Goal: Task Accomplishment & Management: Use online tool/utility

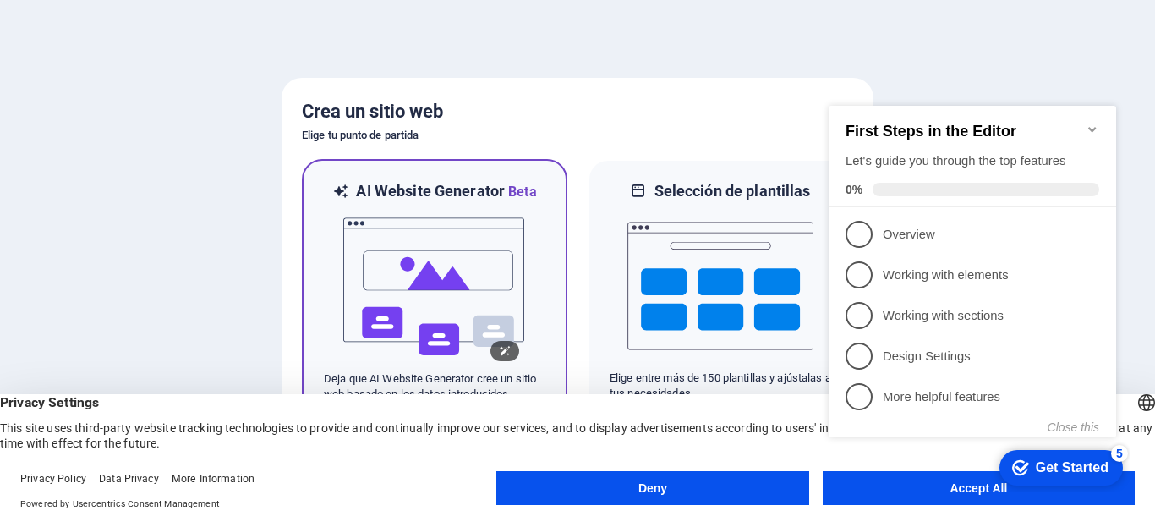
click at [430, 288] on img at bounding box center [435, 286] width 186 height 169
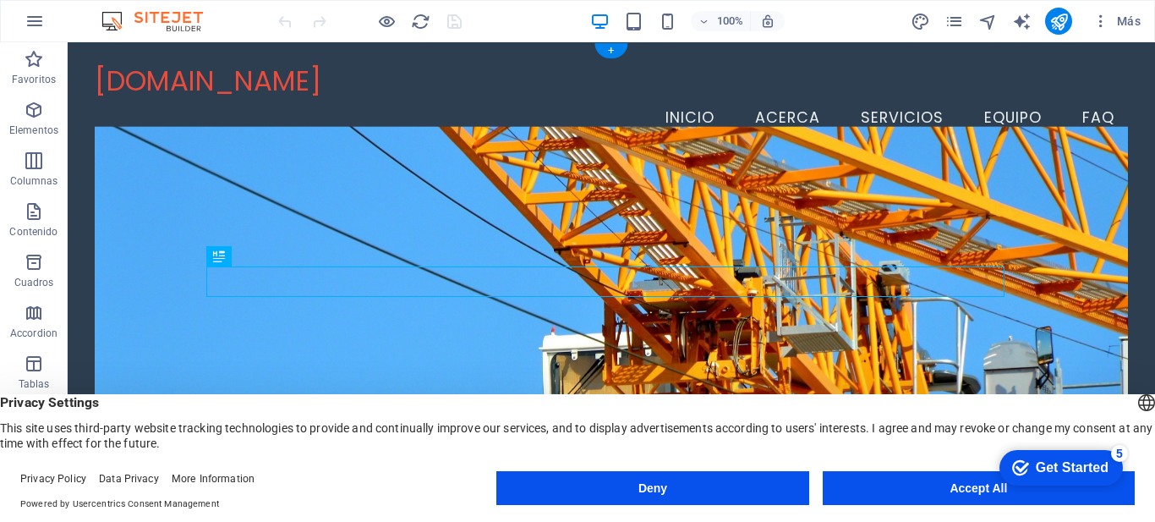
click at [720, 180] on figure at bounding box center [612, 332] width 1034 height 412
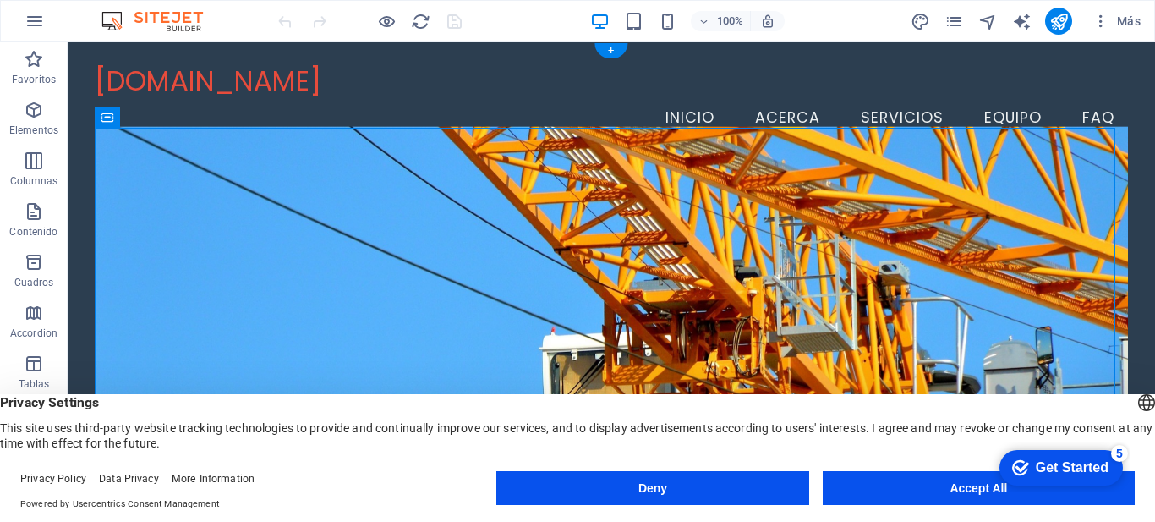
click at [922, 186] on figure at bounding box center [612, 332] width 1034 height 412
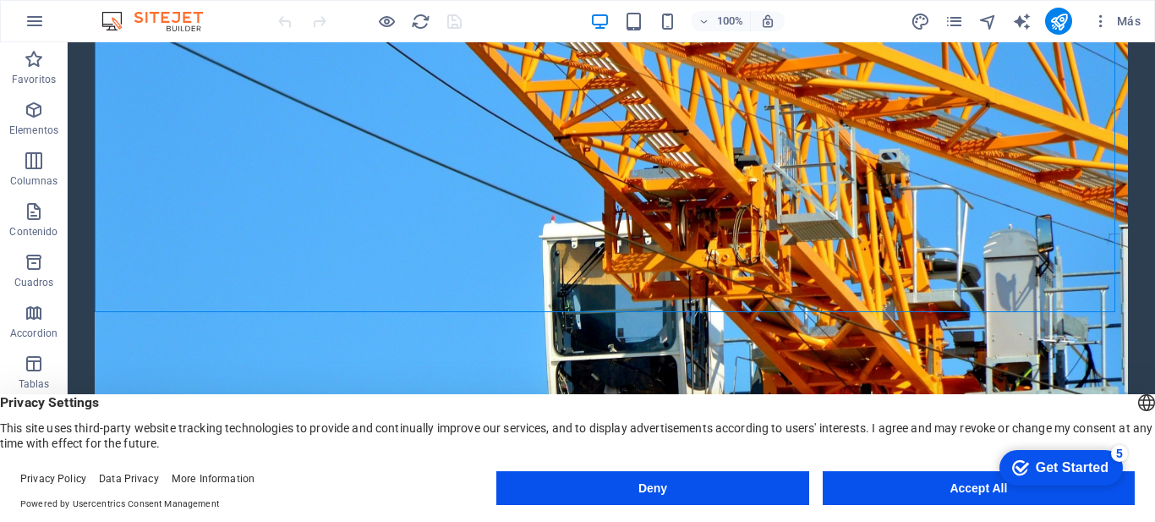
scroll to position [239, 0]
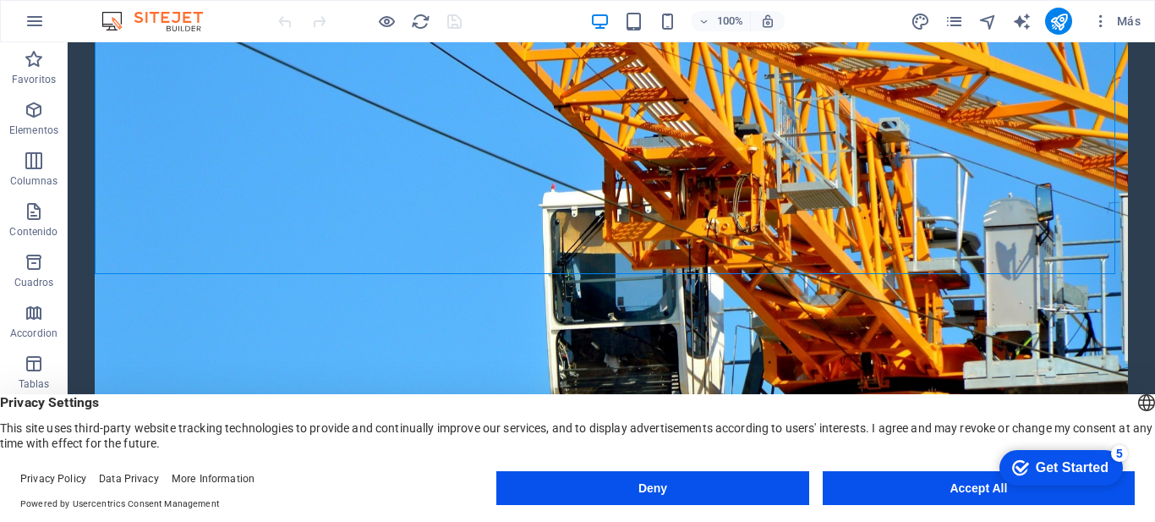
click at [991, 492] on html "checkmark Get Started 5 First Steps in the Editor Let's guide you through the t…" at bounding box center [1058, 466] width 144 height 51
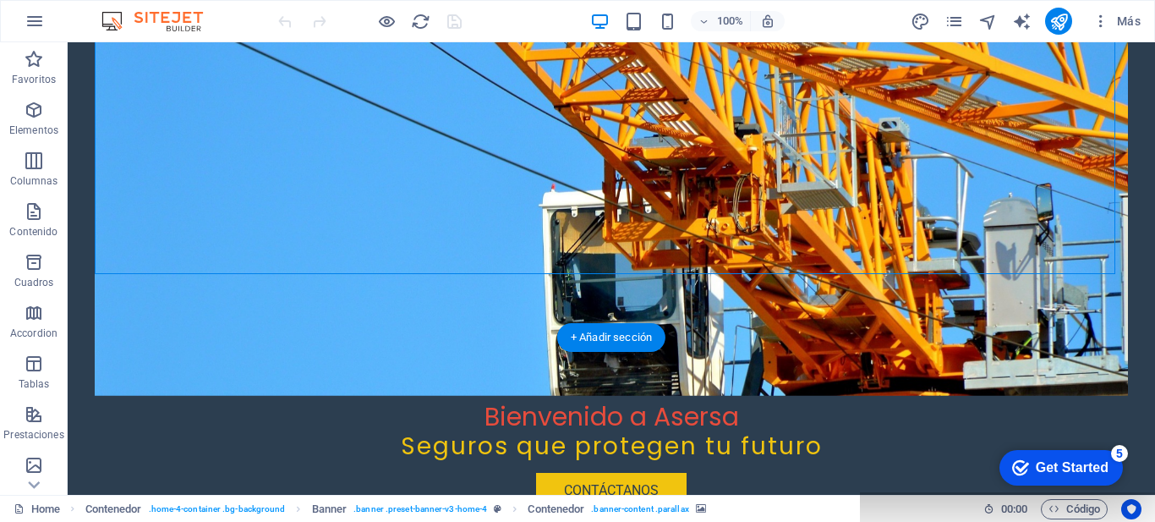
click at [820, 210] on figure at bounding box center [612, 189] width 1034 height 412
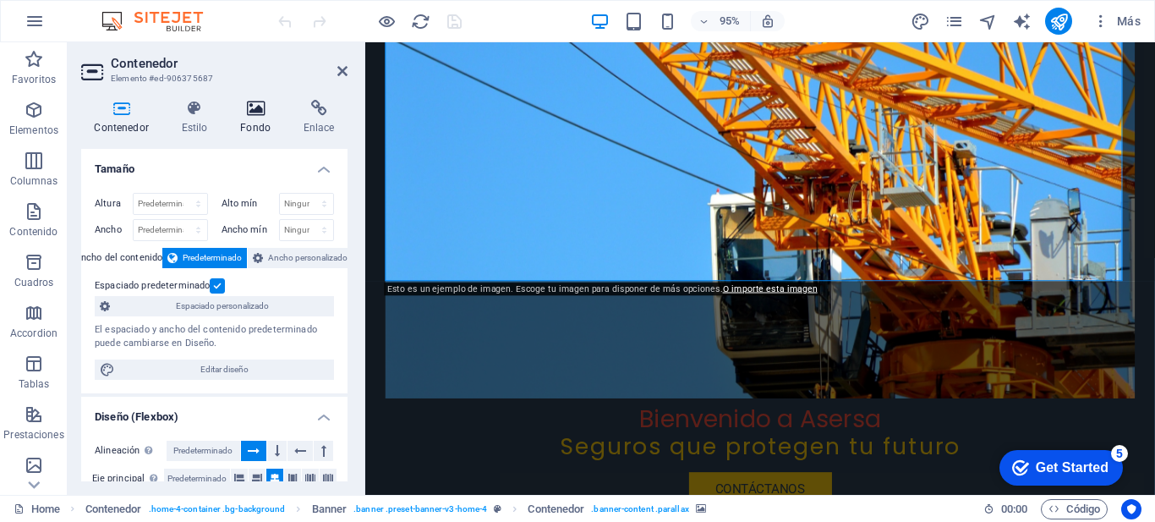
click at [247, 120] on h4 "Fondo" at bounding box center [259, 118] width 63 height 36
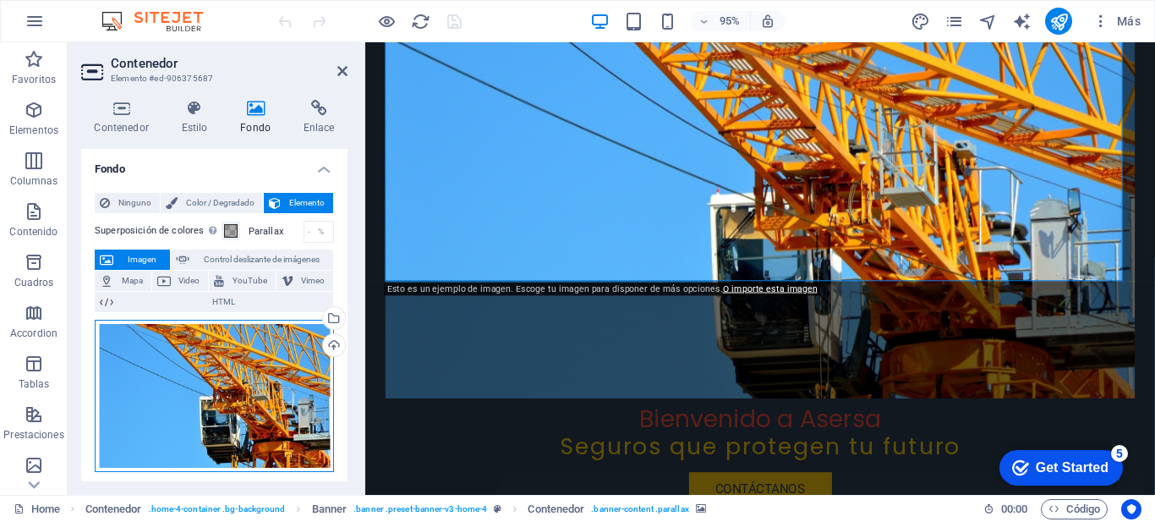
click at [201, 366] on div "Arrastra archivos aquí, haz clic para escoger archivos o selecciona archivos de…" at bounding box center [214, 396] width 239 height 152
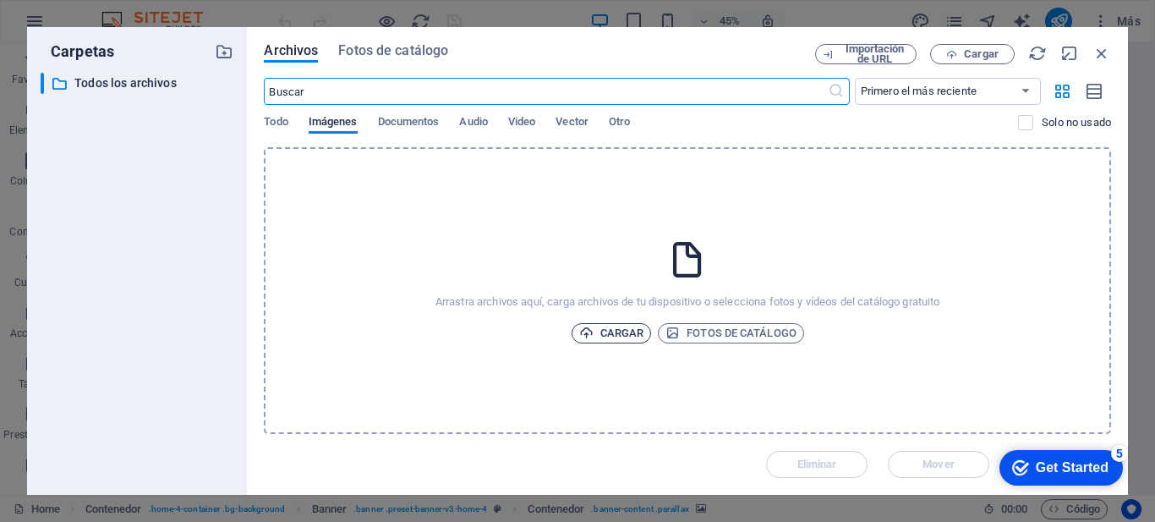
click at [628, 335] on span "Cargar" at bounding box center [611, 333] width 65 height 20
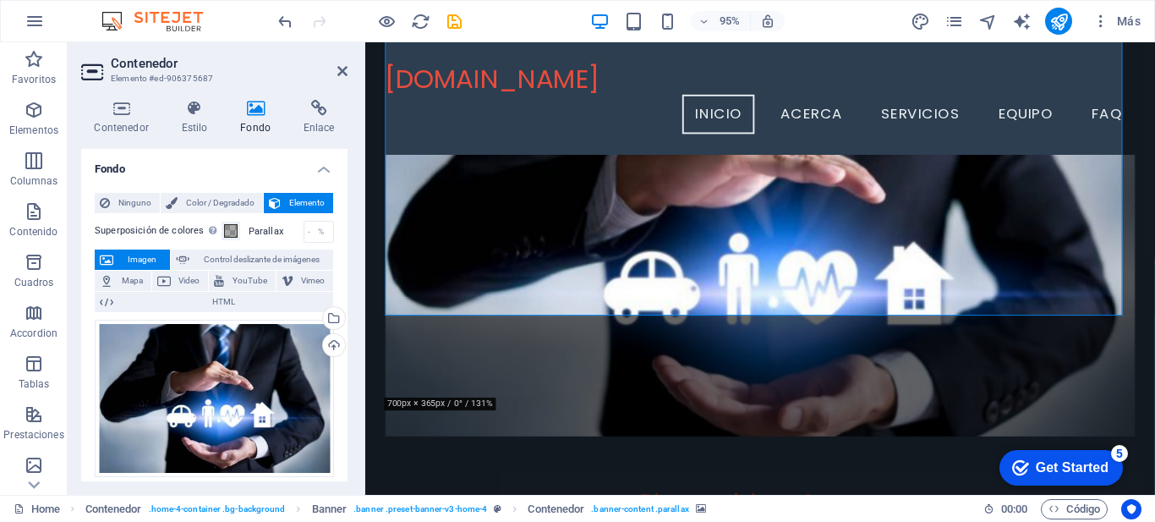
scroll to position [80, 0]
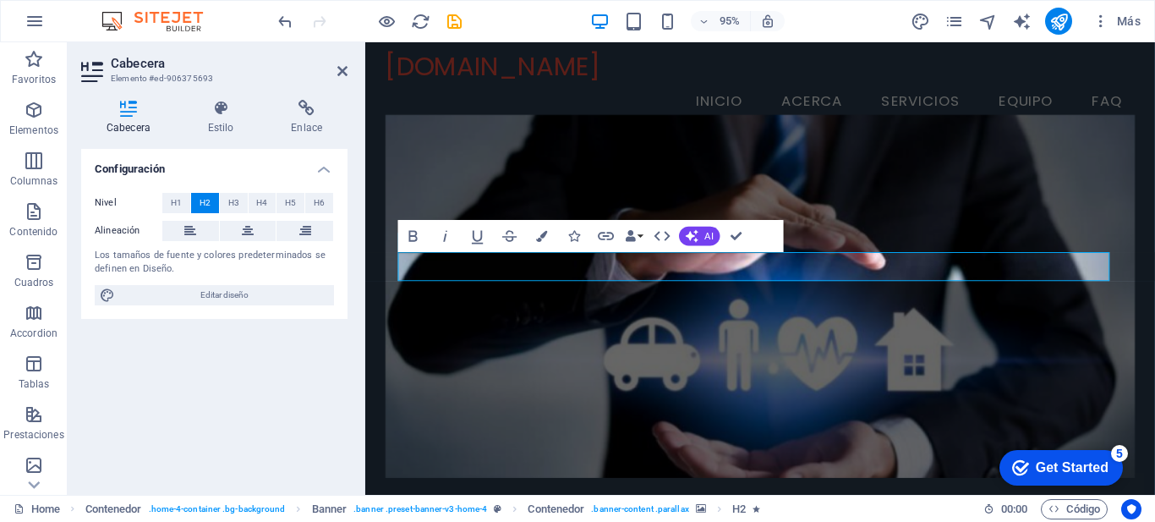
scroll to position [0, 0]
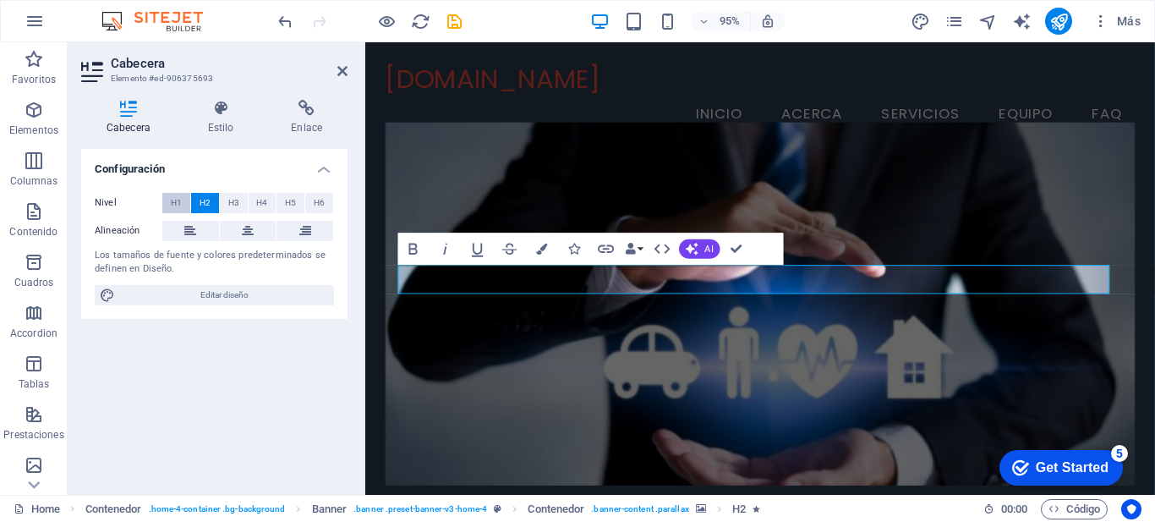
click at [177, 202] on span "H1" at bounding box center [176, 203] width 11 height 20
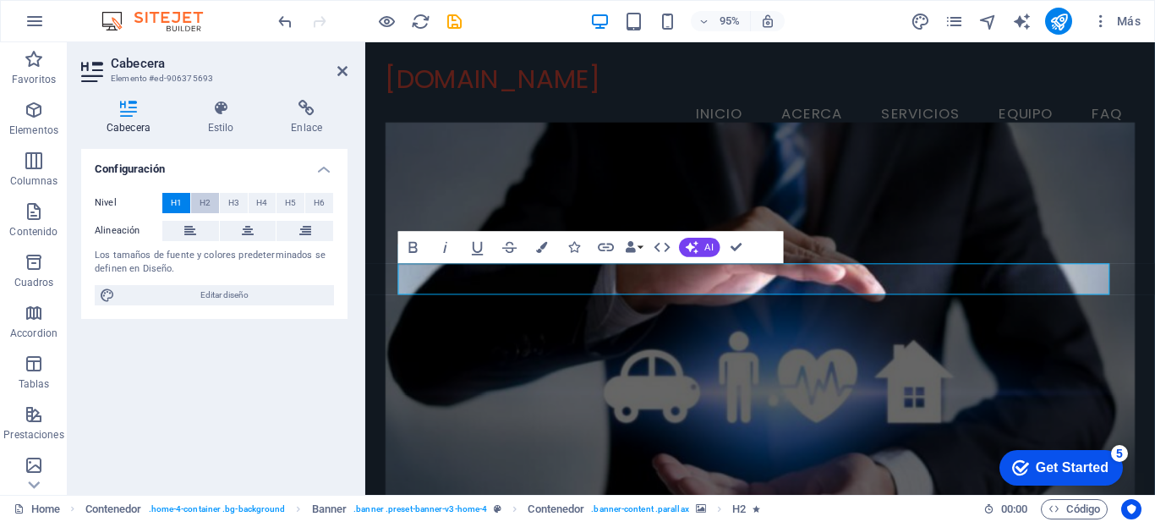
click at [194, 201] on button "H2" at bounding box center [205, 203] width 28 height 20
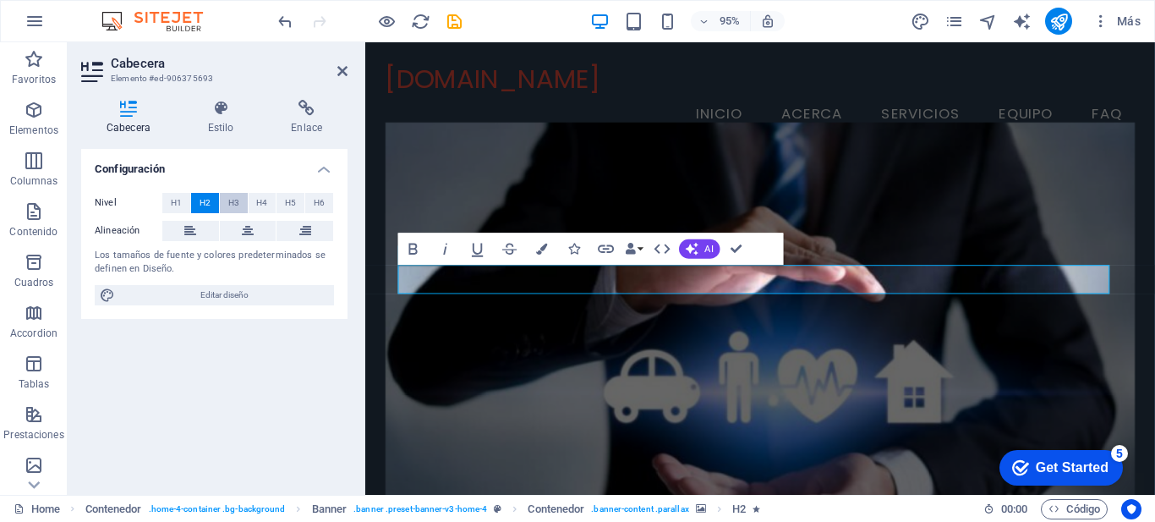
click at [227, 204] on button "H3" at bounding box center [234, 203] width 28 height 20
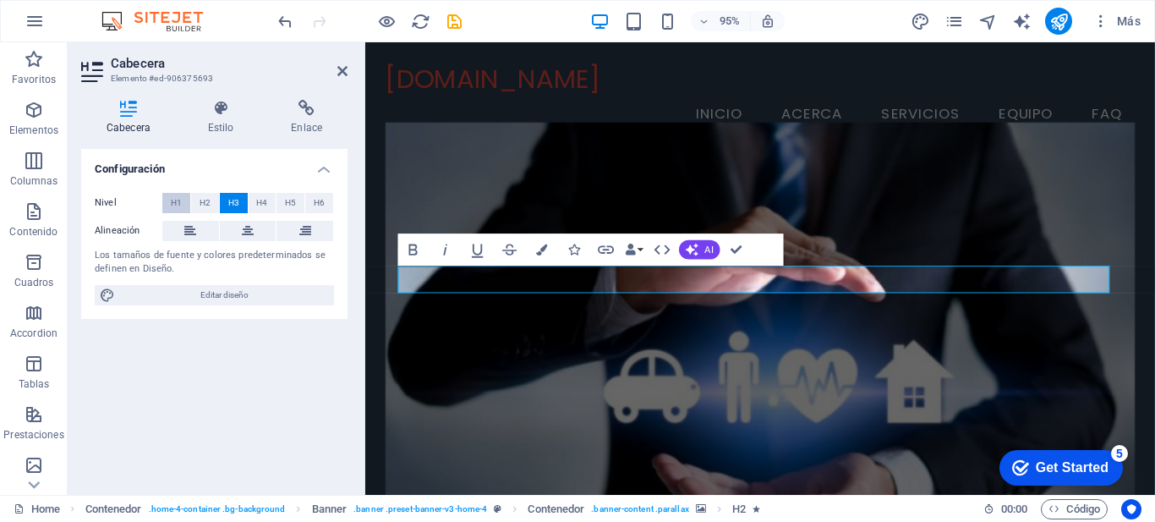
click at [187, 200] on button "H1" at bounding box center [176, 203] width 28 height 20
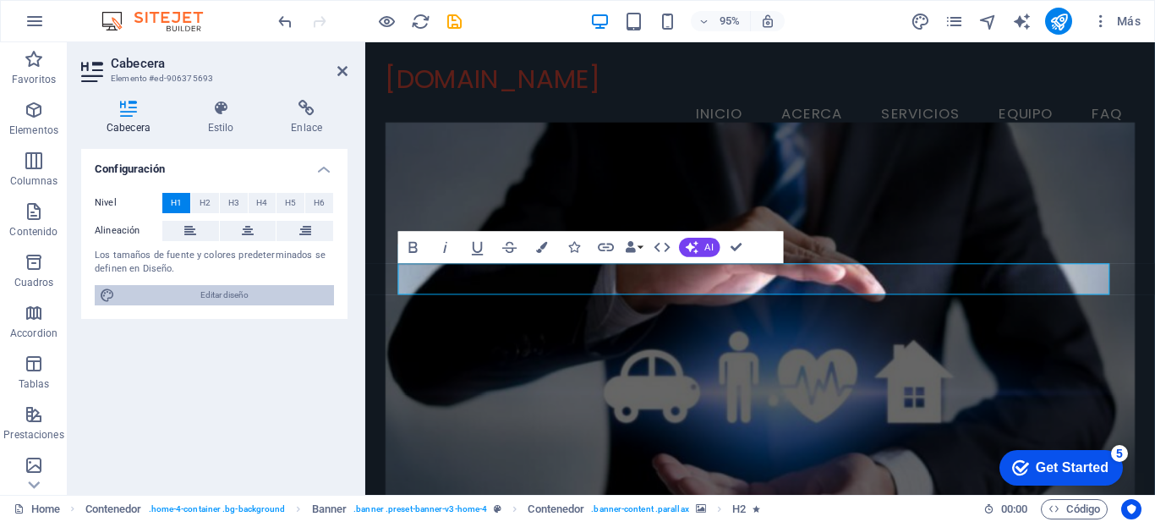
click at [232, 302] on span "Editar diseño" at bounding box center [224, 295] width 209 height 20
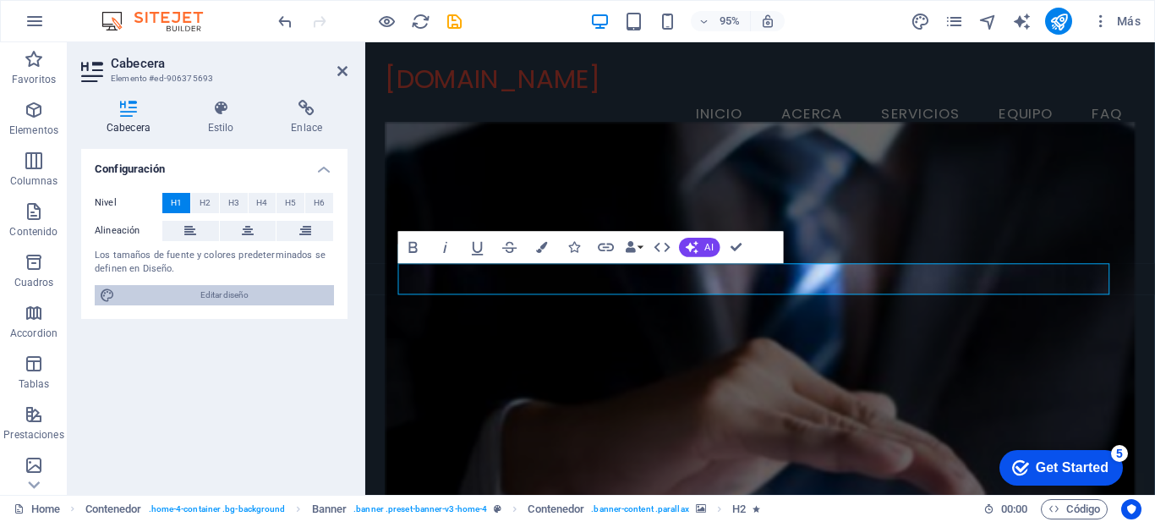
select select "px"
select select "200"
select select "px"
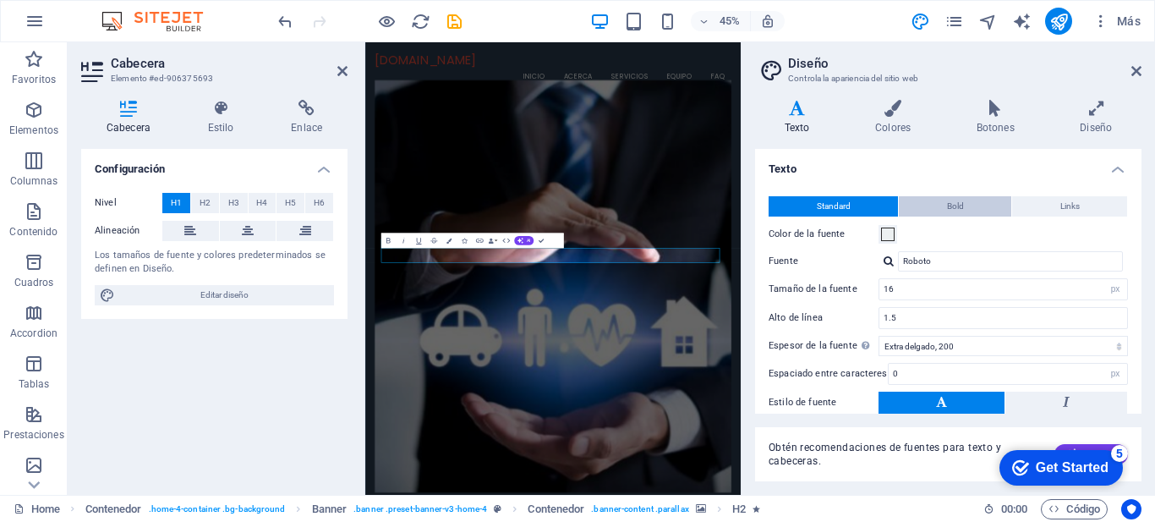
click at [962, 211] on button "Bold" at bounding box center [955, 206] width 112 height 20
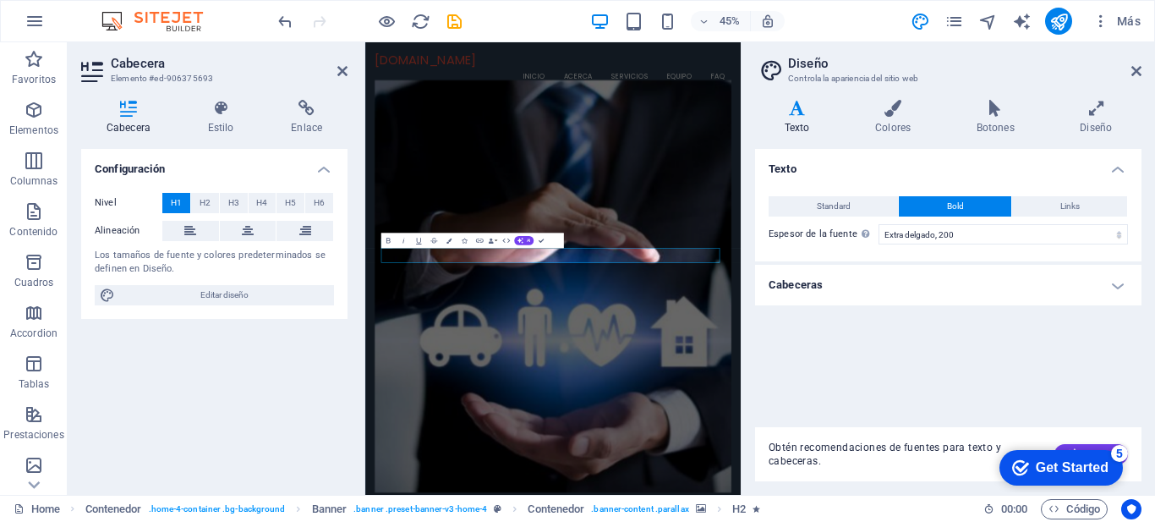
click at [994, 288] on h4 "Cabeceras" at bounding box center [948, 285] width 387 height 41
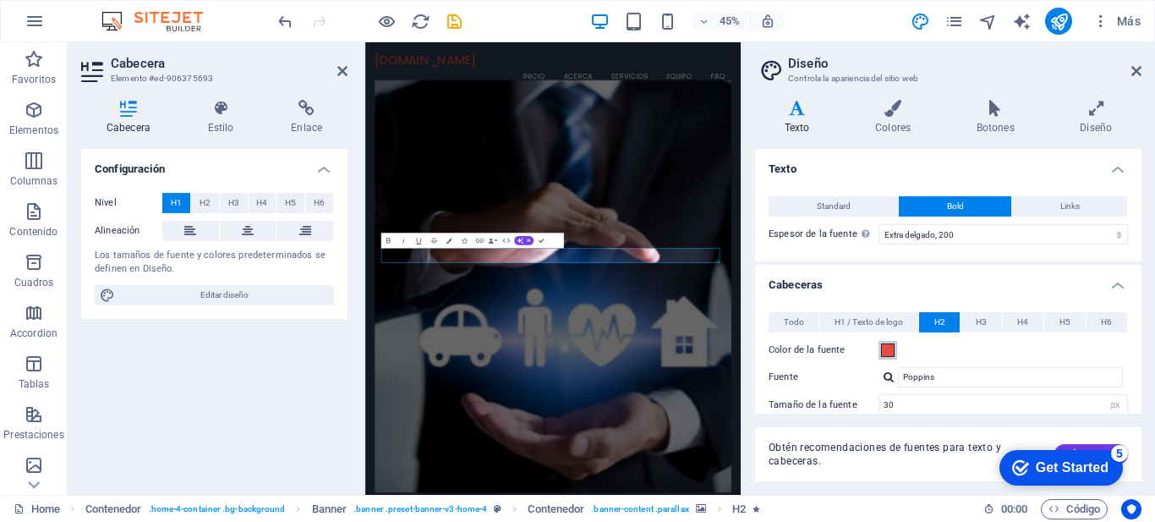
click at [884, 354] on span at bounding box center [888, 350] width 14 height 14
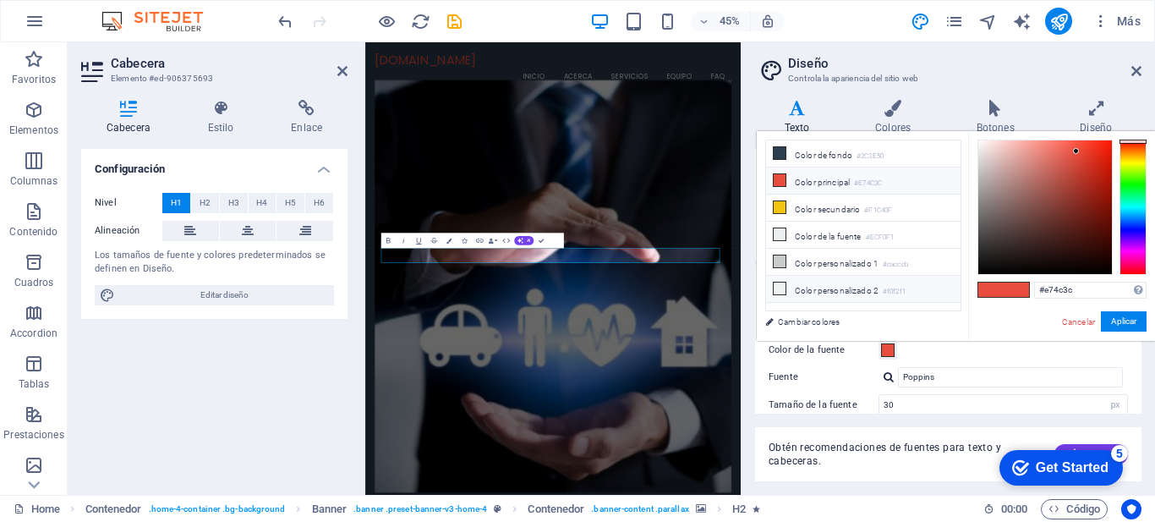
click at [779, 286] on icon at bounding box center [780, 288] width 12 height 12
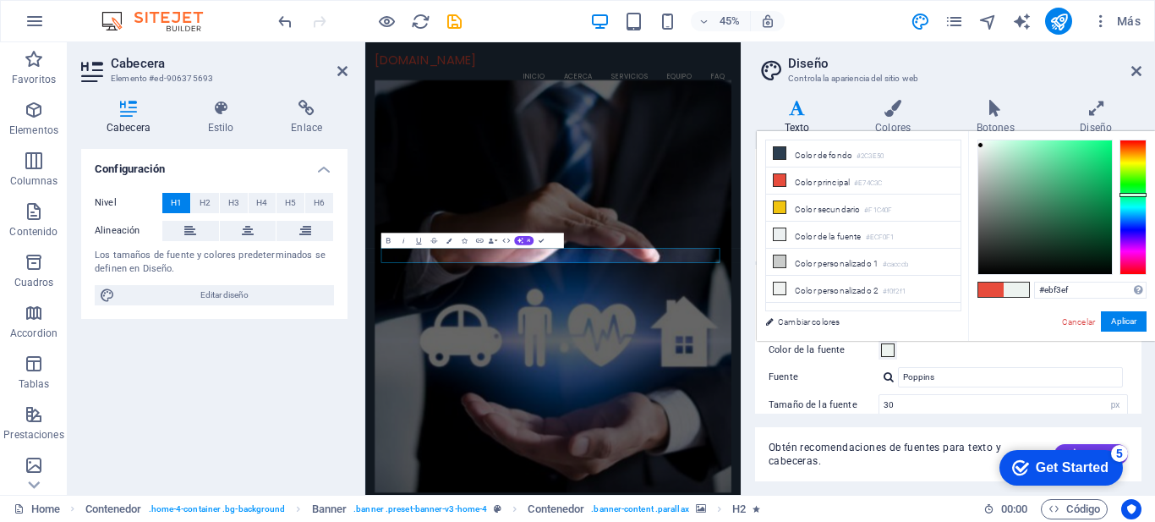
type input "#eaf3ee"
click at [983, 145] on div at bounding box center [1046, 207] width 134 height 134
click at [1128, 325] on button "Aplicar" at bounding box center [1124, 321] width 46 height 20
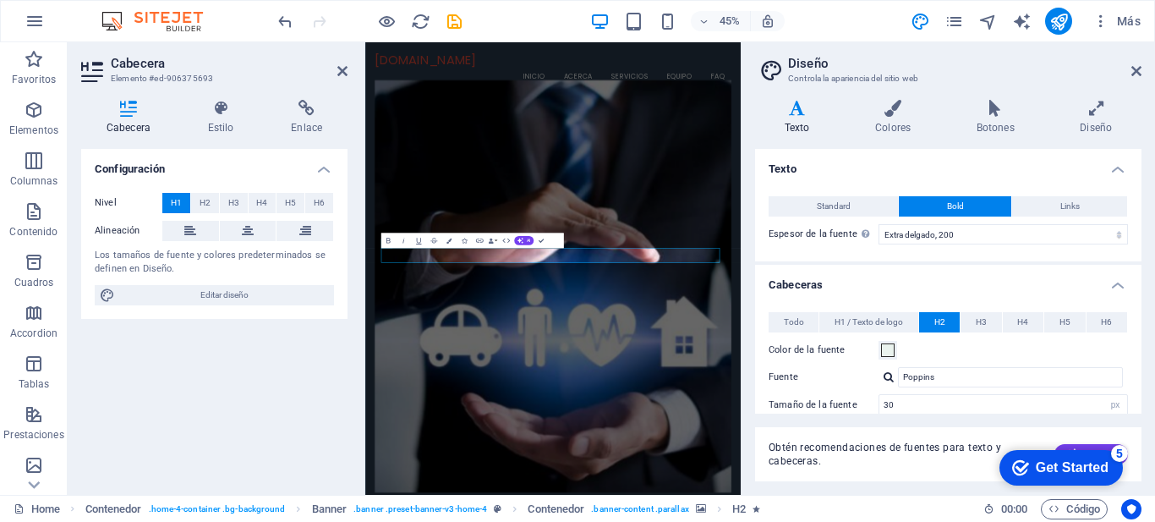
click at [1127, 326] on div "Todo H1 / Texto de logo H2 H3 H4 H5 H6 Color de la fuente Fuente Poppins Alto d…" at bounding box center [948, 480] width 393 height 370
click at [1099, 406] on input "30" at bounding box center [1004, 405] width 248 height 20
click at [1099, 407] on div "Obtén recomendaciones de fuentes para texto y cabeceras. Generar" at bounding box center [948, 444] width 387 height 74
drag, startPoint x: 964, startPoint y: 412, endPoint x: 875, endPoint y: 398, distance: 90.8
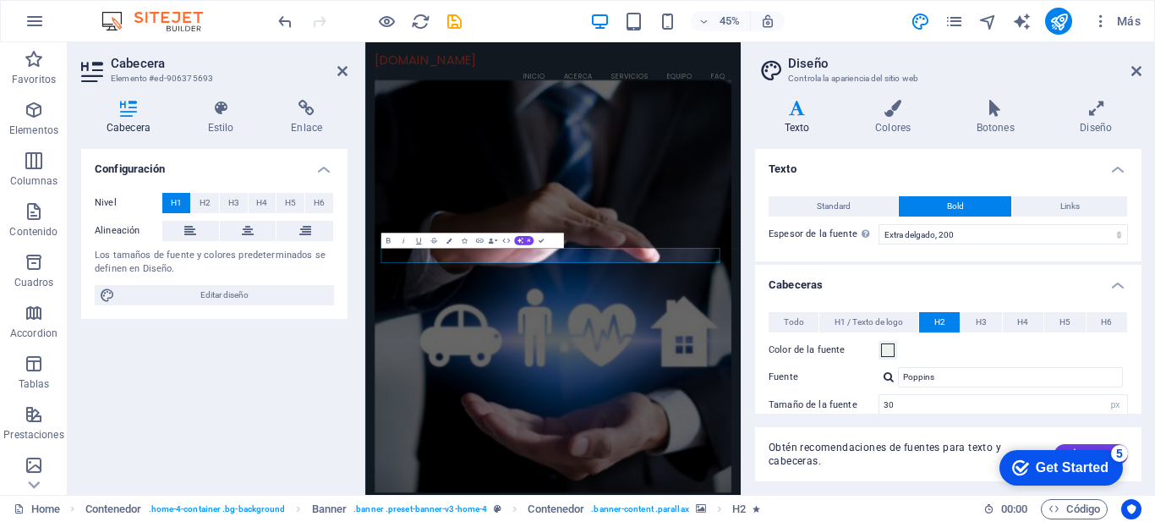
click at [822, 382] on div "Texto Standard Bold Links Color de la fuente Fuente Roboto Tamaño de la fuente …" at bounding box center [948, 315] width 387 height 332
click at [912, 405] on input "30" at bounding box center [1004, 405] width 248 height 20
type input "60"
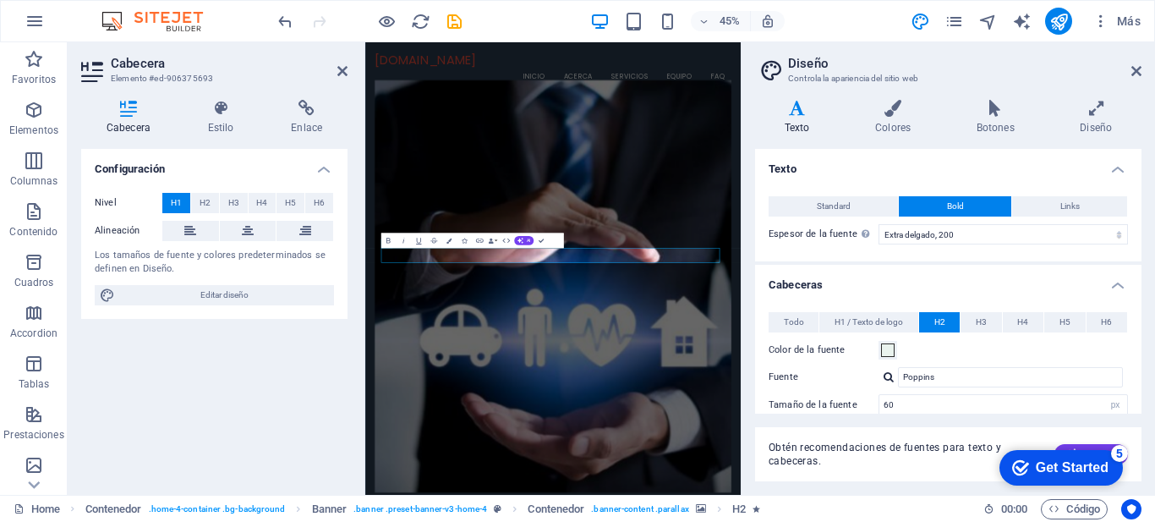
drag, startPoint x: 1138, startPoint y: 234, endPoint x: 1143, endPoint y: 293, distance: 59.4
click at [1143, 293] on div "Variantes Texto Colores Botones Diseño Texto Standard Bold Links Color de la fu…" at bounding box center [949, 290] width 414 height 408
drag, startPoint x: 1142, startPoint y: 272, endPoint x: 1154, endPoint y: 345, distance: 73.7
click at [1154, 345] on div "Variantes Texto Colores Botones Diseño Texto Standard Bold Links Color de la fu…" at bounding box center [949, 290] width 414 height 408
click at [1143, 336] on div "Variantes Texto Colores Botones Diseño Texto Standard Bold Links Color de la fu…" at bounding box center [949, 290] width 414 height 408
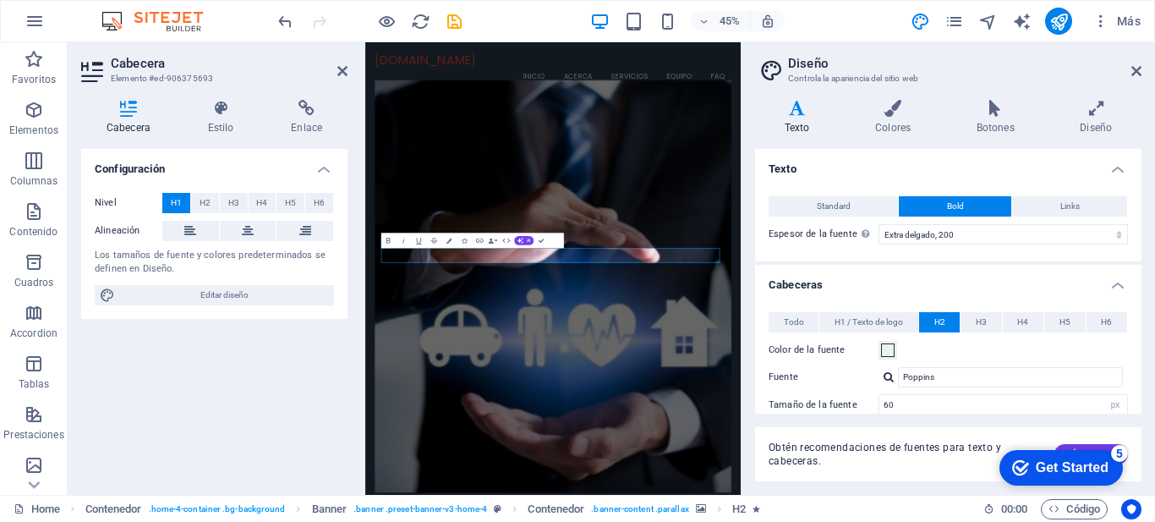
click at [1143, 334] on div "Variantes Texto Colores Botones Diseño Texto Standard Bold Links Color de la fu…" at bounding box center [949, 290] width 414 height 408
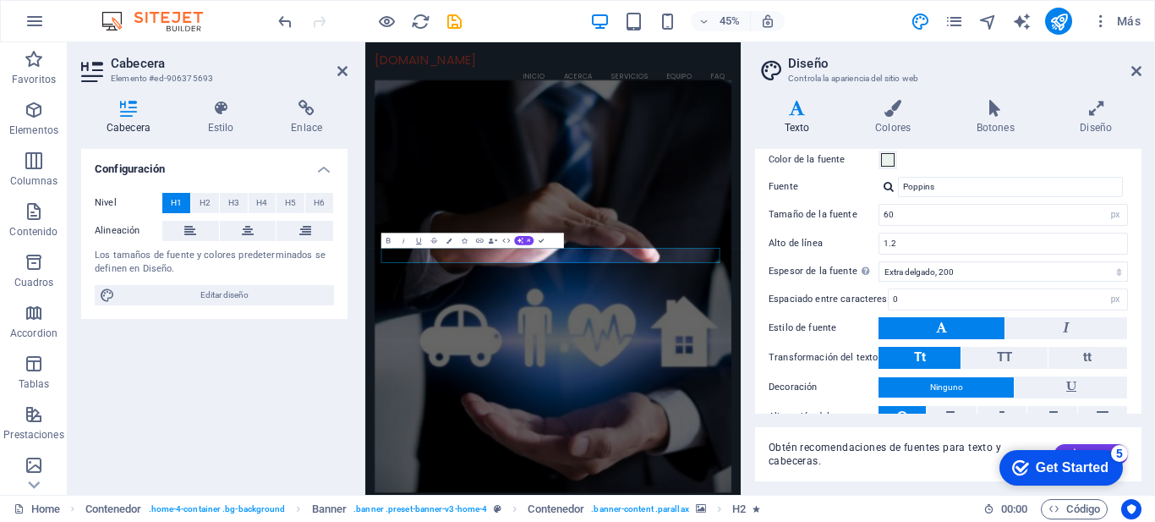
scroll to position [194, 0]
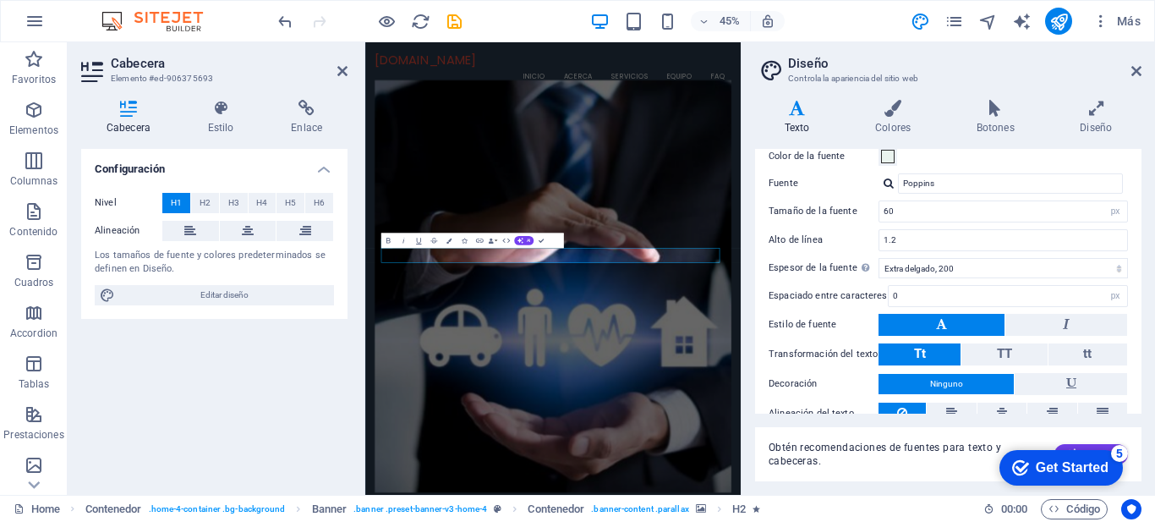
drag, startPoint x: 1143, startPoint y: 333, endPoint x: 1144, endPoint y: 413, distance: 79.5
click at [1144, 413] on div "Variantes Texto Colores Botones Diseño Texto Standard Bold Links Color de la fu…" at bounding box center [949, 290] width 414 height 408
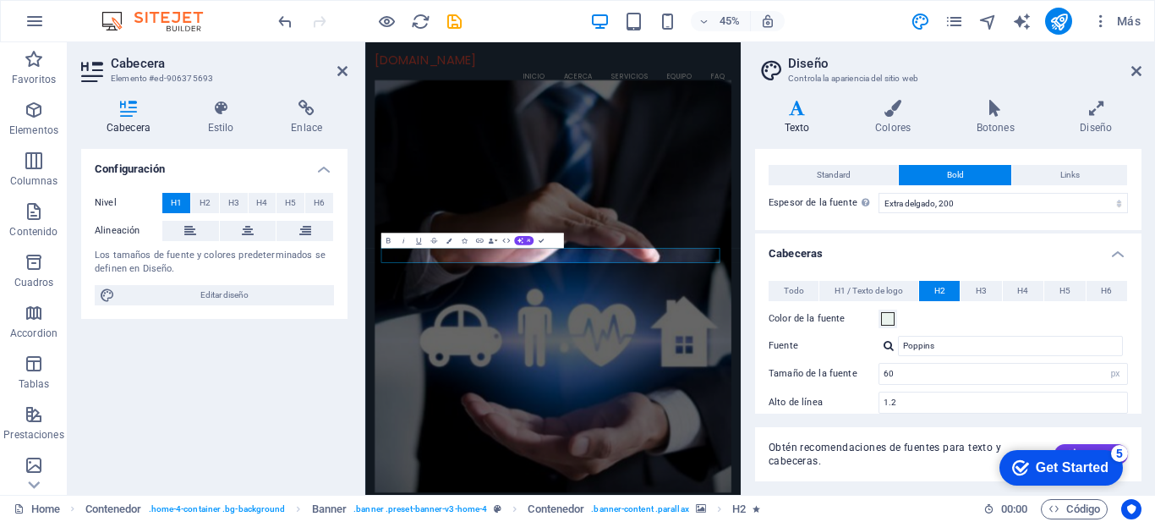
scroll to position [0, 0]
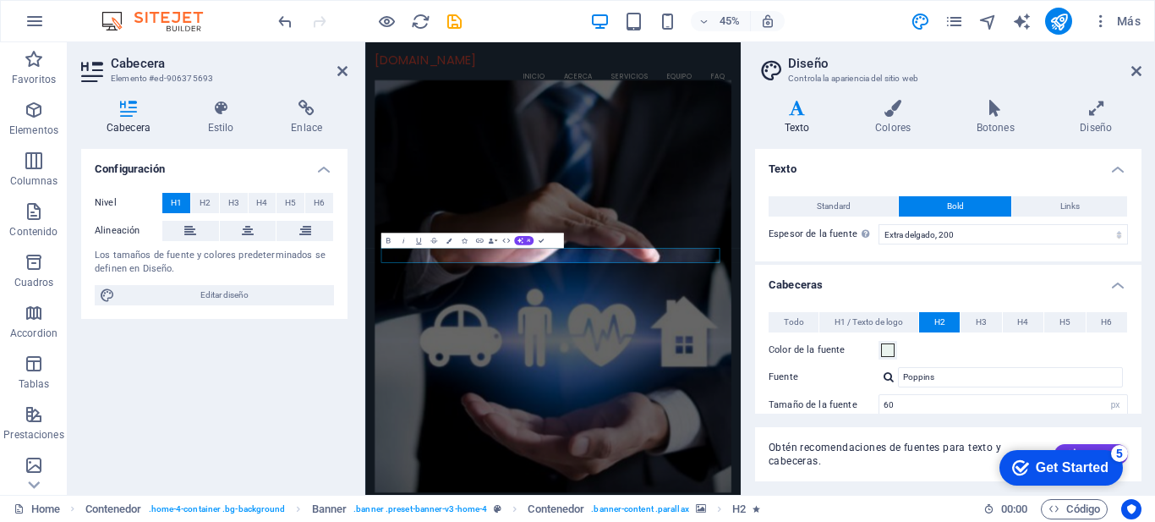
click at [1036, 468] on div "Get Started" at bounding box center [1072, 467] width 73 height 15
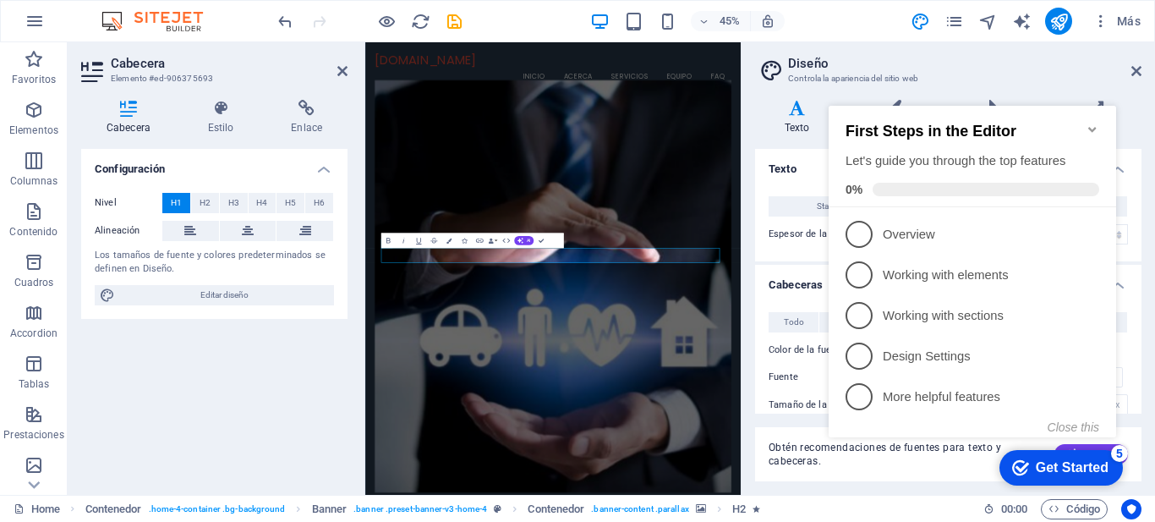
click at [1131, 95] on div "Variantes Texto Colores Botones Diseño Texto Standard Bold Links Color de la fu…" at bounding box center [949, 290] width 414 height 408
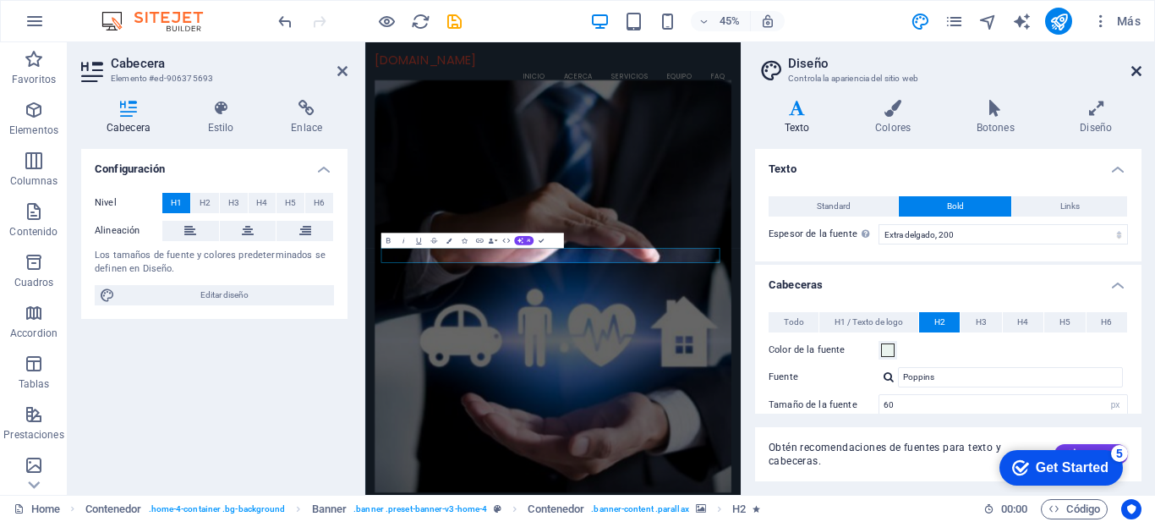
click at [1136, 74] on icon at bounding box center [1137, 71] width 10 height 14
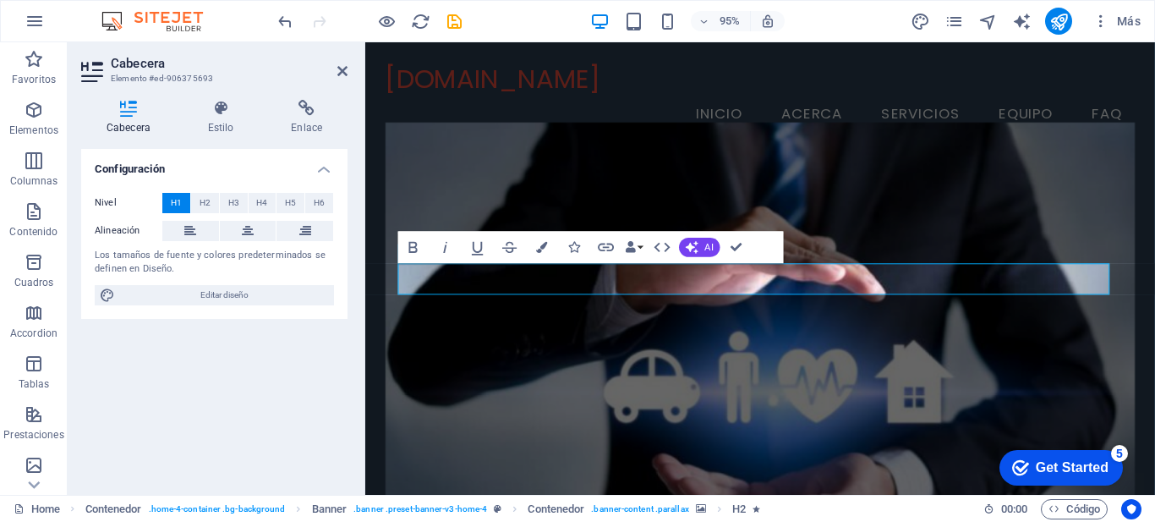
click at [919, 230] on figure at bounding box center [782, 343] width 790 height 434
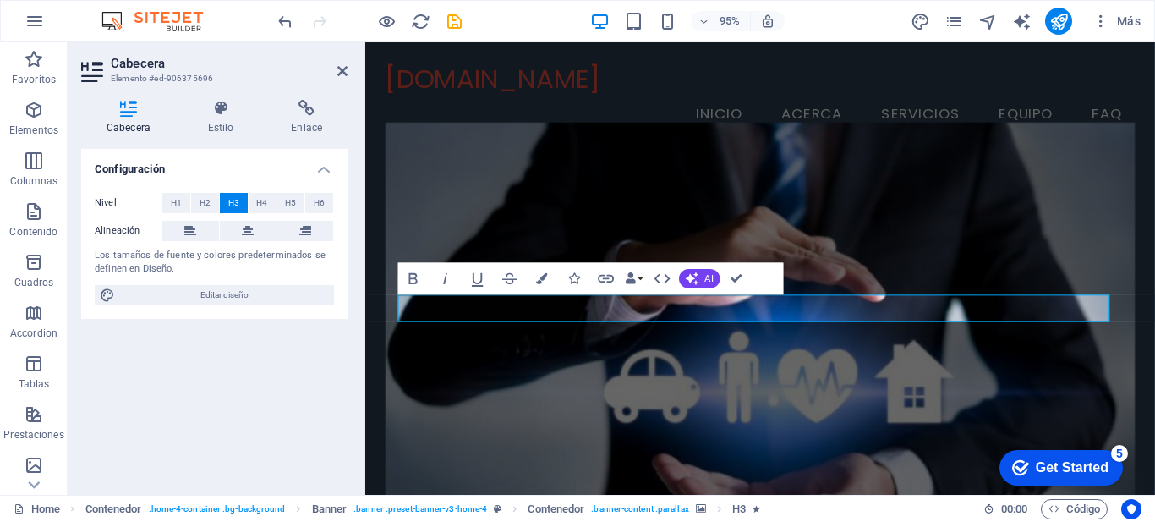
click at [1054, 252] on figure at bounding box center [782, 343] width 790 height 434
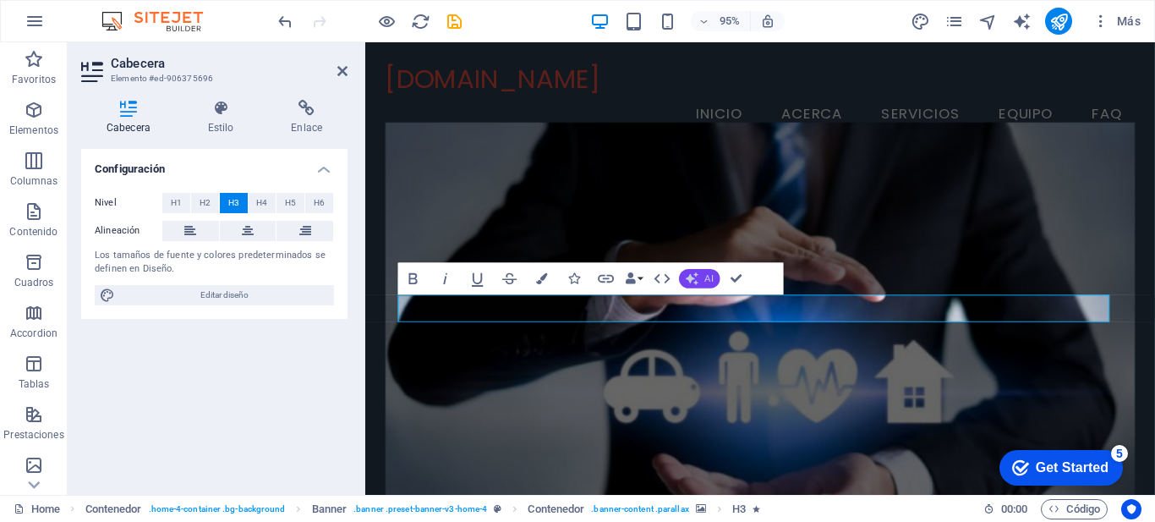
click at [704, 278] on button "AI" at bounding box center [699, 278] width 41 height 19
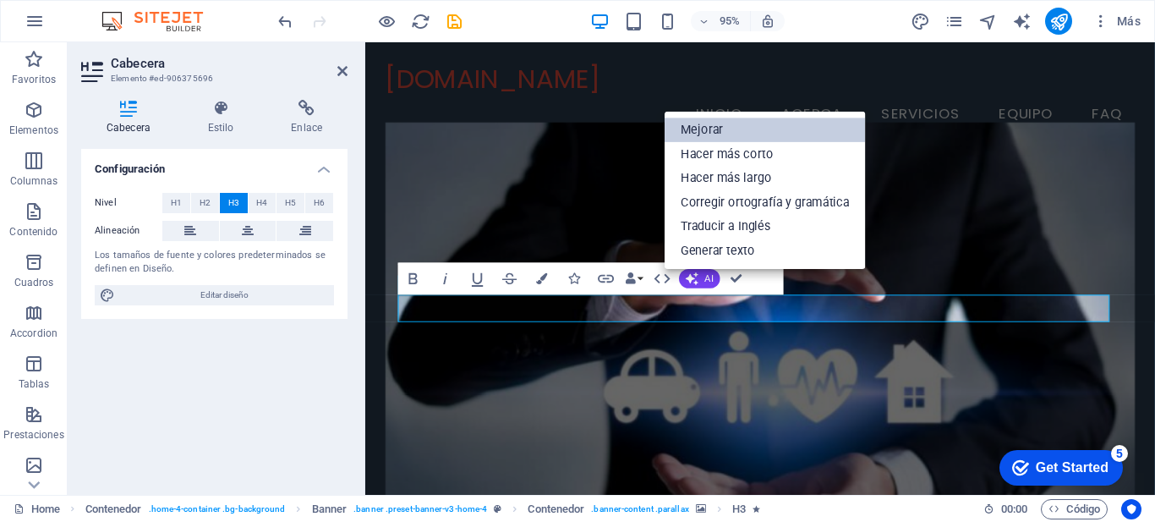
click at [758, 129] on link "Mejorar" at bounding box center [765, 130] width 201 height 25
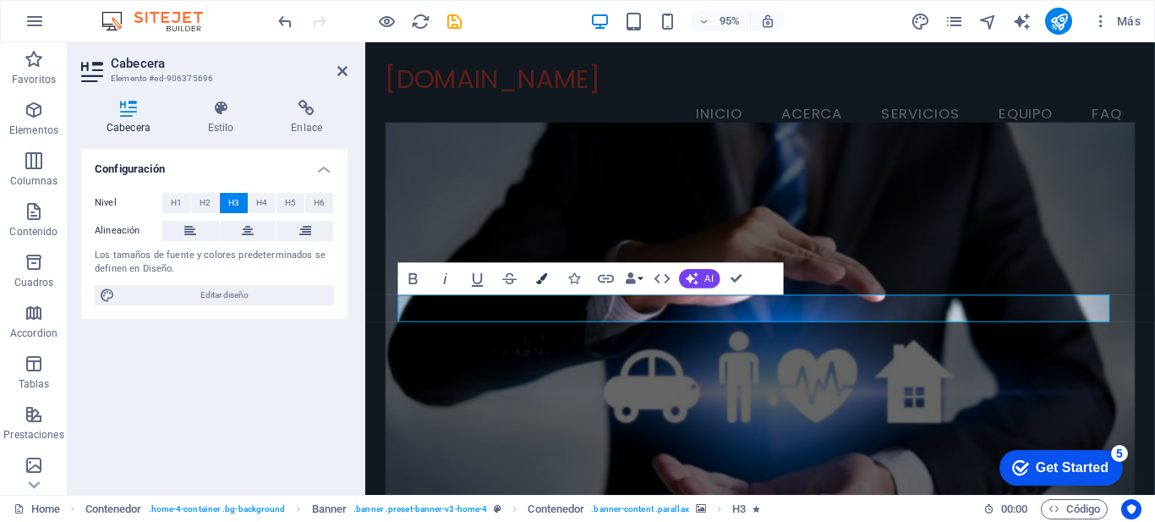
click at [536, 282] on icon "button" at bounding box center [541, 278] width 11 height 11
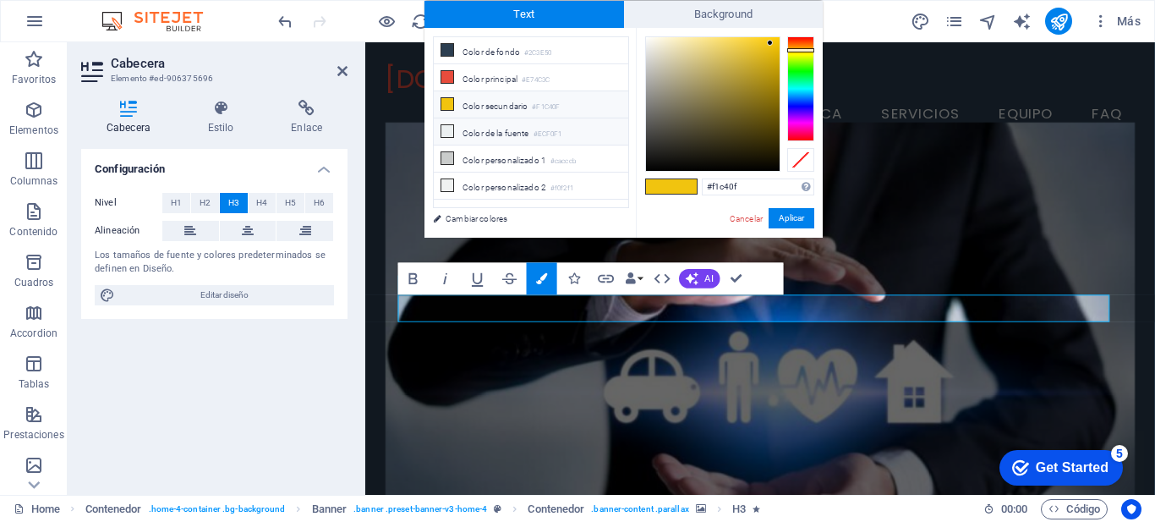
click at [460, 132] on li "Color de la fuente #ECF0F1" at bounding box center [531, 131] width 195 height 27
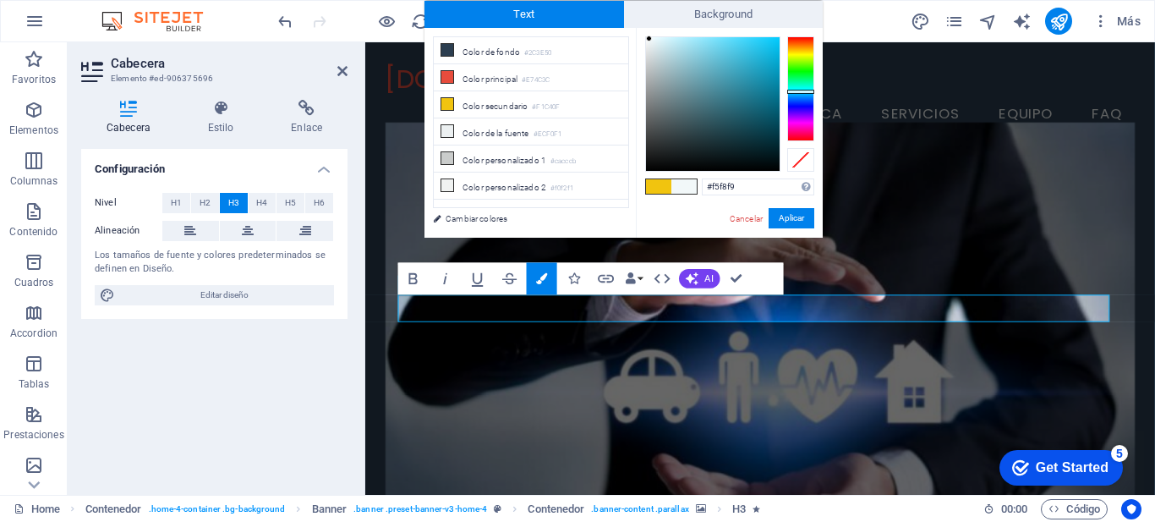
type input "#f6f9f9"
click at [647, 39] on div at bounding box center [713, 104] width 134 height 134
click at [780, 217] on button "Aplicar" at bounding box center [792, 218] width 46 height 20
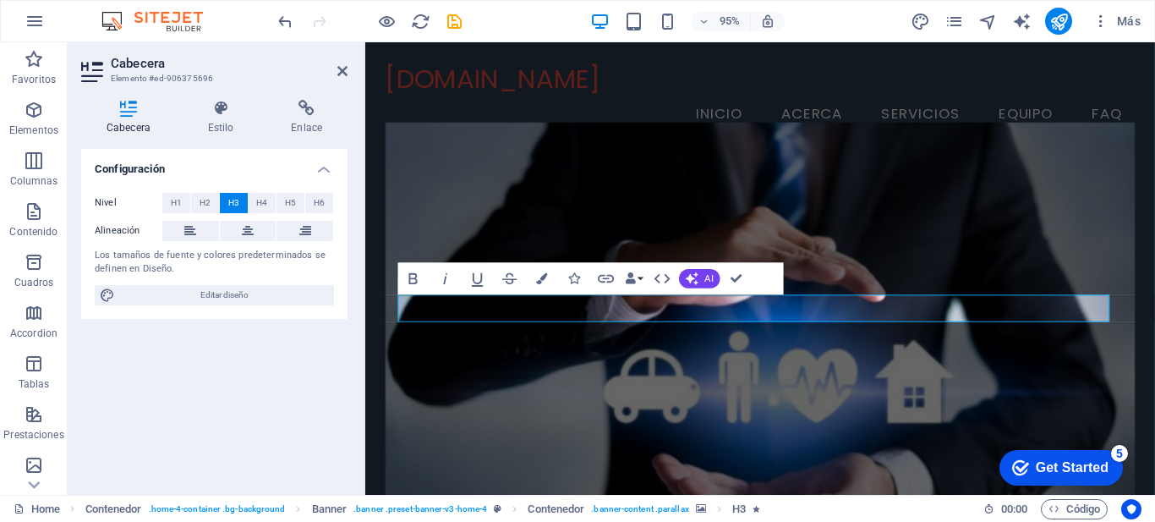
click at [947, 237] on figure at bounding box center [782, 343] width 790 height 434
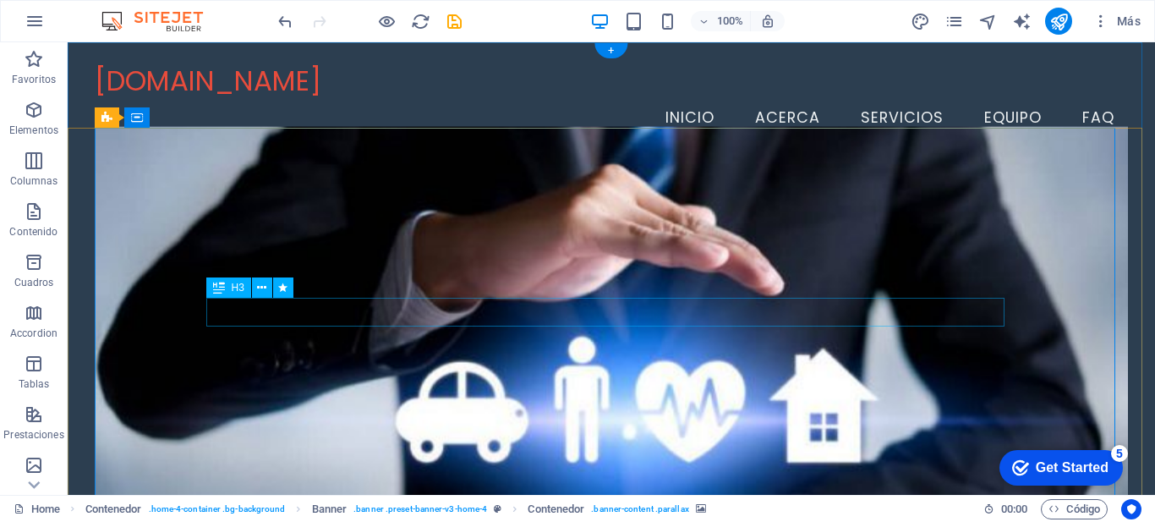
drag, startPoint x: 761, startPoint y: 310, endPoint x: 484, endPoint y: 323, distance: 277.7
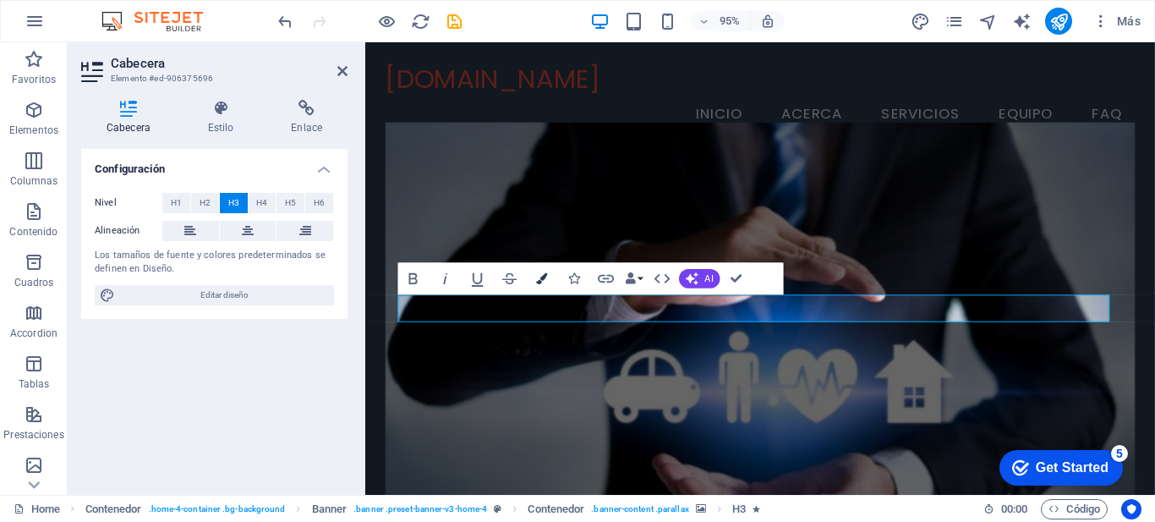
click at [546, 280] on icon "button" at bounding box center [541, 278] width 11 height 11
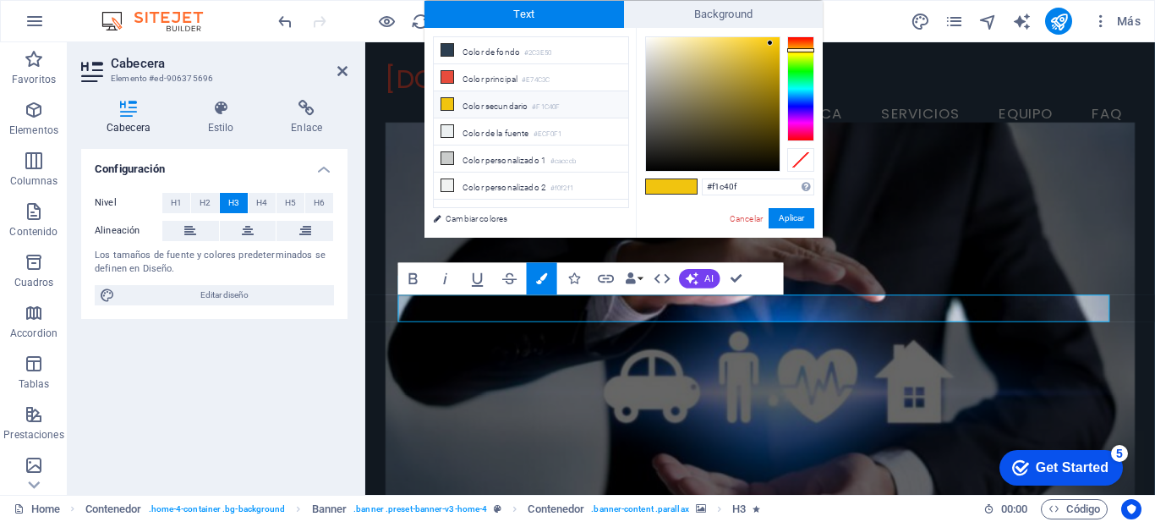
click at [447, 100] on icon at bounding box center [447, 104] width 12 height 12
click at [528, 95] on li "Color secundario #F1C40F" at bounding box center [531, 104] width 195 height 27
type input "#f6f5ee"
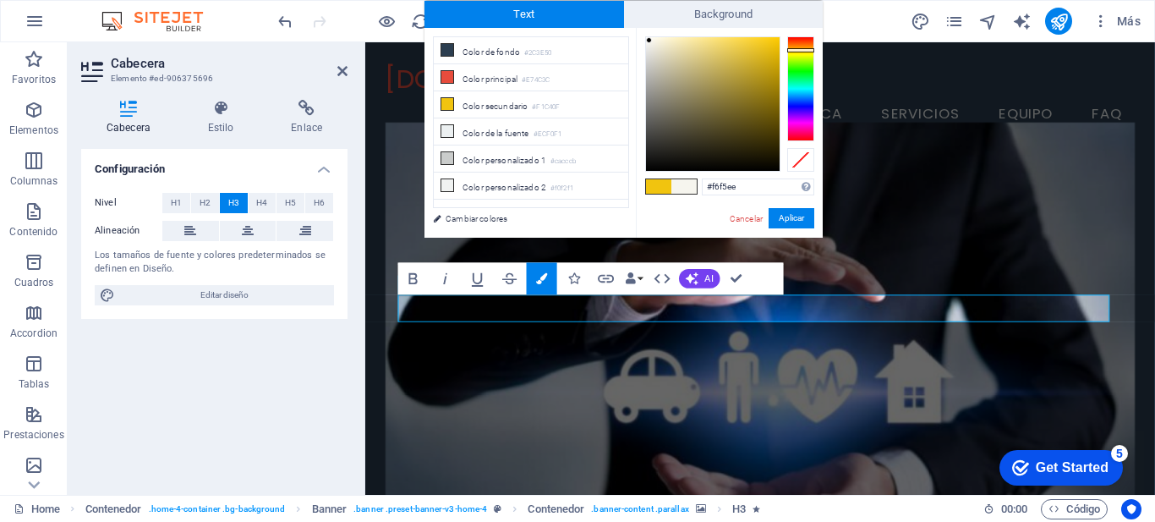
drag, startPoint x: 771, startPoint y: 43, endPoint x: 650, endPoint y: 41, distance: 121.8
click at [650, 41] on div at bounding box center [649, 40] width 6 height 6
click at [798, 216] on button "Aplicar" at bounding box center [792, 218] width 46 height 20
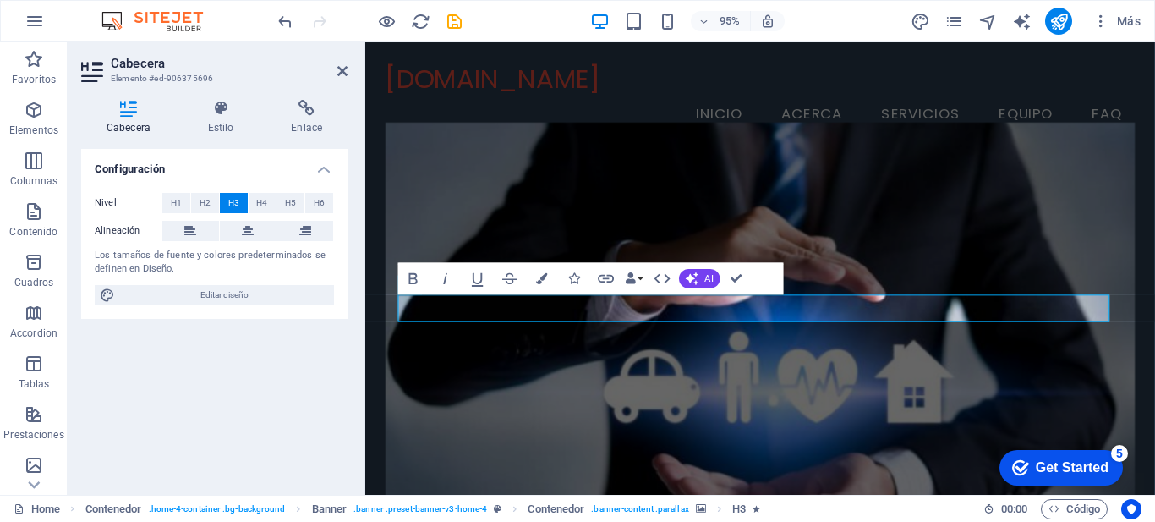
click at [966, 261] on figure at bounding box center [782, 343] width 790 height 434
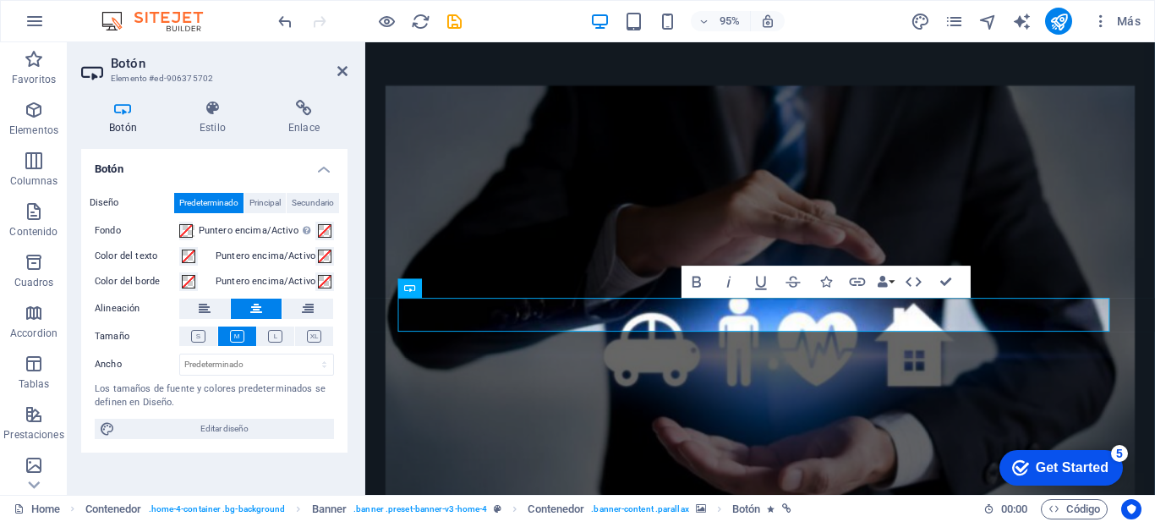
scroll to position [138, 0]
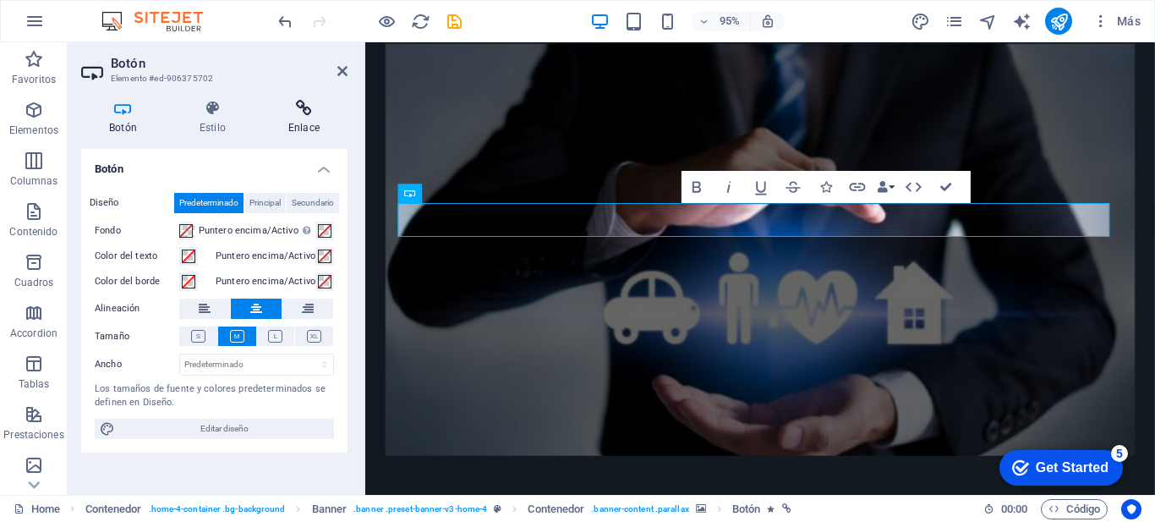
click at [289, 115] on icon at bounding box center [303, 108] width 87 height 17
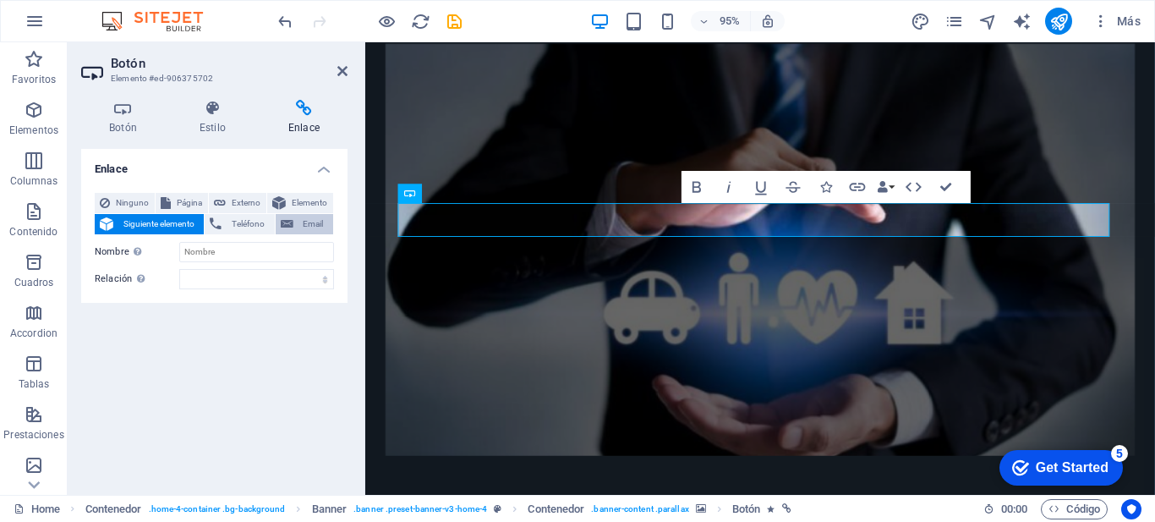
click at [290, 218] on icon at bounding box center [287, 224] width 13 height 20
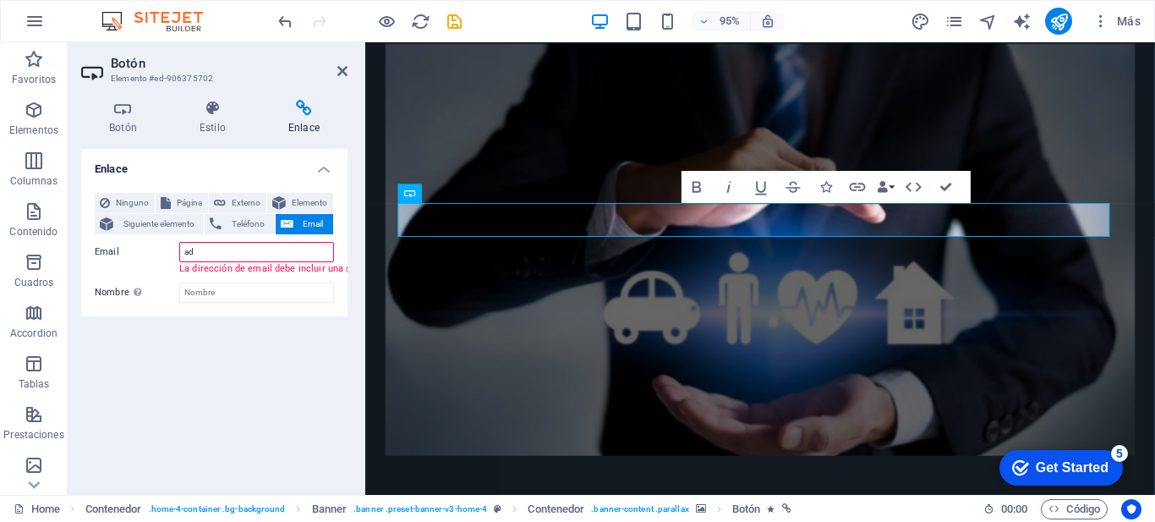
type input "a"
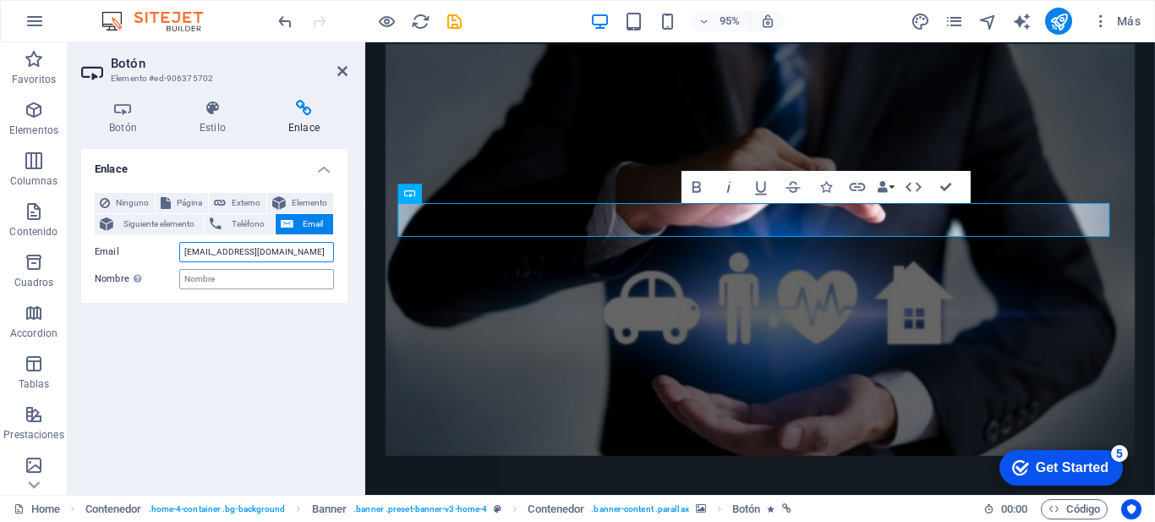
type input "dgaray@asersa.com.ec"
click at [218, 278] on input "Nombre Una descripción adicional del enlace no debería ser igual al texto del e…" at bounding box center [256, 279] width 155 height 20
type input "Contacto"
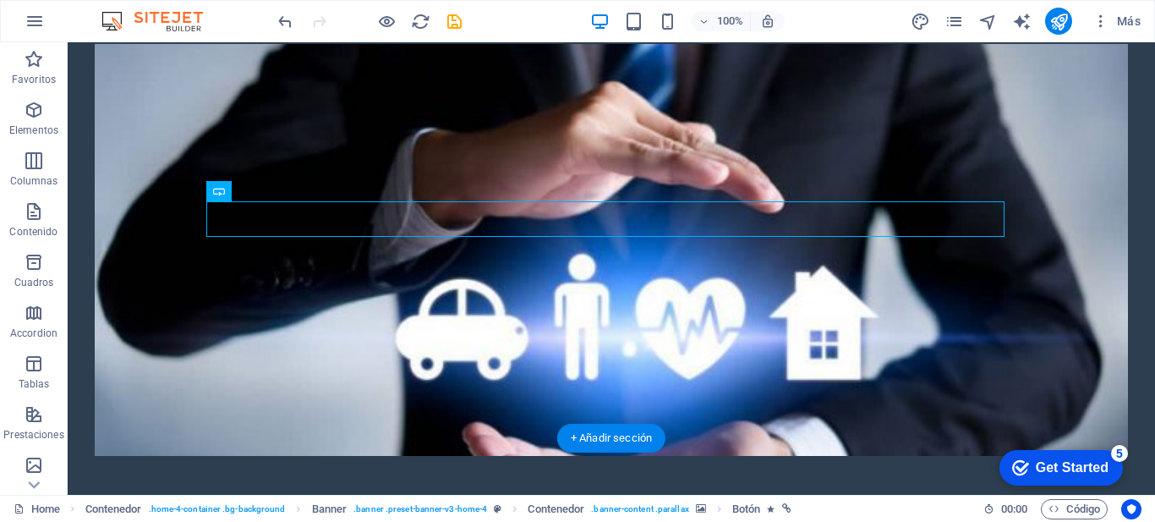
click at [803, 257] on figure at bounding box center [612, 250] width 1034 height 412
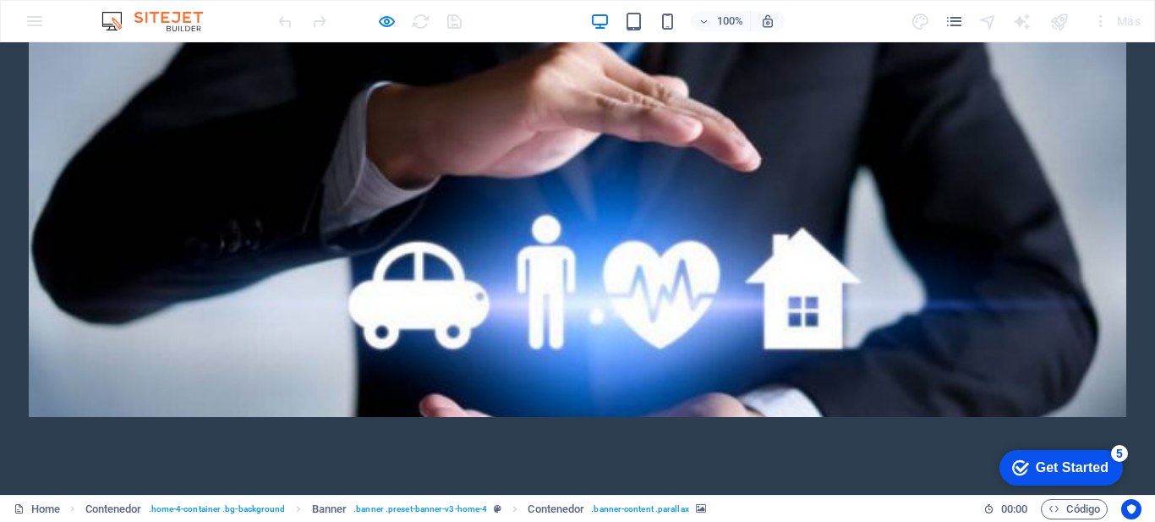
scroll to position [0, 0]
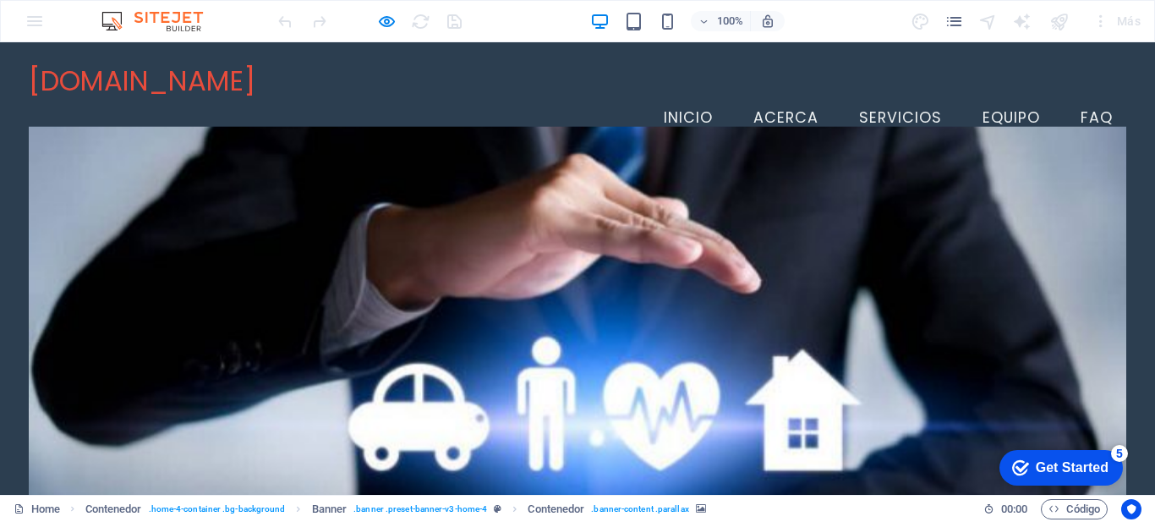
click at [53, 84] on span "[DOMAIN_NAME]" at bounding box center [142, 81] width 227 height 38
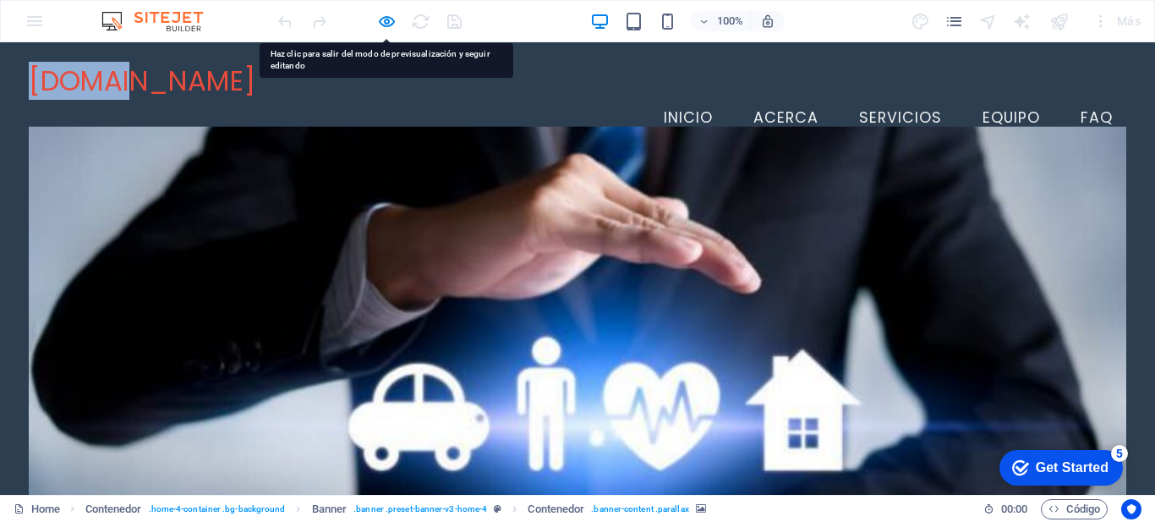
click at [58, 84] on span "[DOMAIN_NAME]" at bounding box center [142, 81] width 227 height 38
click at [50, 86] on span "[DOMAIN_NAME]" at bounding box center [142, 81] width 227 height 38
click at [50, 85] on span "[DOMAIN_NAME]" at bounding box center [142, 81] width 227 height 38
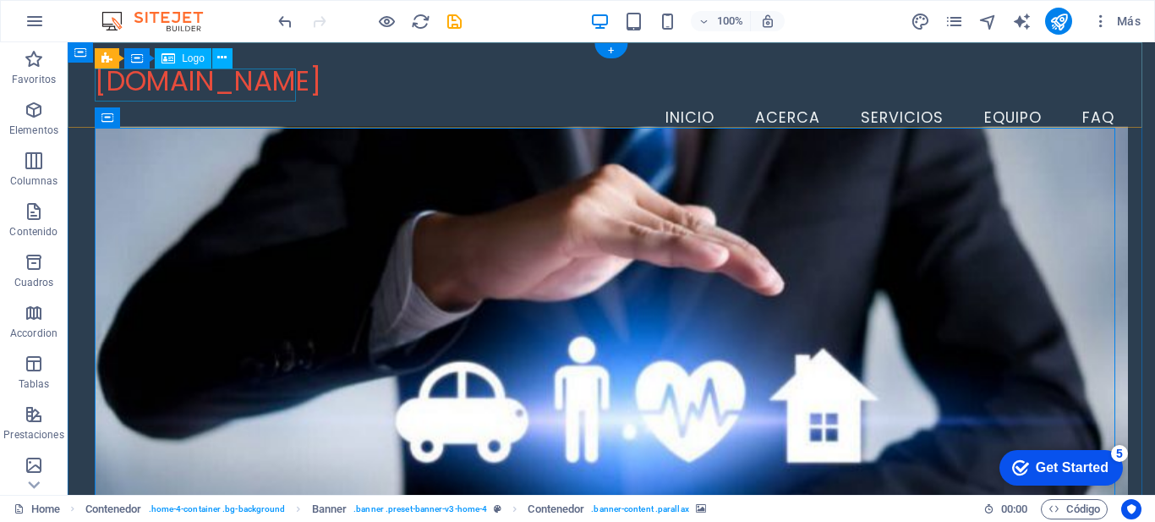
click at [132, 90] on div "[DOMAIN_NAME]" at bounding box center [612, 80] width 1034 height 33
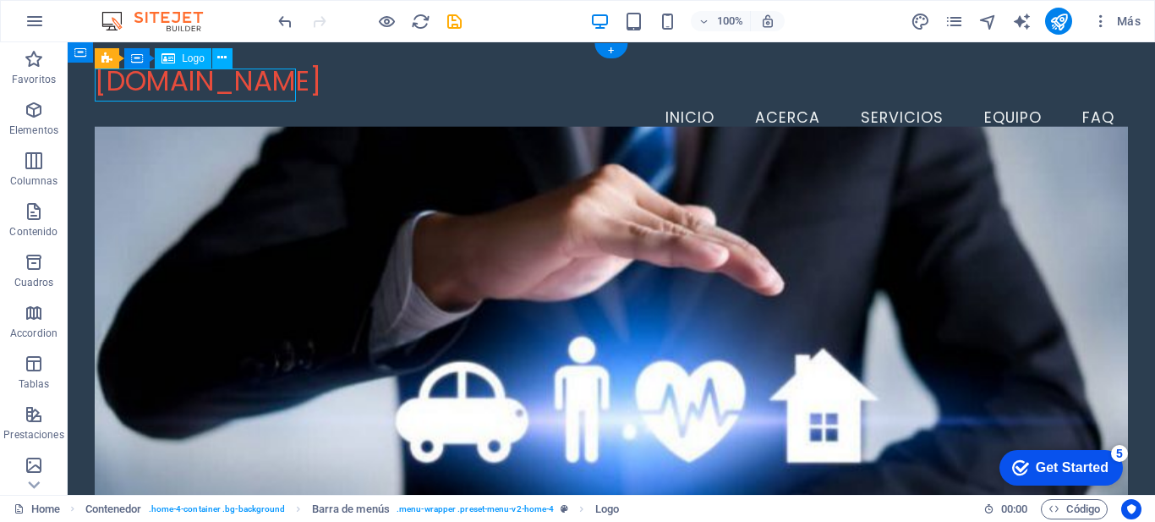
click at [132, 90] on div "[DOMAIN_NAME]" at bounding box center [612, 80] width 1034 height 33
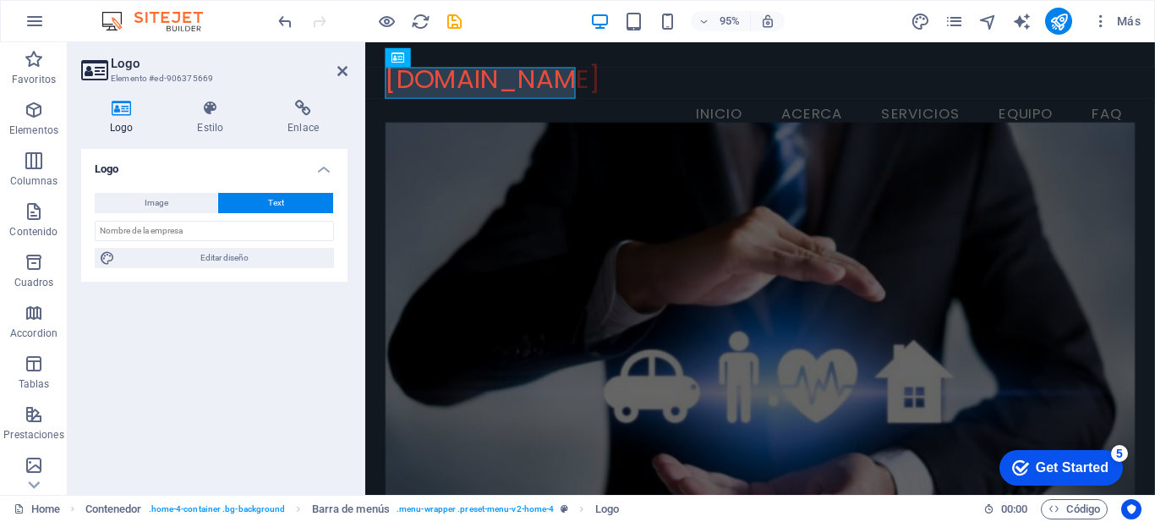
click at [403, 89] on div "[DOMAIN_NAME]" at bounding box center [782, 80] width 790 height 33
click at [404, 89] on div "[DOMAIN_NAME]" at bounding box center [782, 80] width 790 height 33
click at [419, 89] on div "[DOMAIN_NAME]" at bounding box center [782, 80] width 790 height 33
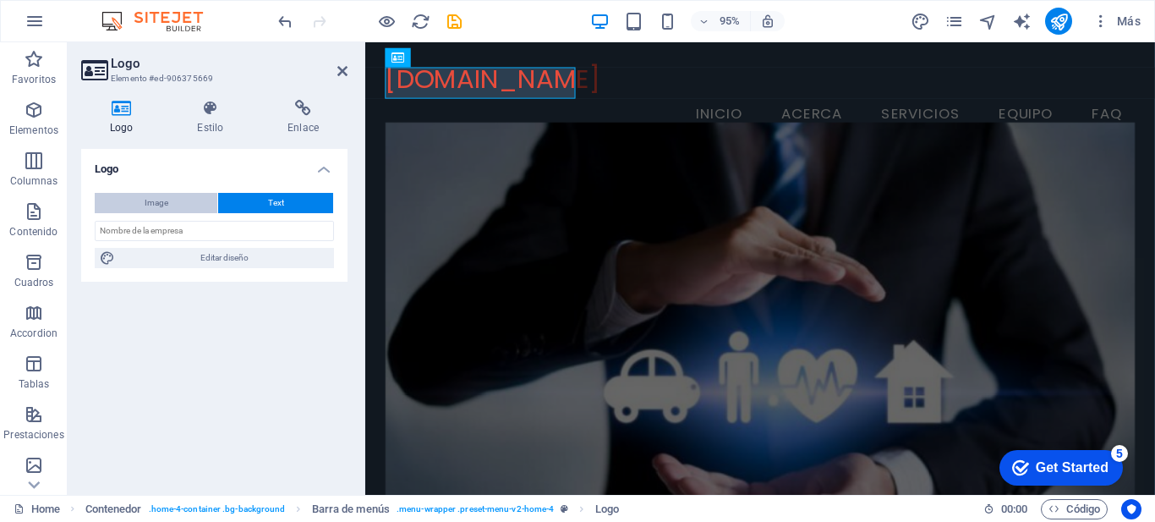
click at [182, 205] on button "Image" at bounding box center [156, 203] width 123 height 20
select select "DISABLED_OPTION_VALUE"
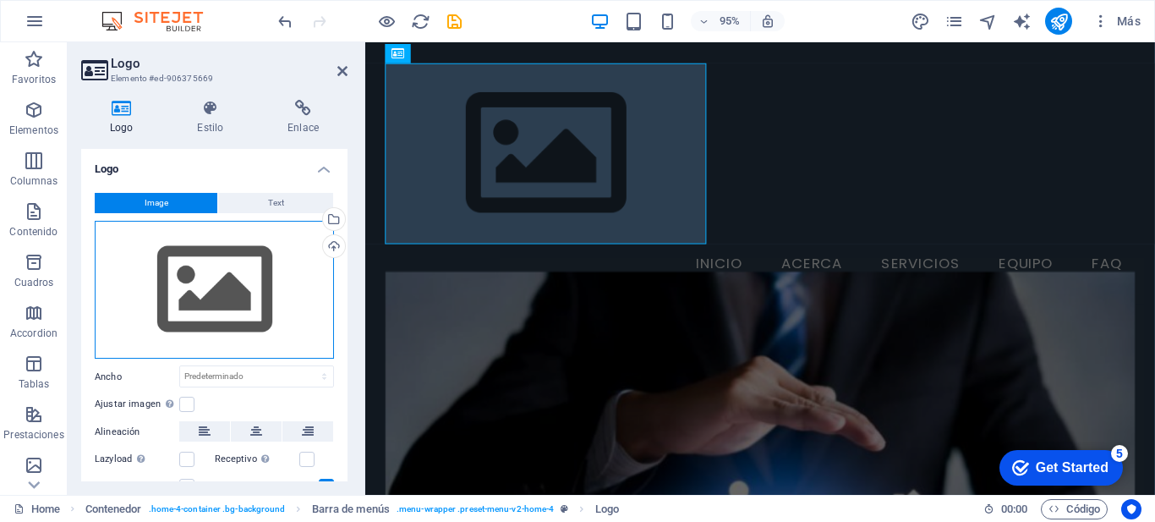
click at [229, 276] on div "Arrastra archivos aquí, haz clic para escoger archivos o selecciona archivos de…" at bounding box center [214, 290] width 239 height 139
click at [229, 276] on body "asersa.com.ec Home Favoritos Elementos Columnas Contenido Cuadros Accordion Tab…" at bounding box center [577, 261] width 1155 height 522
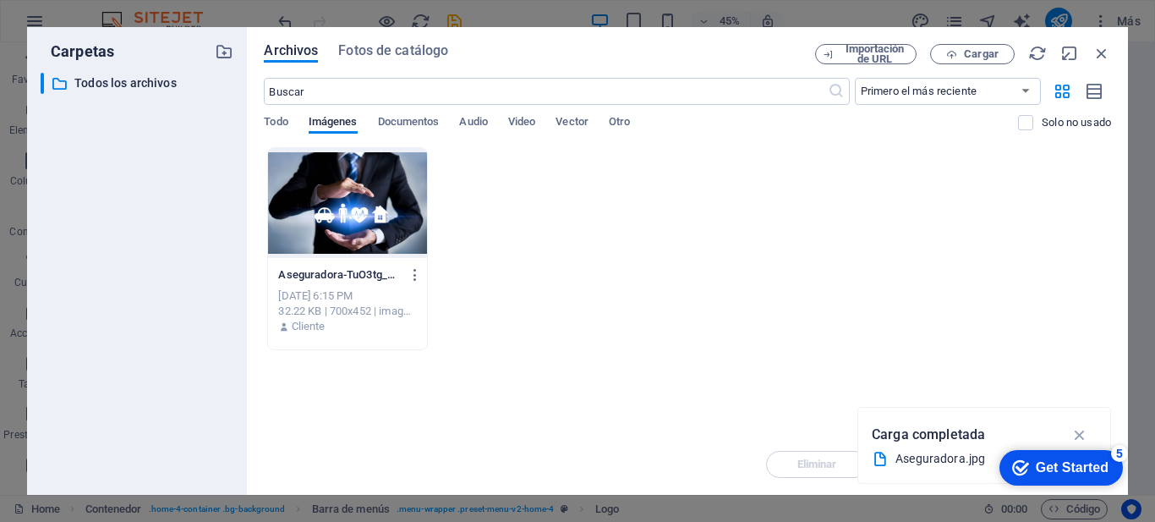
click at [661, 325] on div "Aseguradora-TuO3tg_q9lFIC7vRaU3aXg.jpg Aseguradora-TuO3tg_q9lFIC7vRaU3aXg.jpg S…" at bounding box center [687, 248] width 847 height 203
click at [1083, 433] on icon "button" at bounding box center [1080, 434] width 19 height 19
click at [957, 49] on icon "button" at bounding box center [951, 54] width 11 height 11
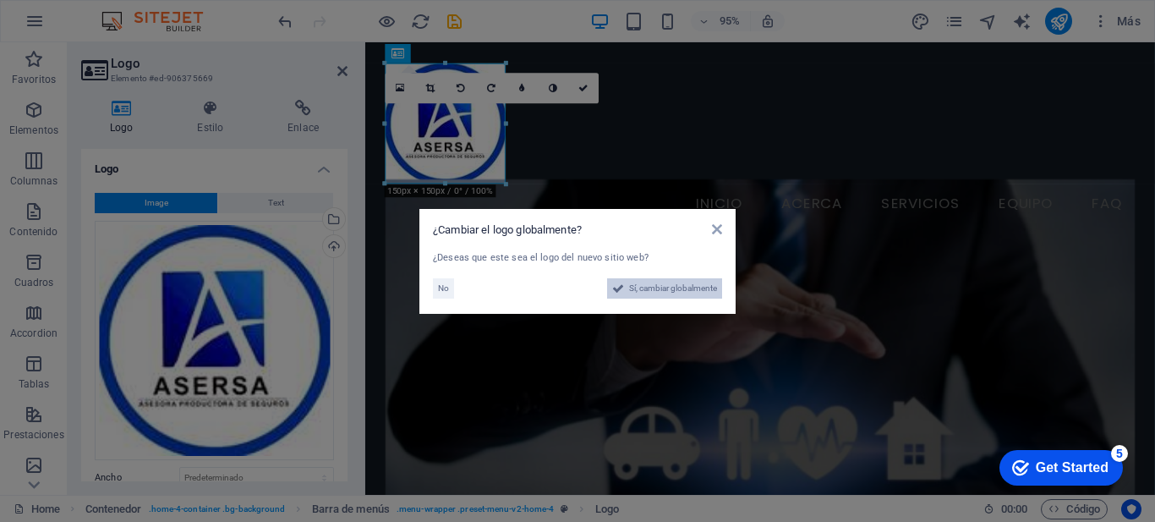
drag, startPoint x: 642, startPoint y: 288, endPoint x: 618, endPoint y: 546, distance: 259.0
click at [642, 288] on span "Sí, cambiar globalmente" at bounding box center [673, 288] width 88 height 20
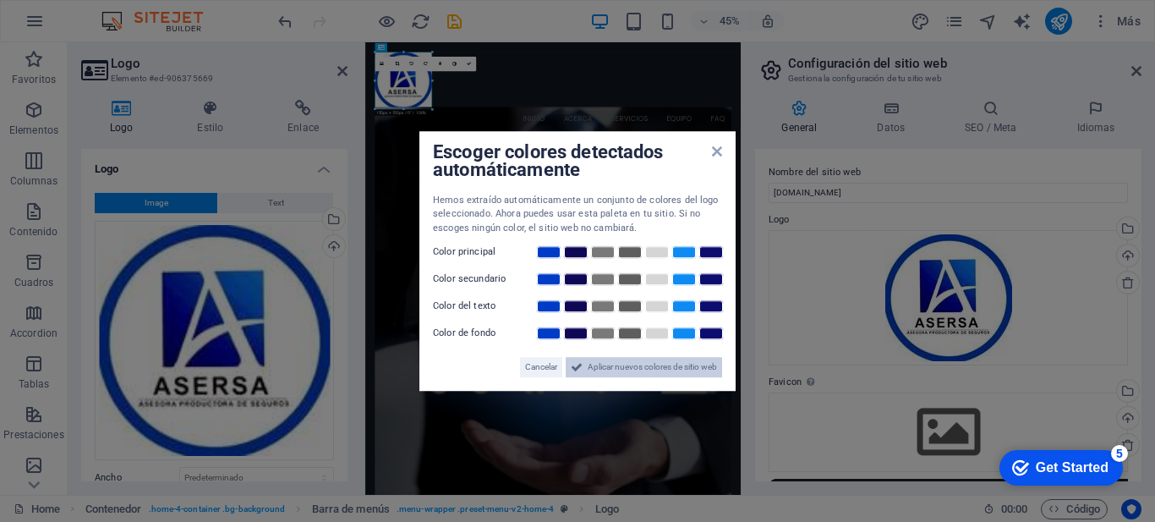
click at [653, 365] on span "Aplicar nuevos colores de sitio web" at bounding box center [652, 367] width 129 height 20
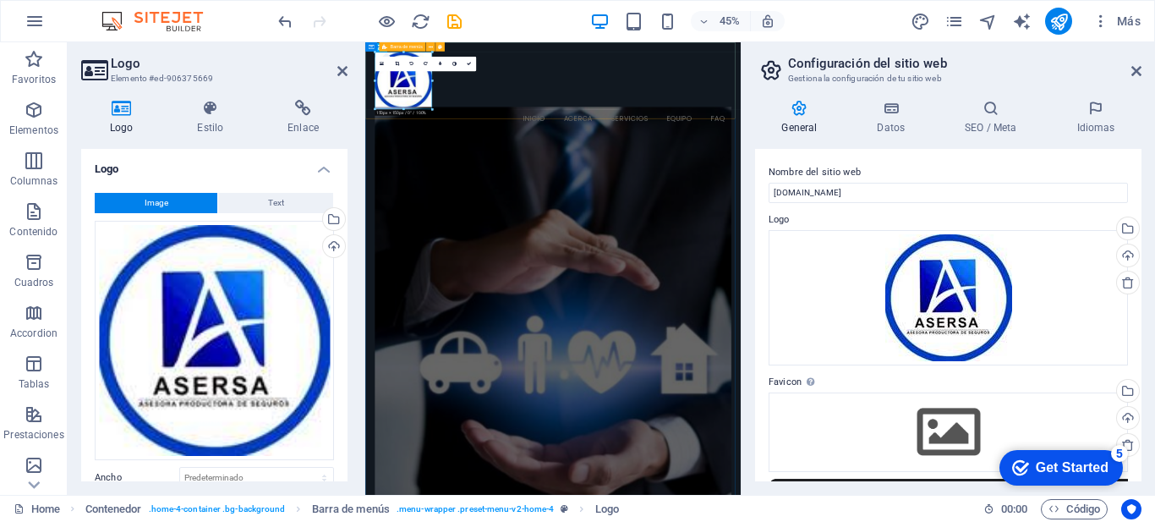
drag, startPoint x: 800, startPoint y: 150, endPoint x: 566, endPoint y: 211, distance: 242.1
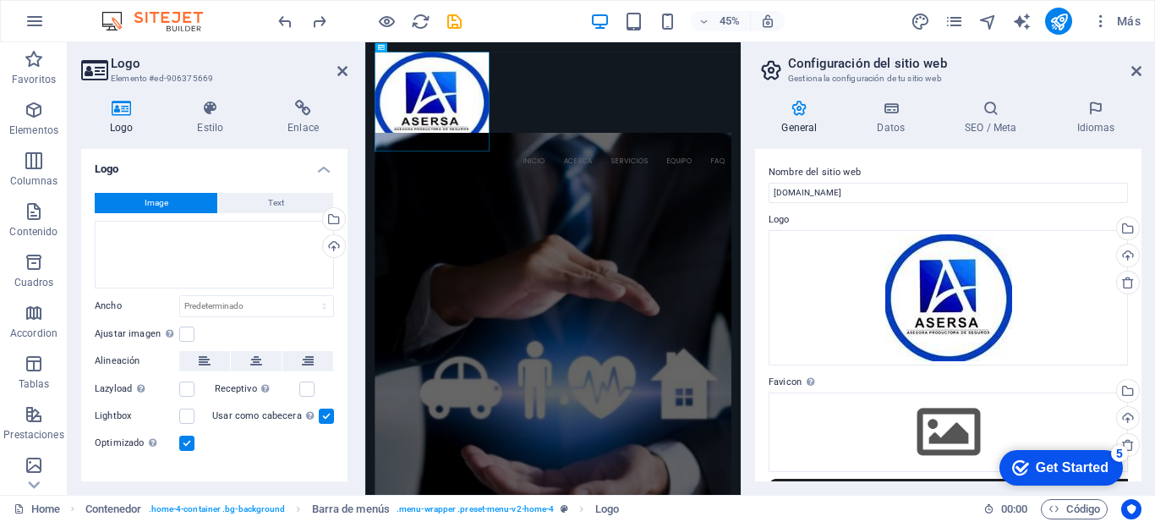
drag, startPoint x: 1148, startPoint y: 236, endPoint x: 1154, endPoint y: 373, distance: 137.2
click at [1154, 372] on div "General Datos SEO / Meta Idiomas Nombre del sitio web asersa.com.ec Logo Arrast…" at bounding box center [949, 290] width 414 height 408
click at [403, 229] on div at bounding box center [550, 354] width 370 height 385
click at [1132, 75] on icon at bounding box center [1137, 71] width 10 height 14
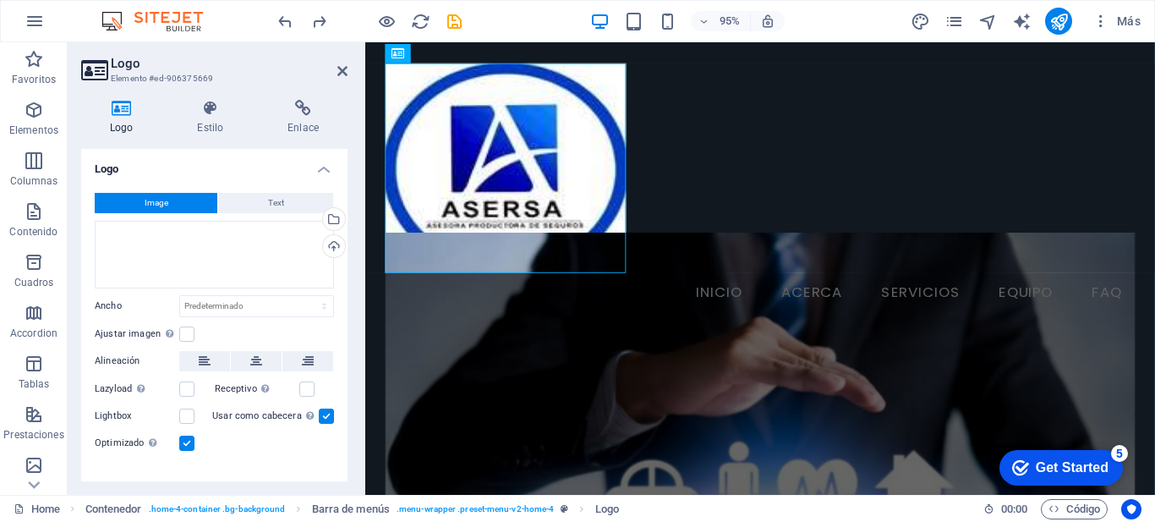
click at [568, 211] on div at bounding box center [505, 168] width 241 height 210
click at [572, 213] on div at bounding box center [505, 168] width 241 height 210
click at [617, 266] on div at bounding box center [505, 168] width 241 height 210
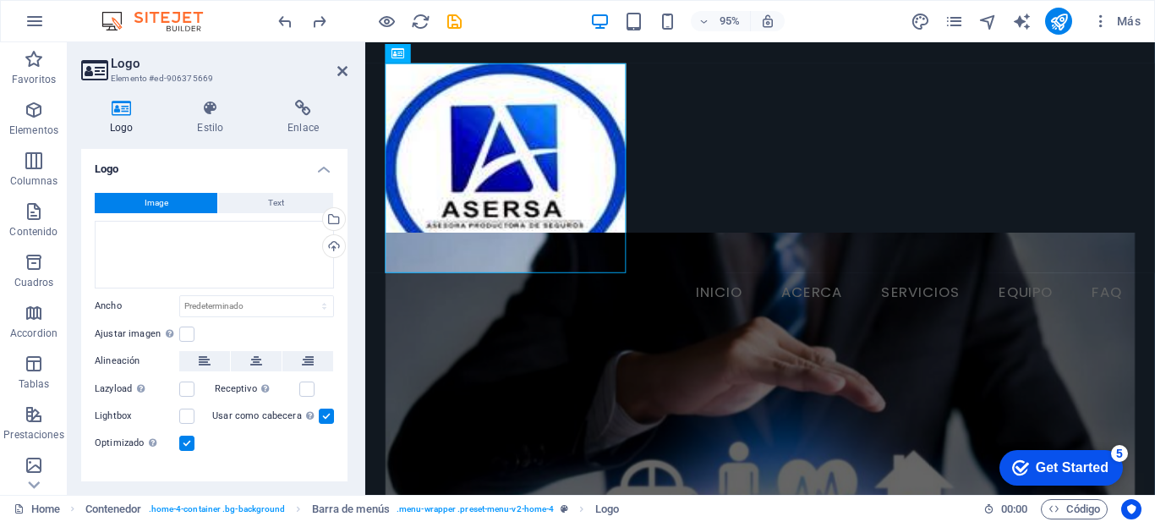
click at [617, 266] on div at bounding box center [505, 168] width 241 height 210
click at [210, 116] on icon at bounding box center [210, 108] width 84 height 17
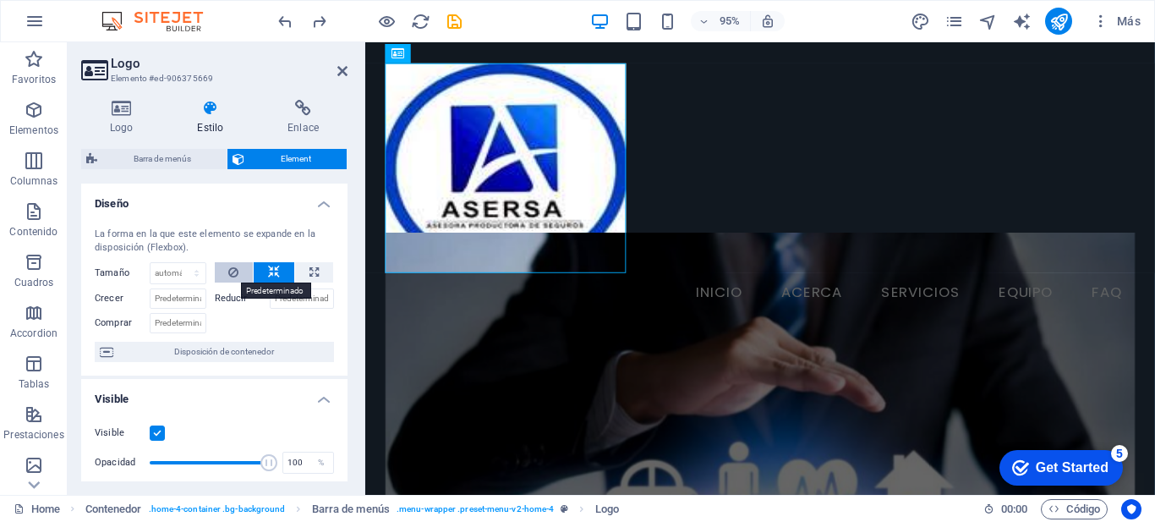
click at [232, 276] on icon at bounding box center [233, 272] width 10 height 20
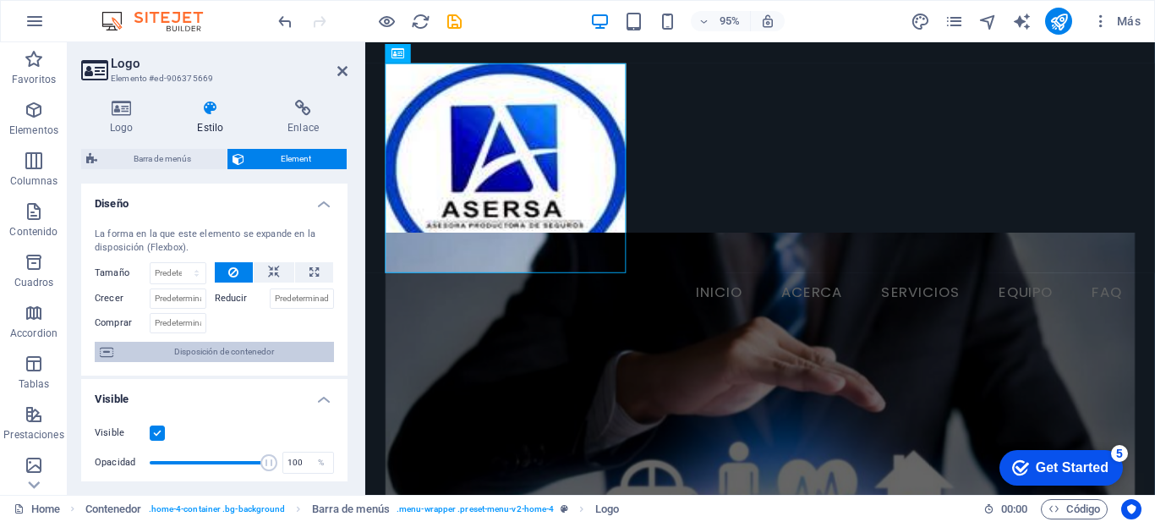
click at [190, 353] on span "Disposición de contenedor" at bounding box center [223, 352] width 211 height 20
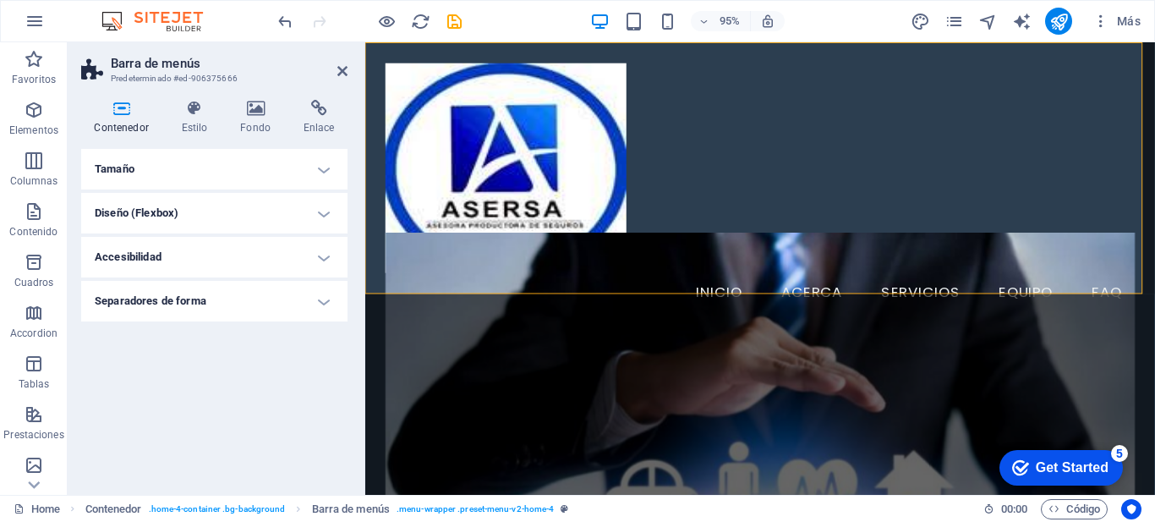
drag, startPoint x: 612, startPoint y: 231, endPoint x: 344, endPoint y: 194, distance: 270.7
click at [491, 160] on div at bounding box center [505, 168] width 241 height 210
click at [177, 158] on h4 "Tamaño" at bounding box center [214, 169] width 266 height 41
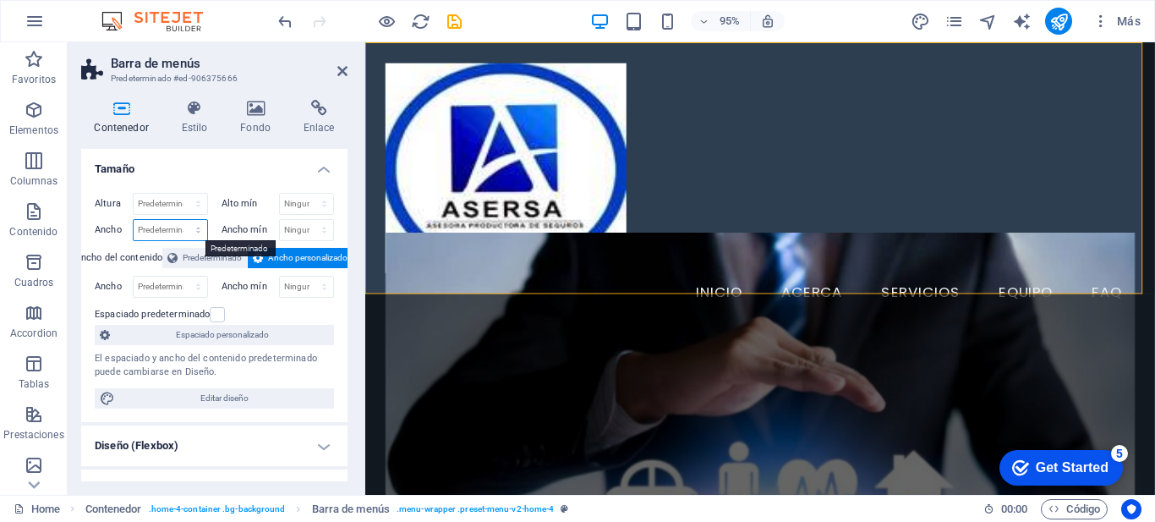
click at [181, 222] on select "Predeterminado px rem % em vh vw" at bounding box center [171, 230] width 74 height 20
click at [304, 349] on div "Altura Predeterminado px rem % vh vw Alto mín Ninguno px rem % vh vw Ancho Pred…" at bounding box center [214, 300] width 266 height 243
drag, startPoint x: 479, startPoint y: 150, endPoint x: 436, endPoint y: 131, distance: 46.2
click at [451, 139] on div at bounding box center [505, 168] width 241 height 210
click at [202, 114] on icon at bounding box center [194, 108] width 52 height 17
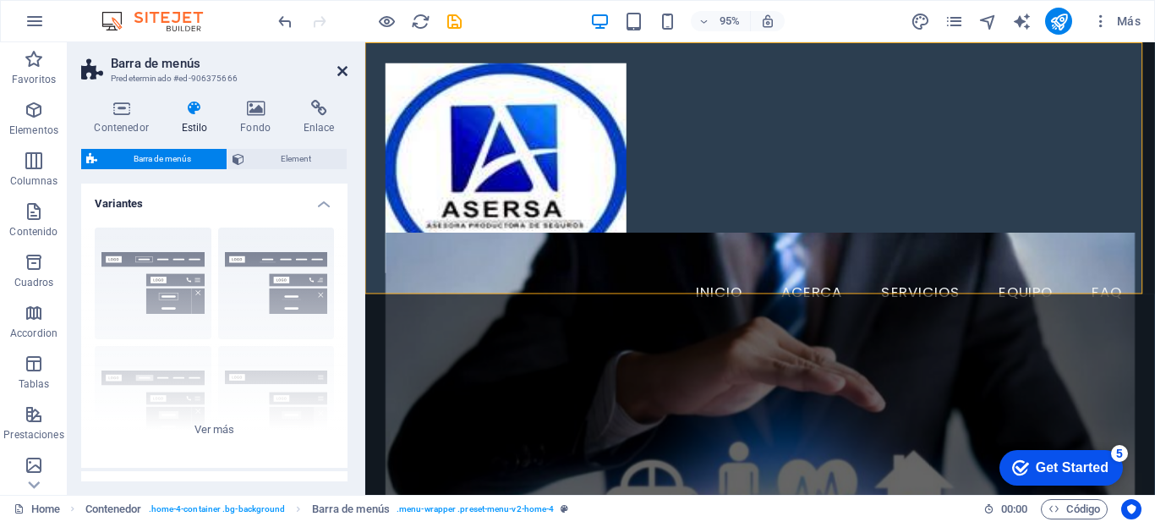
click at [345, 73] on icon at bounding box center [342, 71] width 10 height 14
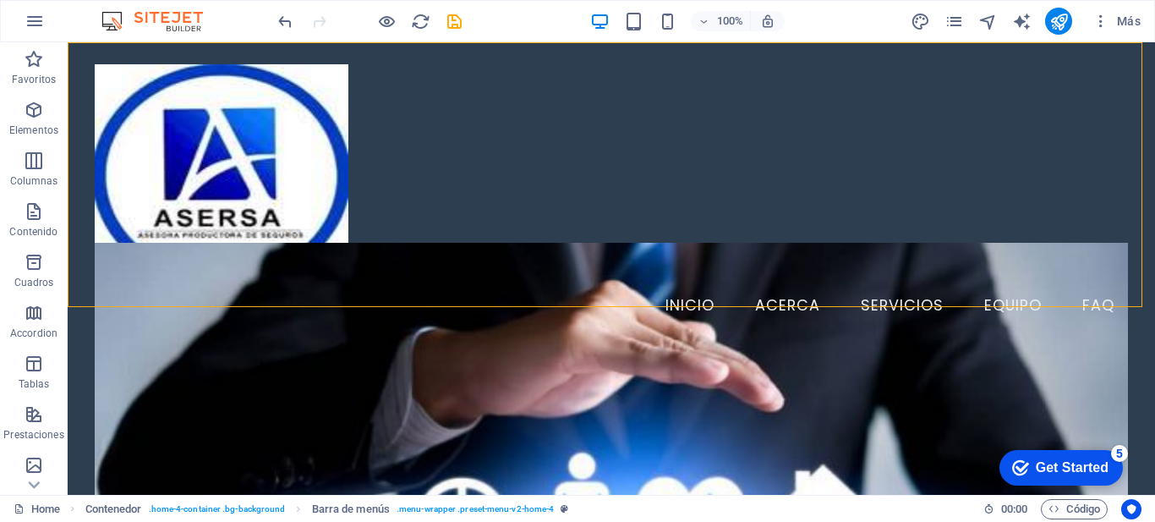
click at [482, 144] on div at bounding box center [605, 398] width 1075 height 713
click at [256, 169] on div at bounding box center [222, 174] width 254 height 221
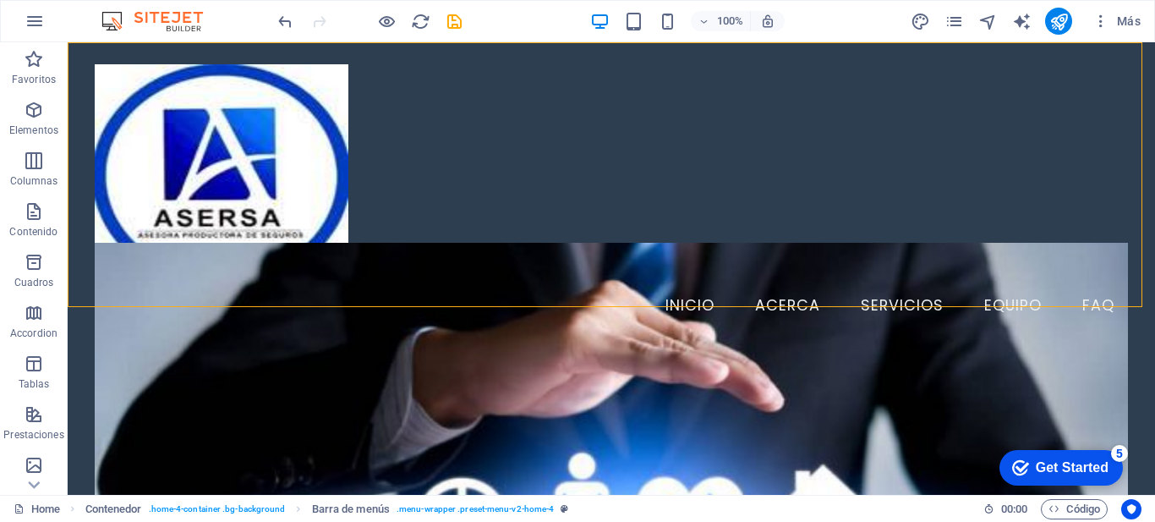
click at [256, 169] on div at bounding box center [222, 174] width 254 height 221
click at [510, 363] on div at bounding box center [605, 499] width 1075 height 385
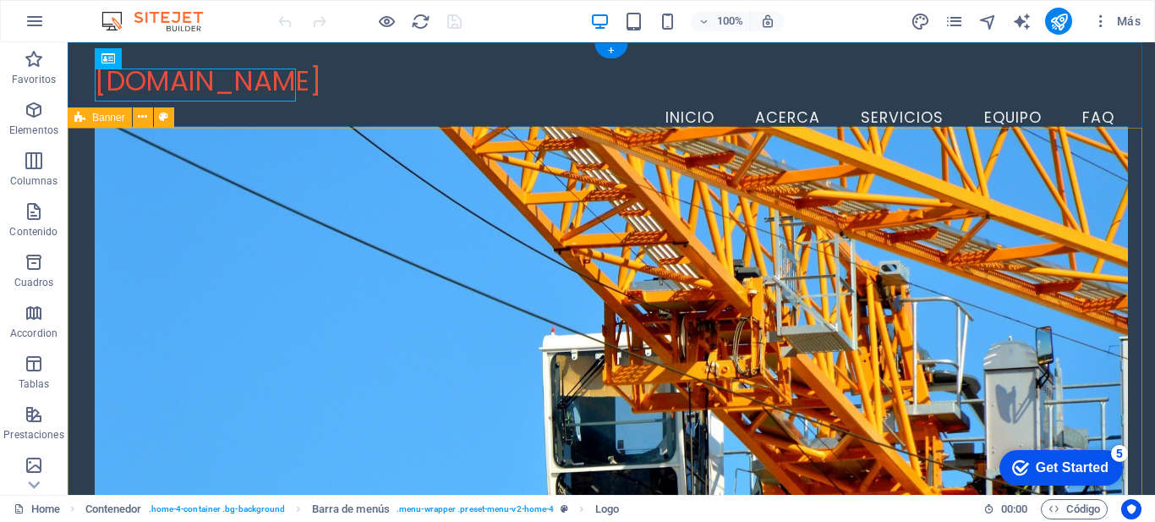
click at [82, 178] on div "Bienvenido a Asersa Seguros que protegen tu futuro Contáctanos" at bounding box center [612, 488] width 1088 height 655
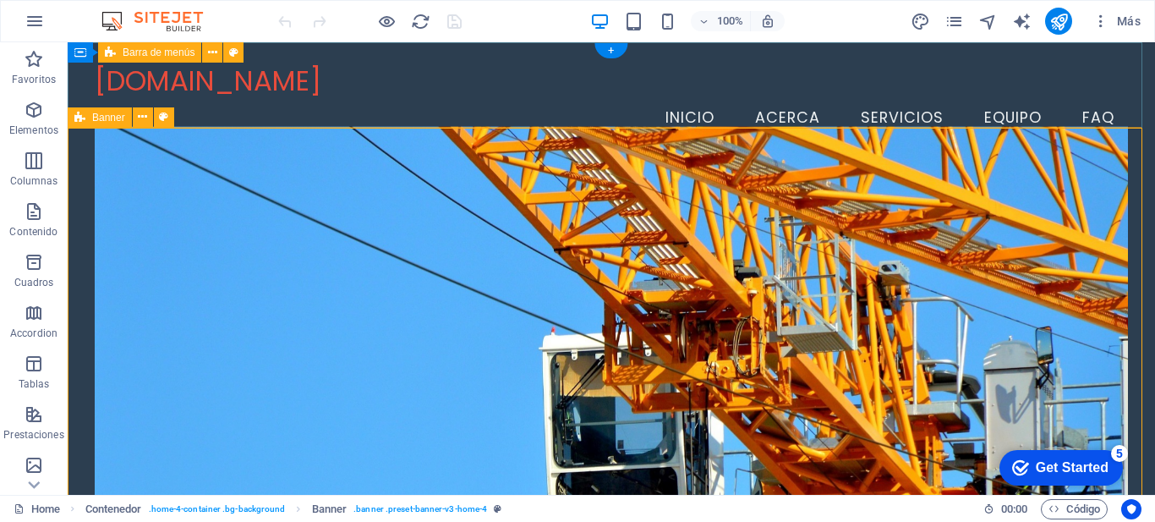
click at [1120, 52] on div "asersa.com.ec Menu Inicio Acerca Servicios Equipo FAQ" at bounding box center [612, 101] width 1088 height 118
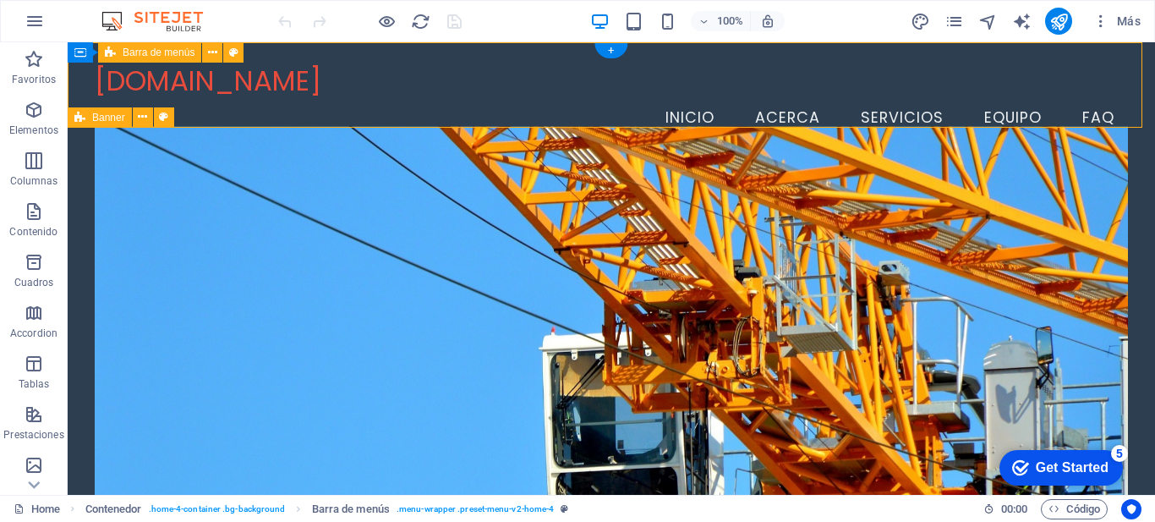
drag, startPoint x: 1120, startPoint y: 52, endPoint x: 1044, endPoint y: 56, distance: 76.2
click at [1120, 52] on div "asersa.com.ec Menu Inicio Acerca Servicios Equipo FAQ" at bounding box center [612, 101] width 1088 height 118
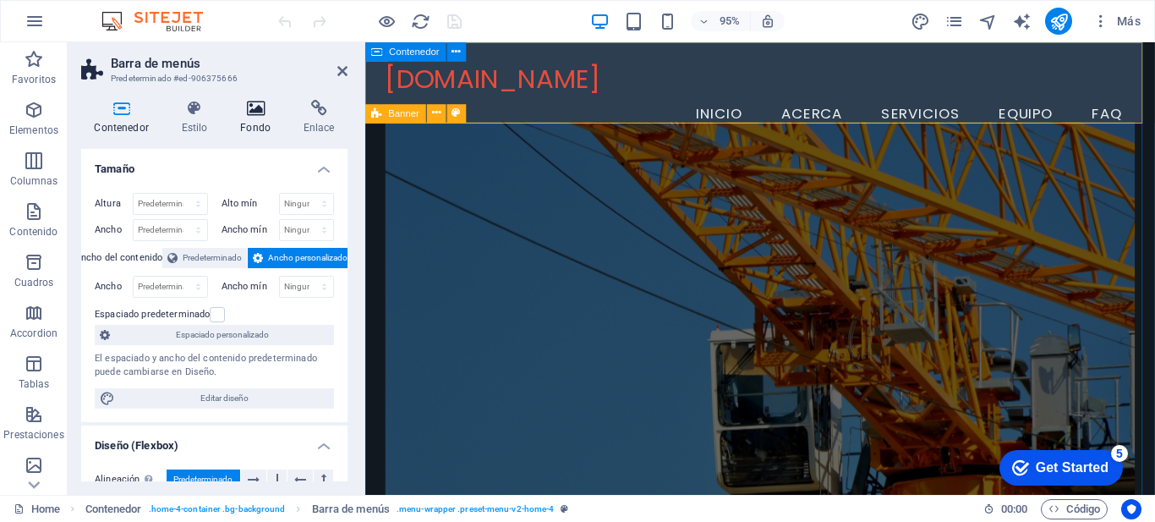
click at [255, 105] on icon at bounding box center [256, 108] width 57 height 17
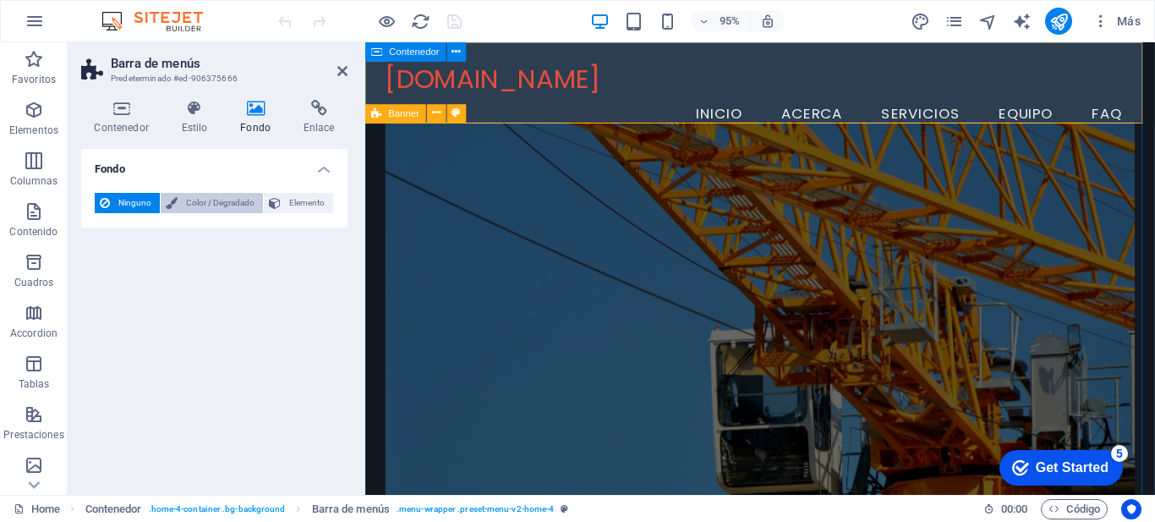
click at [188, 210] on span "Color / Degradado" at bounding box center [220, 203] width 75 height 20
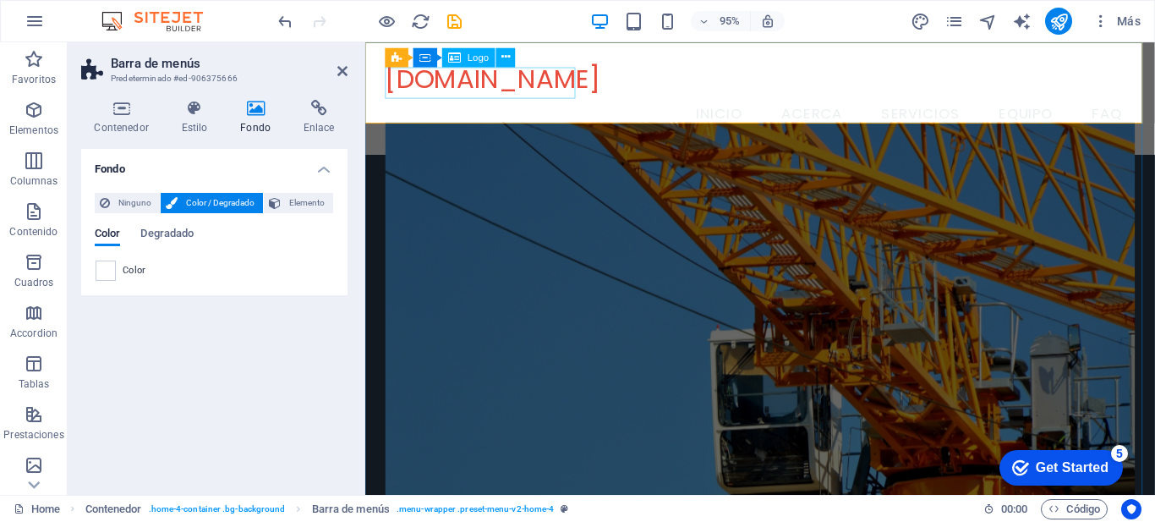
click at [521, 97] on div "[DOMAIN_NAME]" at bounding box center [782, 80] width 790 height 33
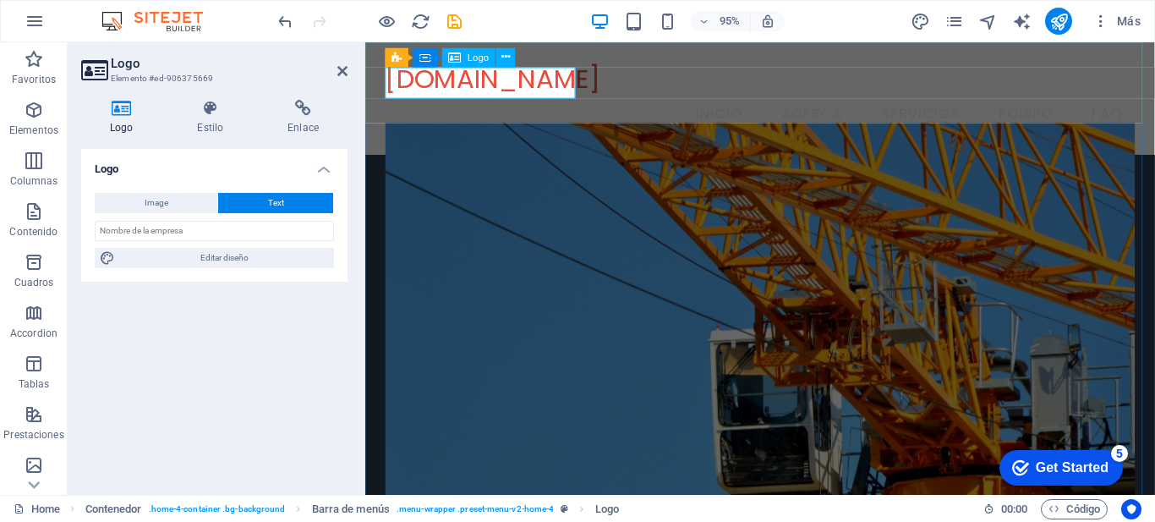
click at [597, 147] on figure at bounding box center [782, 343] width 790 height 434
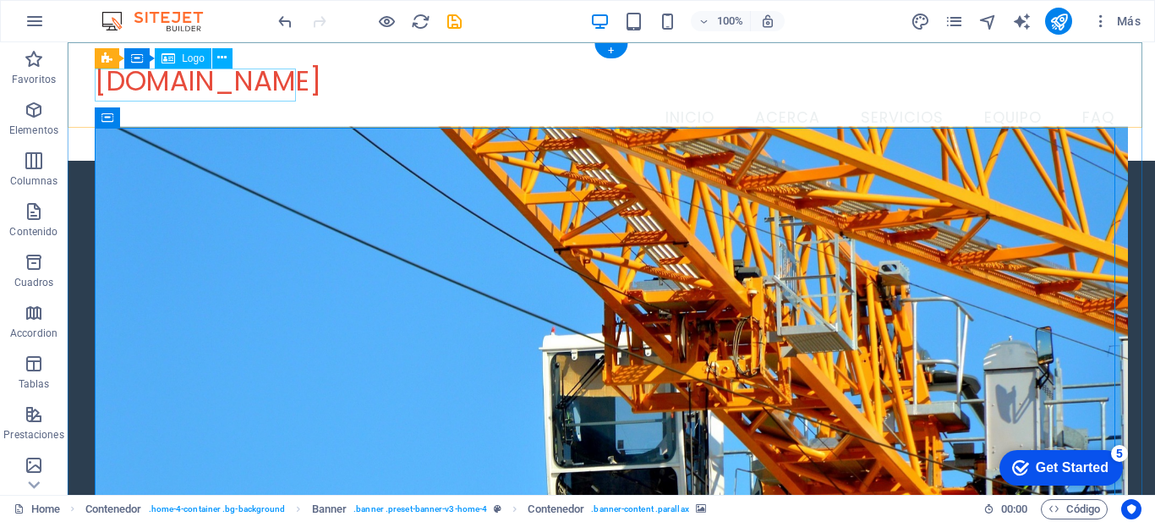
click at [182, 77] on div "[DOMAIN_NAME]" at bounding box center [612, 80] width 1034 height 33
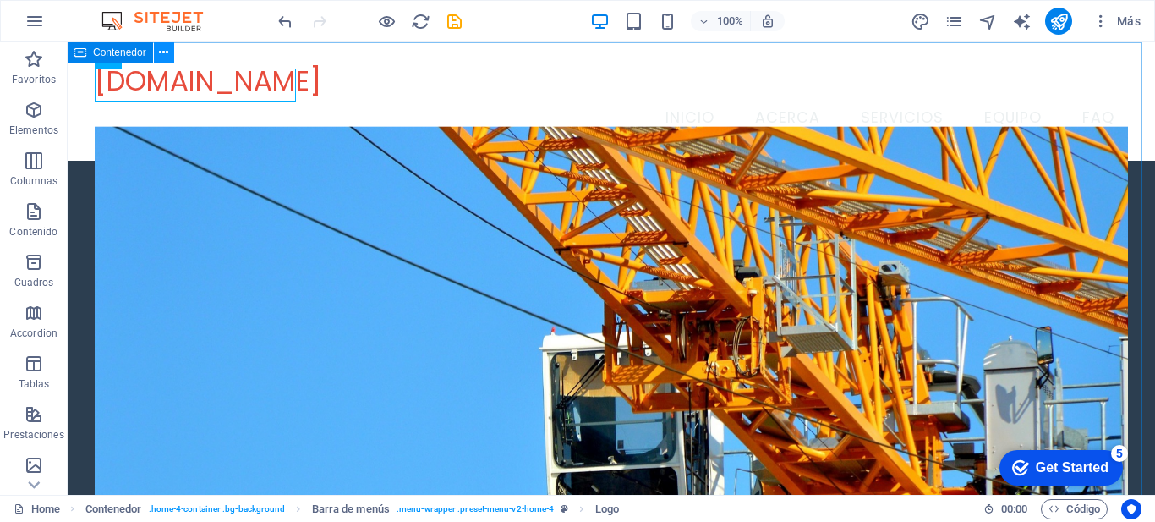
click at [163, 53] on icon at bounding box center [163, 53] width 9 height 18
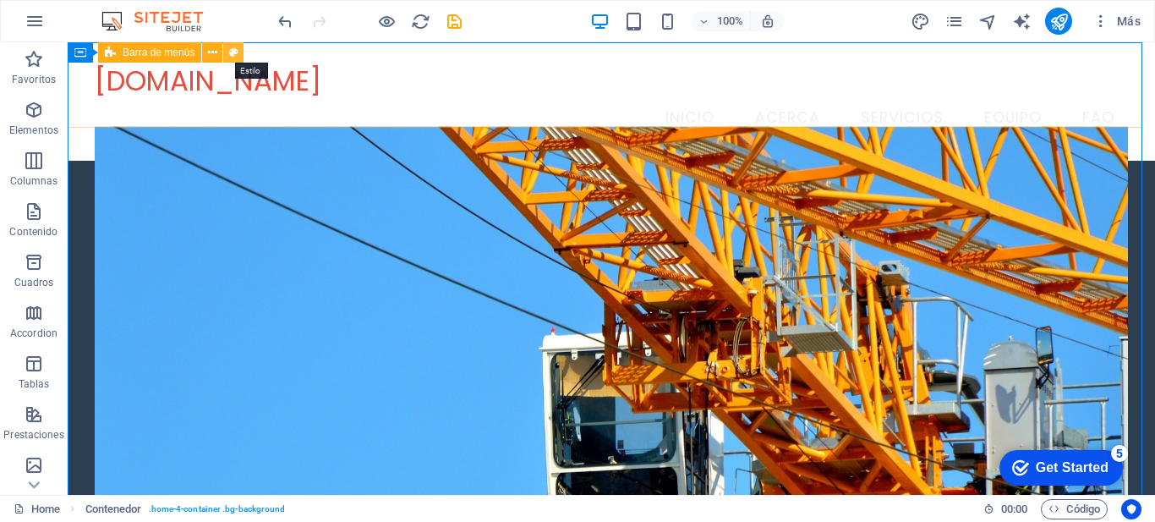
select select "vw"
select select "rem"
select select "vw"
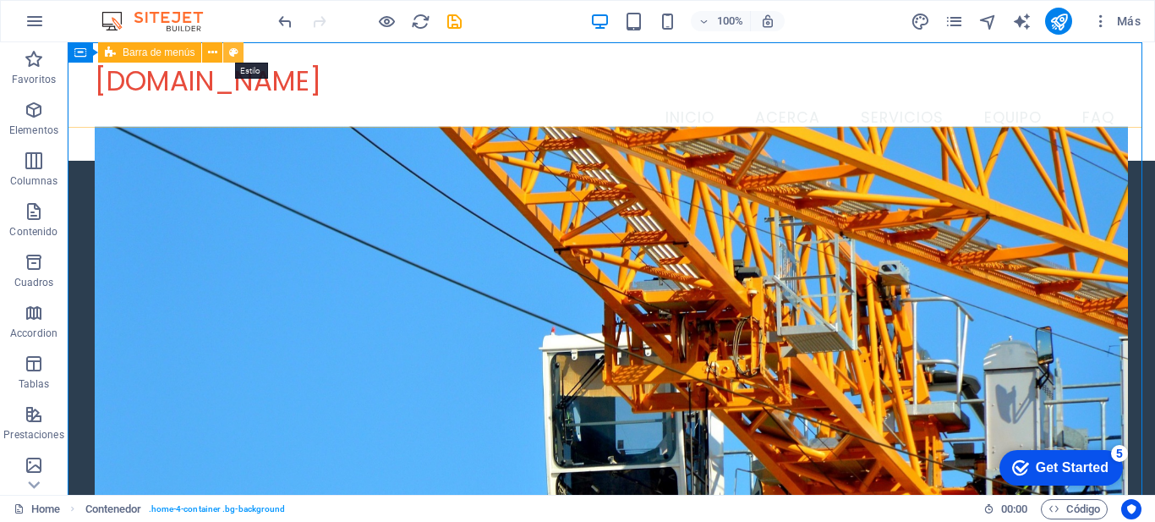
select select "preset-menu-v2-home-4"
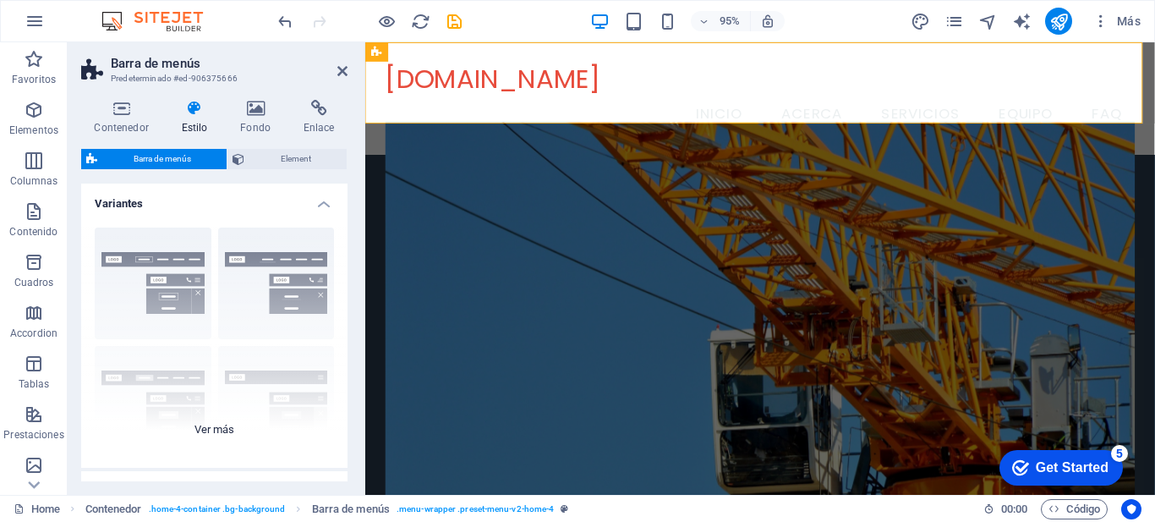
click at [289, 298] on div "Borde Centrado Predeterminado Fijo Loki Desencadenador Ancho XXL" at bounding box center [214, 341] width 266 height 254
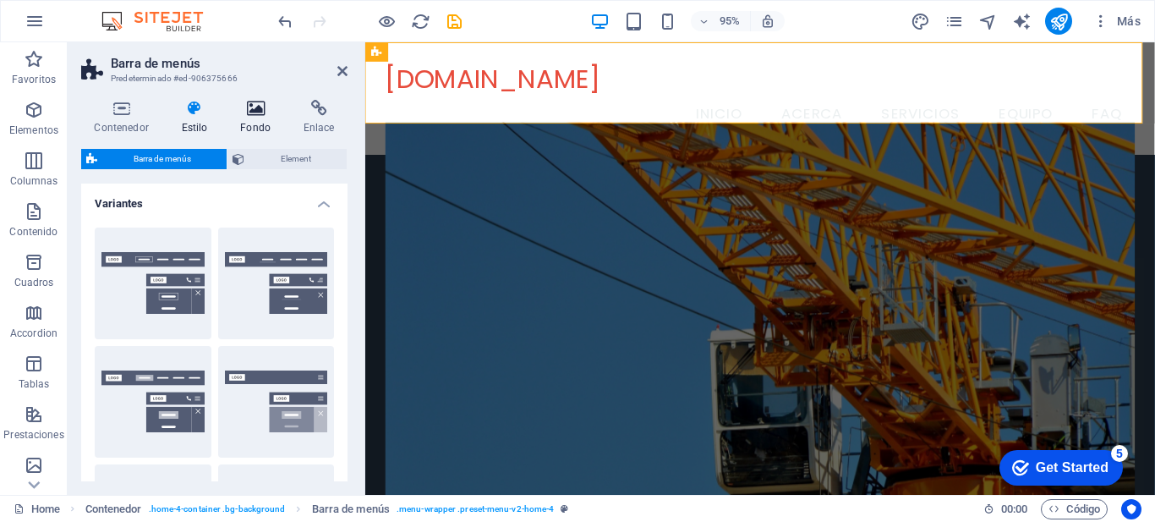
click at [266, 108] on icon at bounding box center [256, 108] width 57 height 17
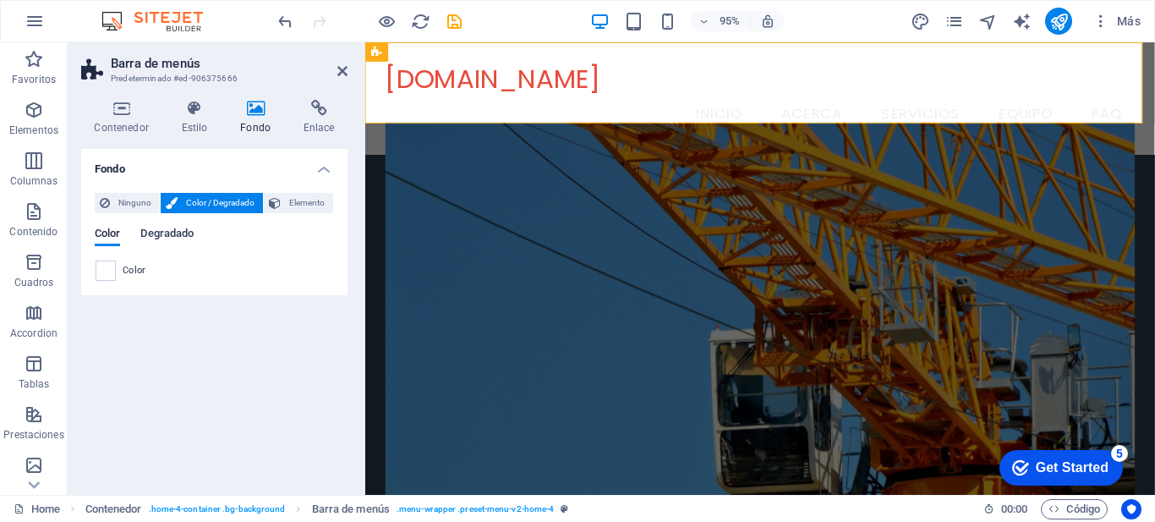
click at [161, 238] on span "Degradado" at bounding box center [166, 235] width 53 height 24
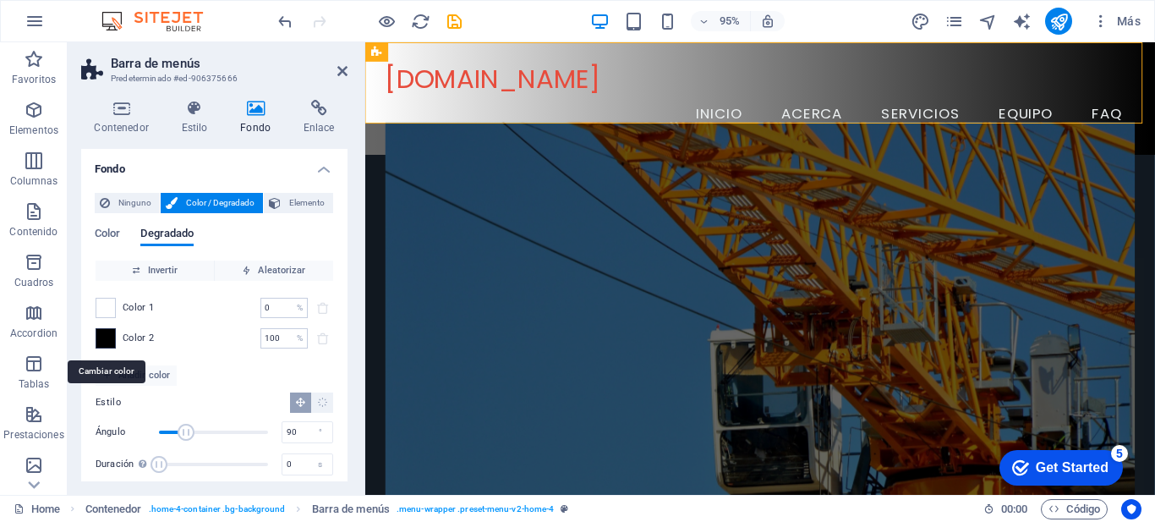
click at [100, 340] on span at bounding box center [105, 338] width 19 height 19
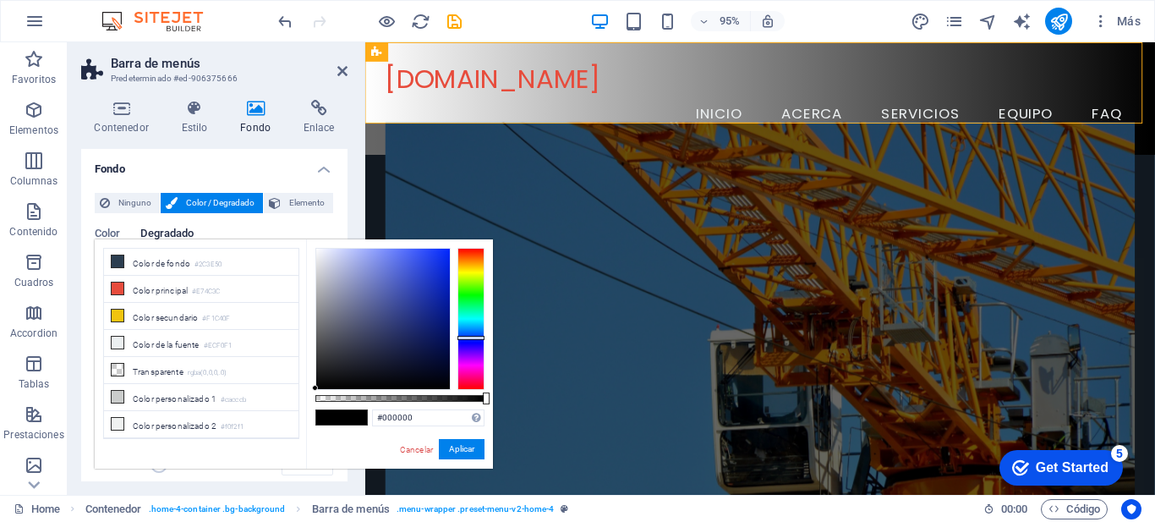
click at [475, 337] on div at bounding box center [471, 319] width 27 height 142
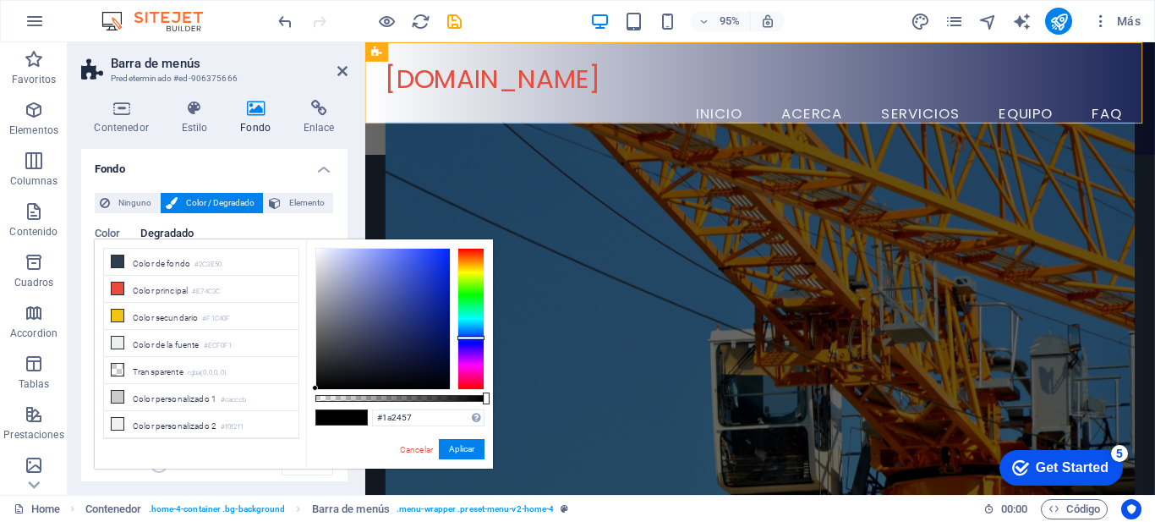
click at [408, 340] on div at bounding box center [383, 319] width 134 height 140
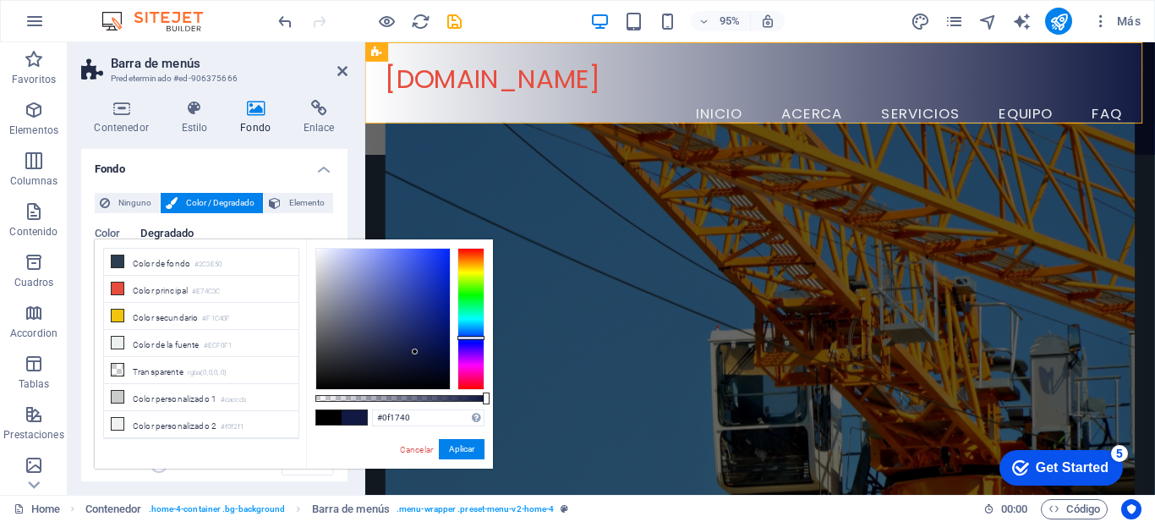
drag, startPoint x: 408, startPoint y: 341, endPoint x: 417, endPoint y: 353, distance: 14.6
click at [417, 353] on div at bounding box center [415, 351] width 6 height 6
click at [467, 447] on button "Aplicar" at bounding box center [462, 449] width 46 height 20
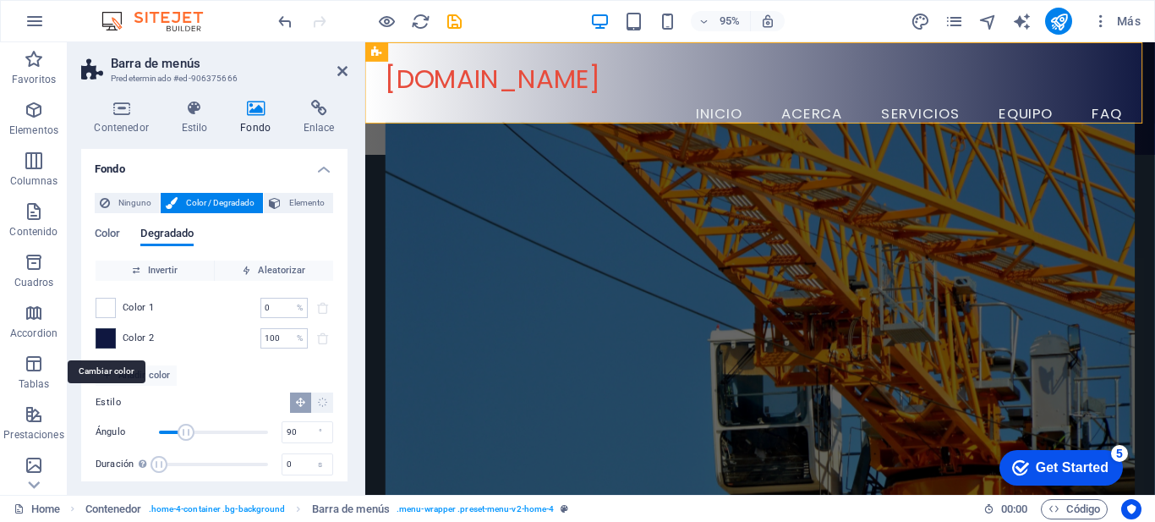
click at [96, 340] on span at bounding box center [105, 338] width 19 height 19
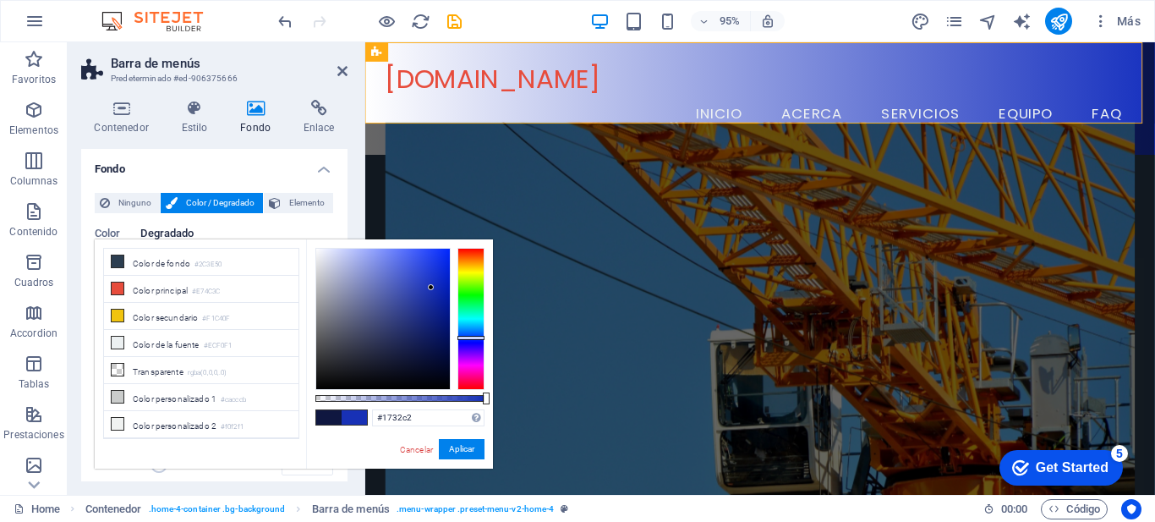
type input "#1832c4"
drag, startPoint x: 412, startPoint y: 343, endPoint x: 433, endPoint y: 280, distance: 66.1
click at [433, 280] on div at bounding box center [383, 319] width 134 height 140
click at [469, 448] on button "Aplicar" at bounding box center [462, 449] width 46 height 20
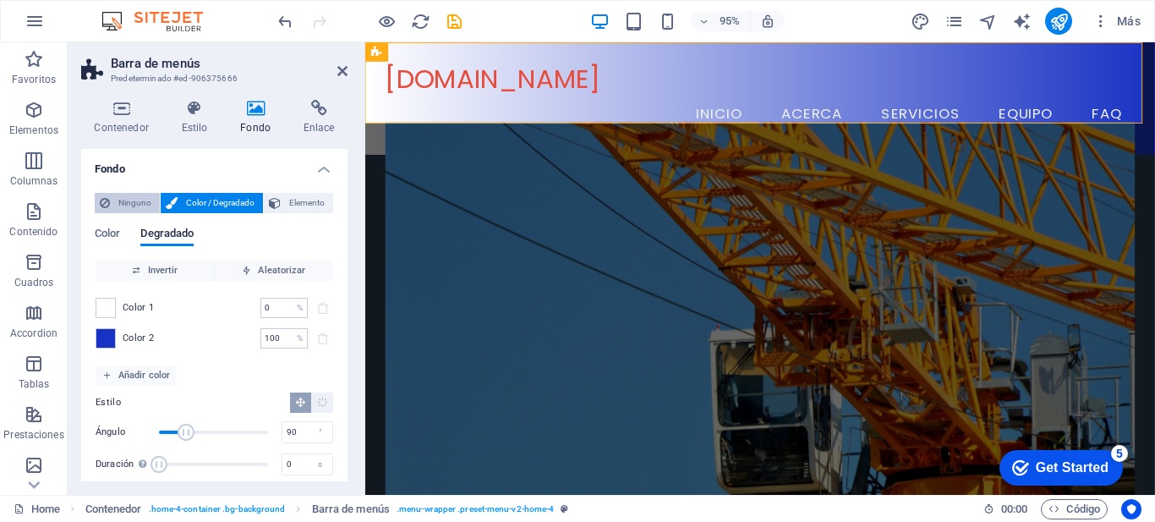
click at [126, 206] on span "Ninguno" at bounding box center [135, 203] width 40 height 20
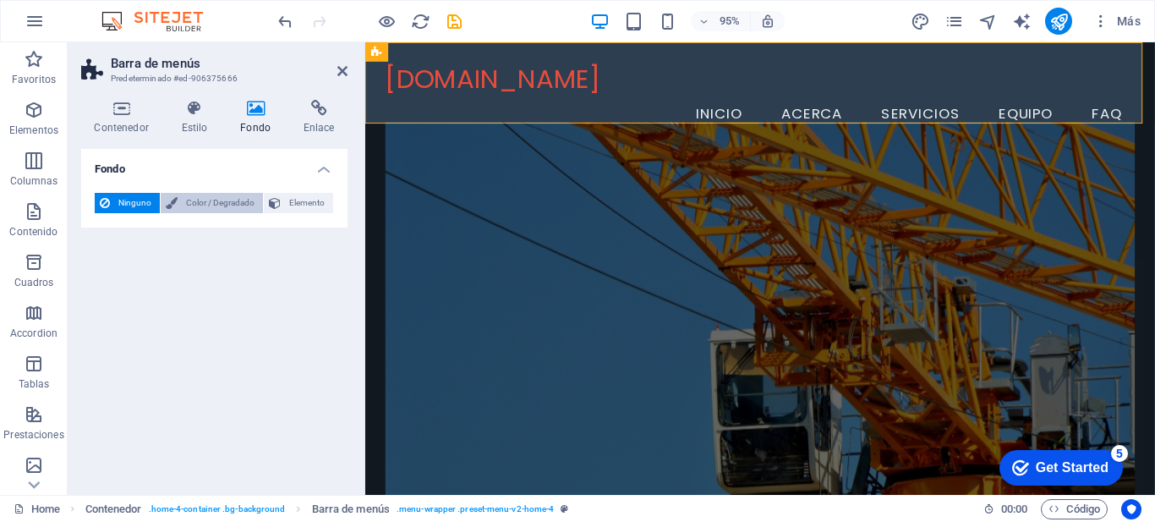
click at [186, 210] on span "Color / Degradado" at bounding box center [220, 203] width 75 height 20
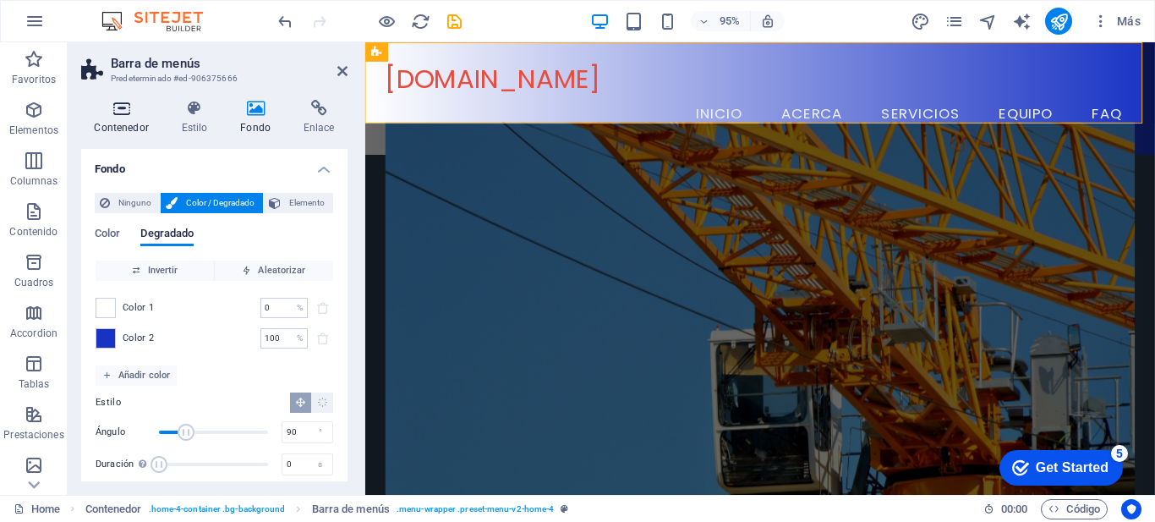
click at [139, 106] on icon at bounding box center [121, 108] width 80 height 17
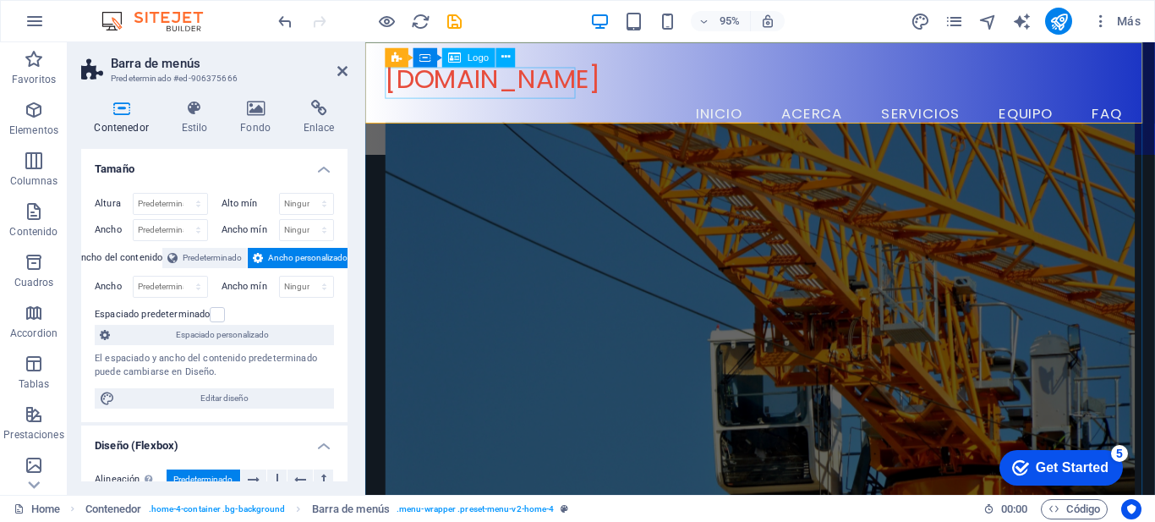
drag, startPoint x: 423, startPoint y: 90, endPoint x: 718, endPoint y: 90, distance: 295.2
click at [718, 90] on div "asersa.com.ec Menu Inicio Acerca Servicios Equipo FAQ" at bounding box center [780, 101] width 831 height 118
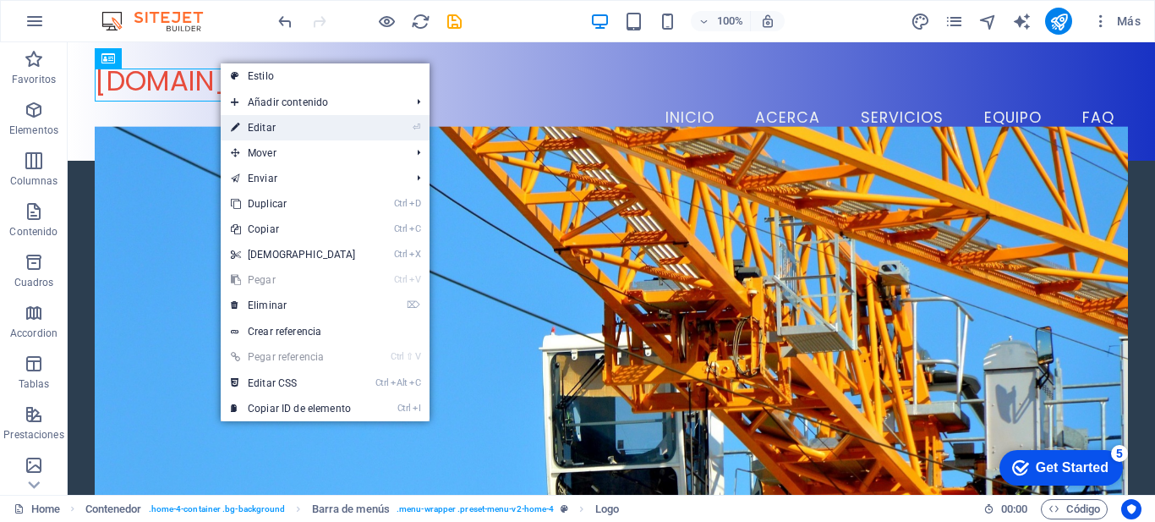
click at [290, 129] on link "⏎ Editar" at bounding box center [293, 127] width 145 height 25
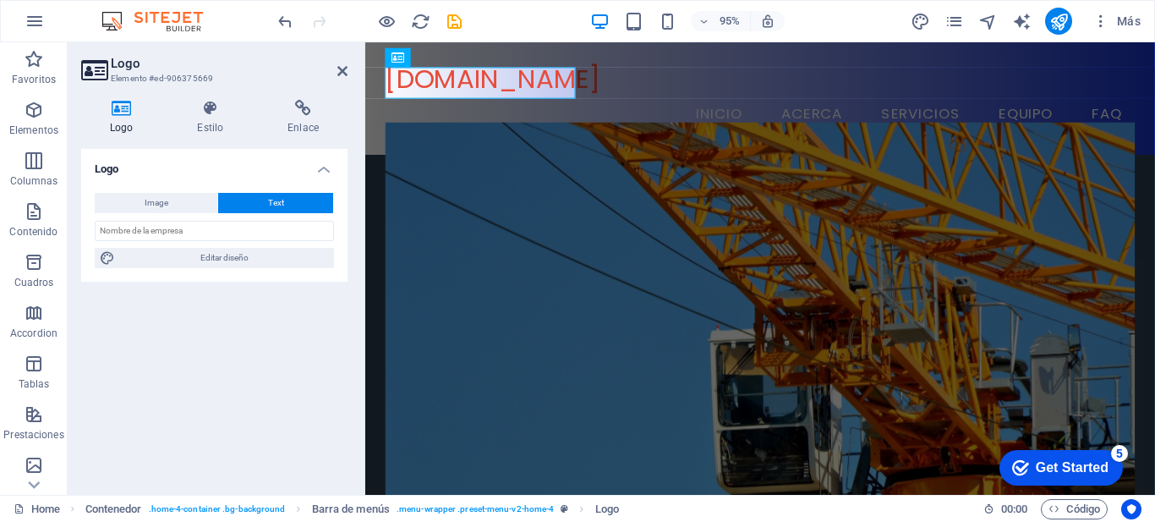
click at [122, 110] on icon at bounding box center [121, 108] width 80 height 17
click at [185, 203] on button "Image" at bounding box center [156, 203] width 123 height 20
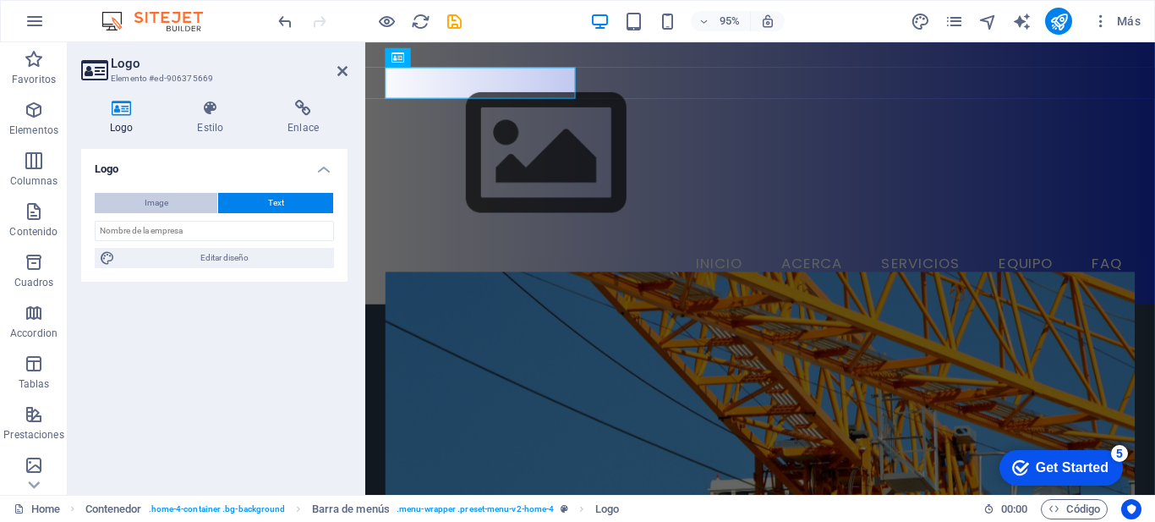
select select "DISABLED_OPTION_VALUE"
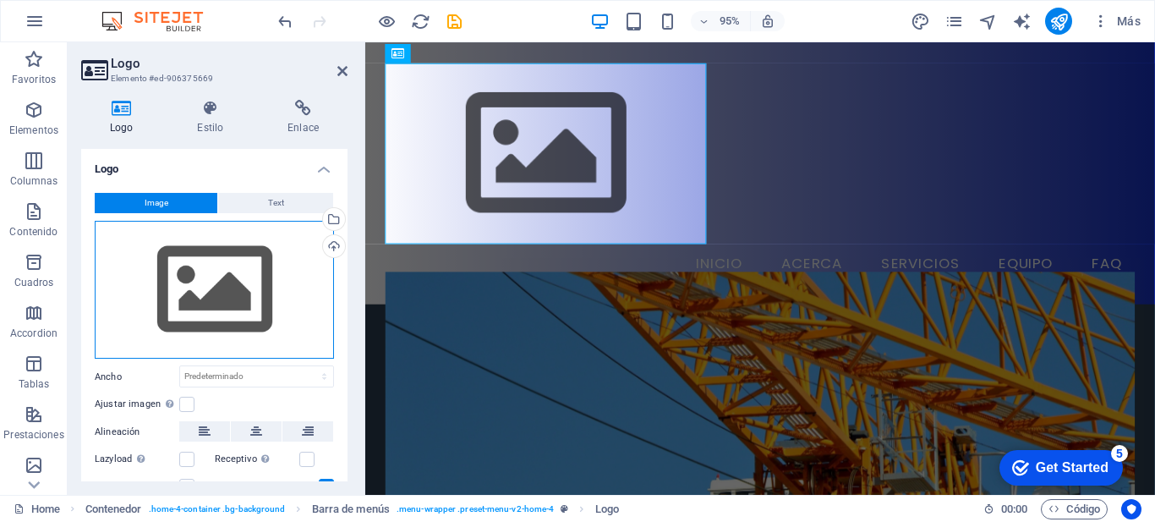
click at [200, 311] on div "Arrastra archivos aquí, haz clic para escoger archivos o selecciona archivos de…" at bounding box center [214, 290] width 239 height 139
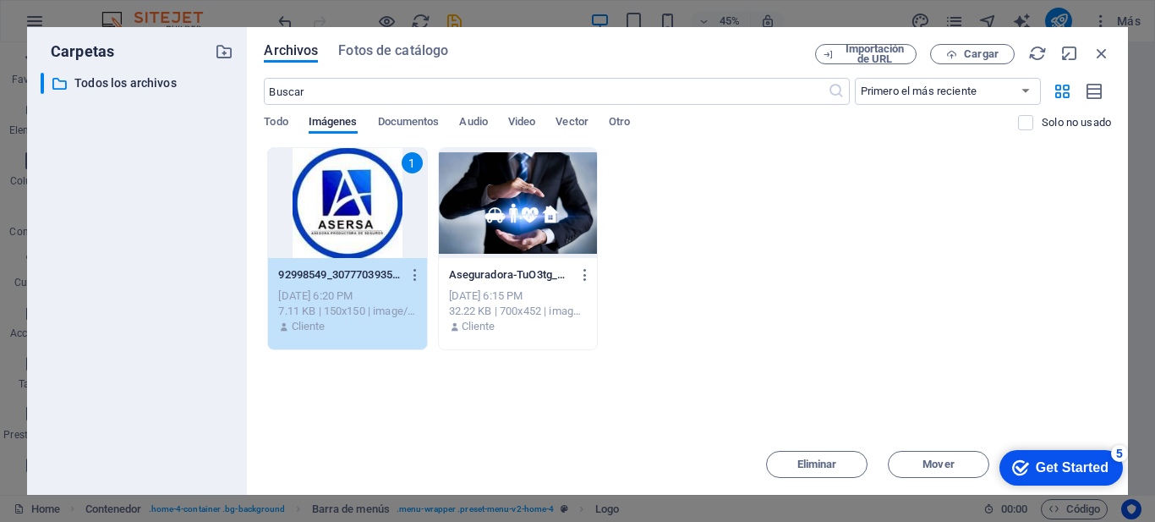
click at [356, 236] on div "1" at bounding box center [347, 203] width 158 height 110
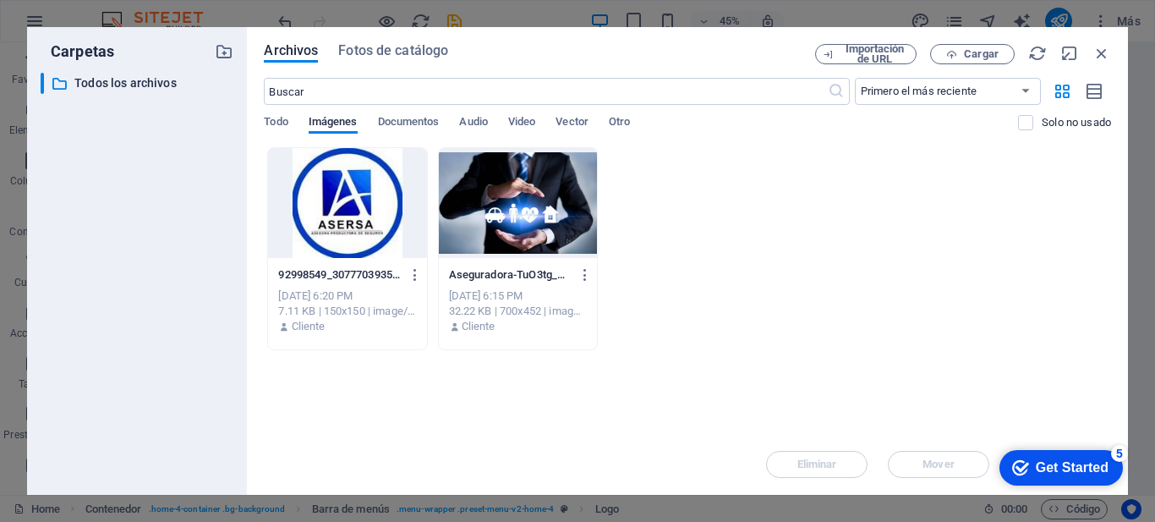
click at [356, 239] on div at bounding box center [347, 203] width 158 height 110
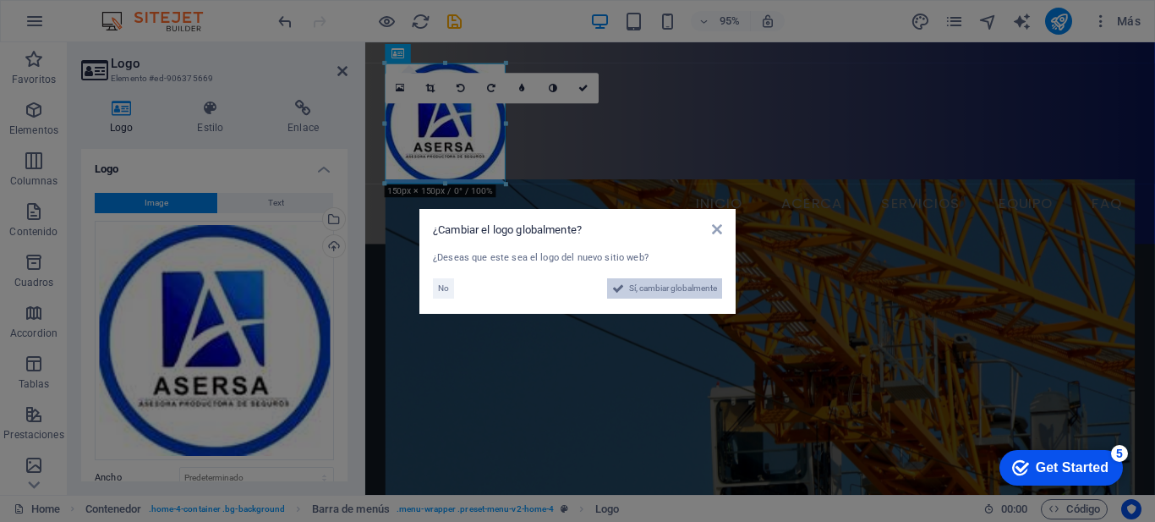
click at [660, 284] on span "Sí, cambiar globalmente" at bounding box center [673, 288] width 88 height 20
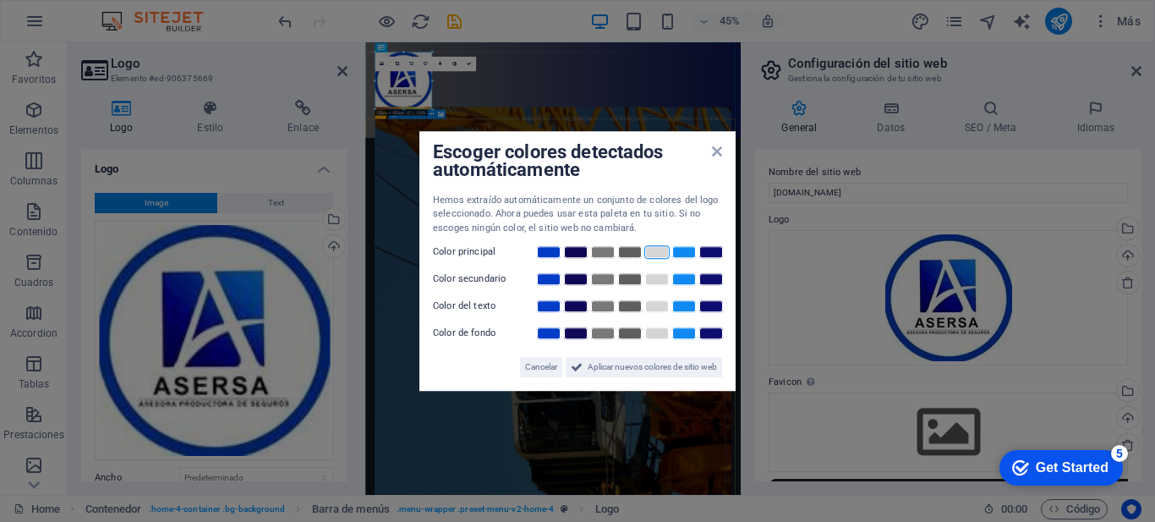
click at [651, 252] on link at bounding box center [656, 252] width 25 height 14
click at [556, 255] on link at bounding box center [548, 252] width 25 height 14
click at [551, 296] on div "Hemos extraído automáticamente un conjunto de colores del logo seleccionado. Ah…" at bounding box center [577, 286] width 289 height 184
click at [552, 314] on div at bounding box center [629, 306] width 189 height 17
click at [622, 361] on span "Aplicar nuevos colores de sitio web" at bounding box center [652, 367] width 129 height 20
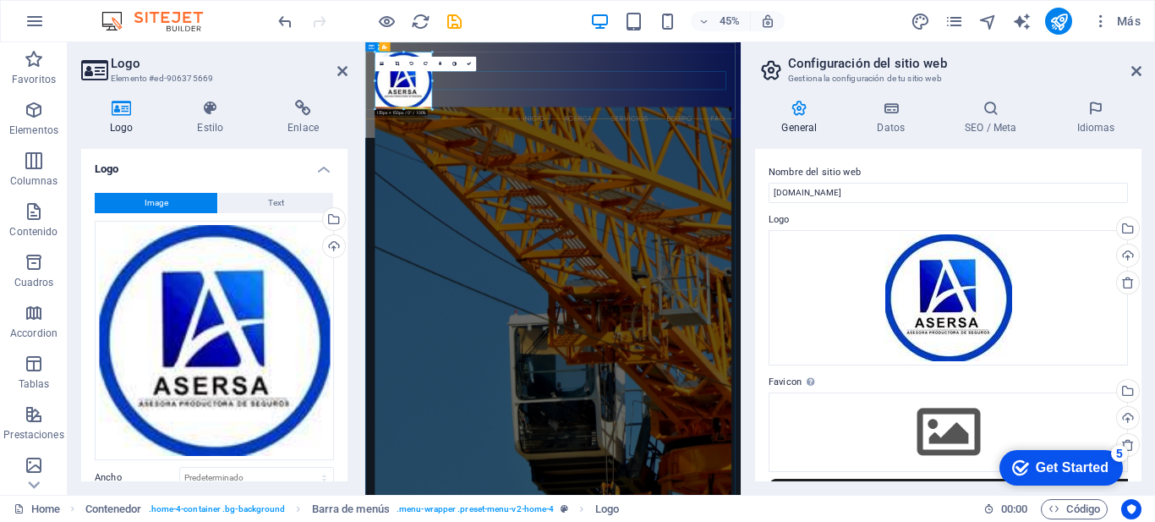
click at [710, 191] on nav "Inicio Acerca Servicios Equipo FAQ" at bounding box center [783, 212] width 793 height 42
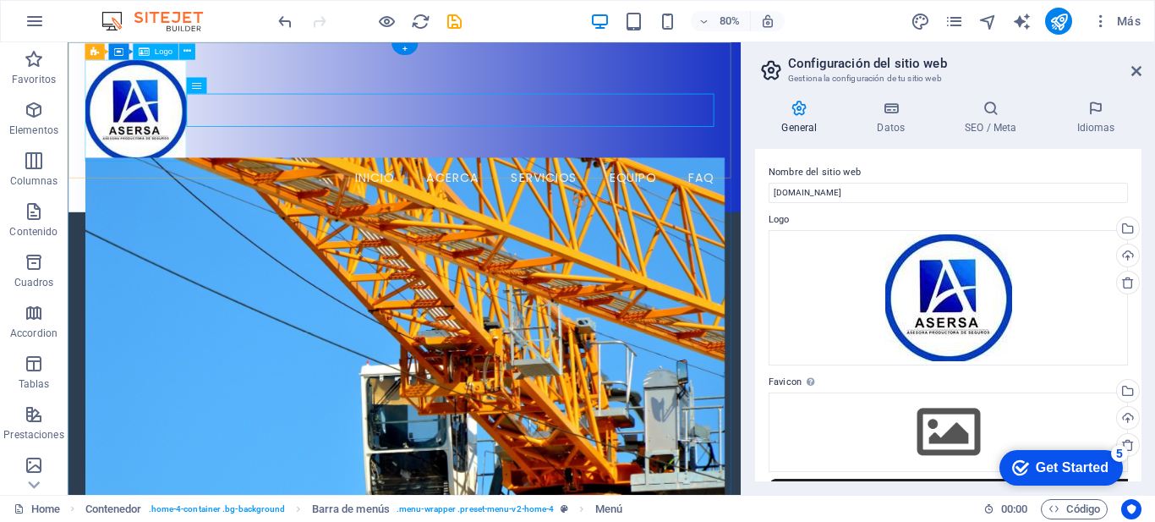
click at [201, 178] on div at bounding box center [488, 127] width 799 height 127
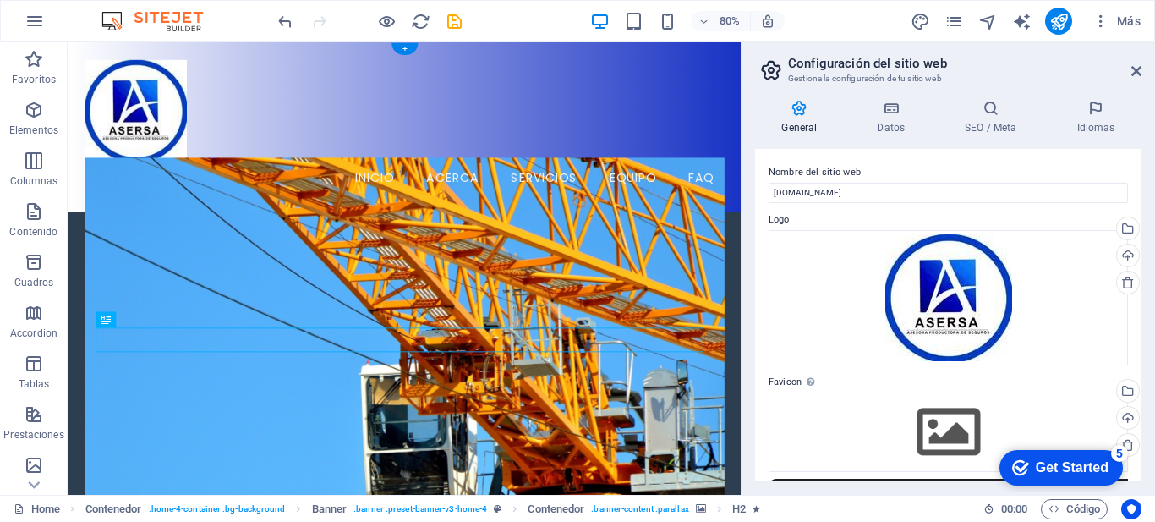
click at [518, 303] on figure at bounding box center [488, 443] width 799 height 515
click at [403, 260] on figure at bounding box center [488, 443] width 799 height 515
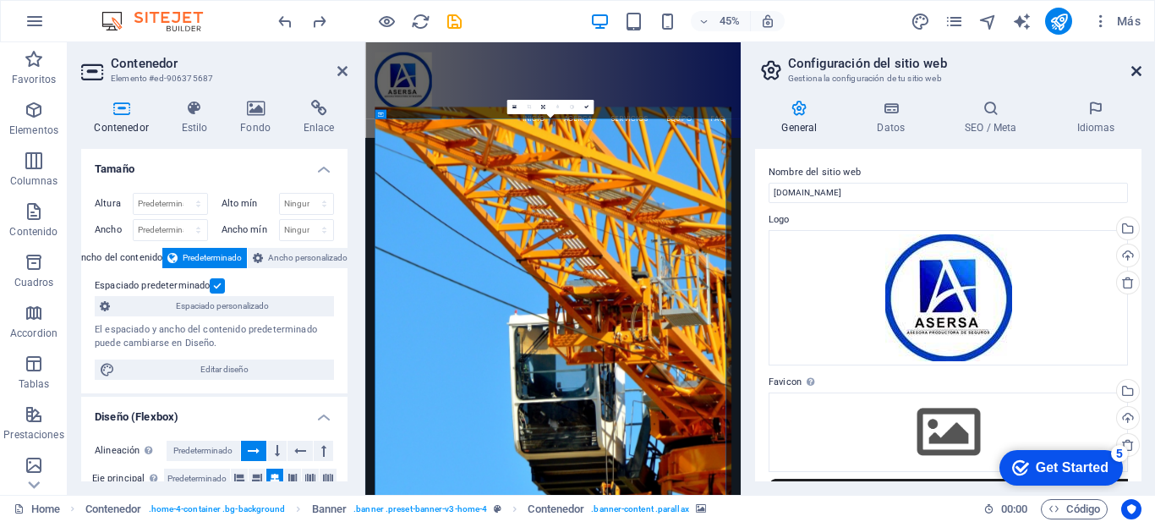
click at [1134, 64] on icon at bounding box center [1137, 71] width 10 height 14
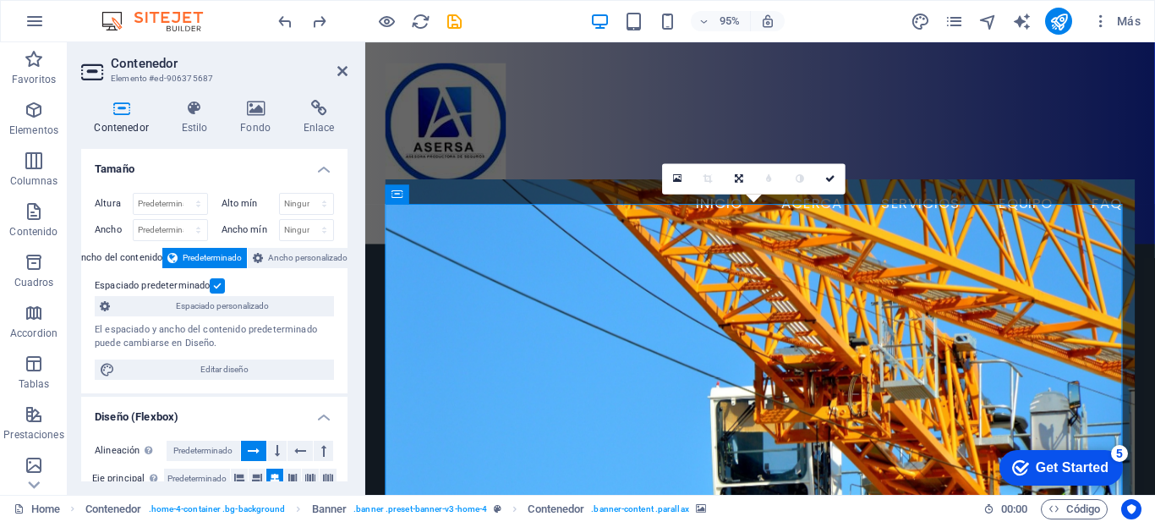
click at [542, 311] on figure at bounding box center [782, 403] width 790 height 434
click at [572, 173] on div "Menu Inicio Acerca Servicios Equipo FAQ" at bounding box center [780, 148] width 831 height 212
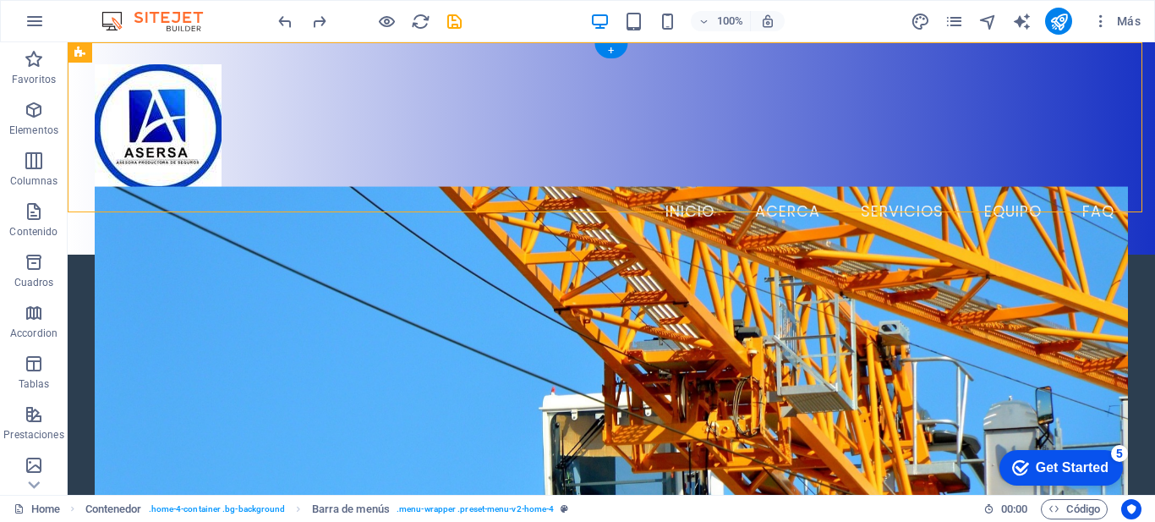
click at [383, 310] on figure at bounding box center [612, 392] width 1034 height 412
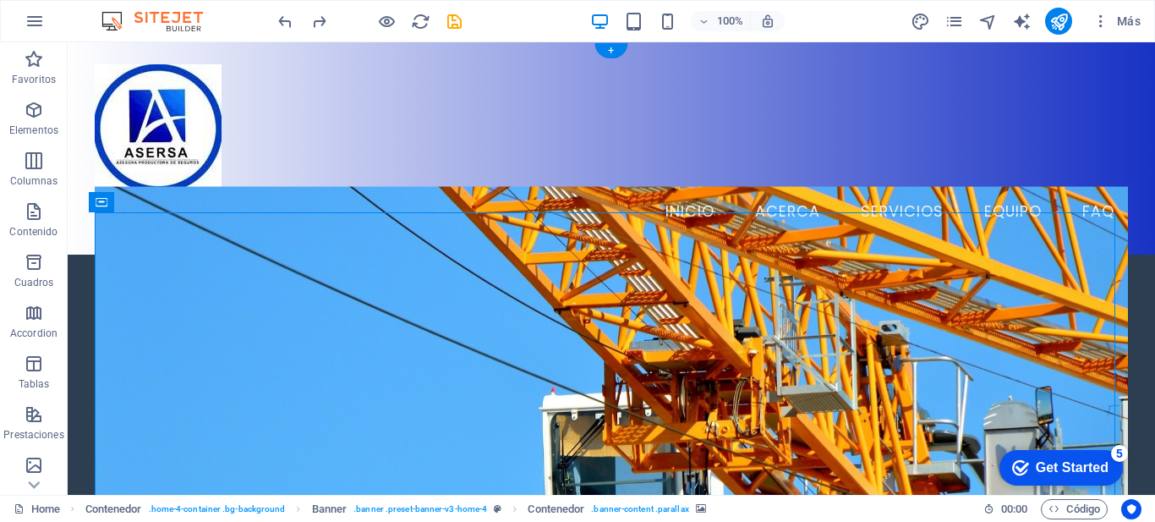
click at [383, 310] on figure at bounding box center [612, 392] width 1034 height 412
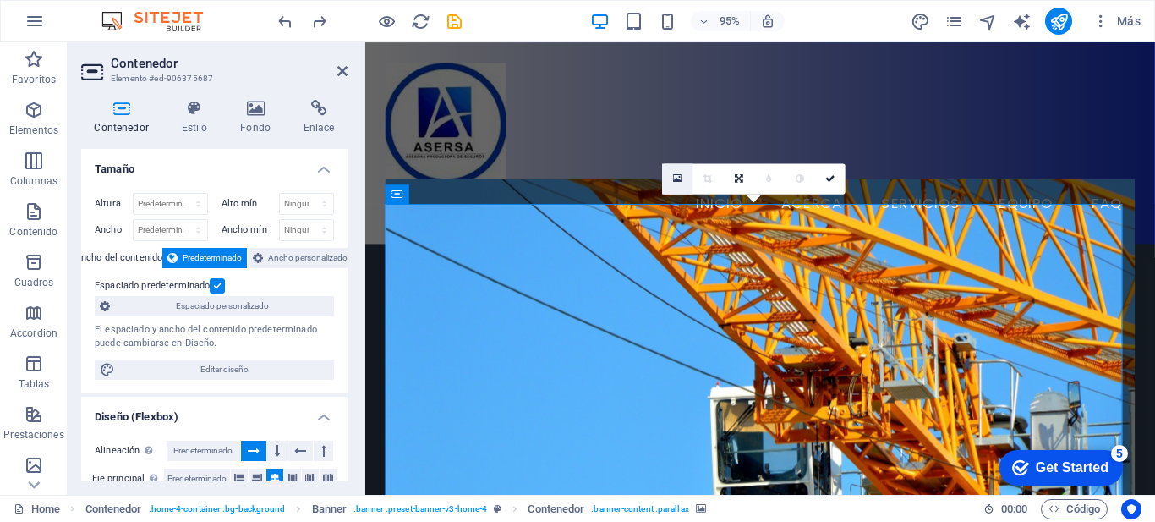
drag, startPoint x: 677, startPoint y: 178, endPoint x: 693, endPoint y: 304, distance: 126.9
click at [677, 178] on icon at bounding box center [677, 178] width 9 height 11
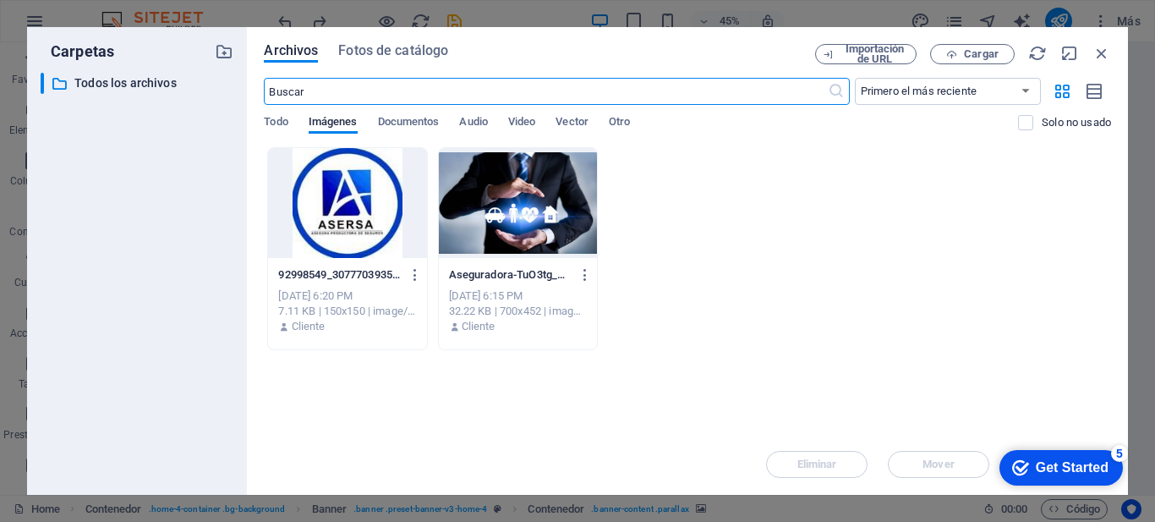
click at [523, 223] on div at bounding box center [518, 203] width 158 height 110
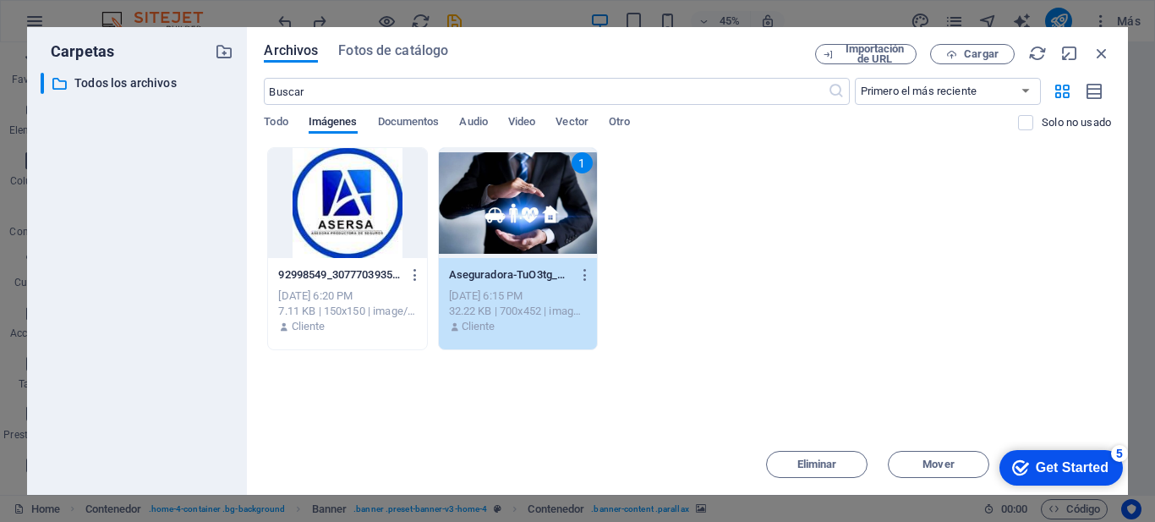
click at [555, 225] on div "1" at bounding box center [518, 203] width 158 height 110
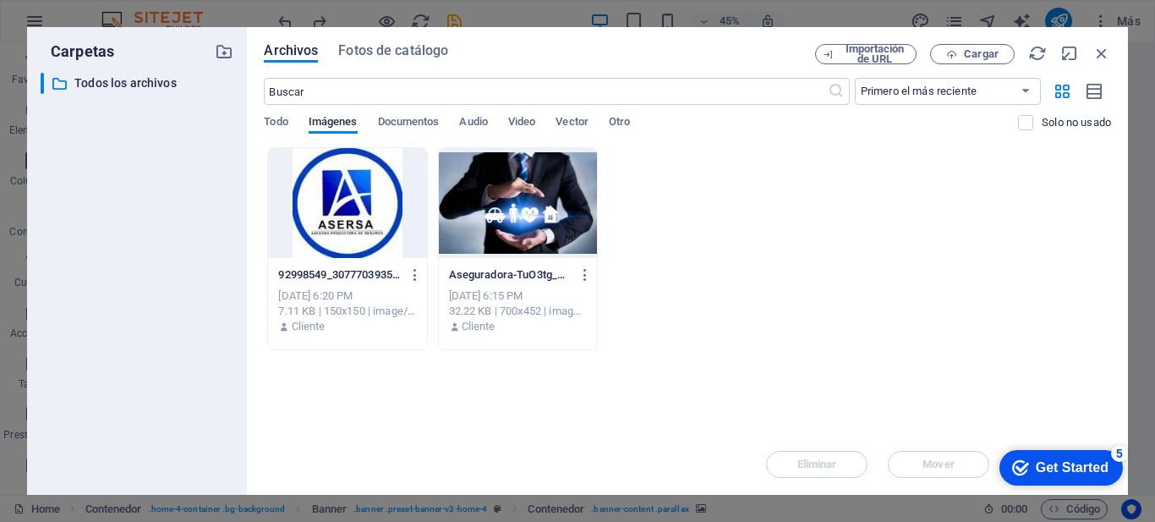
click at [555, 225] on div at bounding box center [518, 203] width 158 height 110
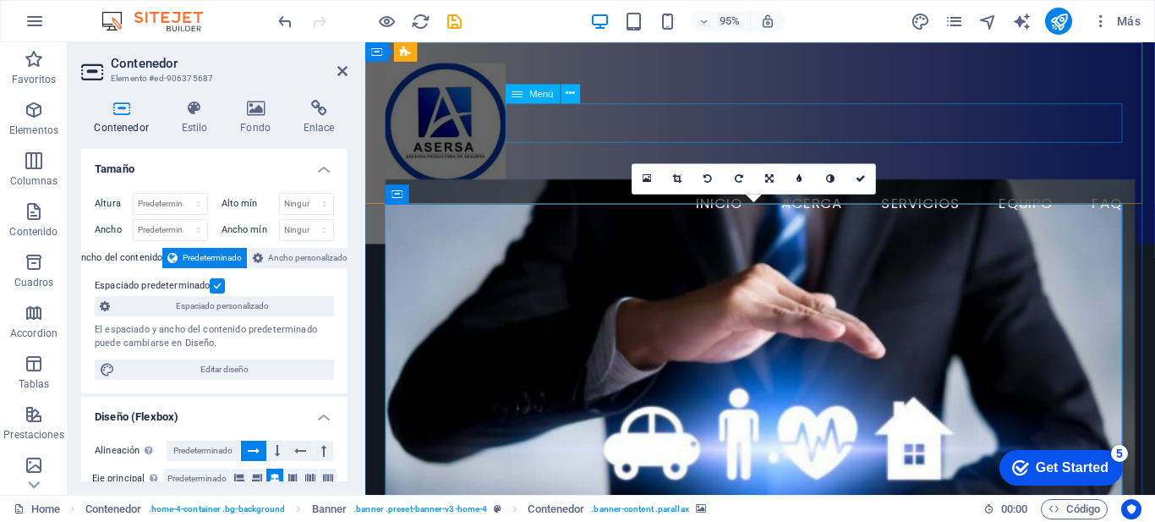
click at [598, 191] on nav "Inicio Acerca Servicios Equipo FAQ" at bounding box center [782, 212] width 790 height 42
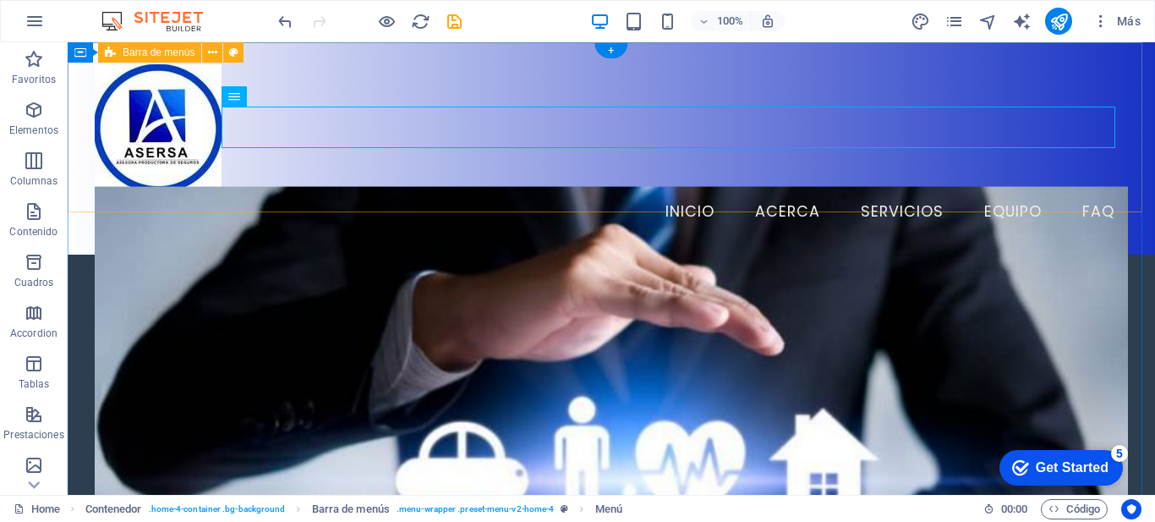
click at [385, 170] on div "Menu Inicio Acerca Servicios Equipo FAQ" at bounding box center [612, 148] width 1088 height 212
click at [547, 160] on div "Menu Inicio Acerca Servicios Equipo FAQ" at bounding box center [612, 148] width 1088 height 212
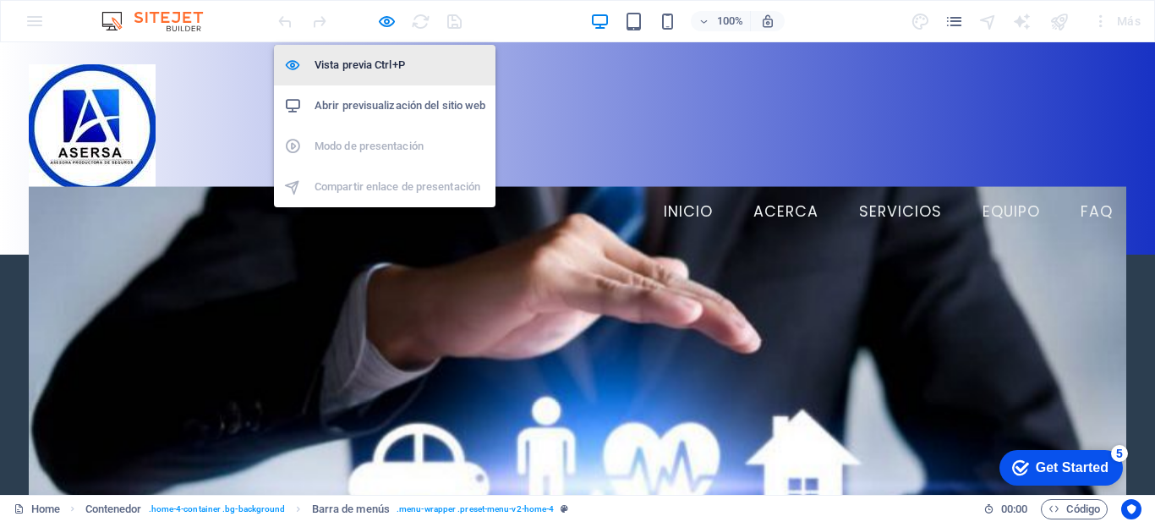
click at [370, 60] on h6 "Vista previa Ctrl+P" at bounding box center [400, 65] width 171 height 20
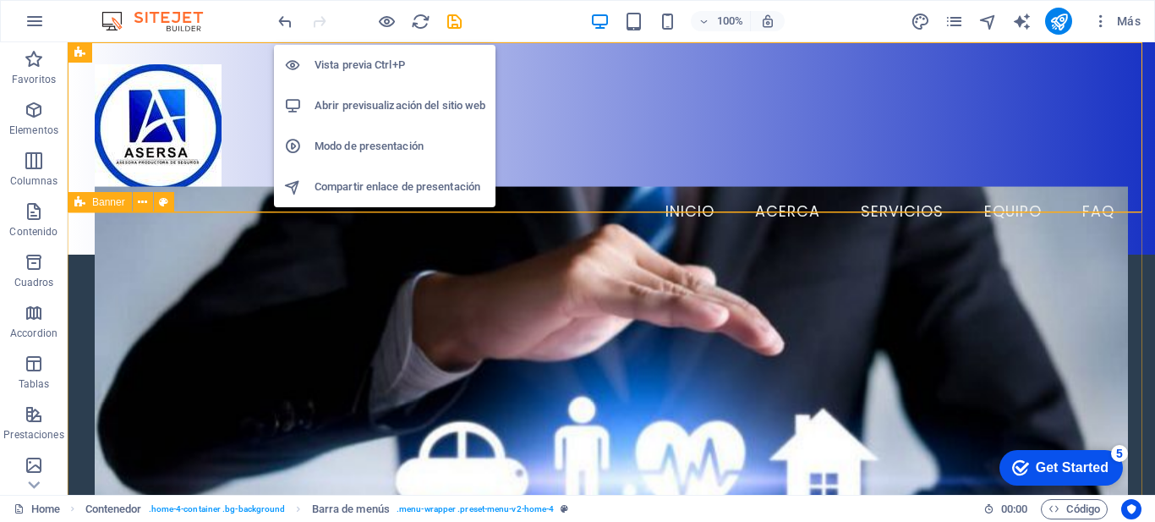
click at [370, 60] on h6 "Vista previa Ctrl+P" at bounding box center [400, 65] width 171 height 20
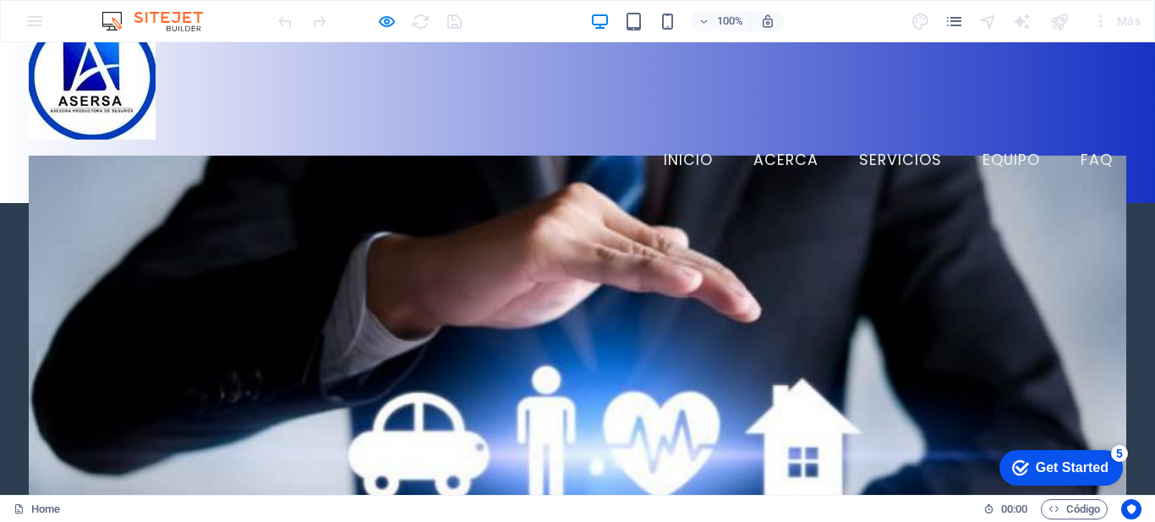
scroll to position [58, 0]
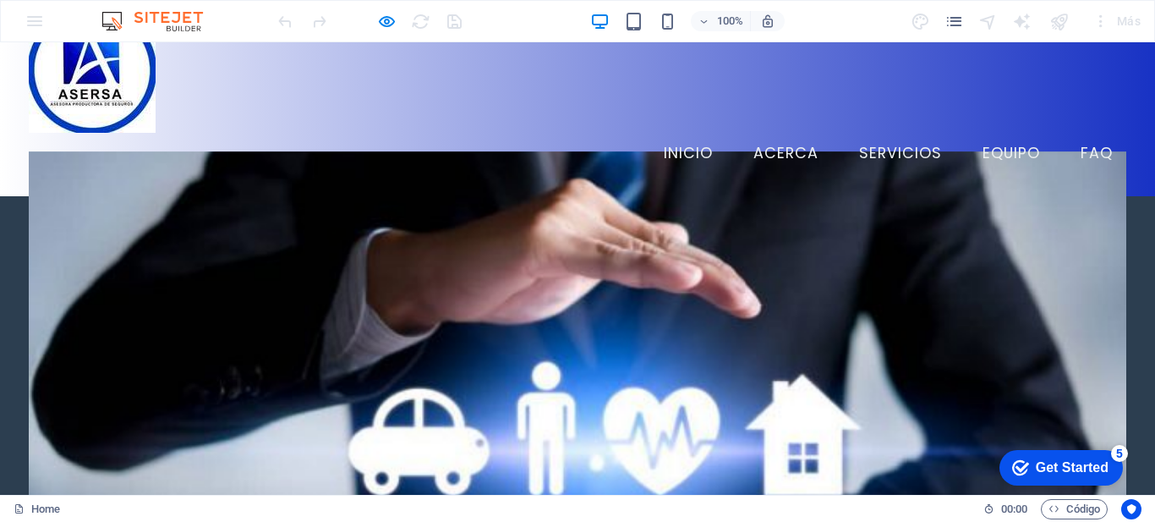
click at [833, 96] on div "Menu Inicio Acerca Servicios Equipo FAQ" at bounding box center [577, 90] width 1155 height 212
click at [708, 24] on span "100%" at bounding box center [721, 21] width 46 height 20
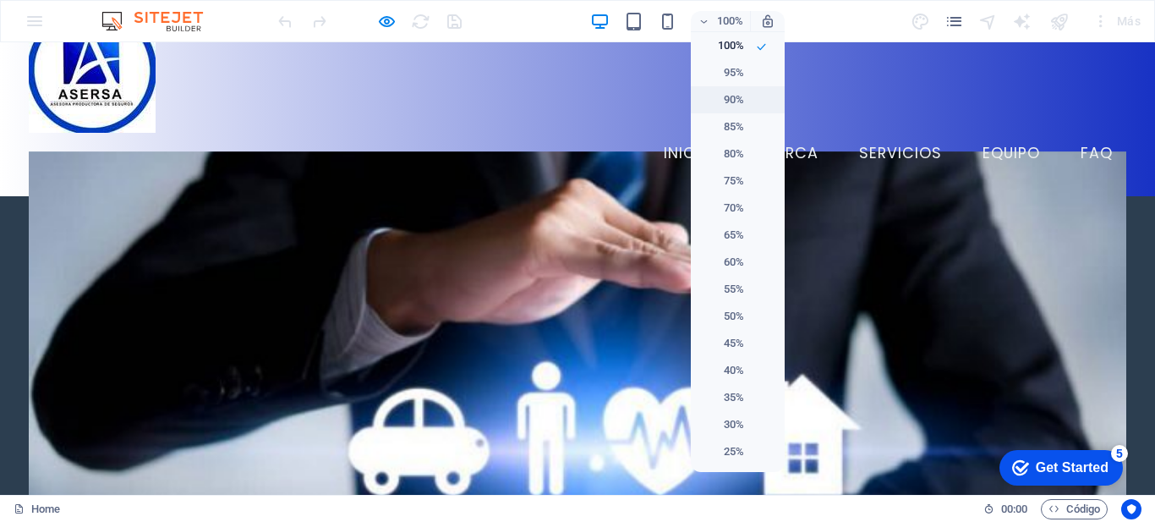
click at [729, 99] on h6 "90%" at bounding box center [722, 100] width 43 height 20
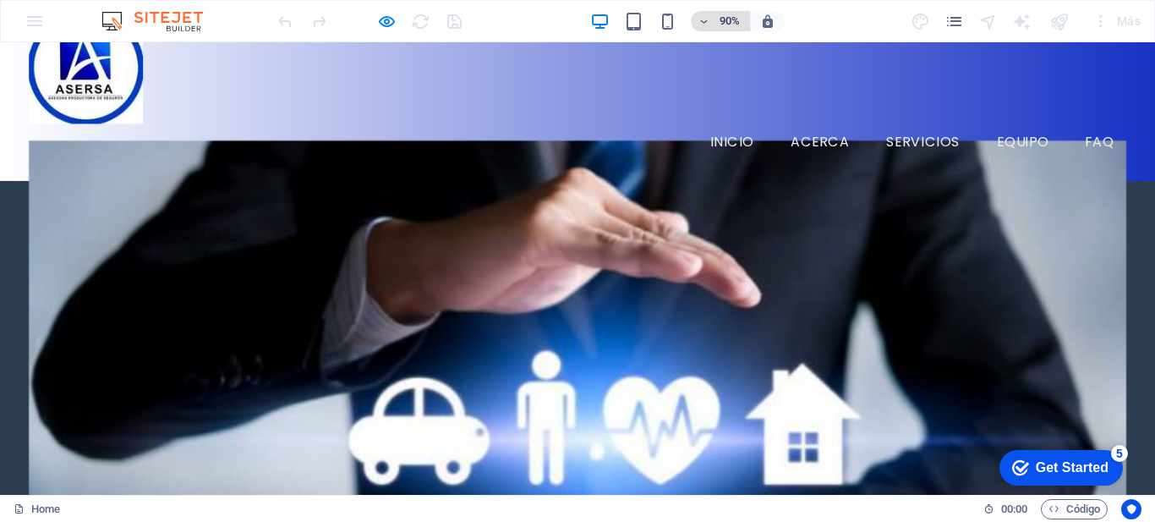
click at [728, 25] on h6 "90%" at bounding box center [729, 21] width 27 height 20
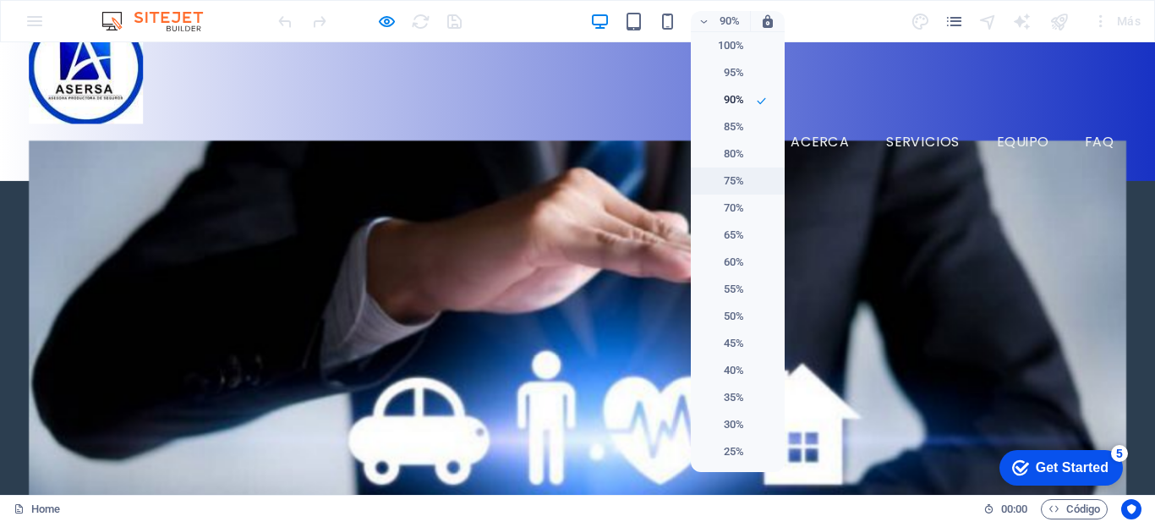
click at [737, 182] on h6 "75%" at bounding box center [722, 181] width 43 height 20
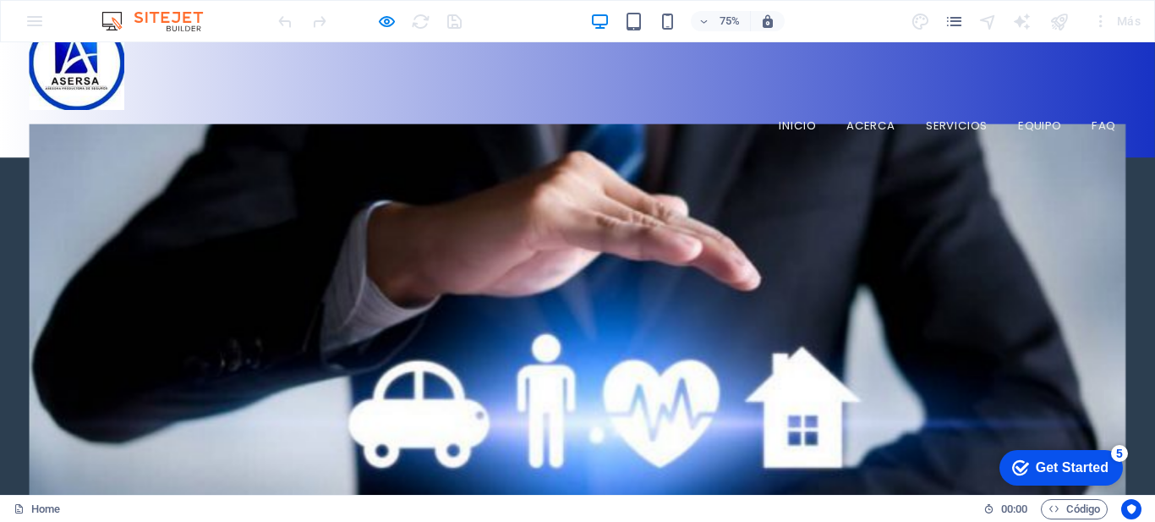
scroll to position [0, 0]
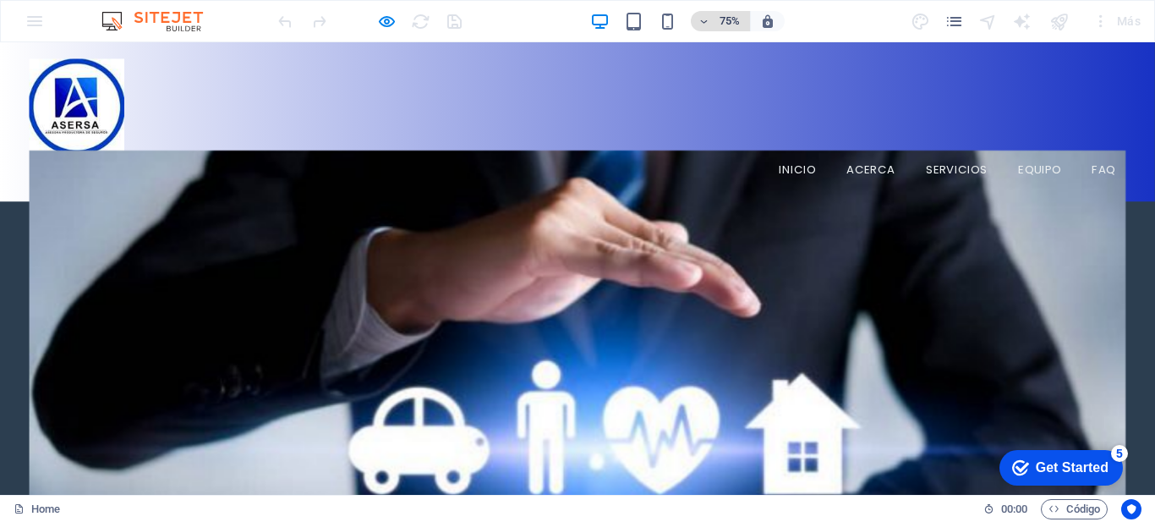
click at [722, 22] on h6 "75%" at bounding box center [729, 21] width 27 height 20
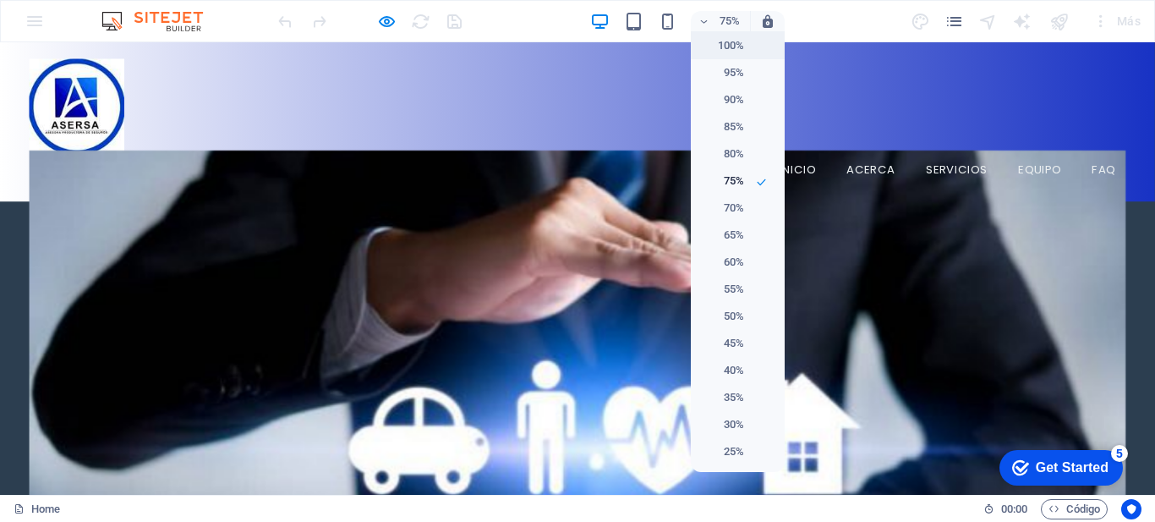
click at [732, 53] on h6 "100%" at bounding box center [722, 46] width 43 height 20
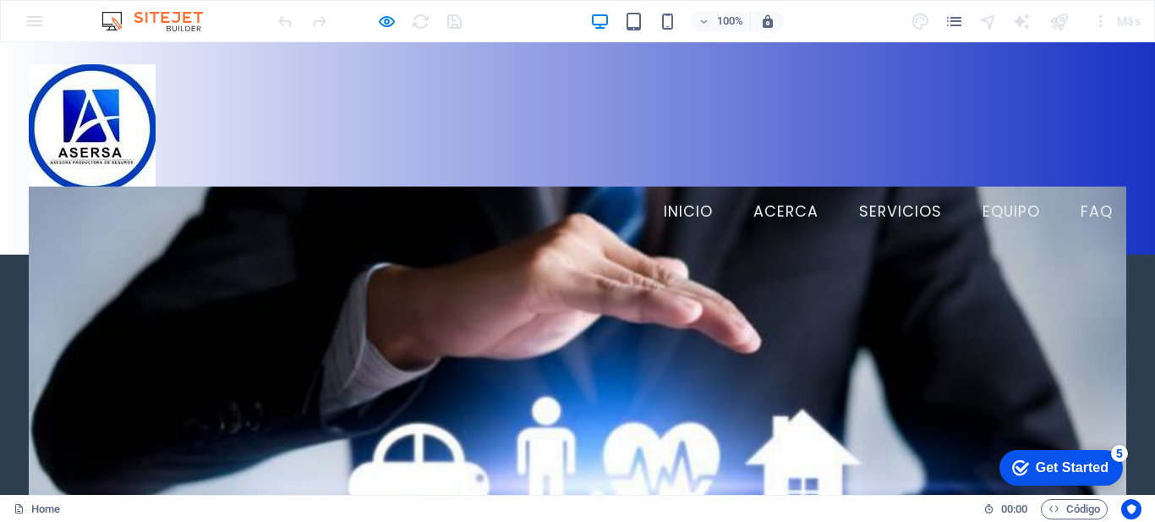
click at [69, 145] on img at bounding box center [92, 127] width 127 height 127
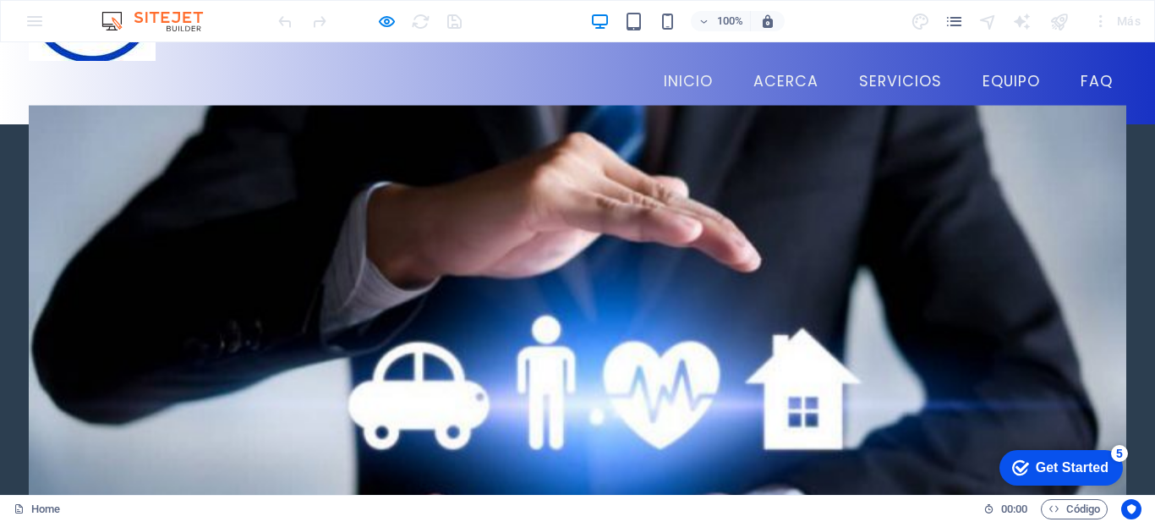
scroll to position [123, 0]
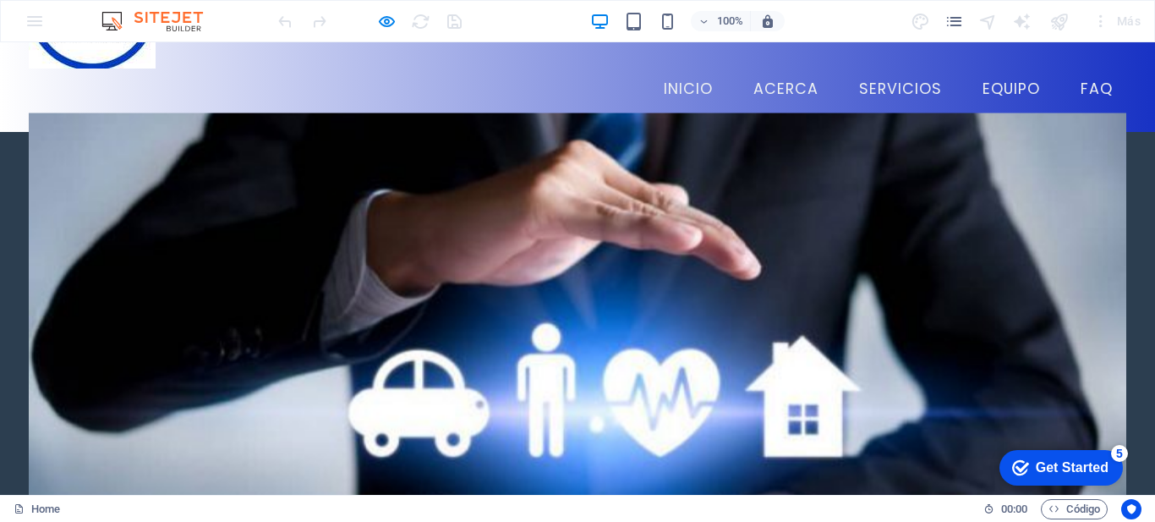
click at [735, 215] on div at bounding box center [578, 318] width 1098 height 412
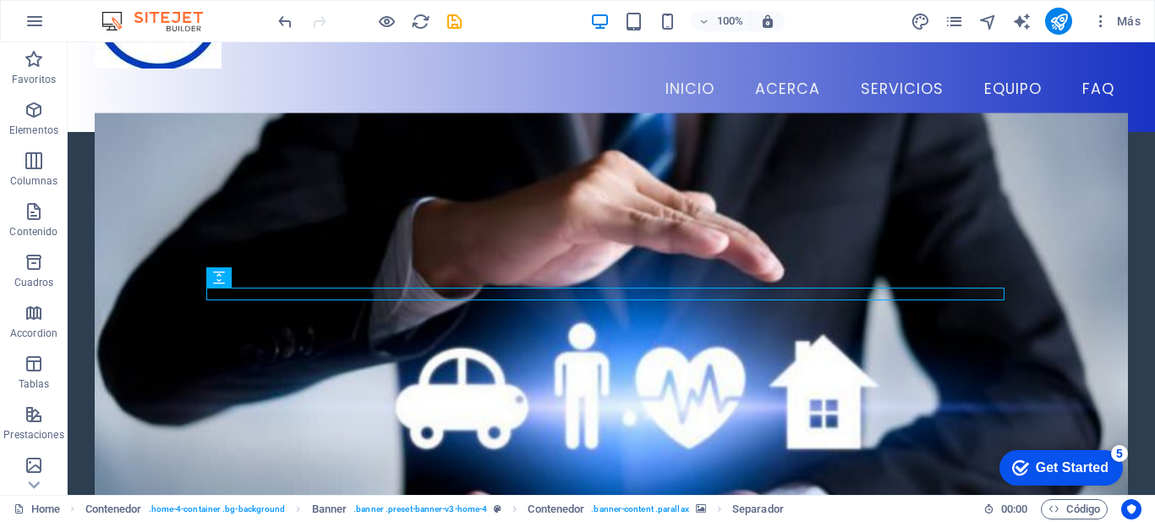
click at [237, 140] on figure at bounding box center [612, 318] width 1034 height 412
click at [184, 126] on figure at bounding box center [612, 318] width 1034 height 412
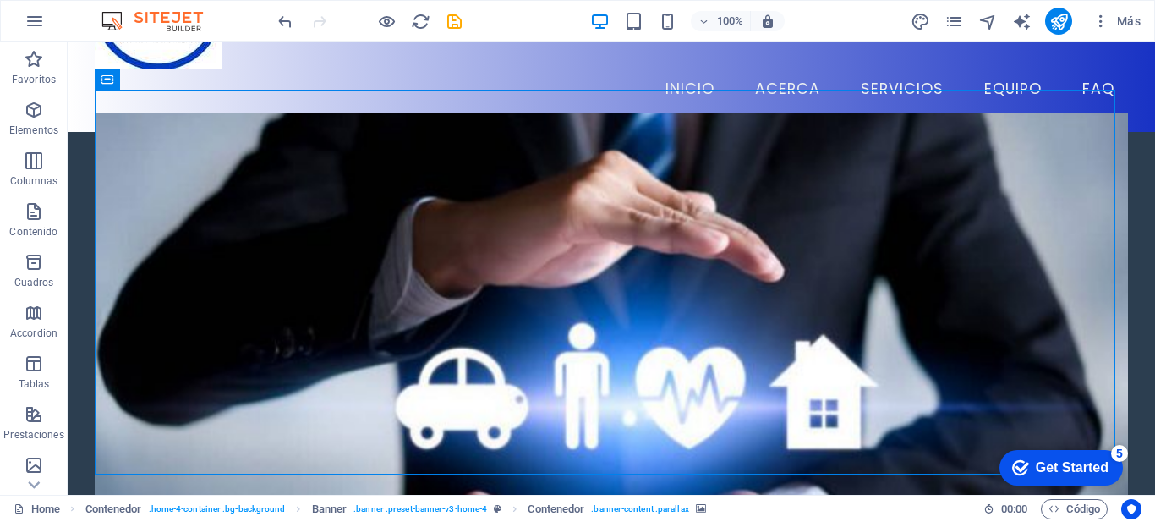
click at [184, 126] on figure at bounding box center [612, 318] width 1034 height 412
click at [1088, 165] on figure at bounding box center [612, 318] width 1034 height 412
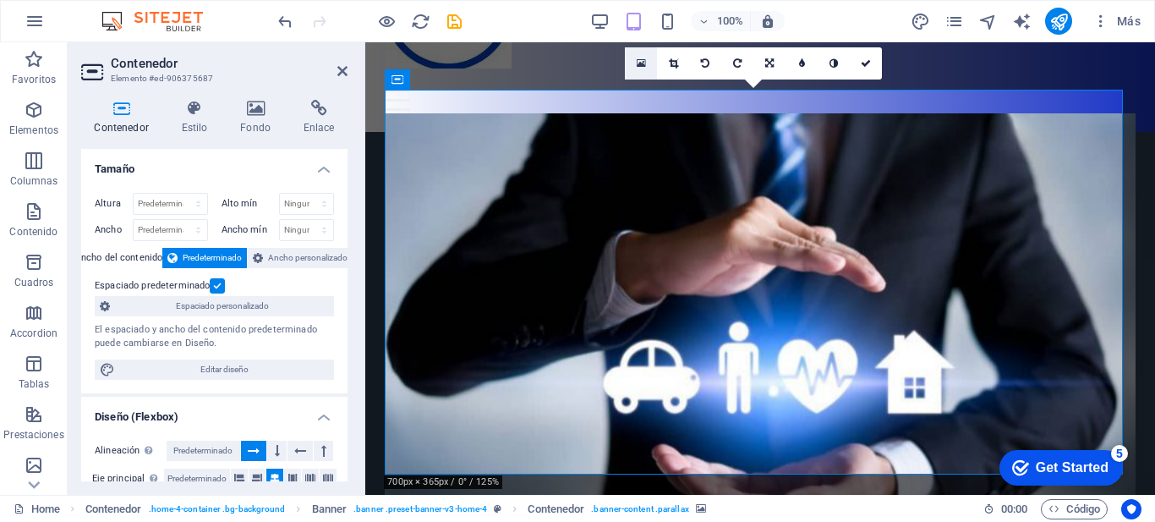
click at [644, 61] on icon at bounding box center [641, 64] width 9 height 12
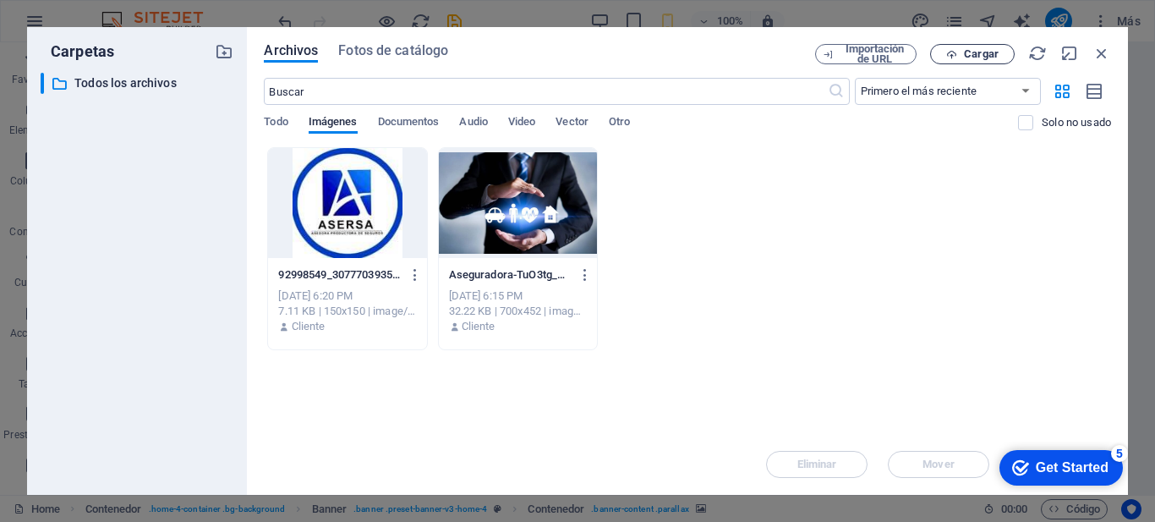
click at [978, 52] on span "Cargar" at bounding box center [981, 54] width 35 height 10
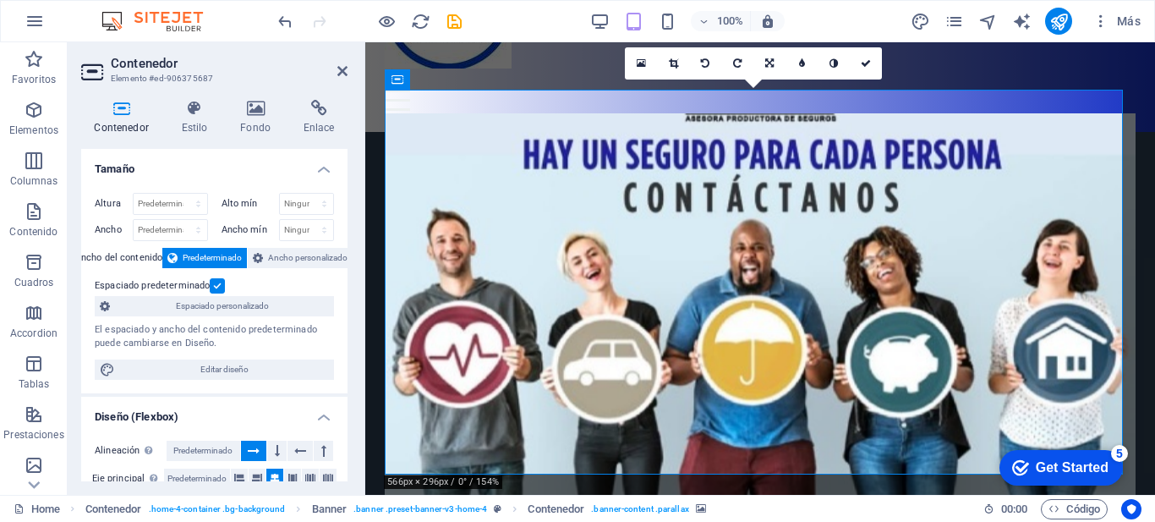
click at [981, 163] on figure at bounding box center [760, 319] width 750 height 412
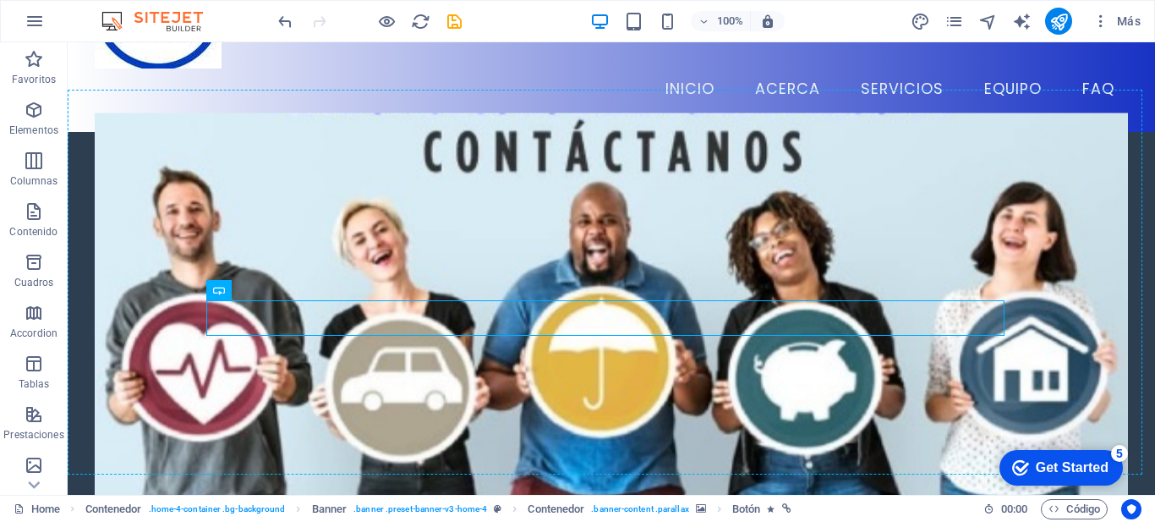
drag, startPoint x: 443, startPoint y: 323, endPoint x: 735, endPoint y: 365, distance: 294.7
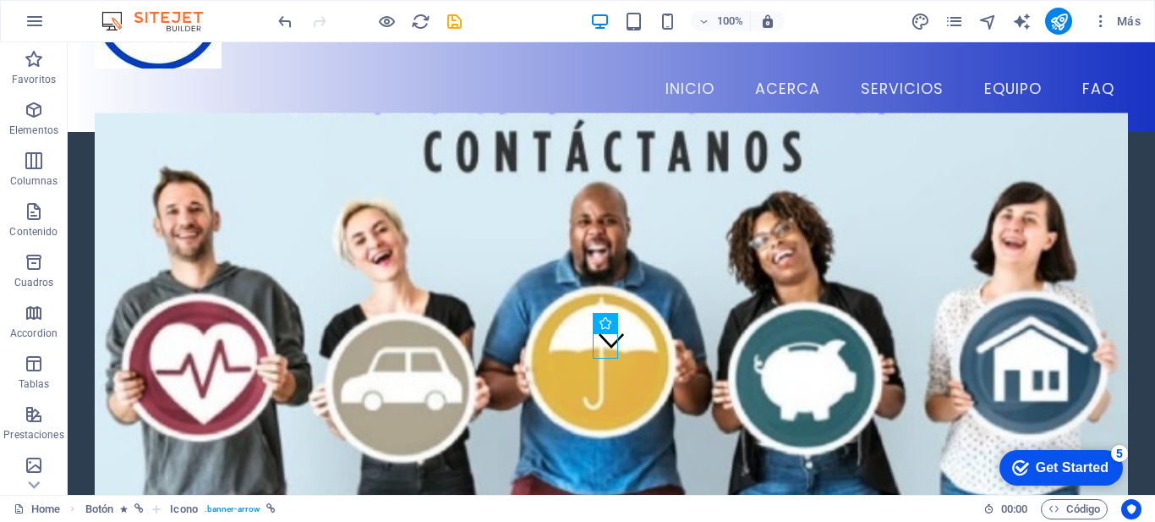
click at [677, 351] on figure at bounding box center [612, 318] width 1034 height 412
click at [602, 113] on figure at bounding box center [612, 318] width 1034 height 412
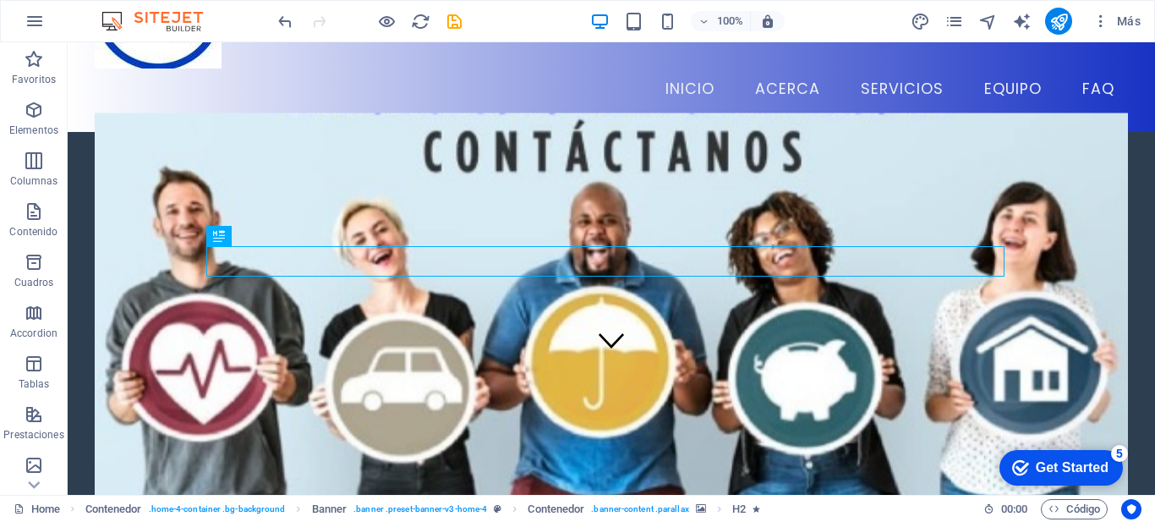
click at [360, 115] on figure at bounding box center [612, 318] width 1034 height 412
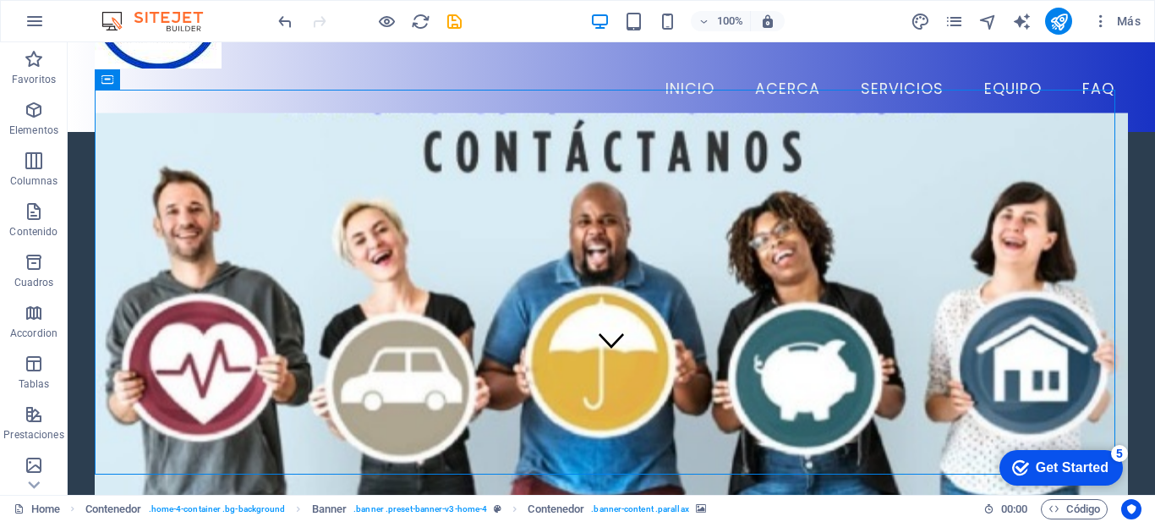
click at [360, 115] on figure at bounding box center [612, 318] width 1034 height 412
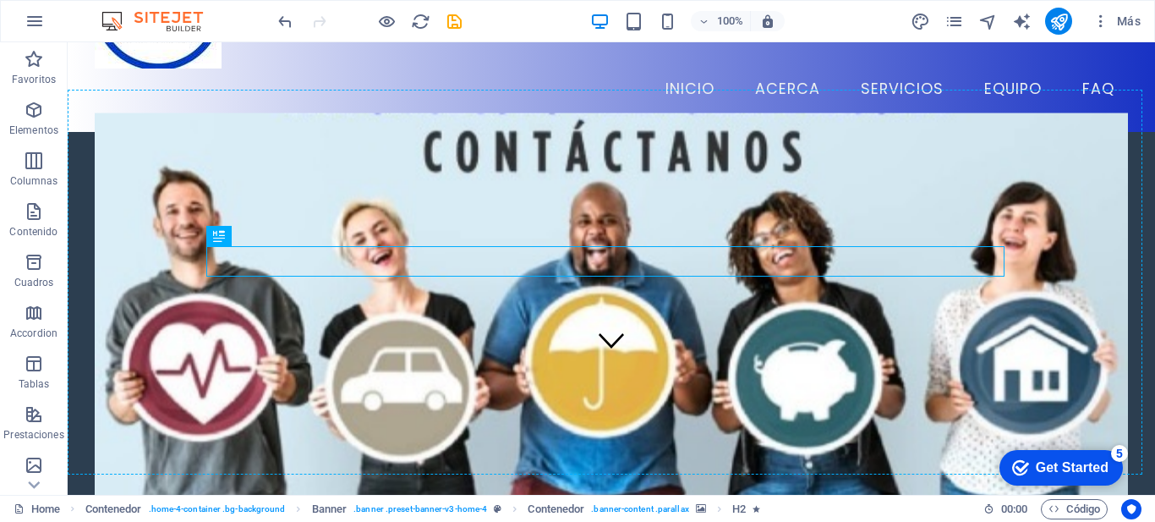
drag, startPoint x: 407, startPoint y: 272, endPoint x: 682, endPoint y: 192, distance: 286.4
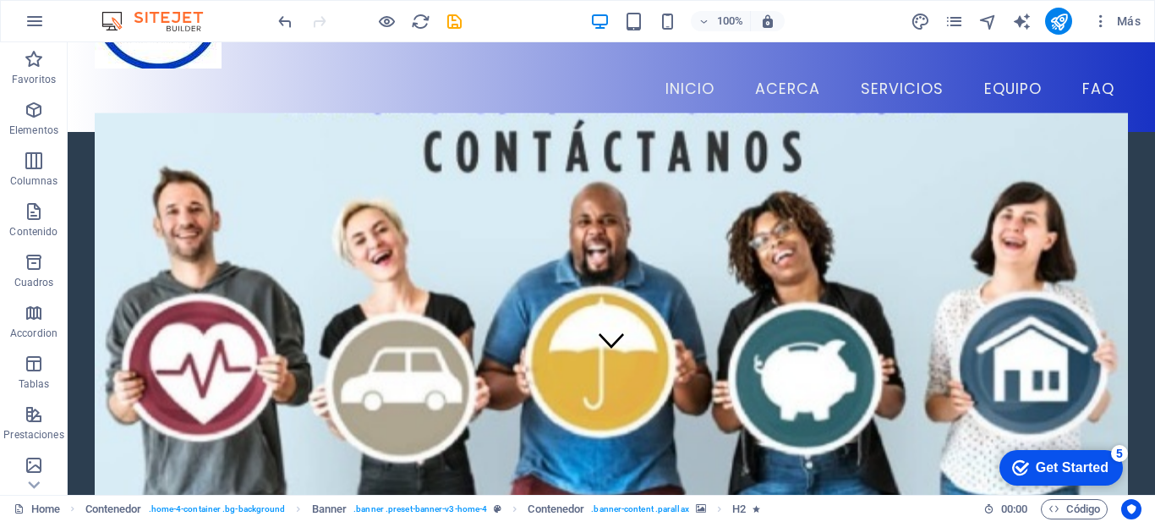
scroll to position [0, 0]
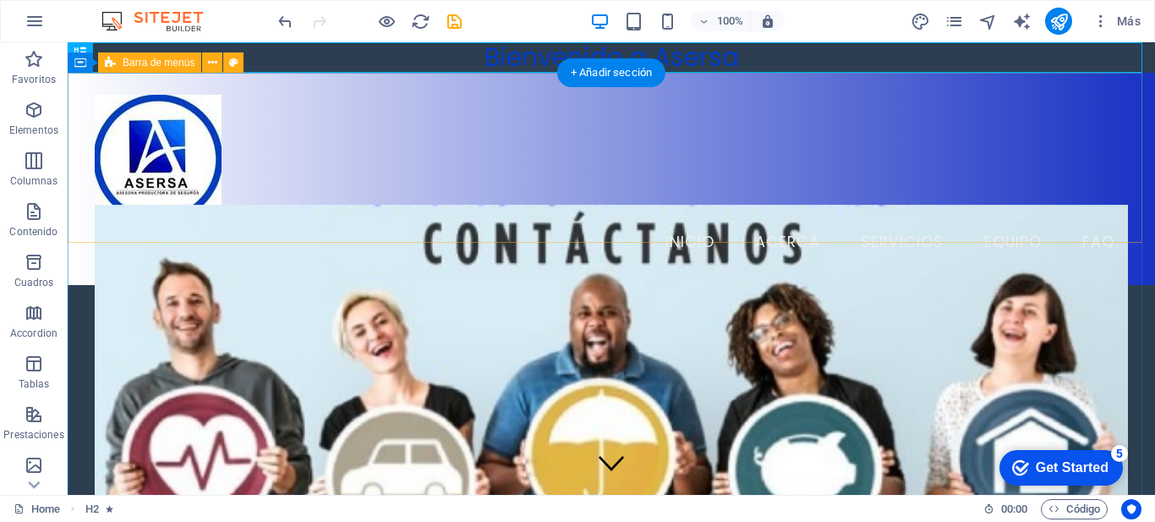
click at [979, 99] on div "Menu Inicio Acerca Servicios Equipo FAQ" at bounding box center [612, 179] width 1088 height 212
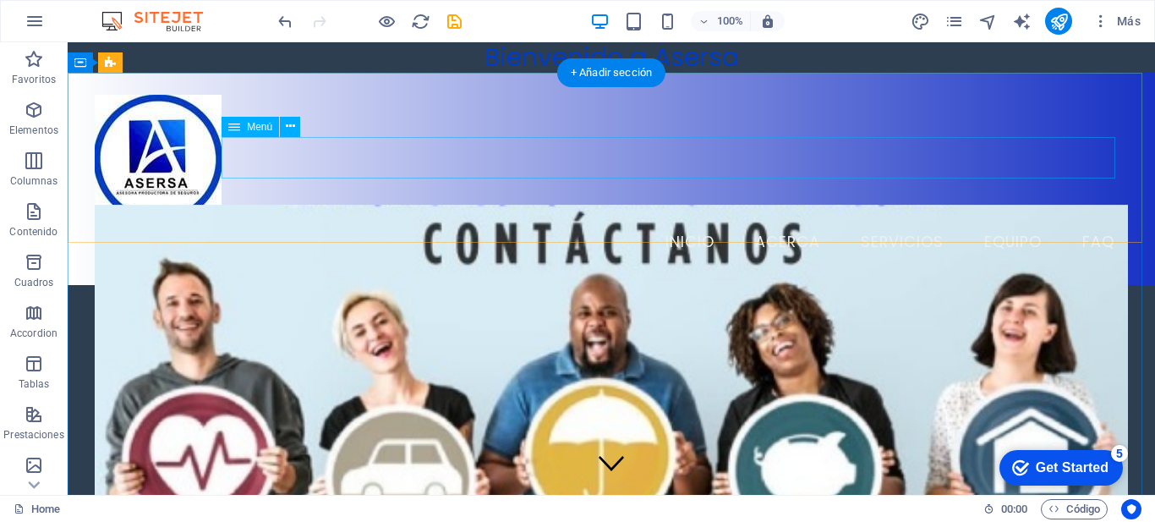
click at [702, 222] on nav "Inicio Acerca Servicios Equipo FAQ" at bounding box center [612, 243] width 1034 height 42
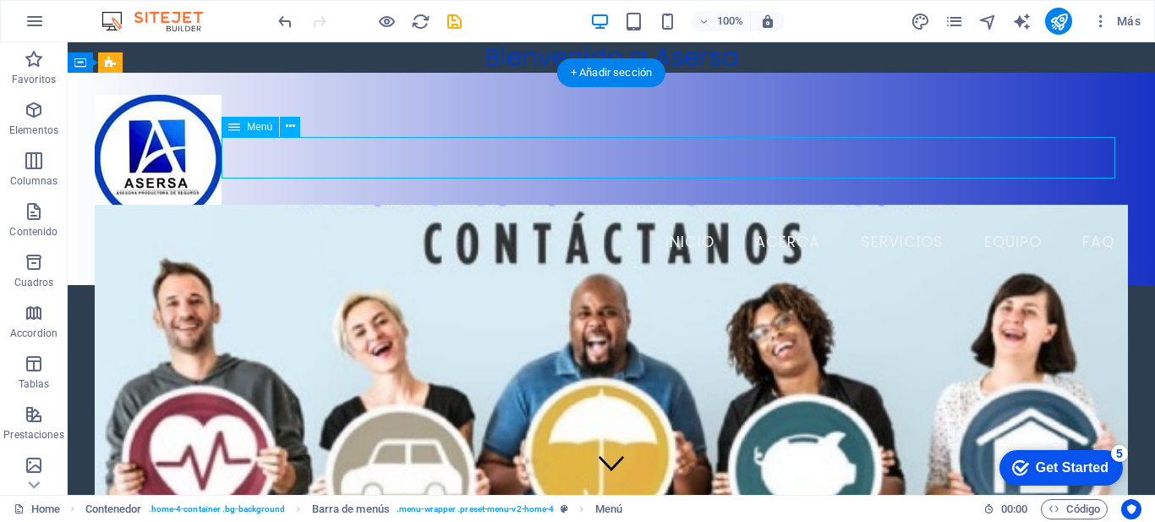
click at [685, 222] on nav "Inicio Acerca Servicios Equipo FAQ" at bounding box center [612, 243] width 1034 height 42
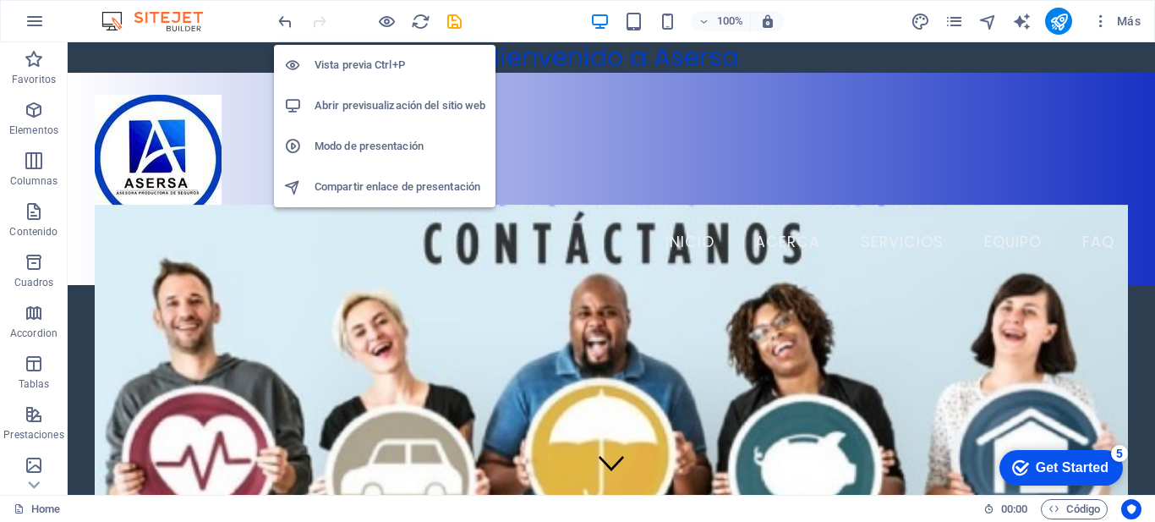
click at [373, 61] on h6 "Vista previa Ctrl+P" at bounding box center [400, 65] width 171 height 20
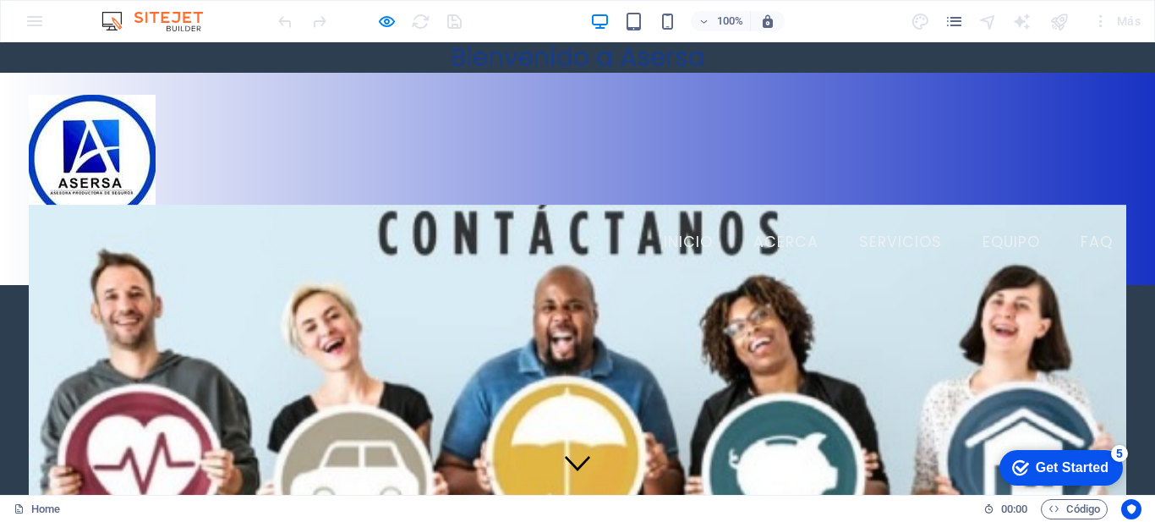
click at [683, 222] on link "Inicio" at bounding box center [688, 243] width 76 height 42
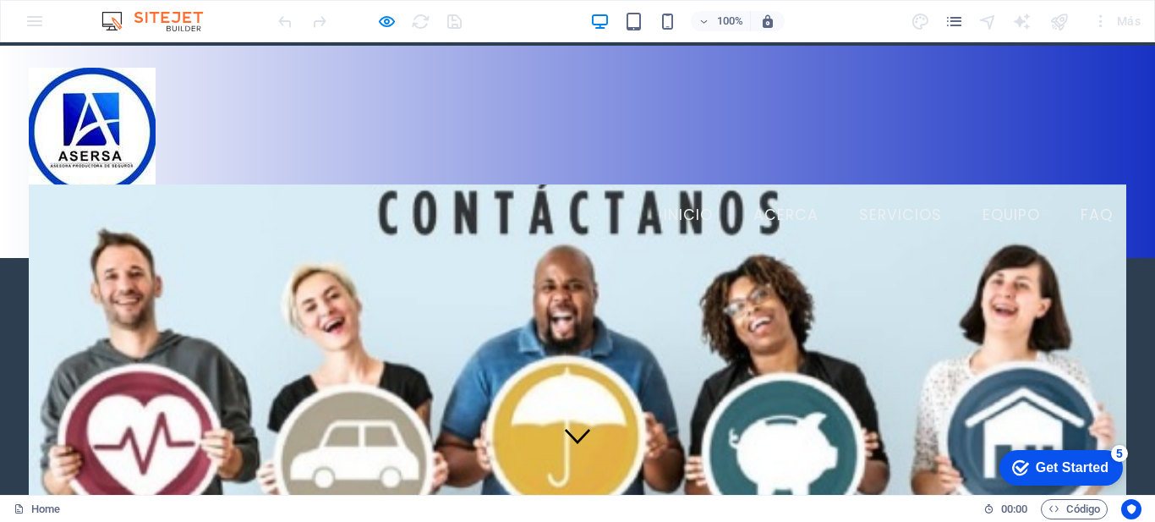
scroll to position [30, 0]
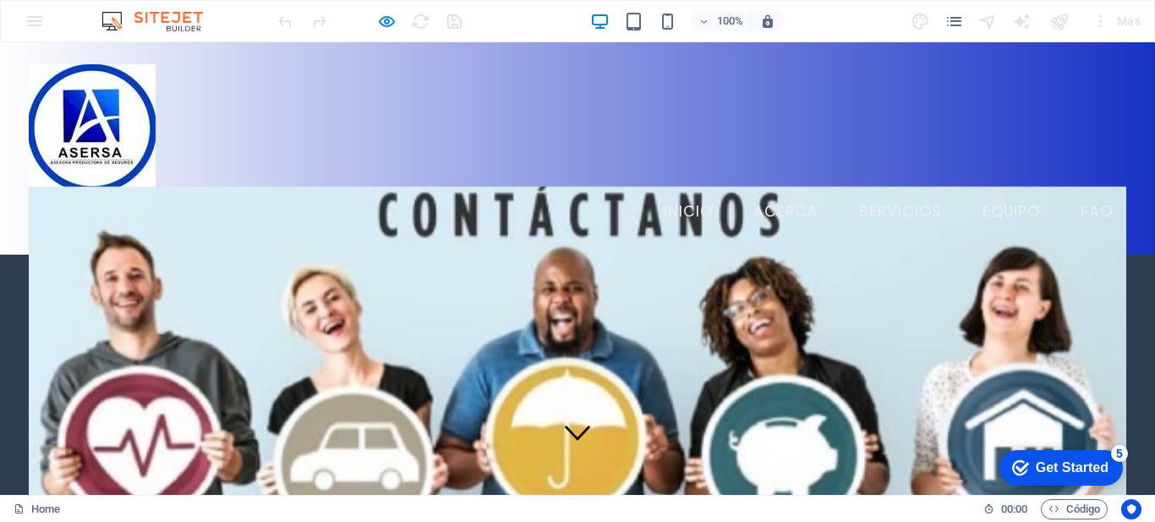
click at [770, 191] on link "Acerca" at bounding box center [786, 212] width 92 height 42
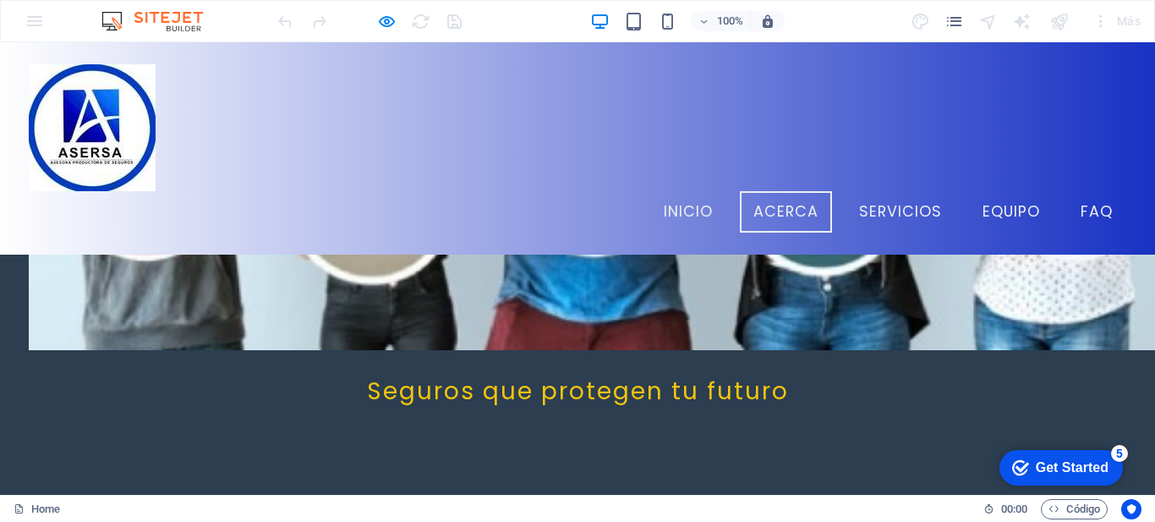
scroll to position [275, 0]
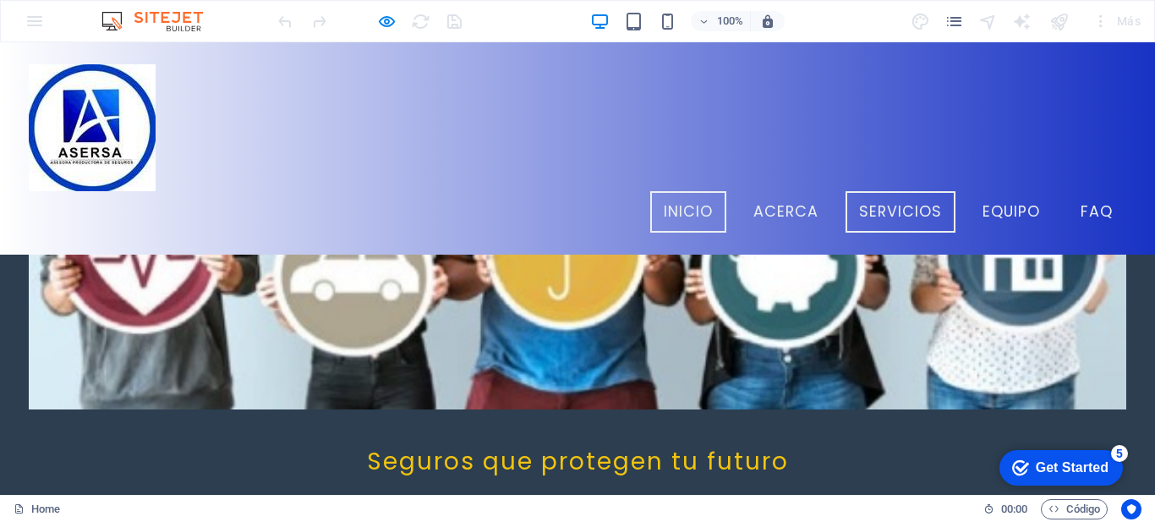
click at [883, 191] on link "Servicios" at bounding box center [901, 212] width 110 height 42
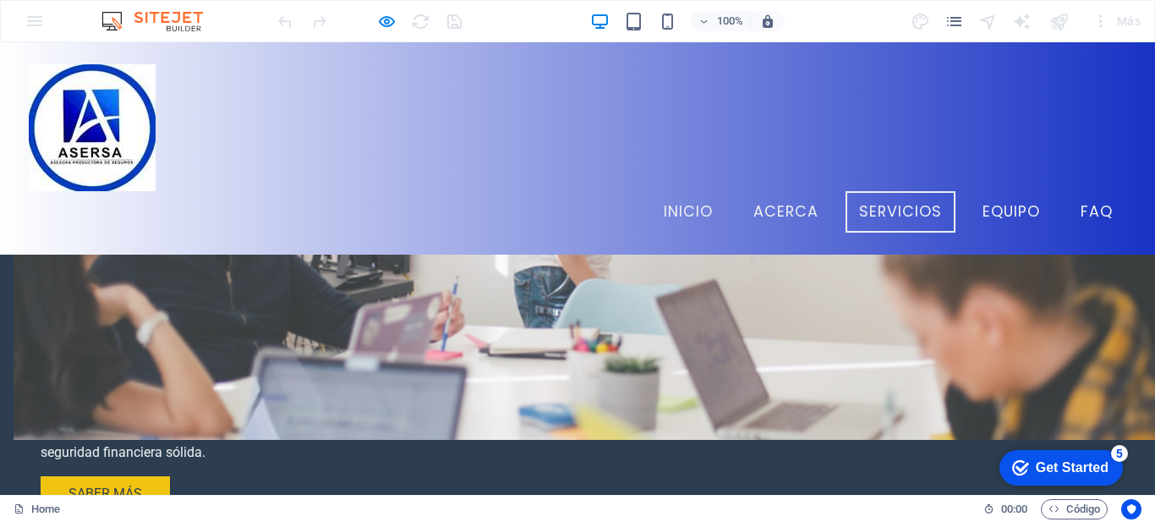
scroll to position [1079, 0]
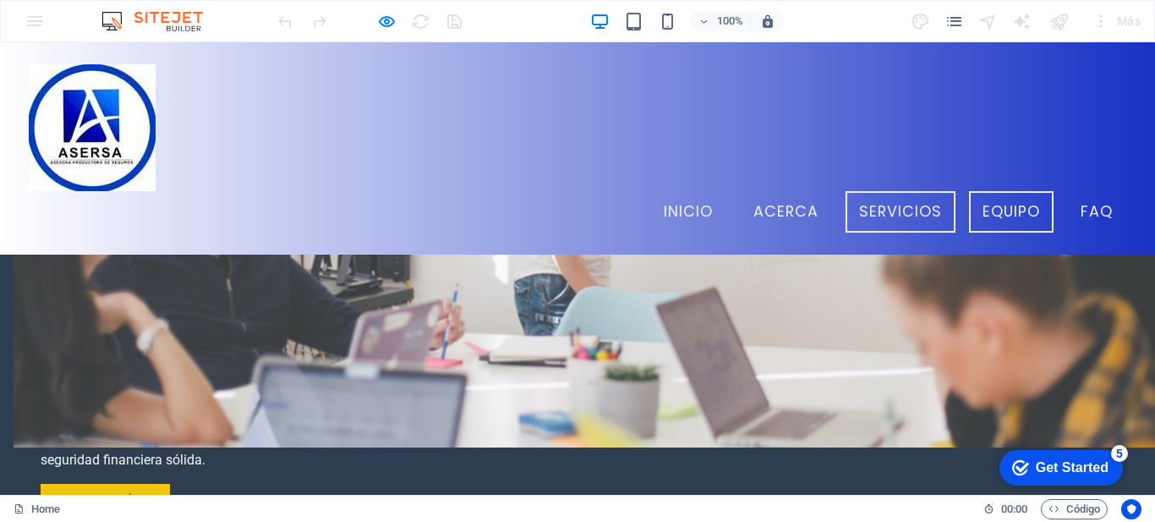
click at [1008, 191] on link "Equipo" at bounding box center [1011, 212] width 85 height 42
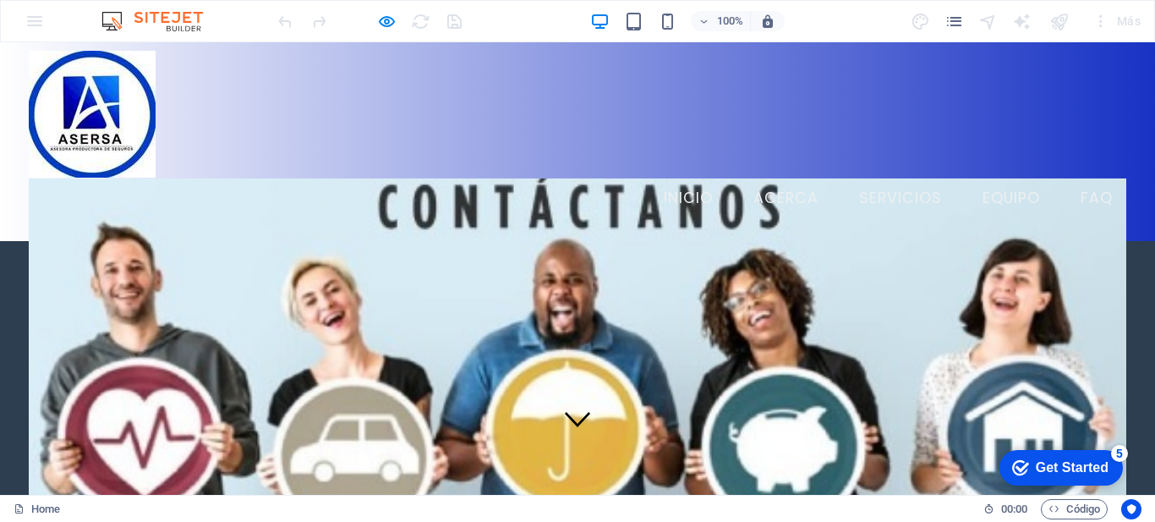
scroll to position [0, 0]
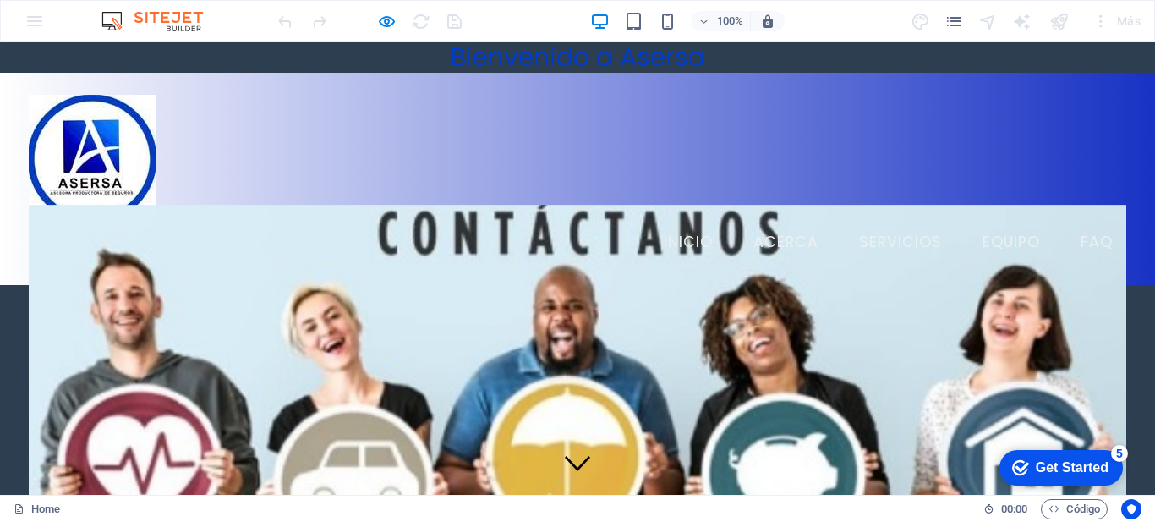
click at [117, 134] on img at bounding box center [92, 158] width 127 height 127
click at [141, 19] on img at bounding box center [160, 21] width 127 height 20
click at [0, 0] on div "100% Más" at bounding box center [0, 0] width 0 height 0
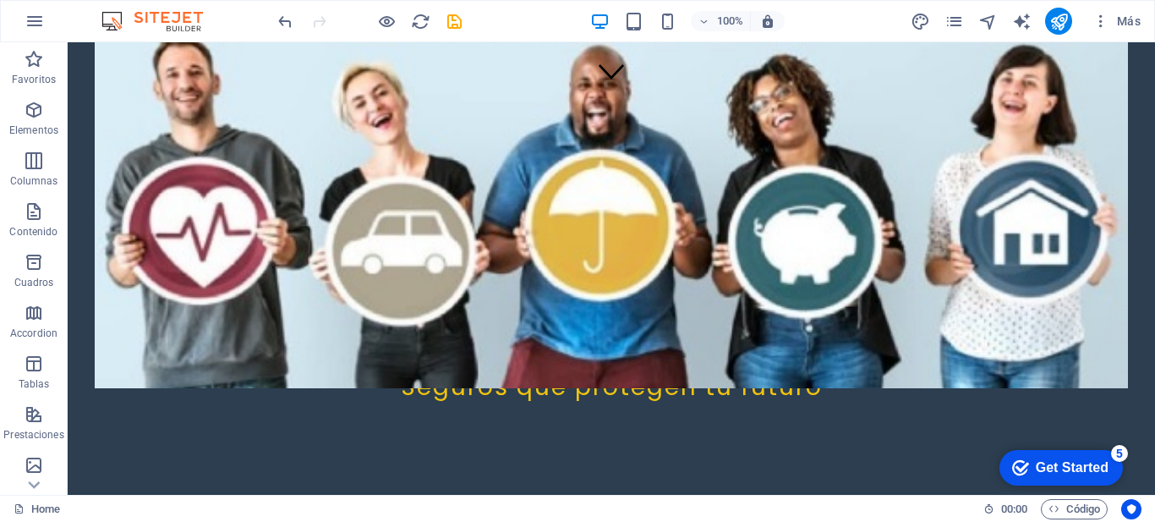
scroll to position [408, 0]
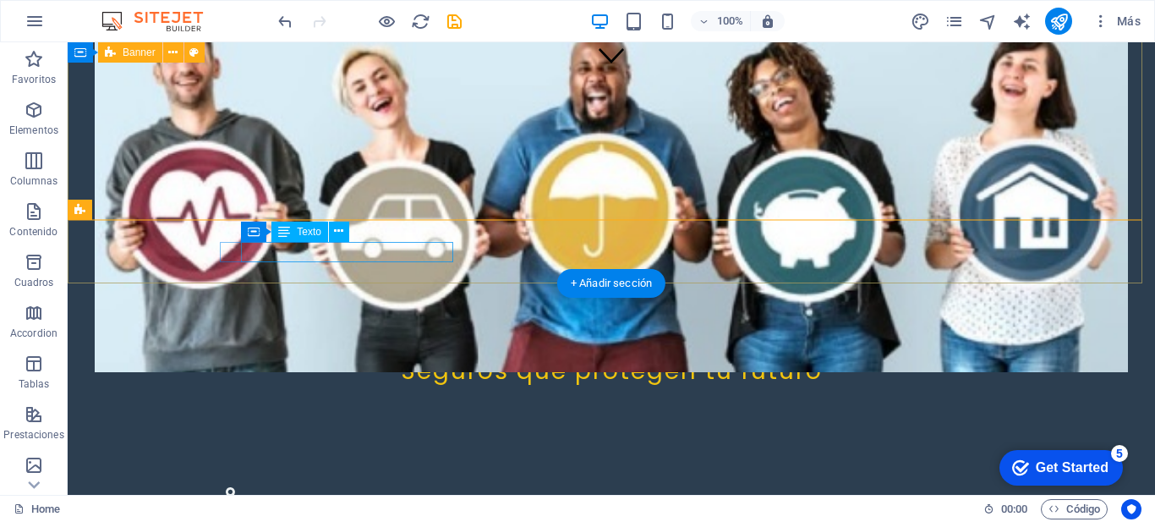
click at [431, 502] on span "090112" at bounding box center [443, 510] width 46 height 16
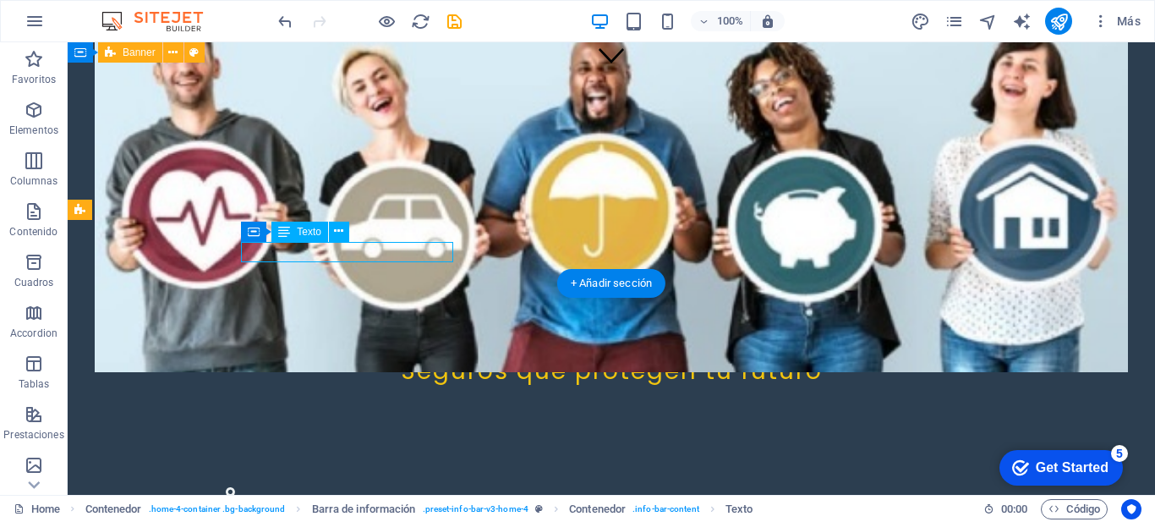
click at [431, 502] on span "090112" at bounding box center [443, 510] width 46 height 16
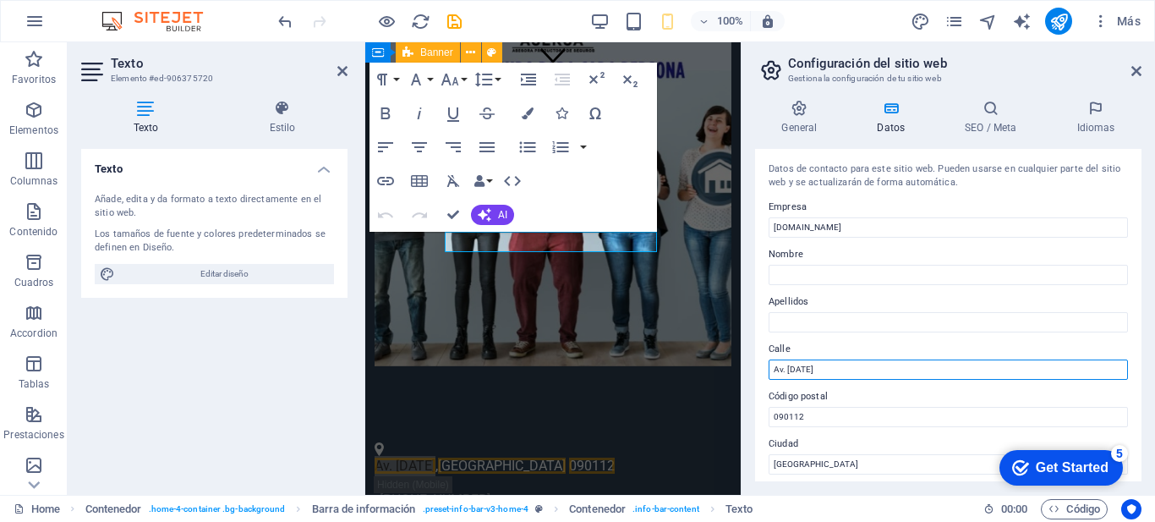
drag, startPoint x: 858, startPoint y: 368, endPoint x: 746, endPoint y: 376, distance: 112.0
click at [749, 376] on div "General Datos SEO / Meta Idiomas Nombre del sitio web asersa.com.ec Logo Arrast…" at bounding box center [949, 290] width 414 height 408
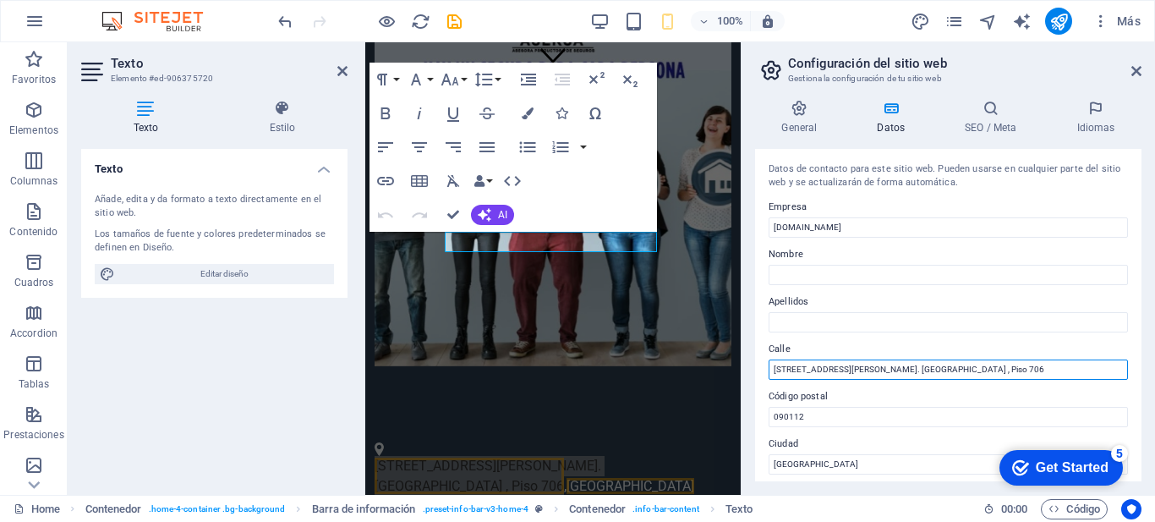
type input "[STREET_ADDRESS][PERSON_NAME]. [GEOGRAPHIC_DATA] , Piso 706"
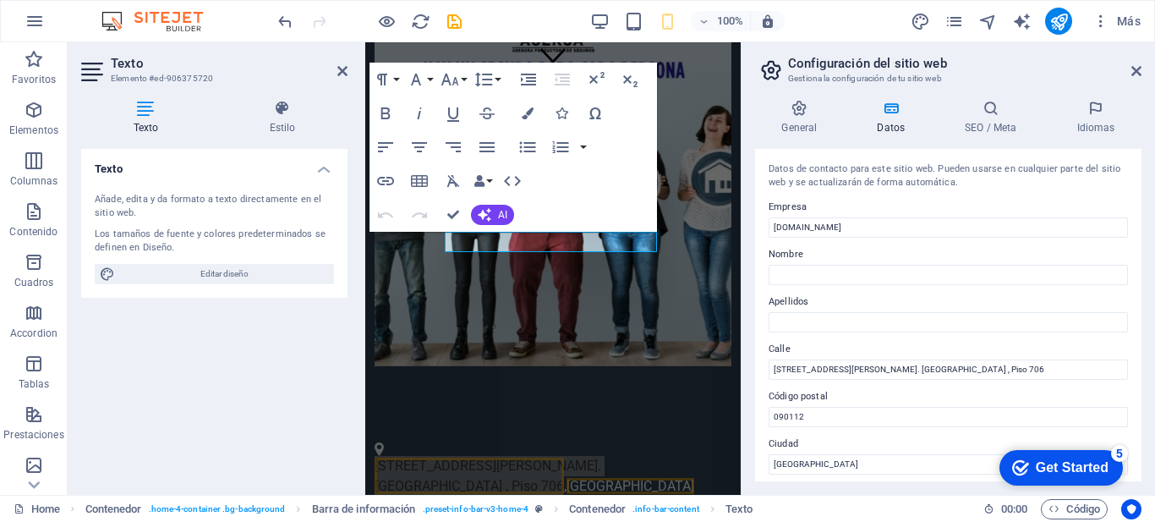
drag, startPoint x: 1132, startPoint y: 79, endPoint x: 1154, endPoint y: 174, distance: 98.3
click at [1154, 174] on aside "Configuración del sitio web Gestiona la configuración de tu sitio web General D…" at bounding box center [948, 268] width 414 height 452
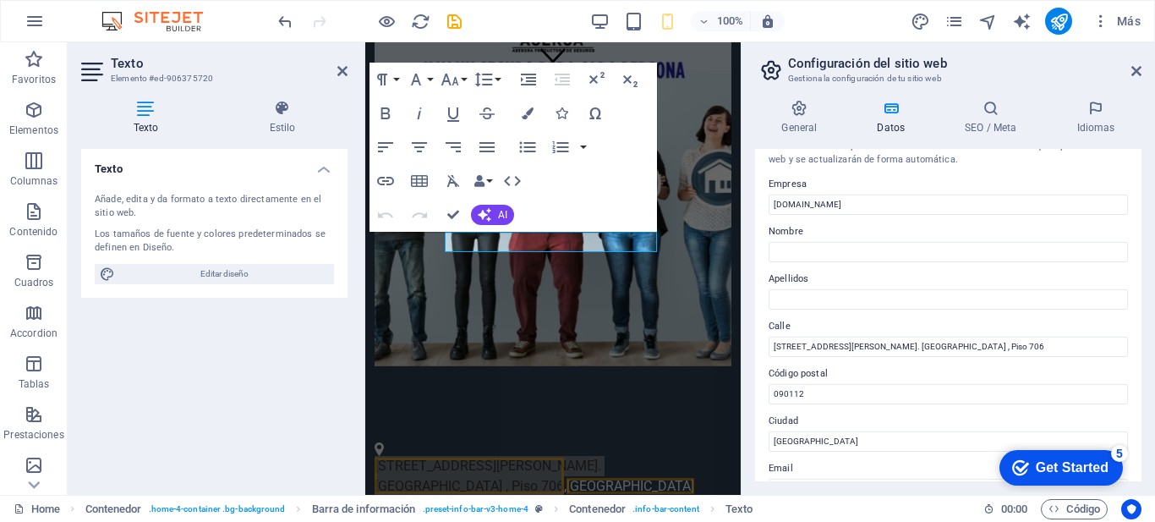
scroll to position [0, 0]
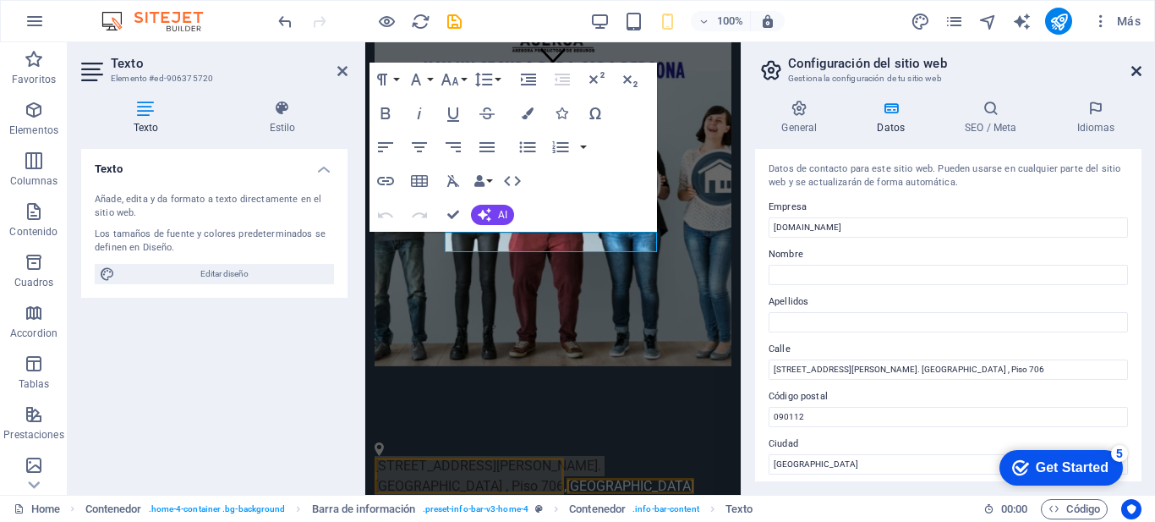
drag, startPoint x: 1137, startPoint y: 74, endPoint x: 771, endPoint y: 33, distance: 367.7
click at [1137, 74] on icon at bounding box center [1137, 71] width 10 height 14
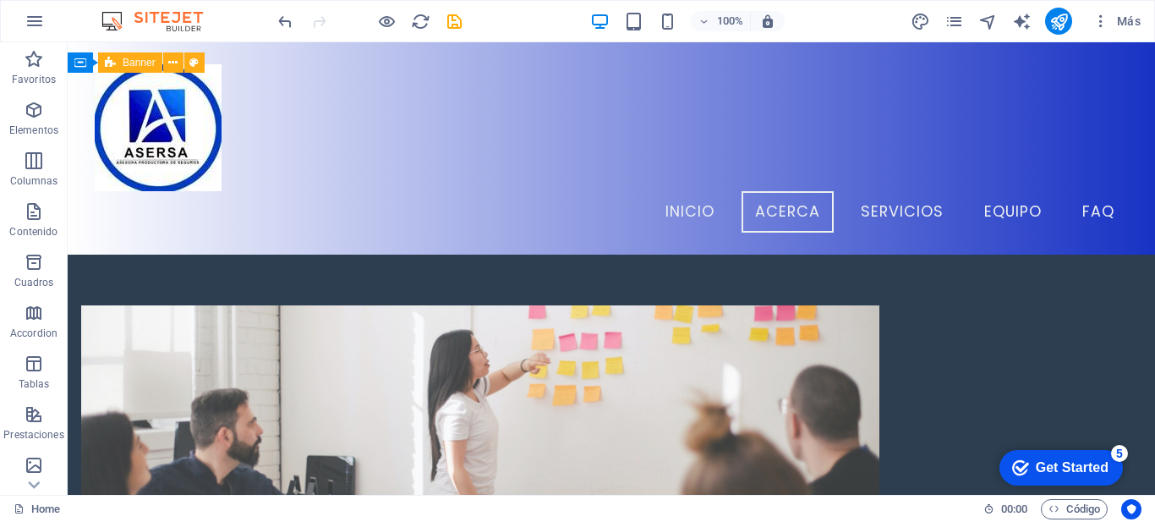
scroll to position [373, 0]
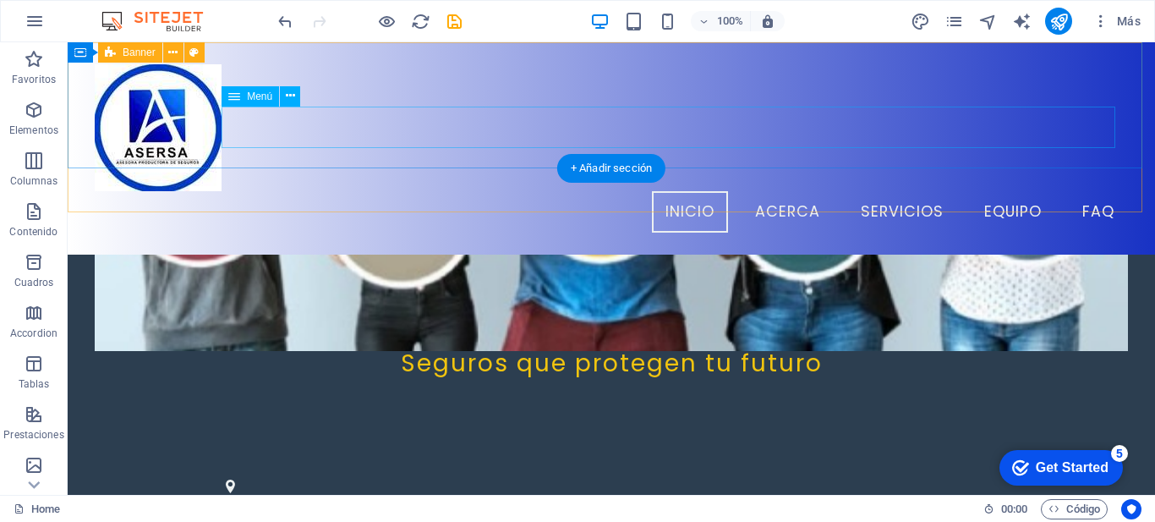
click at [680, 191] on nav "Inicio Acerca Servicios Equipo FAQ" at bounding box center [612, 212] width 1034 height 42
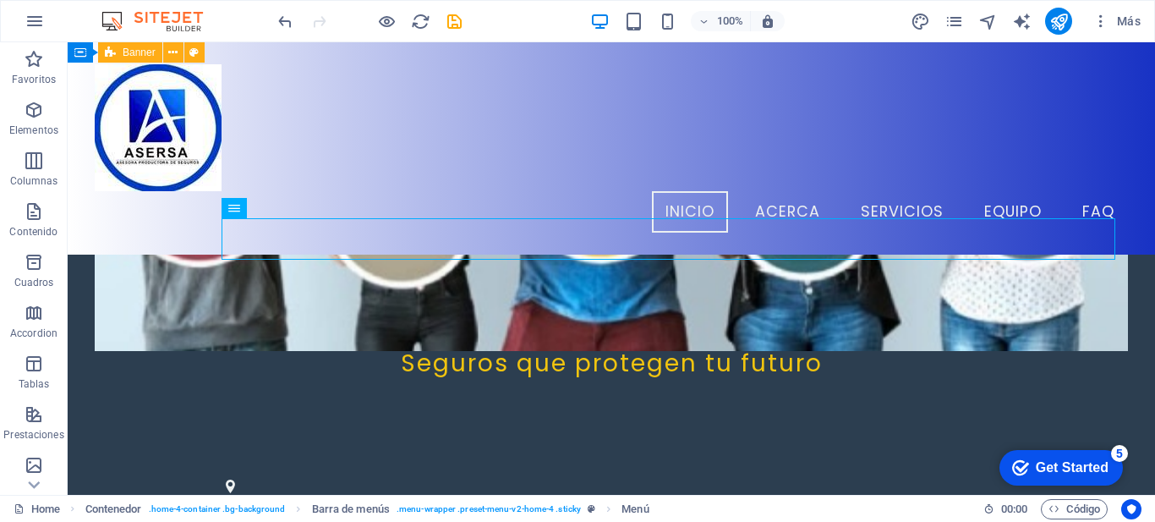
scroll to position [0, 0]
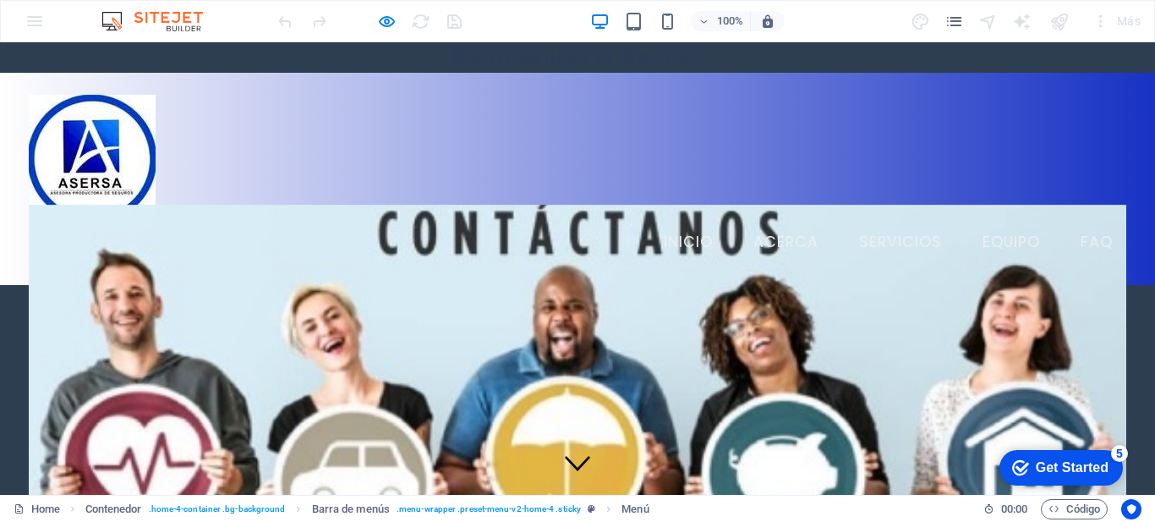
click at [683, 222] on link "Inicio" at bounding box center [688, 243] width 76 height 42
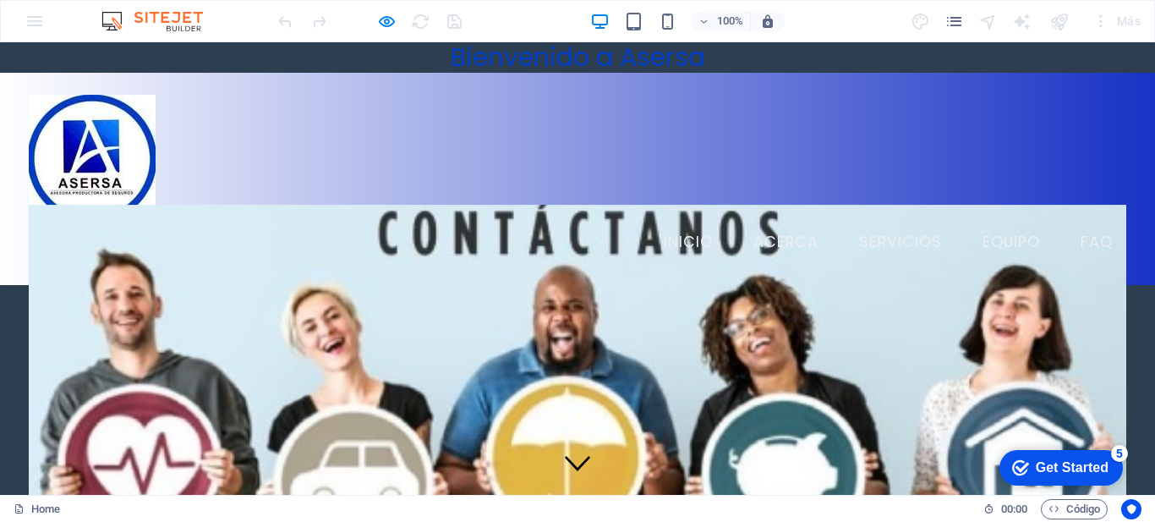
click at [571, 471] on icon at bounding box center [577, 462] width 25 height 25
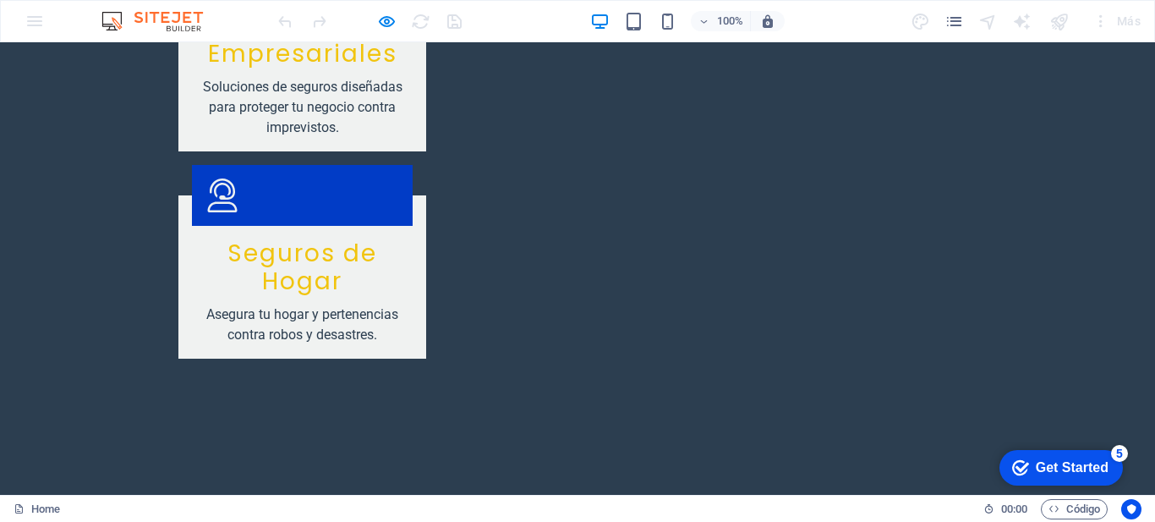
scroll to position [2838, 0]
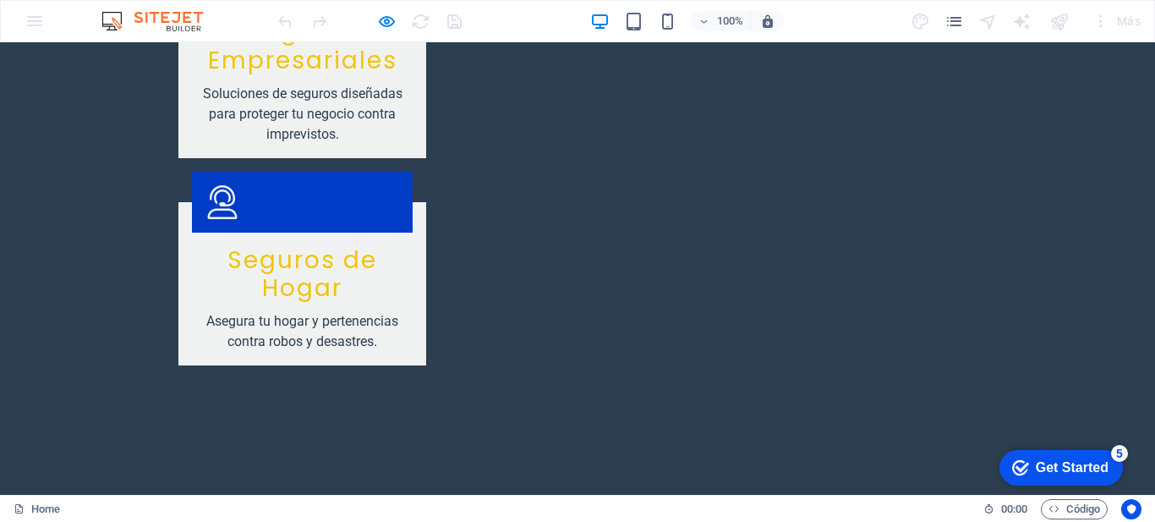
drag, startPoint x: 1154, startPoint y: 389, endPoint x: 1034, endPoint y: 80, distance: 331.7
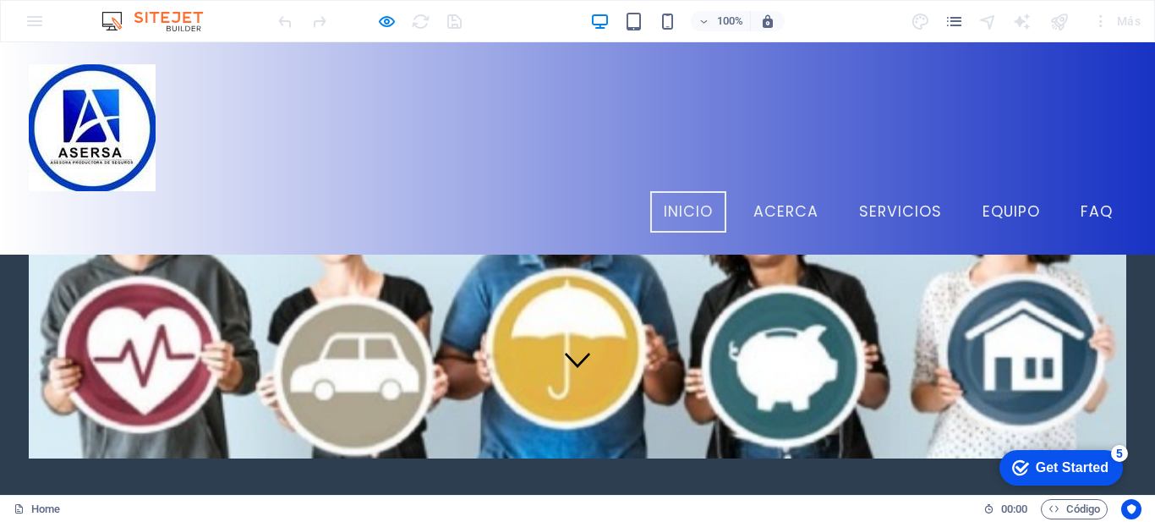
scroll to position [0, 0]
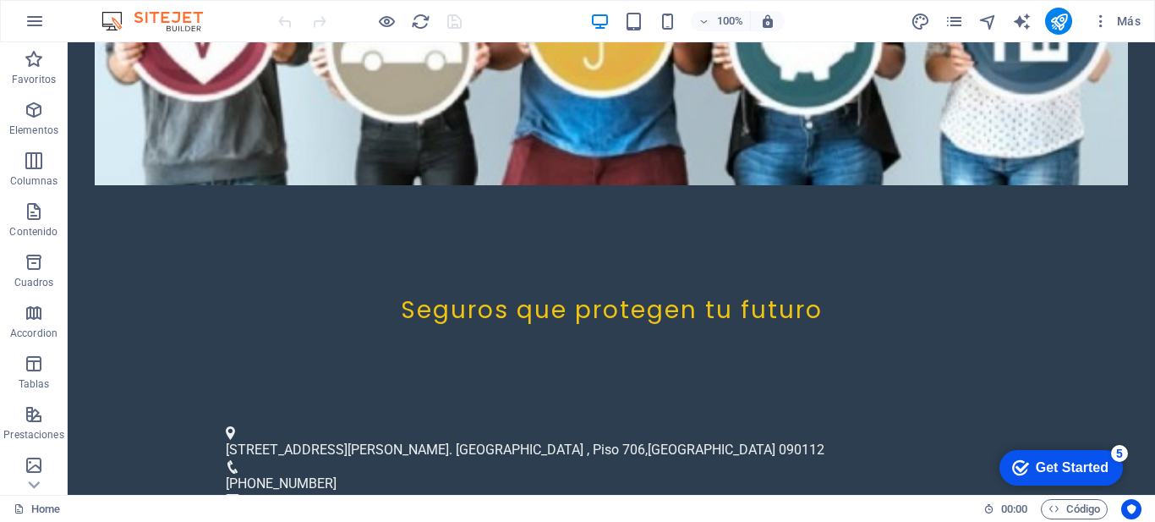
scroll to position [73, 0]
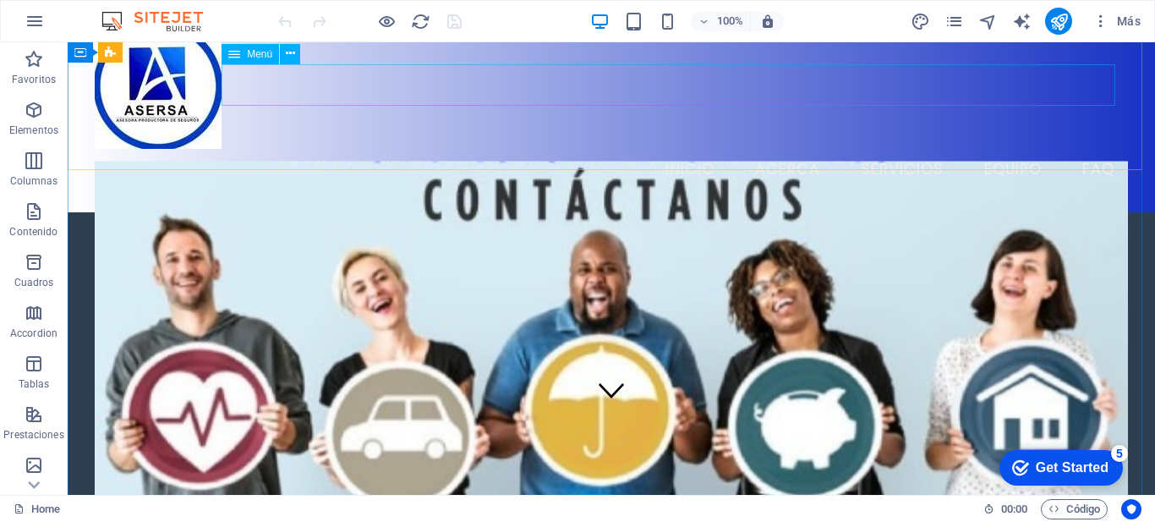
click at [1006, 149] on nav "Inicio Acerca Servicios Equipo FAQ" at bounding box center [612, 170] width 1034 height 42
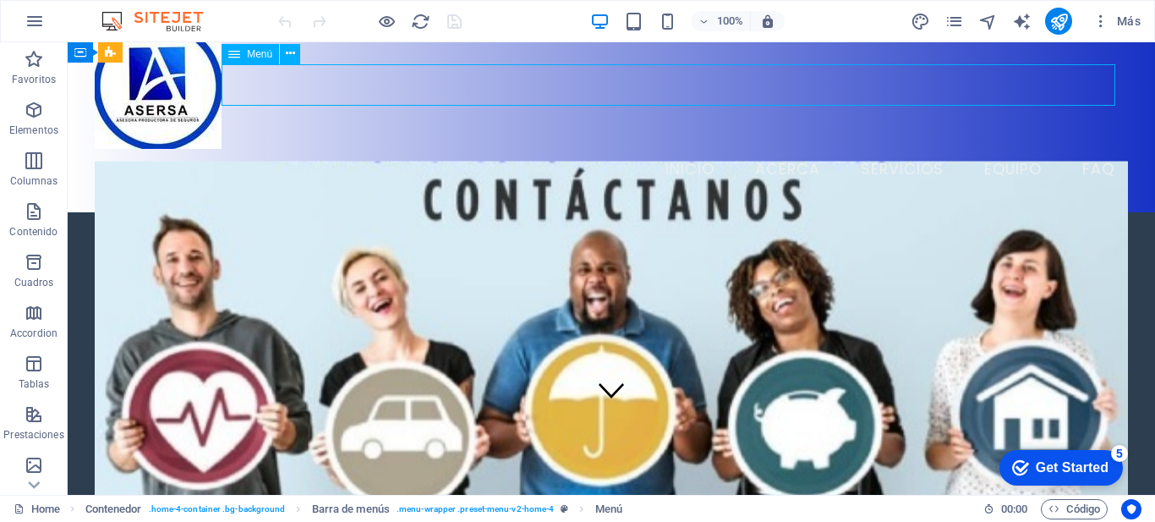
click at [990, 149] on nav "Inicio Acerca Servicios Equipo FAQ" at bounding box center [612, 170] width 1034 height 42
click at [68, 42] on div "Menu" at bounding box center [68, 42] width 0 height 0
click at [990, 149] on nav "Inicio Acerca Servicios Equipo FAQ" at bounding box center [612, 170] width 1034 height 42
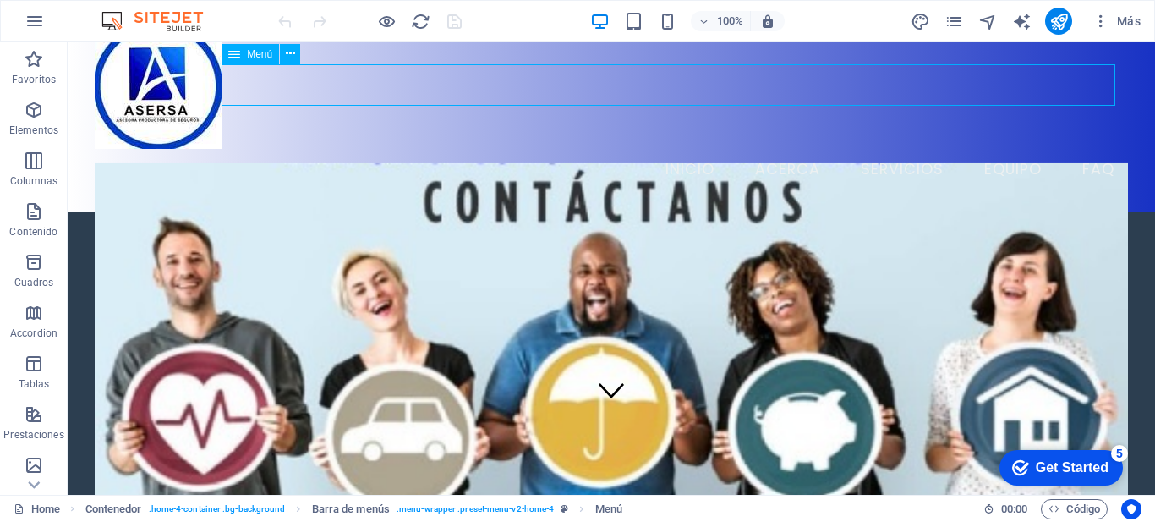
select select
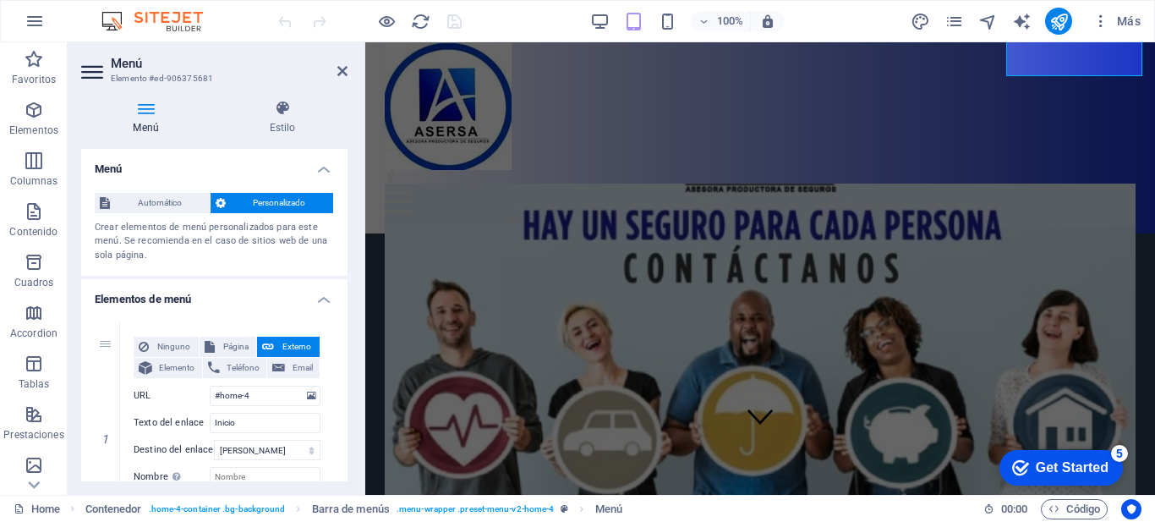
scroll to position [39, 0]
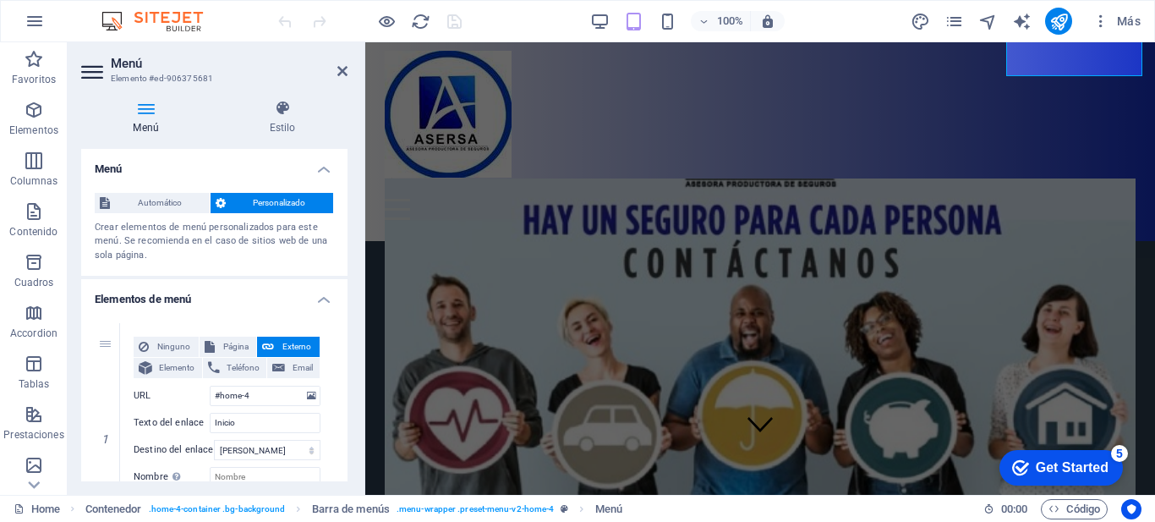
drag, startPoint x: 1154, startPoint y: 54, endPoint x: 1511, endPoint y: 76, distance: 357.6
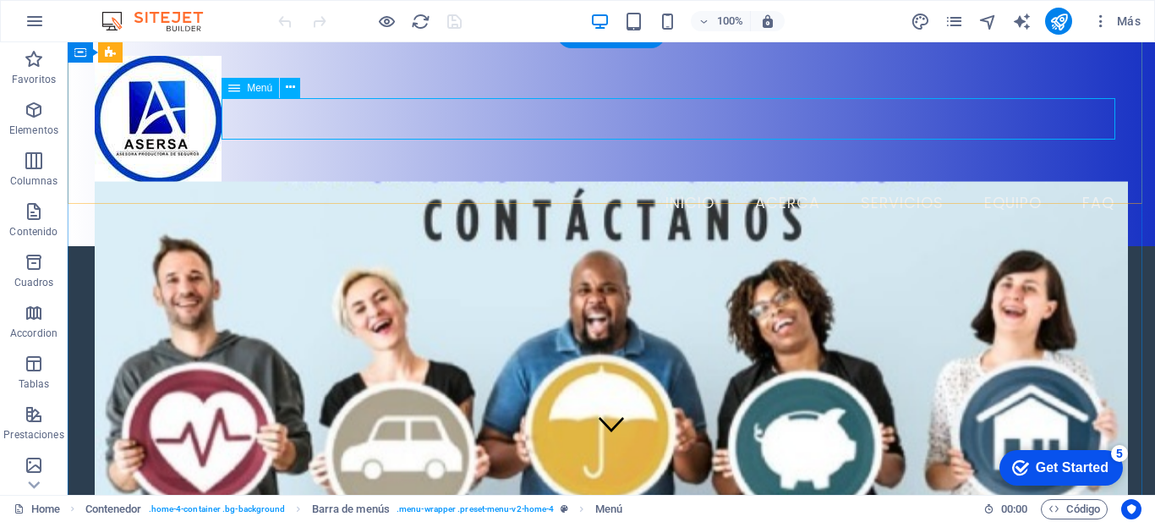
click at [561, 183] on nav "Inicio Acerca Servicios Equipo FAQ" at bounding box center [612, 204] width 1034 height 42
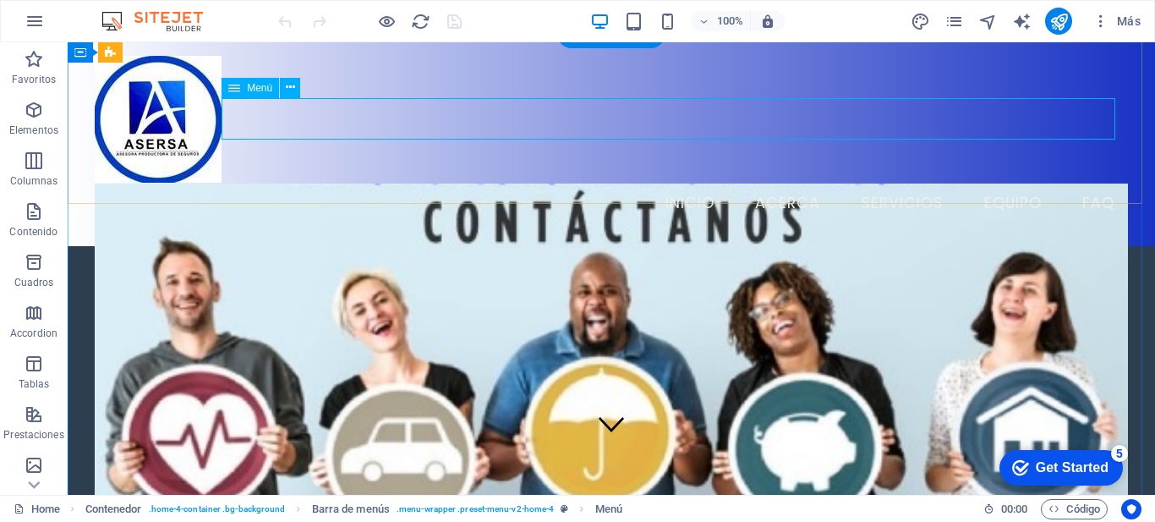
select select
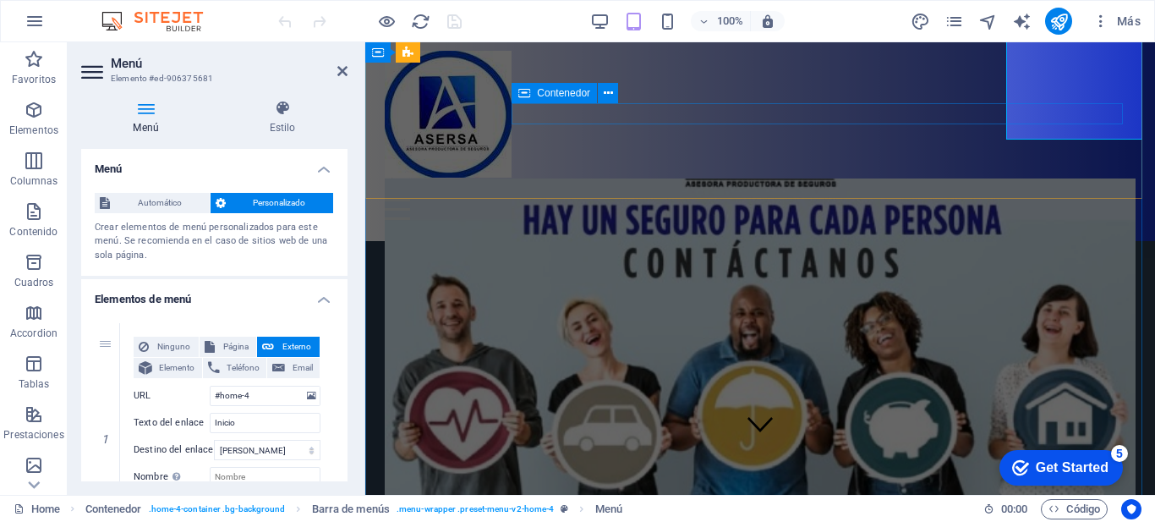
drag, startPoint x: 858, startPoint y: 113, endPoint x: 561, endPoint y: 113, distance: 297.7
click at [561, 178] on div "Menu" at bounding box center [760, 199] width 750 height 42
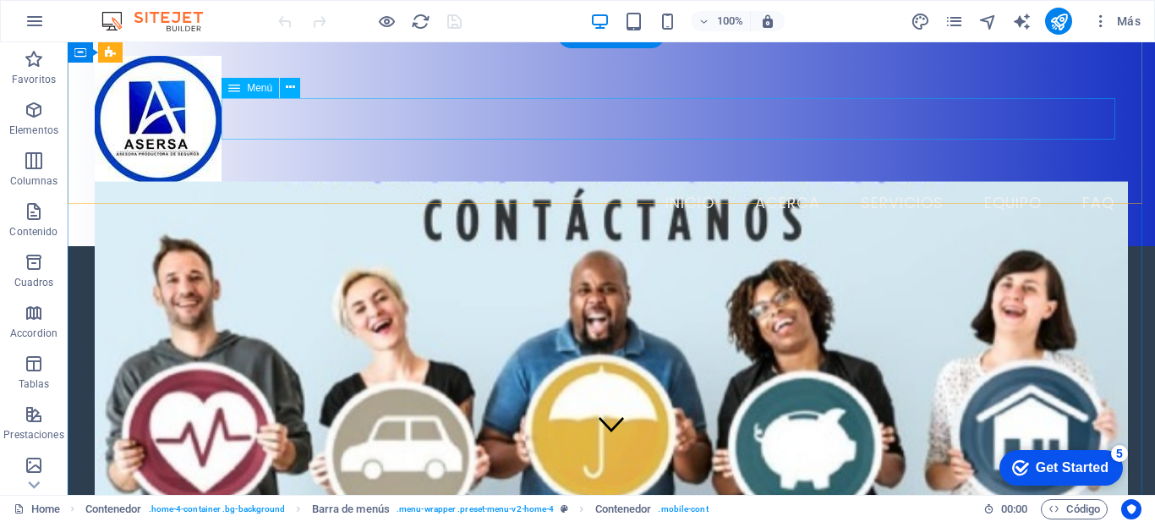
click at [810, 183] on nav "Inicio Acerca Servicios Equipo FAQ" at bounding box center [612, 204] width 1034 height 42
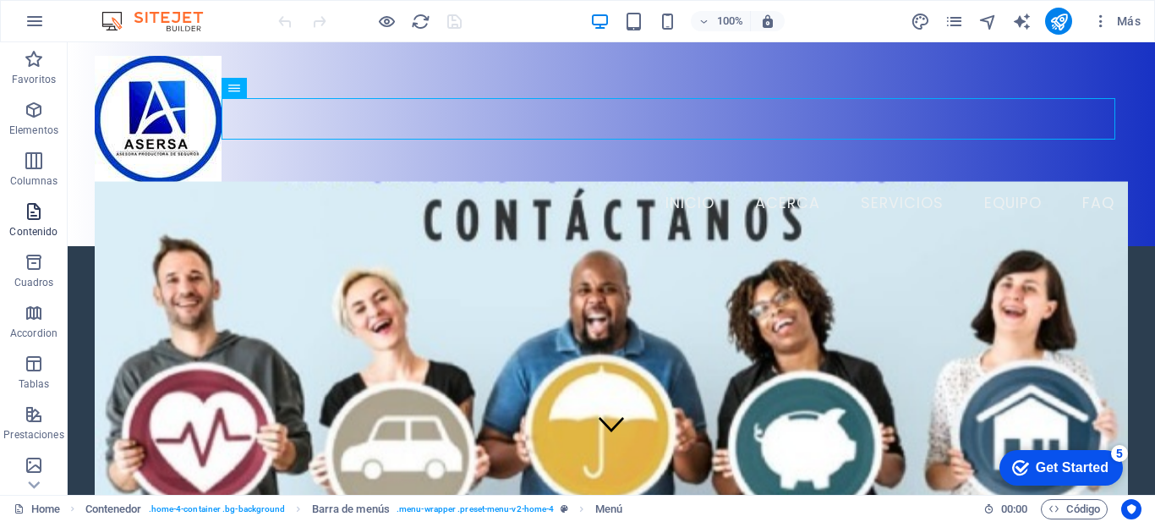
click at [37, 214] on icon "button" at bounding box center [34, 211] width 20 height 20
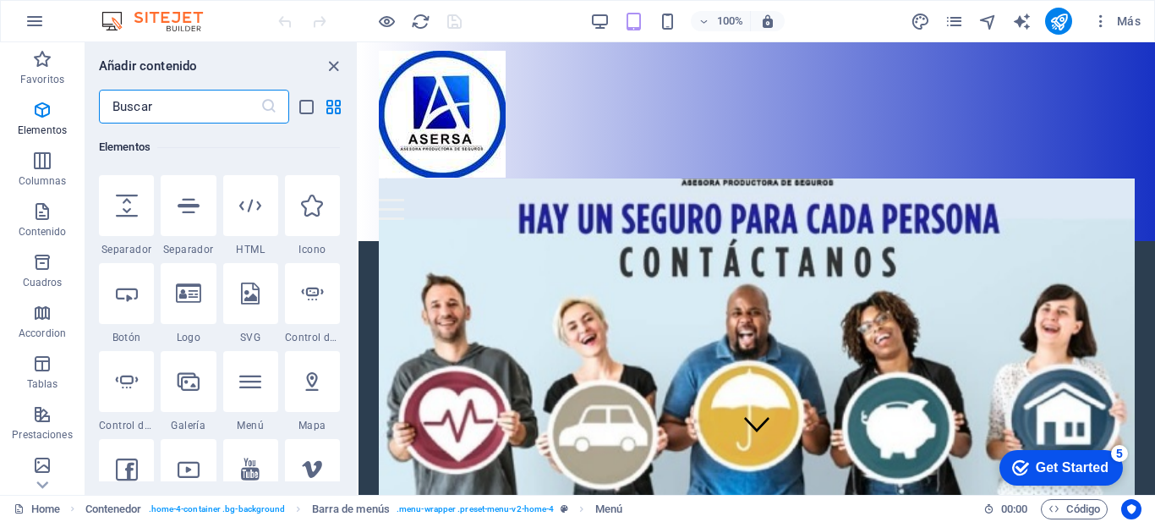
scroll to position [0, 0]
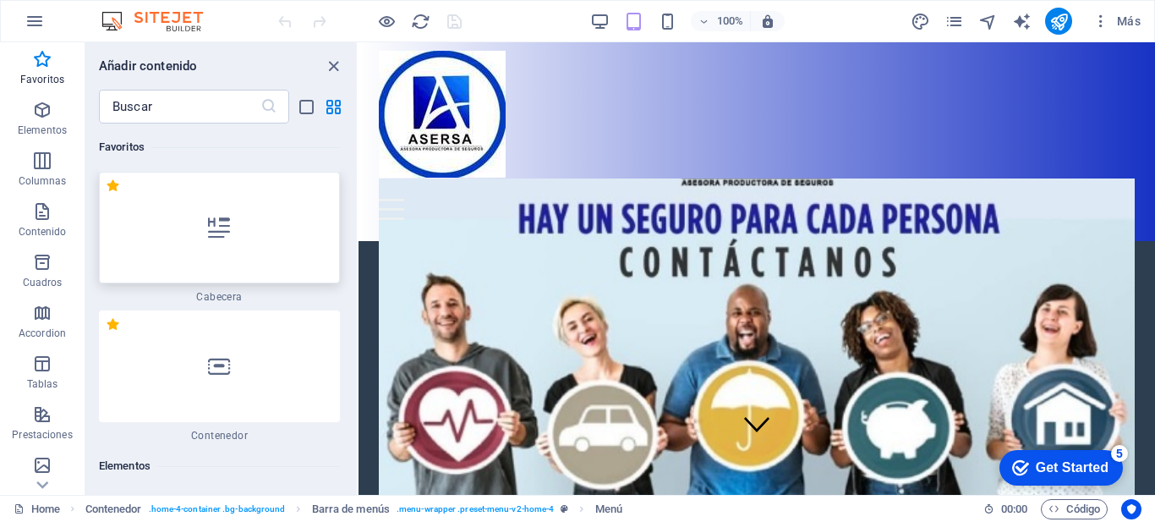
click at [239, 217] on div at bounding box center [219, 228] width 241 height 112
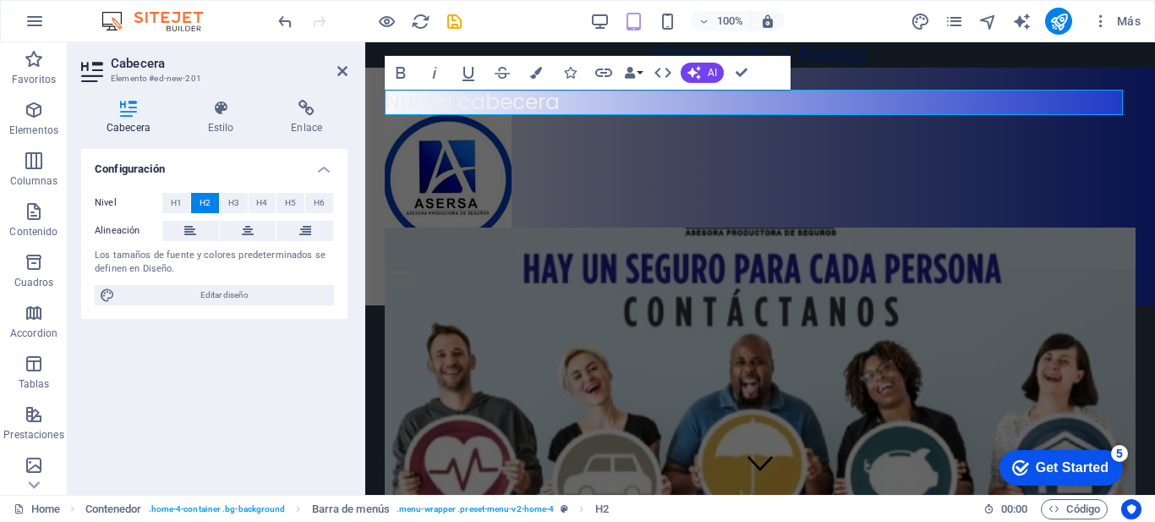
click at [223, 98] on div "Cabecera Estilo Enlace Configuración Nivel H1 H2 H3 H4 H5 H6 Alineación Los tam…" at bounding box center [214, 290] width 293 height 408
click at [40, 262] on icon "button" at bounding box center [34, 262] width 20 height 20
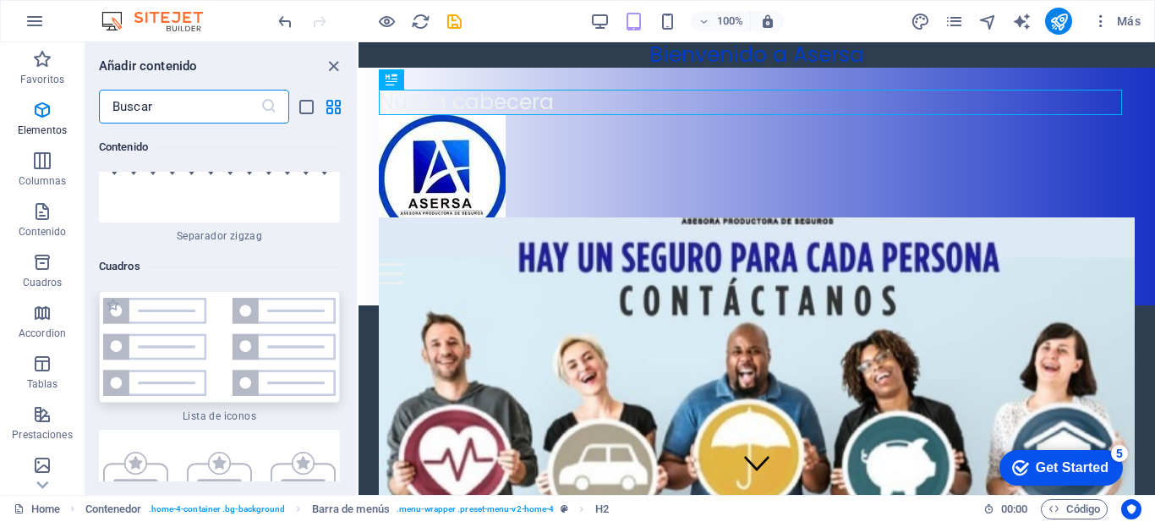
scroll to position [9148, 0]
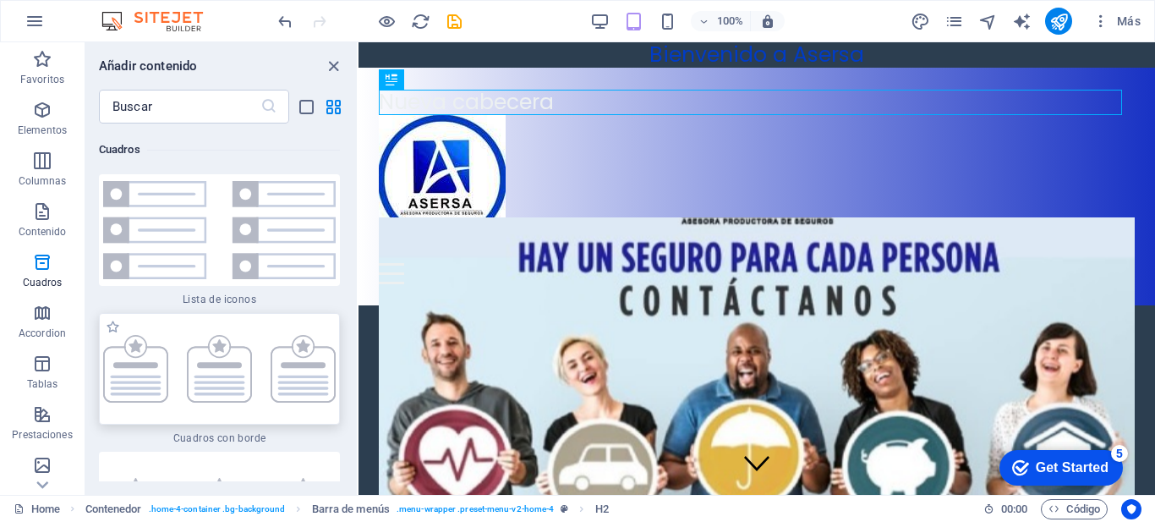
click at [142, 365] on img at bounding box center [219, 369] width 233 height 68
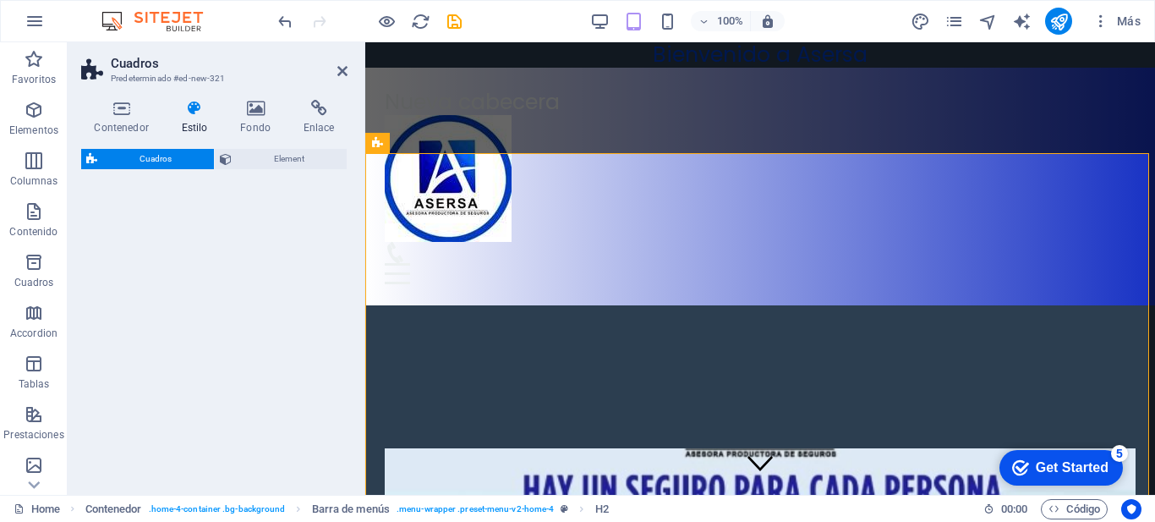
click at [159, 239] on div "Cuadros Element" at bounding box center [214, 315] width 266 height 332
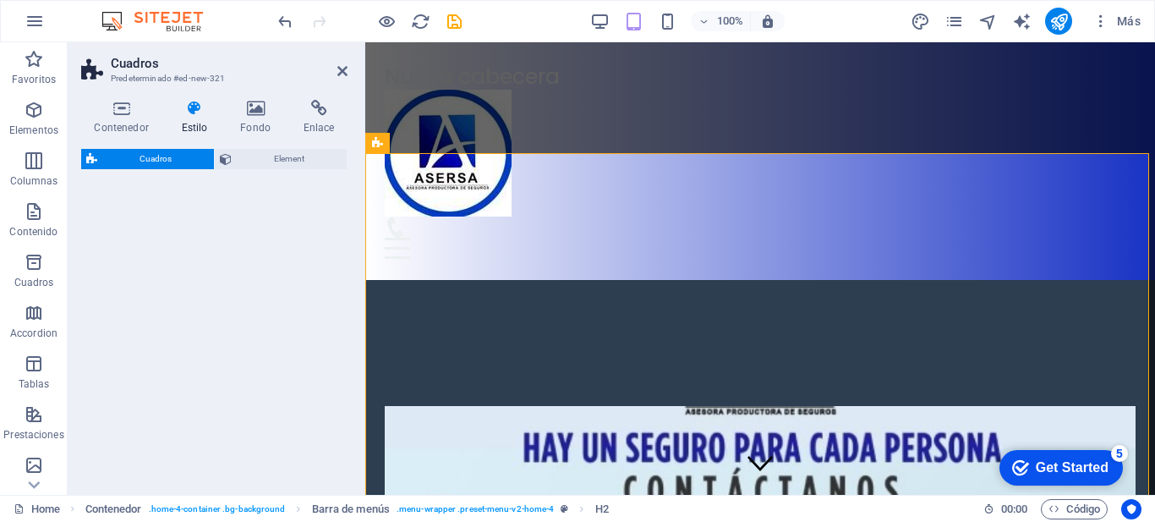
select select "rem"
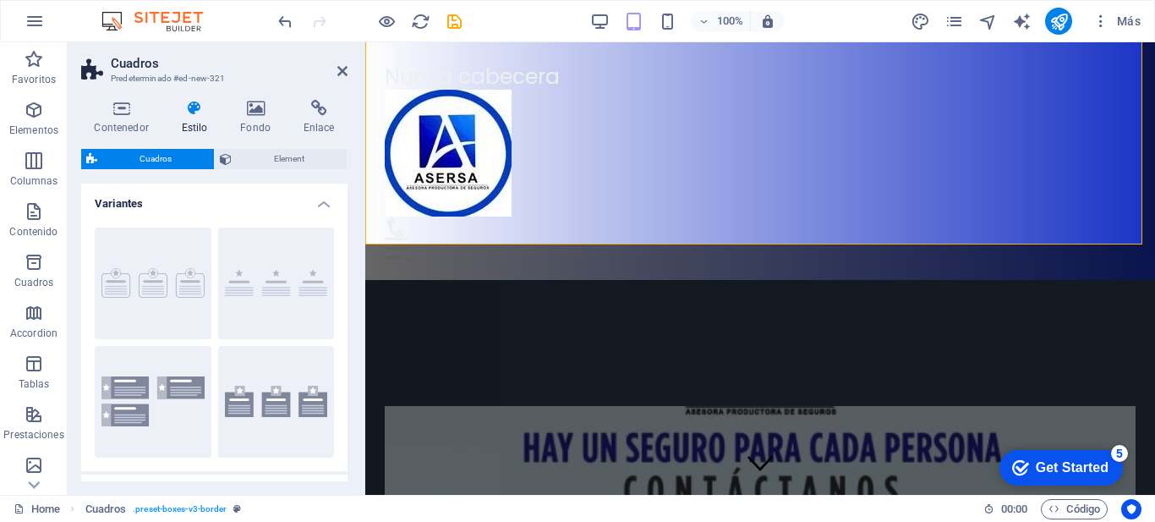
scroll to position [634, 0]
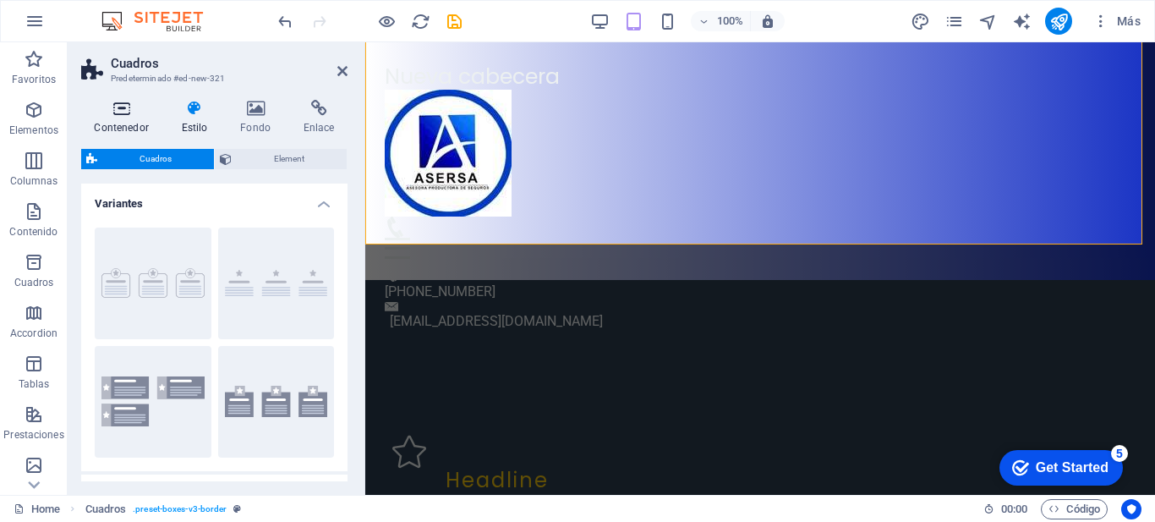
click at [119, 111] on icon at bounding box center [121, 108] width 80 height 17
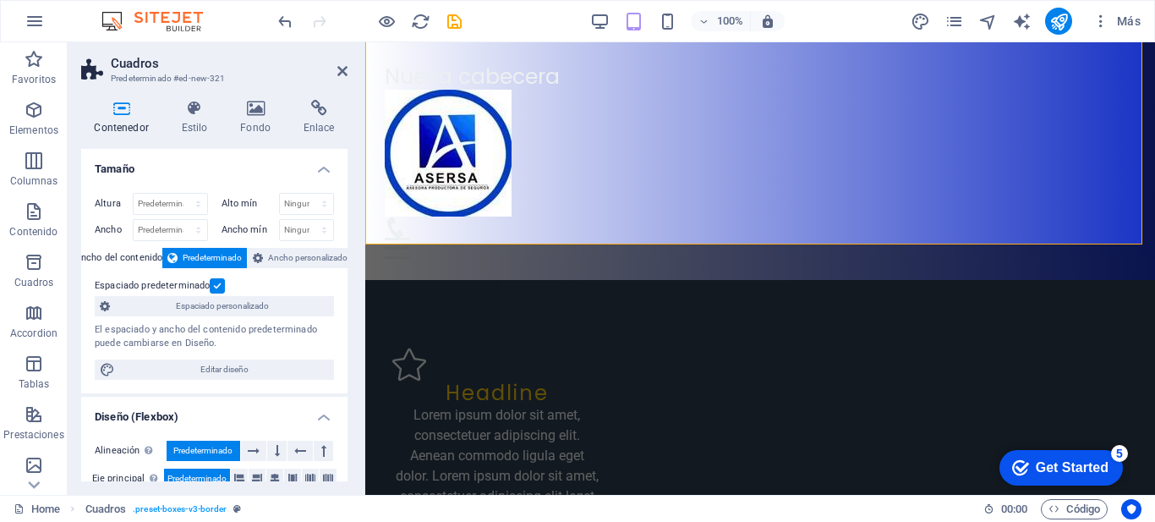
scroll to position [0, 0]
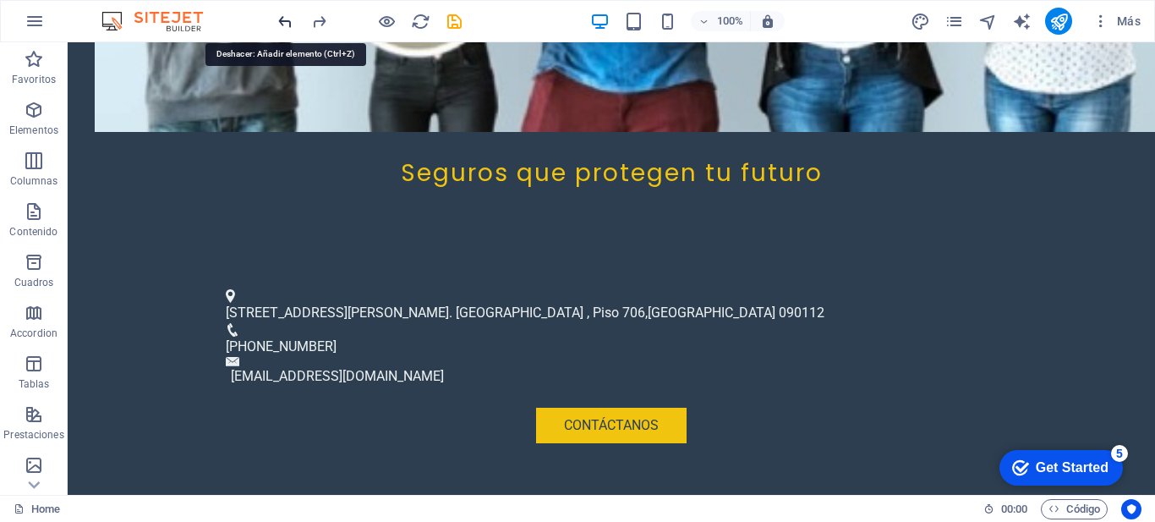
scroll to position [634, 0]
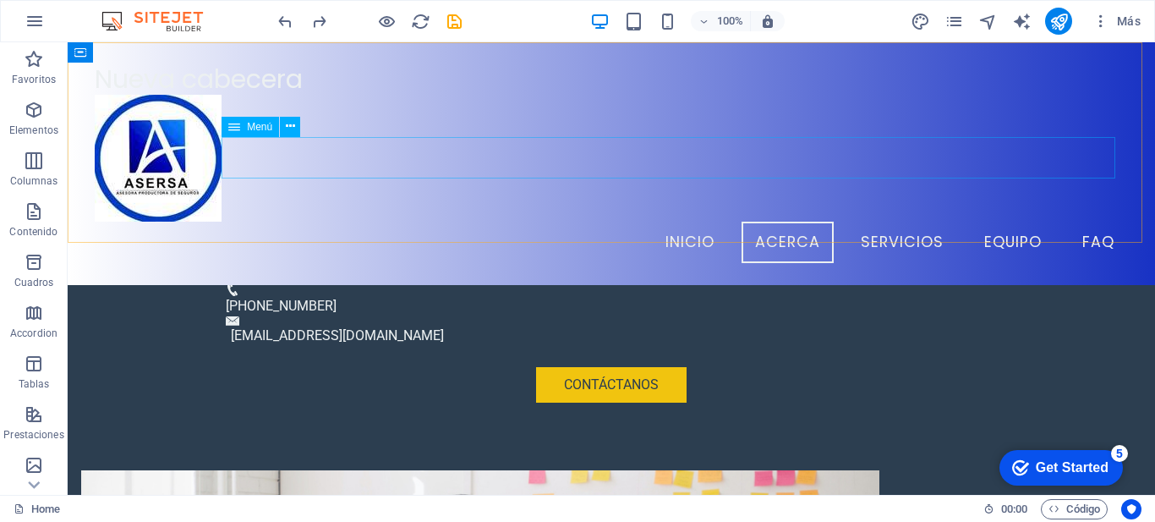
click at [979, 222] on nav "Inicio Acerca Servicios Equipo FAQ" at bounding box center [612, 243] width 1034 height 42
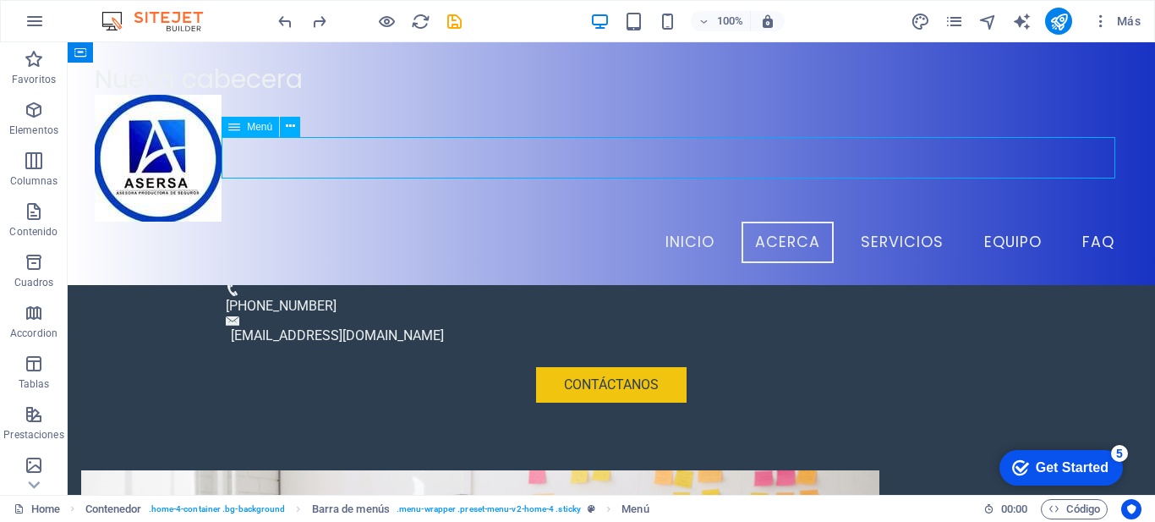
click at [979, 222] on nav "Inicio Acerca Servicios Equipo FAQ" at bounding box center [612, 243] width 1034 height 42
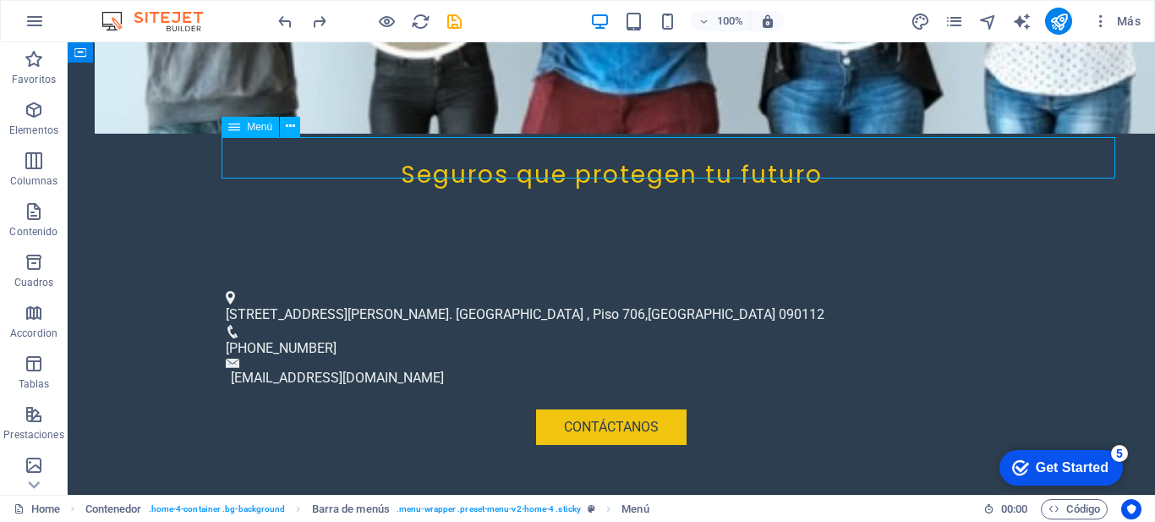
scroll to position [830, 0]
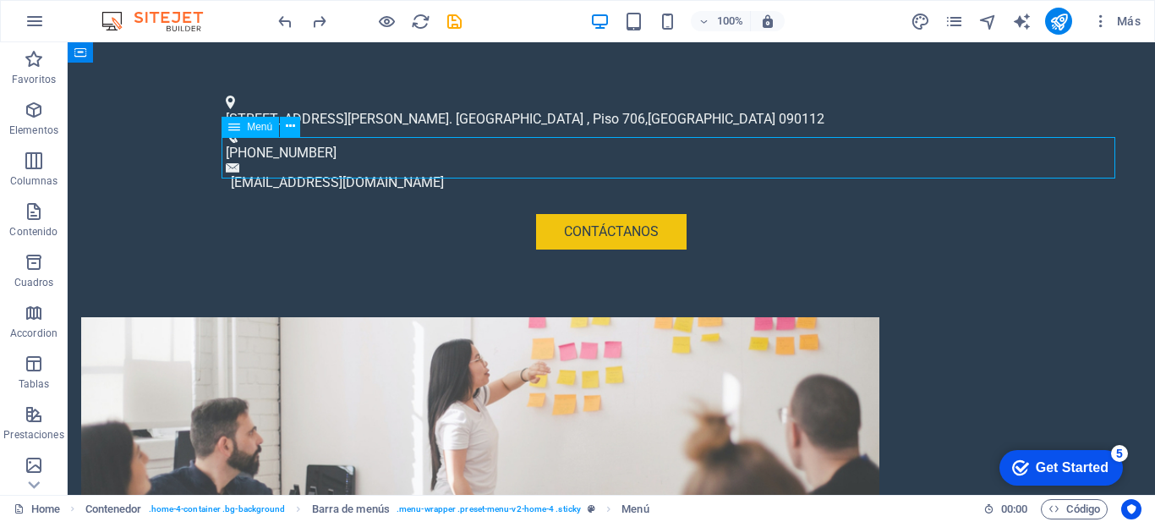
select select
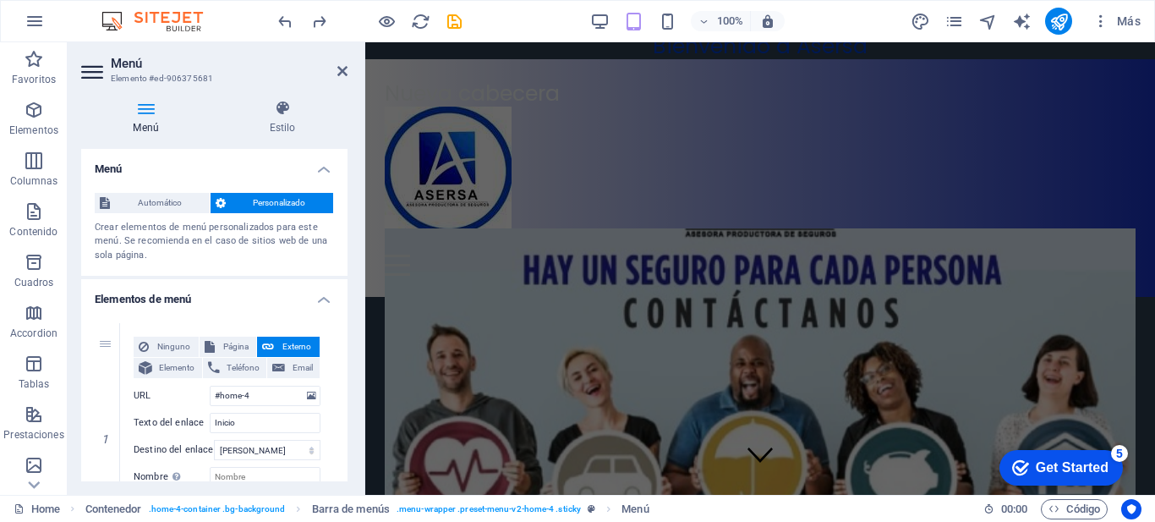
scroll to position [0, 0]
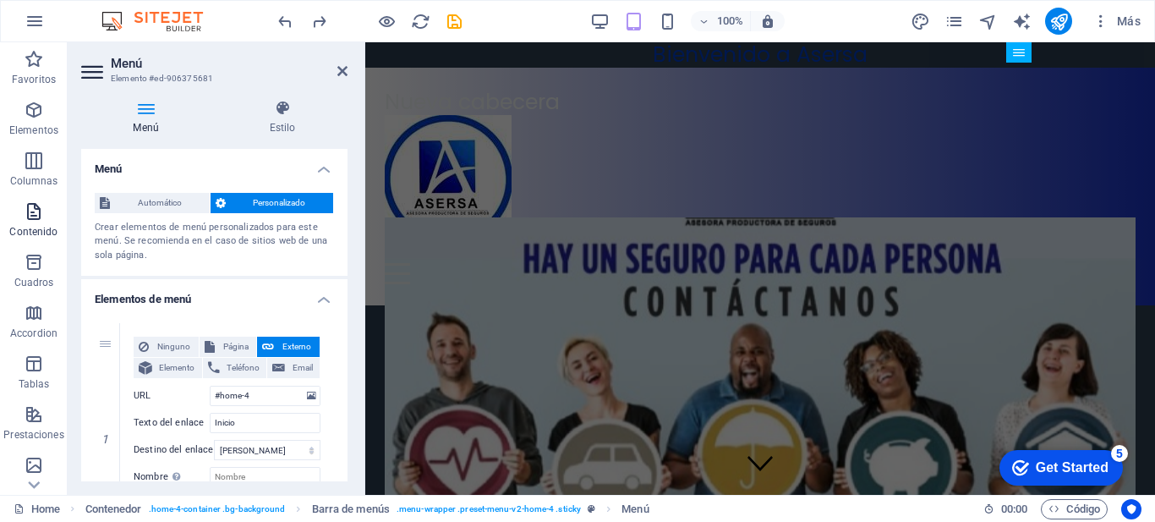
click at [25, 225] on p "Contenido" at bounding box center [33, 232] width 48 height 14
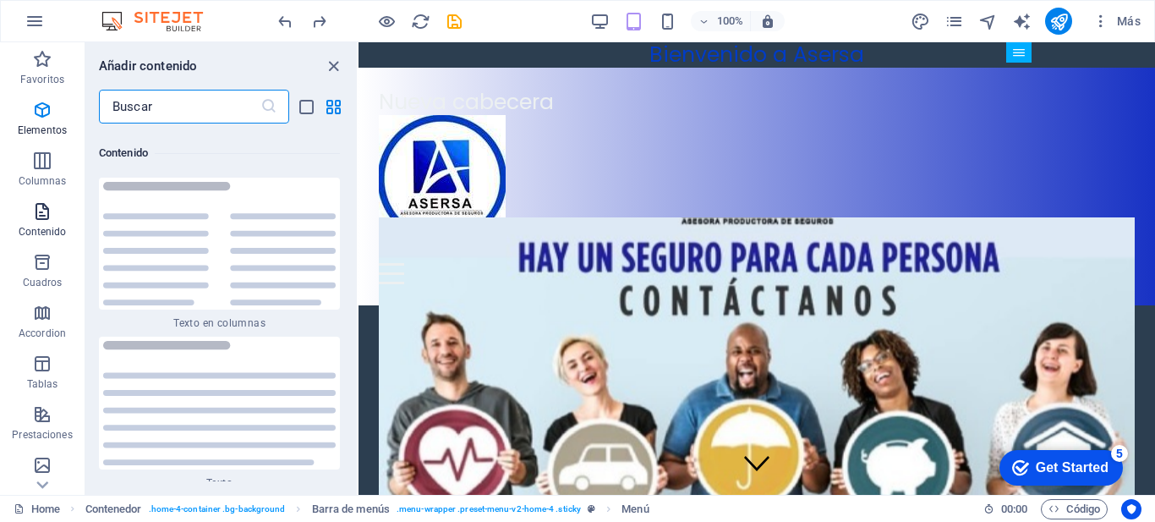
scroll to position [5737, 0]
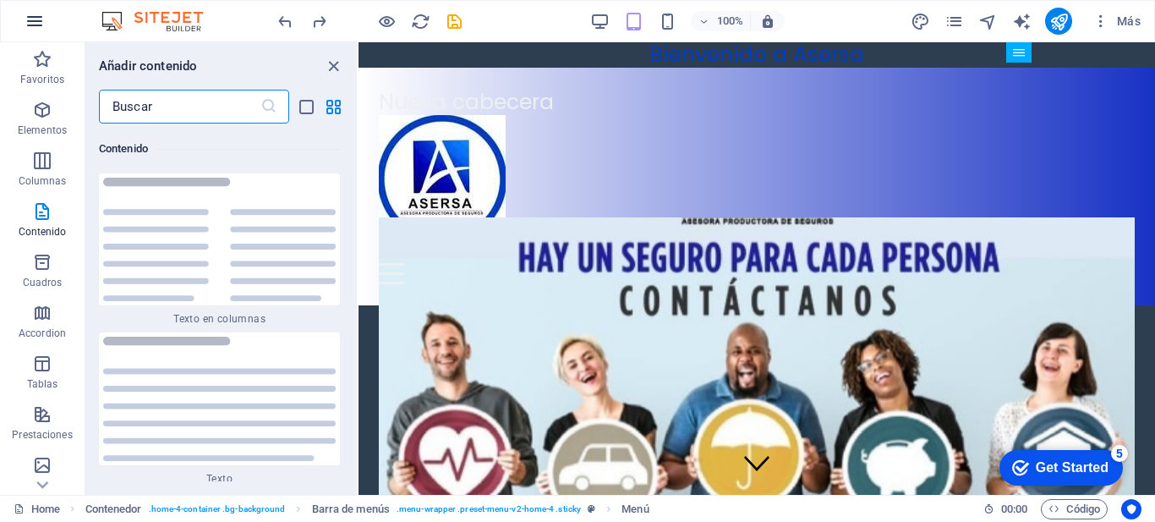
click at [33, 33] on button "button" at bounding box center [34, 21] width 41 height 41
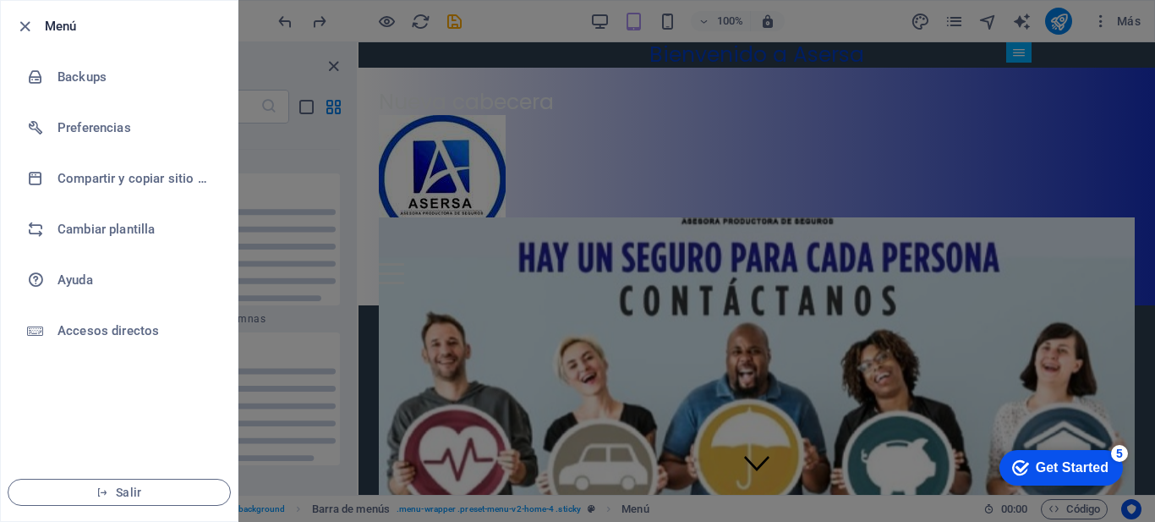
click at [502, 36] on div at bounding box center [577, 261] width 1155 height 522
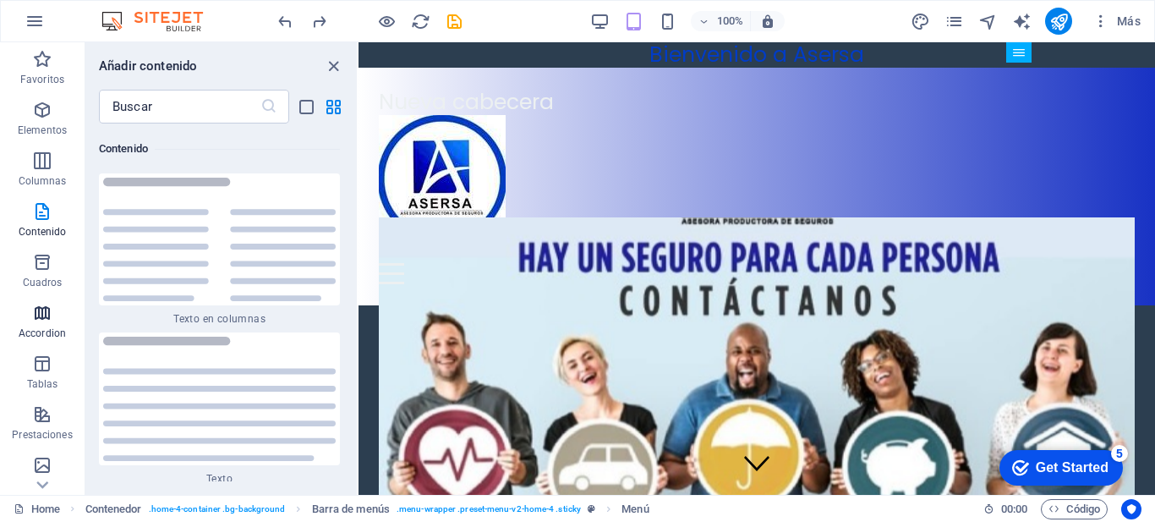
click at [47, 315] on icon "button" at bounding box center [42, 313] width 20 height 20
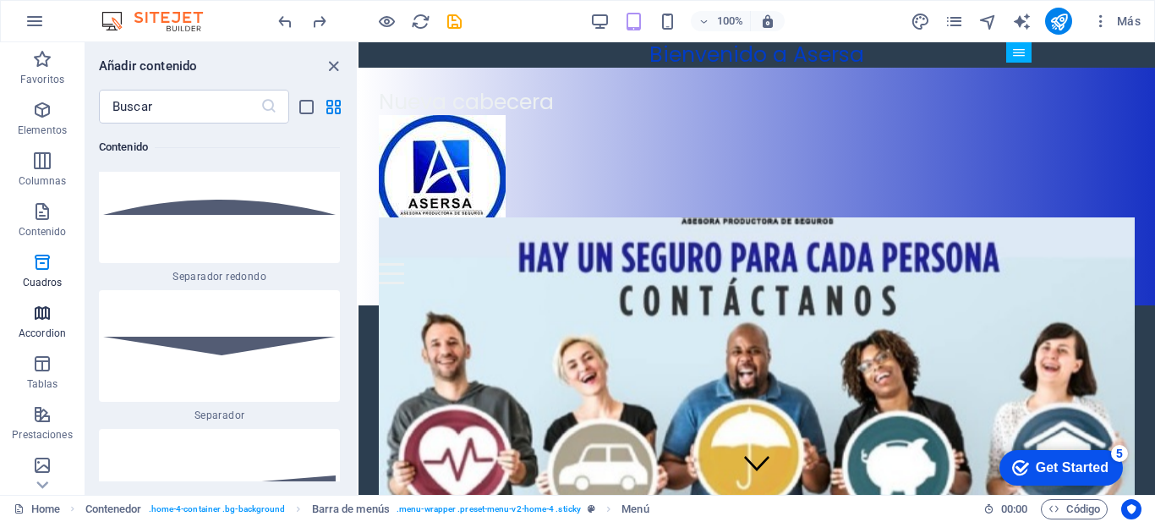
scroll to position [10507, 0]
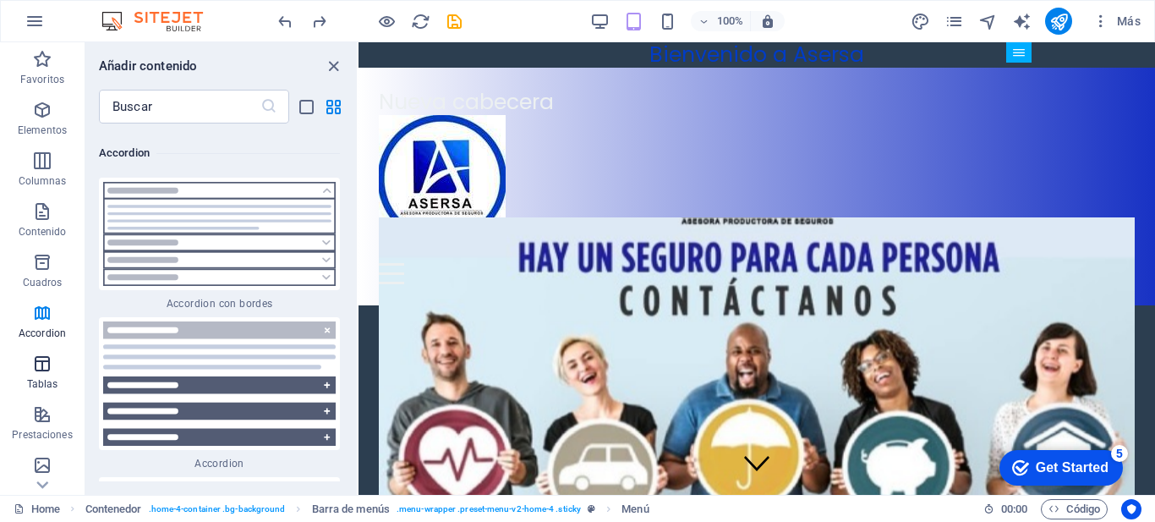
click at [34, 355] on icon "button" at bounding box center [42, 364] width 20 height 20
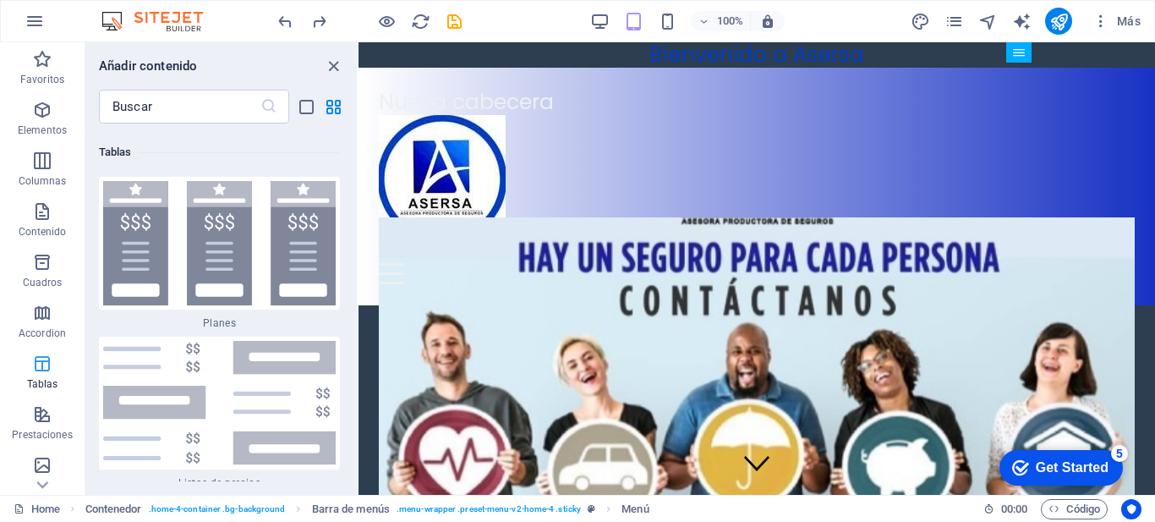
scroll to position [11447, 0]
click at [42, 408] on icon "button" at bounding box center [42, 414] width 20 height 20
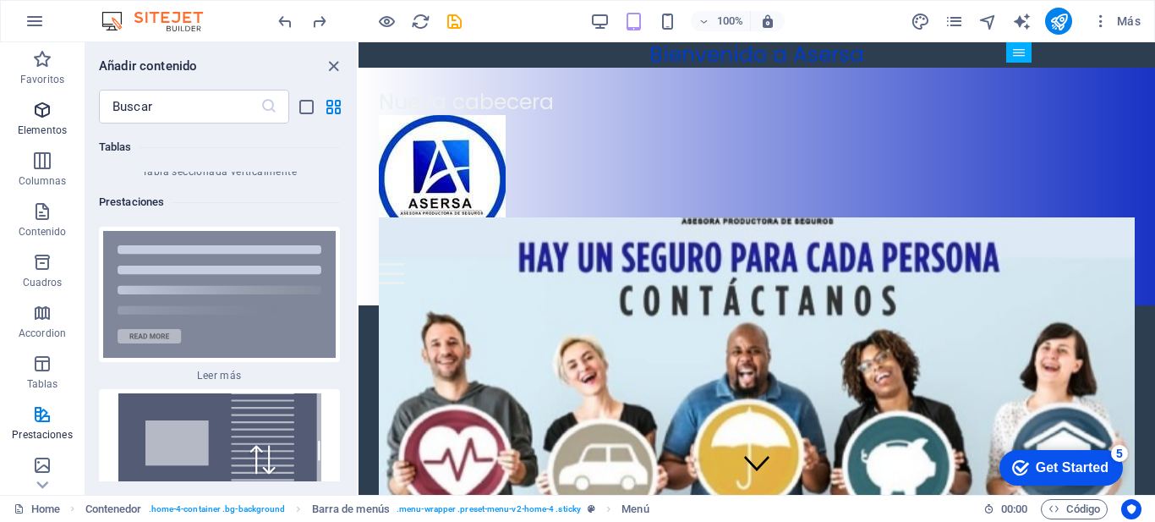
scroll to position [12893, 0]
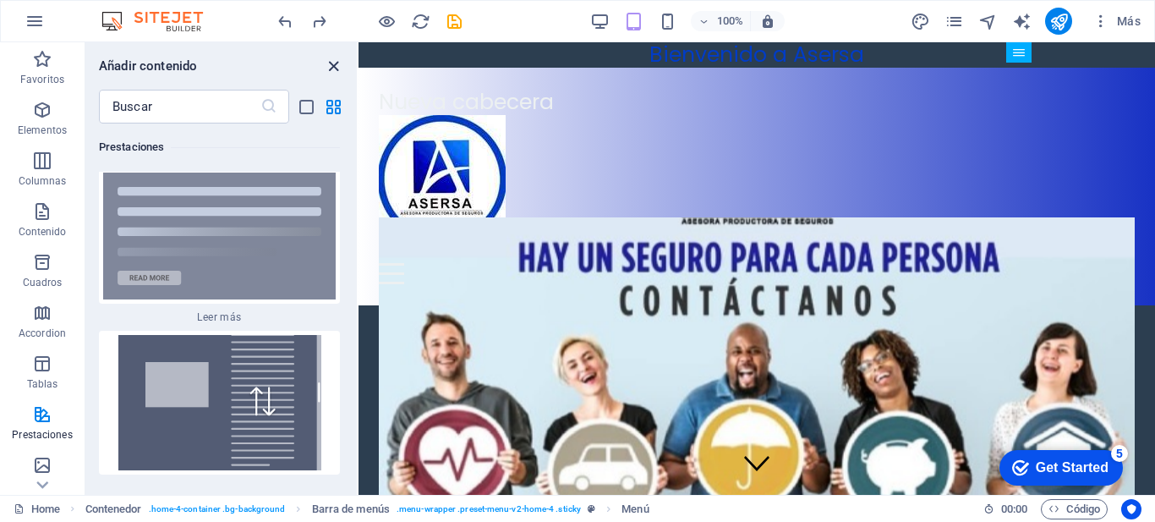
click at [338, 60] on icon "close panel" at bounding box center [333, 66] width 19 height 19
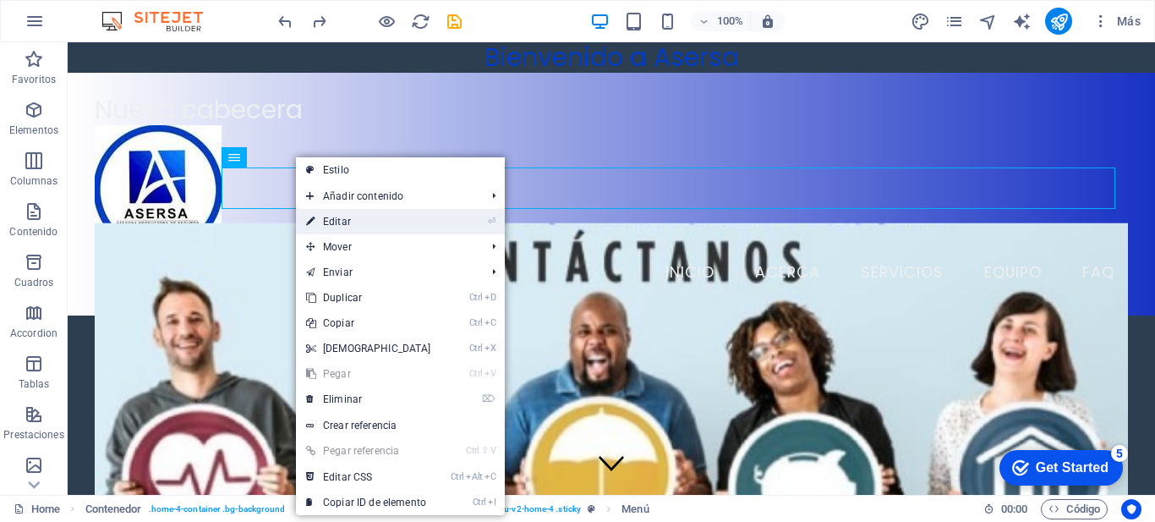
click at [348, 219] on link "⏎ Editar" at bounding box center [368, 221] width 145 height 25
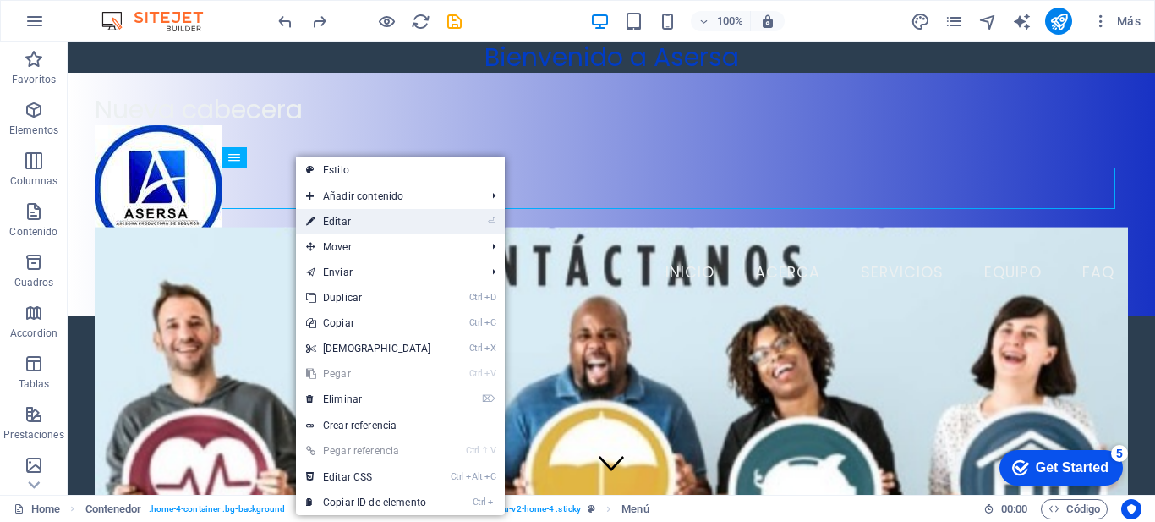
select select
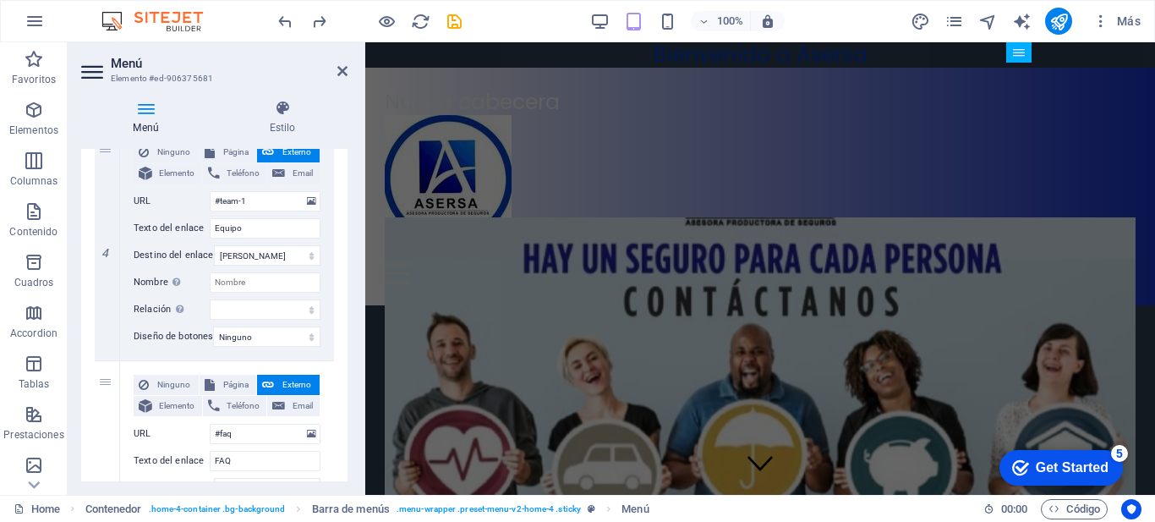
scroll to position [839, 0]
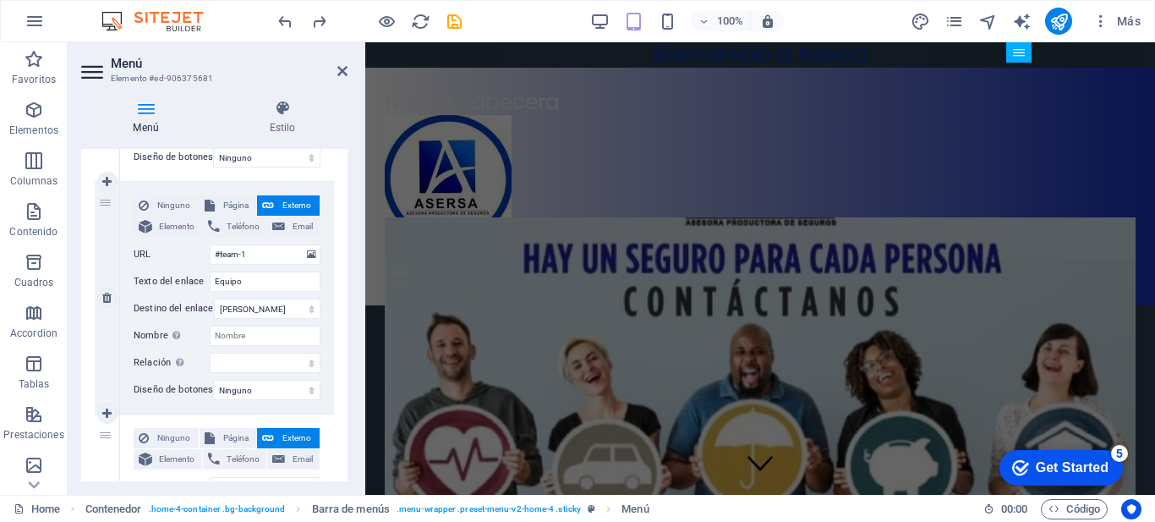
click at [105, 200] on div "4" at bounding box center [107, 298] width 25 height 232
select select
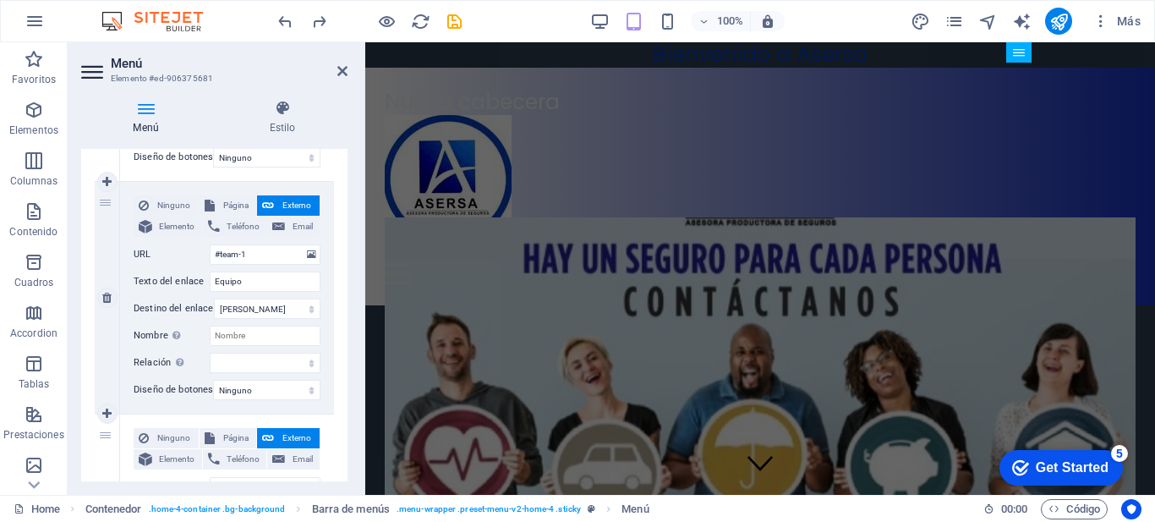
select select
click at [107, 196] on div "4" at bounding box center [107, 298] width 25 height 232
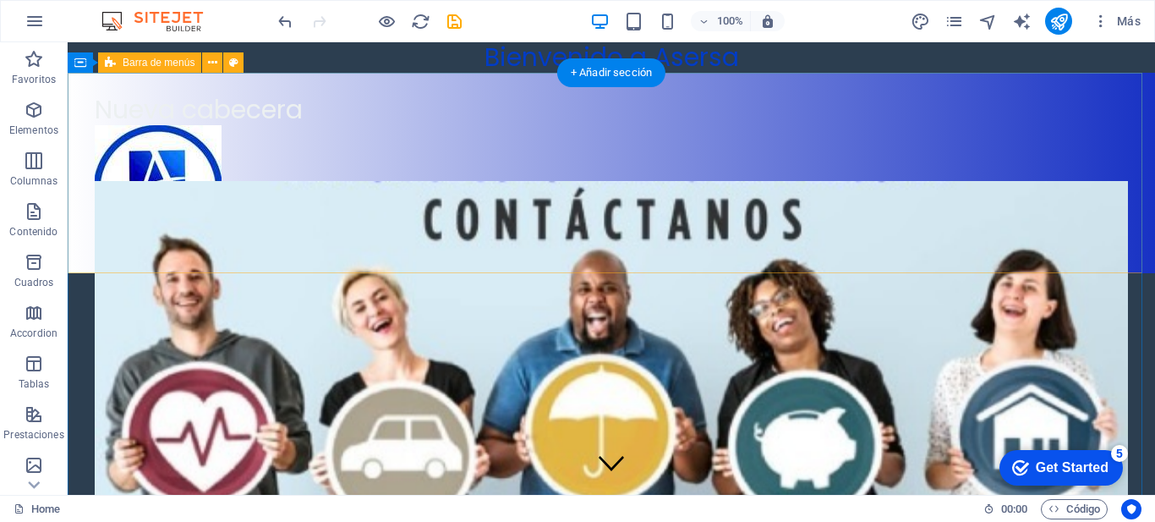
click at [433, 208] on div "Nueva cabecera Menu" at bounding box center [612, 173] width 1088 height 200
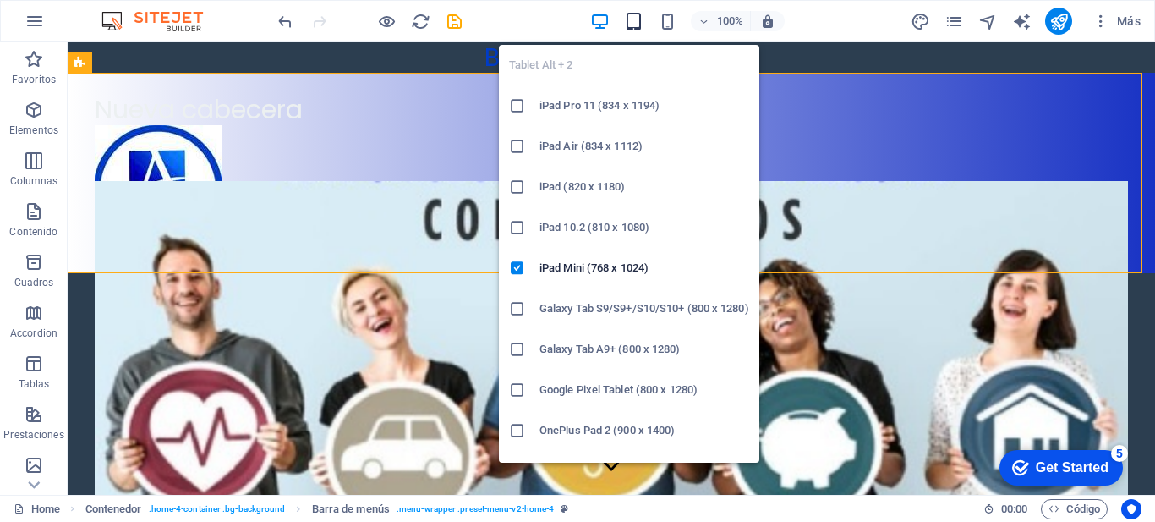
click at [633, 23] on icon "button" at bounding box center [633, 21] width 19 height 19
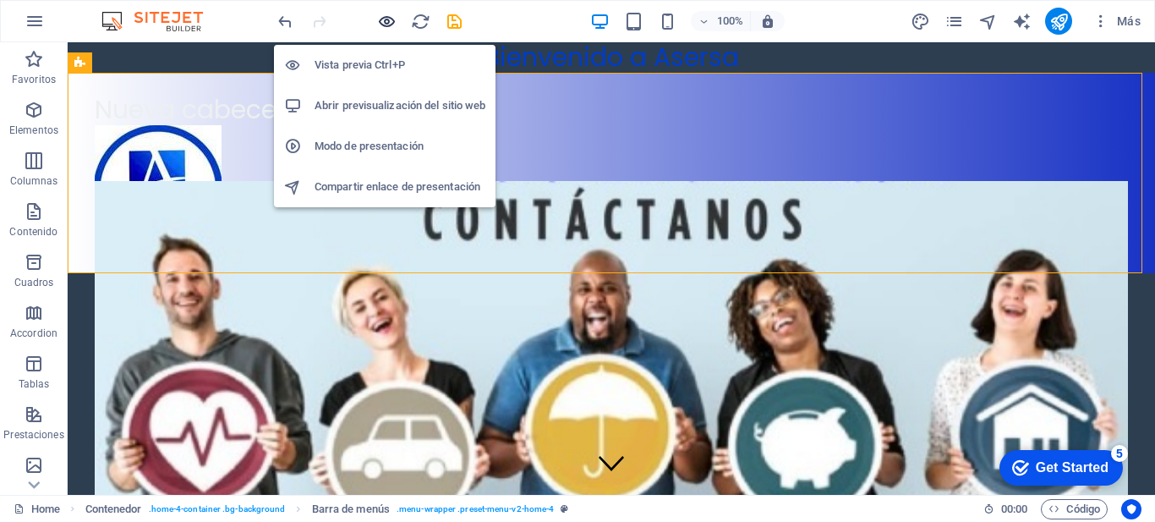
click at [385, 19] on icon "button" at bounding box center [386, 21] width 19 height 19
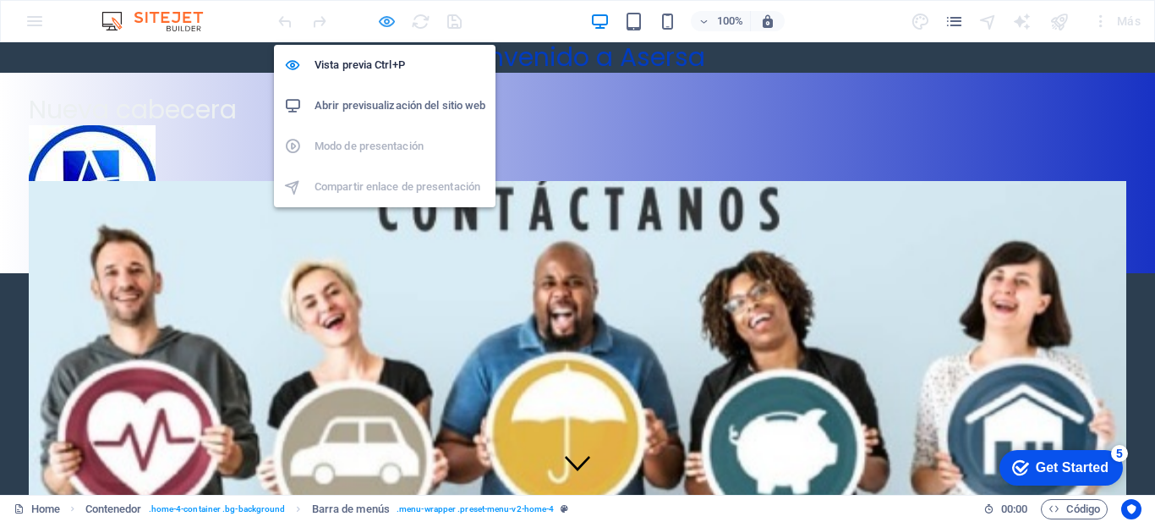
click at [385, 19] on icon "button" at bounding box center [386, 21] width 19 height 19
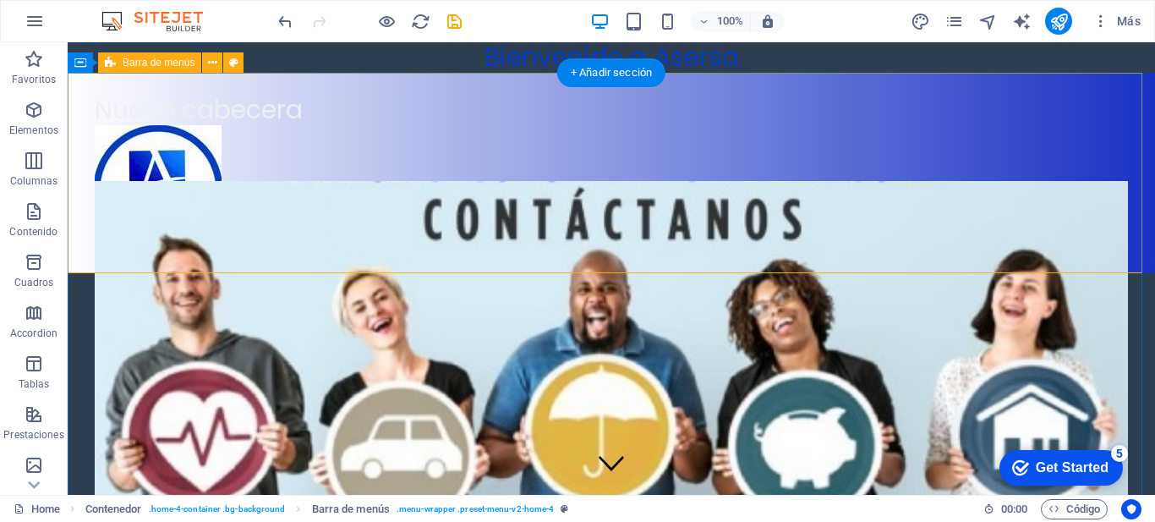
click at [736, 258] on div "Nueva cabecera Menu" at bounding box center [612, 173] width 1088 height 200
drag, startPoint x: 620, startPoint y: 160, endPoint x: 629, endPoint y: 155, distance: 10.6
click at [623, 161] on div "Nueva cabecera Menu" at bounding box center [612, 173] width 1088 height 200
click at [632, 148] on div "Nueva cabecera Menu" at bounding box center [612, 173] width 1088 height 200
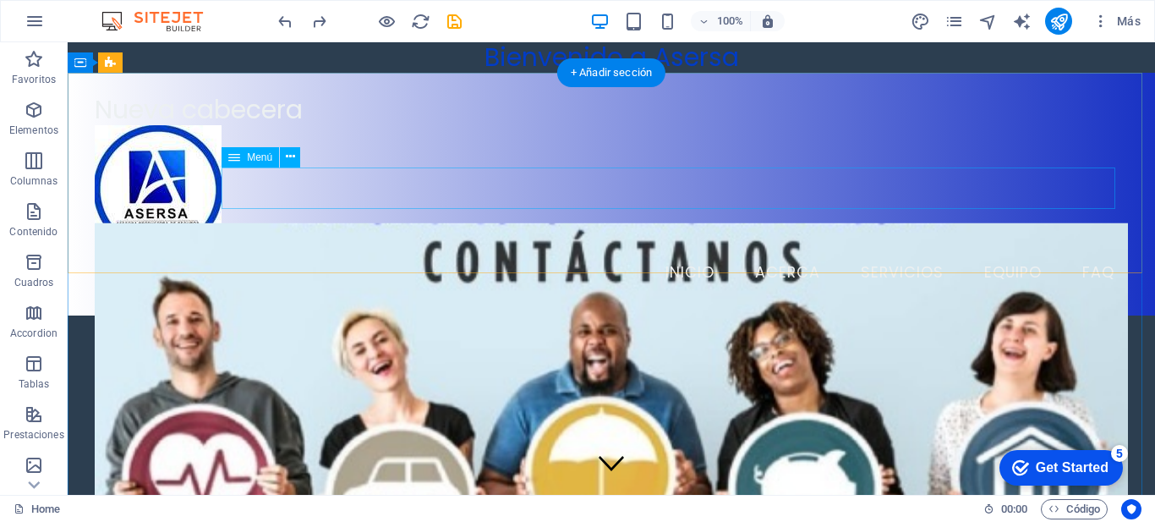
click at [897, 252] on nav "Inicio Acerca Servicios Equipo FAQ" at bounding box center [612, 273] width 1034 height 42
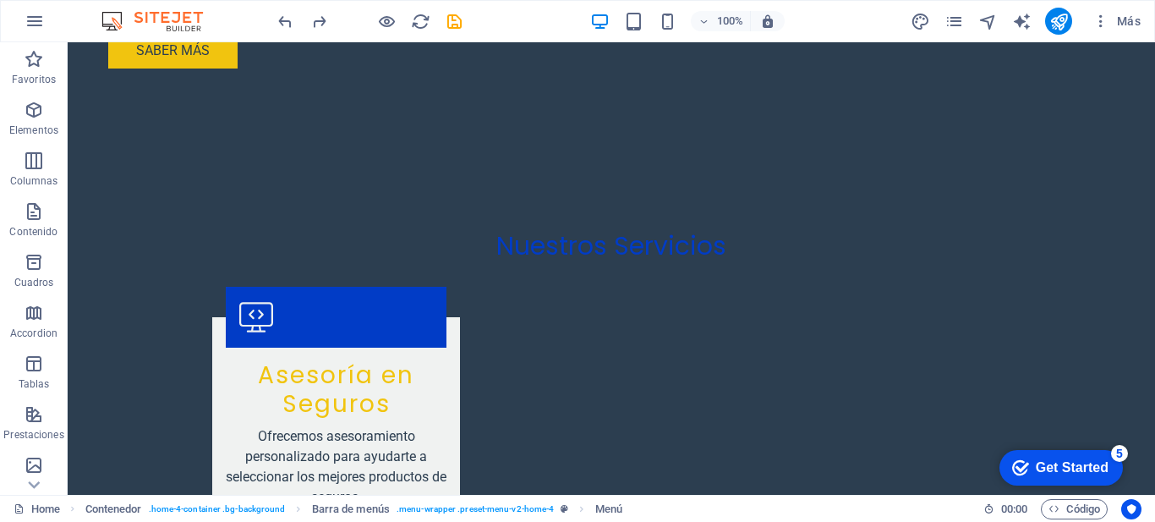
scroll to position [1731, 0]
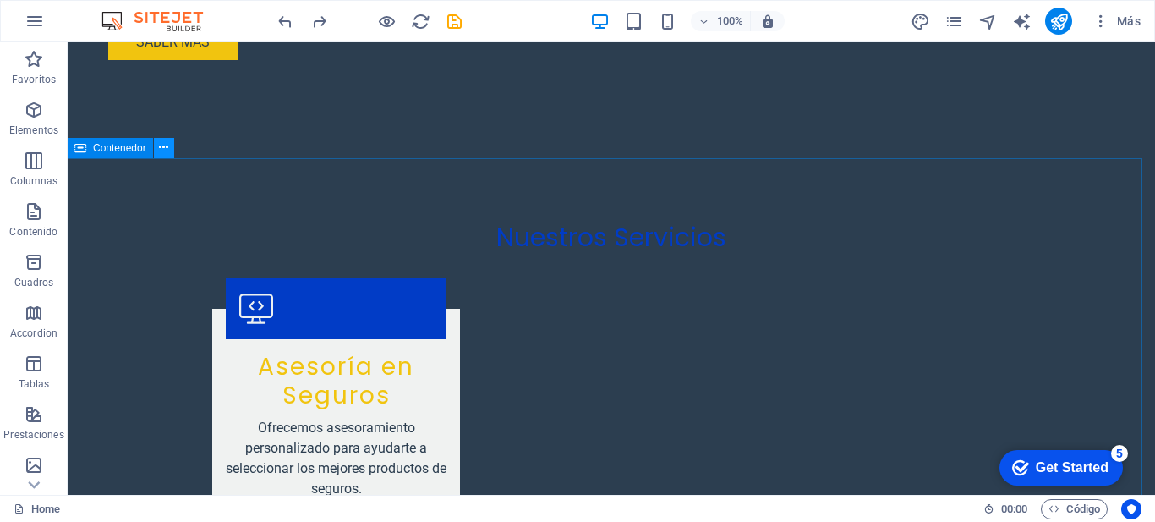
click at [166, 149] on icon at bounding box center [163, 148] width 9 height 18
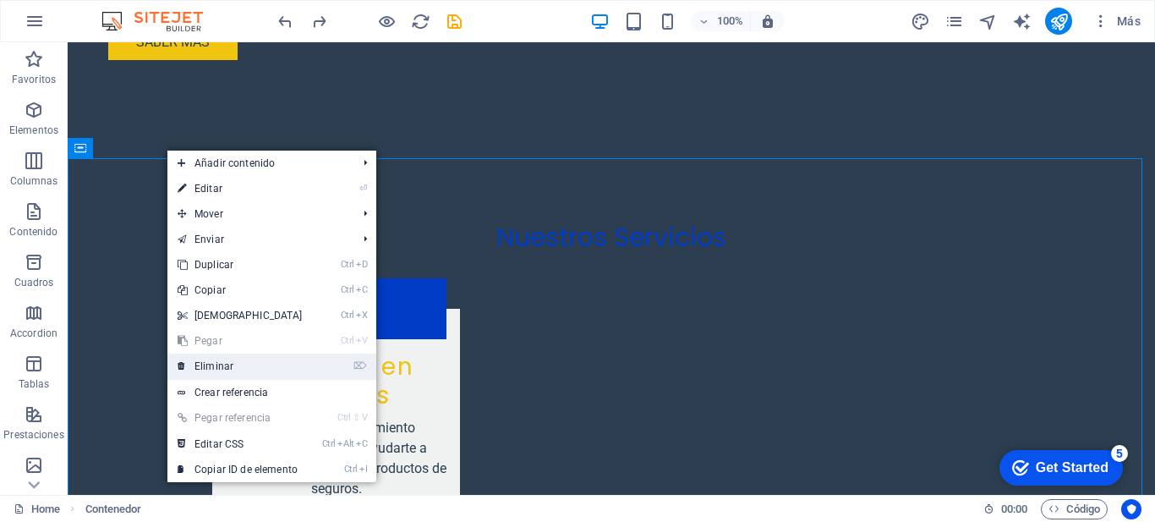
click at [279, 358] on link "⌦ Eliminar" at bounding box center [239, 366] width 145 height 25
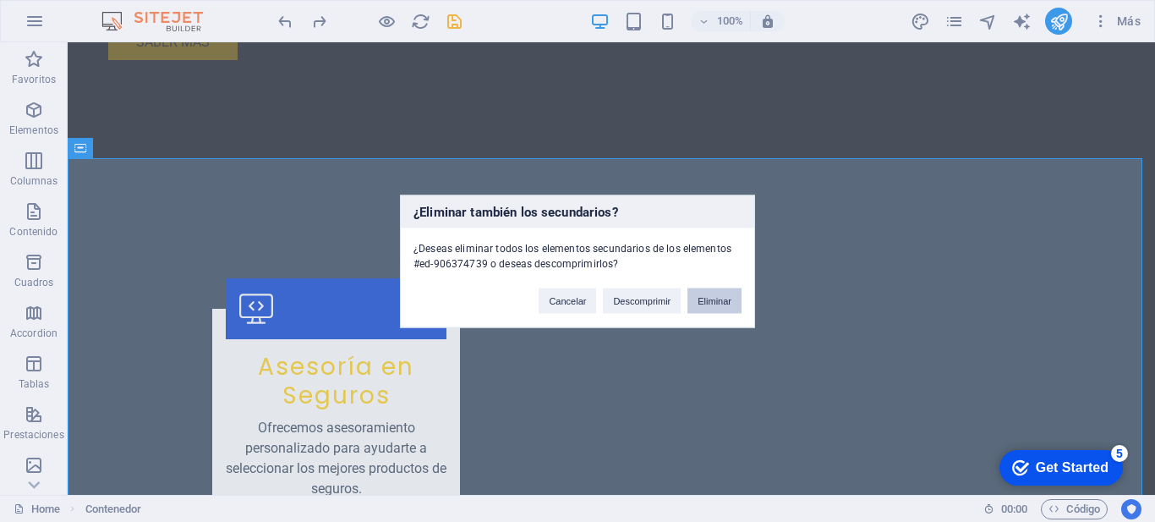
click at [715, 301] on button "Eliminar" at bounding box center [715, 300] width 54 height 25
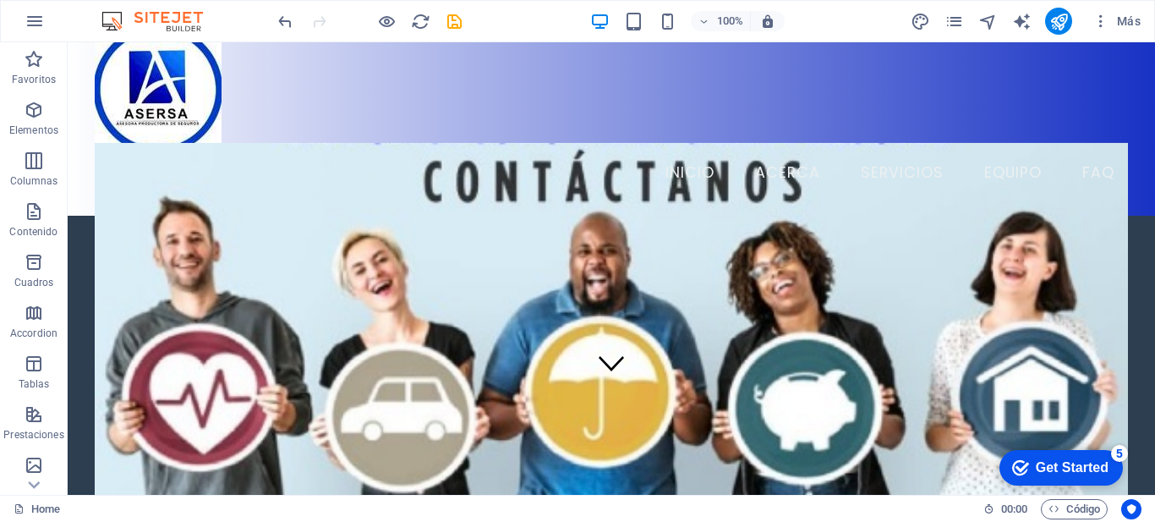
scroll to position [0, 0]
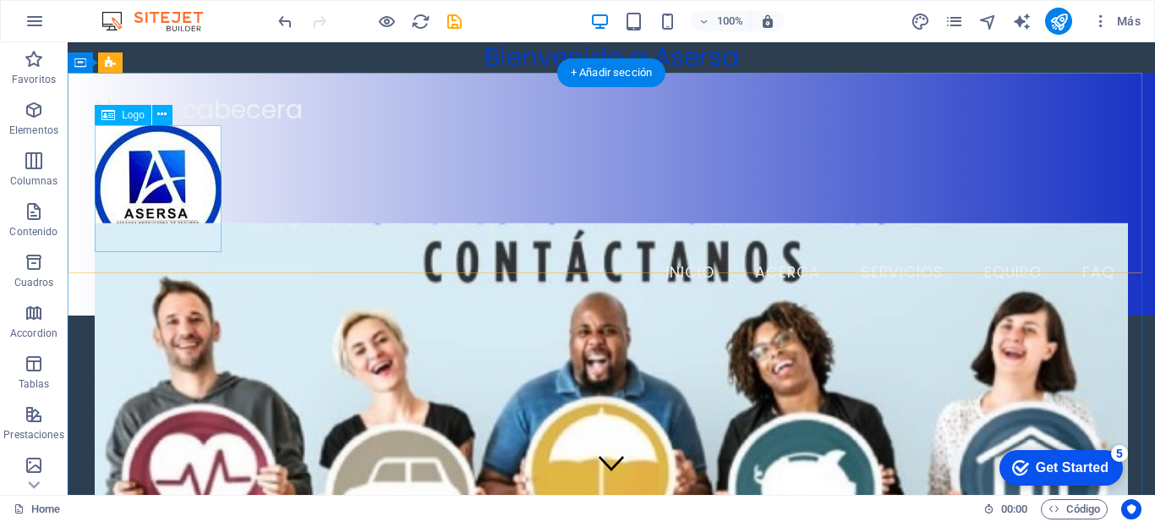
click at [198, 144] on div at bounding box center [612, 188] width 1034 height 127
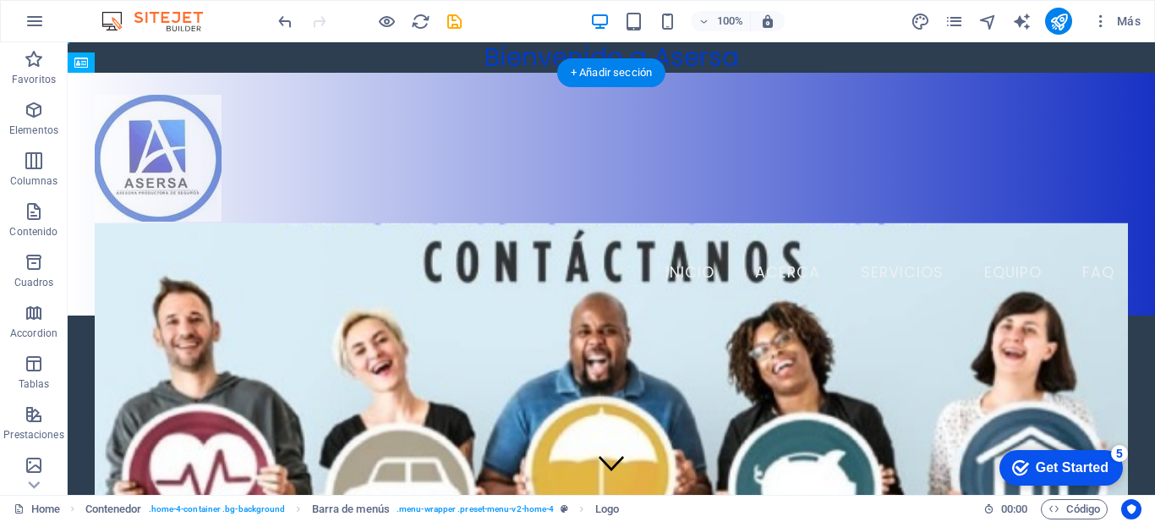
drag, startPoint x: 207, startPoint y: 142, endPoint x: 167, endPoint y: 122, distance: 45.4
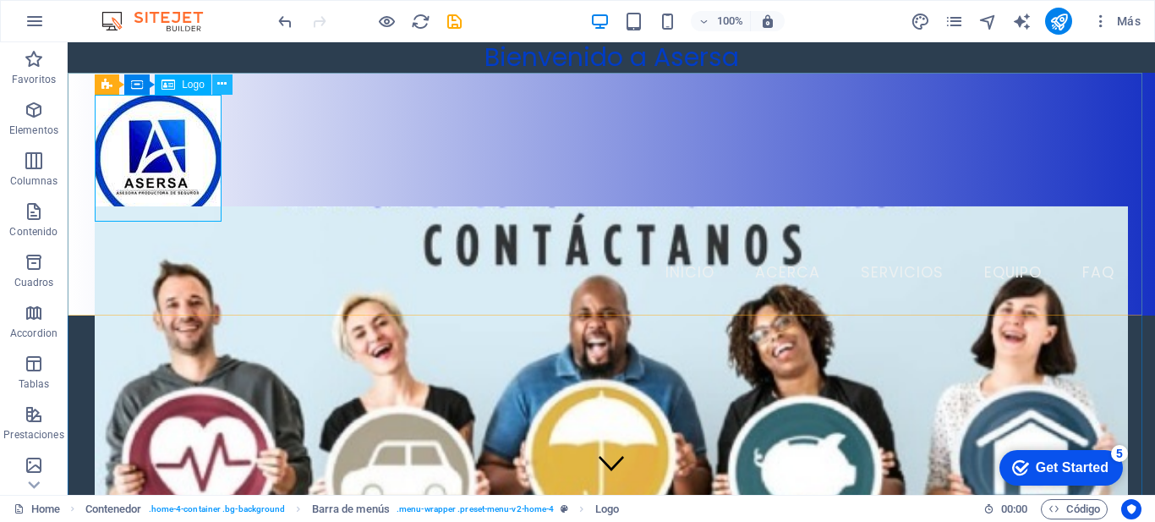
click at [221, 84] on icon at bounding box center [221, 84] width 9 height 18
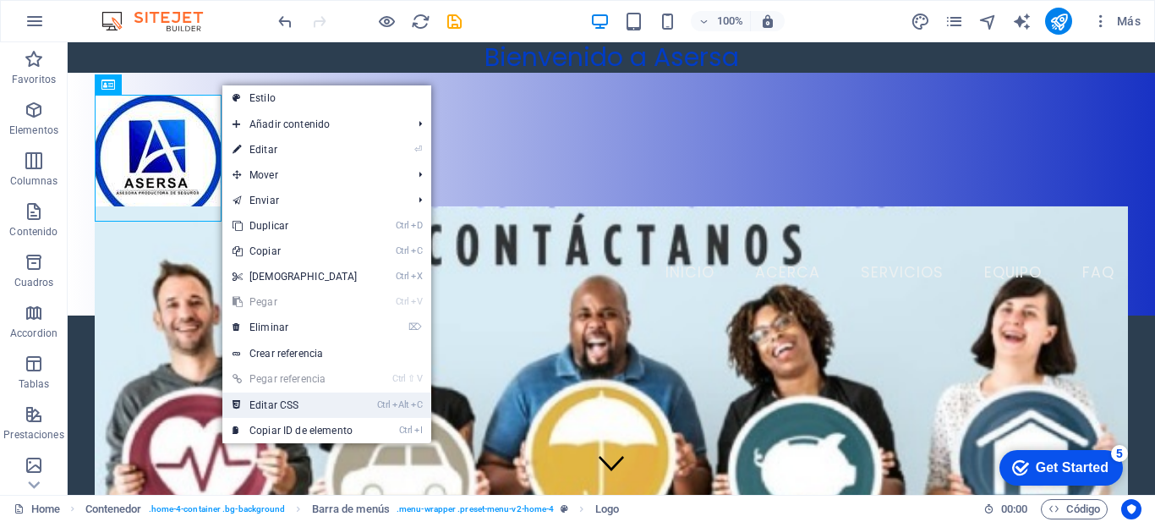
click at [328, 413] on link "Ctrl Alt C Editar CSS" at bounding box center [294, 404] width 145 height 25
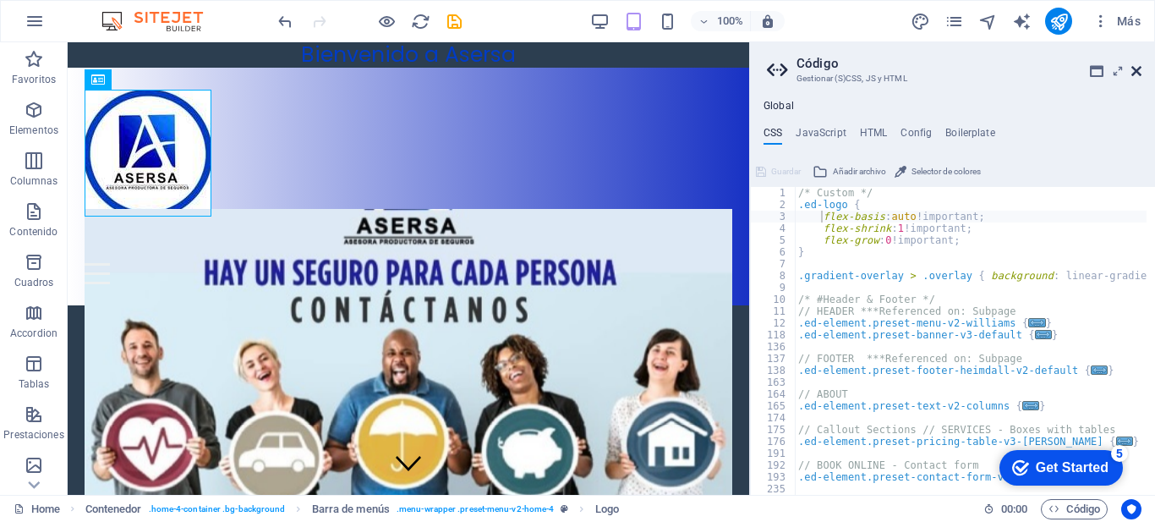
click at [1141, 67] on icon at bounding box center [1137, 71] width 10 height 14
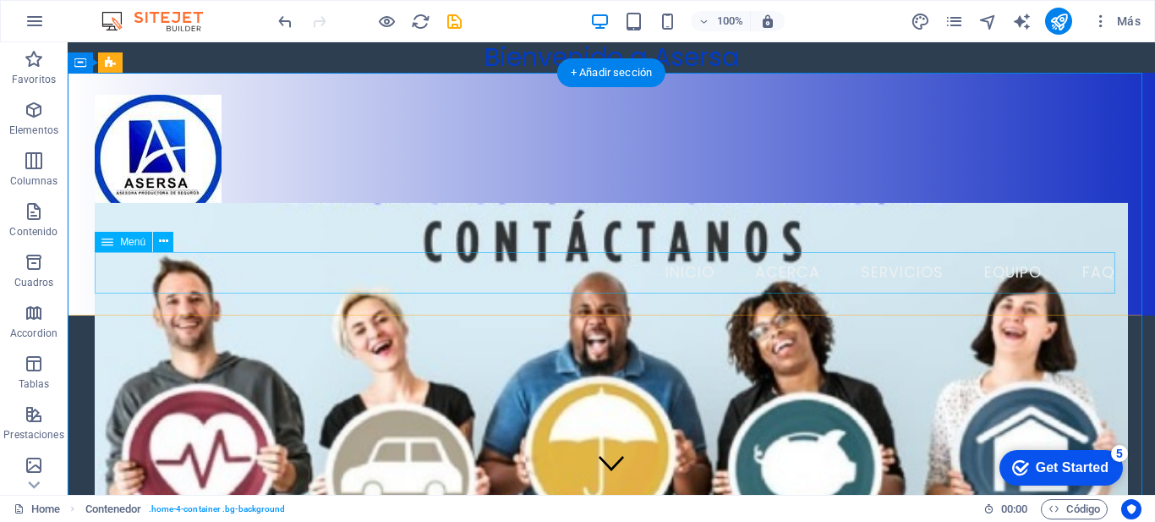
click at [871, 267] on nav "Inicio Acerca Servicios Equipo FAQ" at bounding box center [612, 273] width 1034 height 42
drag, startPoint x: 871, startPoint y: 267, endPoint x: 573, endPoint y: 267, distance: 297.7
click at [871, 267] on nav "Inicio Acerca Servicios Equipo FAQ" at bounding box center [612, 273] width 1034 height 42
select select
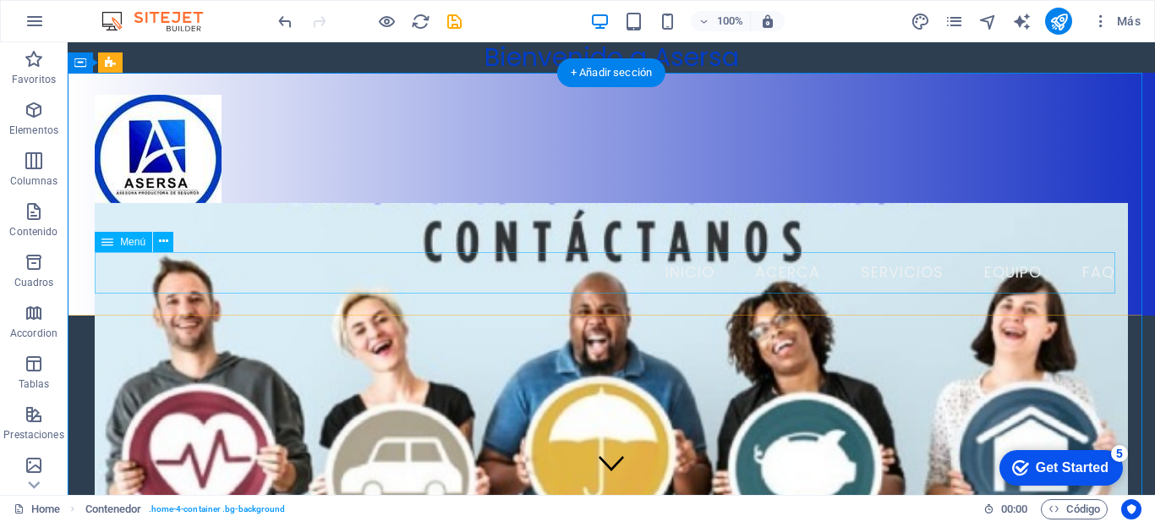
select select
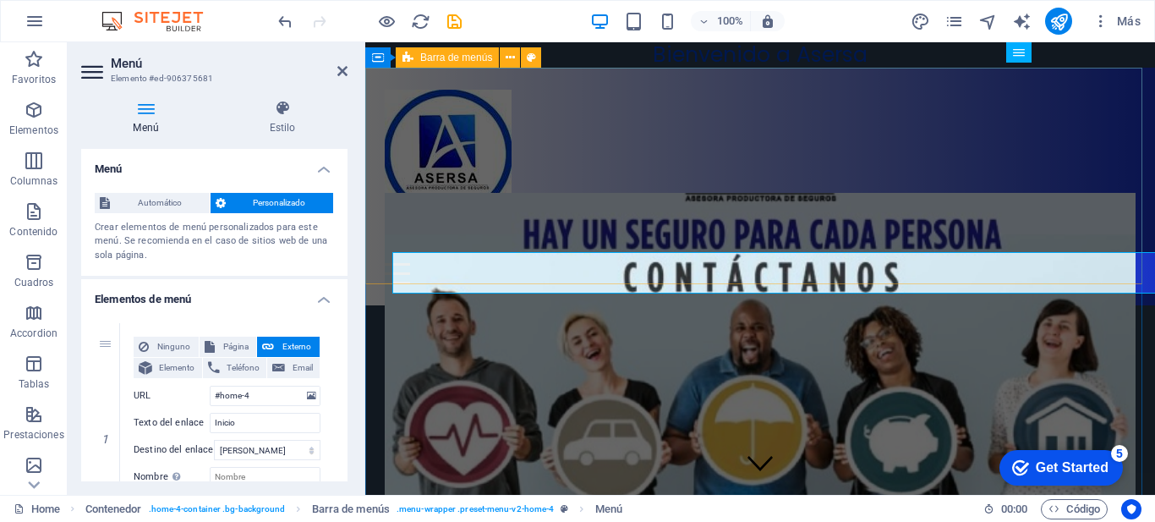
click at [871, 267] on div "Nueva cabecera Menu Inicio Acerca Servicios Equipo FAQ" at bounding box center [760, 187] width 790 height 238
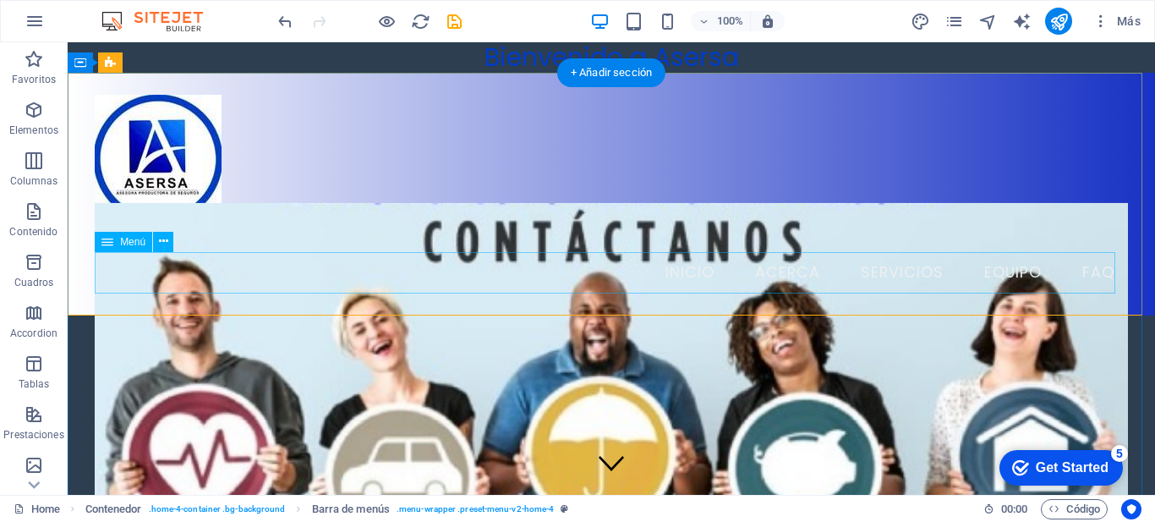
click at [597, 260] on nav "Inicio Acerca Servicios Equipo FAQ" at bounding box center [612, 273] width 1034 height 42
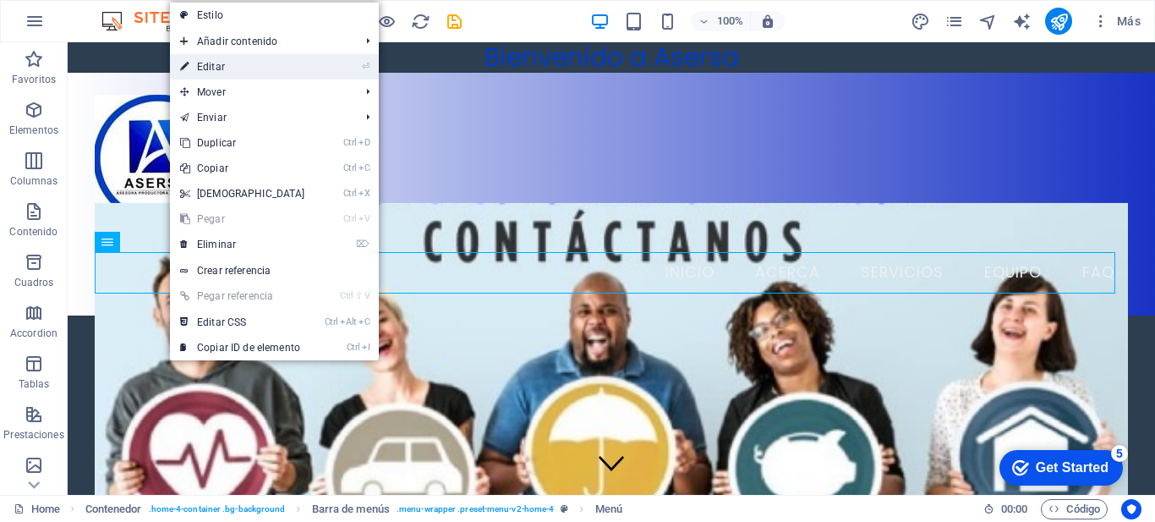
click at [256, 70] on link "⏎ Editar" at bounding box center [242, 66] width 145 height 25
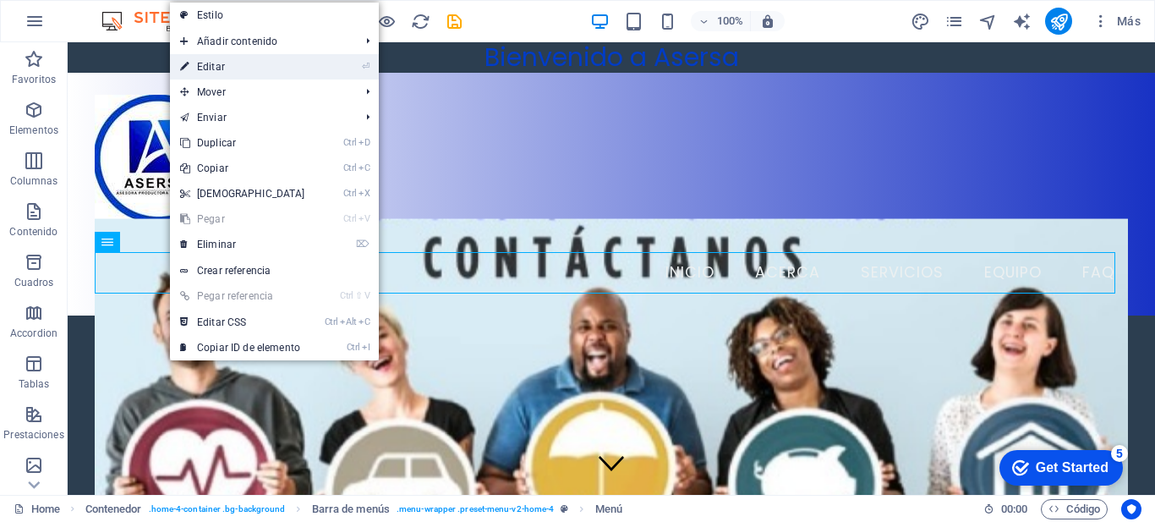
select select
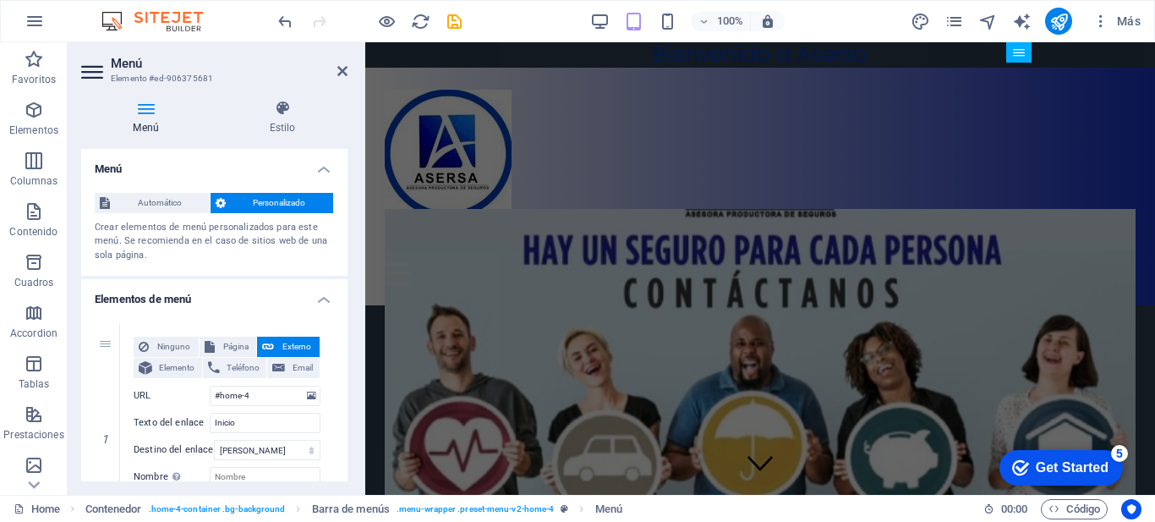
click at [348, 288] on div "Menú Estilo Menú Automático Personalizado Crear elementos de menú personalizado…" at bounding box center [214, 290] width 293 height 408
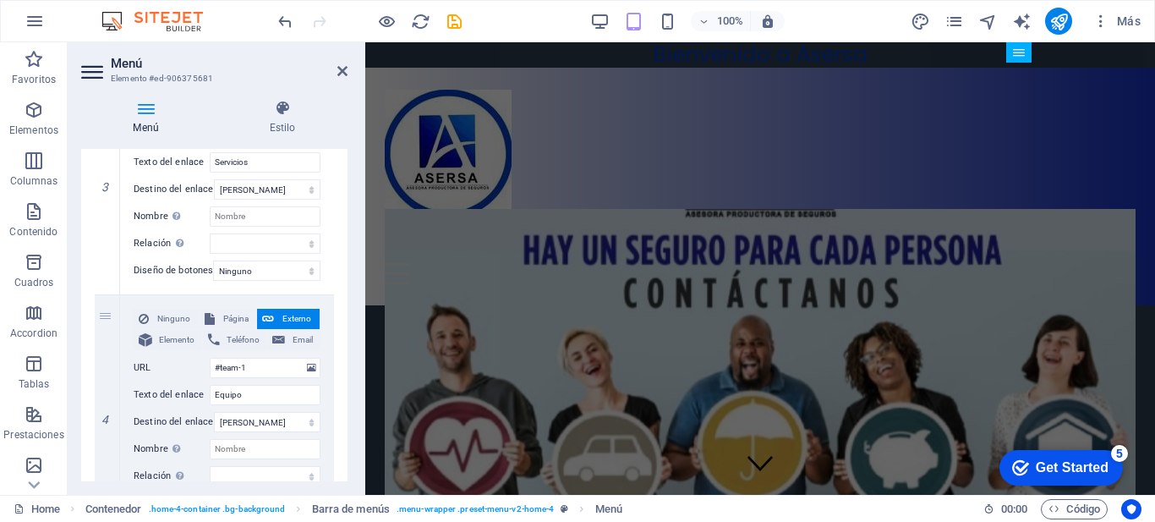
scroll to position [729, 0]
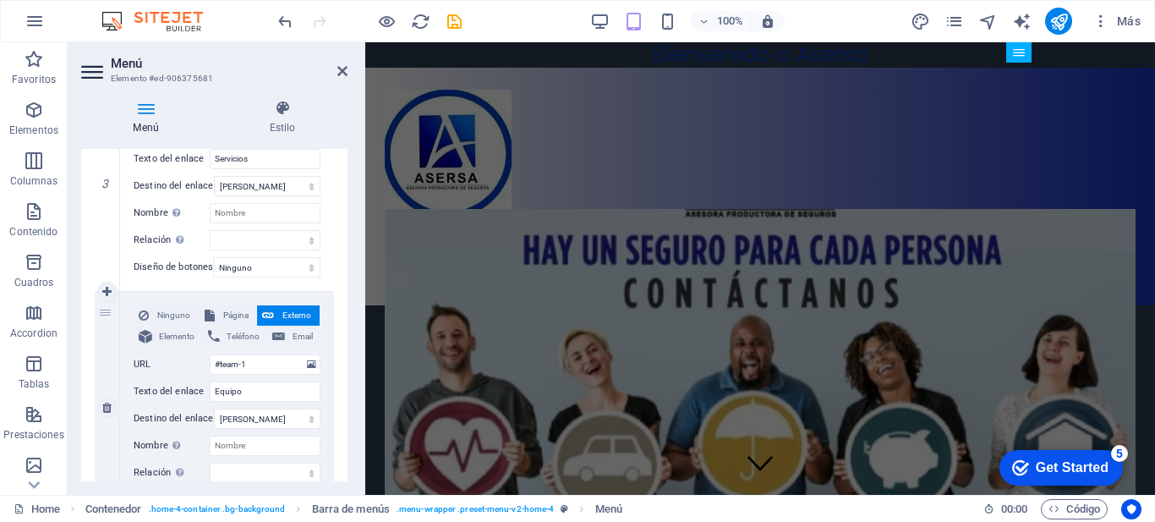
click at [109, 321] on div "4" at bounding box center [107, 408] width 25 height 232
click at [107, 299] on link at bounding box center [107, 292] width 20 height 20
select select
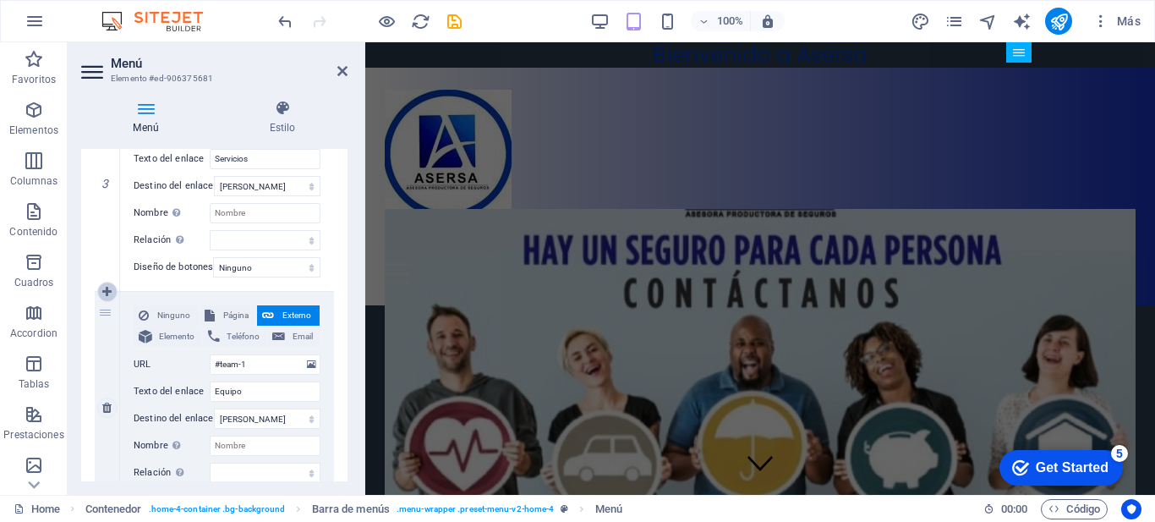
select select
type input "#team-1"
type input "Equipo"
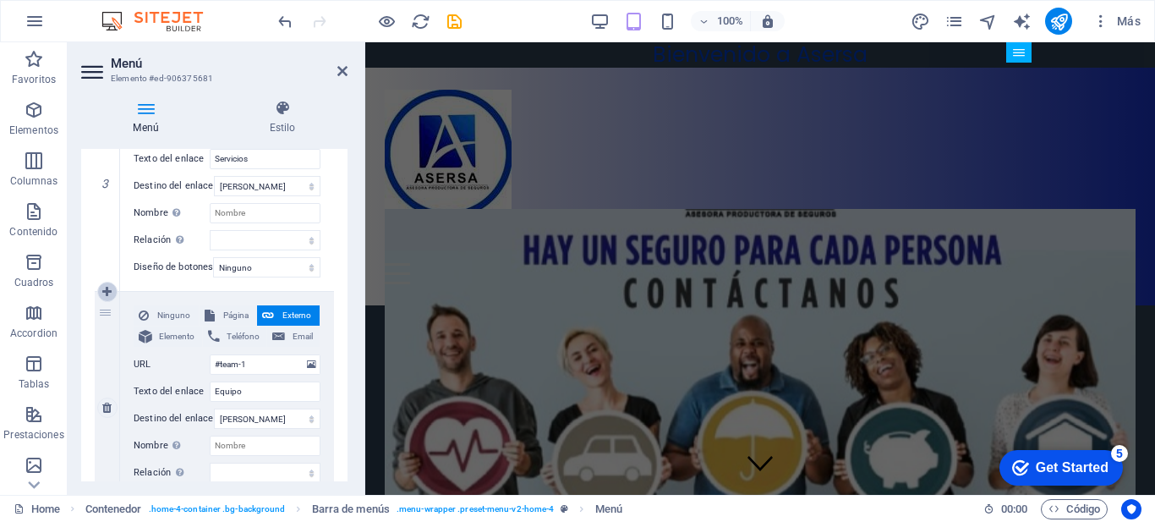
select select
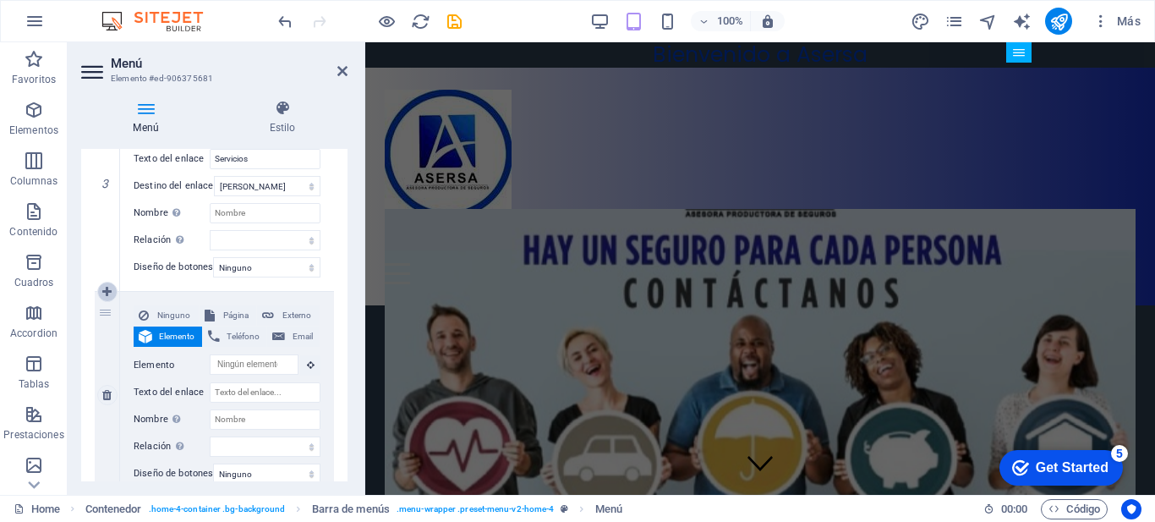
select select
type input "#team-1"
type input "Equipo"
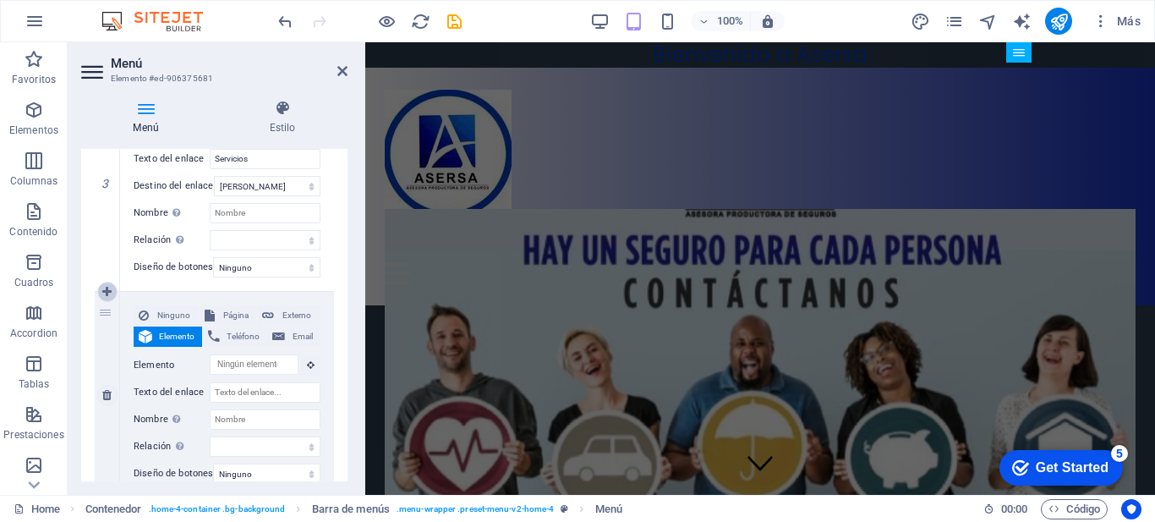
select select
type input "#faq"
type input "FAQ"
select select
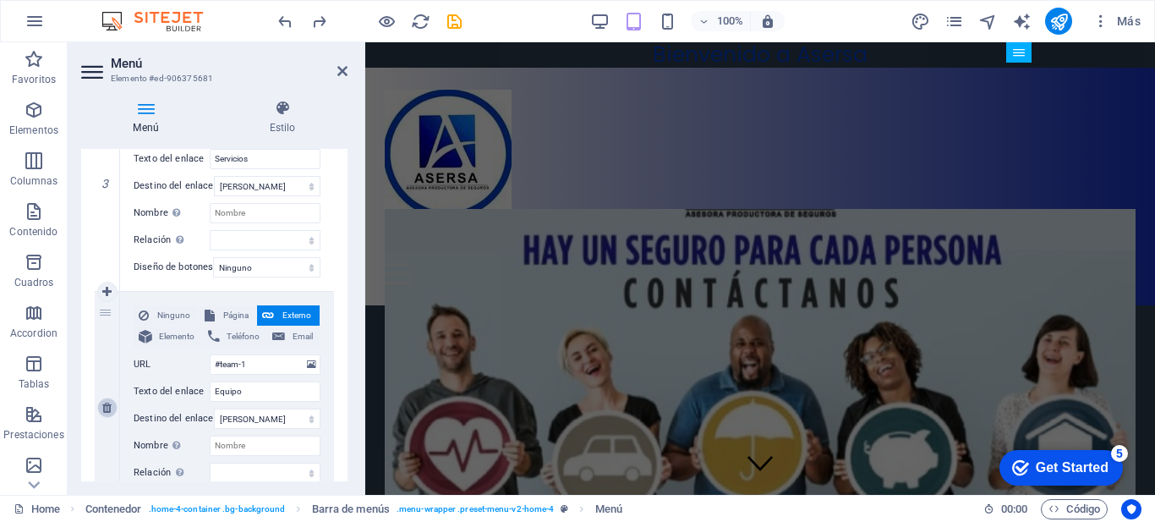
click at [108, 409] on icon at bounding box center [106, 408] width 9 height 12
select select
type input "#faq"
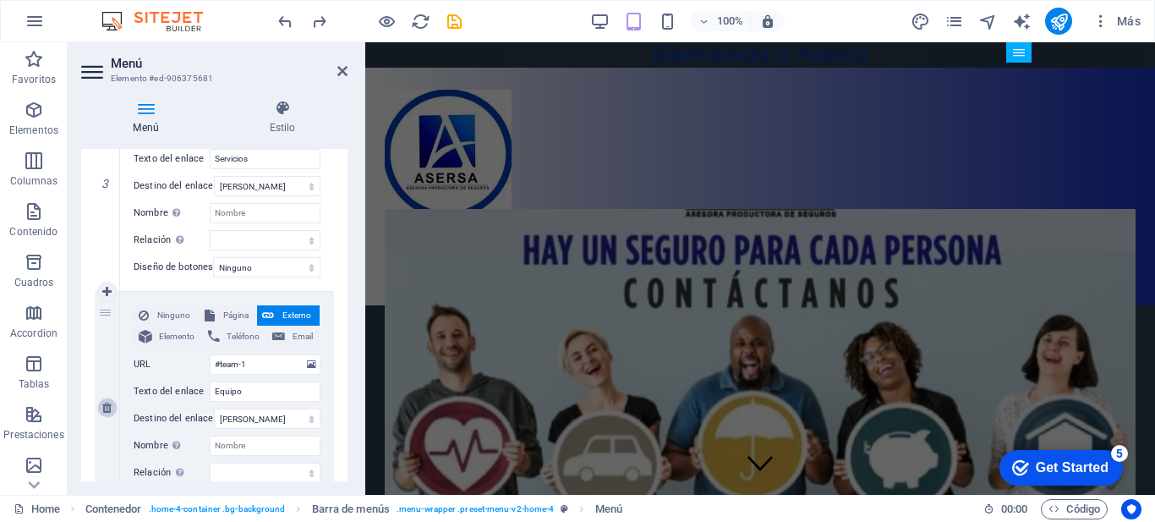
type input "FAQ"
select select
drag, startPoint x: 343, startPoint y: 382, endPoint x: 349, endPoint y: 340, distance: 42.7
click at [344, 327] on div "Menú Automático Personalizado Crear elementos de menú personalizados para este …" at bounding box center [214, 315] width 266 height 332
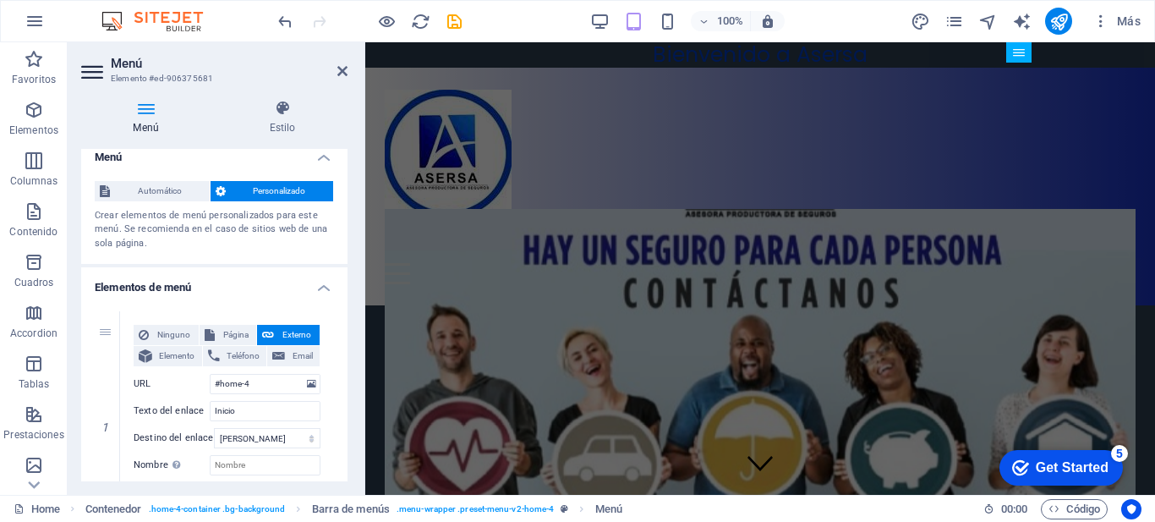
scroll to position [0, 0]
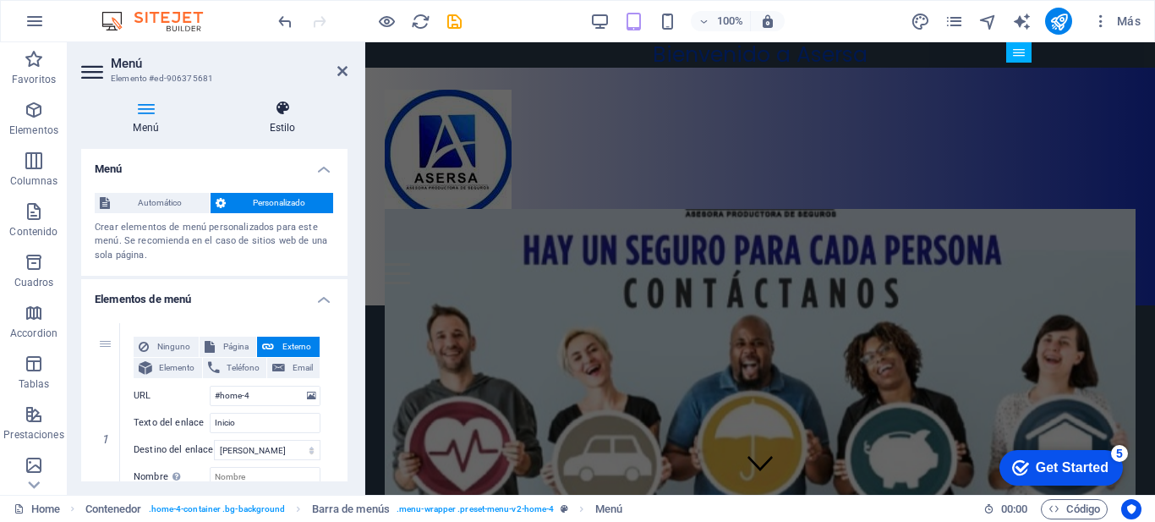
click at [290, 104] on icon at bounding box center [282, 108] width 130 height 17
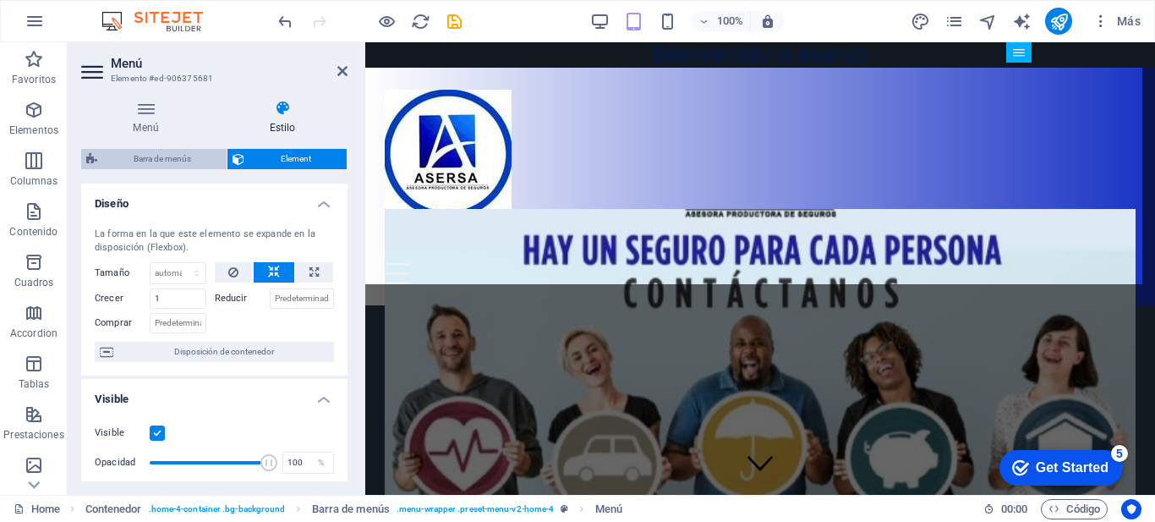
click at [184, 165] on span "Barra de menús" at bounding box center [161, 159] width 119 height 20
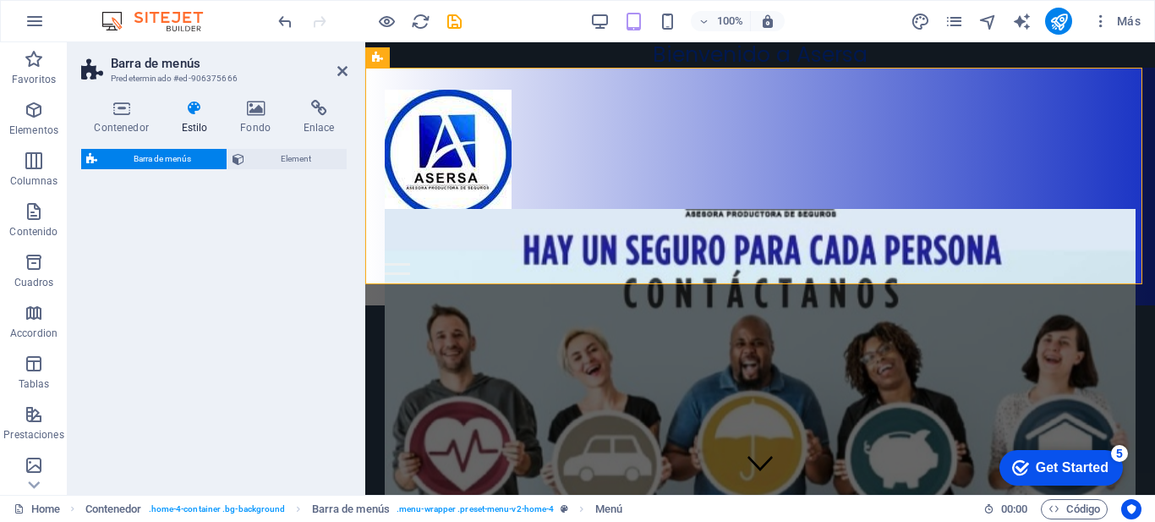
select select "vw"
select select "rem"
select select "vw"
select select "preset-menu-v2-home-4"
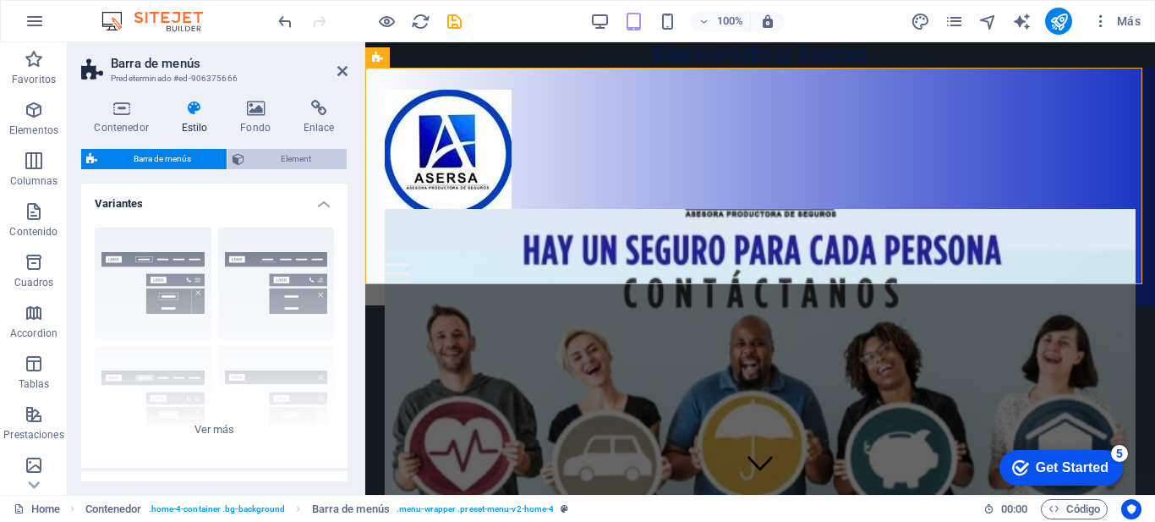
click at [250, 161] on span "Element" at bounding box center [295, 159] width 92 height 20
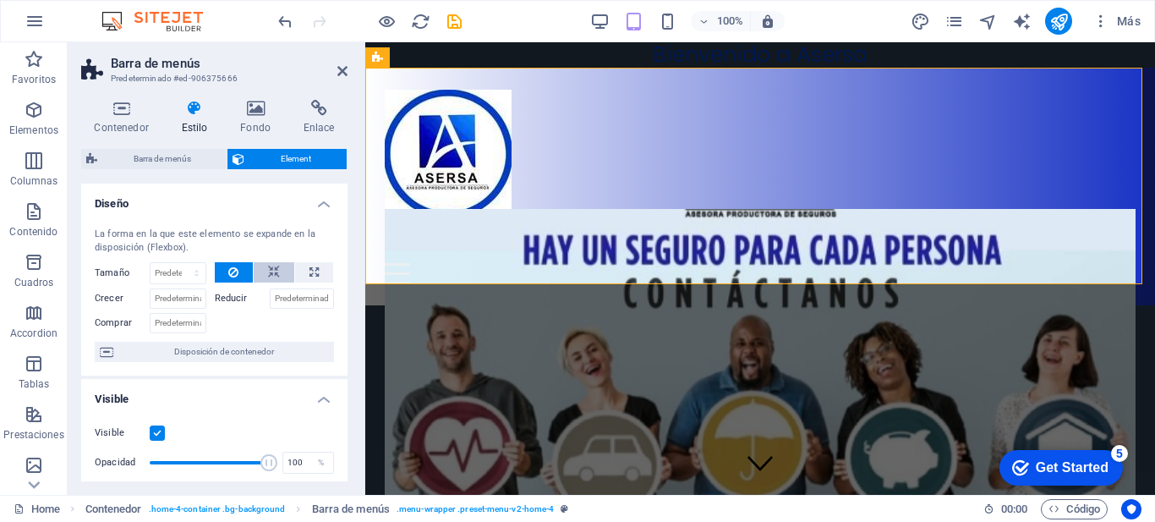
click at [272, 273] on icon at bounding box center [274, 272] width 12 height 20
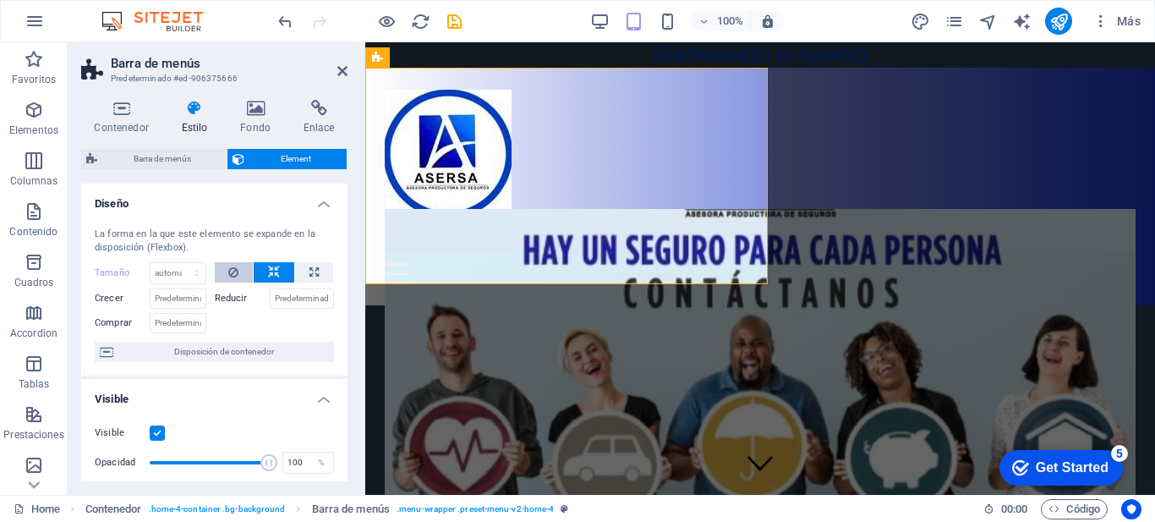
click at [236, 277] on icon at bounding box center [233, 272] width 10 height 20
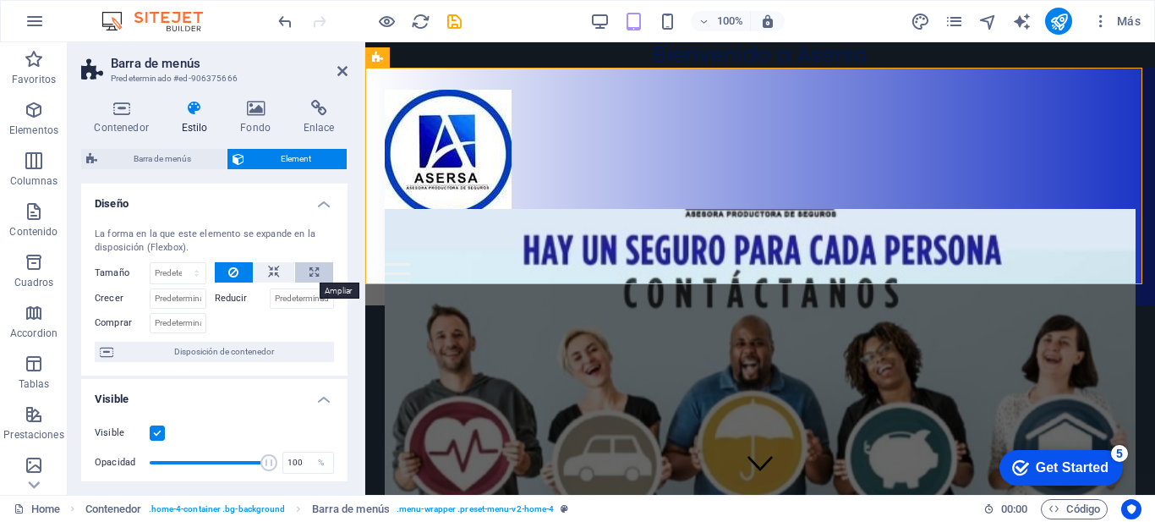
click at [305, 272] on button at bounding box center [314, 272] width 38 height 20
type input "100"
select select "%"
click at [230, 277] on icon at bounding box center [233, 272] width 10 height 20
select select "DISABLED_OPTION_VALUE"
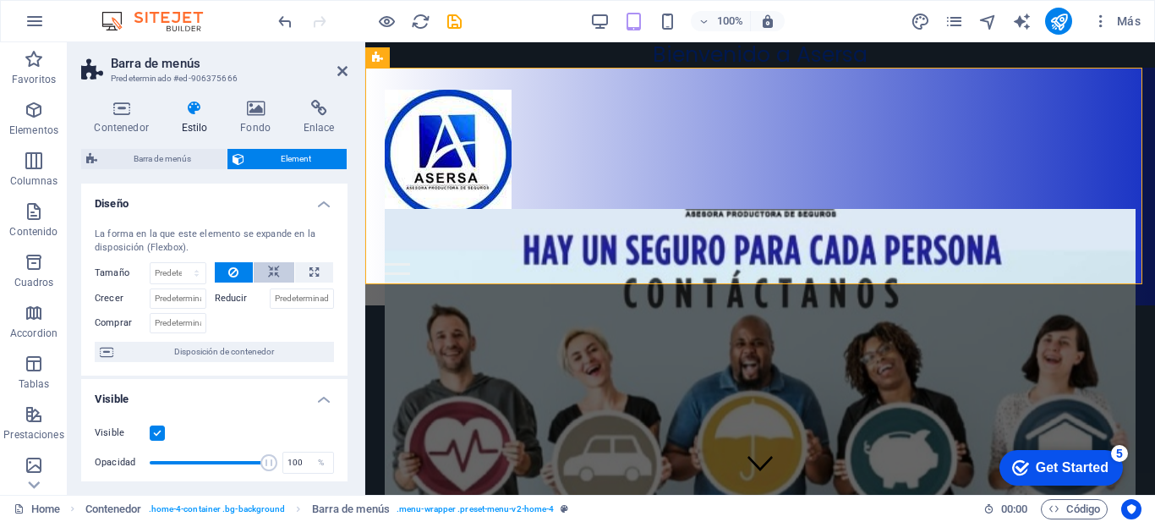
click at [270, 275] on icon at bounding box center [274, 272] width 12 height 20
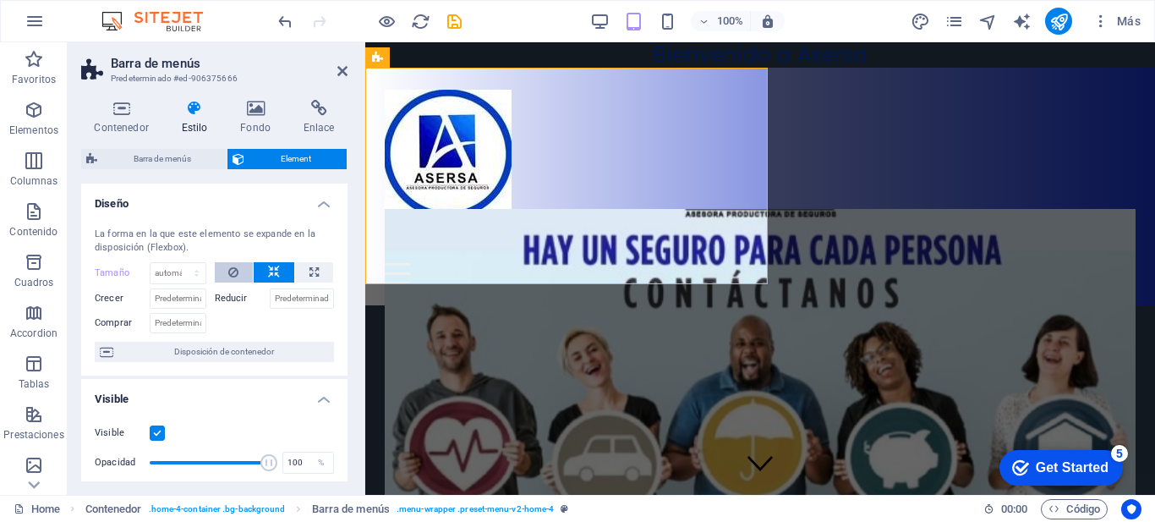
click at [226, 277] on button at bounding box center [234, 272] width 39 height 20
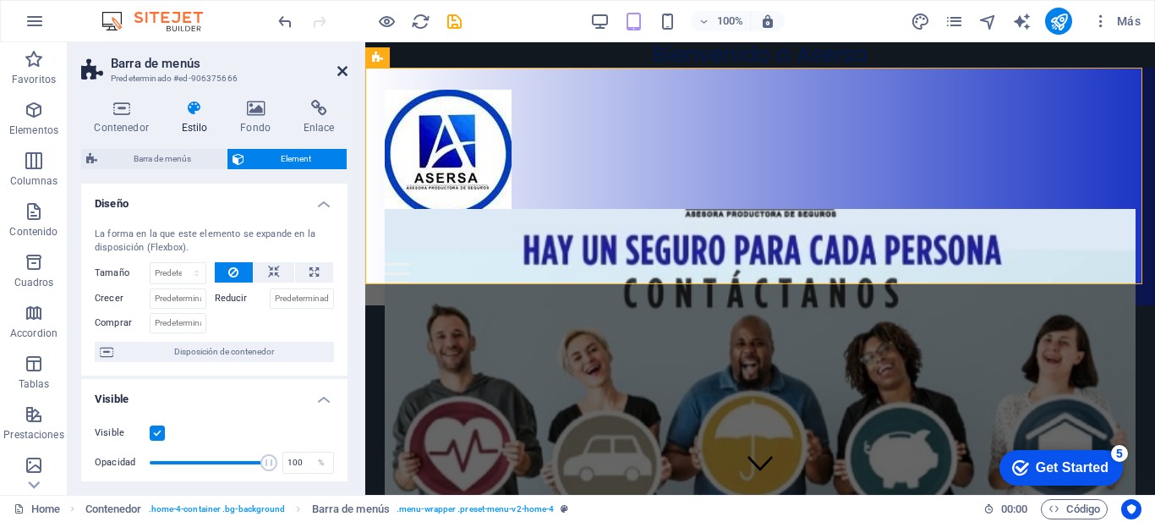
click at [345, 76] on icon at bounding box center [342, 71] width 10 height 14
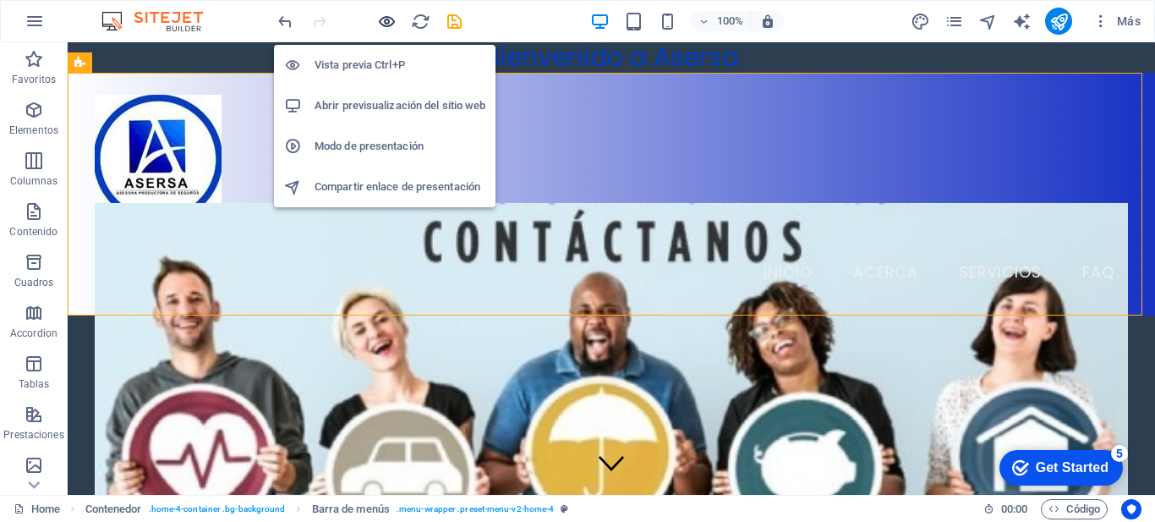
click at [383, 28] on icon "button" at bounding box center [386, 21] width 19 height 19
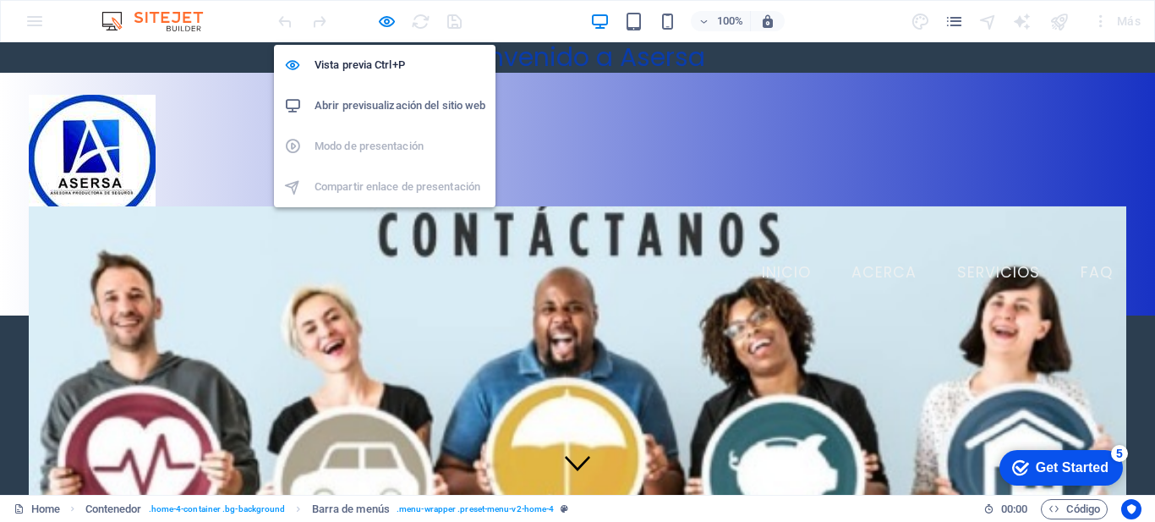
click at [379, 110] on h6 "Abrir previsualización del sitio web" at bounding box center [400, 106] width 171 height 20
click at [381, 19] on icon "button" at bounding box center [386, 21] width 19 height 19
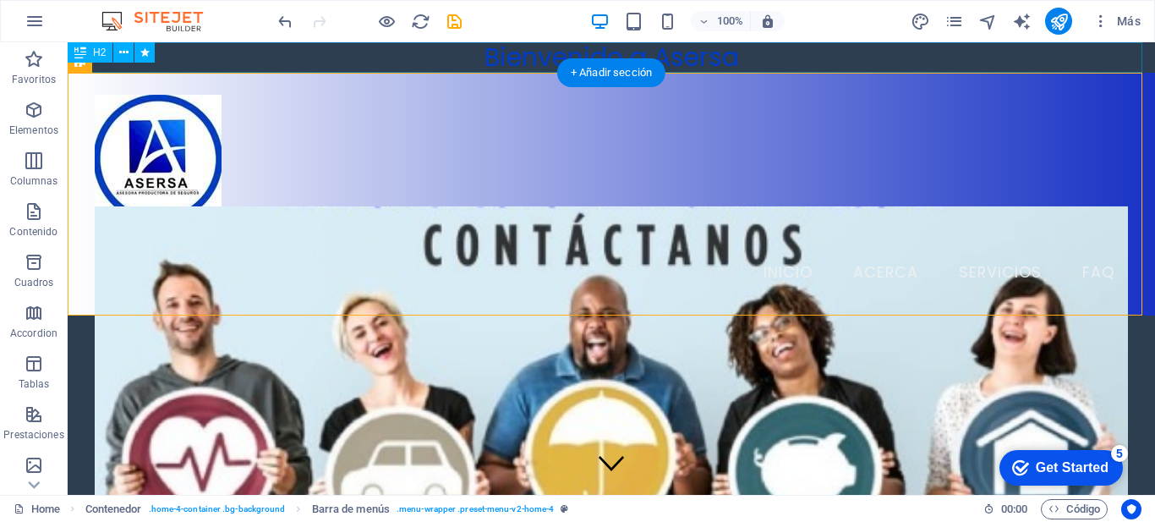
click at [250, 60] on div "Bienvenido a Asersa" at bounding box center [612, 57] width 1088 height 30
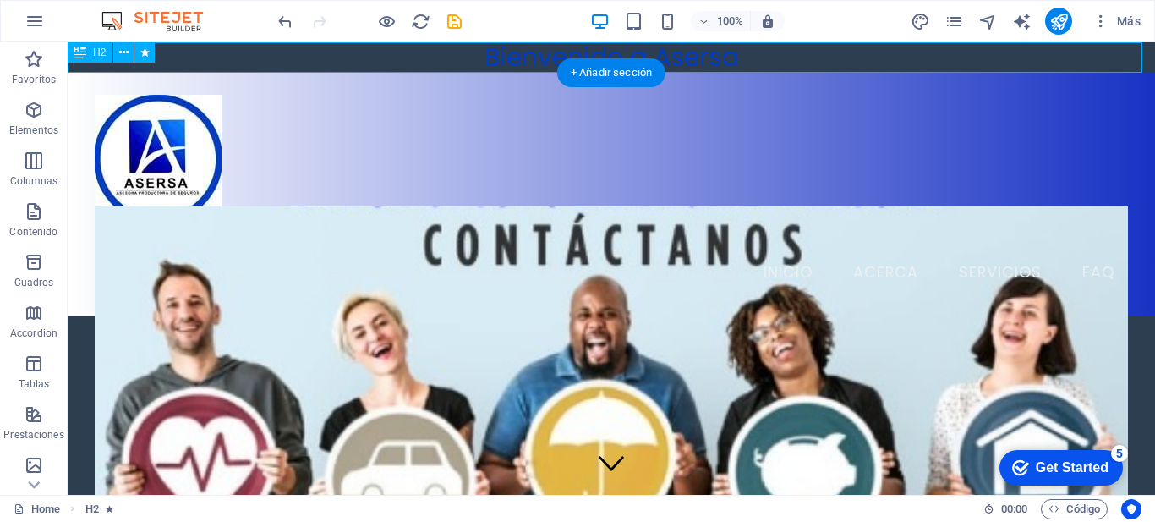
click at [250, 60] on div "Bienvenido a Asersa" at bounding box center [612, 57] width 1088 height 30
click at [250, 60] on div "Arrastra aquí para reemplazar el contenido existente. Si quieres crear un eleme…" at bounding box center [612, 268] width 1088 height 452
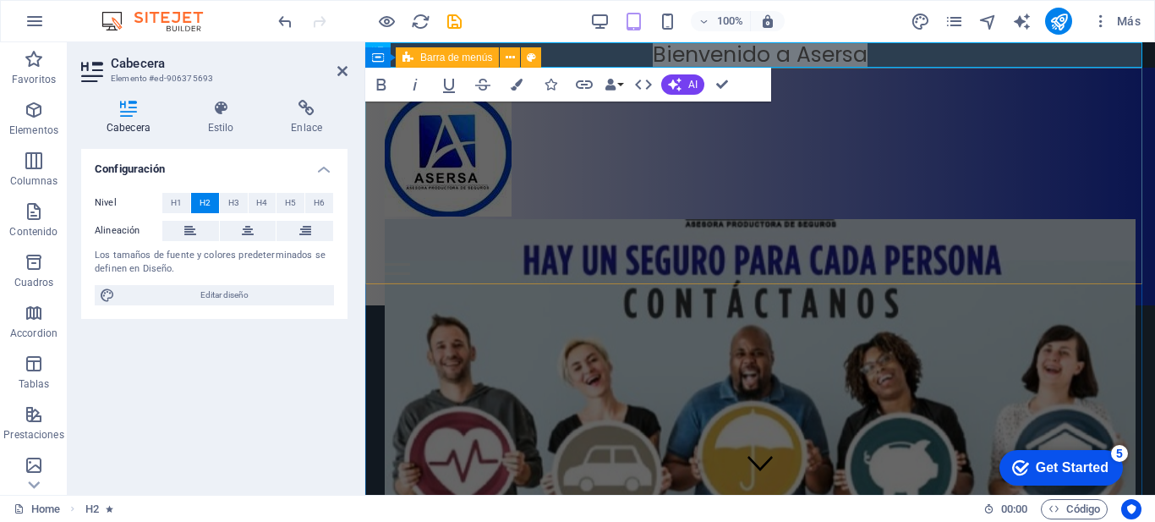
click at [735, 161] on div "Nueva cabecera Menu Inicio Acerca Servicios FAQ" at bounding box center [760, 187] width 790 height 238
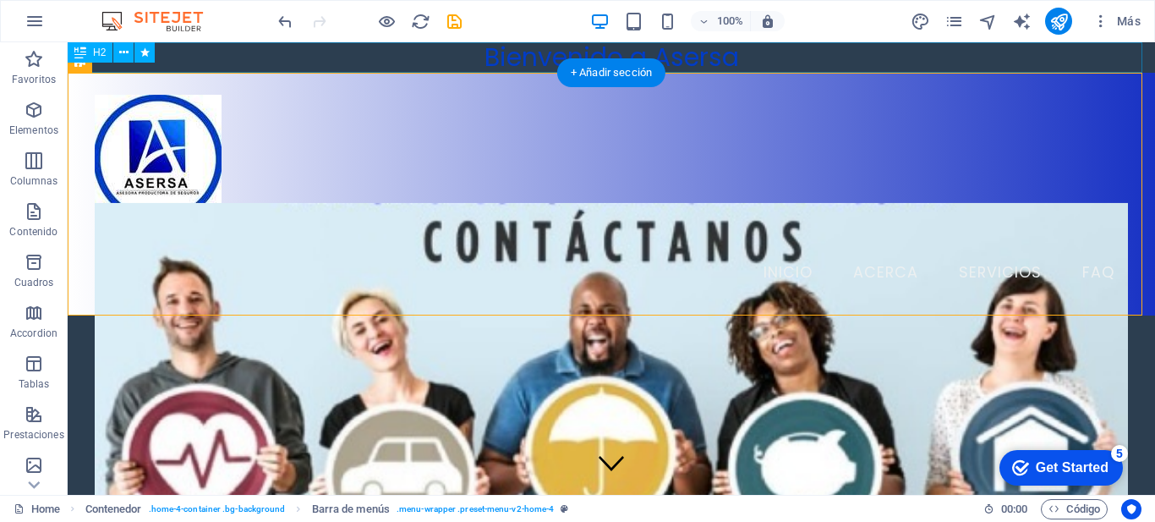
click at [793, 69] on div "Bienvenido a Asersa" at bounding box center [612, 57] width 1088 height 30
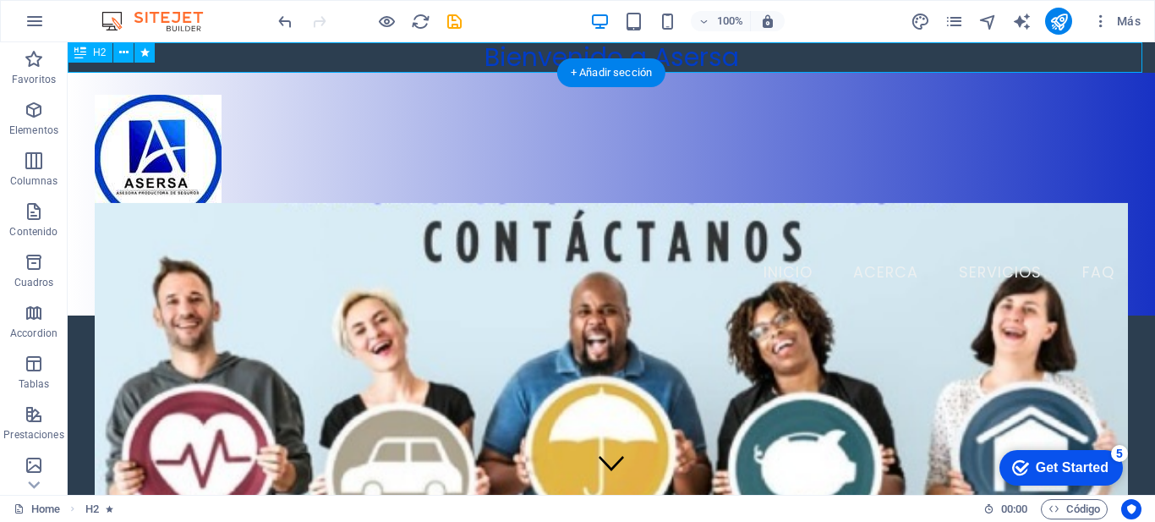
click at [787, 63] on div "Bienvenido a Asersa" at bounding box center [612, 57] width 1088 height 30
click at [343, 61] on div "Bienvenido a Asersa" at bounding box center [612, 57] width 1088 height 30
click at [329, 53] on div "Bienvenido a Asersa" at bounding box center [612, 57] width 1088 height 30
click at [328, 53] on div "Bienvenido a Asersa" at bounding box center [612, 57] width 1088 height 30
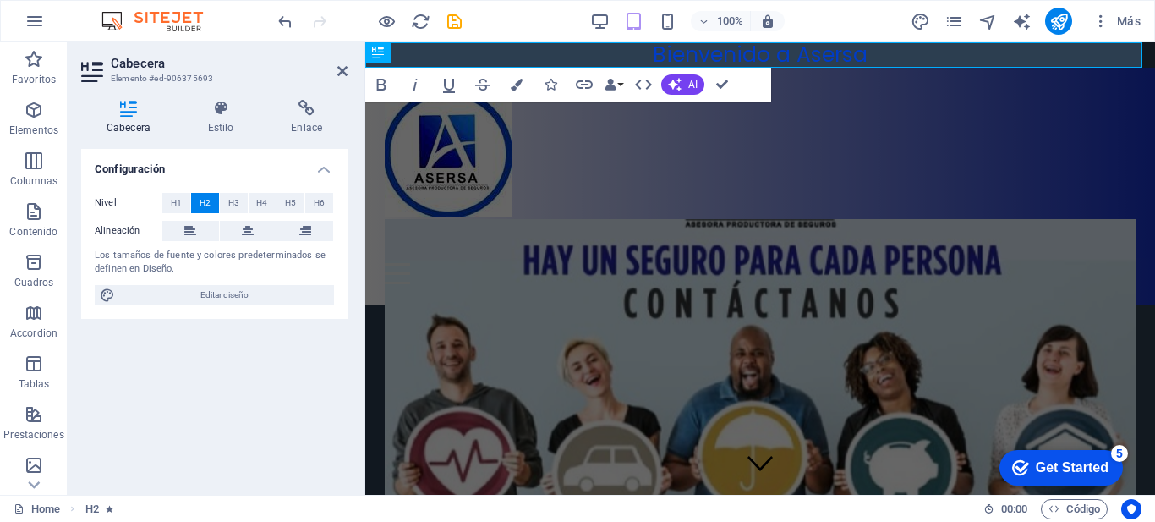
click at [133, 127] on h4 "Cabecera" at bounding box center [131, 118] width 101 height 36
click at [125, 110] on icon at bounding box center [128, 108] width 95 height 17
click at [177, 203] on span "H1" at bounding box center [176, 203] width 11 height 20
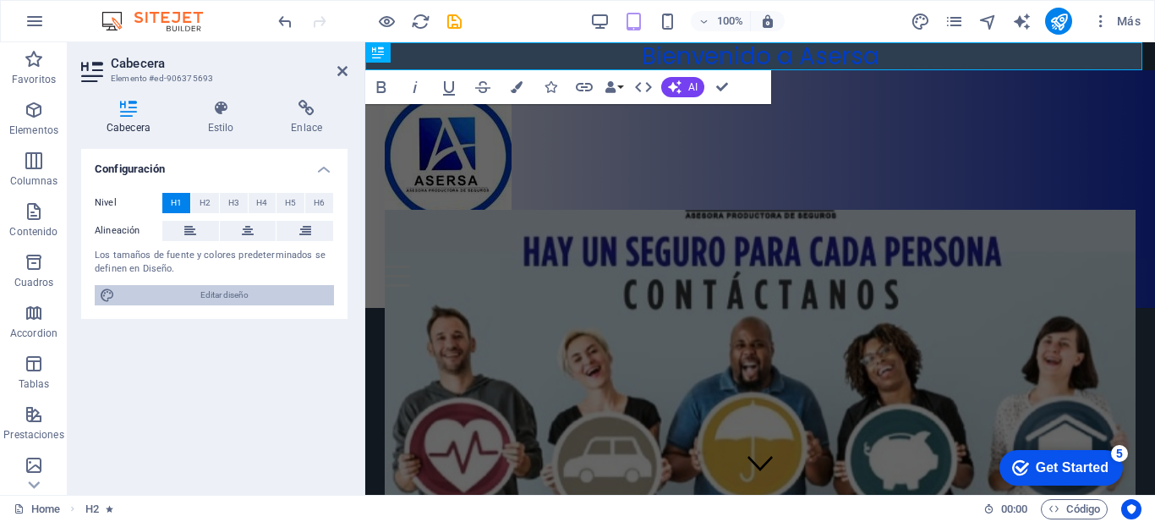
click at [191, 295] on span "Editar diseño" at bounding box center [224, 295] width 209 height 20
select select "px"
select select "200"
select select "px"
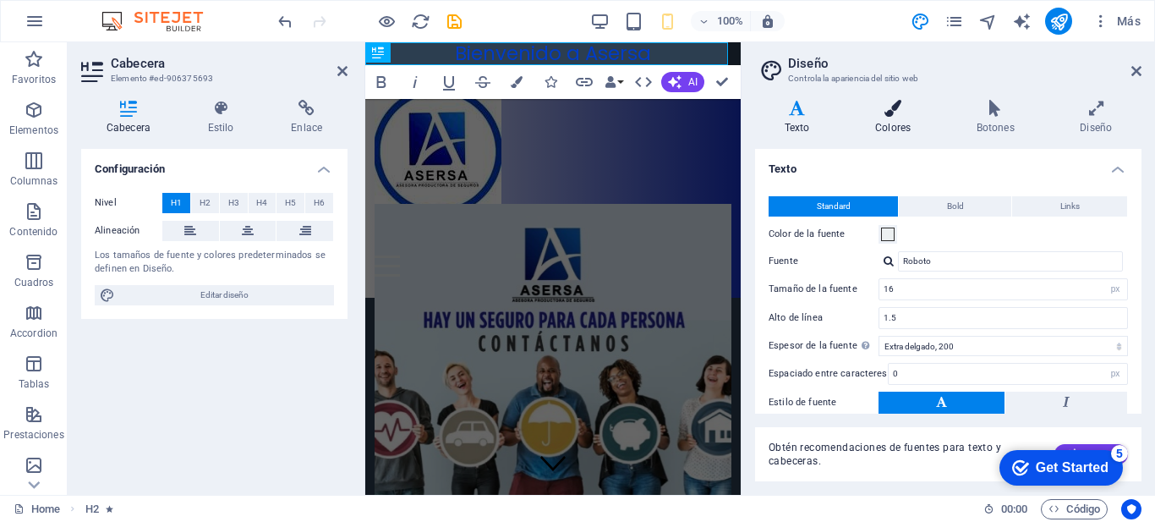
click at [882, 123] on h4 "Colores" at bounding box center [896, 118] width 101 height 36
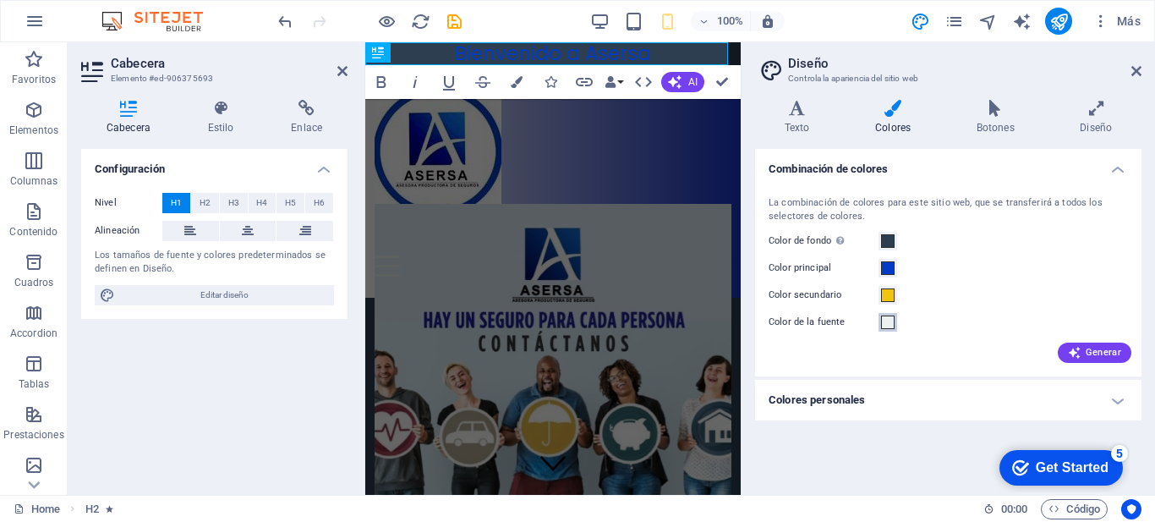
click at [883, 325] on span at bounding box center [888, 322] width 14 height 14
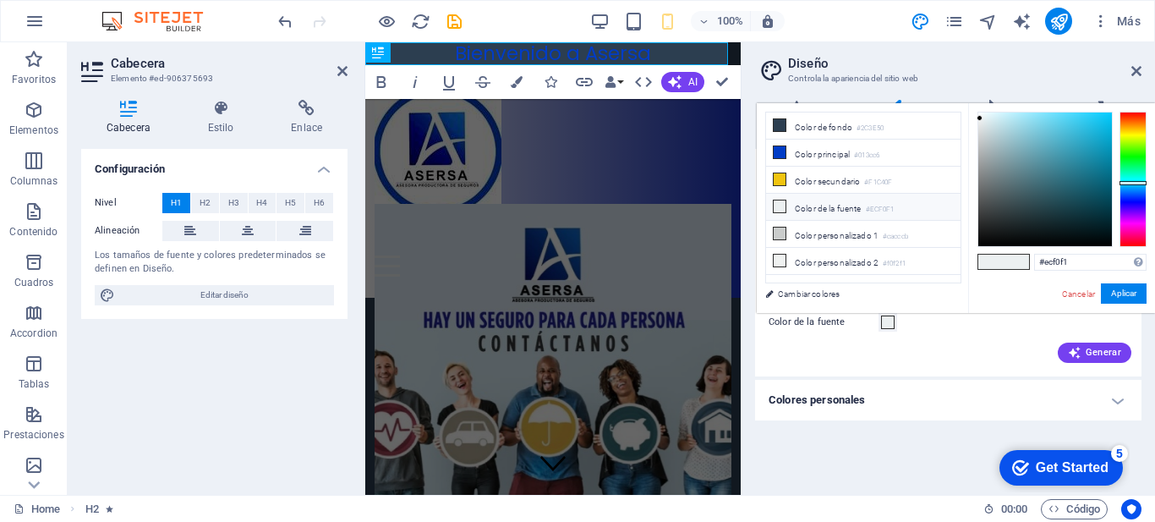
click at [802, 206] on li "Color de la fuente #ECF0F1" at bounding box center [863, 207] width 195 height 27
click at [1097, 350] on span "Generar" at bounding box center [1094, 353] width 53 height 14
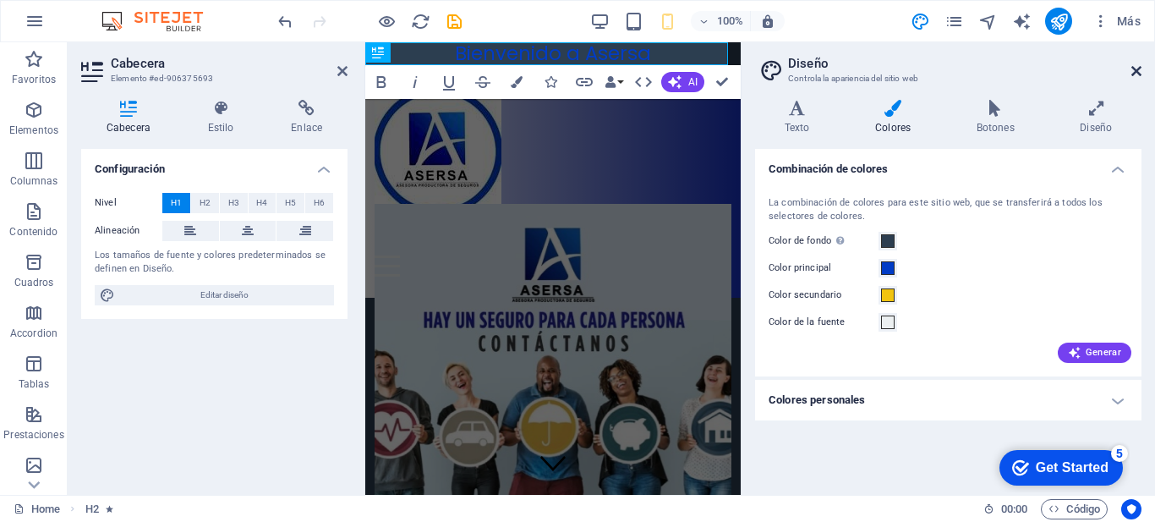
click at [1138, 72] on icon at bounding box center [1137, 71] width 10 height 14
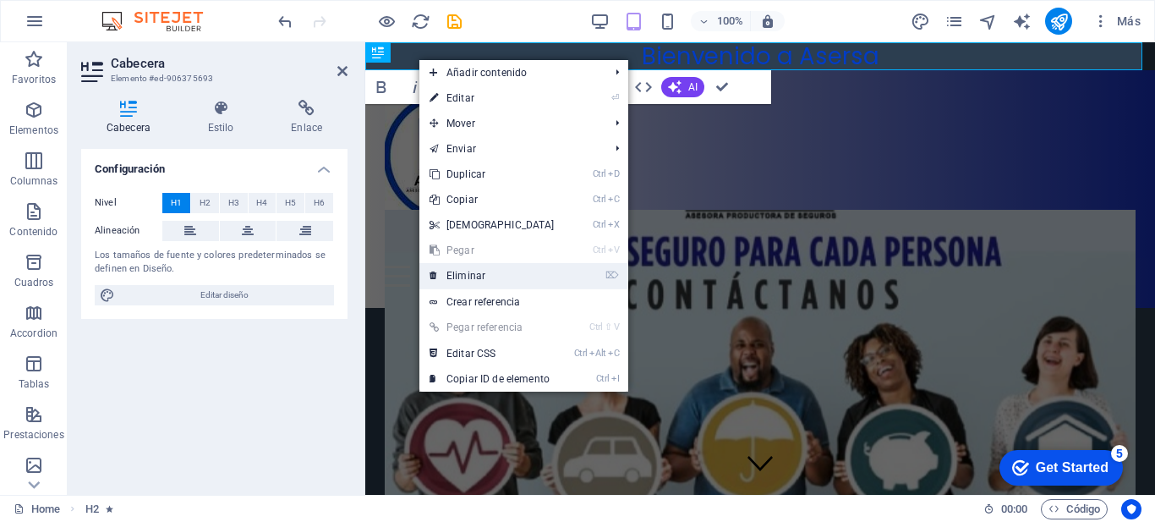
click at [458, 268] on link "⌦ Eliminar" at bounding box center [491, 275] width 145 height 25
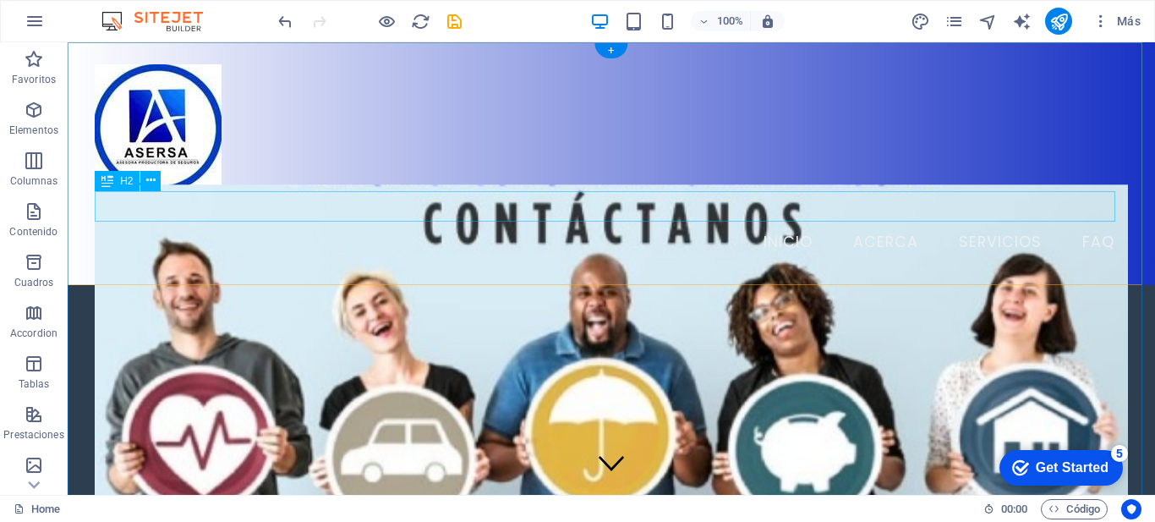
click at [248, 209] on div "Nueva cabecera" at bounding box center [612, 206] width 1034 height 30
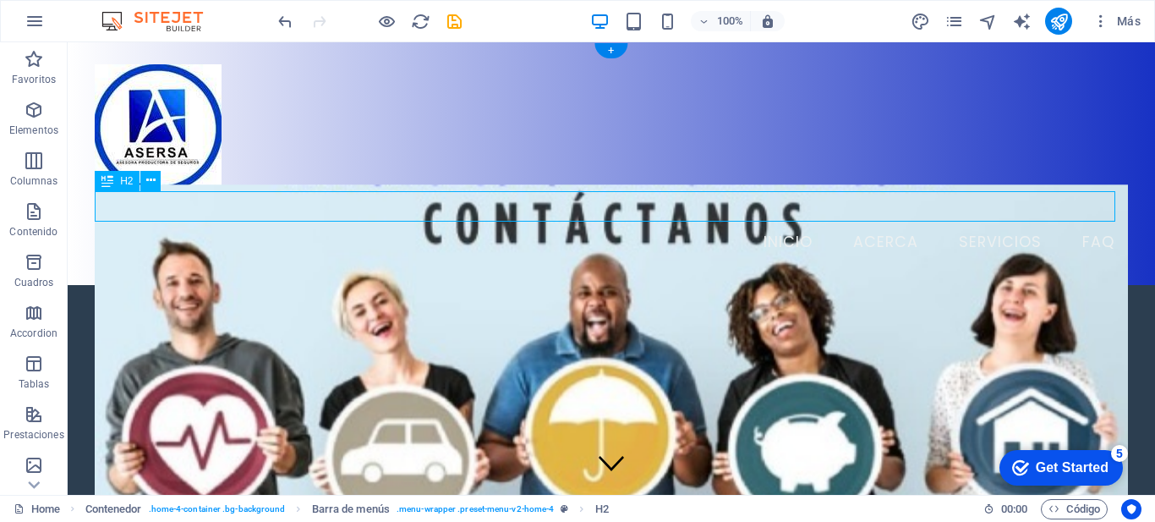
click at [248, 210] on div "Nueva cabecera" at bounding box center [612, 206] width 1034 height 30
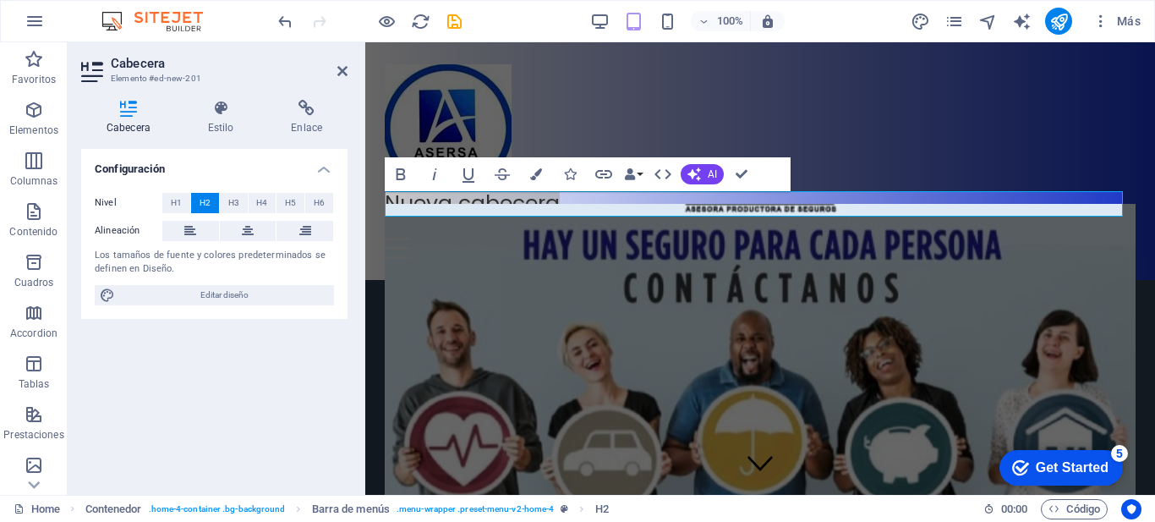
drag, startPoint x: 614, startPoint y: 34, endPoint x: 631, endPoint y: 37, distance: 17.3
click at [627, 37] on div "100% Más" at bounding box center [578, 21] width 1154 height 41
click at [924, 50] on div "Nueva cabecera Menu Inicio Acerca Servicios FAQ" at bounding box center [760, 161] width 790 height 238
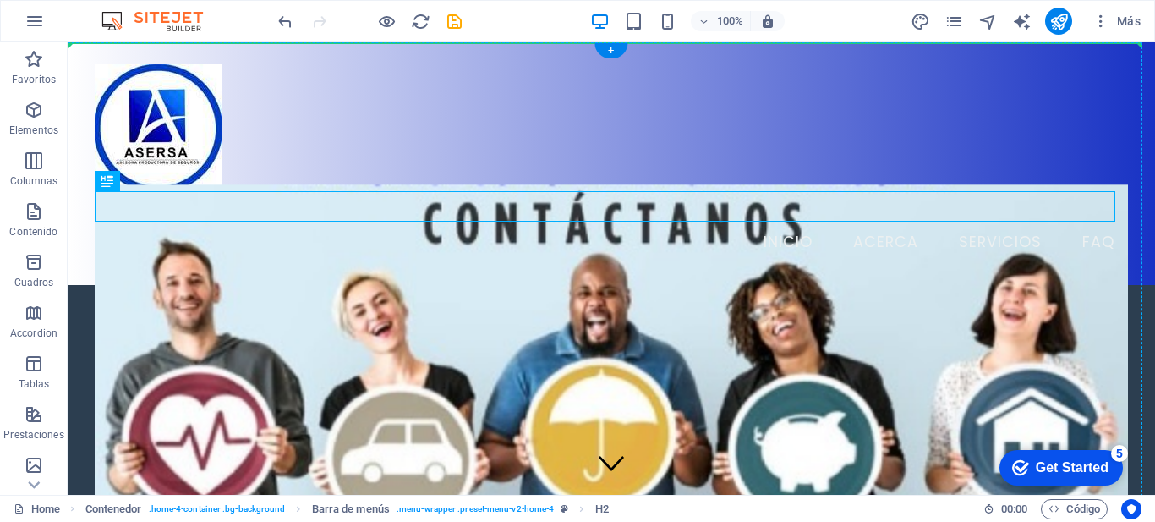
drag, startPoint x: 322, startPoint y: 200, endPoint x: 380, endPoint y: 140, distance: 83.1
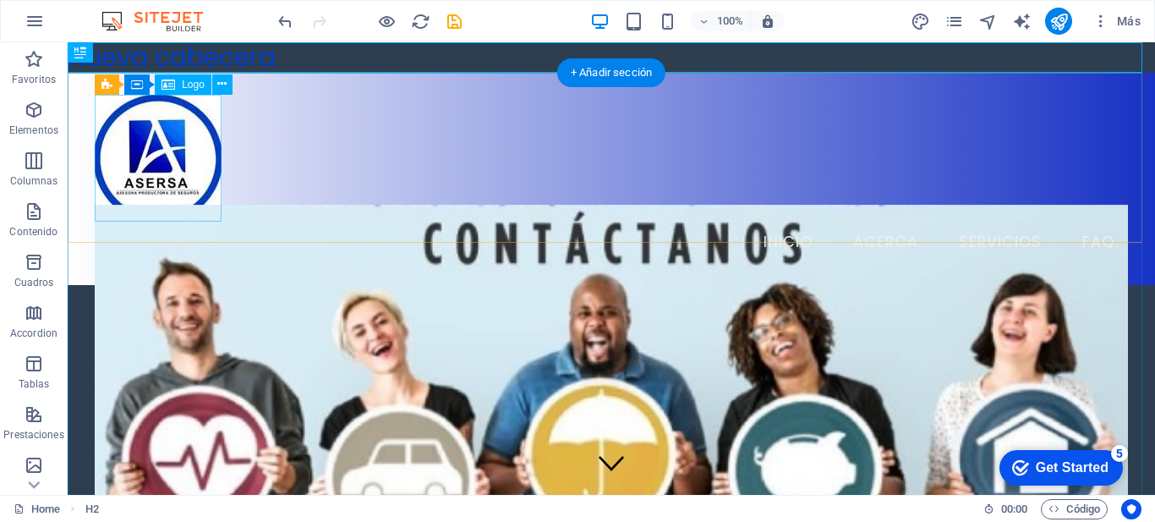
click at [214, 163] on div at bounding box center [612, 158] width 1034 height 127
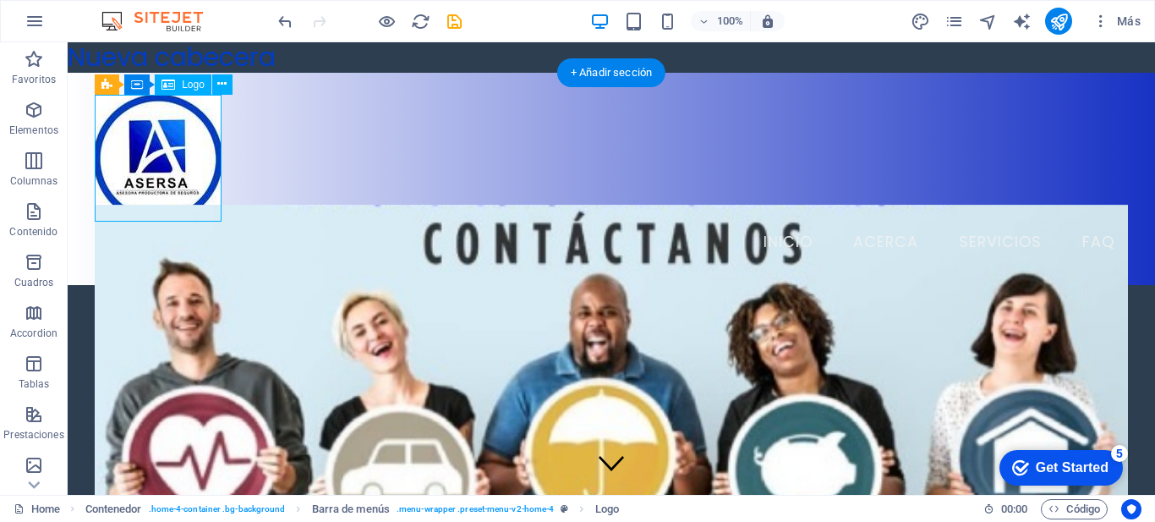
click at [211, 216] on div at bounding box center [612, 158] width 1034 height 127
click at [212, 216] on div at bounding box center [612, 158] width 1034 height 127
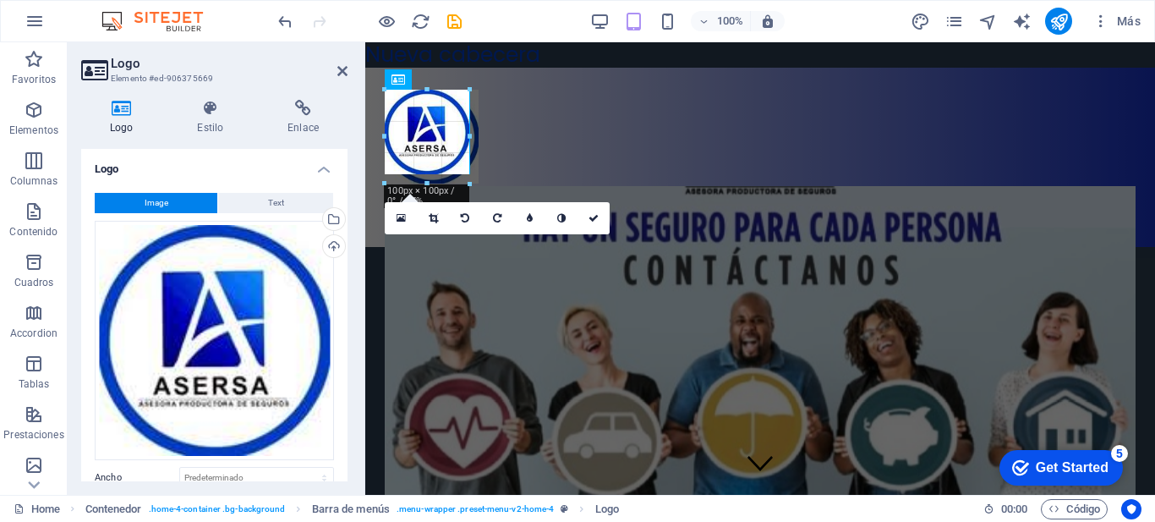
drag, startPoint x: 387, startPoint y: 154, endPoint x: 419, endPoint y: 188, distance: 47.2
type input "111"
select select "px"
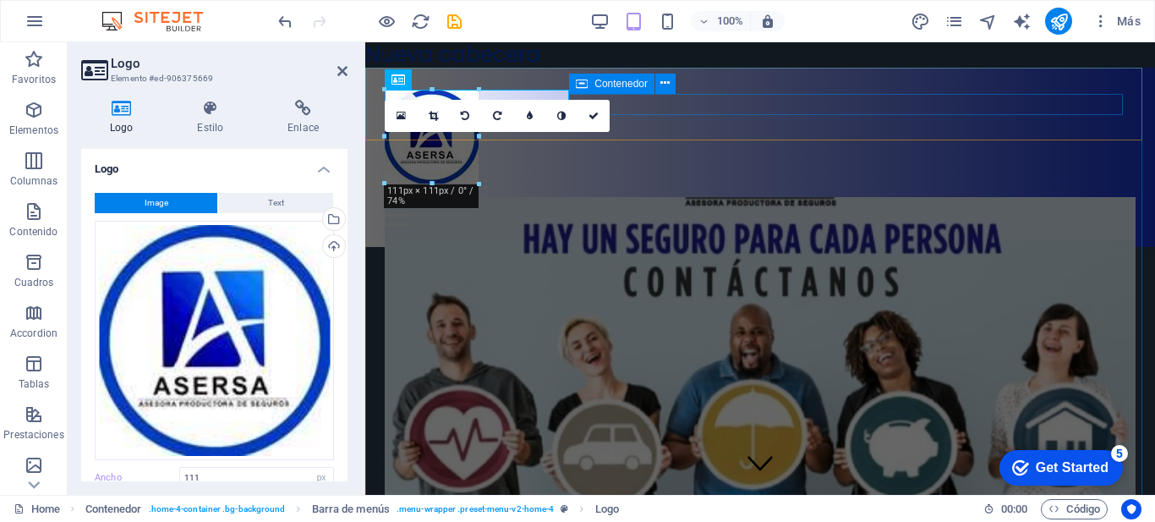
click at [644, 84] on div "H1 Menú Contenedor Contenedor Barra de menús Banner Barra de información Conten…" at bounding box center [760, 268] width 790 height 452
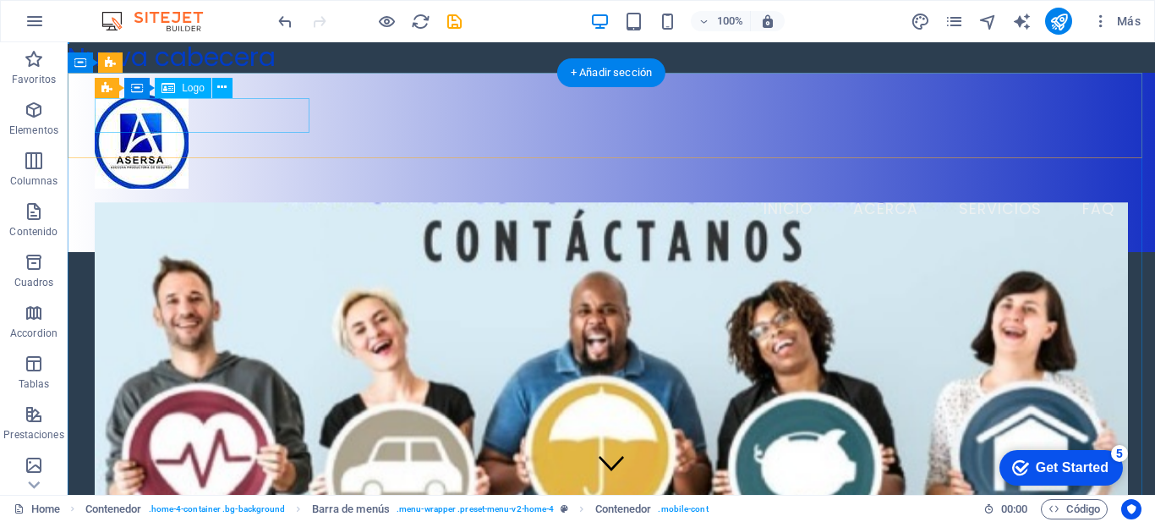
click at [238, 118] on div at bounding box center [612, 142] width 1034 height 94
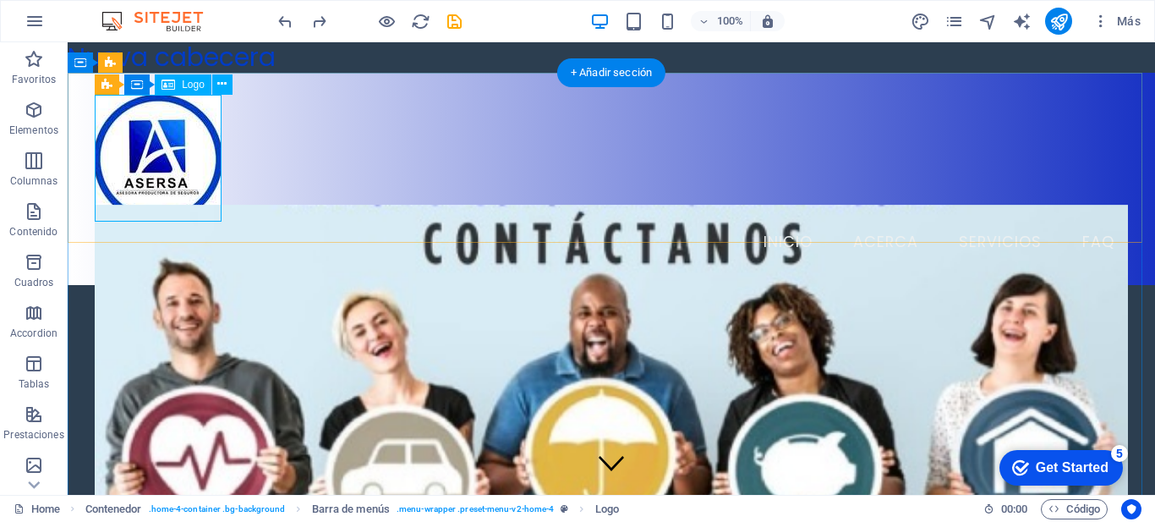
click at [162, 200] on div at bounding box center [612, 158] width 1034 height 127
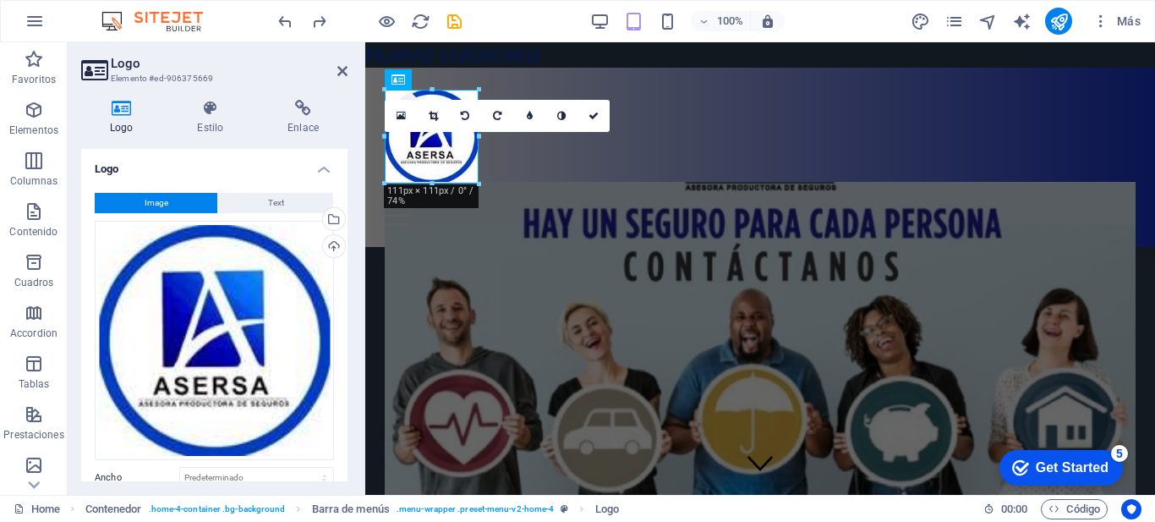
type input "111"
select select "px"
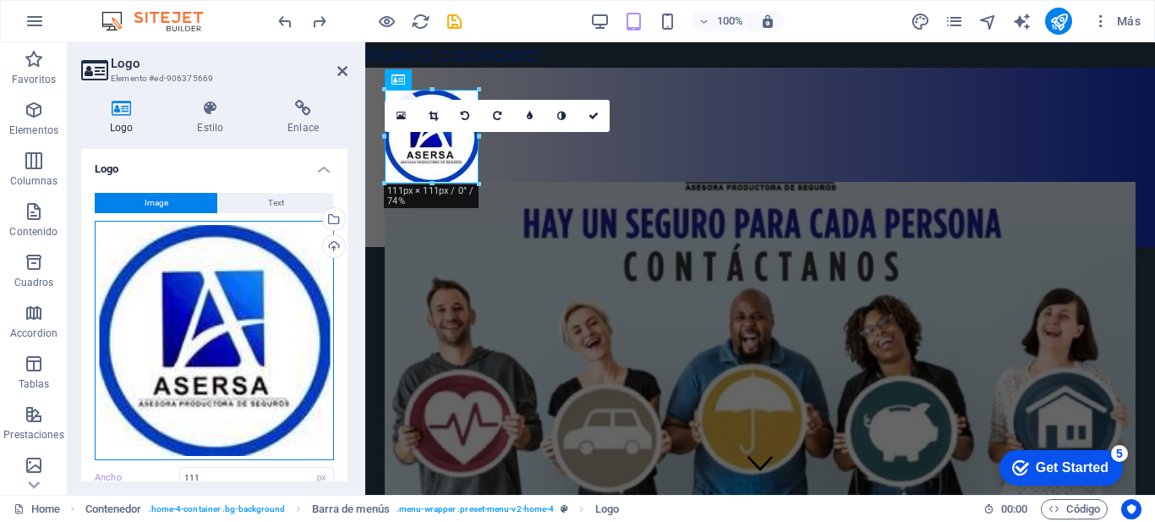
click at [300, 351] on div "Arrastra archivos aquí, haz clic para escoger archivos o selecciona archivos de…" at bounding box center [214, 340] width 239 height 239
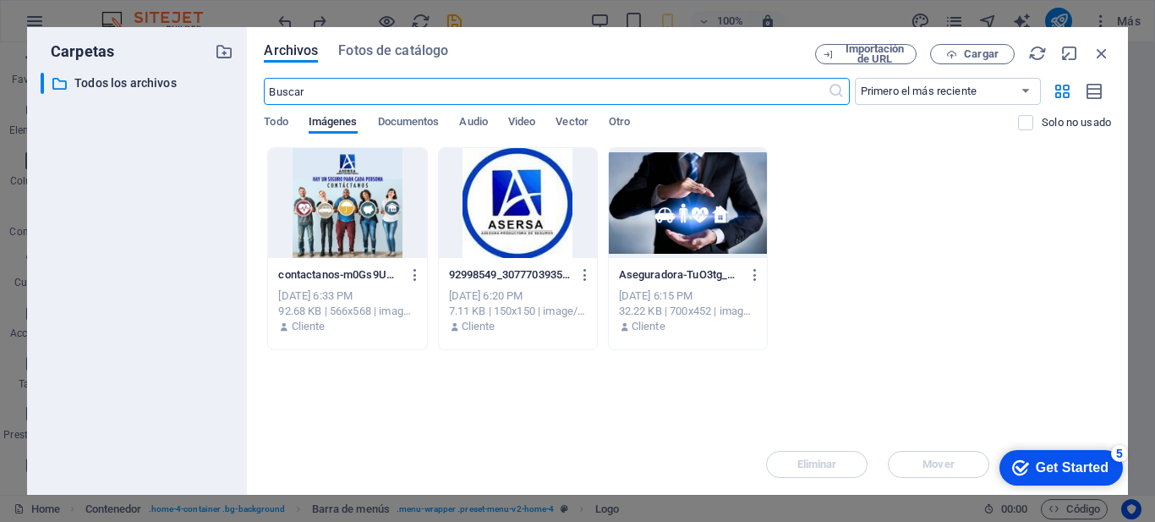
click at [529, 199] on div at bounding box center [518, 203] width 158 height 110
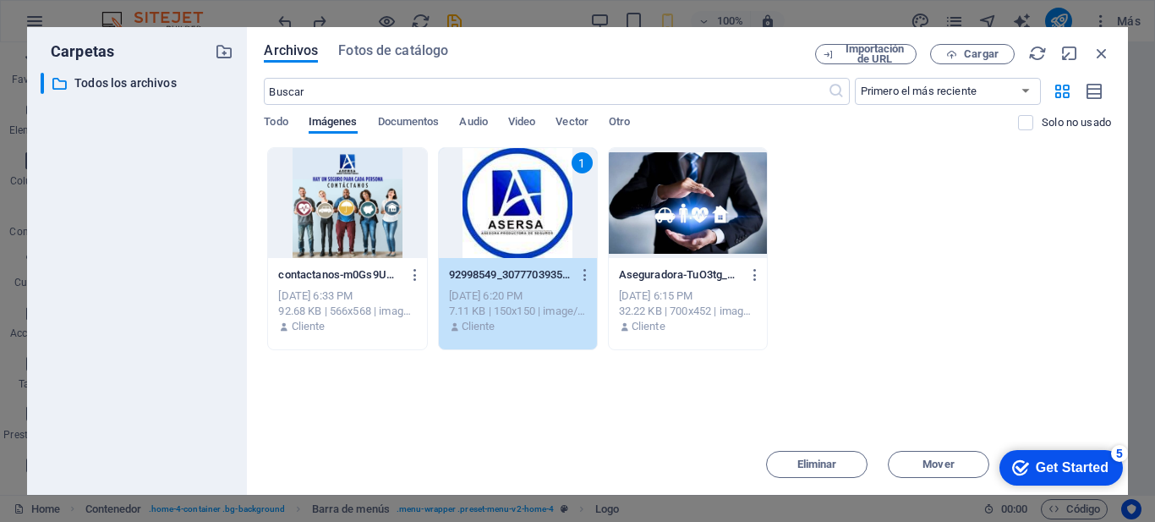
click at [528, 209] on div "1" at bounding box center [518, 203] width 158 height 110
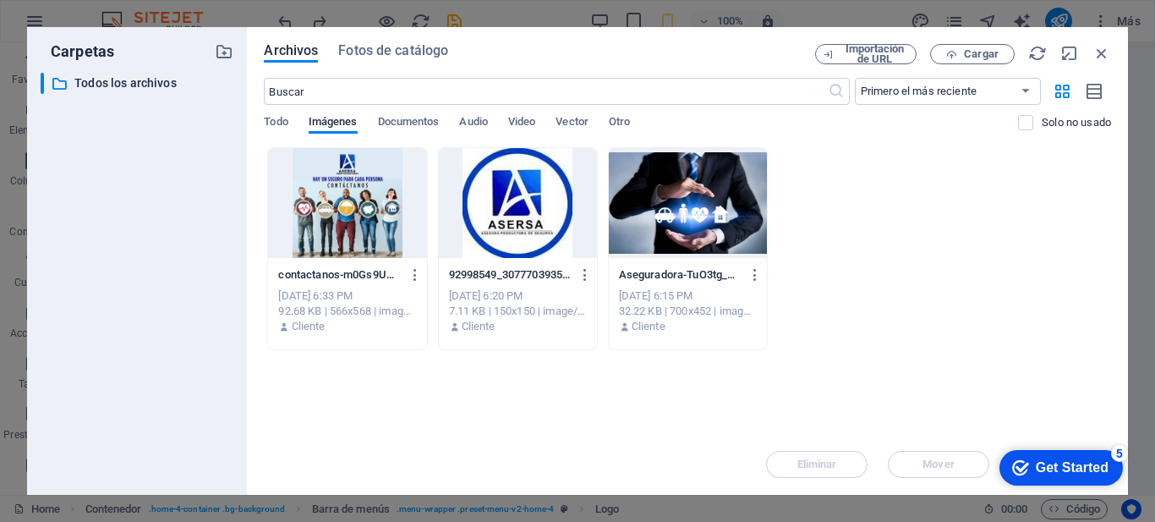
click at [528, 210] on div at bounding box center [518, 203] width 158 height 110
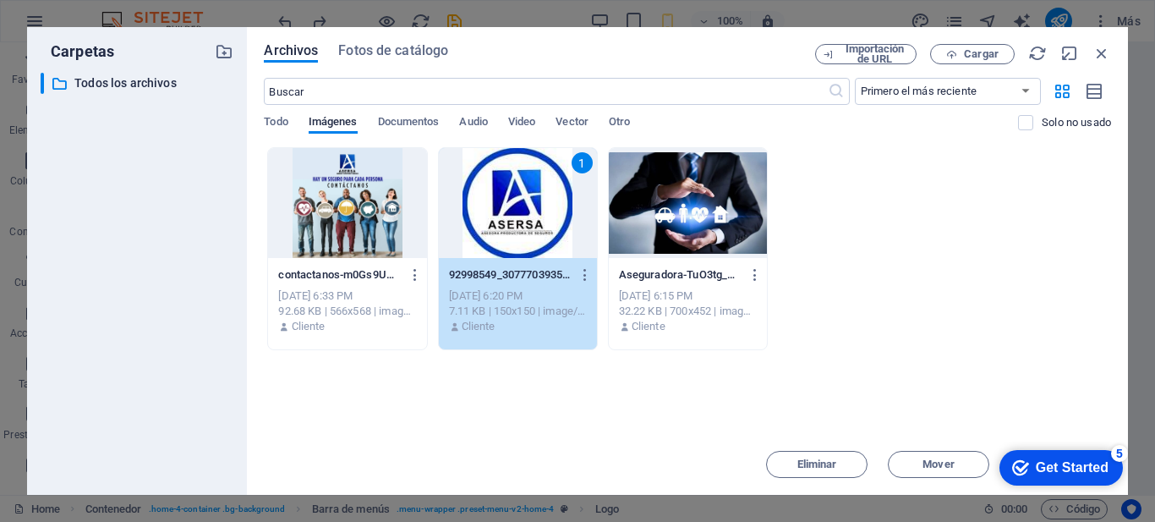
click at [528, 210] on div "1" at bounding box center [518, 203] width 158 height 110
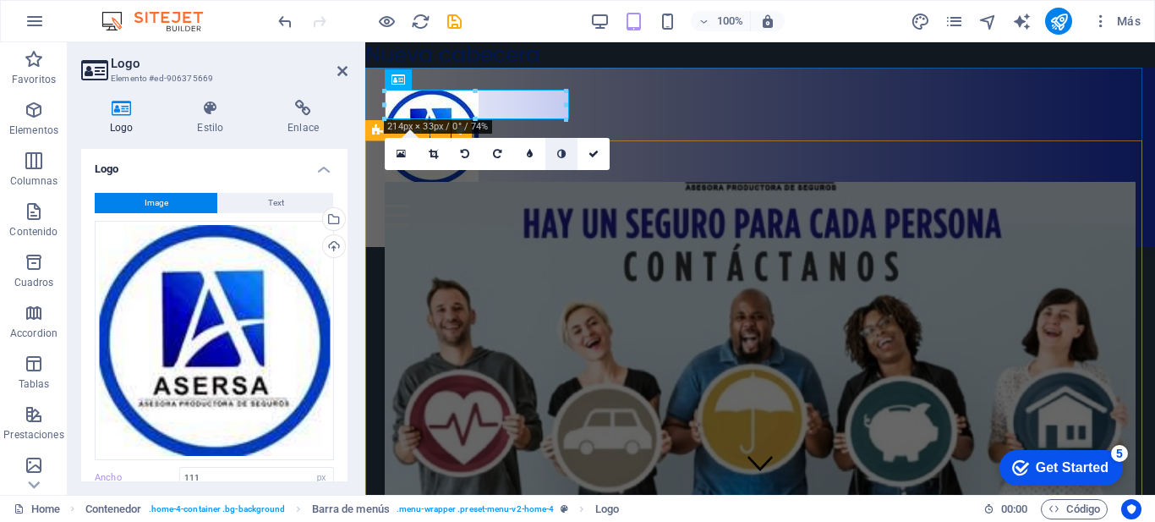
click at [565, 158] on icon at bounding box center [561, 154] width 8 height 10
type input "214"
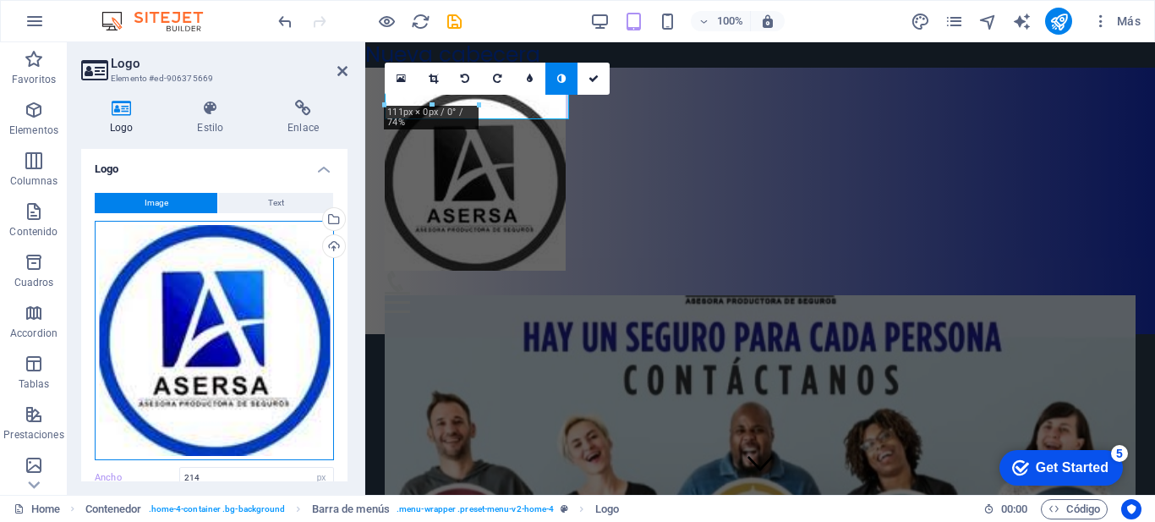
click at [218, 309] on div "Arrastra archivos aquí, haz clic para escoger archivos o selecciona archivos de…" at bounding box center [214, 340] width 239 height 239
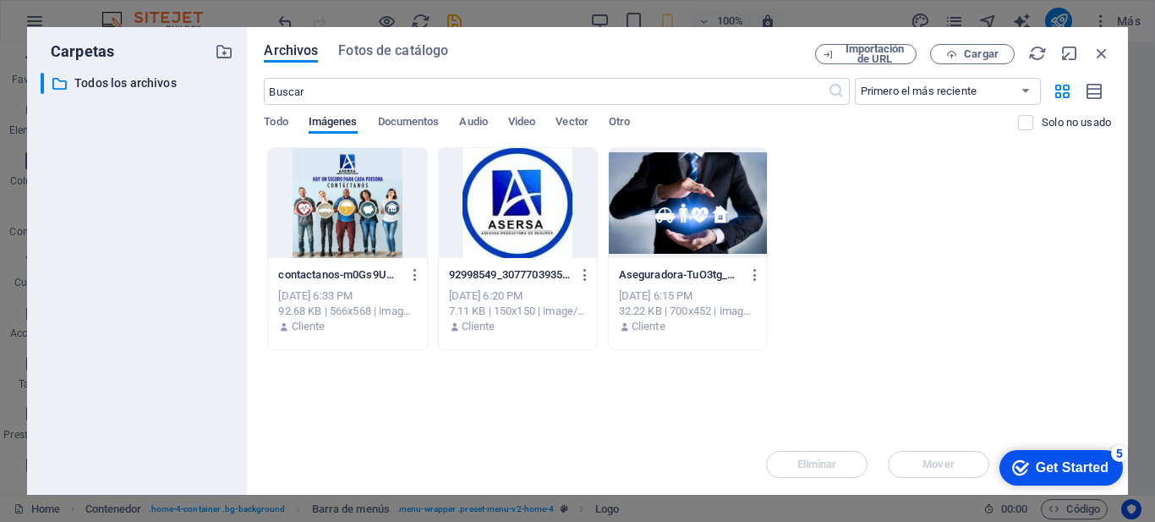
click at [529, 189] on div at bounding box center [518, 203] width 158 height 110
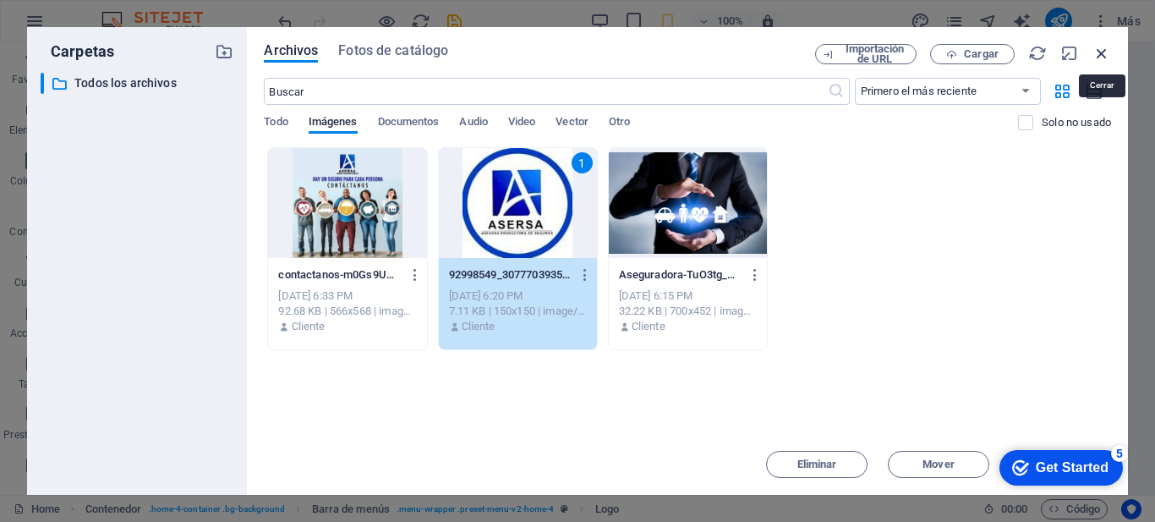
drag, startPoint x: 1098, startPoint y: 52, endPoint x: 735, endPoint y: 10, distance: 365.2
click at [1098, 52] on icon "button" at bounding box center [1102, 53] width 19 height 19
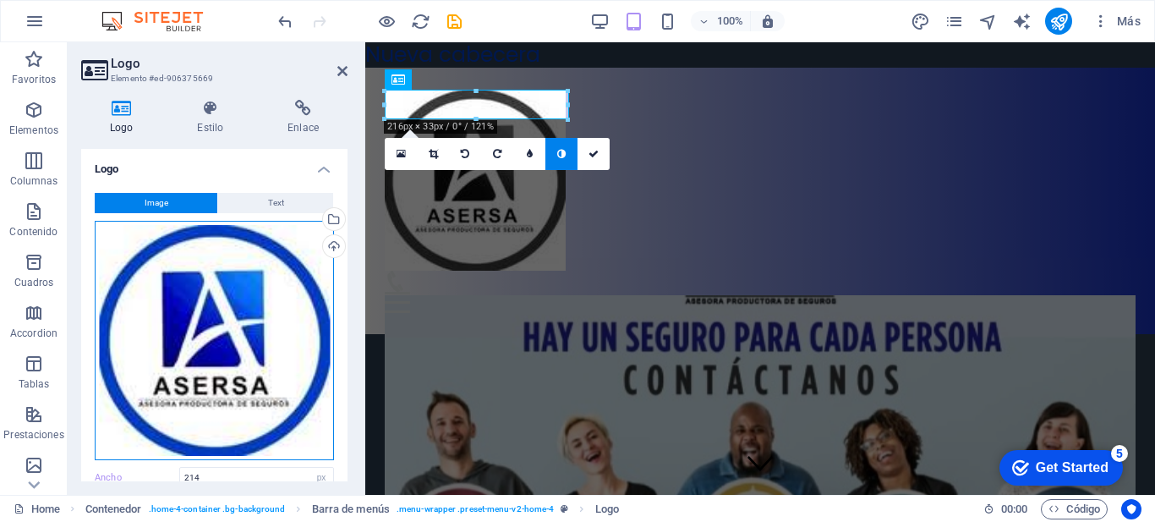
click at [284, 315] on div "Arrastra archivos aquí, haz clic para escoger archivos o selecciona archivos de…" at bounding box center [214, 340] width 239 height 239
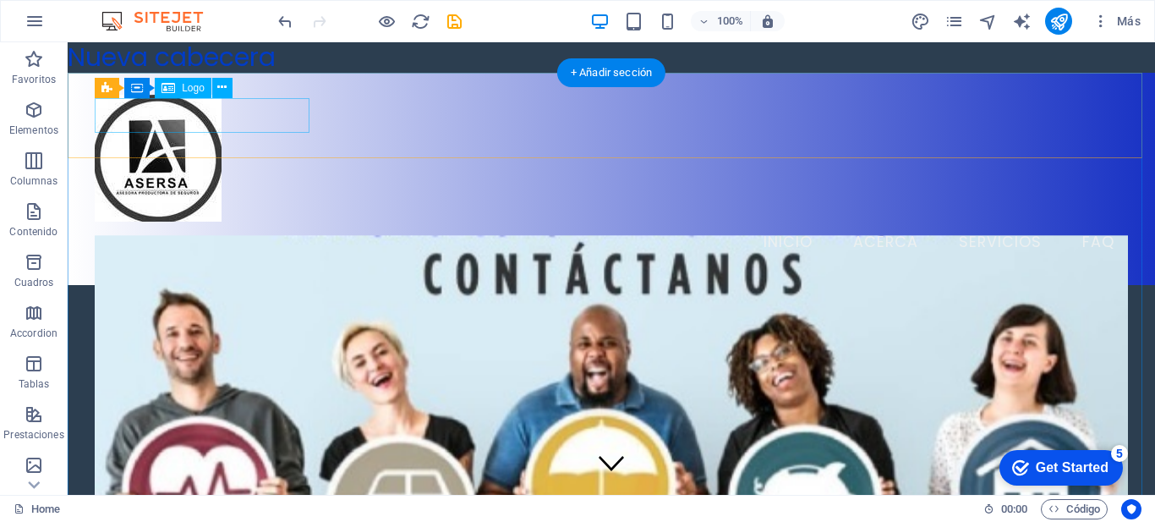
click at [103, 113] on div at bounding box center [612, 158] width 1034 height 127
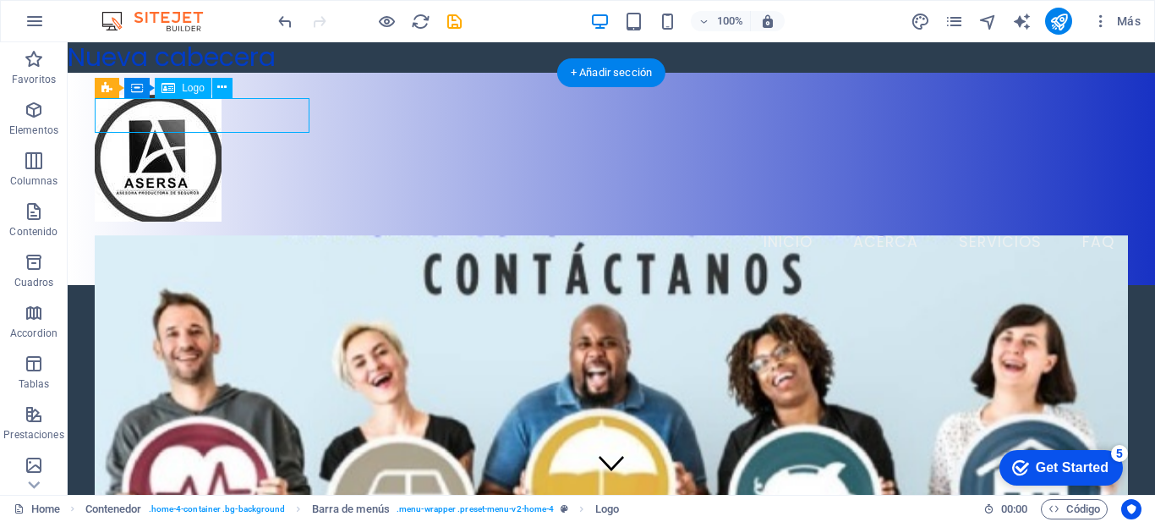
click at [103, 113] on div at bounding box center [612, 158] width 1034 height 127
select select "px"
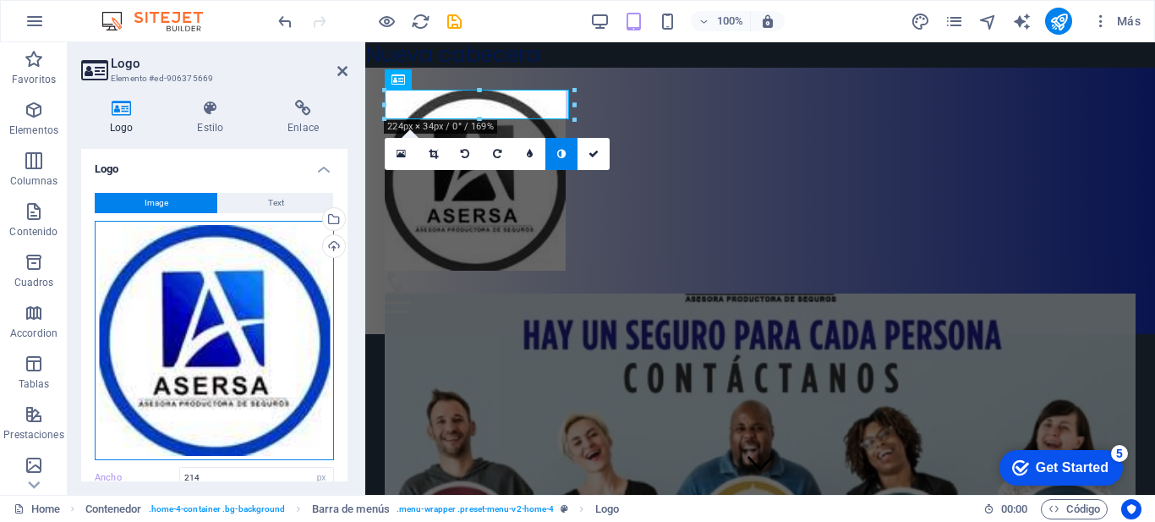
click at [214, 282] on div "Arrastra archivos aquí, haz clic para escoger archivos o selecciona archivos de…" at bounding box center [214, 340] width 239 height 239
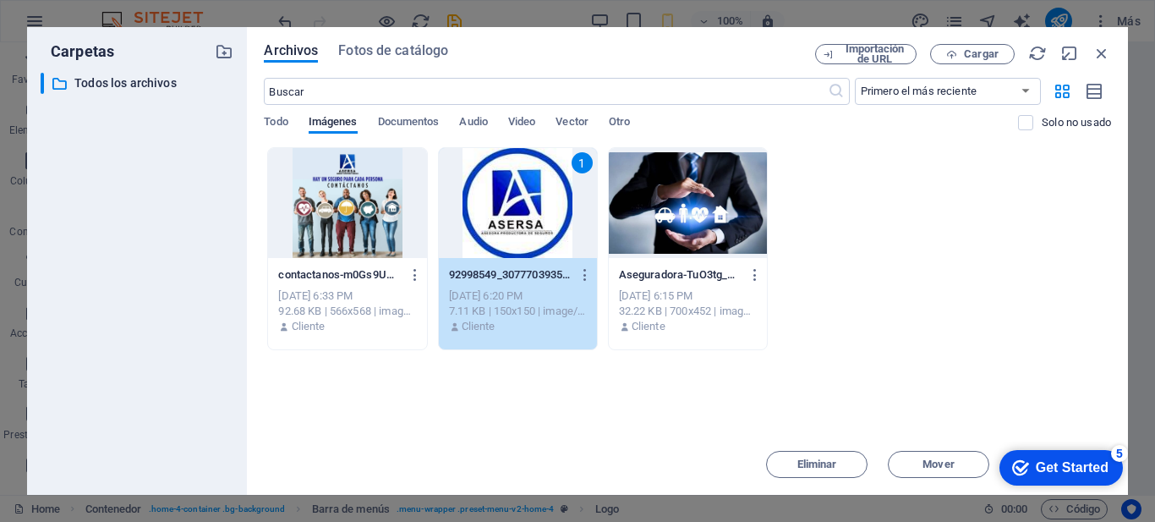
click at [518, 222] on div "1" at bounding box center [518, 203] width 158 height 110
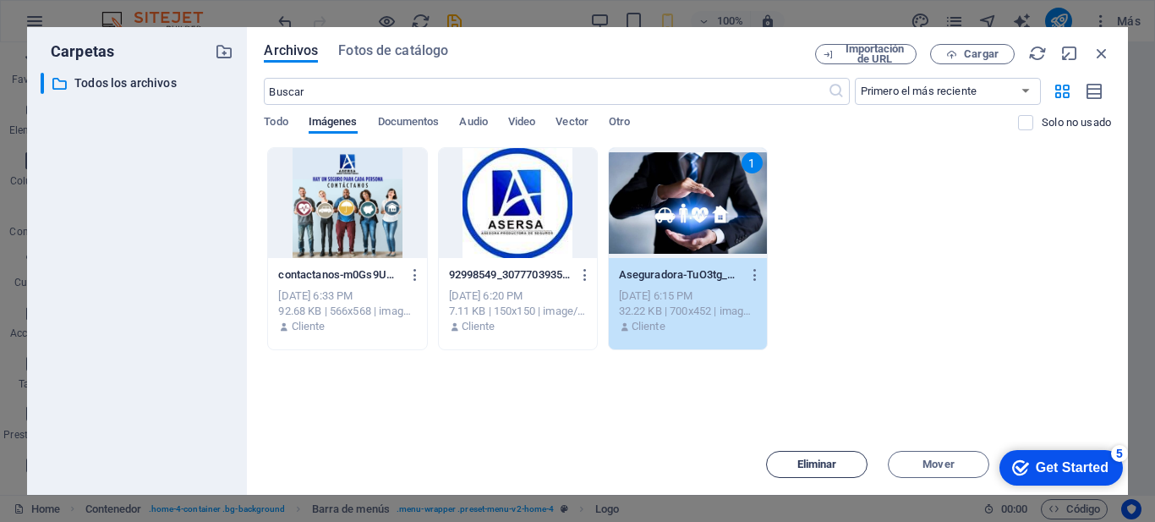
click at [812, 459] on button "Eliminar" at bounding box center [816, 464] width 101 height 27
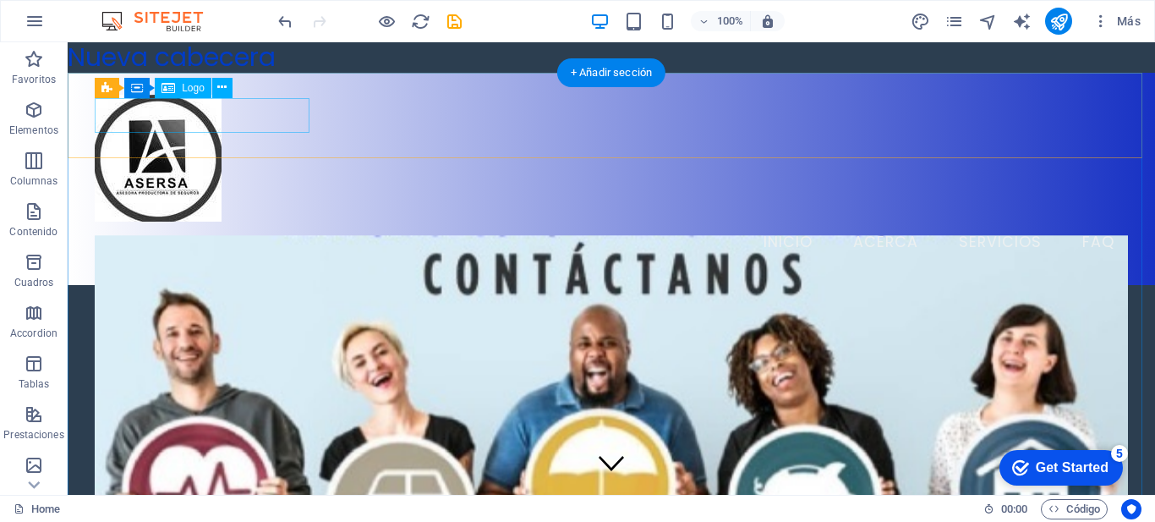
click at [109, 112] on div at bounding box center [612, 158] width 1034 height 127
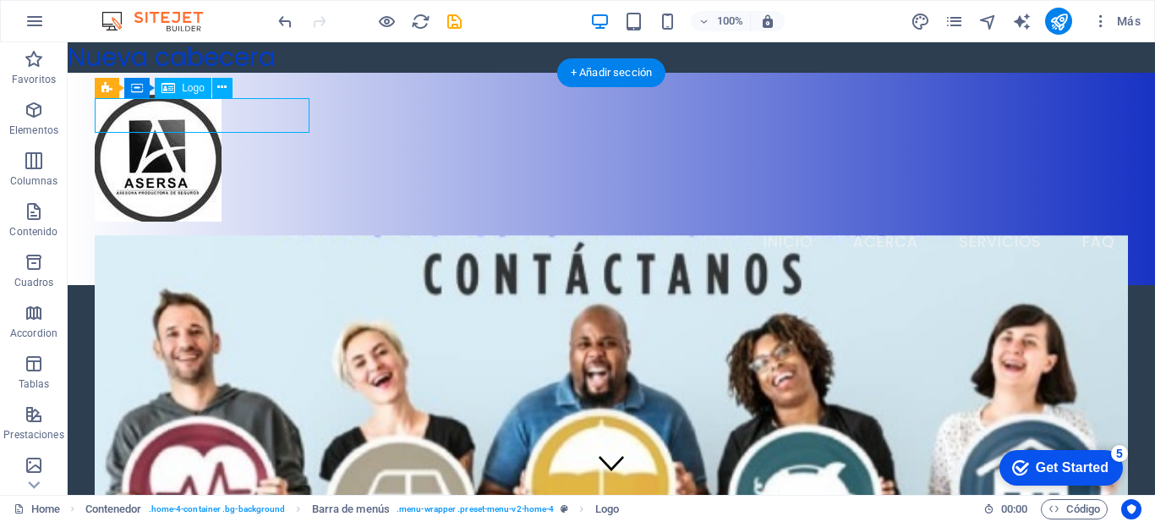
click at [109, 112] on div at bounding box center [612, 158] width 1034 height 127
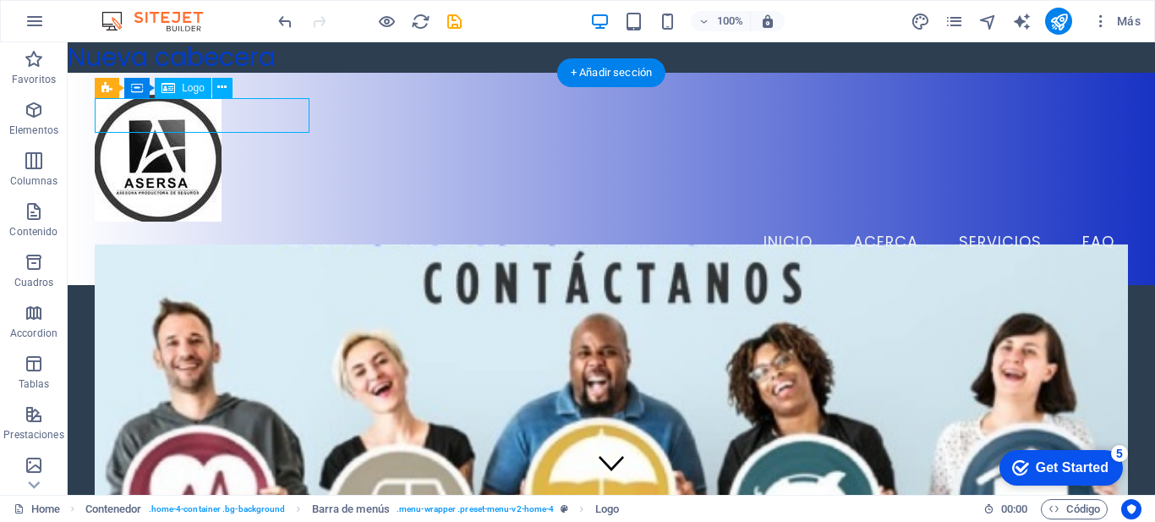
select select "px"
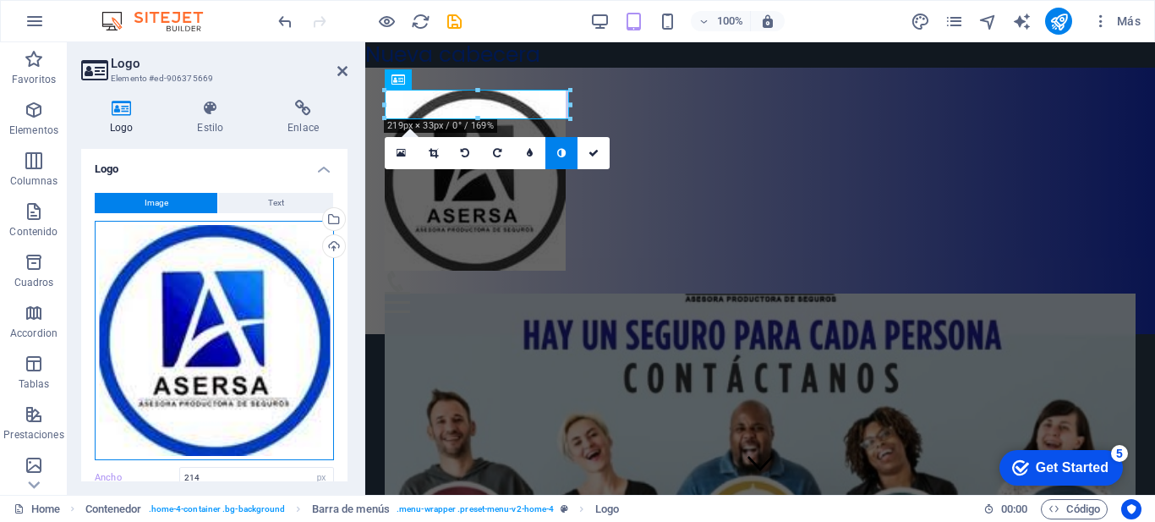
click at [253, 313] on div "Arrastra archivos aquí, haz clic para escoger archivos o selecciona archivos de…" at bounding box center [214, 340] width 239 height 239
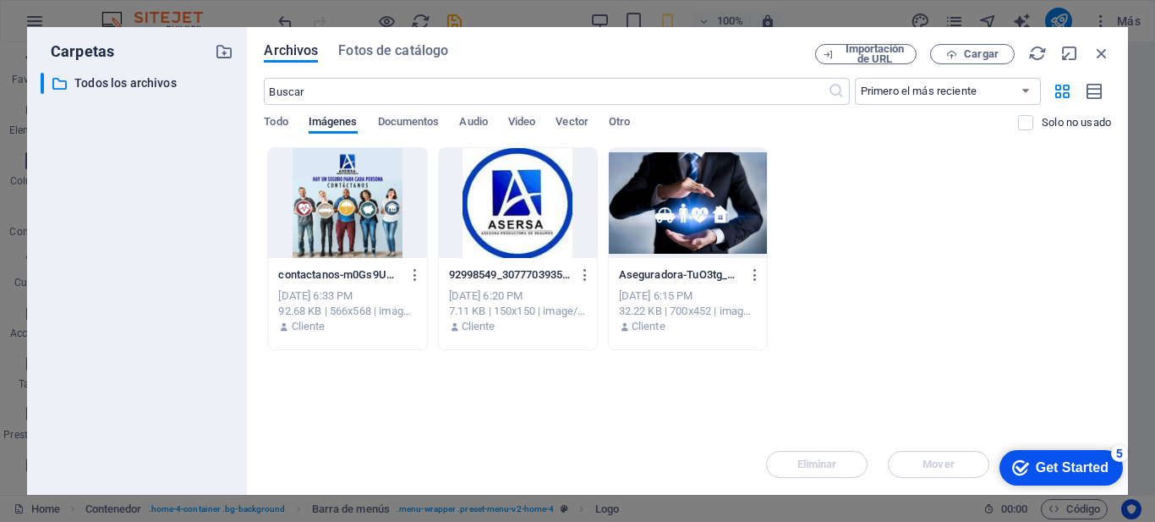
click at [508, 188] on div at bounding box center [518, 203] width 158 height 110
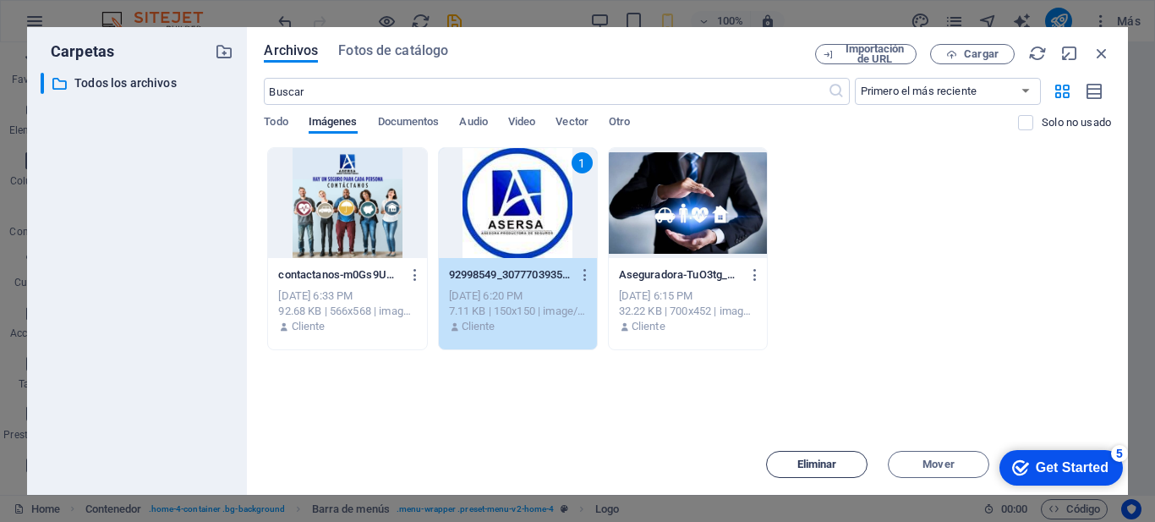
click at [841, 463] on span "Eliminar" at bounding box center [817, 464] width 86 height 10
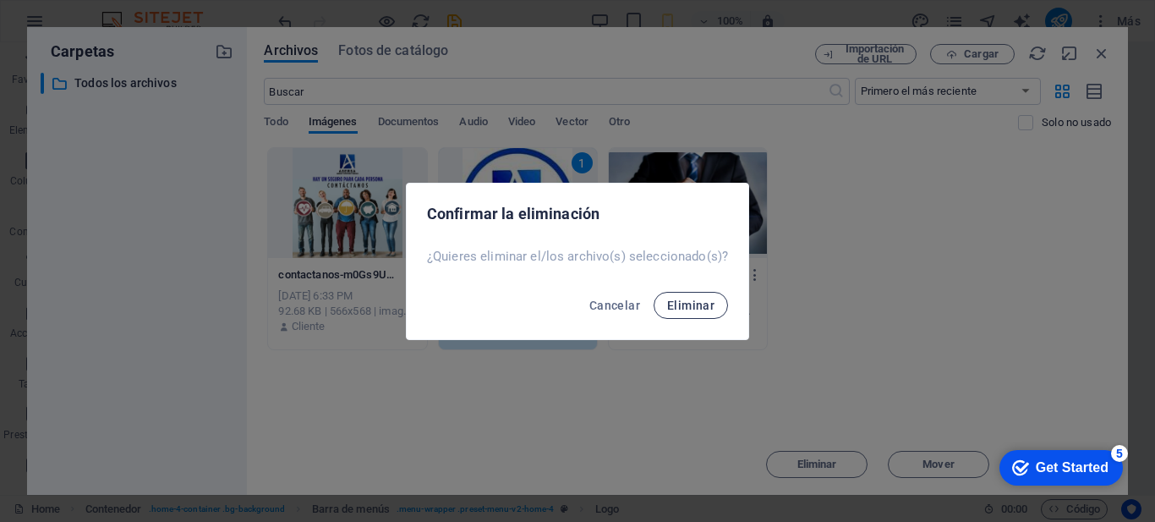
click at [684, 304] on span "Eliminar" at bounding box center [690, 306] width 47 height 14
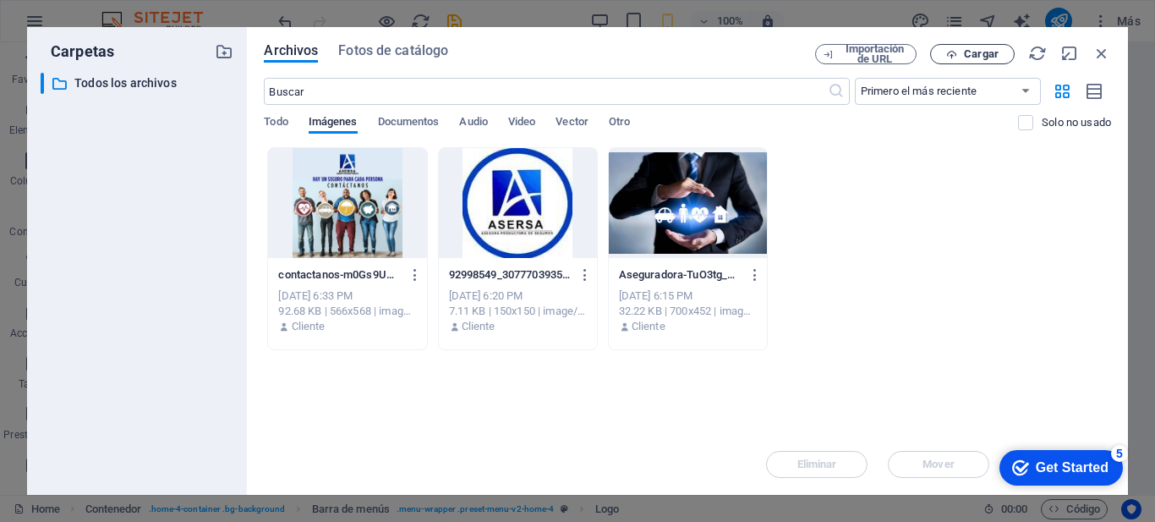
click at [973, 58] on span "Cargar" at bounding box center [981, 54] width 35 height 10
click at [973, 53] on span "Cargar" at bounding box center [981, 54] width 35 height 10
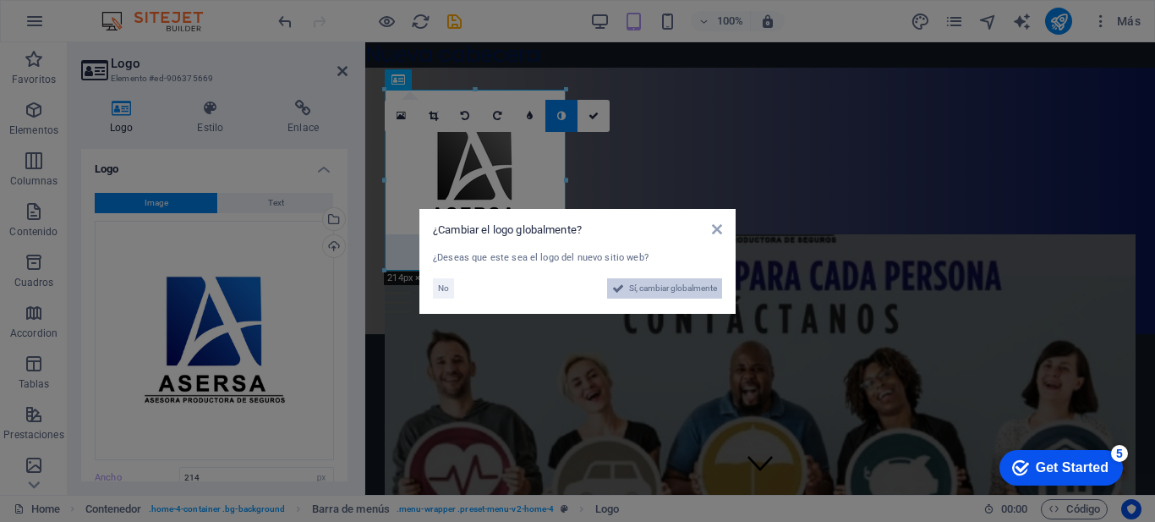
click at [682, 291] on span "Sí, cambiar globalmente" at bounding box center [673, 288] width 88 height 20
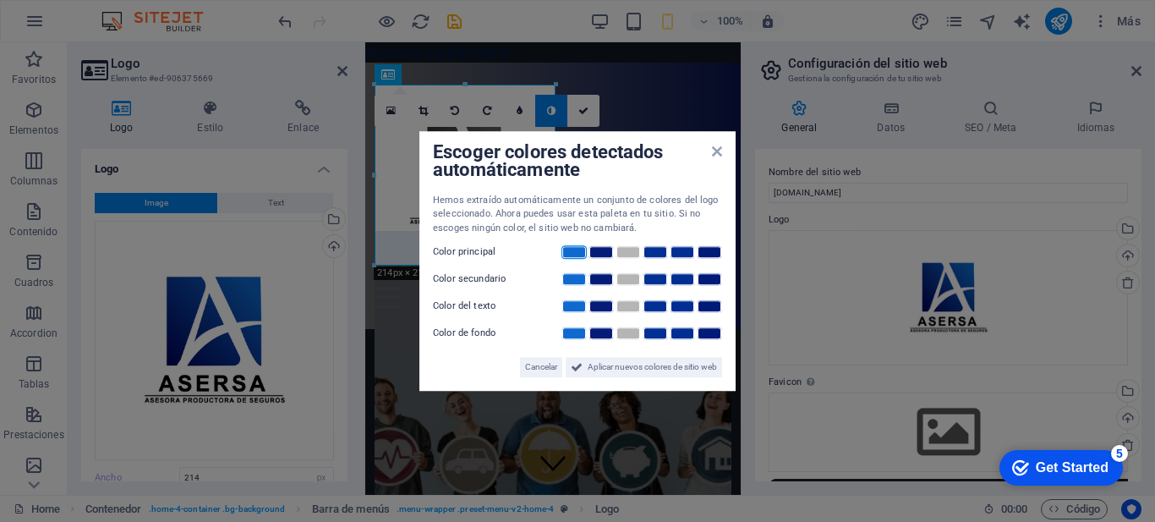
click at [573, 252] on link at bounding box center [574, 252] width 25 height 14
click at [572, 280] on link at bounding box center [574, 279] width 25 height 14
click at [655, 281] on link at bounding box center [655, 279] width 25 height 14
click at [660, 315] on div at bounding box center [641, 306] width 162 height 17
click at [660, 307] on link at bounding box center [655, 306] width 25 height 14
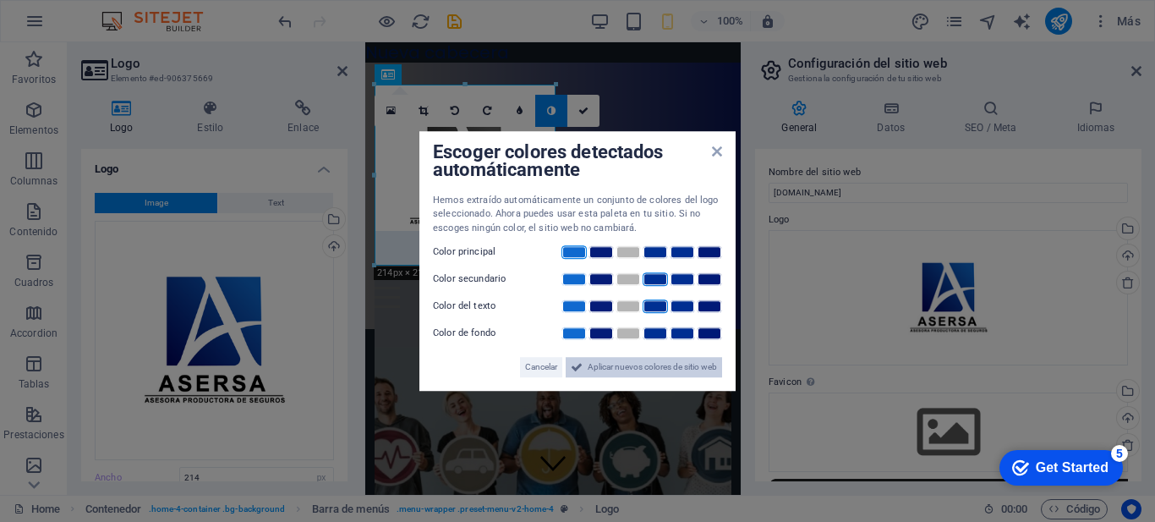
click at [611, 365] on span "Aplicar nuevos colores de sitio web" at bounding box center [652, 367] width 129 height 20
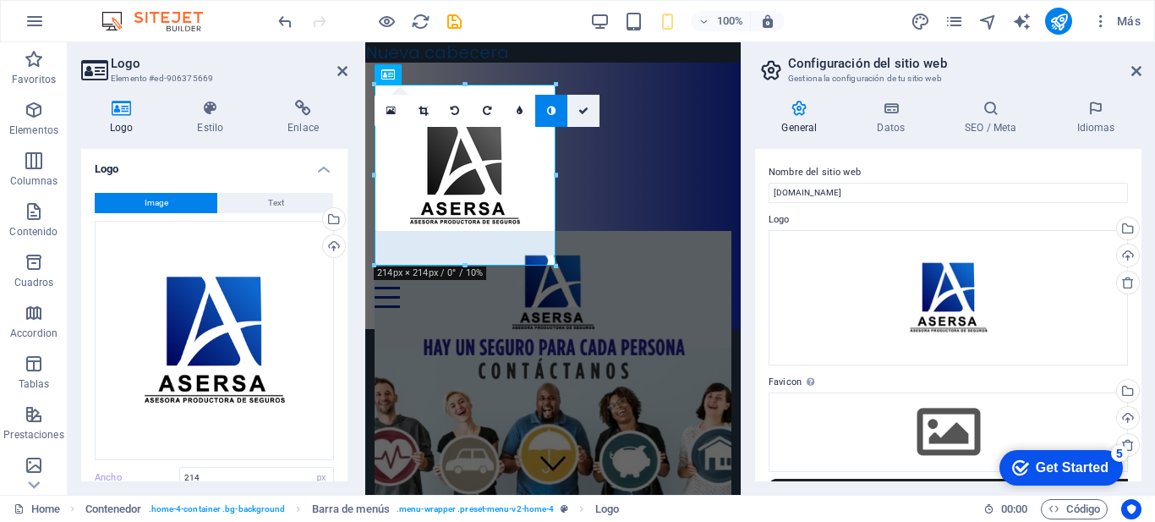
click at [584, 108] on icon at bounding box center [583, 111] width 10 height 10
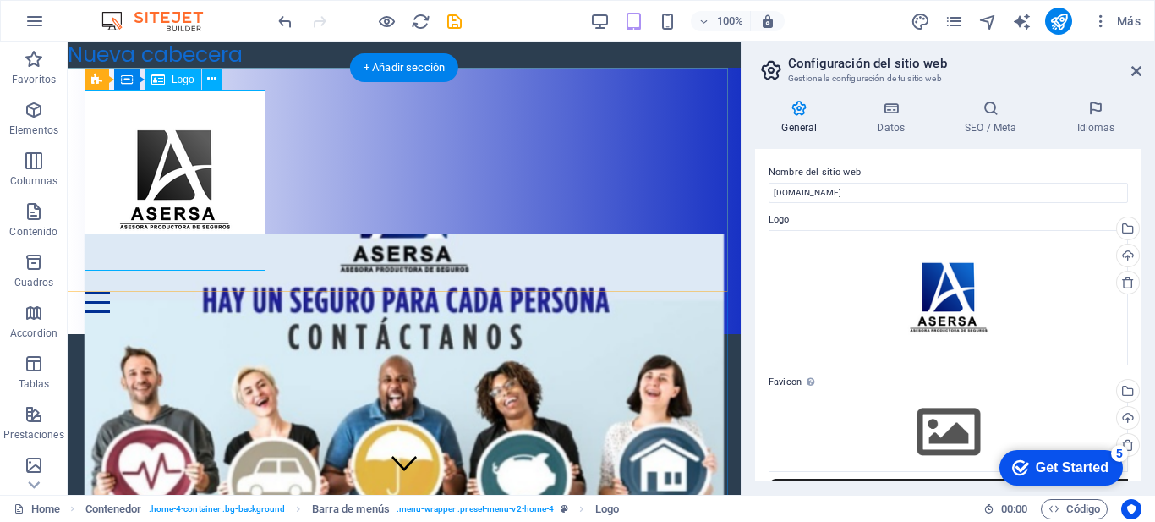
click at [194, 163] on div at bounding box center [404, 180] width 639 height 181
click at [199, 178] on div at bounding box center [404, 180] width 639 height 181
select select "px"
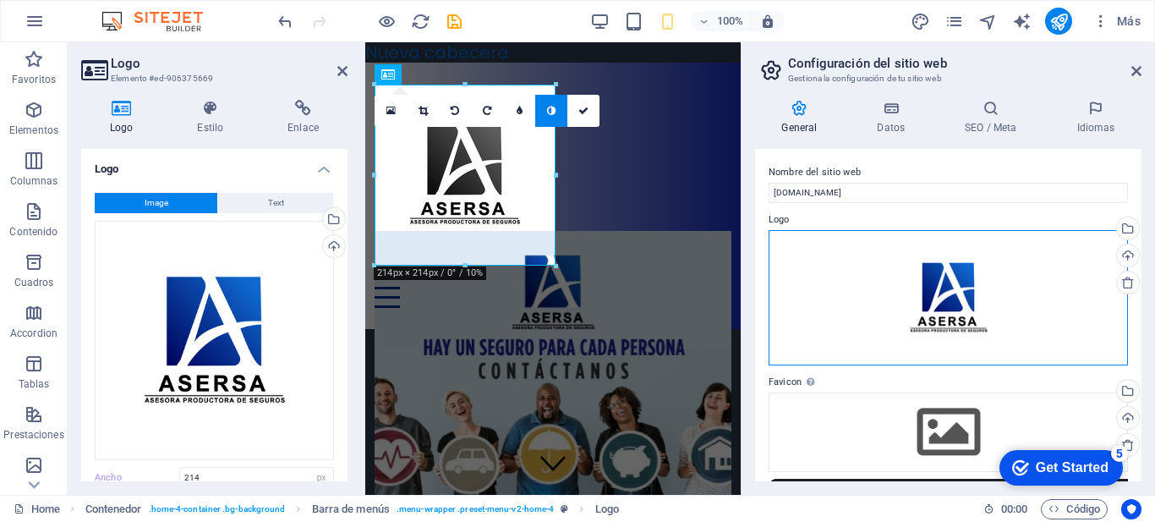
click at [922, 285] on div "Arrastra archivos aquí, haz clic para escoger archivos o selecciona archivos de…" at bounding box center [948, 297] width 359 height 135
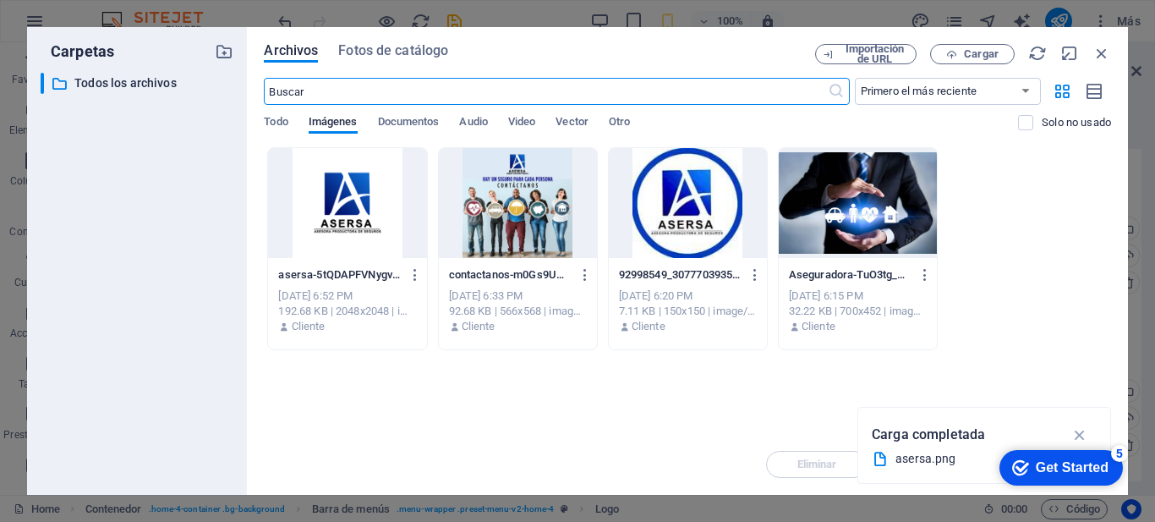
click at [922, 285] on body "asersa.com.ec Home Favoritos Elementos Columnas Contenido Cuadros Accordion Tab…" at bounding box center [577, 261] width 1155 height 522
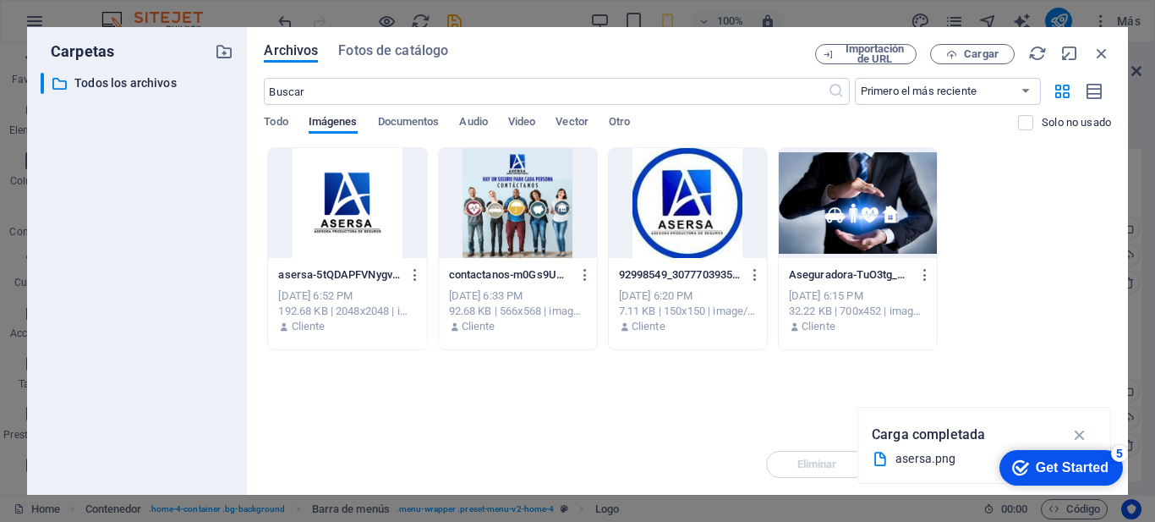
click at [386, 233] on div at bounding box center [347, 203] width 158 height 110
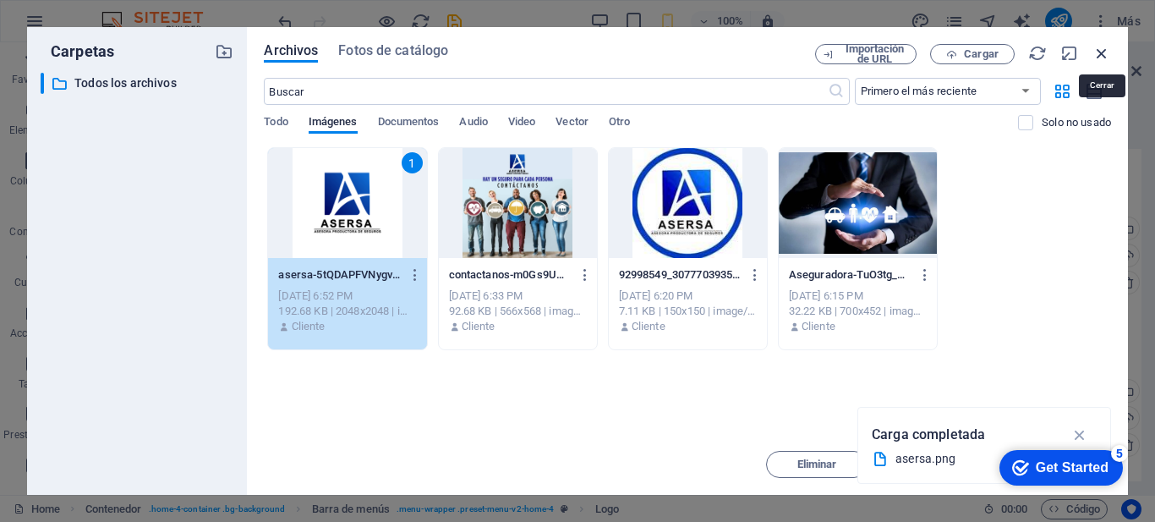
click at [1102, 59] on icon "button" at bounding box center [1102, 53] width 19 height 19
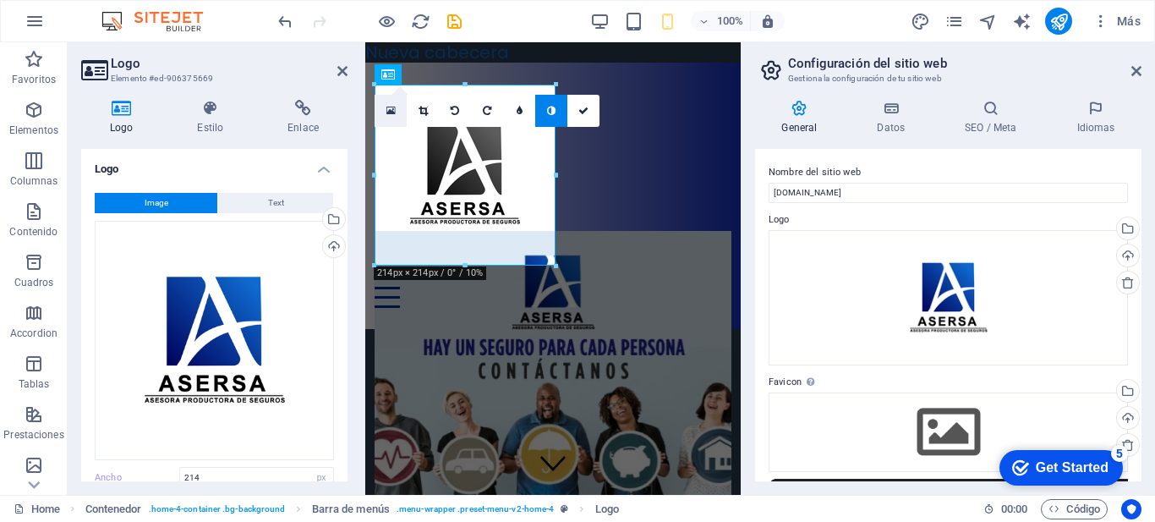
click at [388, 108] on icon at bounding box center [391, 111] width 9 height 12
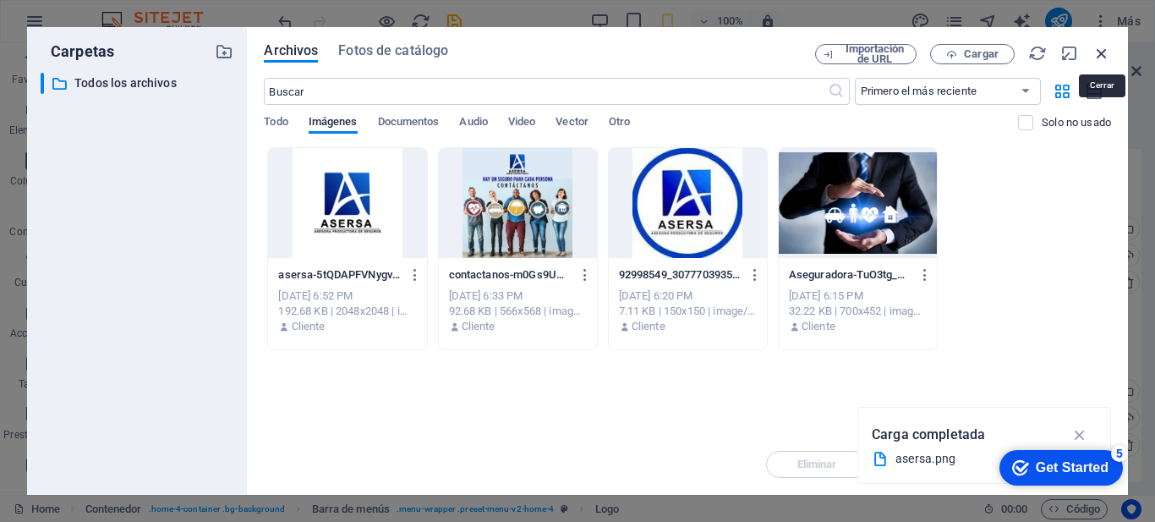
click at [1103, 59] on icon "button" at bounding box center [1102, 53] width 19 height 19
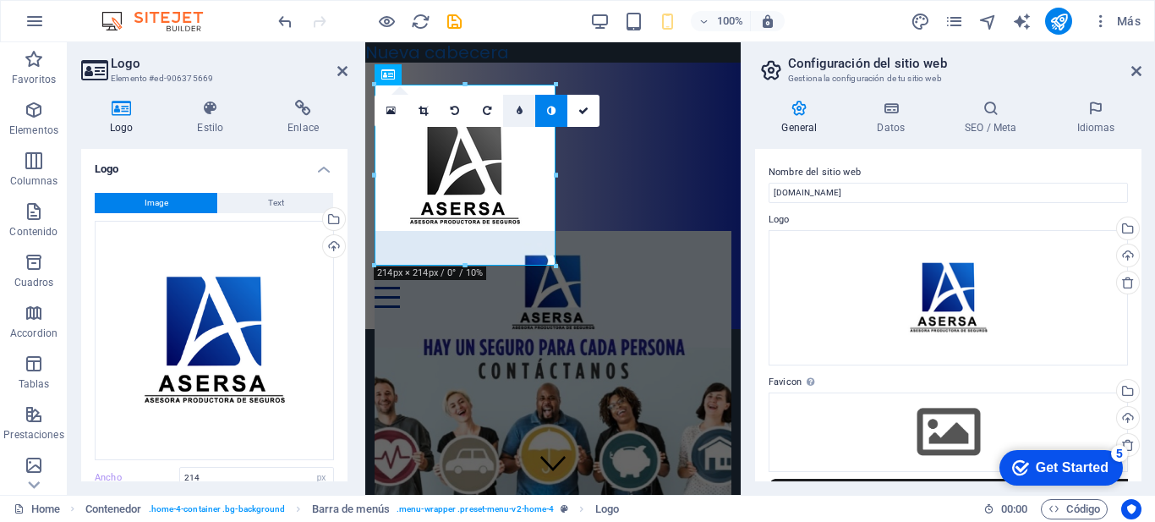
click at [520, 109] on icon at bounding box center [520, 111] width 6 height 10
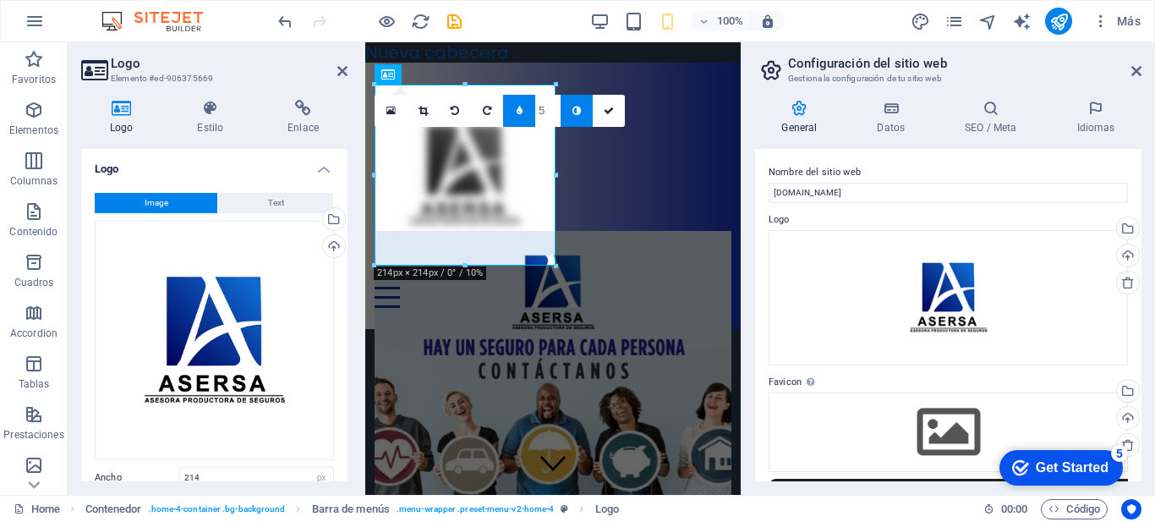
type input "4"
type input "5"
type input "7"
type input "9"
click at [551, 119] on input "1" at bounding box center [547, 110] width 25 height 31
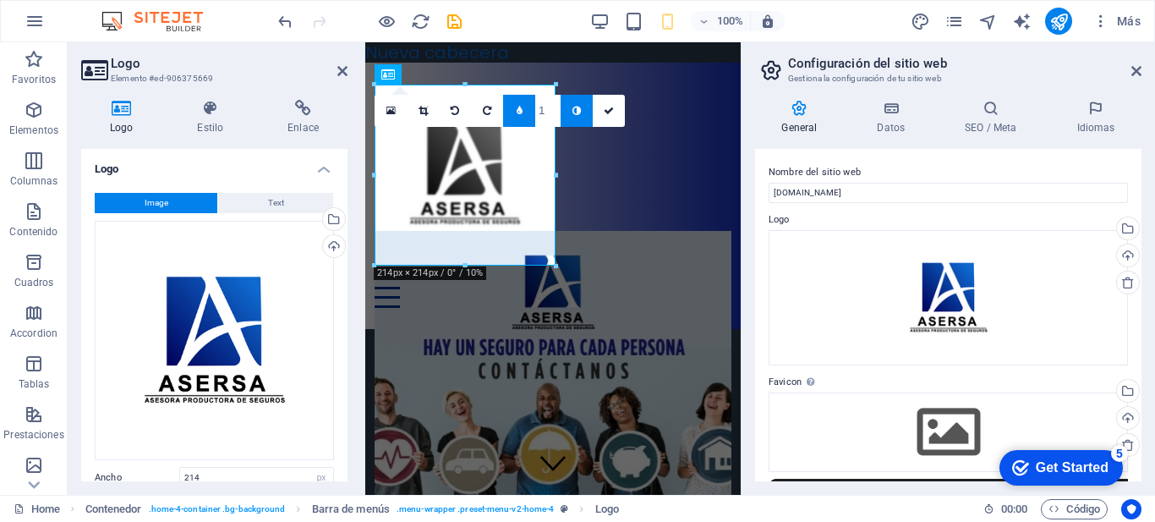
click at [551, 119] on input "1" at bounding box center [547, 110] width 25 height 31
click at [553, 115] on input "1" at bounding box center [547, 110] width 25 height 31
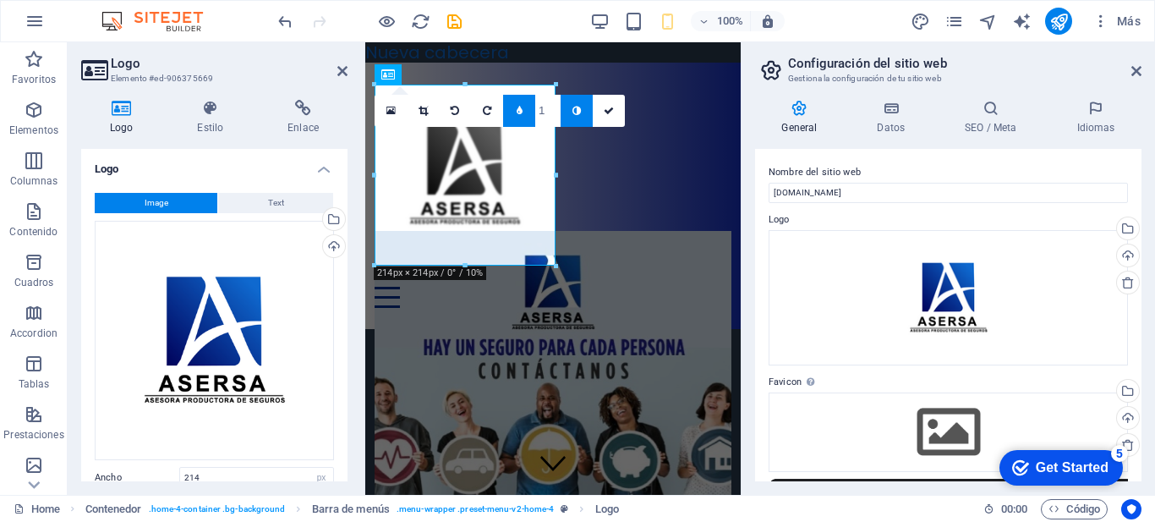
click at [553, 115] on input "1" at bounding box center [547, 110] width 25 height 31
click at [452, 107] on icon at bounding box center [455, 111] width 8 height 10
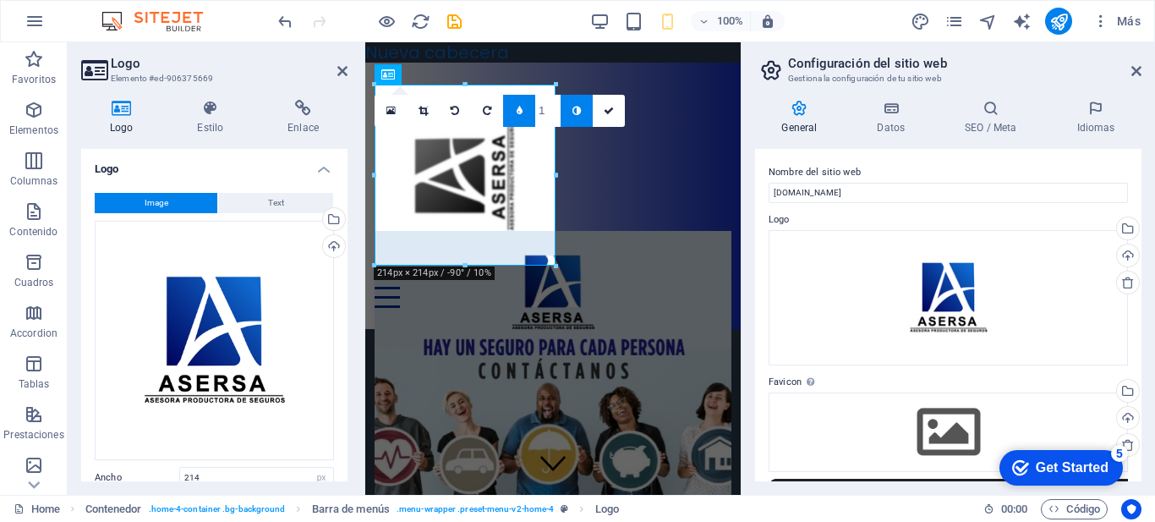
click at [452, 107] on icon at bounding box center [455, 111] width 8 height 10
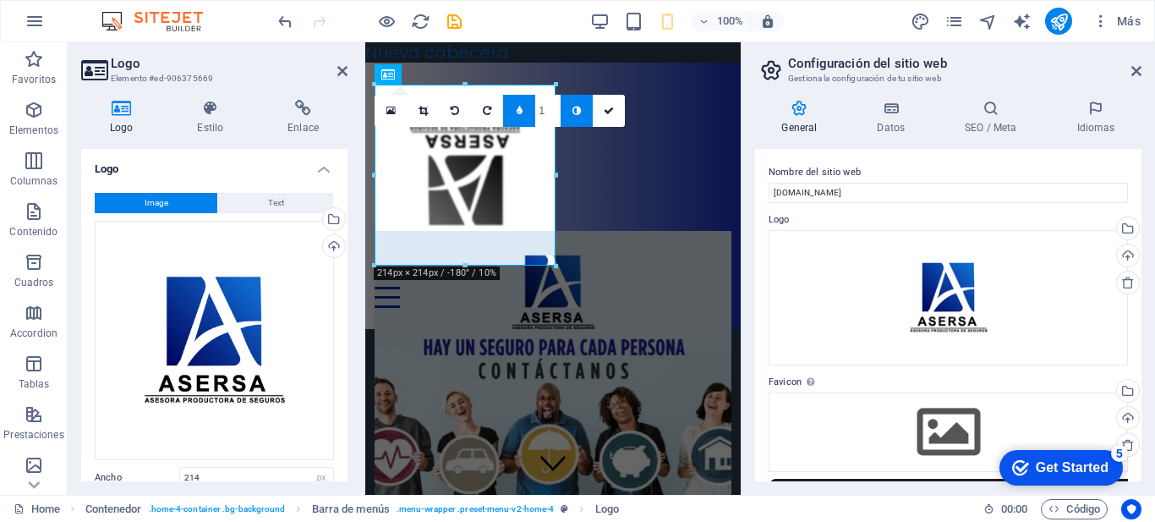
click at [452, 107] on icon at bounding box center [455, 111] width 8 height 10
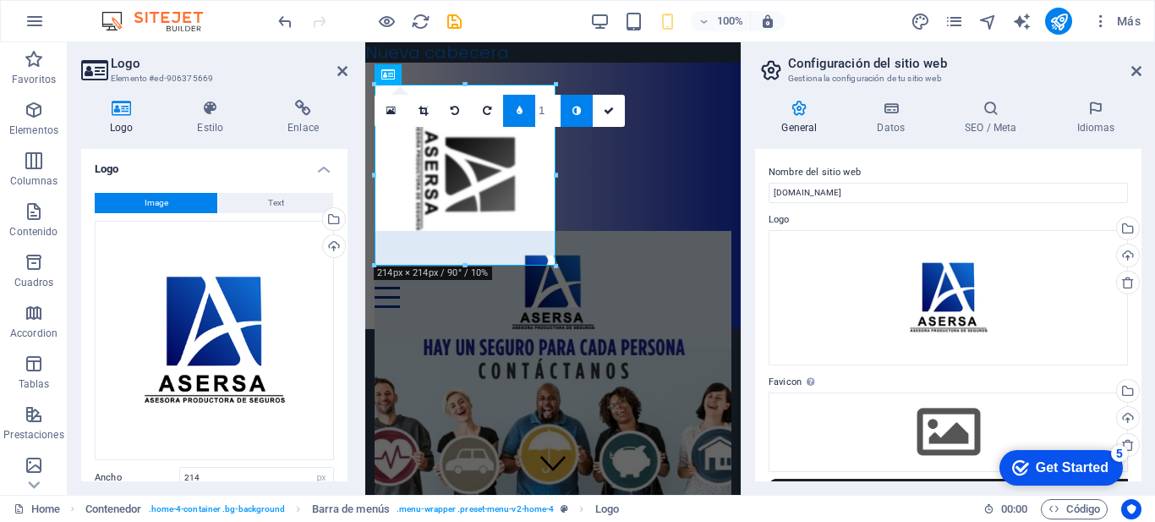
click at [452, 107] on icon at bounding box center [455, 111] width 8 height 10
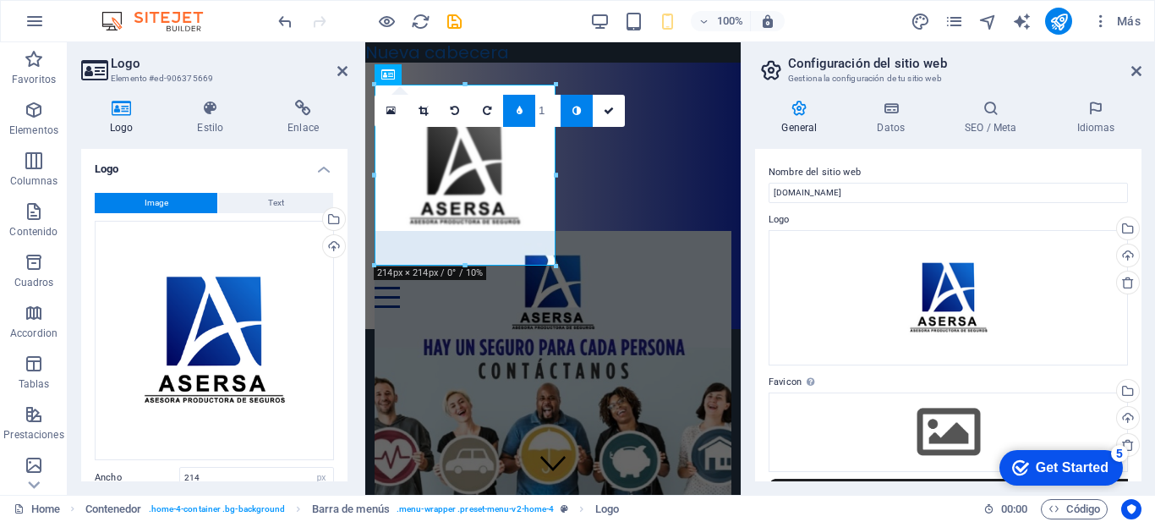
click at [452, 107] on icon at bounding box center [455, 111] width 8 height 10
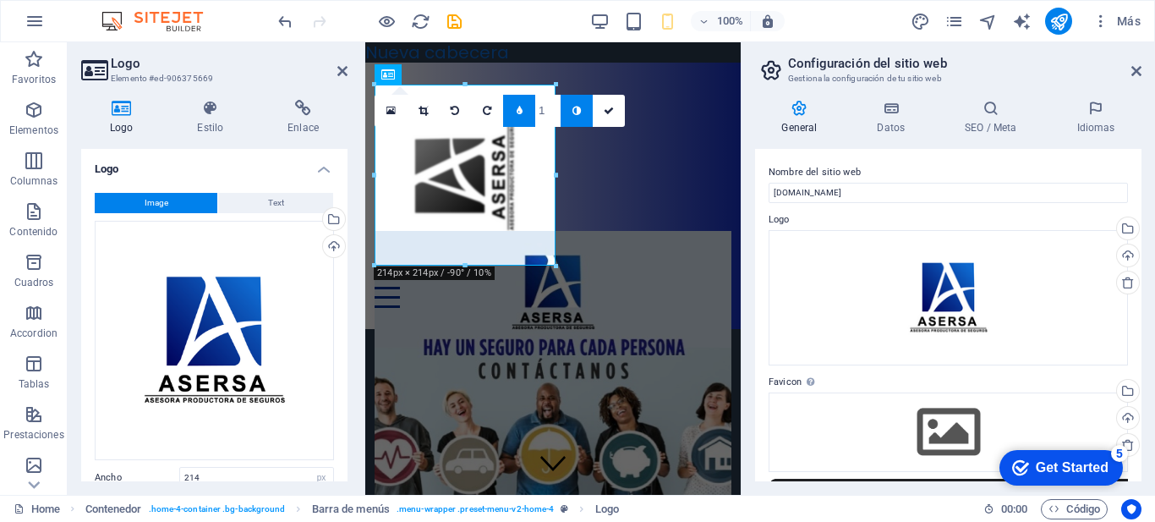
click at [452, 107] on icon at bounding box center [455, 111] width 8 height 10
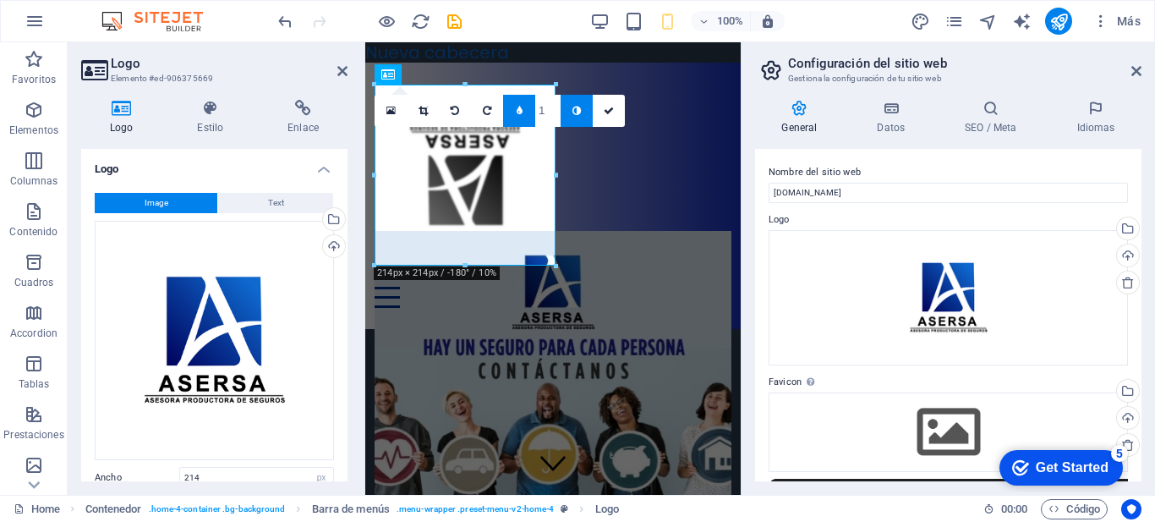
click at [452, 107] on icon at bounding box center [455, 111] width 8 height 10
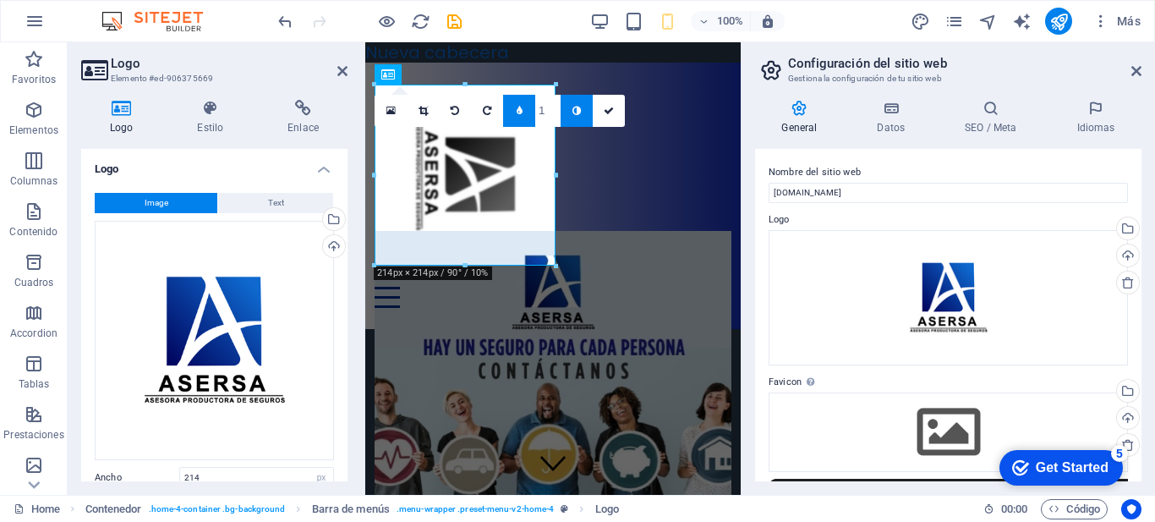
click at [452, 107] on icon at bounding box center [455, 111] width 8 height 10
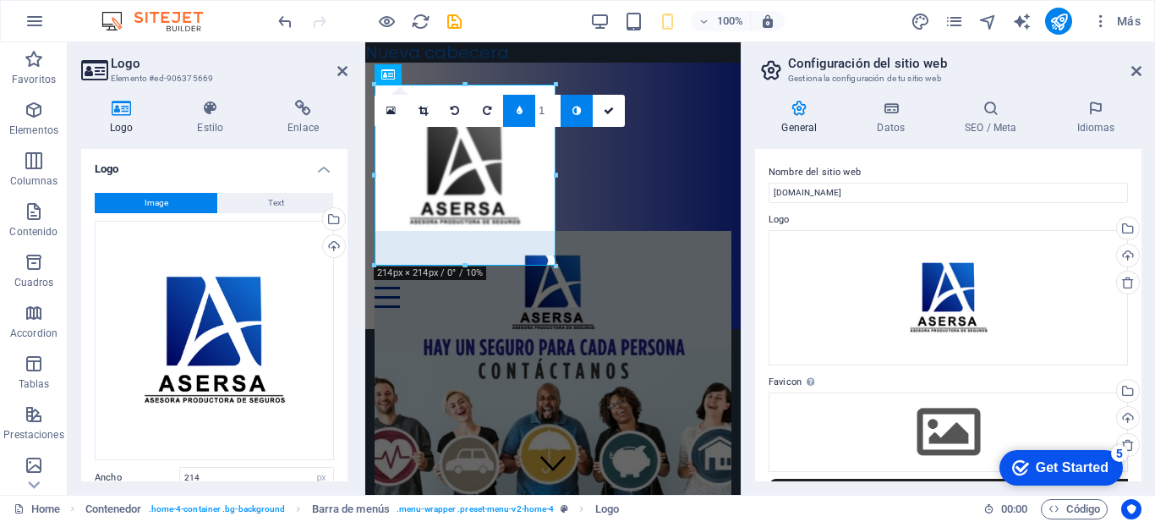
click at [452, 107] on icon at bounding box center [455, 111] width 8 height 10
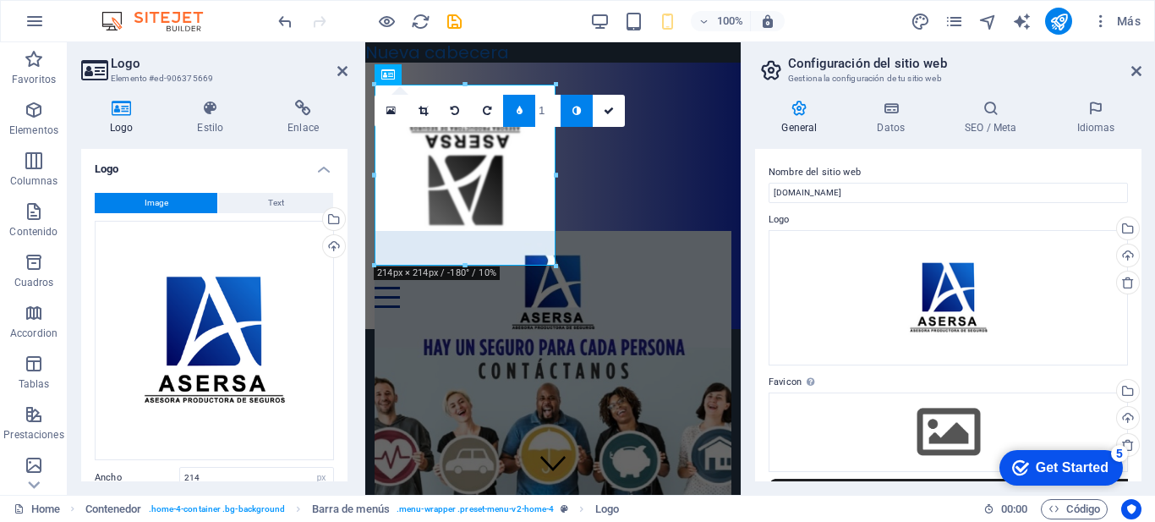
click at [452, 107] on icon at bounding box center [455, 111] width 8 height 10
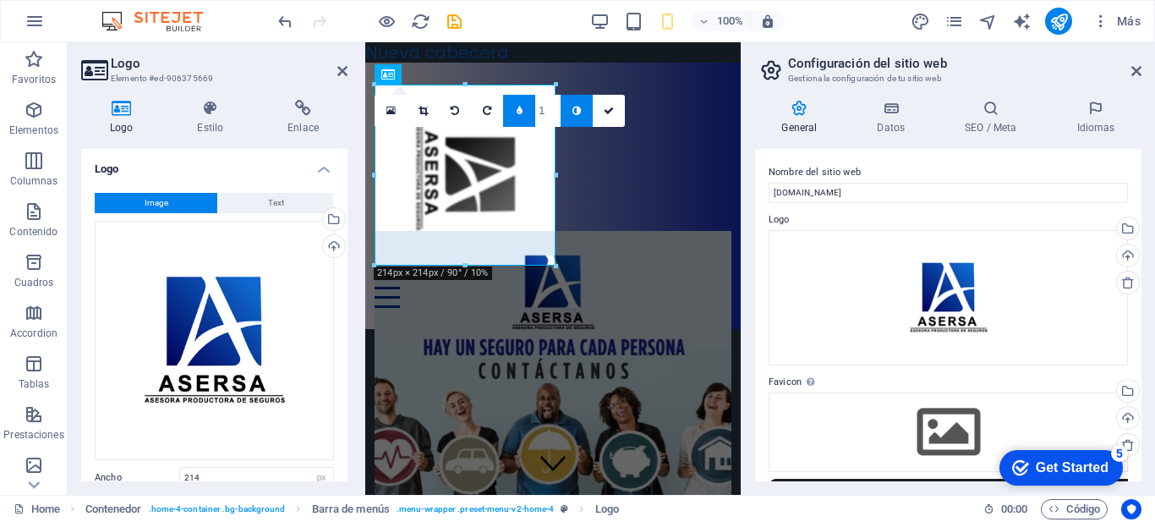
click at [452, 107] on icon at bounding box center [455, 111] width 8 height 10
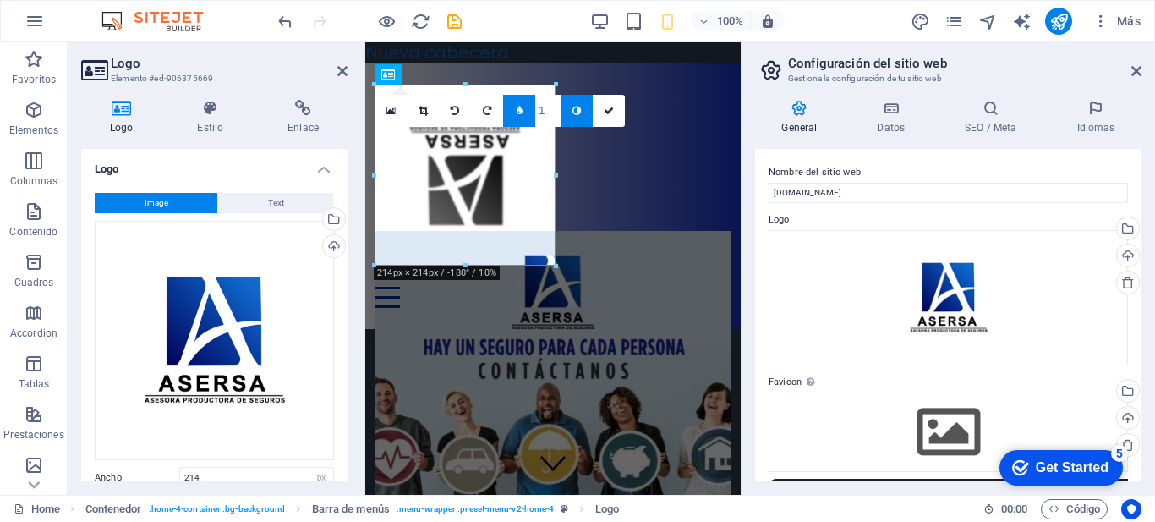
click at [452, 107] on icon at bounding box center [455, 111] width 8 height 10
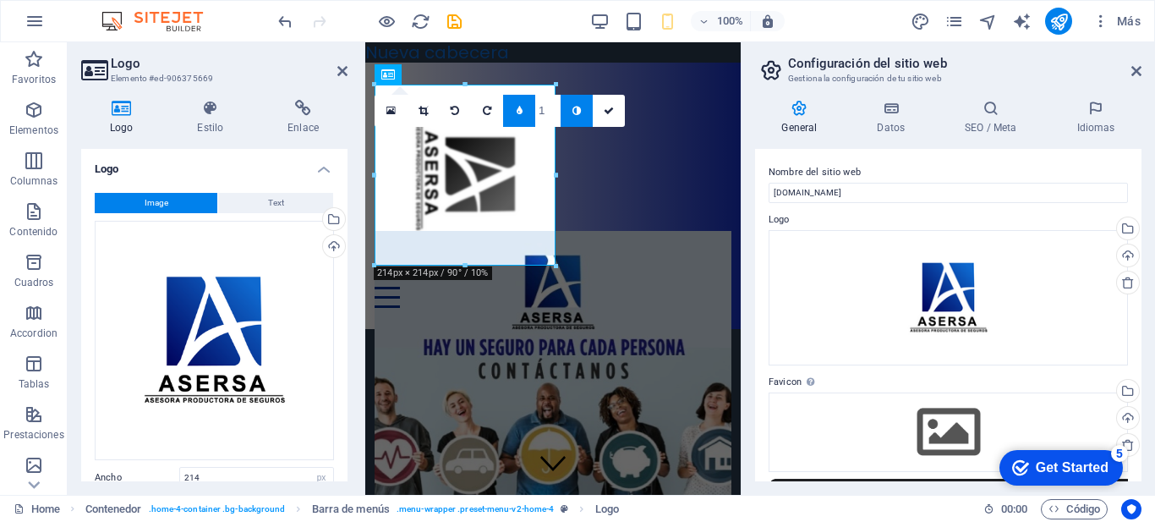
click at [452, 107] on icon at bounding box center [455, 111] width 8 height 10
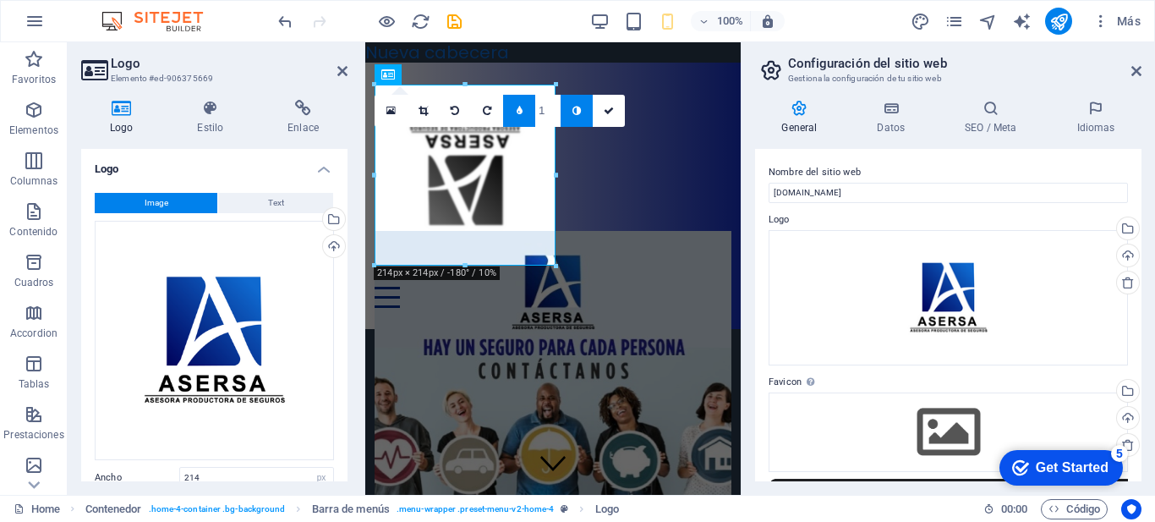
click at [452, 107] on icon at bounding box center [455, 111] width 8 height 10
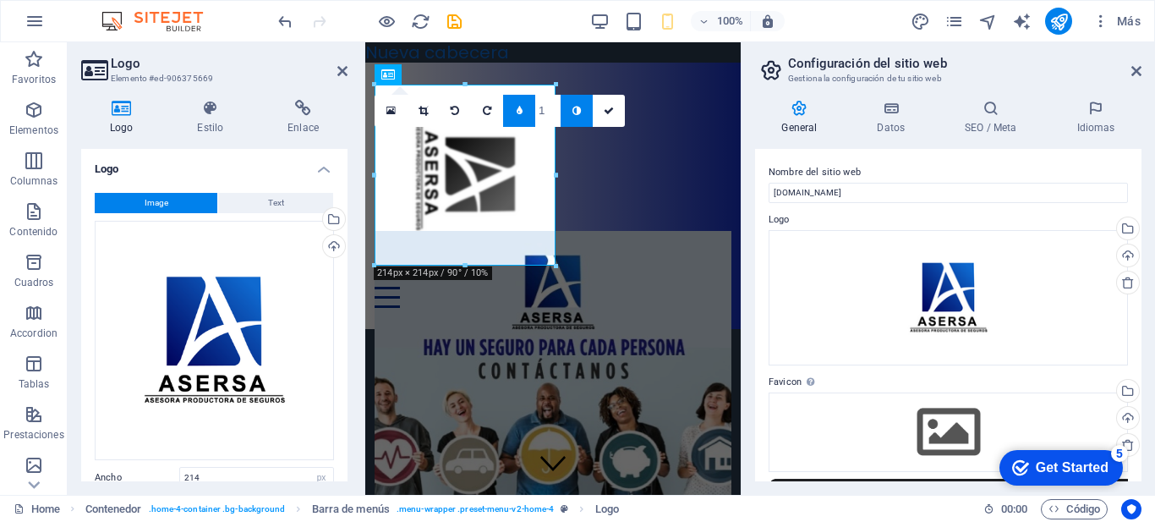
click at [452, 107] on icon at bounding box center [455, 111] width 8 height 10
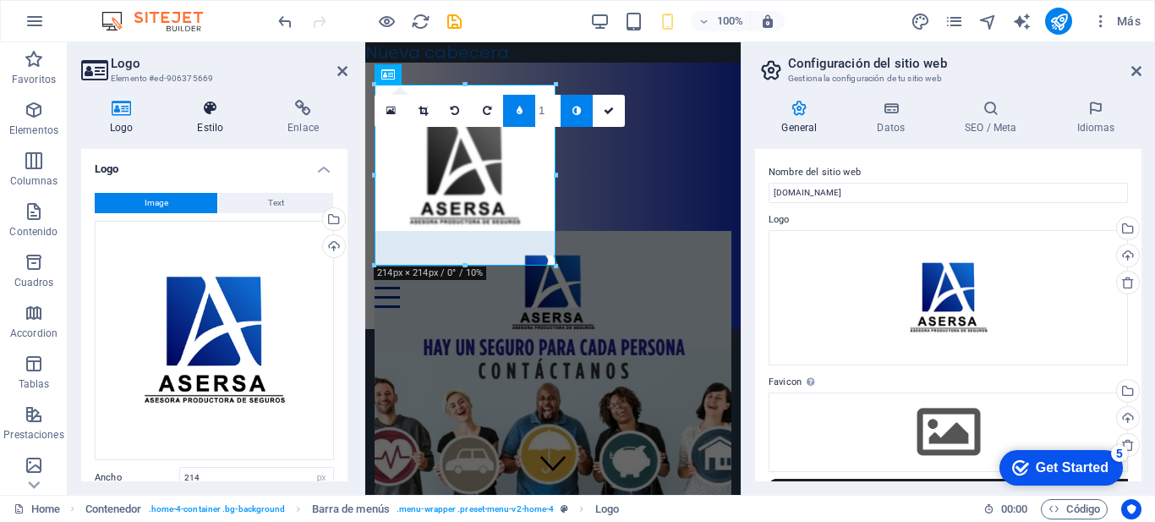
click at [222, 118] on h4 "Estilo" at bounding box center [213, 118] width 90 height 36
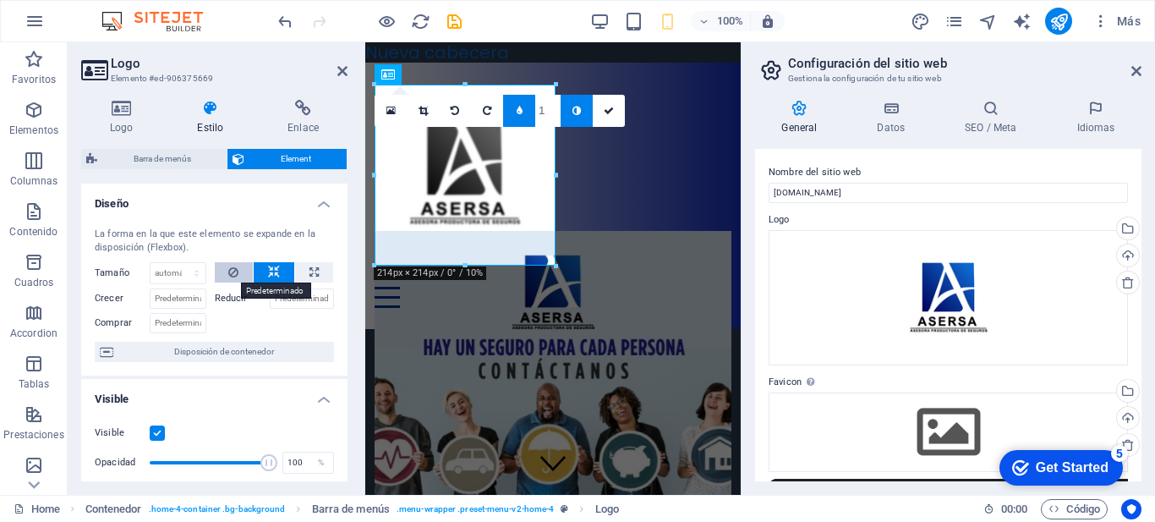
click at [233, 272] on icon at bounding box center [233, 272] width 10 height 20
click at [310, 269] on icon at bounding box center [314, 272] width 9 height 20
type input "100"
select select "%"
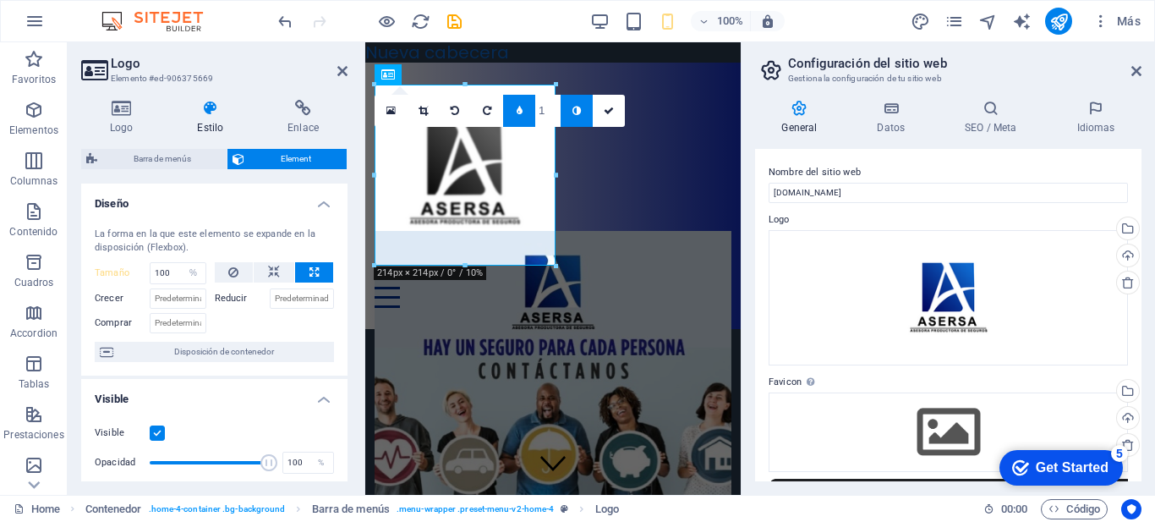
click at [156, 431] on label at bounding box center [157, 432] width 15 height 15
click at [0, 0] on input "Visible" at bounding box center [0, 0] width 0 height 0
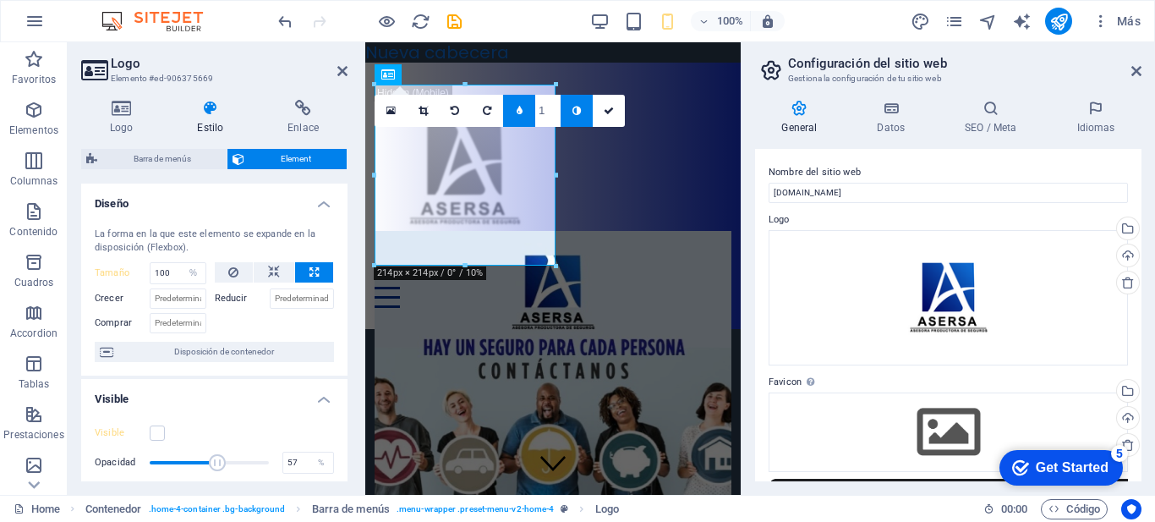
drag, startPoint x: 249, startPoint y: 457, endPoint x: 216, endPoint y: 464, distance: 33.9
click at [216, 464] on span at bounding box center [209, 462] width 119 height 25
type input "56.99"
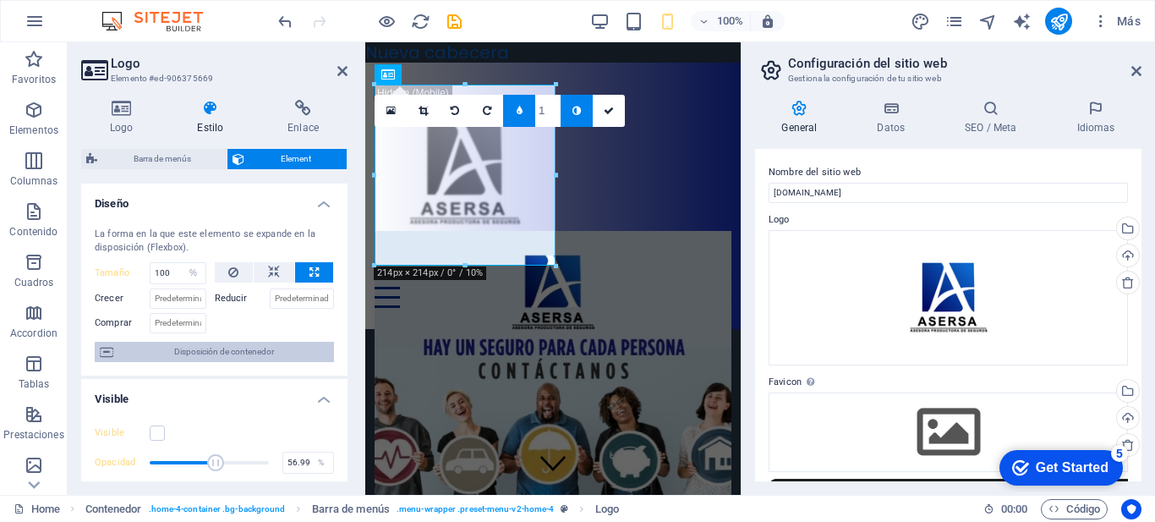
click at [249, 354] on span "Disposición de contenedor" at bounding box center [223, 352] width 211 height 20
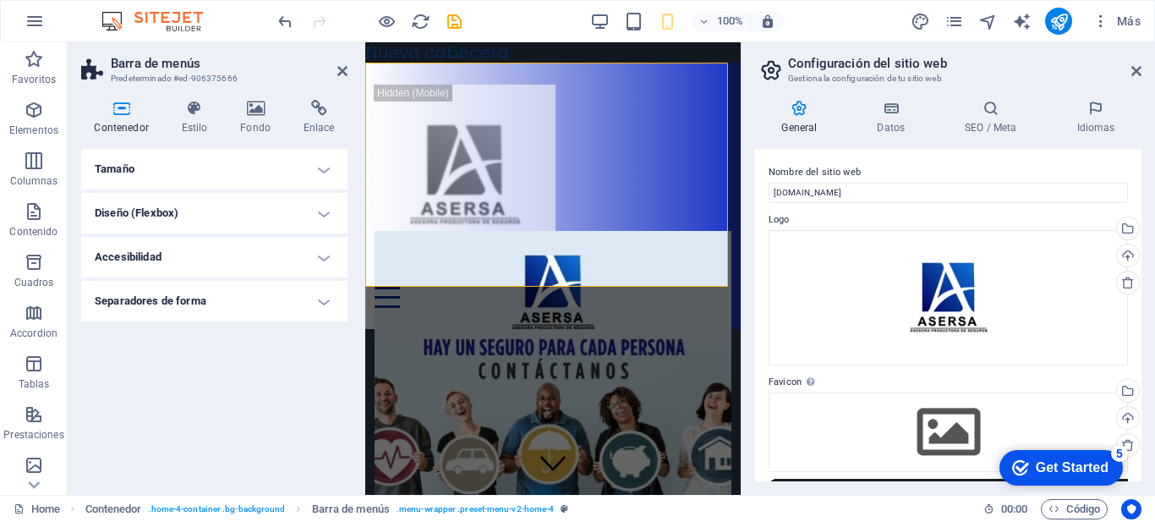
click at [258, 166] on h4 "Tamaño" at bounding box center [214, 169] width 266 height 41
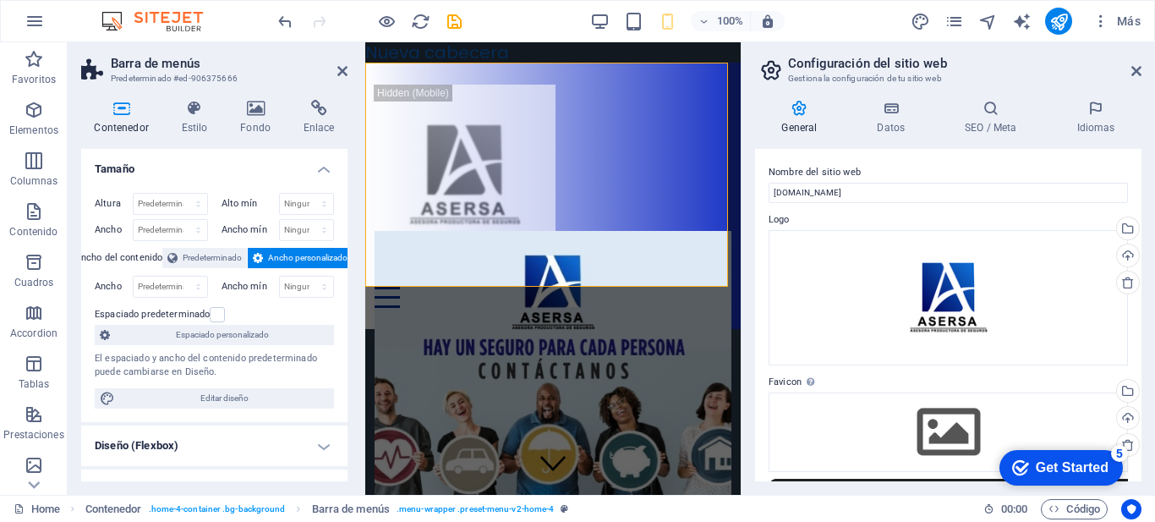
click at [212, 268] on div "Ancho del contenido Predeterminado Ancho personalizado" at bounding box center [214, 258] width 239 height 21
click at [305, 287] on select "Ninguno px rem % vh vw" at bounding box center [307, 287] width 54 height 20
click at [162, 441] on h4 "Diseño (Flexbox)" at bounding box center [214, 445] width 266 height 41
drag, startPoint x: 1135, startPoint y: 69, endPoint x: 768, endPoint y: 27, distance: 369.5
click at [1133, 69] on icon at bounding box center [1137, 71] width 10 height 14
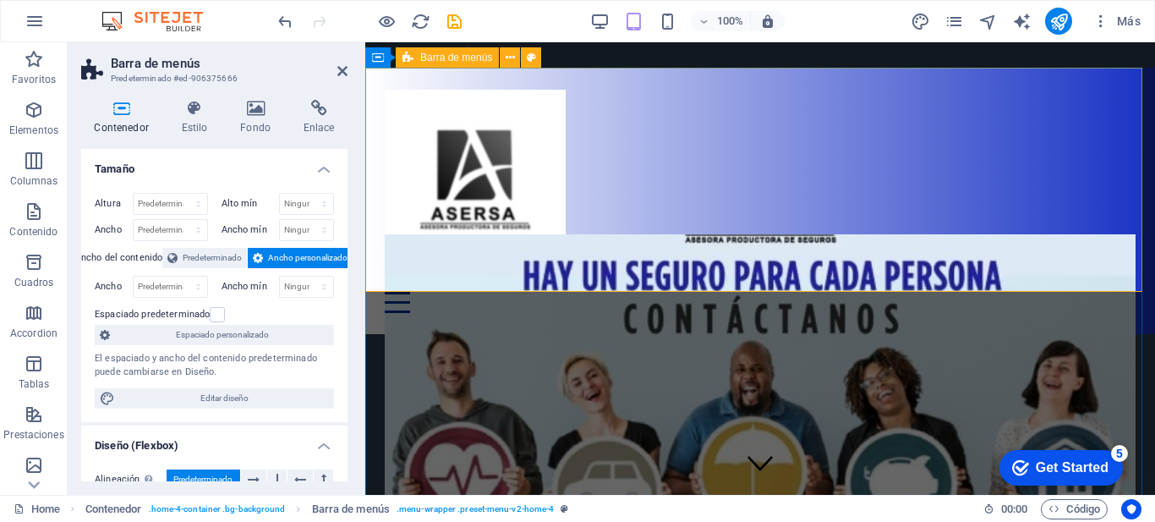
click at [785, 105] on div "Menu Inicio Acerca Servicios FAQ" at bounding box center [760, 201] width 790 height 266
click at [839, 395] on figure at bounding box center [760, 440] width 750 height 412
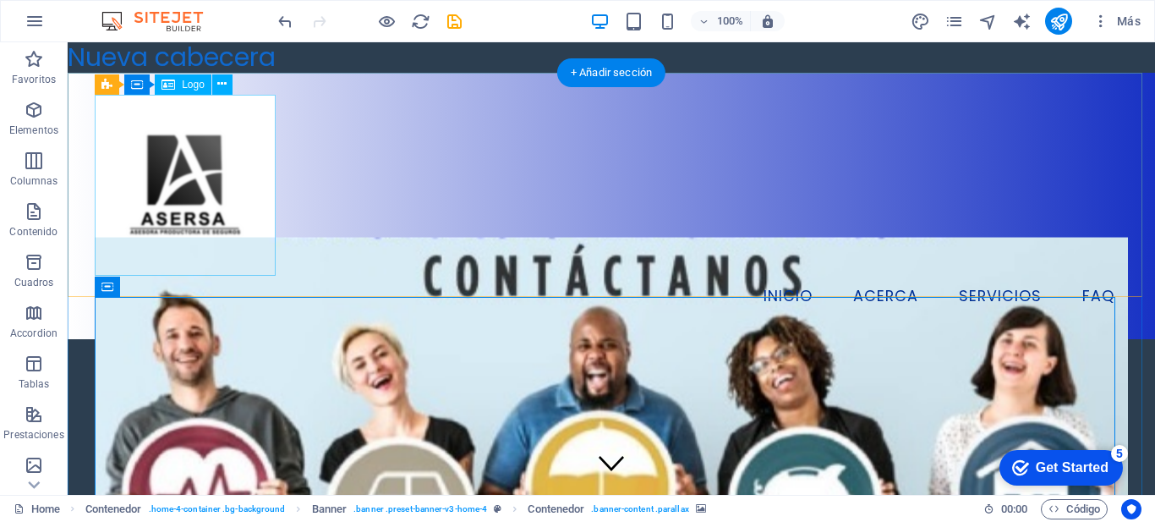
click at [213, 146] on div at bounding box center [612, 185] width 1034 height 181
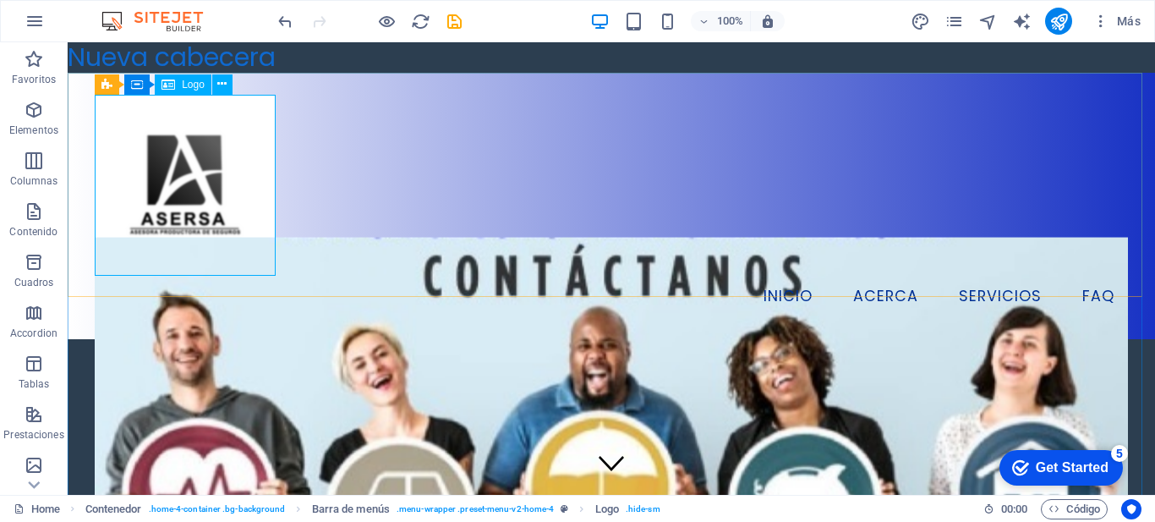
click at [184, 83] on span "Logo" at bounding box center [193, 85] width 23 height 10
click at [156, 84] on div "Logo" at bounding box center [183, 84] width 57 height 20
click at [162, 128] on div at bounding box center [612, 185] width 1034 height 181
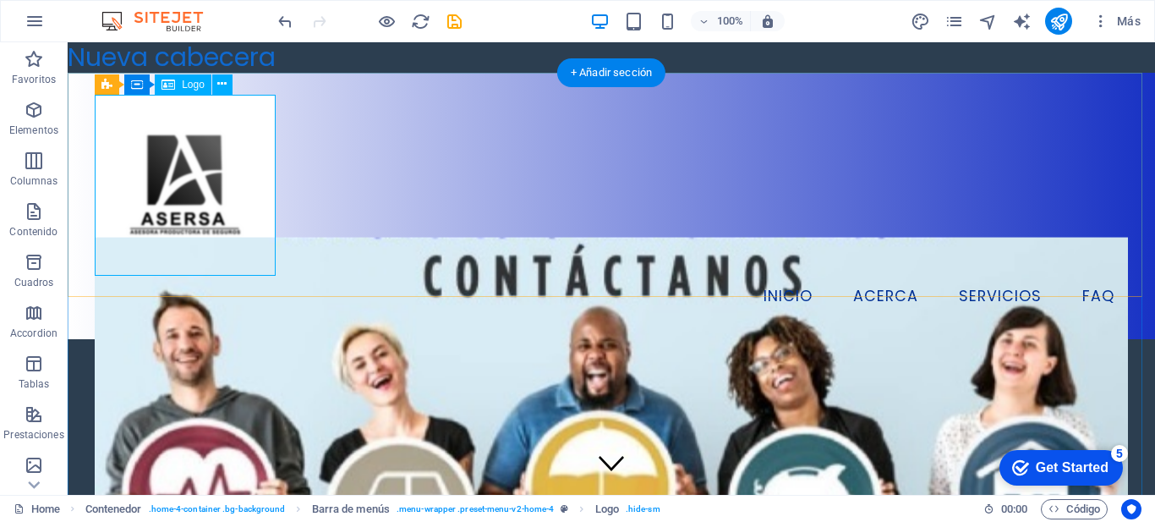
click at [162, 128] on div at bounding box center [612, 185] width 1034 height 181
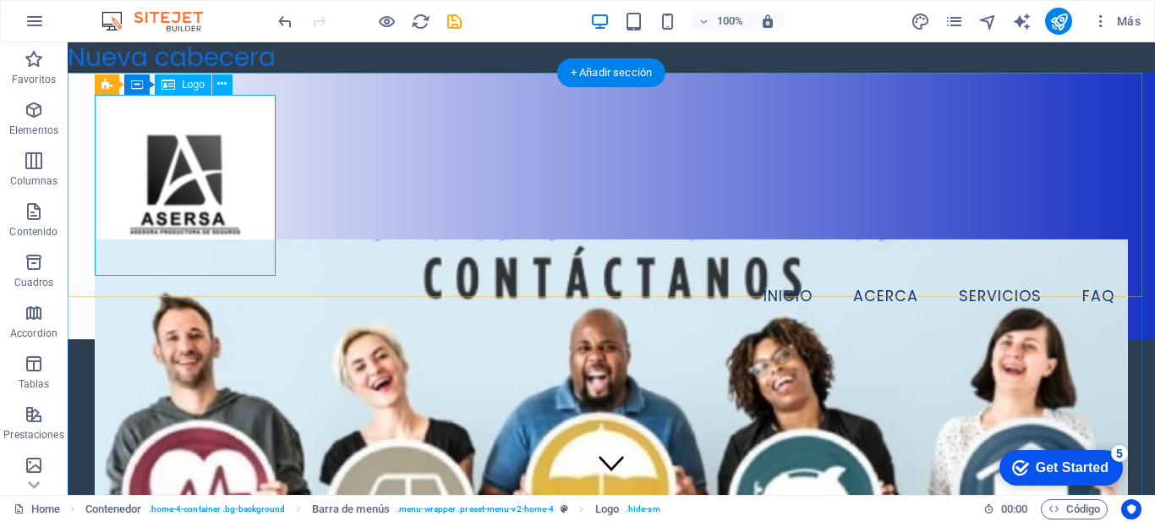
select select "px"
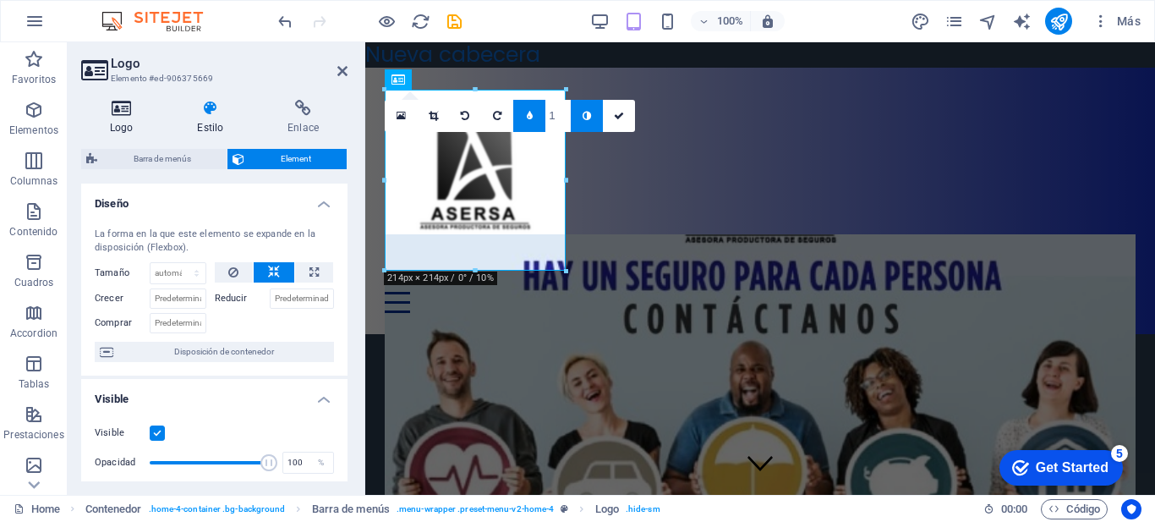
click at [126, 113] on icon at bounding box center [121, 108] width 80 height 17
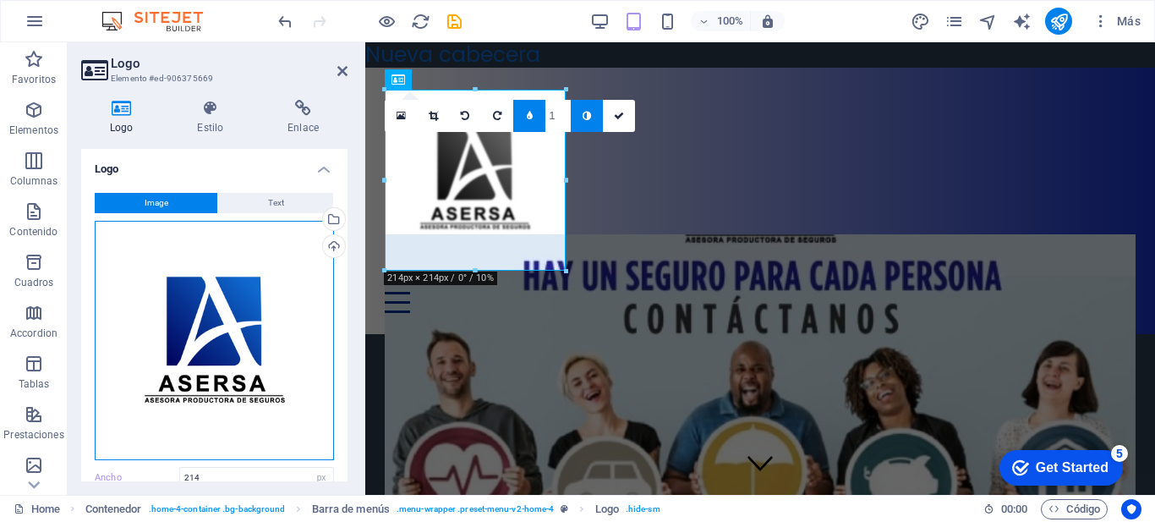
click at [224, 315] on div "Arrastra archivos aquí, haz clic para escoger archivos o selecciona archivos de…" at bounding box center [214, 340] width 239 height 239
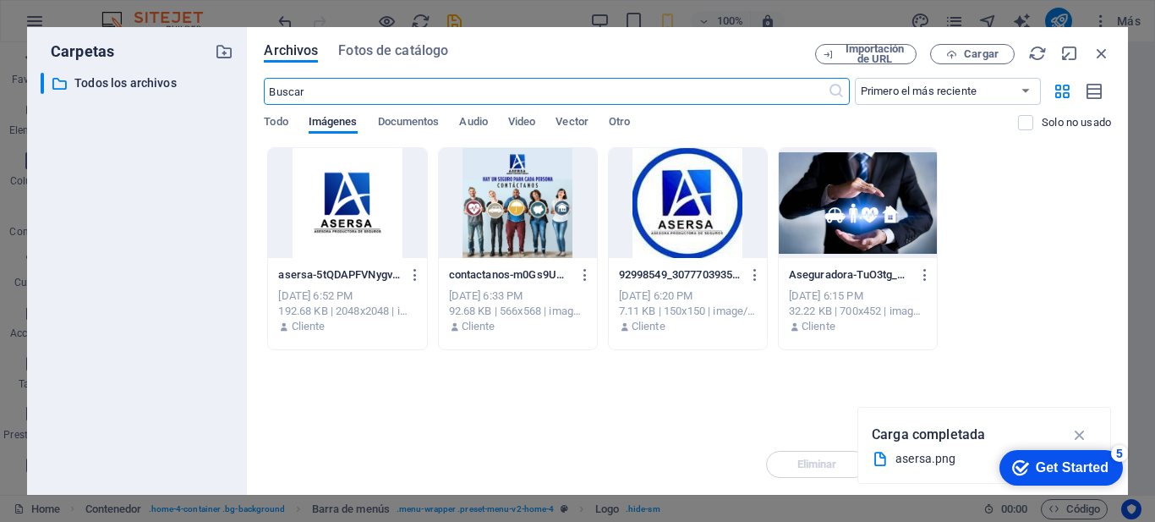
click at [339, 223] on div at bounding box center [347, 203] width 158 height 110
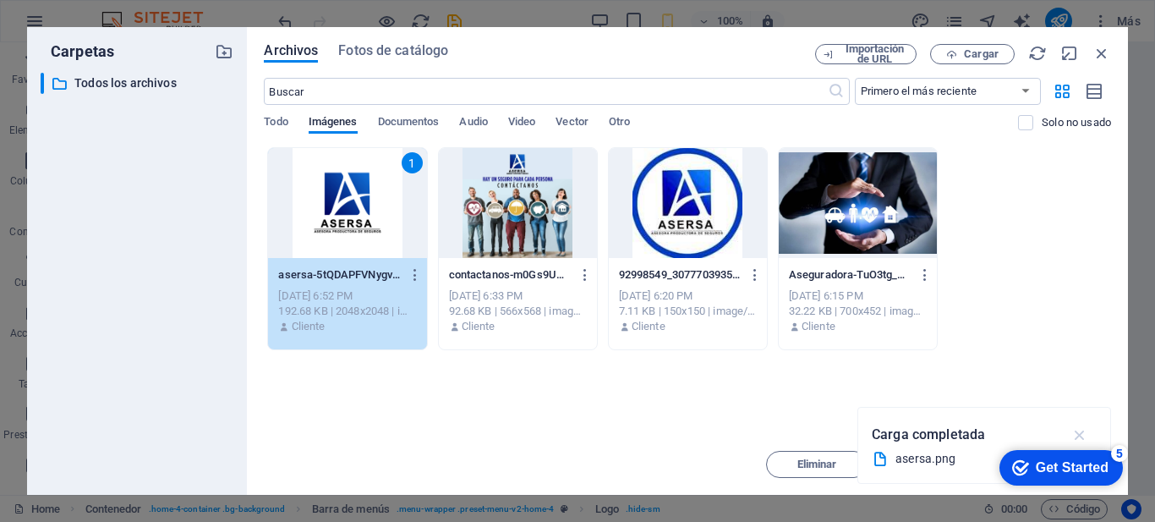
click at [1078, 436] on icon "button" at bounding box center [1080, 434] width 19 height 19
click at [361, 306] on div "192.68 KB | 2048x2048 | image/png" at bounding box center [347, 311] width 138 height 15
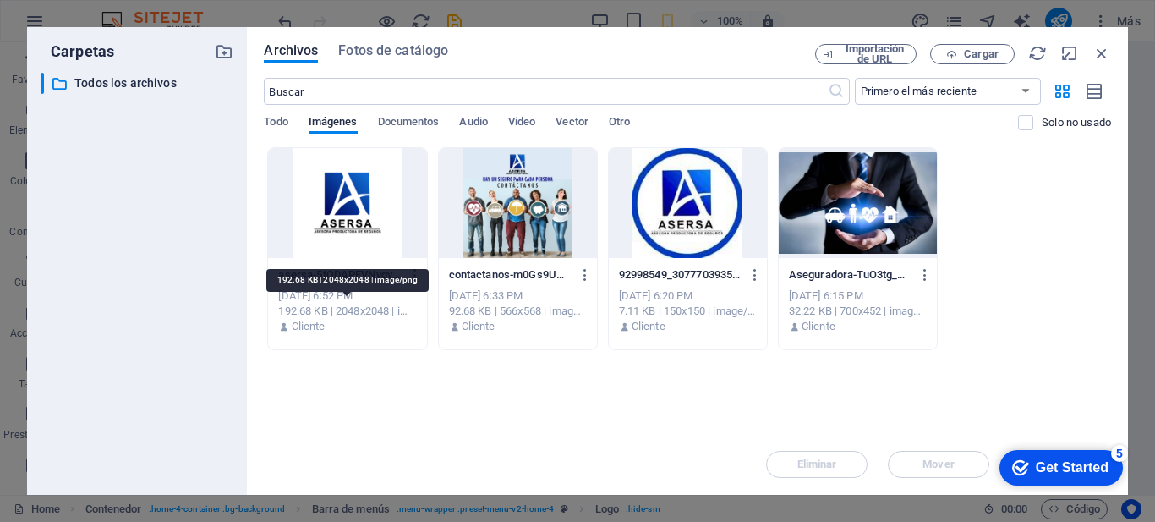
click at [361, 306] on div "192.68 KB | 2048x2048 | image/png" at bounding box center [347, 311] width 138 height 15
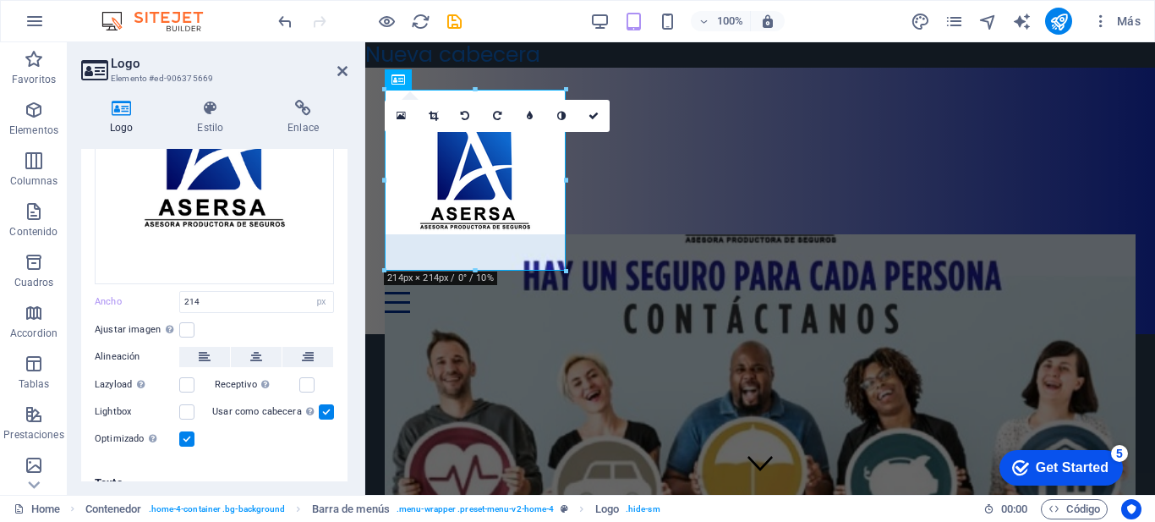
scroll to position [174, 0]
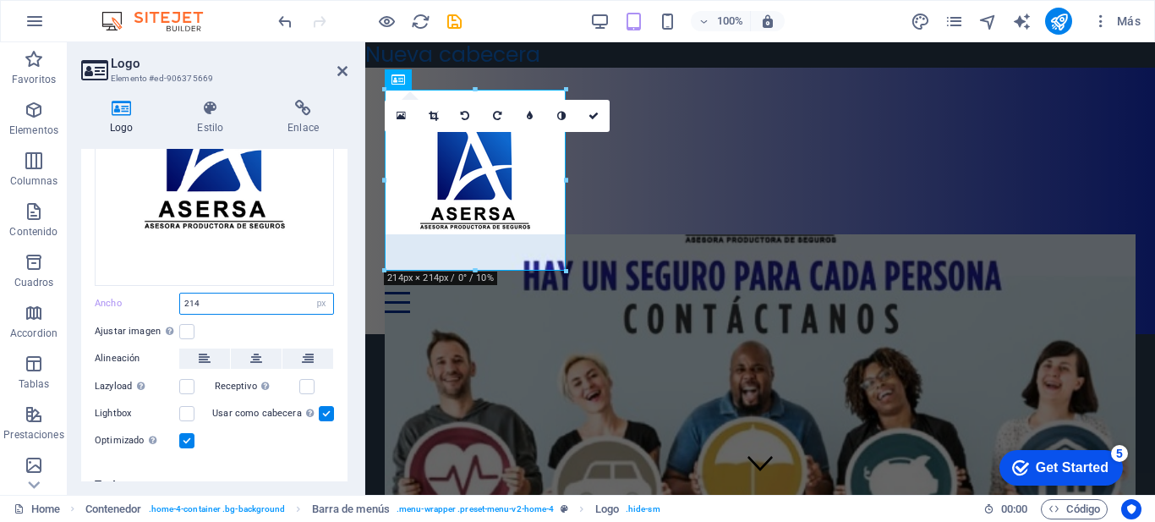
click at [236, 298] on input "214" at bounding box center [256, 303] width 153 height 20
click at [191, 387] on label at bounding box center [186, 386] width 15 height 15
click at [0, 0] on input "Lazyload La carga de imágenes tras la carga de la página mejora la velocidad de…" at bounding box center [0, 0] width 0 height 0
click at [304, 387] on label at bounding box center [306, 386] width 15 height 15
click at [0, 0] on input "Receptivo Automáticamente cargar tamaños optimizados de smartphone e imagen ret…" at bounding box center [0, 0] width 0 height 0
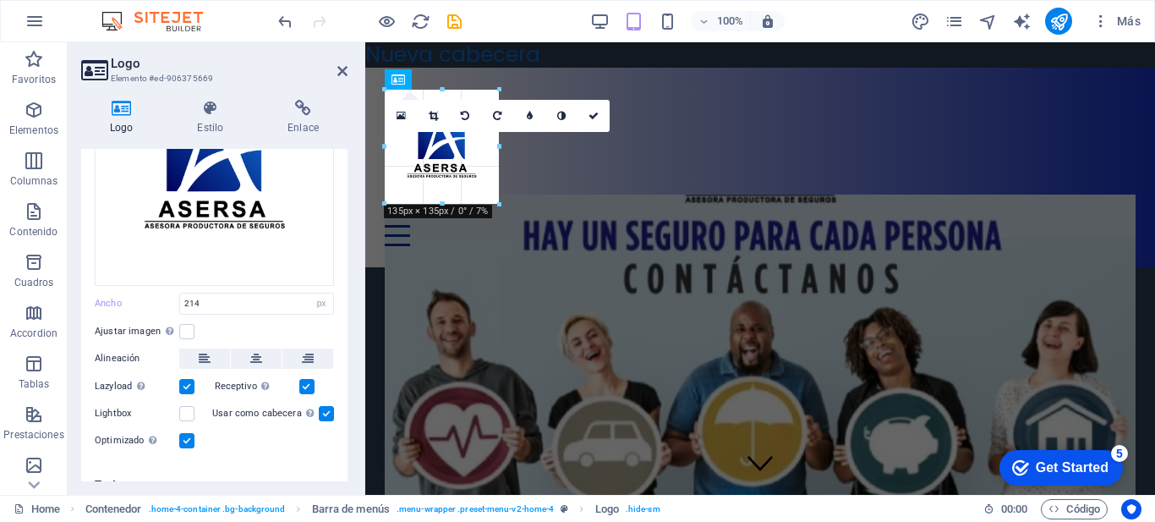
drag, startPoint x: 565, startPoint y: 267, endPoint x: 501, endPoint y: 195, distance: 96.4
type input "135"
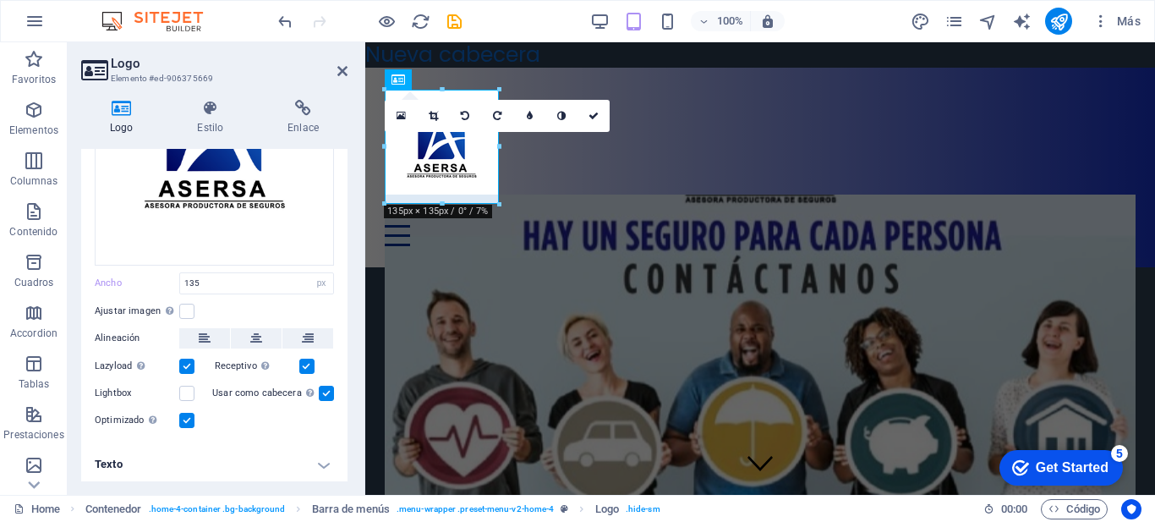
click at [310, 461] on h4 "Texto" at bounding box center [214, 464] width 266 height 41
click at [188, 306] on label at bounding box center [186, 311] width 15 height 15
click at [0, 0] on input "Ajustar imagen Ajustar imagen automáticamente a un ancho y alto fijo" at bounding box center [0, 0] width 0 height 0
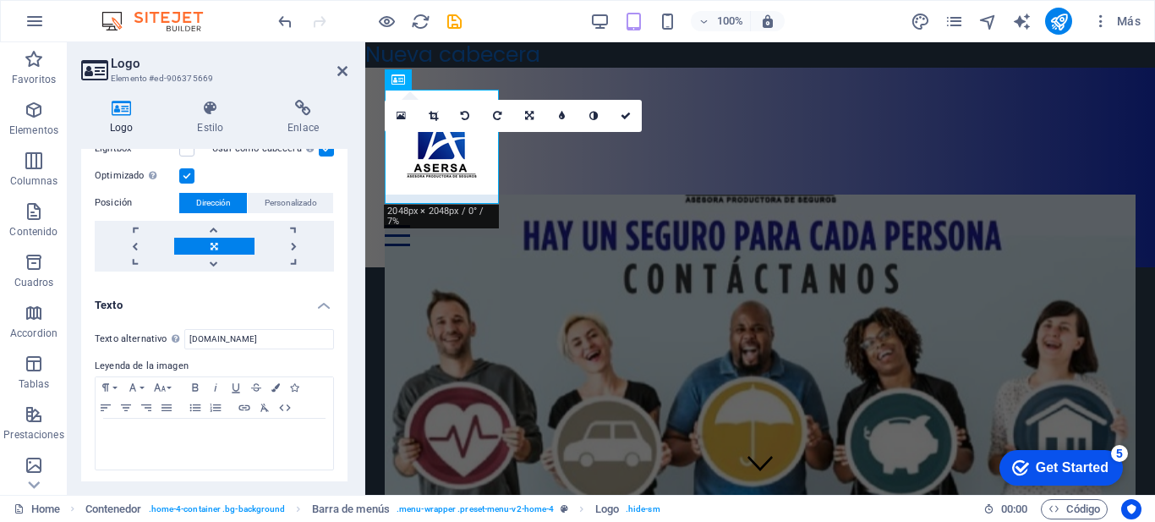
scroll to position [0, 0]
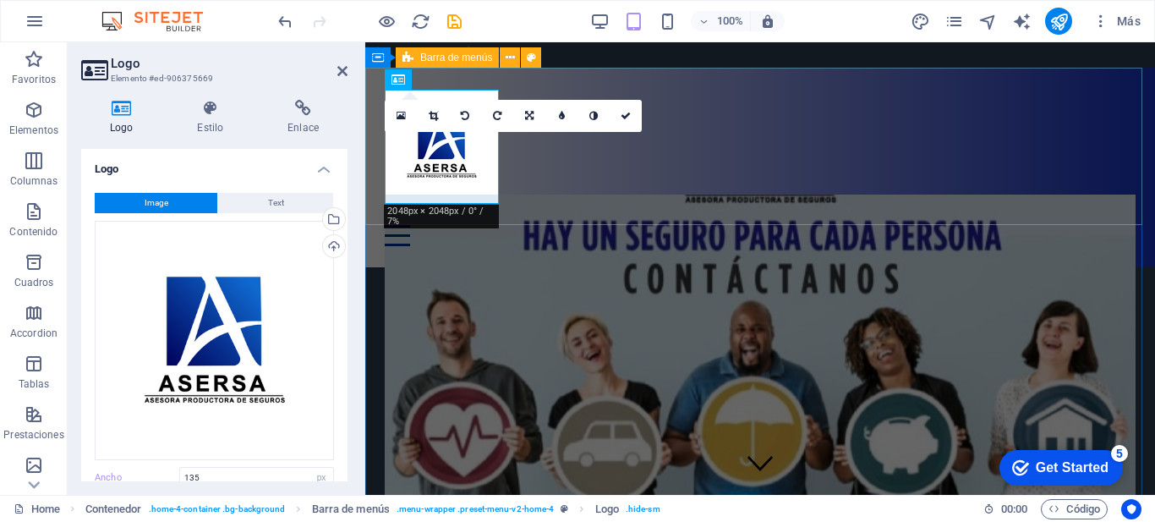
click at [768, 165] on div "Menu Inicio Acerca Servicios FAQ" at bounding box center [760, 168] width 790 height 200
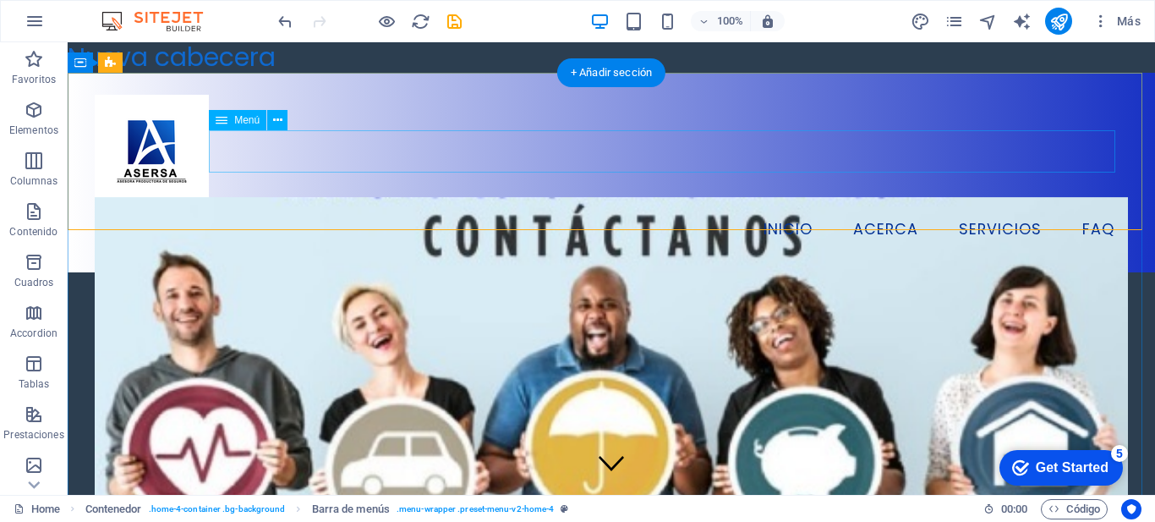
click at [503, 209] on nav "Inicio Acerca Servicios FAQ" at bounding box center [612, 230] width 1034 height 42
click at [409, 214] on div "Menu Inicio Acerca Servicios FAQ" at bounding box center [612, 173] width 1088 height 200
click at [369, 200] on div "Menu Inicio Acerca Servicios FAQ" at bounding box center [612, 173] width 1088 height 200
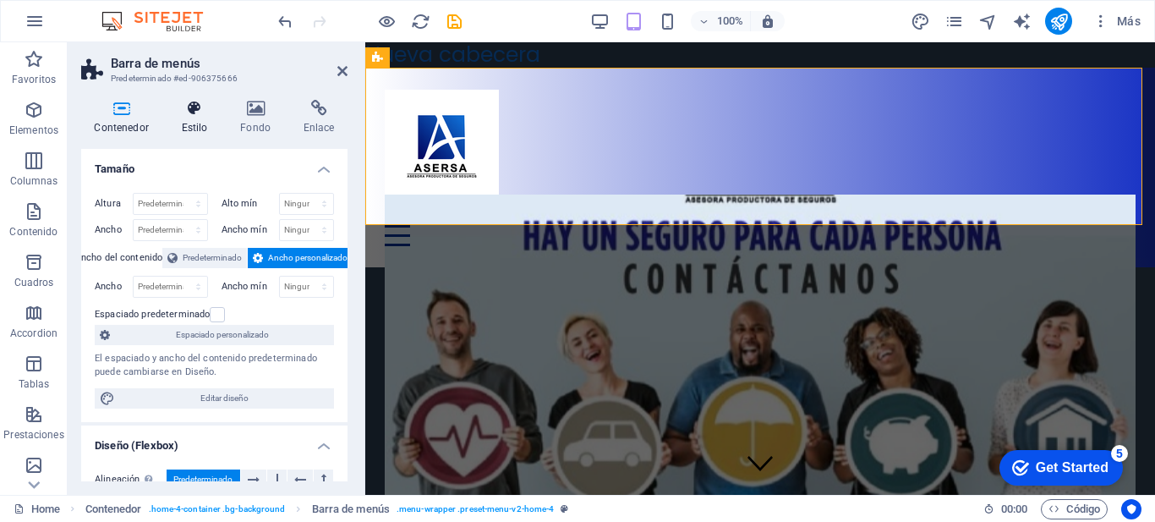
click at [188, 107] on icon at bounding box center [194, 108] width 52 height 17
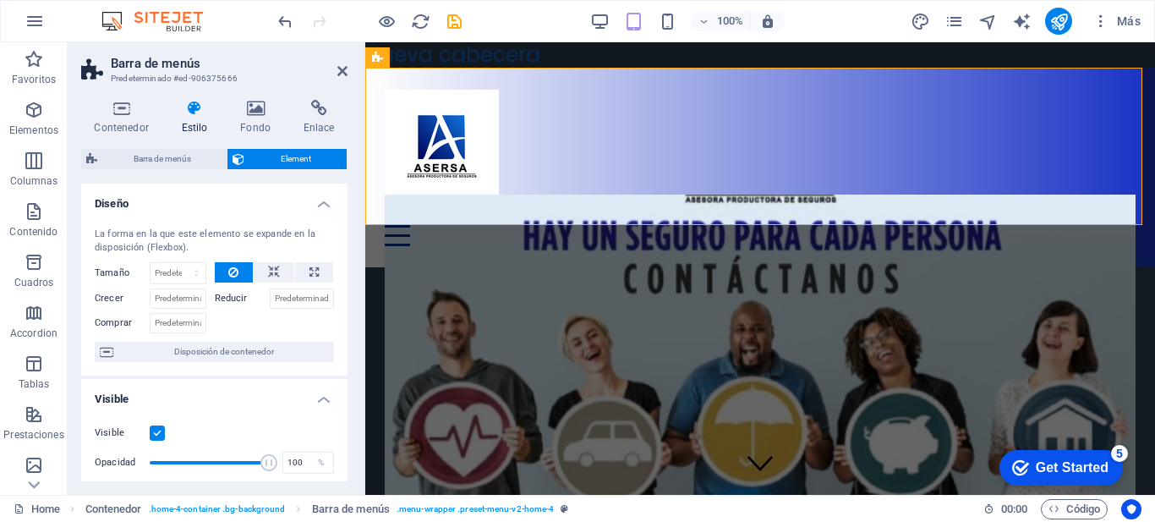
click at [157, 435] on label at bounding box center [157, 432] width 15 height 15
click at [0, 0] on input "Visible" at bounding box center [0, 0] width 0 height 0
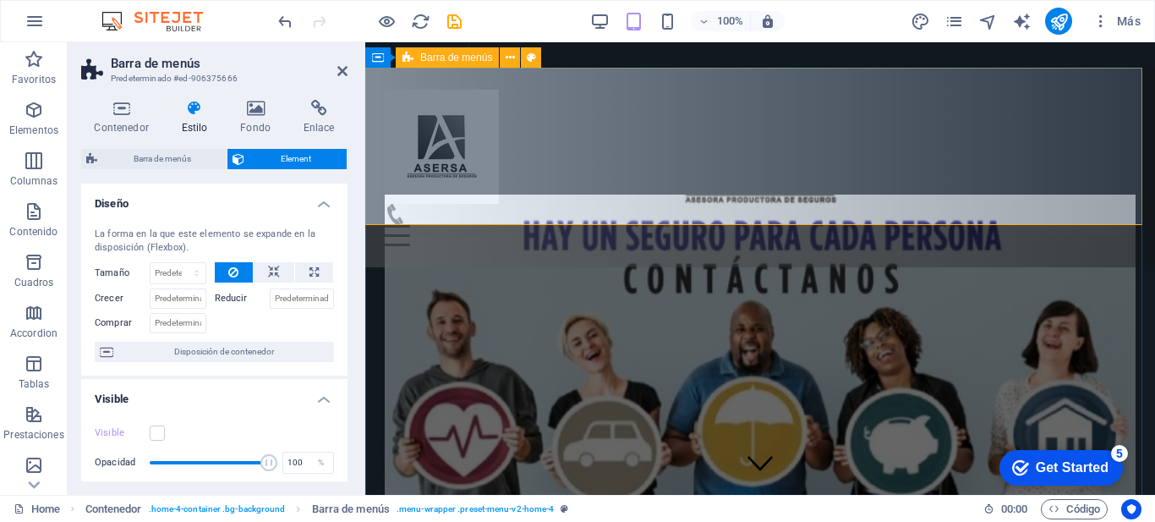
click at [550, 172] on div "Menu Inicio Acerca Servicios FAQ" at bounding box center [760, 168] width 790 height 200
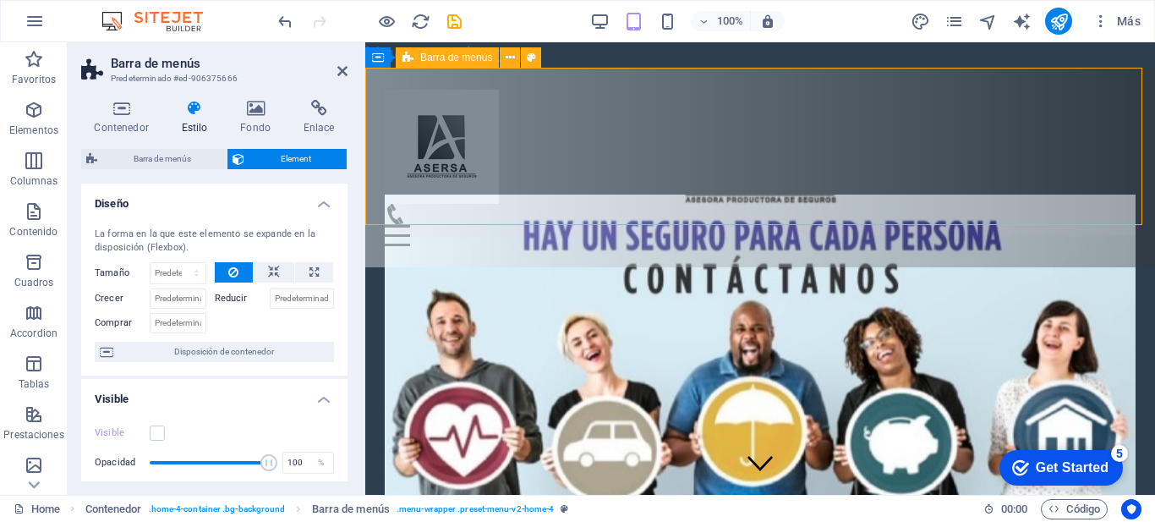
click at [550, 172] on div "Menu Inicio Acerca Servicios FAQ" at bounding box center [760, 168] width 790 height 200
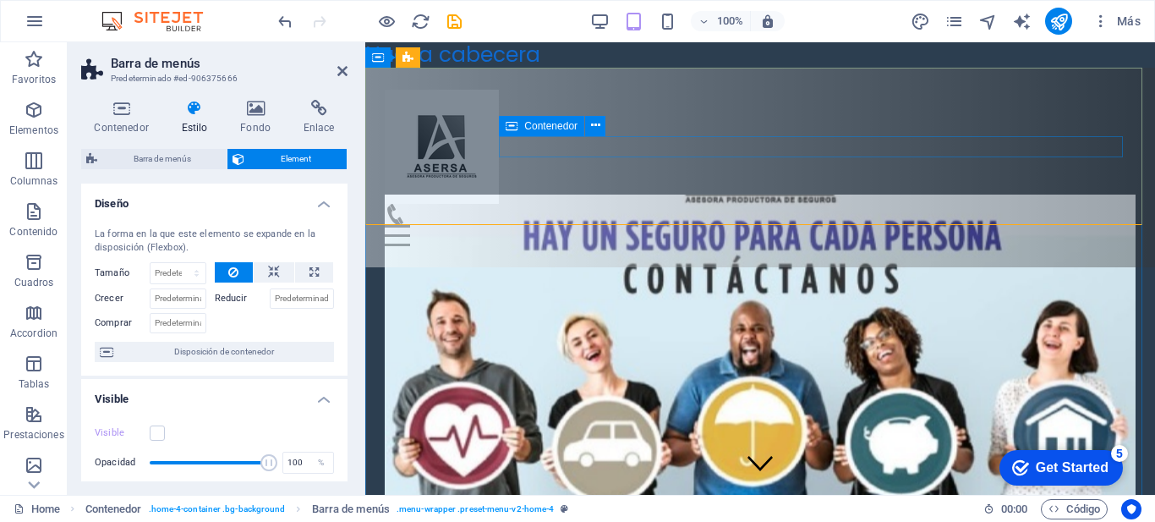
click at [666, 204] on div "Menu" at bounding box center [760, 225] width 750 height 42
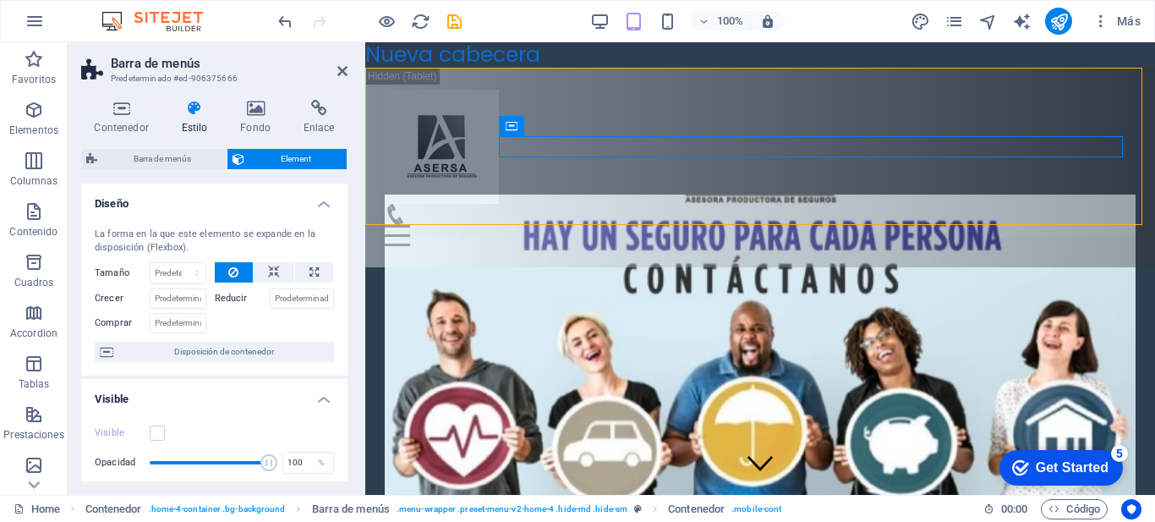
click at [596, 299] on figure at bounding box center [760, 401] width 750 height 412
click at [308, 375] on div "La forma en la que este elemento se expande en la disposición (Flexbox). Tamaño…" at bounding box center [214, 295] width 266 height 162
drag, startPoint x: 266, startPoint y: 458, endPoint x: 190, endPoint y: 461, distance: 76.2
click at [190, 461] on span at bounding box center [189, 462] width 17 height 17
click at [253, 397] on h4 "Visible" at bounding box center [214, 394] width 266 height 30
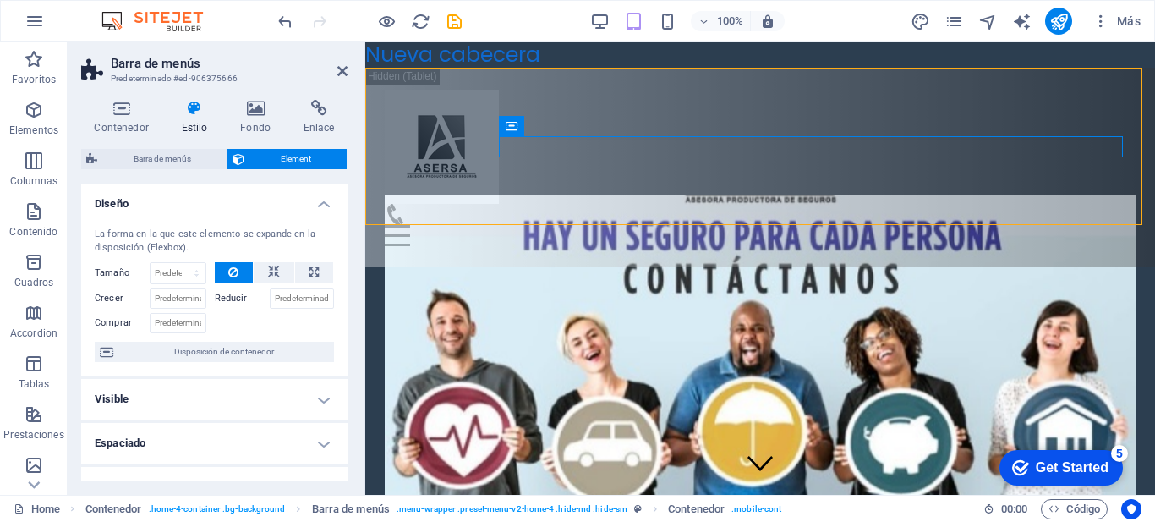
click at [253, 397] on h4 "Visible" at bounding box center [214, 399] width 266 height 41
type input "100"
drag, startPoint x: 196, startPoint y: 467, endPoint x: 269, endPoint y: 462, distance: 72.9
click at [268, 461] on span at bounding box center [268, 462] width 17 height 17
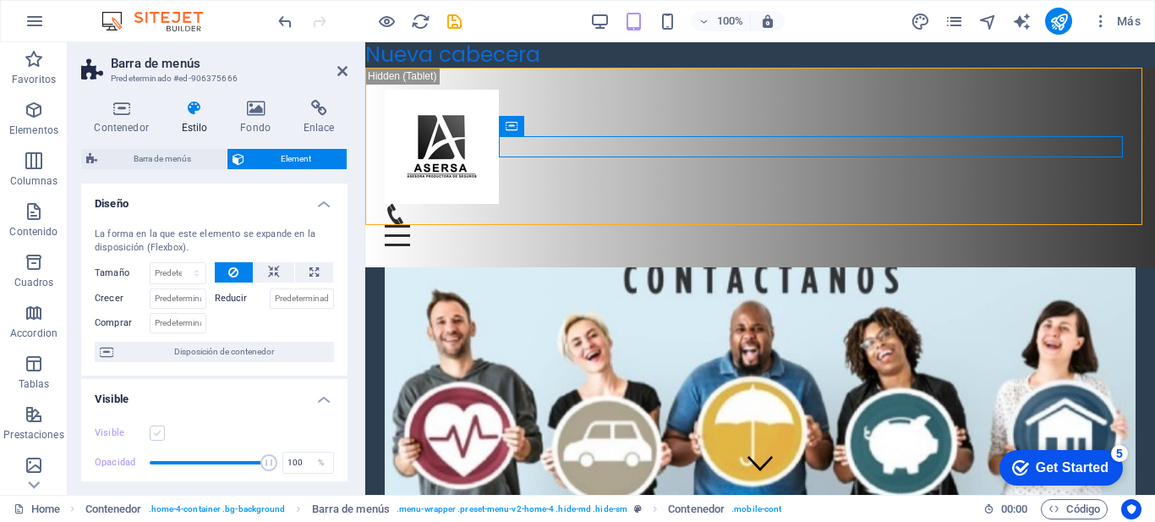
click at [164, 428] on label at bounding box center [157, 432] width 15 height 15
click at [0, 0] on input "Visible" at bounding box center [0, 0] width 0 height 0
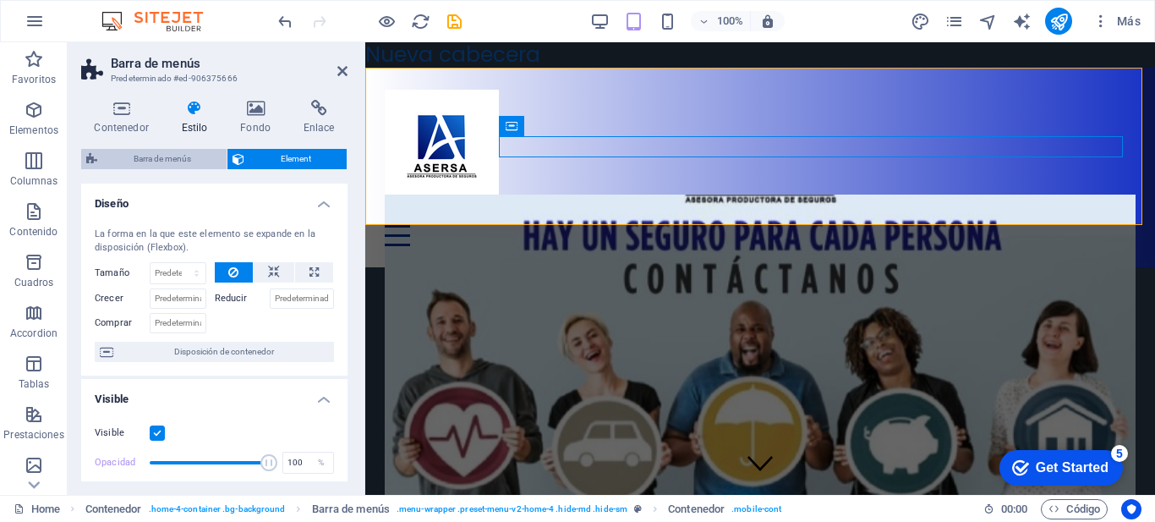
click at [174, 161] on span "Barra de menús" at bounding box center [161, 159] width 119 height 20
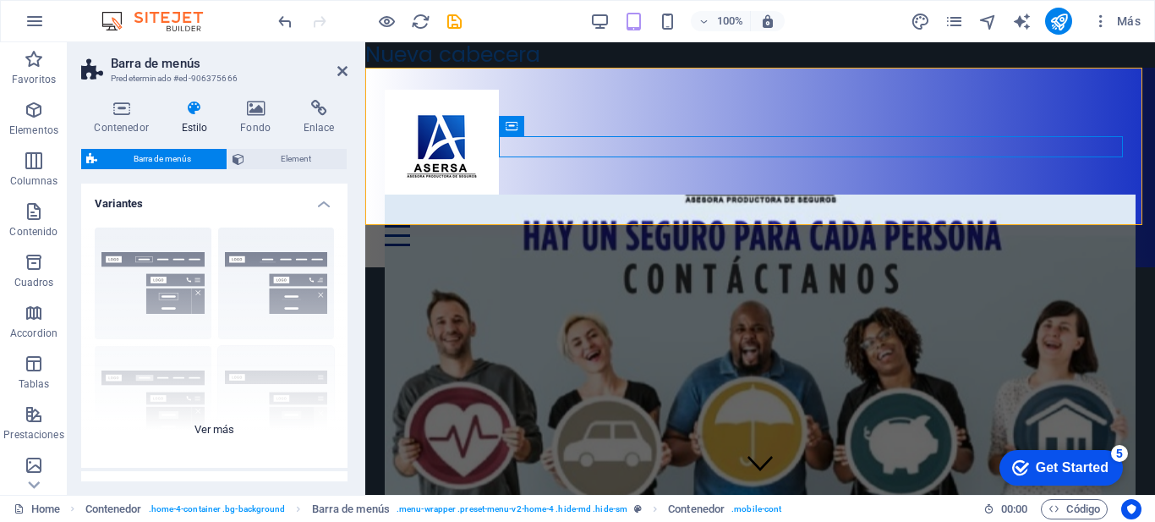
click at [270, 379] on div "Borde Centrado Predeterminado Fijo Loki Desencadenador Ancho XXL" at bounding box center [214, 341] width 266 height 254
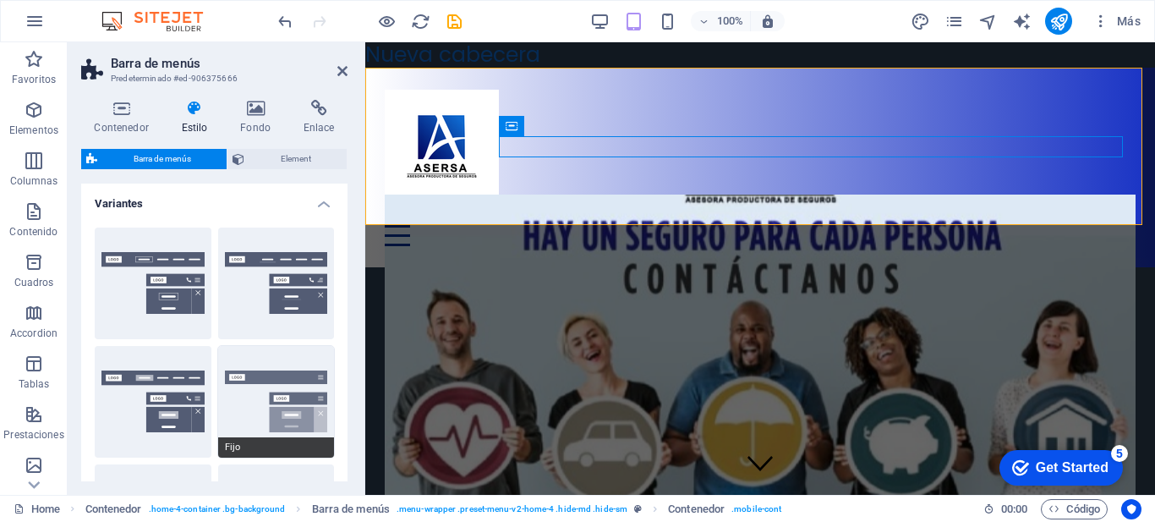
click at [263, 379] on button "Fijo" at bounding box center [276, 402] width 117 height 112
type input "1"
select select "rem"
type input "1"
select select "rem"
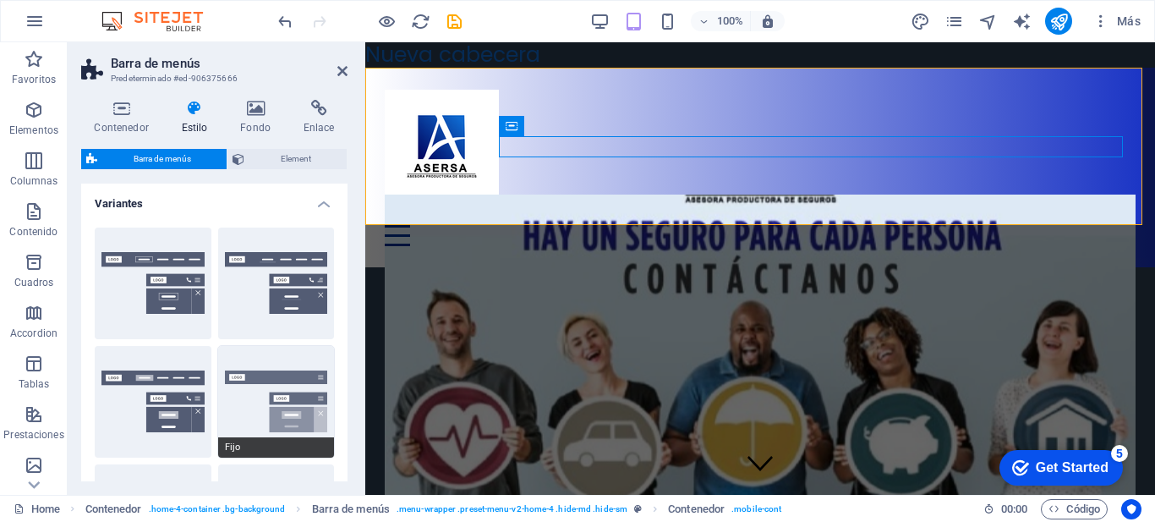
type input "1"
select select "rem"
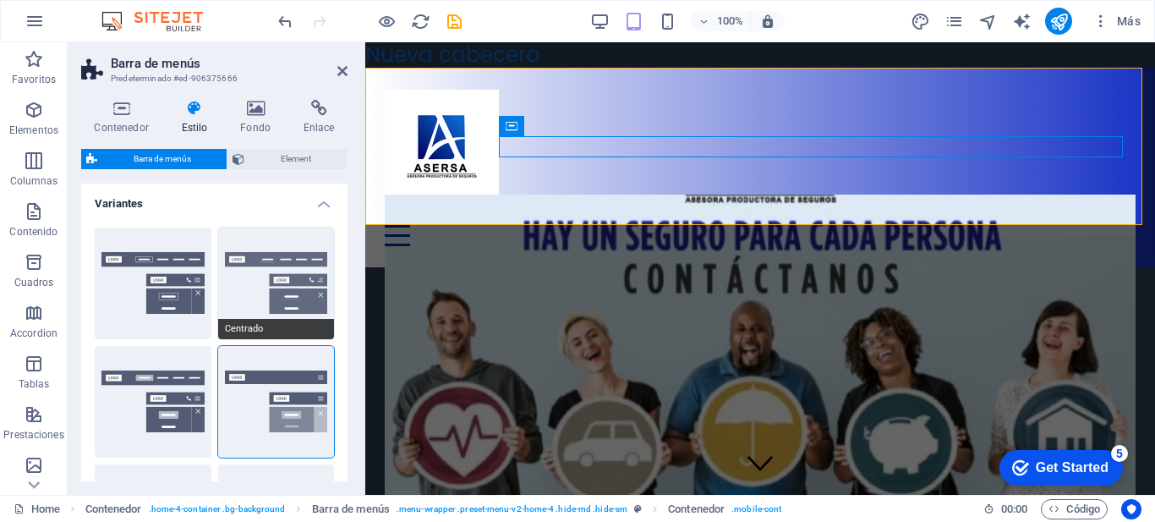
click at [286, 272] on button "Centrado" at bounding box center [276, 284] width 117 height 112
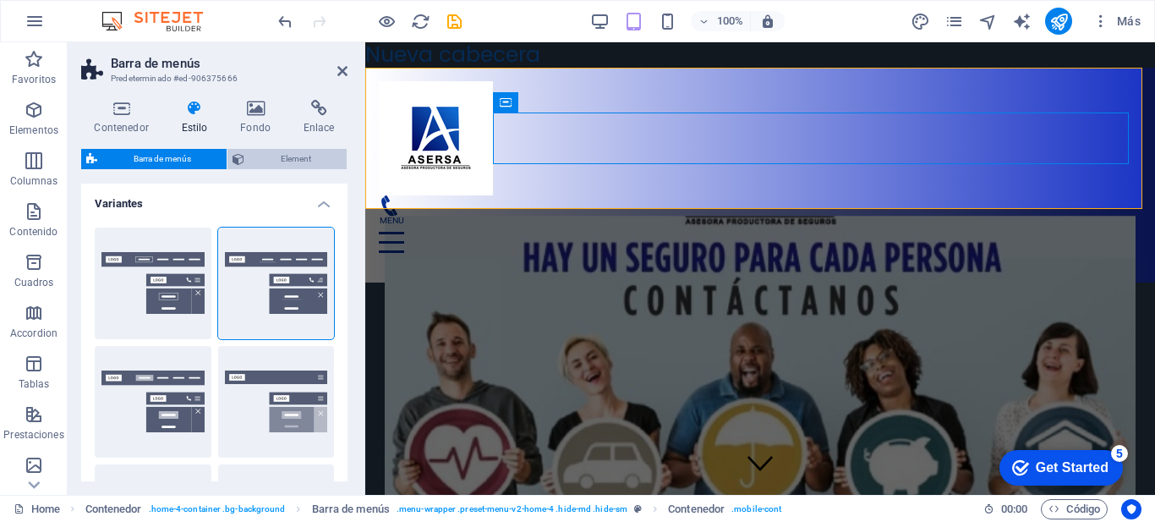
click at [266, 161] on span "Element" at bounding box center [295, 159] width 92 height 20
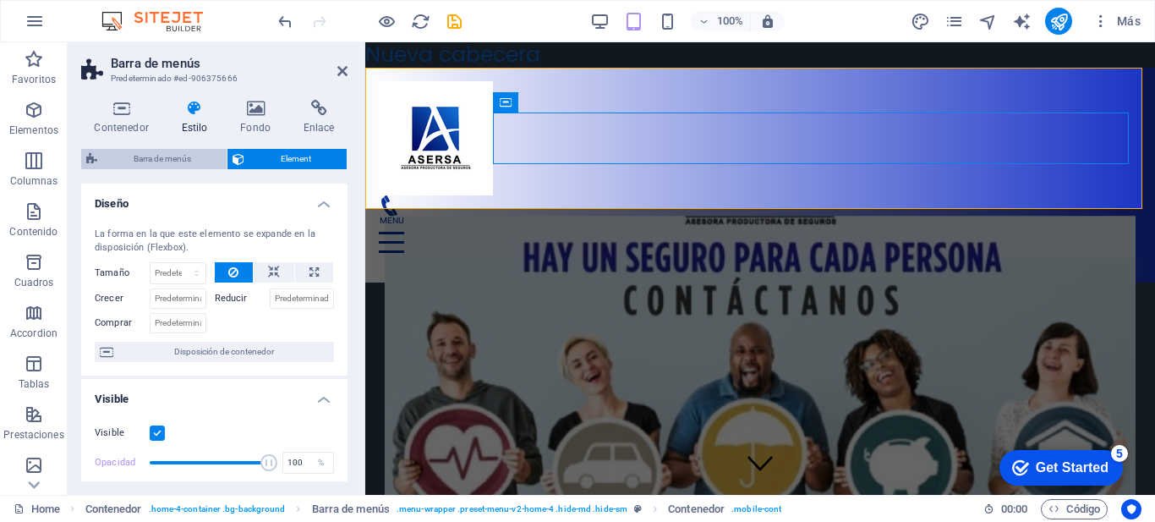
click at [165, 167] on span "Barra de menús" at bounding box center [161, 159] width 119 height 20
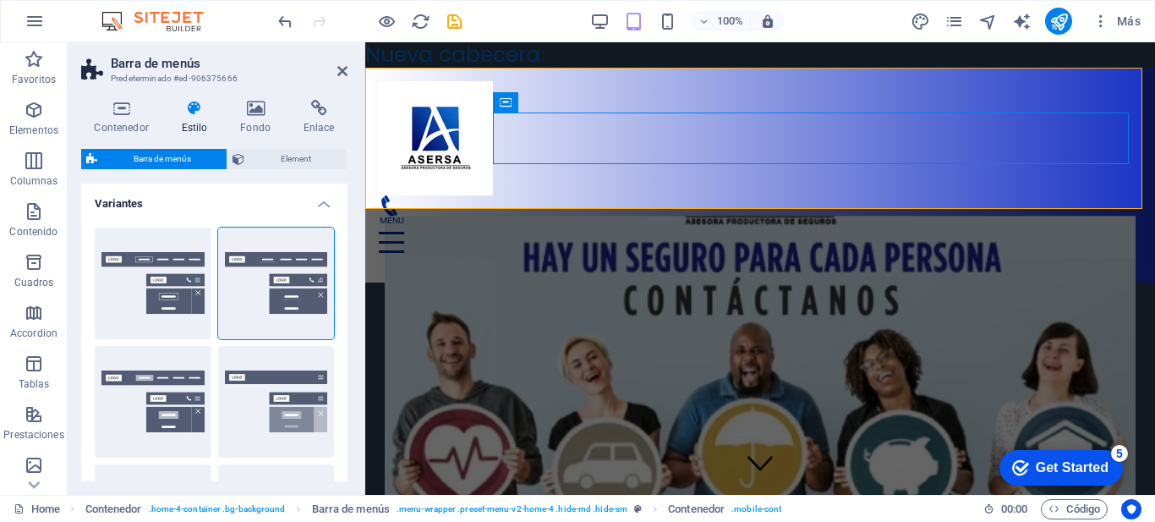
click at [315, 203] on h4 "Variantes" at bounding box center [214, 199] width 266 height 30
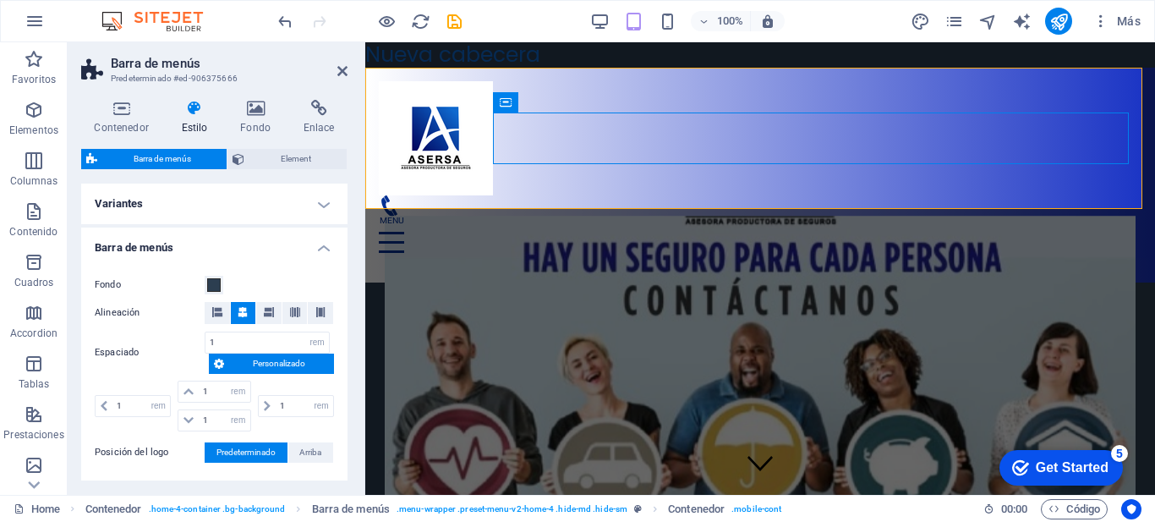
click at [326, 244] on h4 "Barra de menús" at bounding box center [214, 243] width 266 height 30
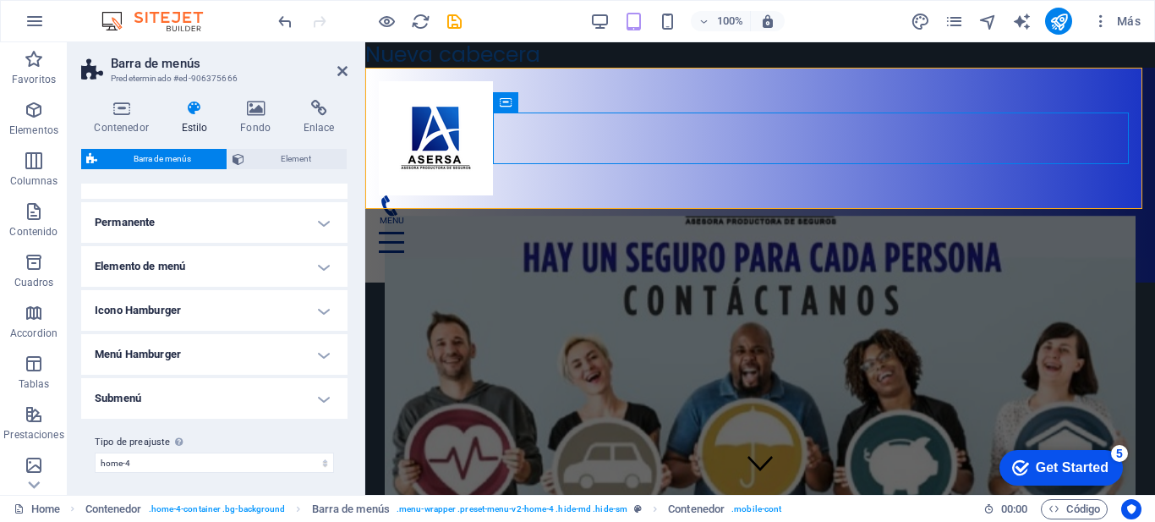
scroll to position [74, 0]
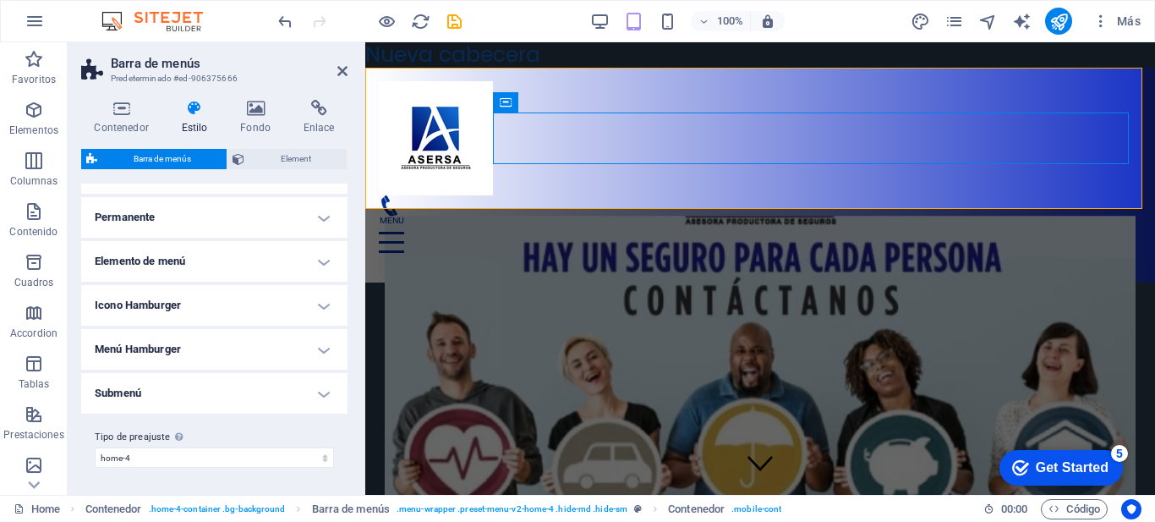
click at [274, 317] on h4 "Icono Hamburger" at bounding box center [214, 305] width 266 height 41
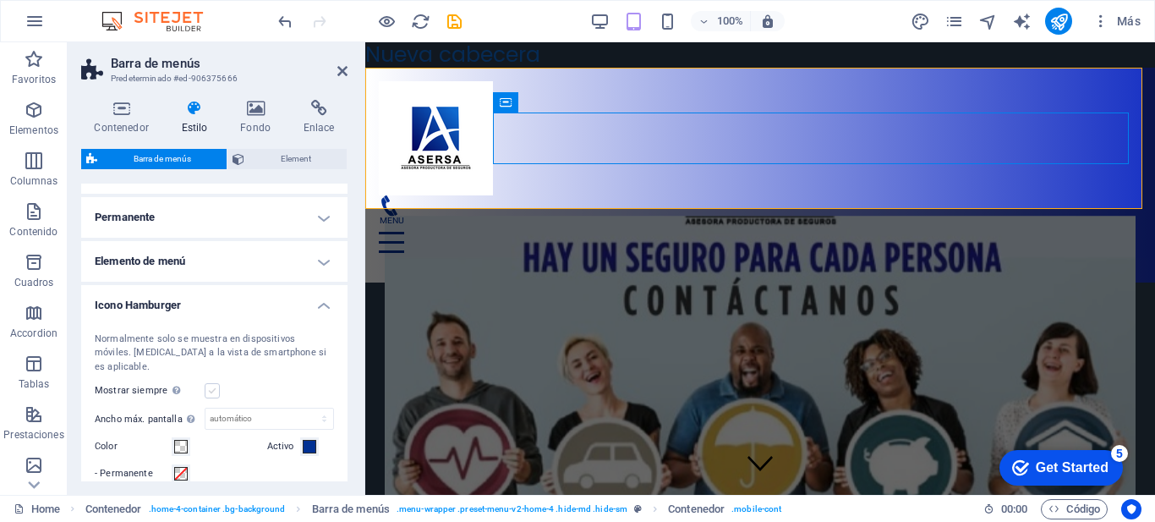
click at [214, 383] on label at bounding box center [212, 390] width 15 height 15
click at [0, 0] on input "Mostrar siempre Muestra el desencadenador para todas las ventanillas." at bounding box center [0, 0] width 0 height 0
click at [214, 383] on label at bounding box center [212, 390] width 15 height 15
click at [0, 0] on input "Mostrar siempre Muestra el desencadenador para todas las ventanillas." at bounding box center [0, 0] width 0 height 0
click at [261, 122] on h4 "Fondo" at bounding box center [259, 118] width 63 height 36
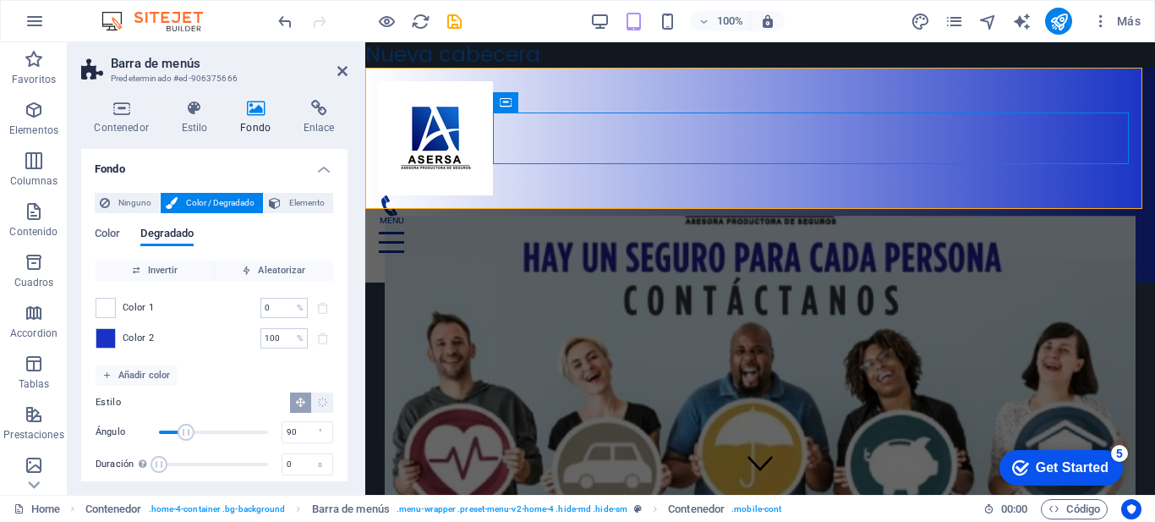
drag, startPoint x: 343, startPoint y: 287, endPoint x: 302, endPoint y: 343, distance: 69.5
click at [343, 328] on div "Ninguno Color / Degradado Elemento Estirar fondo a ancho completo Superposición…" at bounding box center [214, 338] width 266 height 319
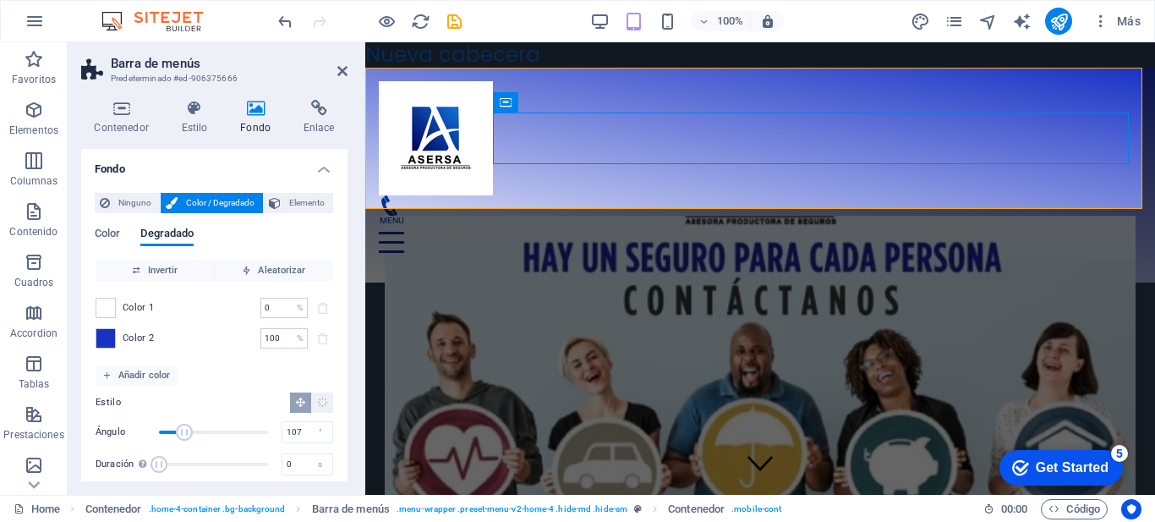
type input "109"
drag, startPoint x: 184, startPoint y: 425, endPoint x: 191, endPoint y: 442, distance: 18.2
click at [191, 442] on span "Ángulo" at bounding box center [213, 431] width 109 height 25
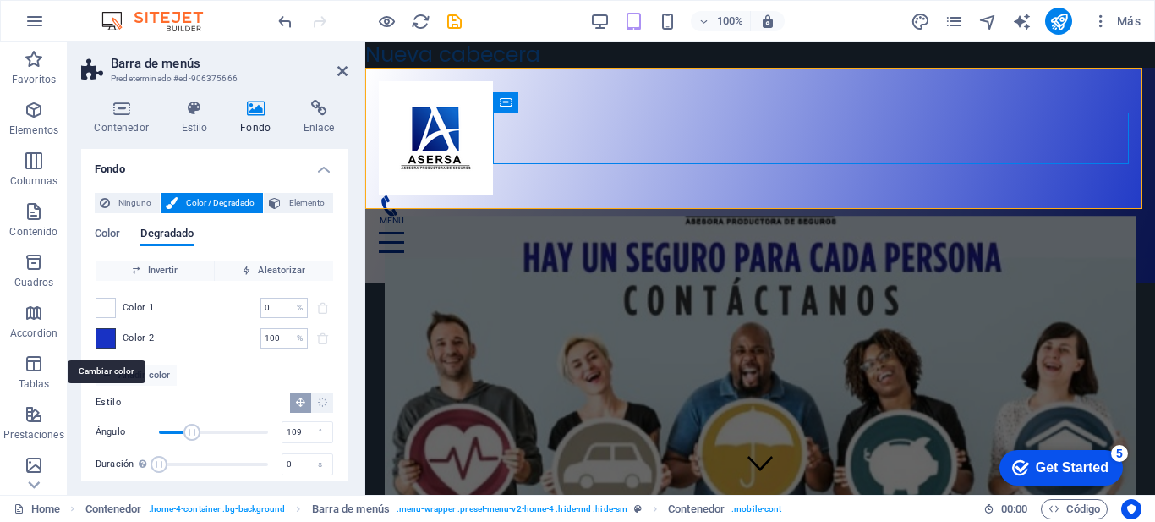
click at [111, 343] on span at bounding box center [105, 338] width 19 height 19
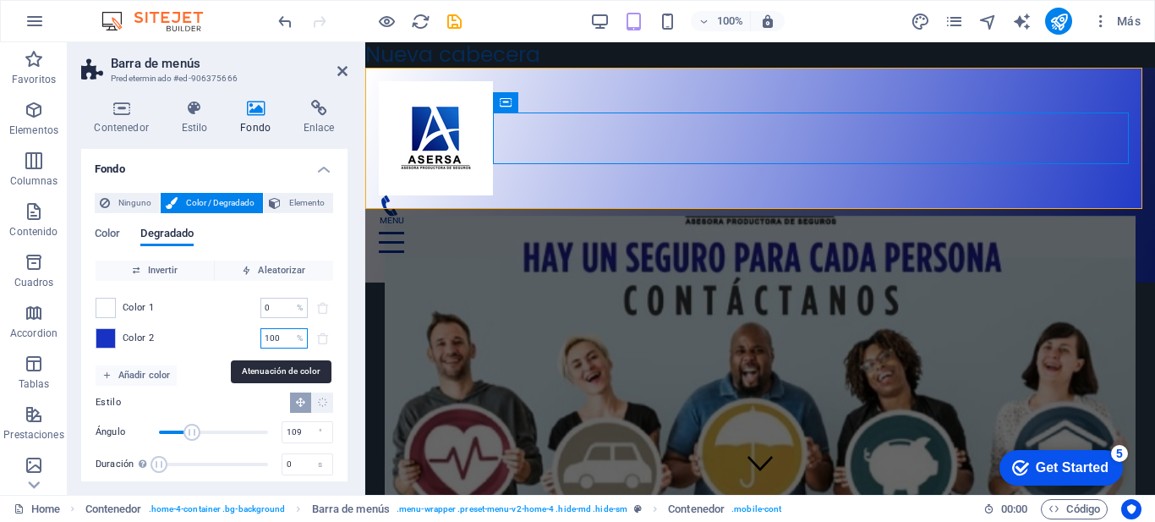
drag, startPoint x: 279, startPoint y: 337, endPoint x: 245, endPoint y: 346, distance: 34.9
click at [246, 346] on div "Color 2 100 % ​" at bounding box center [215, 338] width 238 height 20
type input "50"
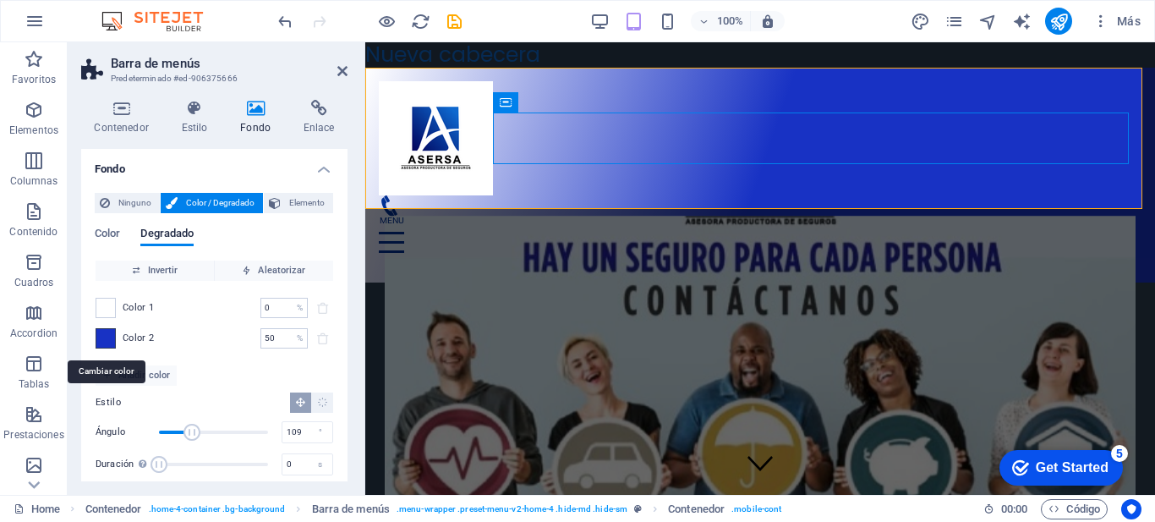
click at [112, 345] on span at bounding box center [105, 338] width 19 height 19
click at [111, 344] on span at bounding box center [105, 338] width 19 height 19
drag, startPoint x: 167, startPoint y: 463, endPoint x: 210, endPoint y: 465, distance: 42.3
click at [210, 466] on span "Duración" at bounding box center [214, 464] width 17 height 17
type input "14.4"
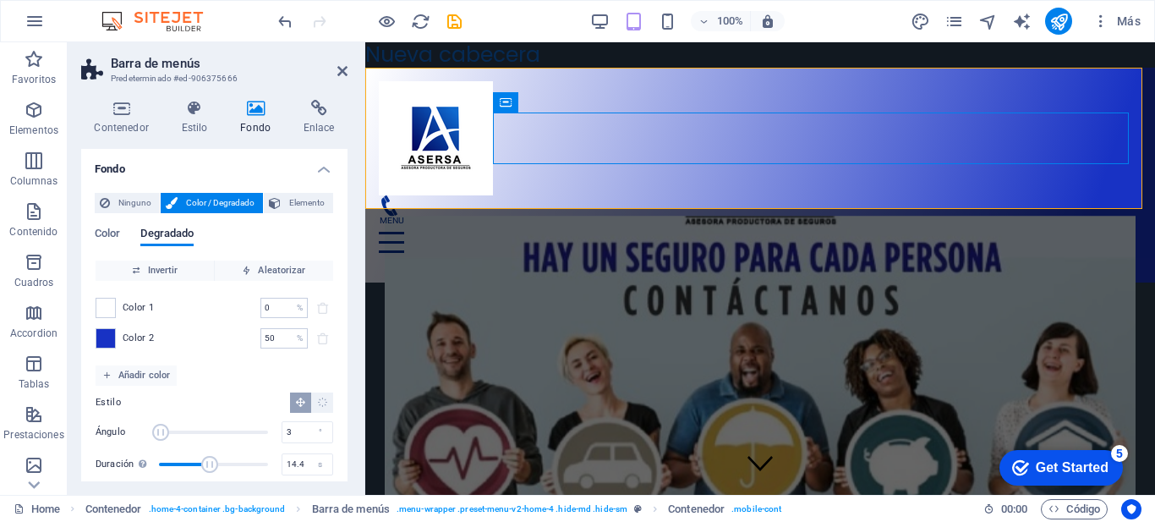
type input "0"
drag, startPoint x: 189, startPoint y: 438, endPoint x: 130, endPoint y: 435, distance: 58.5
click at [130, 435] on div "Ángulo 0 °" at bounding box center [215, 431] width 238 height 25
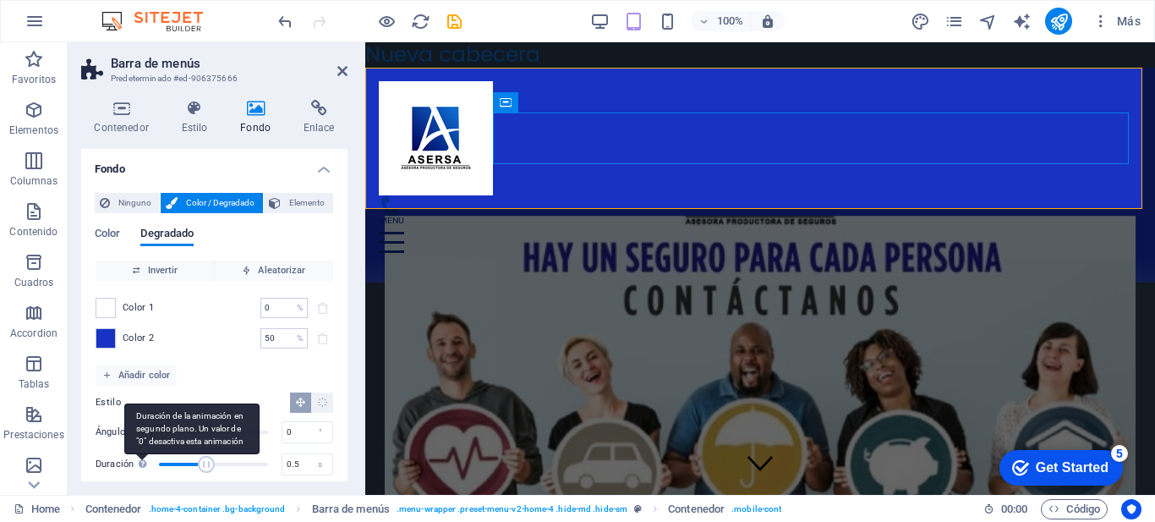
type input "0"
drag, startPoint x: 203, startPoint y: 458, endPoint x: 136, endPoint y: 467, distance: 67.3
click at [136, 467] on div "Duración Duración de la animación en segundo plano. Un valor de "0" desactiva e…" at bounding box center [215, 464] width 238 height 25
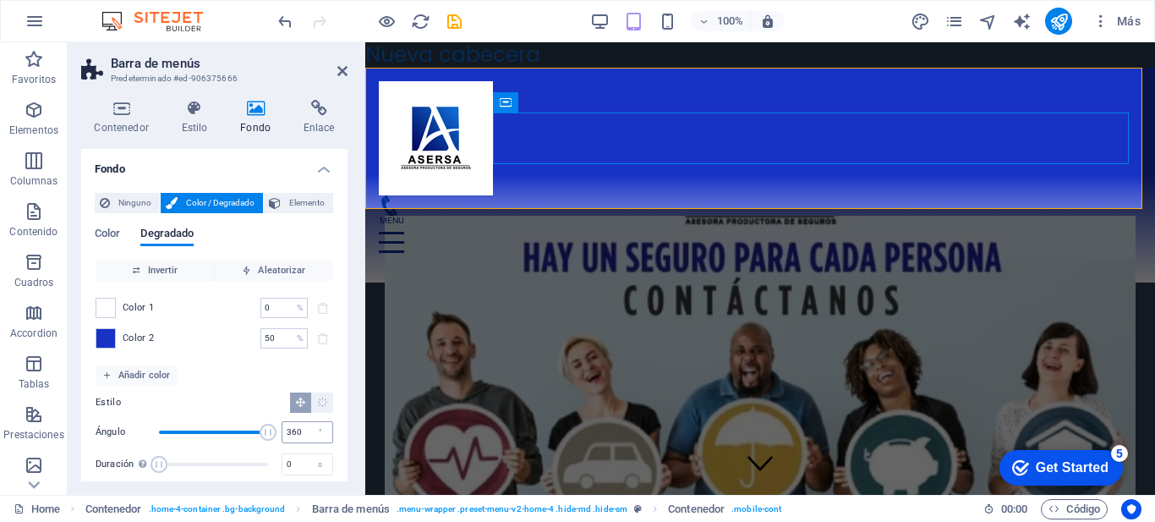
drag, startPoint x: 164, startPoint y: 434, endPoint x: 292, endPoint y: 441, distance: 127.9
click at [290, 441] on div "Ángulo 360 °" at bounding box center [215, 431] width 238 height 25
click at [230, 402] on div "Estilo" at bounding box center [215, 402] width 238 height 20
drag, startPoint x: 259, startPoint y: 436, endPoint x: 233, endPoint y: 439, distance: 26.3
click at [234, 439] on span "Ángulo" at bounding box center [242, 432] width 17 height 17
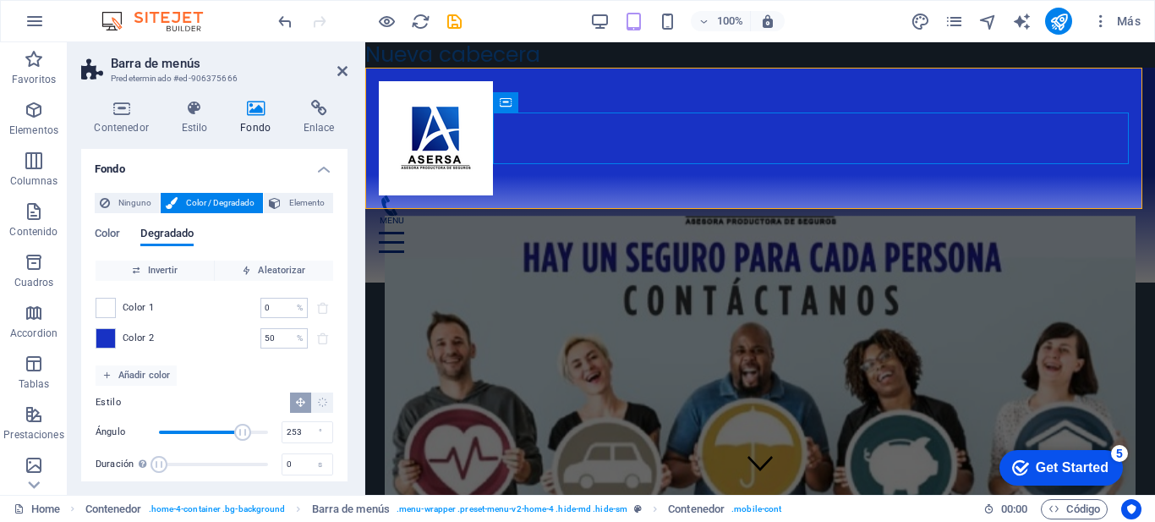
type input "251"
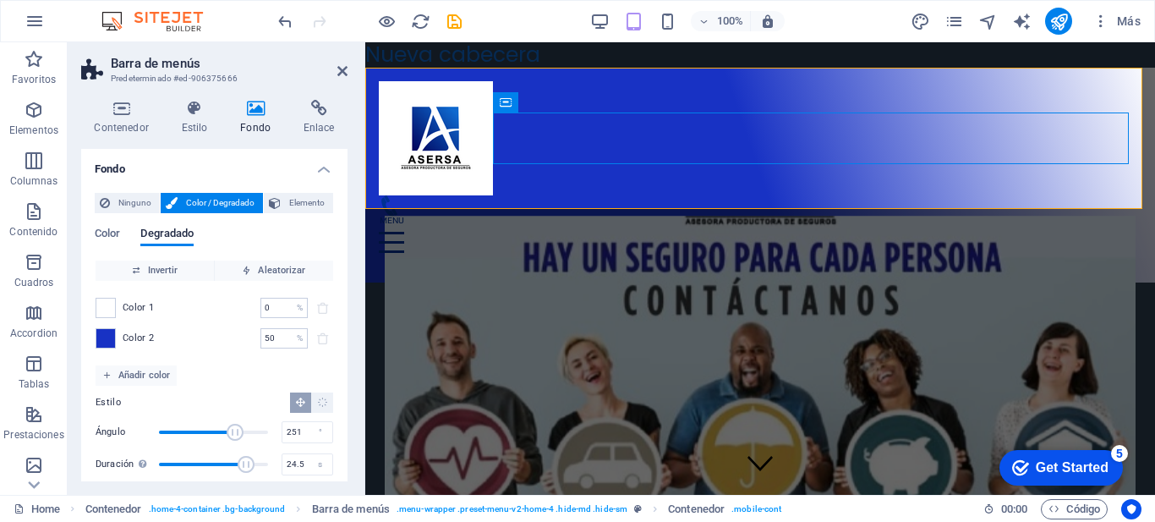
type input "24.7"
drag, startPoint x: 173, startPoint y: 460, endPoint x: 246, endPoint y: 463, distance: 72.8
click at [246, 463] on span "Duración" at bounding box center [213, 464] width 109 height 25
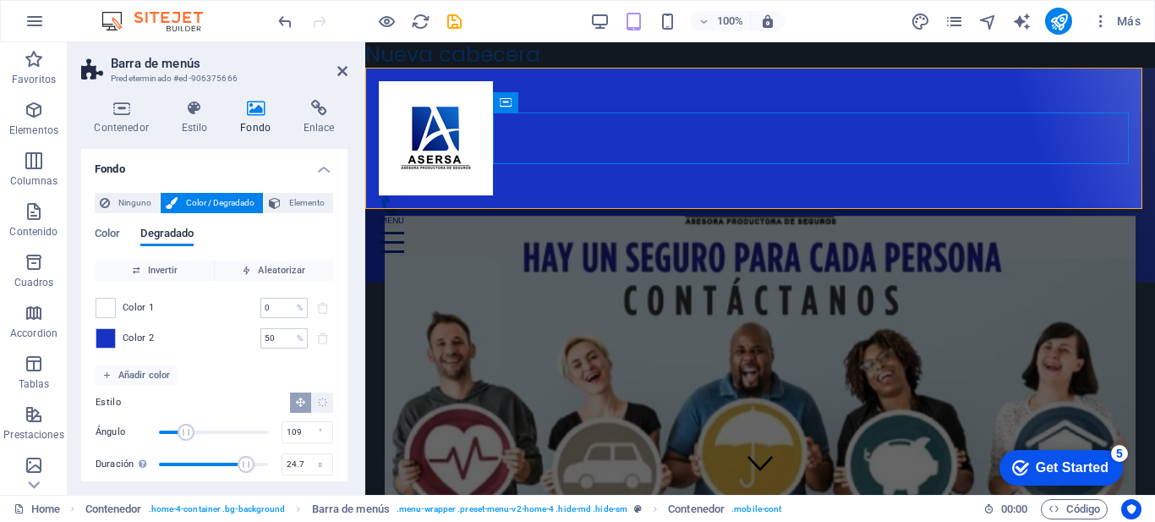
drag, startPoint x: 229, startPoint y: 432, endPoint x: 192, endPoint y: 453, distance: 42.8
click at [192, 453] on div "Ángulo 109 ° Duración Duración de la animación en segundo plano. Un valor de "0…" at bounding box center [215, 448] width 238 height 58
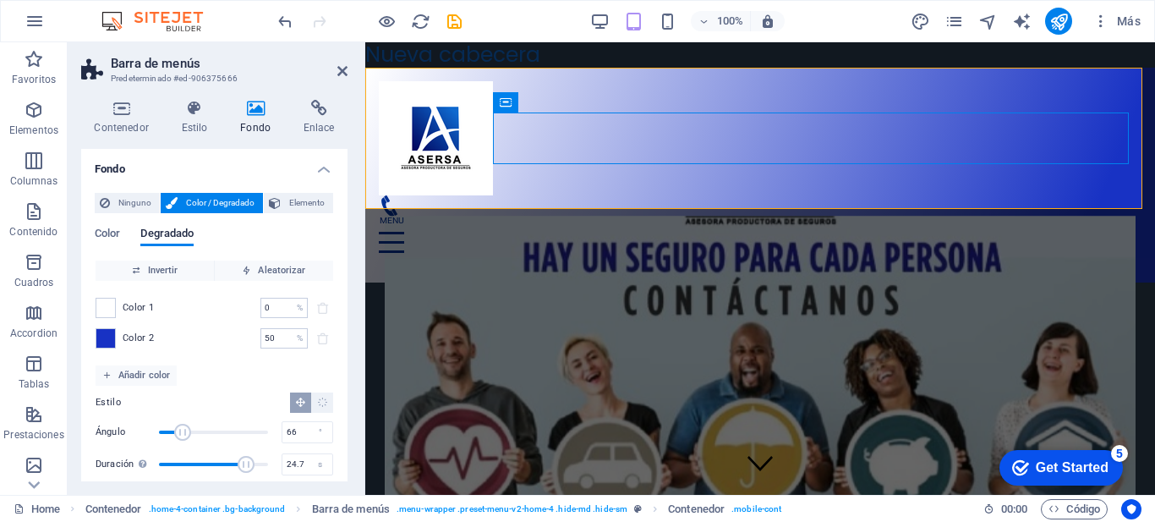
type input "63"
drag, startPoint x: 188, startPoint y: 431, endPoint x: 178, endPoint y: 434, distance: 10.5
click at [178, 434] on span "Ángulo" at bounding box center [182, 432] width 17 height 17
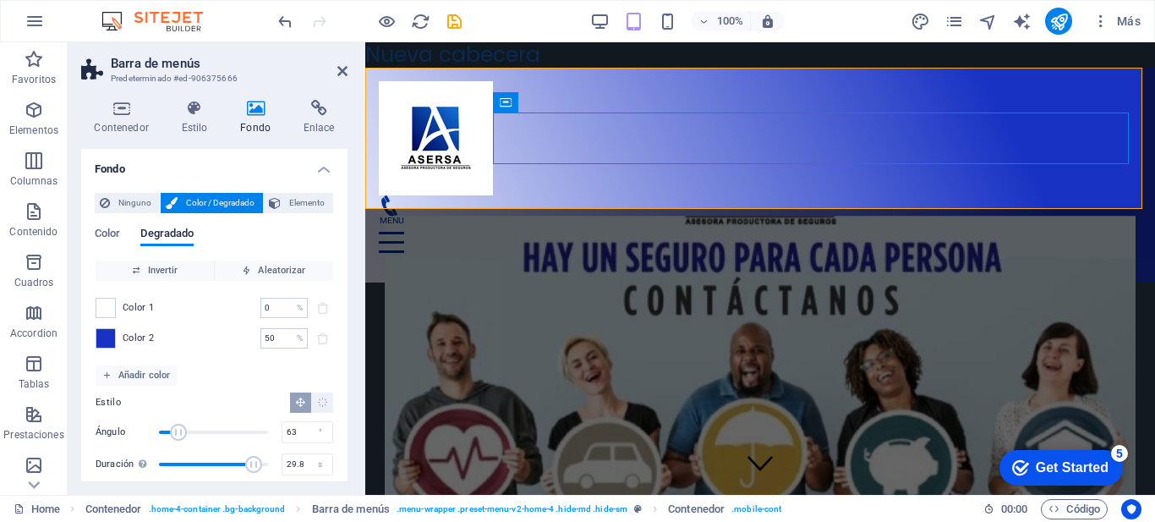
type input "30"
drag, startPoint x: 248, startPoint y: 470, endPoint x: 277, endPoint y: 464, distance: 30.2
click at [277, 464] on div "Duración Duración de la animación en segundo plano. Un valor de "0" desactiva e…" at bounding box center [215, 464] width 238 height 25
drag, startPoint x: 559, startPoint y: 475, endPoint x: 370, endPoint y: 447, distance: 190.7
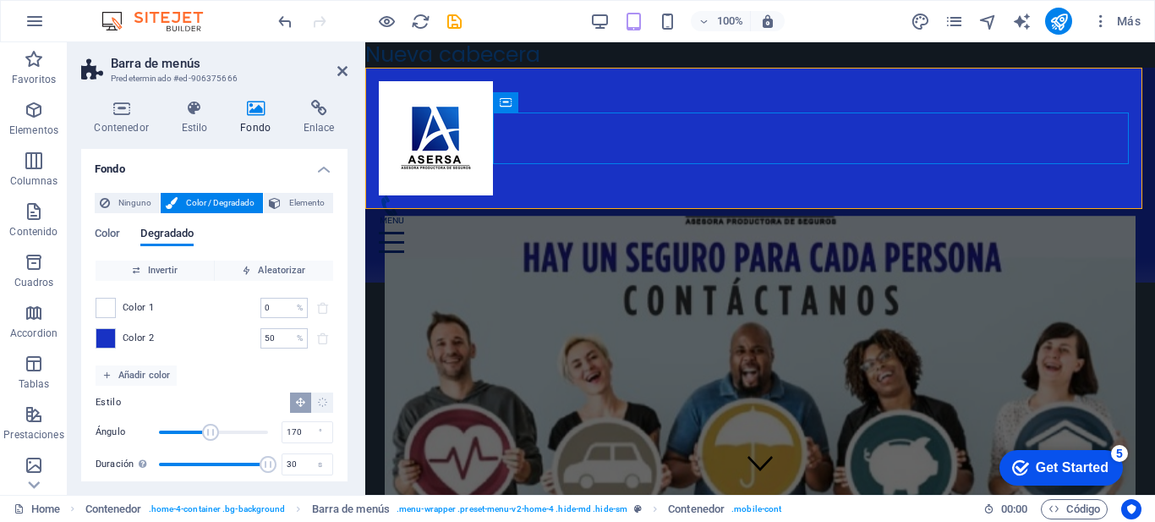
drag, startPoint x: 268, startPoint y: 429, endPoint x: 209, endPoint y: 439, distance: 60.1
click at [209, 439] on span "Ángulo" at bounding box center [210, 432] width 17 height 17
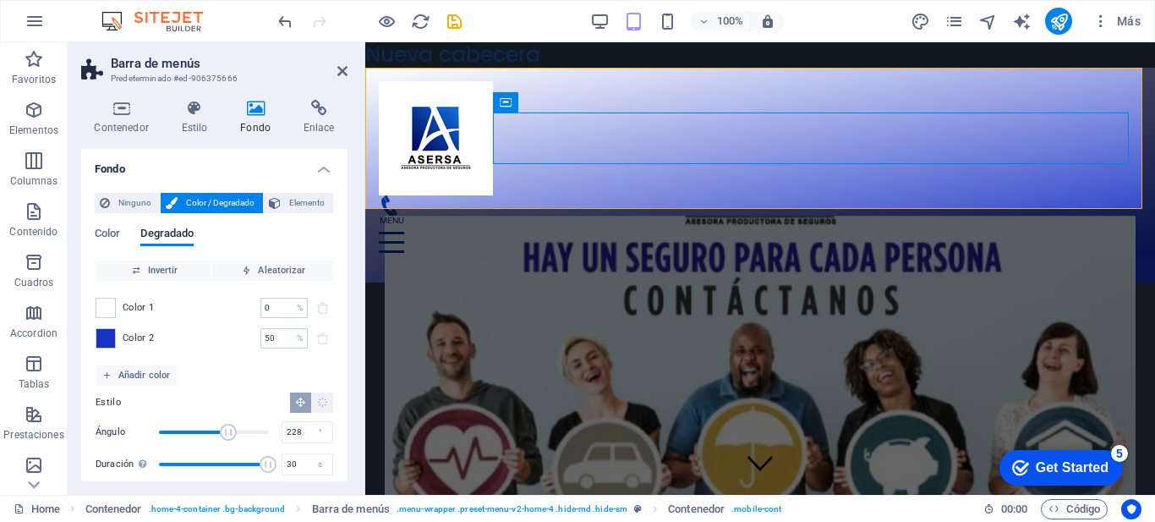
type input "225"
drag, startPoint x: 205, startPoint y: 440, endPoint x: 225, endPoint y: 430, distance: 22.3
click at [225, 430] on span "Ángulo" at bounding box center [228, 432] width 17 height 17
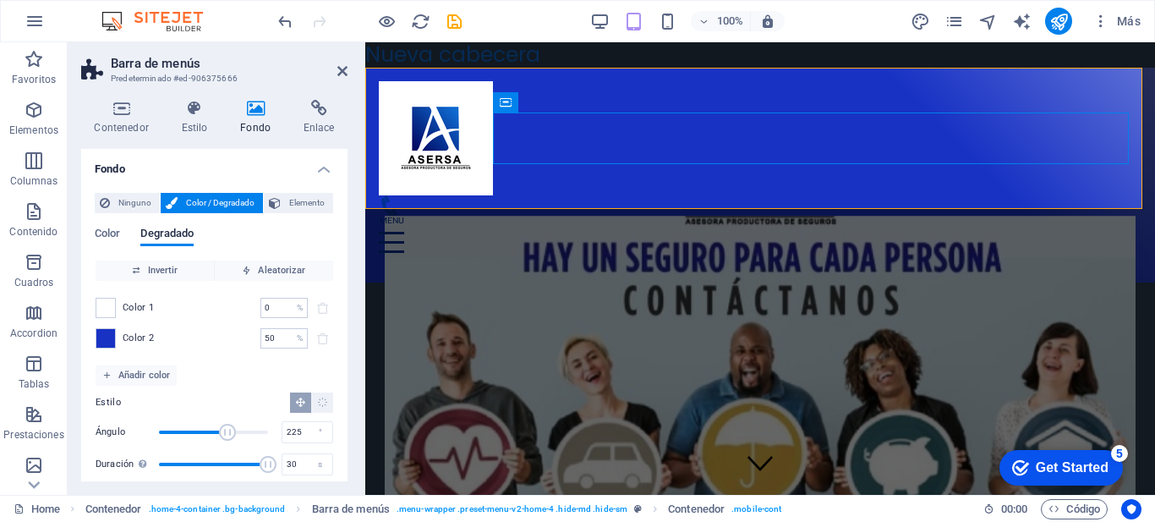
drag, startPoint x: 350, startPoint y: 292, endPoint x: 343, endPoint y: 318, distance: 27.3
click at [343, 318] on div "Contenedor Estilo Fondo Enlace Tamaño Altura Predeterminado px rem % vh vw Alto…" at bounding box center [214, 290] width 293 height 408
click at [152, 329] on div "Color 2 50 % ​" at bounding box center [215, 338] width 238 height 20
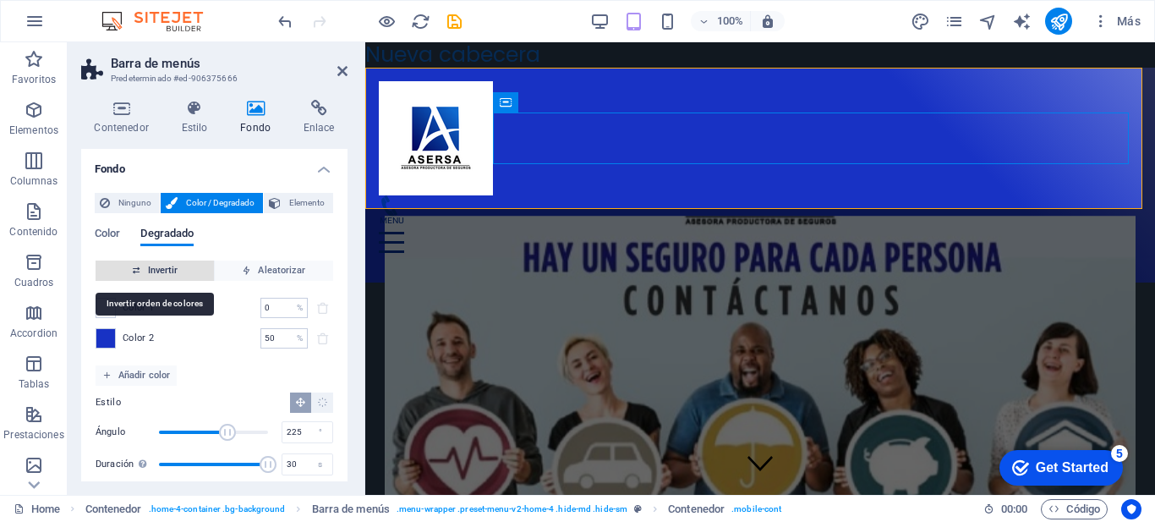
click at [178, 266] on span "Invertir" at bounding box center [154, 270] width 105 height 20
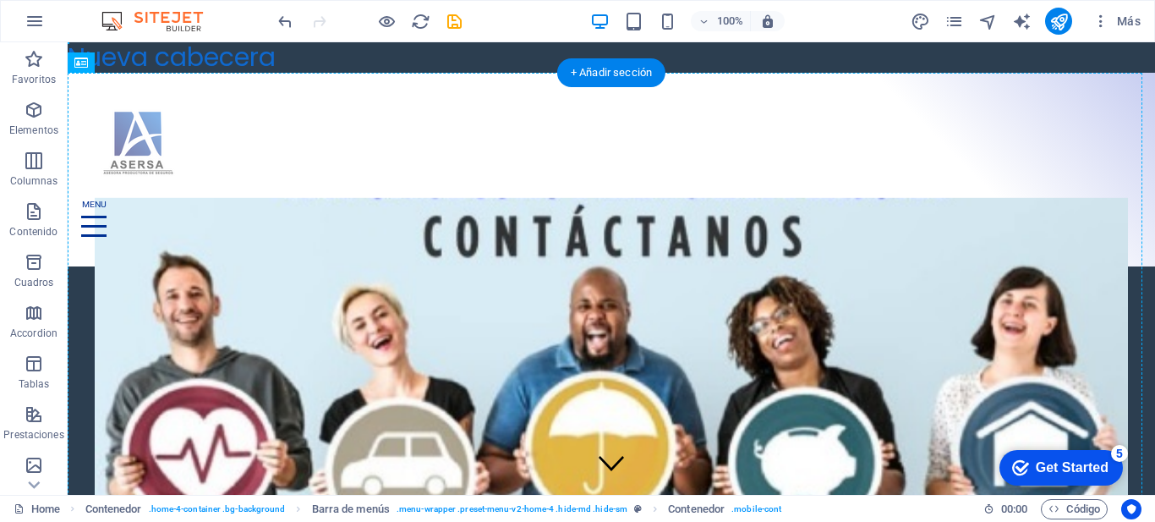
drag, startPoint x: 1037, startPoint y: 141, endPoint x: 217, endPoint y: 133, distance: 819.6
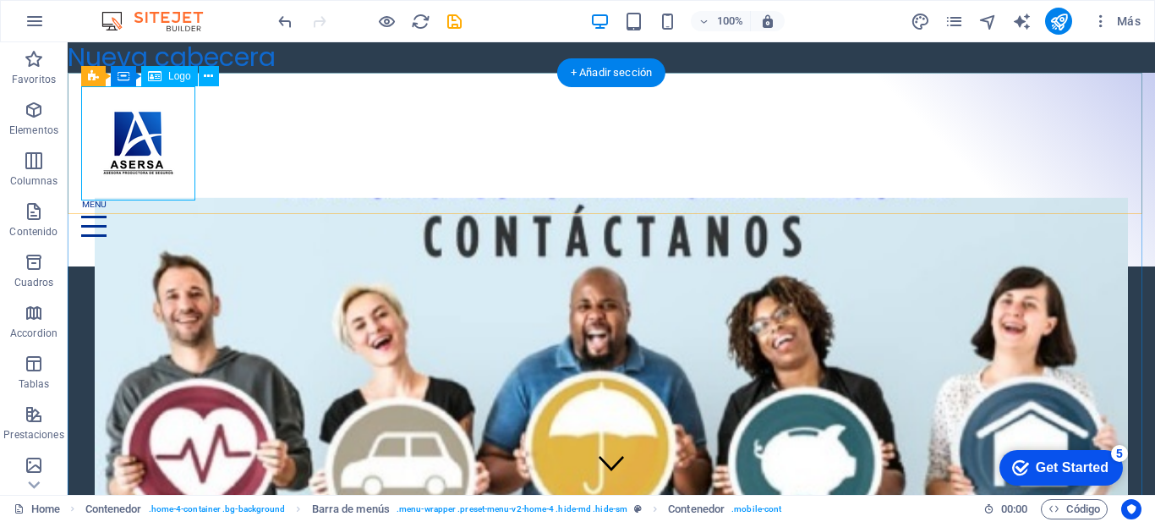
click at [178, 156] on div at bounding box center [611, 143] width 1061 height 114
select select "px"
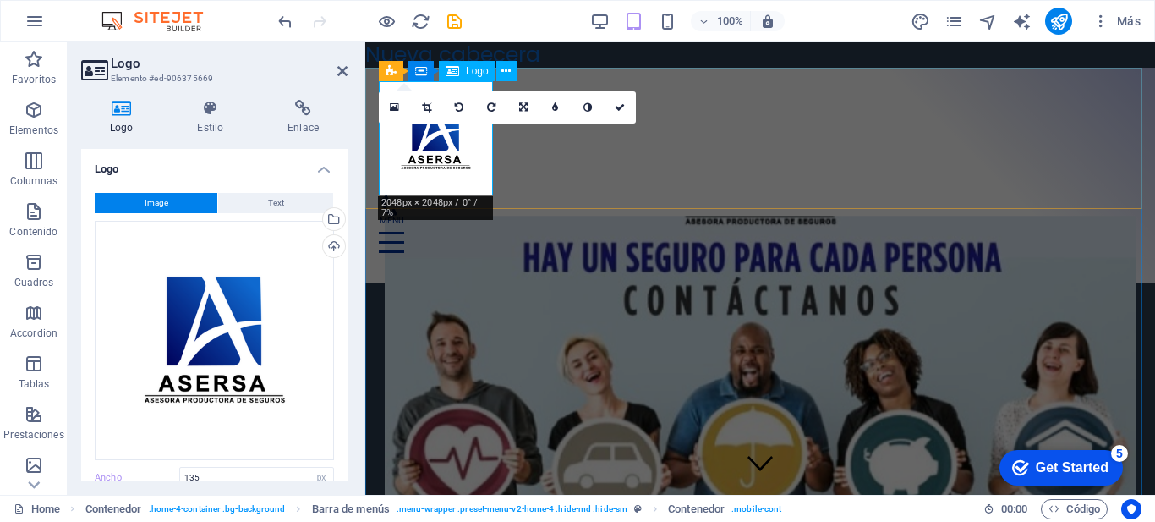
click at [477, 178] on div at bounding box center [760, 138] width 763 height 114
click at [605, 195] on div "Menu" at bounding box center [760, 232] width 763 height 74
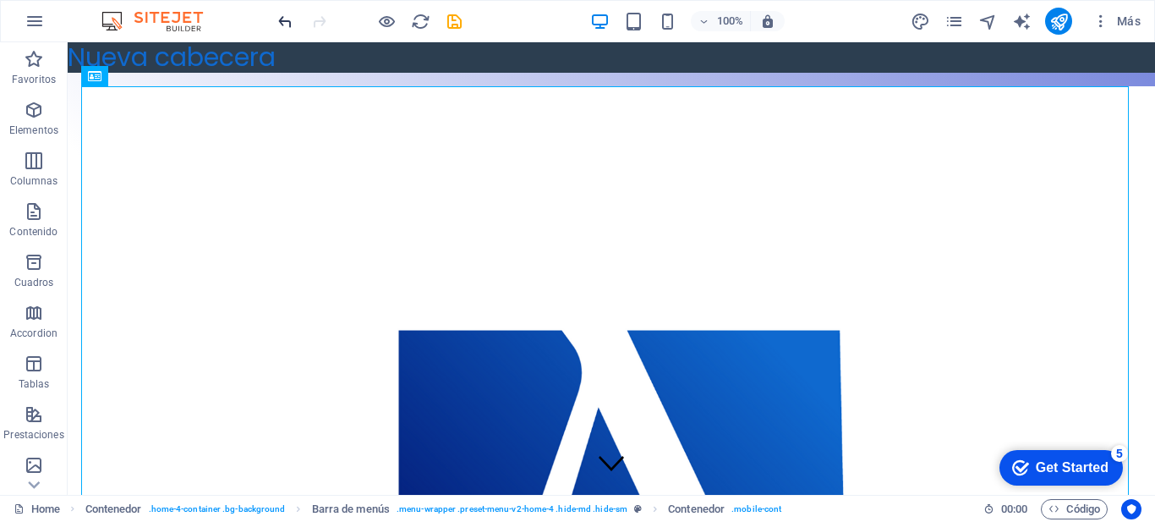
click at [288, 20] on icon "undo" at bounding box center [285, 21] width 19 height 19
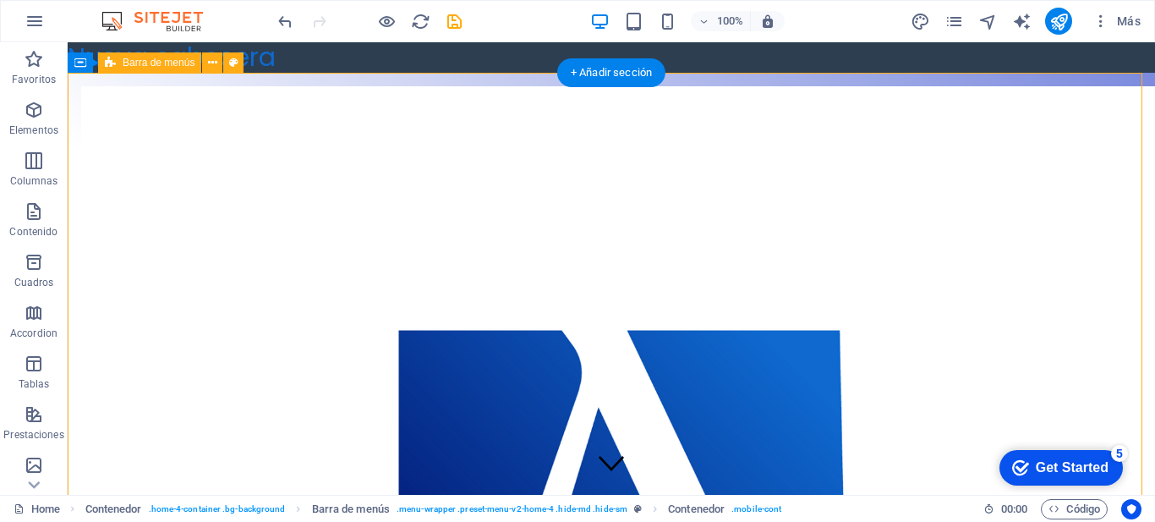
click at [433, 72] on div "Nueva cabecera" at bounding box center [612, 57] width 1088 height 30
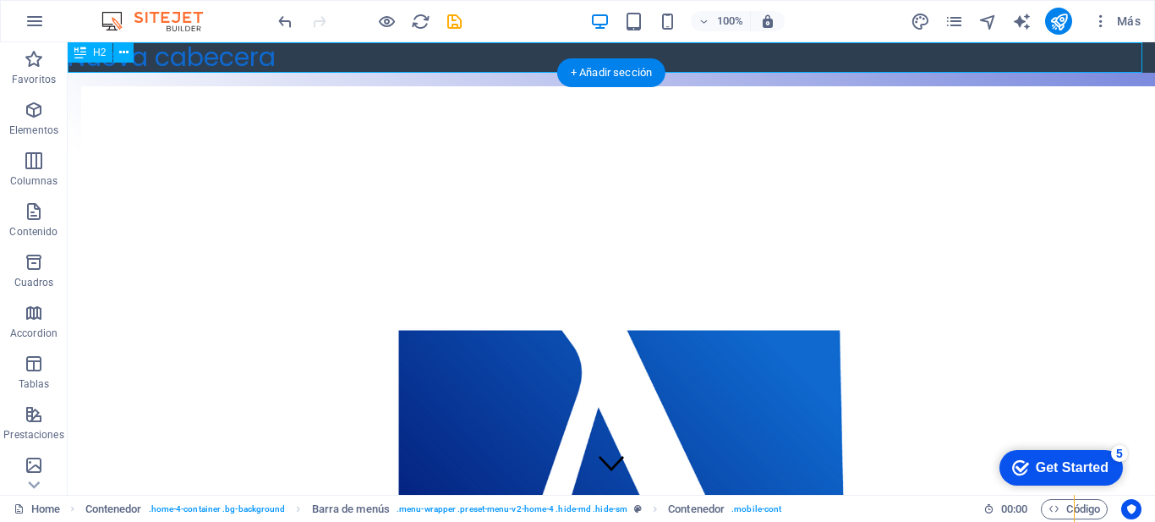
click at [433, 72] on div "Nueva cabecera" at bounding box center [612, 57] width 1088 height 30
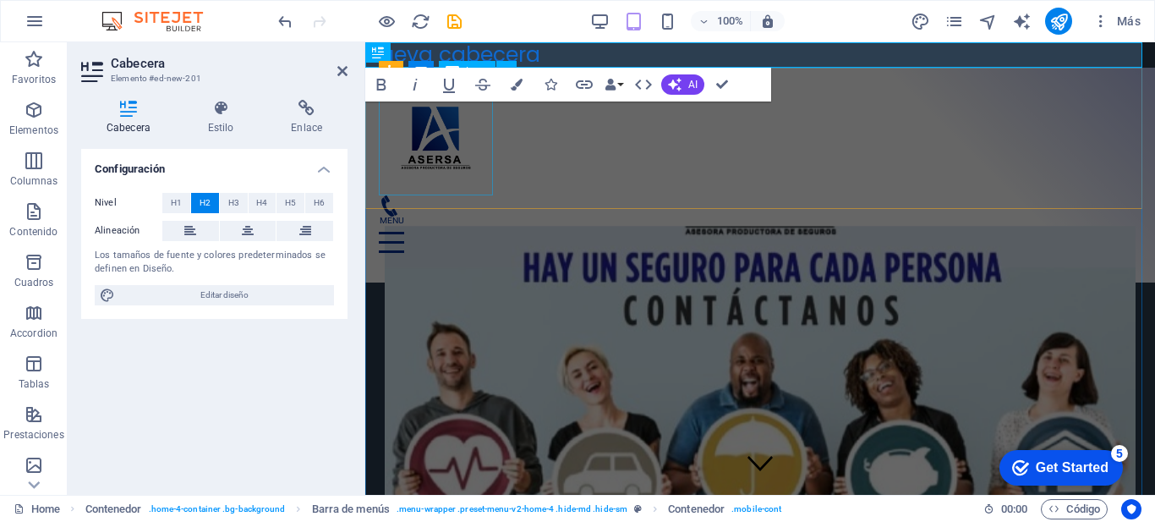
click at [741, 185] on div at bounding box center [760, 138] width 763 height 114
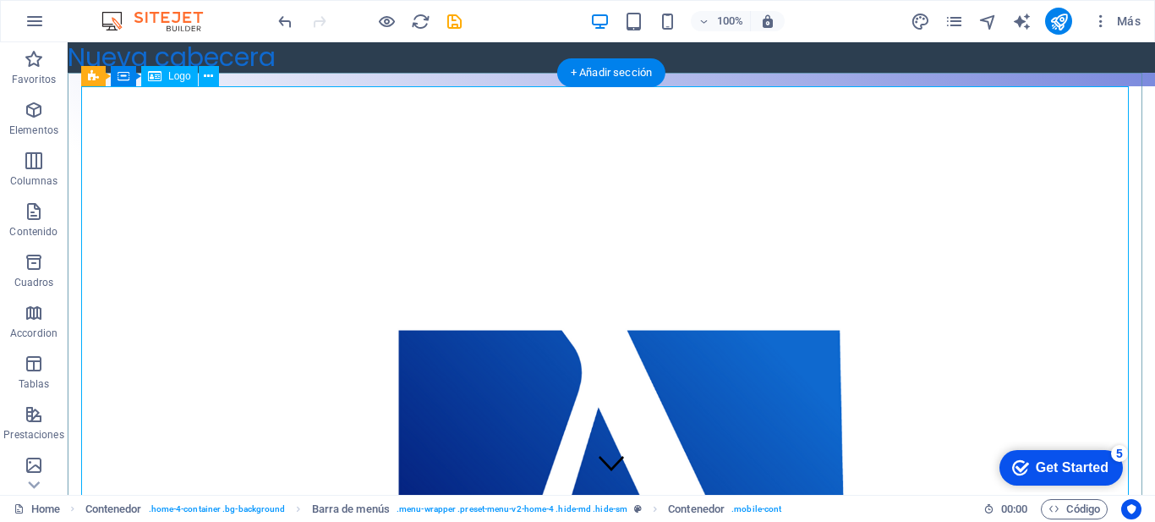
select select "px"
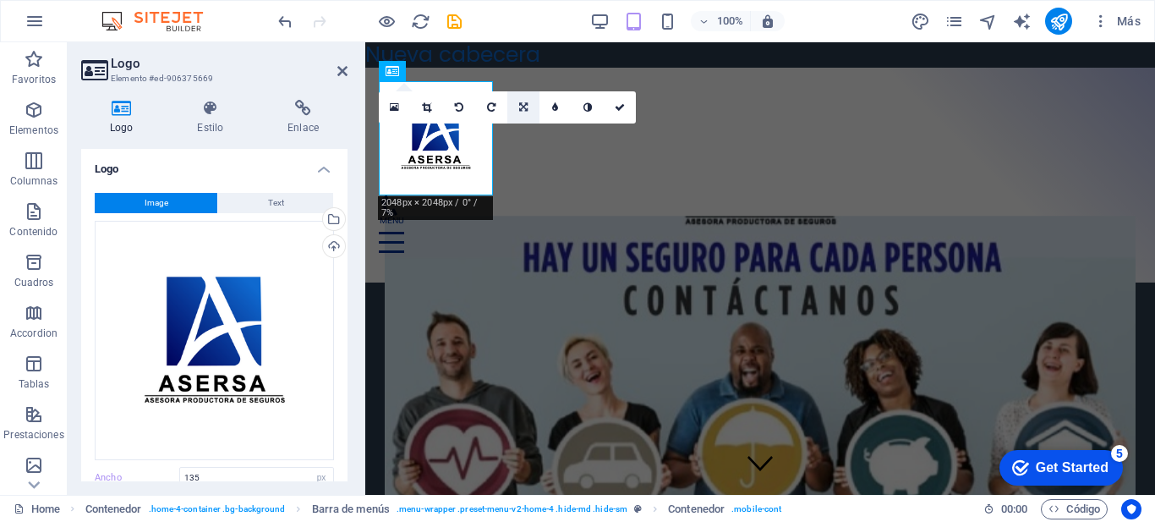
click at [518, 102] on link at bounding box center [523, 107] width 32 height 32
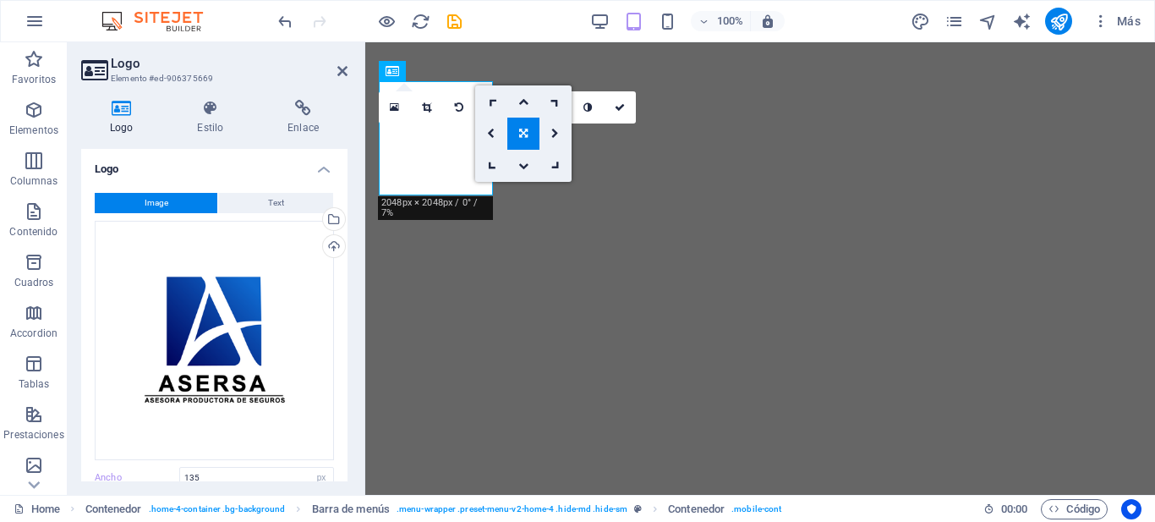
select select "px"
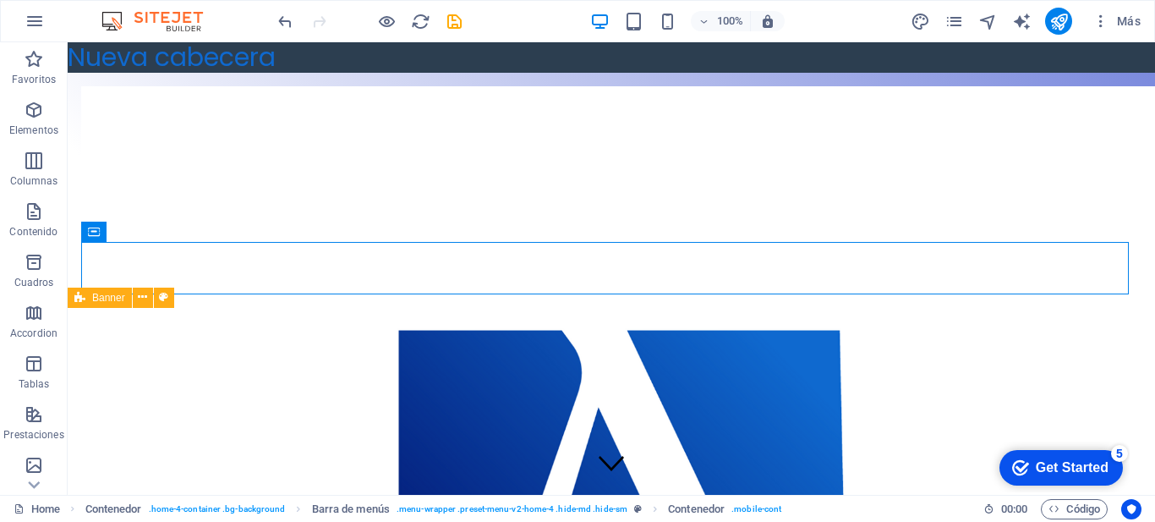
scroll to position [892, 0]
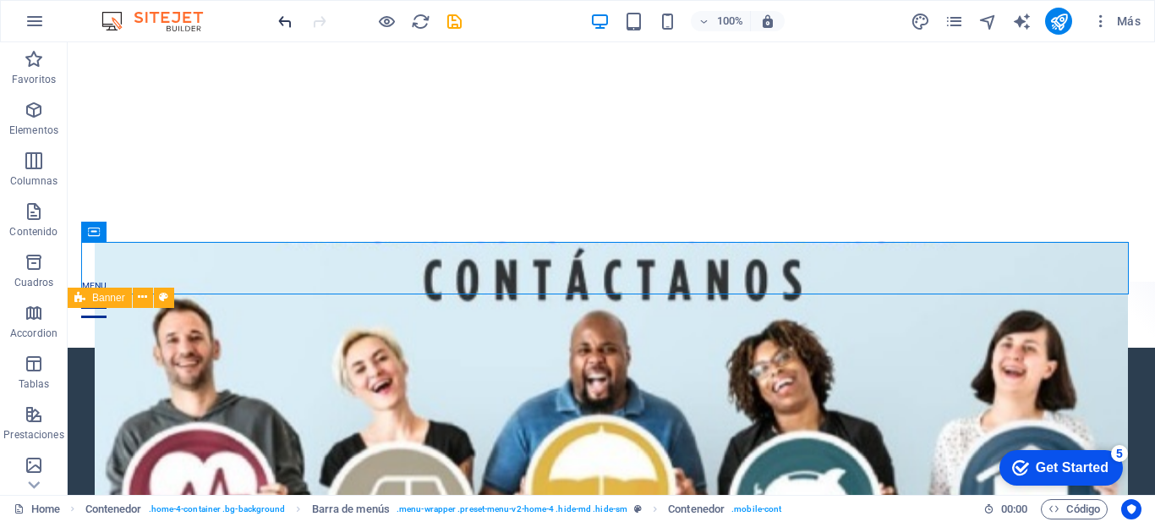
click at [292, 20] on icon "undo" at bounding box center [285, 21] width 19 height 19
click at [292, 23] on icon "undo" at bounding box center [285, 21] width 19 height 19
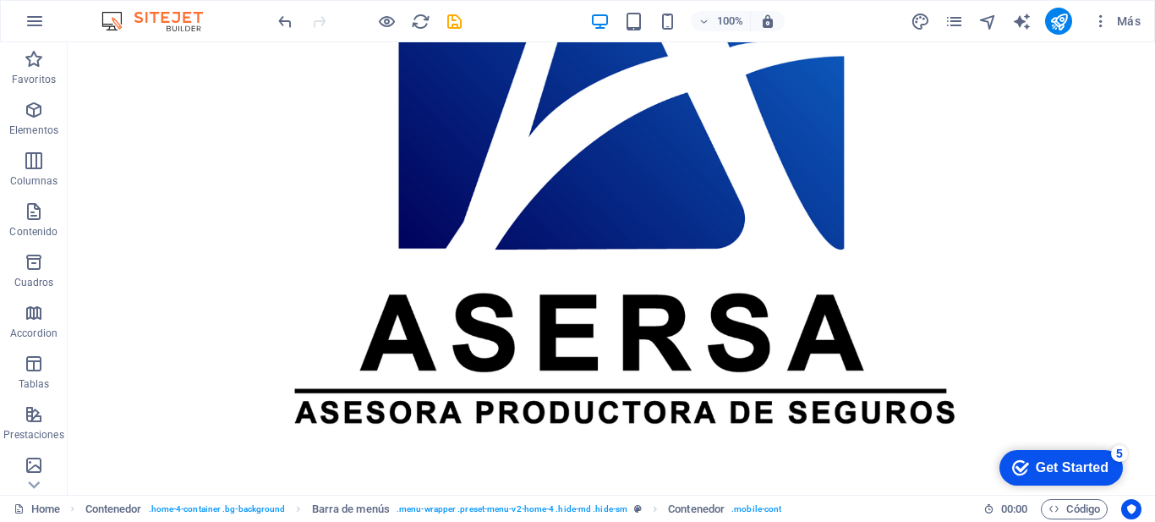
scroll to position [474, 0]
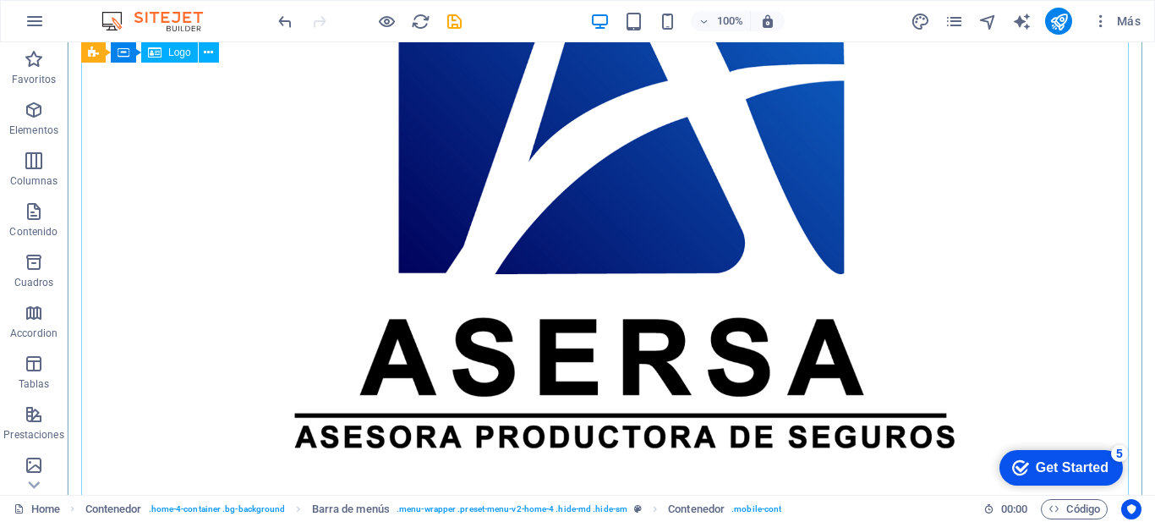
click at [1082, 167] on div at bounding box center [611, 156] width 1061 height 1088
click at [1028, 164] on div at bounding box center [611, 156] width 1061 height 1088
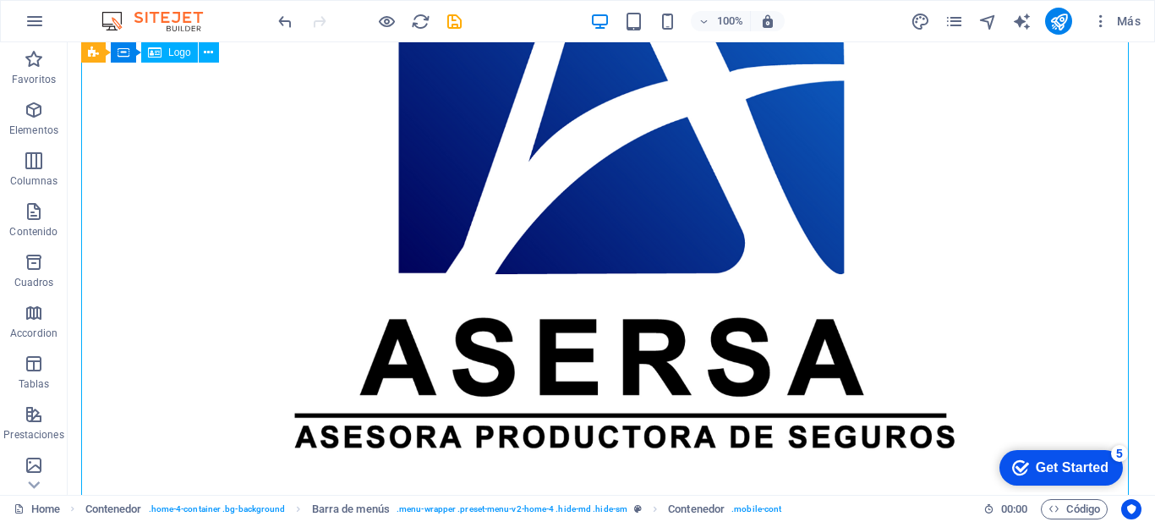
select select "px"
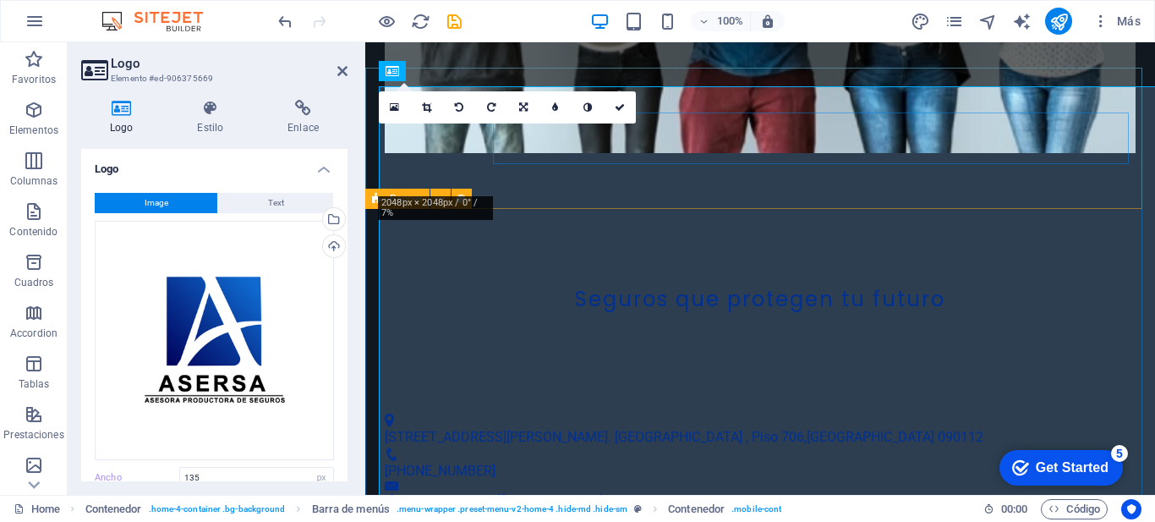
scroll to position [0, 0]
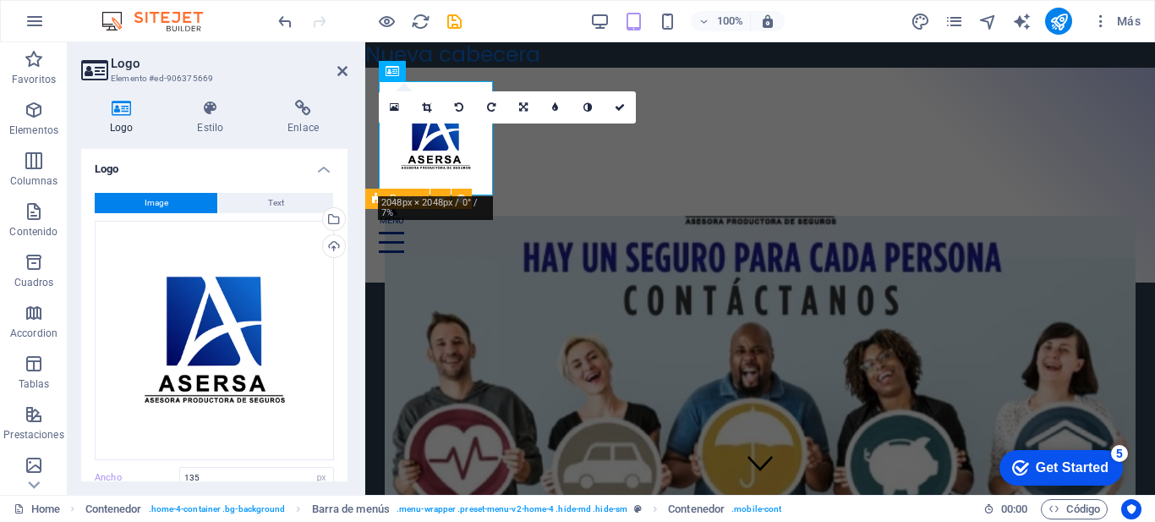
click at [744, 338] on figure at bounding box center [760, 422] width 750 height 412
click at [633, 327] on figure at bounding box center [760, 422] width 750 height 412
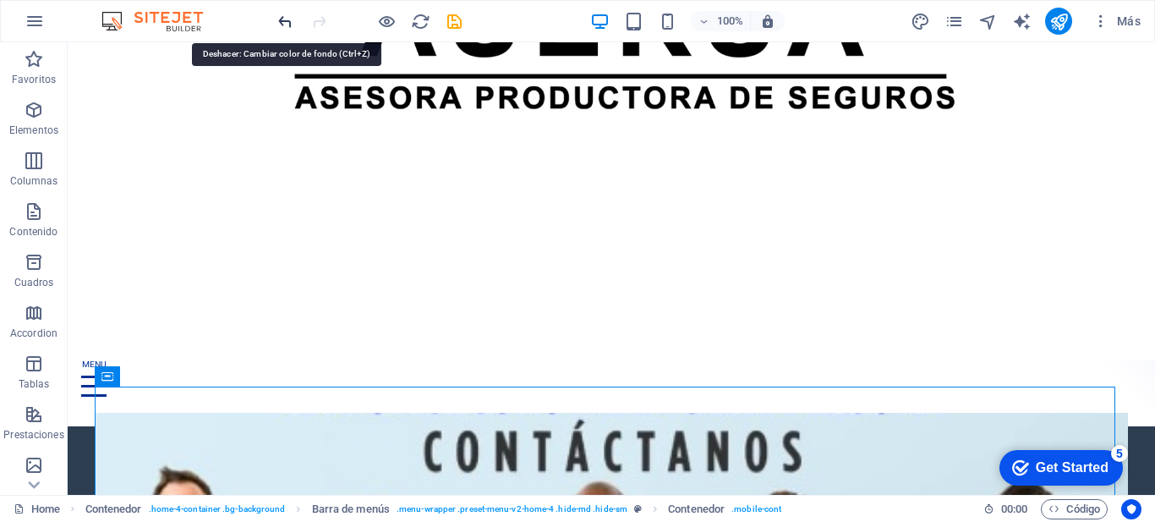
click at [279, 26] on icon "undo" at bounding box center [285, 21] width 19 height 19
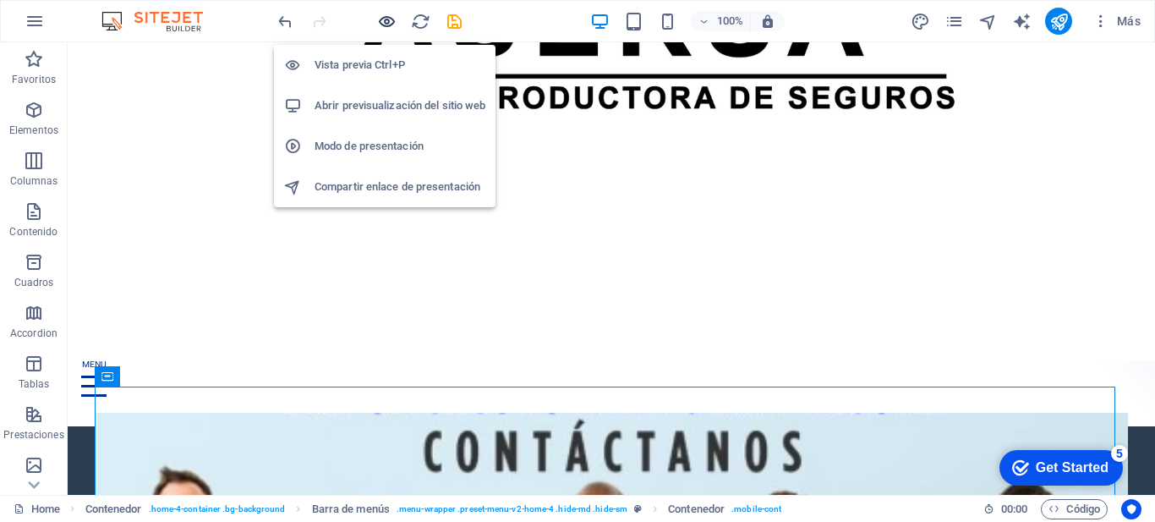
click at [387, 22] on icon "button" at bounding box center [386, 21] width 19 height 19
click at [378, 59] on h6 "Vista previa Ctrl+P" at bounding box center [400, 65] width 171 height 20
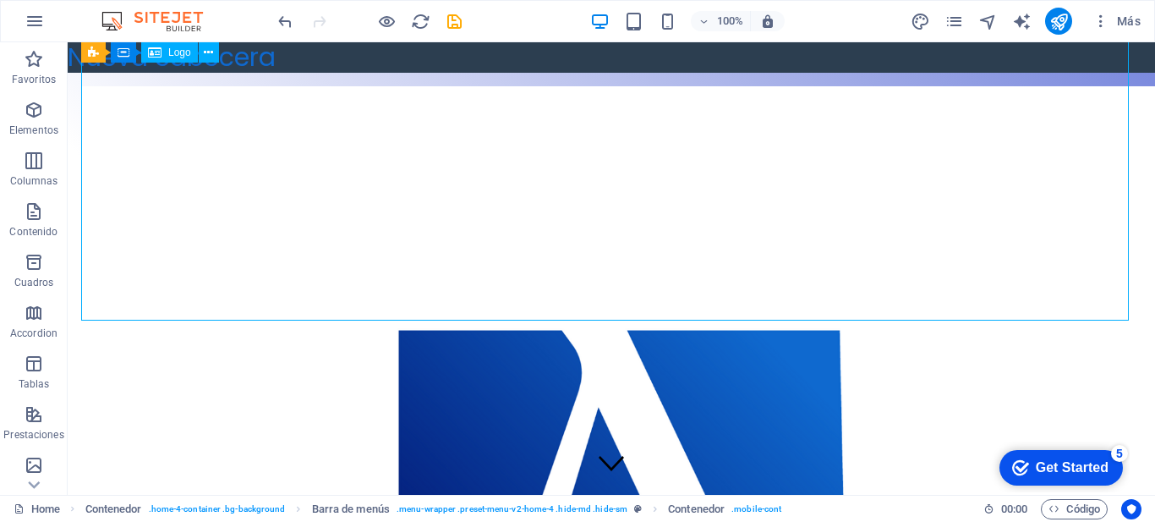
select select "px"
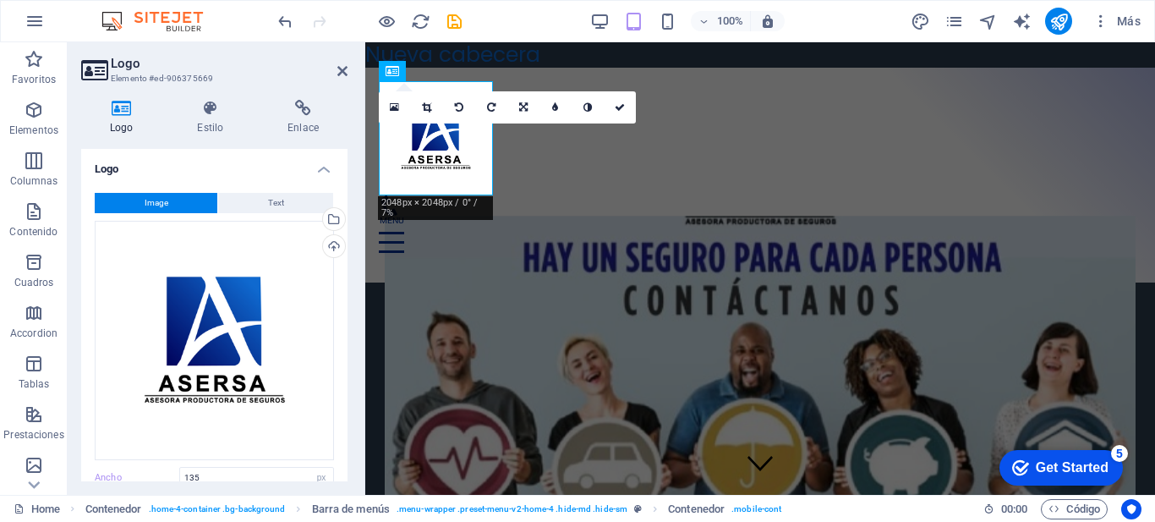
click at [122, 106] on icon at bounding box center [121, 108] width 80 height 17
click at [331, 68] on h2 "Logo" at bounding box center [229, 63] width 237 height 15
click at [341, 69] on icon at bounding box center [342, 71] width 10 height 14
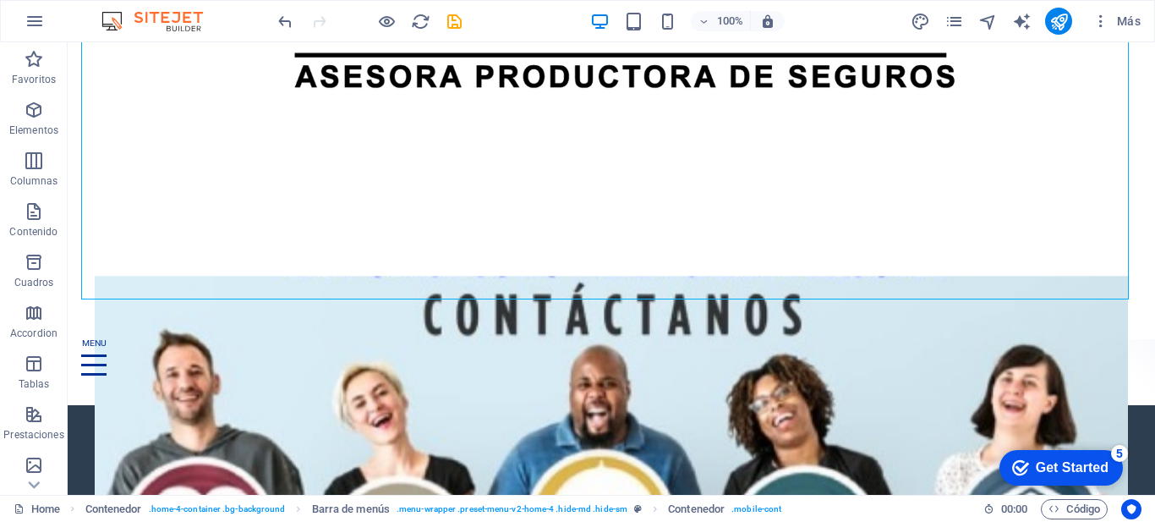
scroll to position [843, 0]
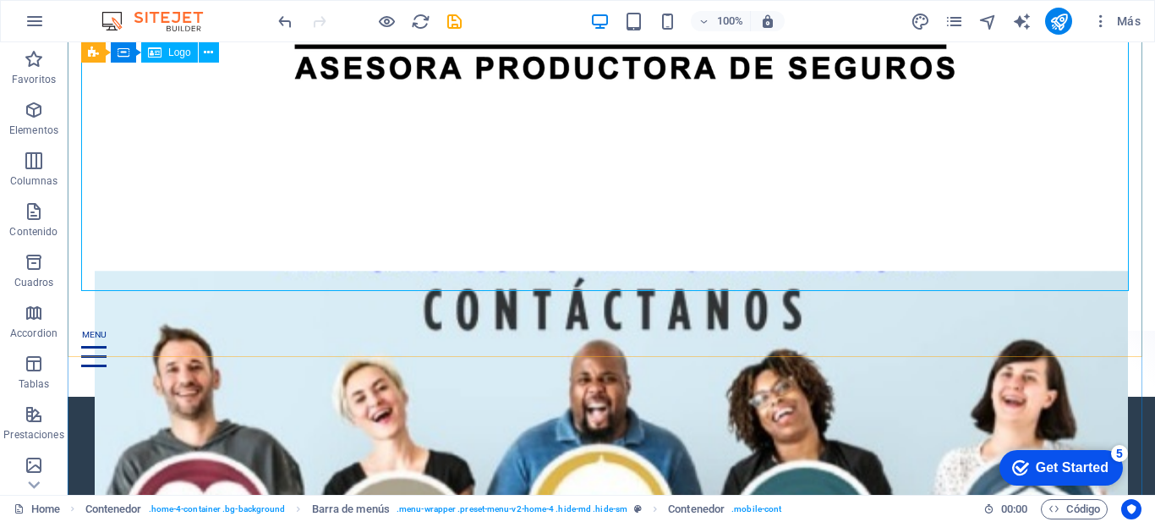
select select "px"
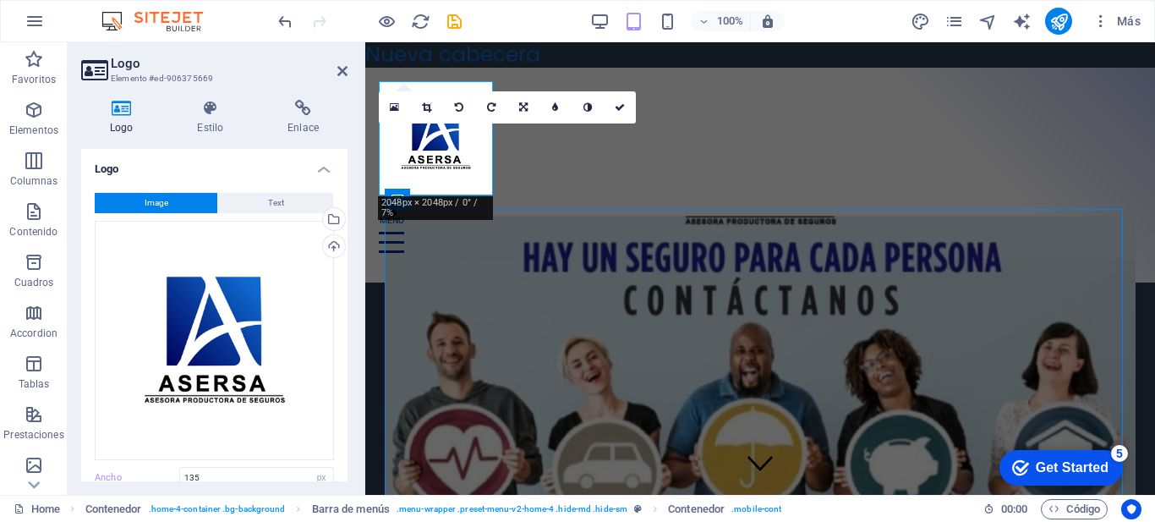
click at [1085, 259] on figure at bounding box center [760, 422] width 750 height 412
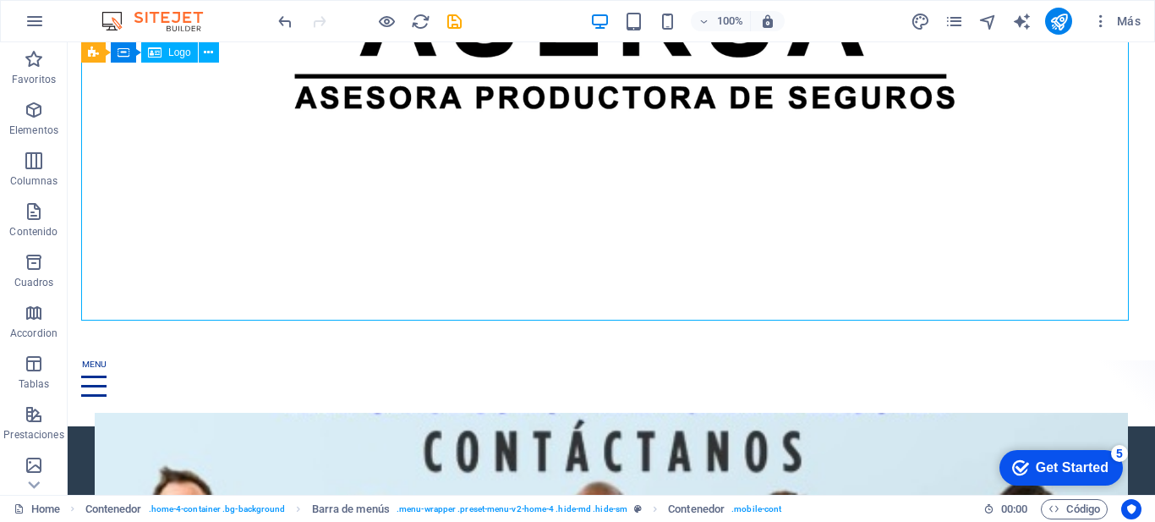
drag, startPoint x: 971, startPoint y: 241, endPoint x: 672, endPoint y: 241, distance: 298.6
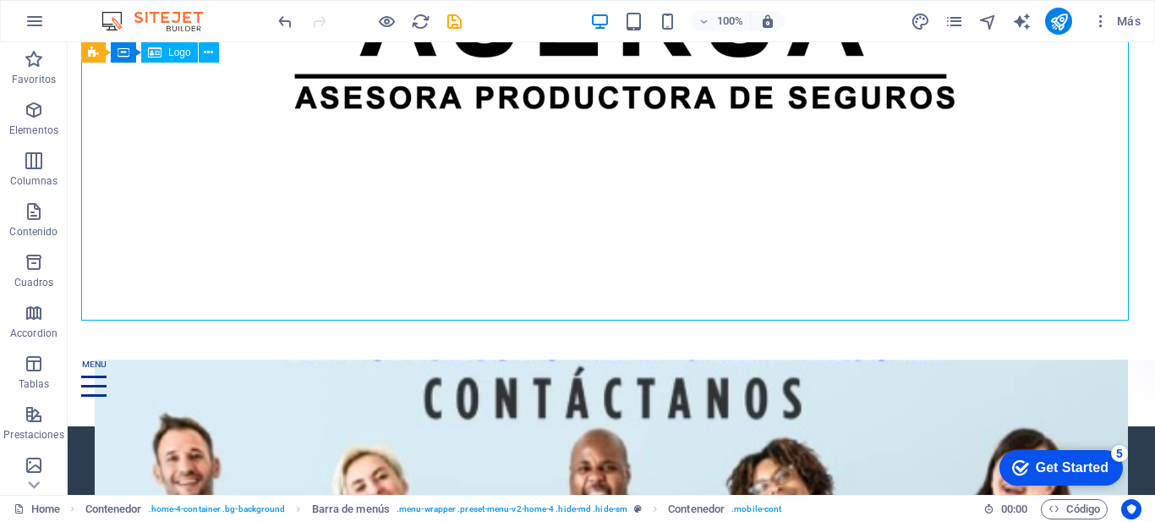
scroll to position [0, 0]
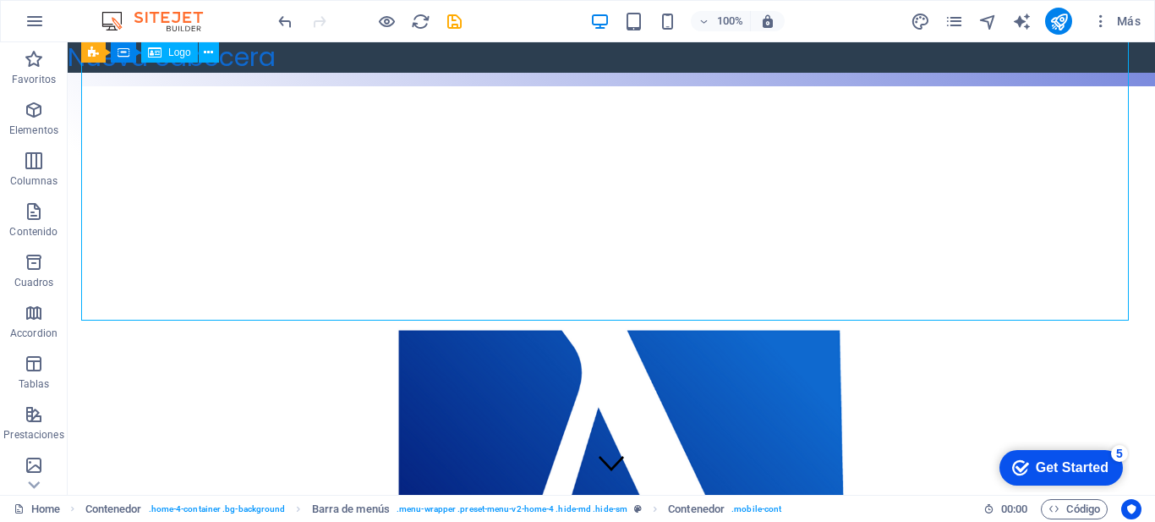
select select "px"
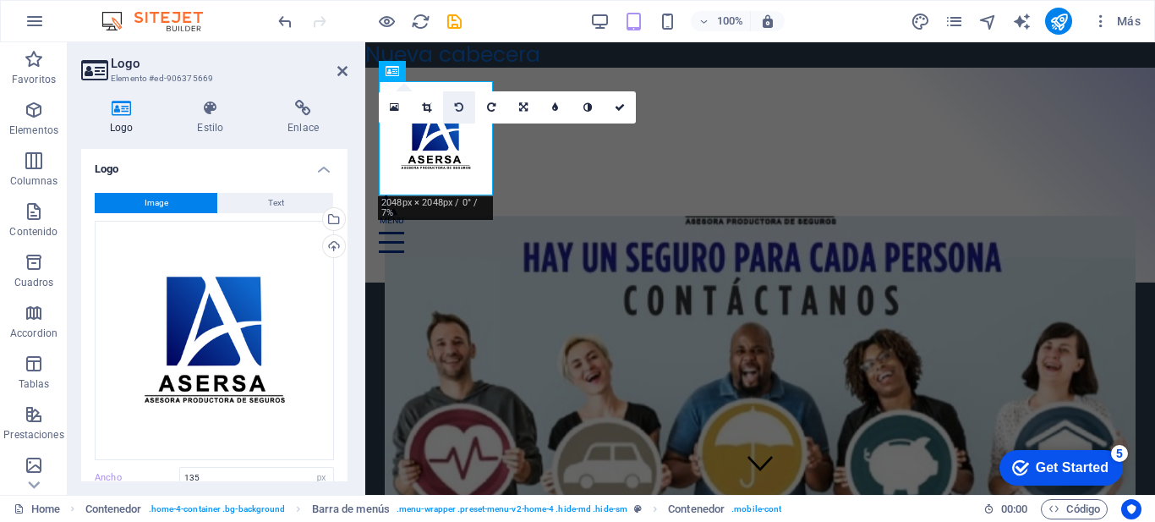
click at [455, 102] on icon at bounding box center [459, 107] width 8 height 10
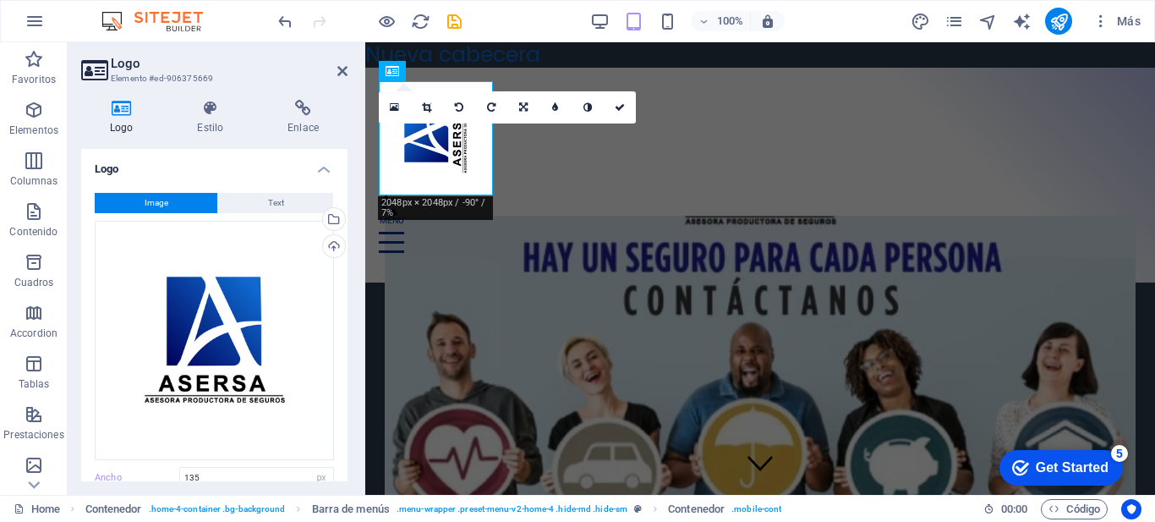
click at [455, 102] on icon at bounding box center [459, 107] width 8 height 10
click at [488, 101] on link at bounding box center [491, 107] width 32 height 32
click at [621, 113] on link at bounding box center [620, 107] width 32 height 32
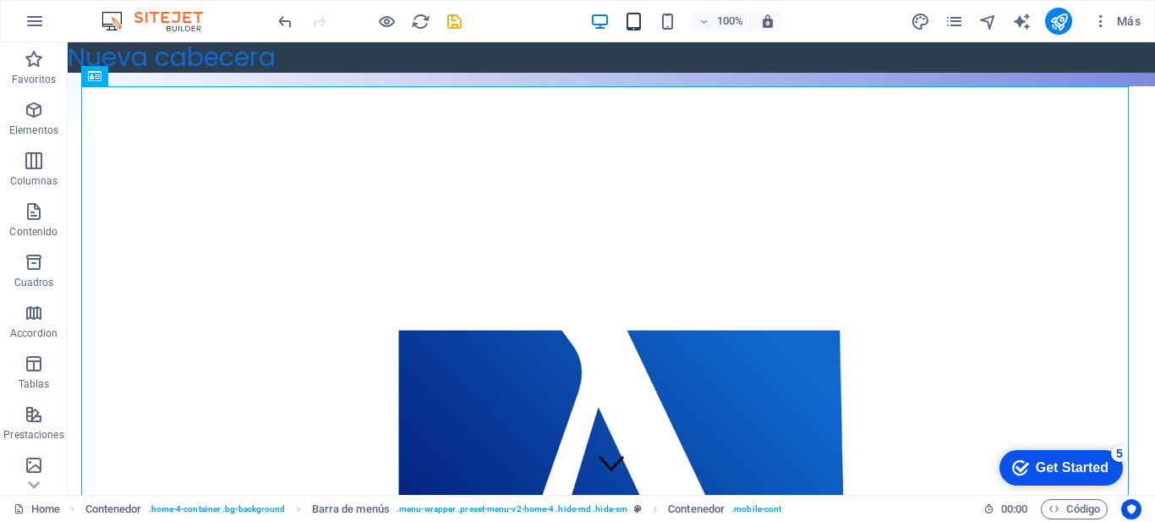
click at [628, 14] on div "100% Más" at bounding box center [578, 21] width 1154 height 41
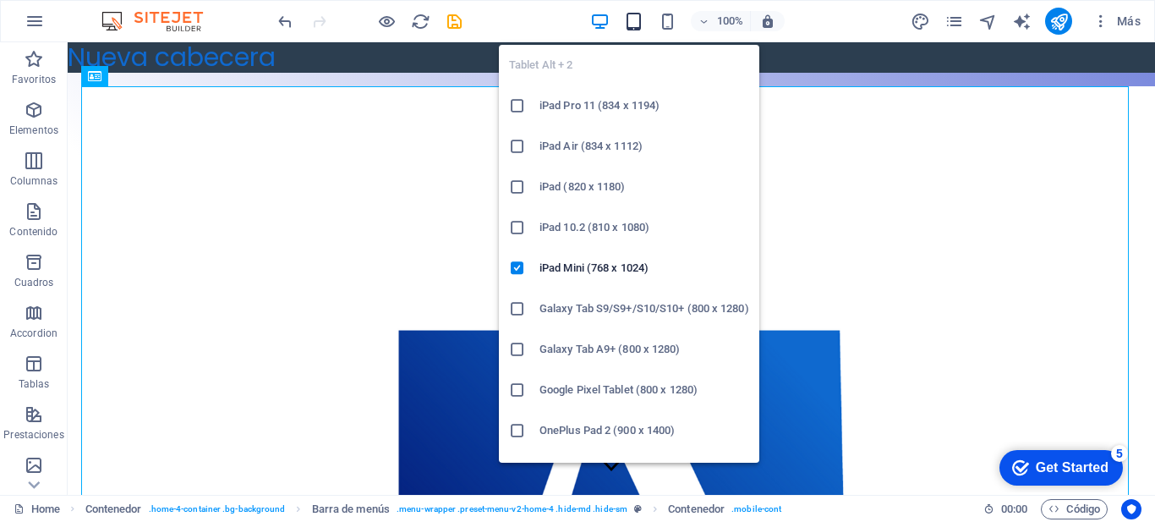
click at [628, 14] on icon "button" at bounding box center [633, 21] width 19 height 19
click at [628, 111] on h6 "iPad Pro 11 (834 x 1194)" at bounding box center [645, 106] width 210 height 20
click at [635, 22] on icon "button" at bounding box center [633, 21] width 19 height 19
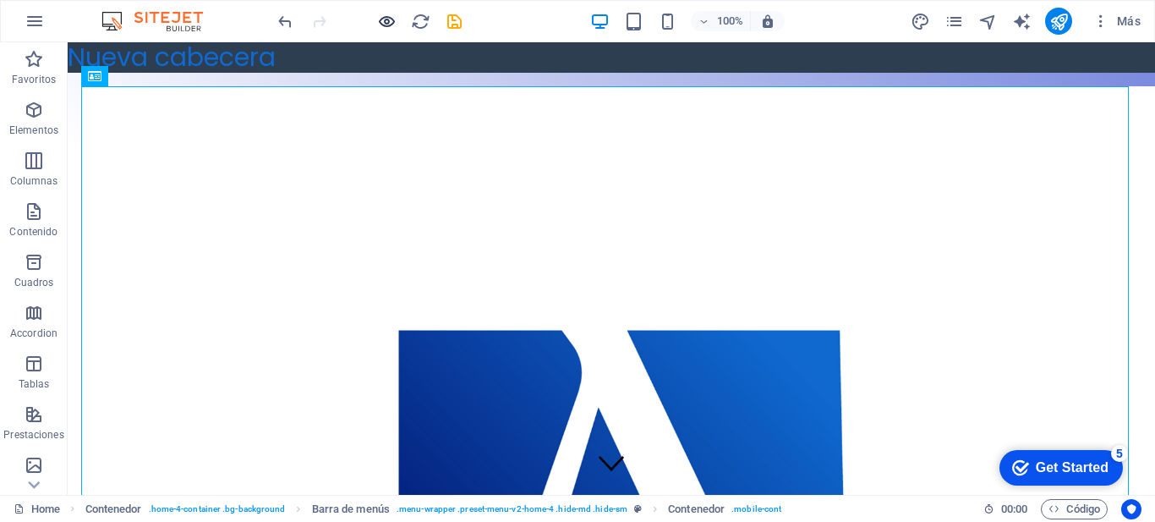
drag, startPoint x: 455, startPoint y: 19, endPoint x: 389, endPoint y: 23, distance: 66.1
click at [389, 23] on div at bounding box center [369, 21] width 189 height 27
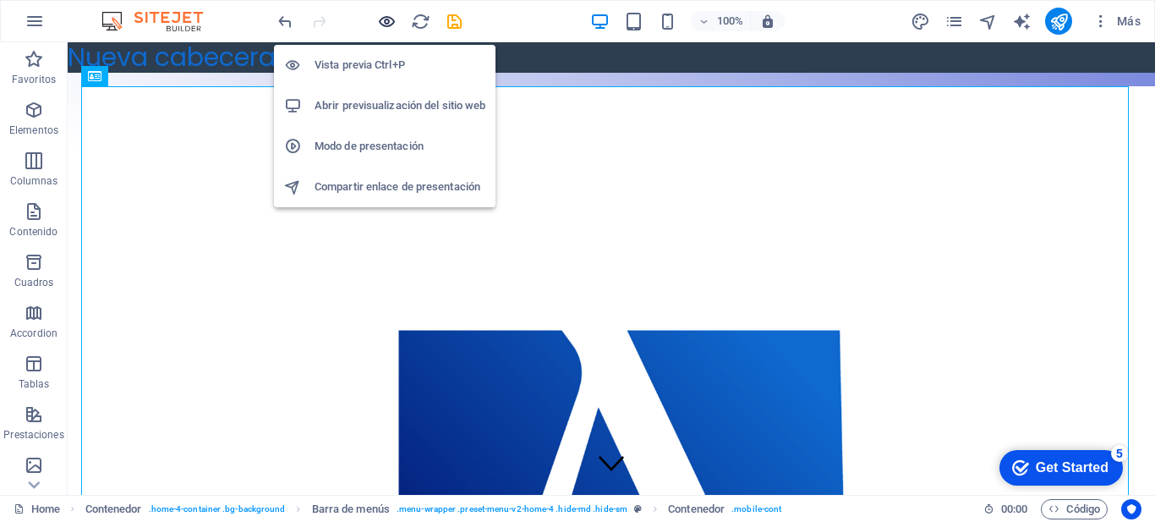
click at [389, 23] on icon "button" at bounding box center [386, 21] width 19 height 19
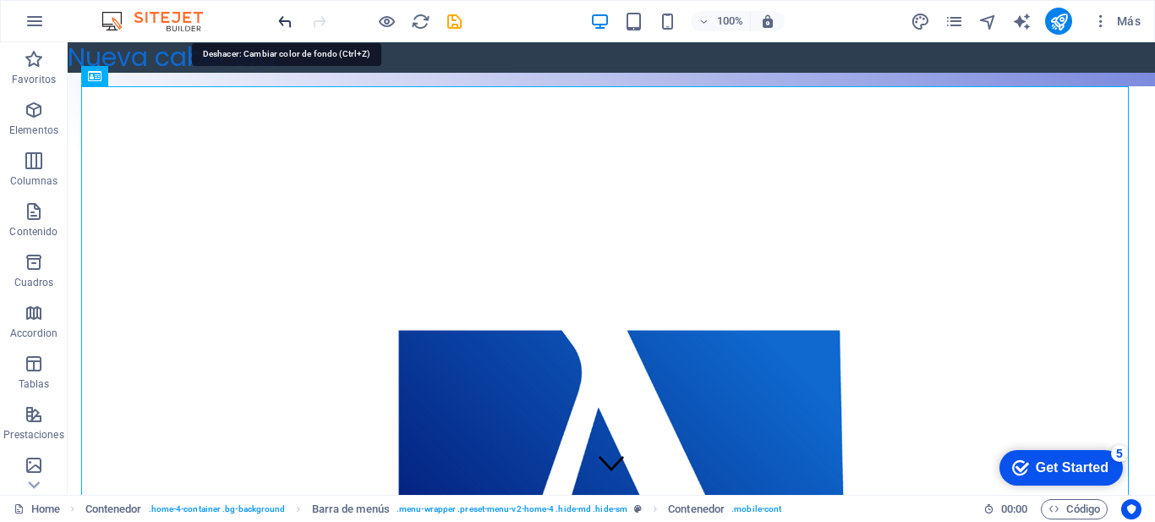
click at [281, 16] on icon "undo" at bounding box center [285, 21] width 19 height 19
click at [283, 15] on icon "undo" at bounding box center [285, 21] width 19 height 19
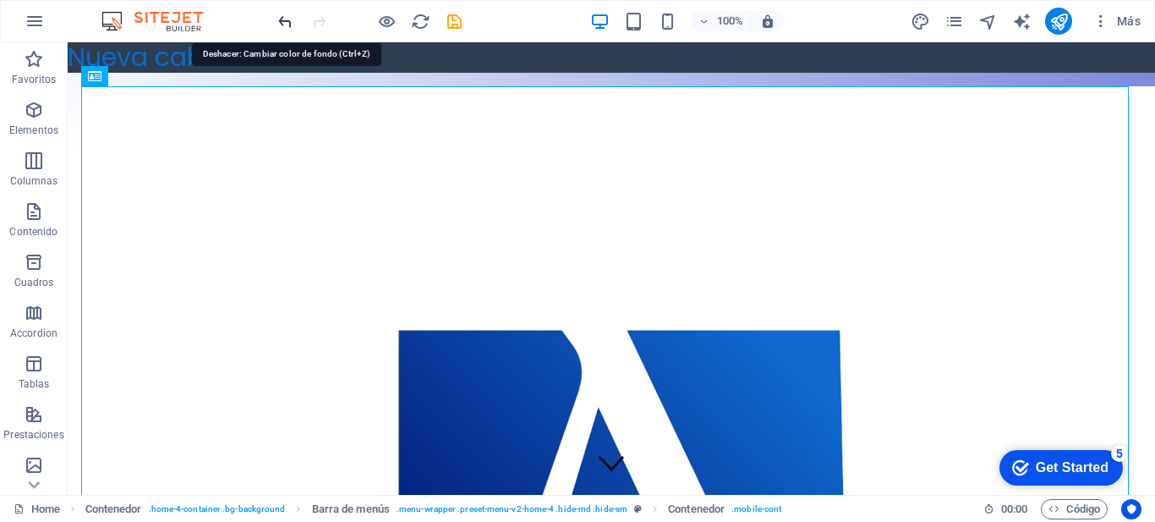
click at [283, 15] on icon "undo" at bounding box center [285, 21] width 19 height 19
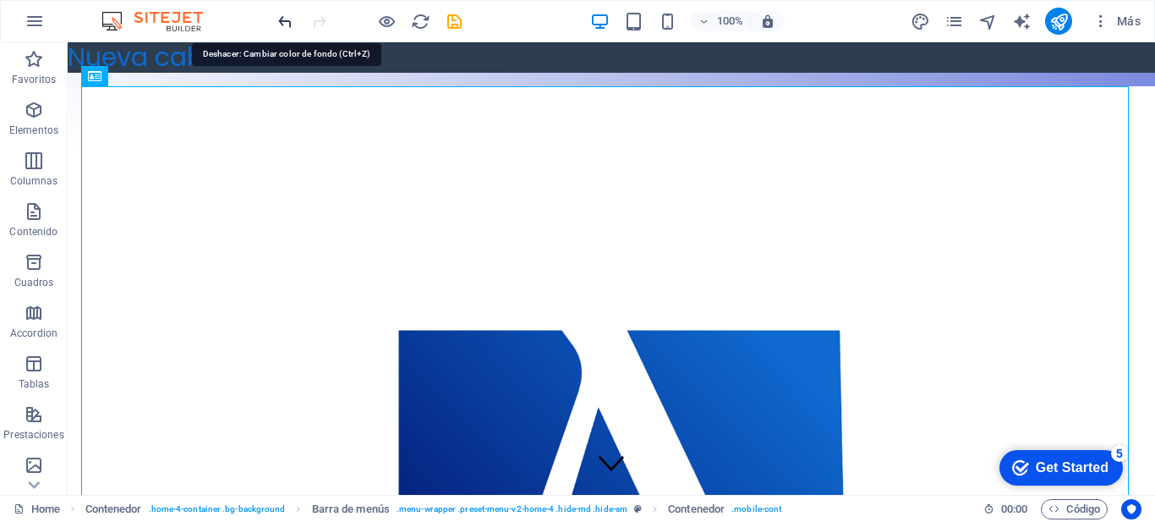
click at [283, 15] on icon "undo" at bounding box center [285, 21] width 19 height 19
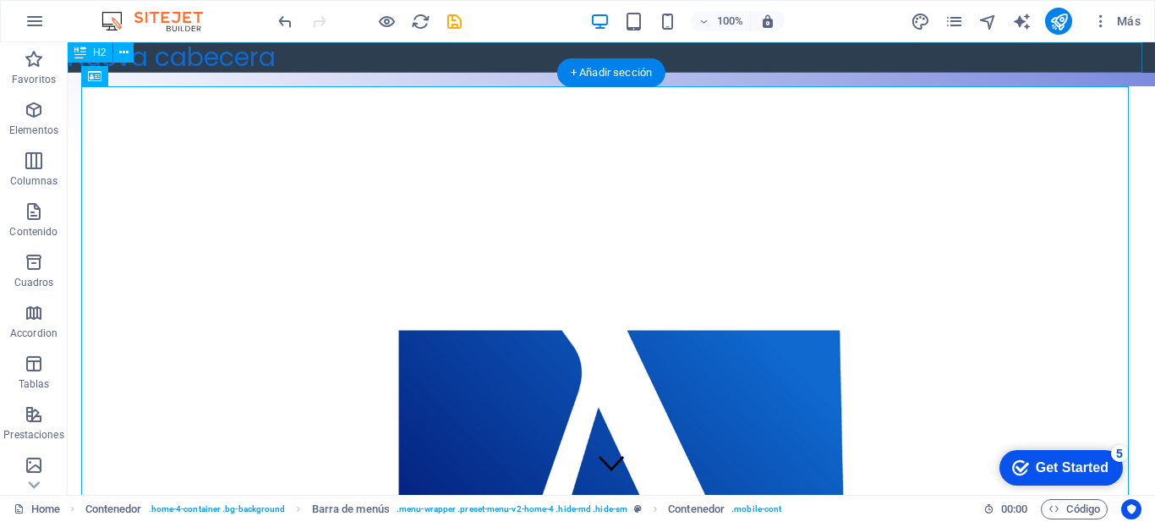
click at [340, 69] on div "Nueva cabecera" at bounding box center [612, 57] width 1088 height 30
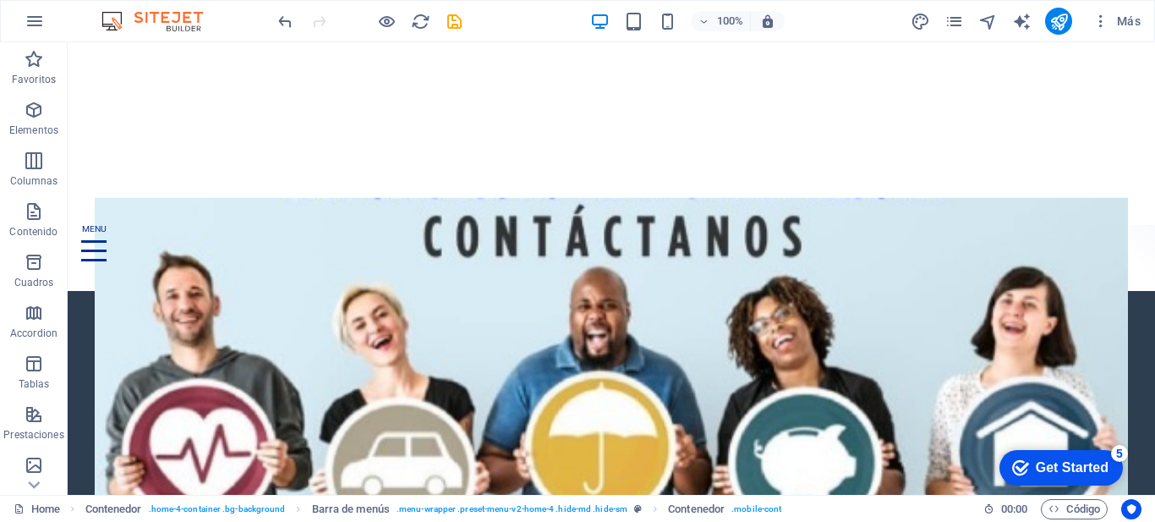
scroll to position [875, 0]
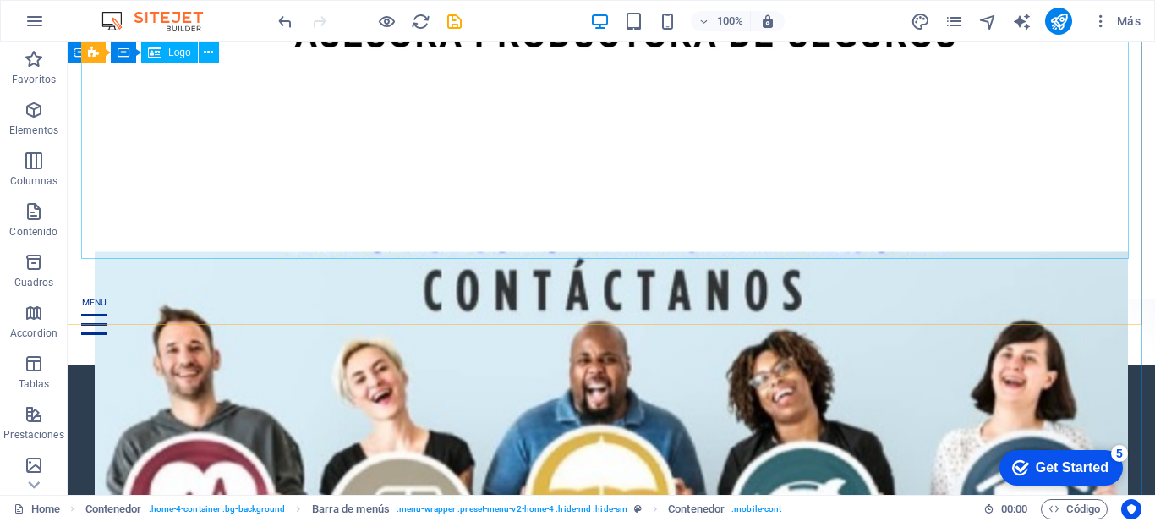
select select "px"
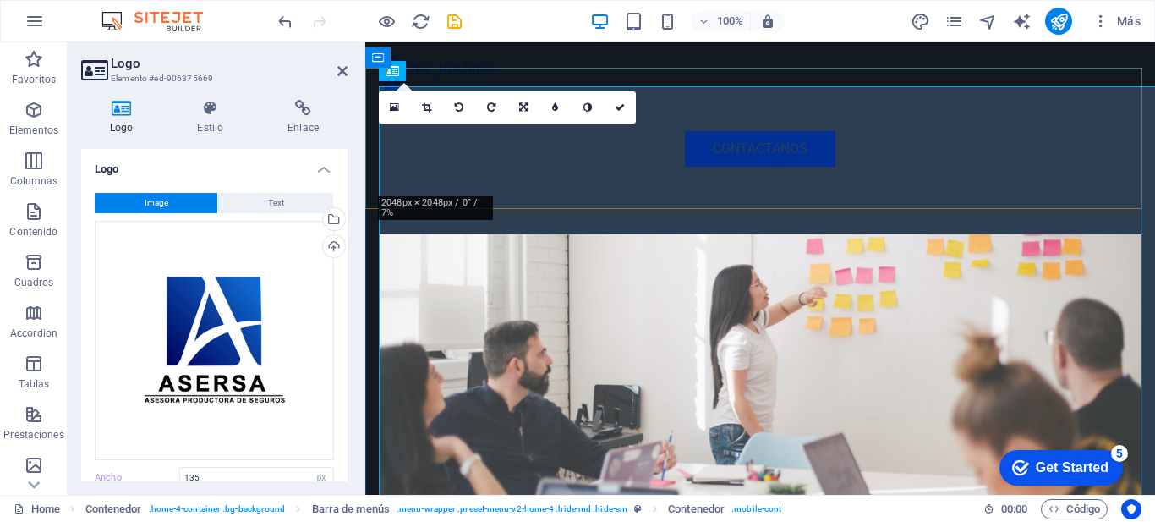
scroll to position [0, 0]
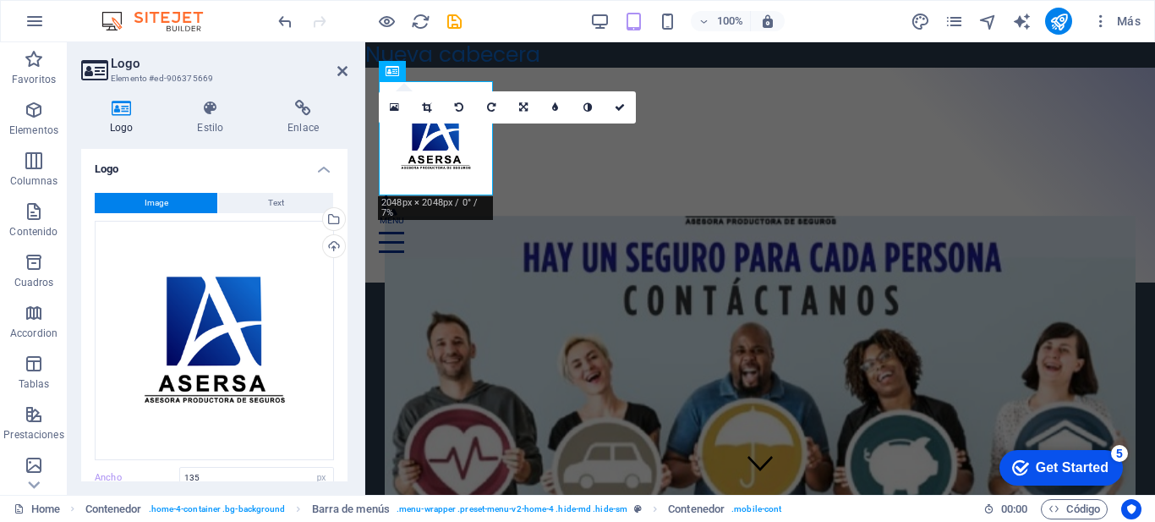
drag, startPoint x: 348, startPoint y: 196, endPoint x: 351, endPoint y: 245, distance: 49.2
click at [343, 269] on div "Logo Estilo Enlace Logo Image Text Arrastra archivos aquí, haz clic para escoge…" at bounding box center [214, 290] width 293 height 408
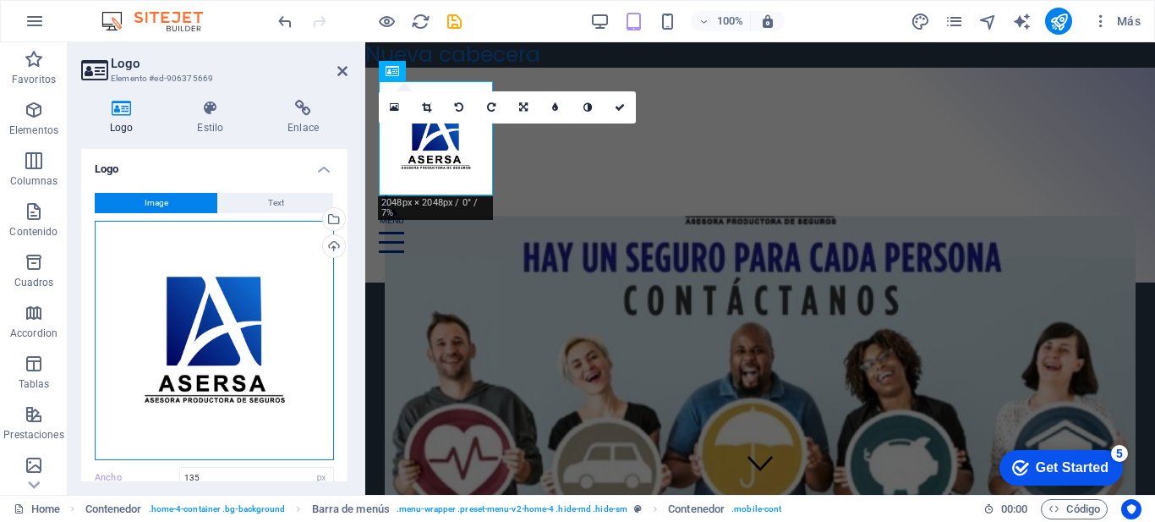
click at [264, 312] on div "Arrastra archivos aquí, haz clic para escoger archivos o selecciona archivos de…" at bounding box center [214, 340] width 239 height 239
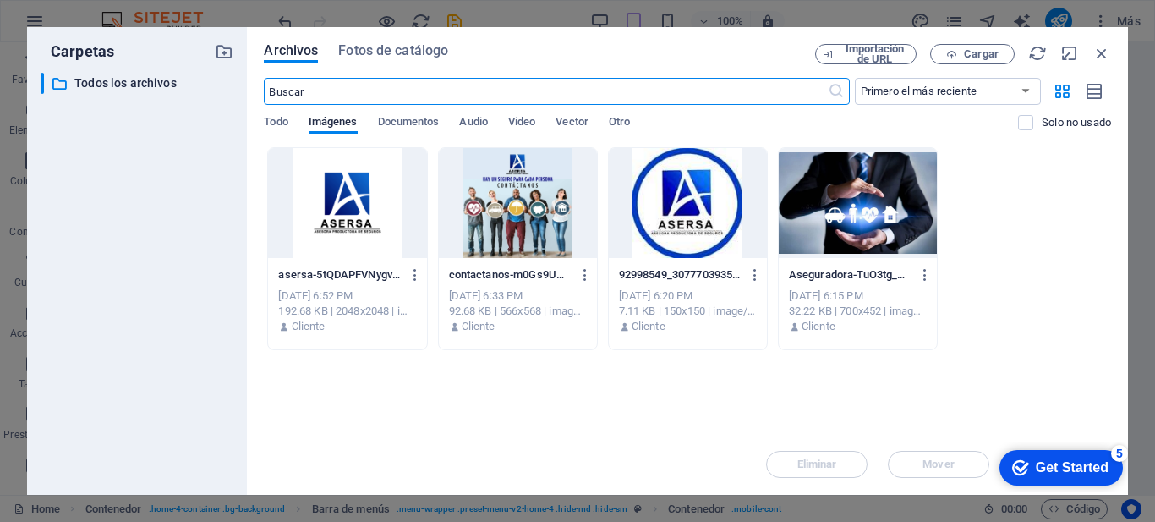
type input "214"
click at [377, 256] on div at bounding box center [347, 203] width 158 height 110
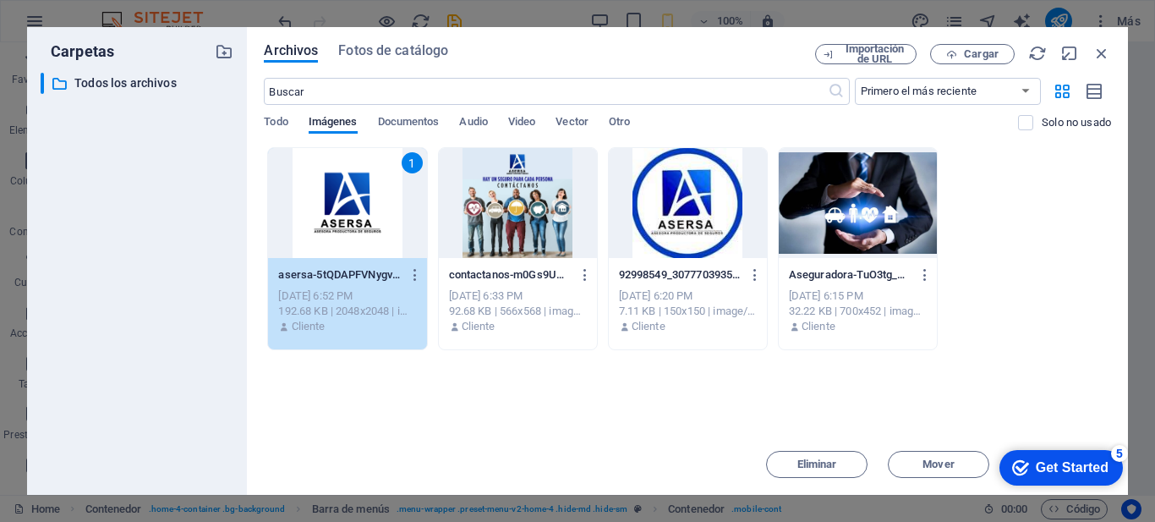
click at [377, 256] on div "1" at bounding box center [347, 203] width 158 height 110
click at [362, 215] on div "1" at bounding box center [347, 203] width 158 height 110
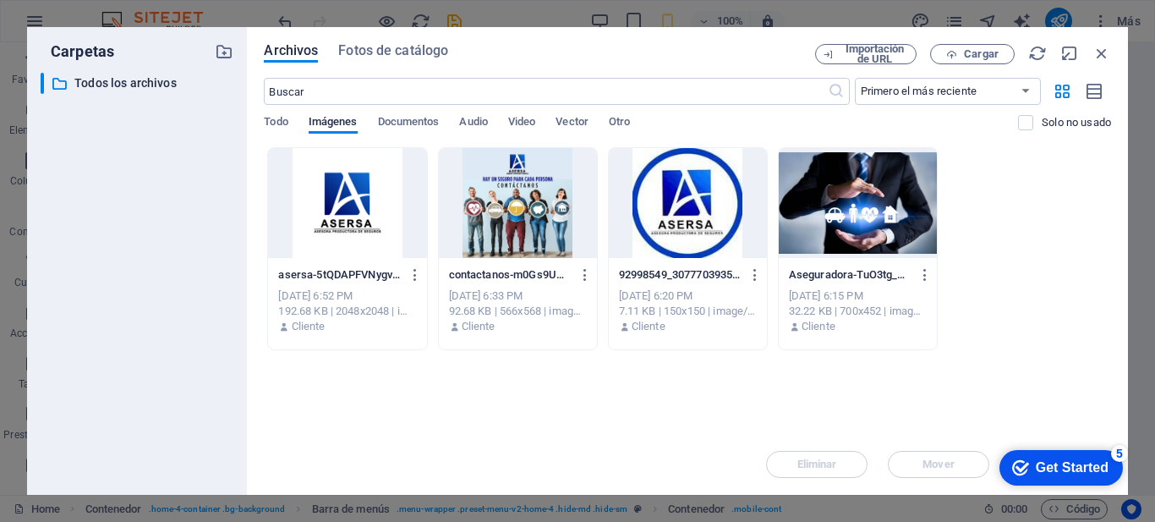
click at [362, 215] on div at bounding box center [347, 203] width 158 height 110
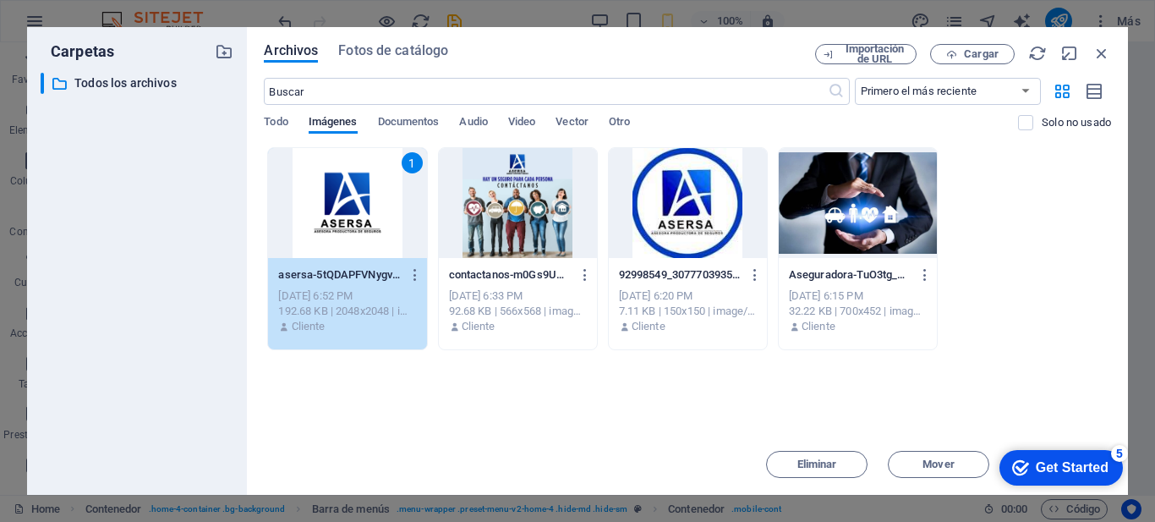
click at [1075, 462] on div "Get Started" at bounding box center [1072, 467] width 73 height 15
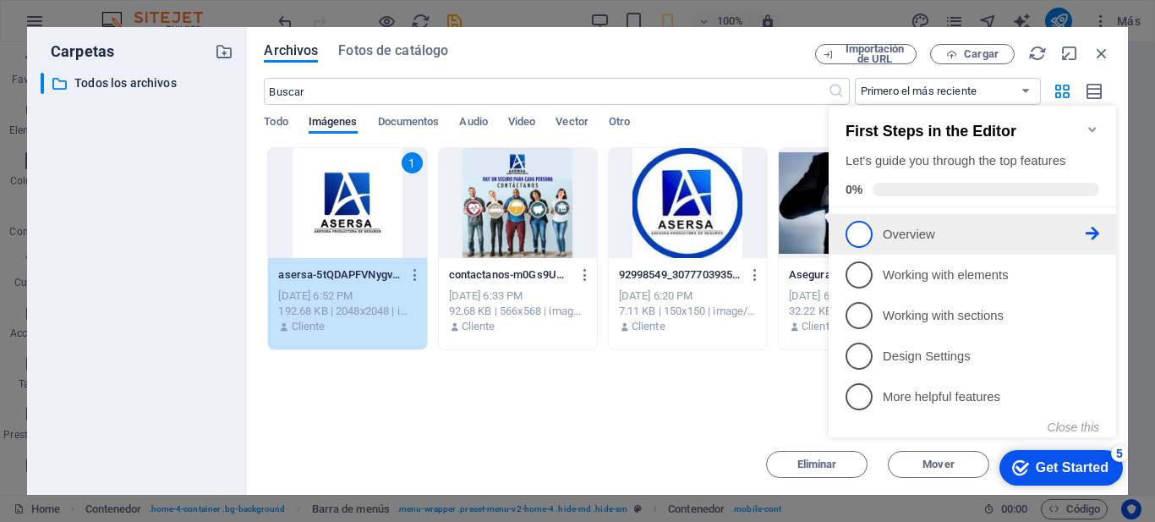
click at [870, 222] on link "1 Overview - incomplete" at bounding box center [973, 234] width 254 height 27
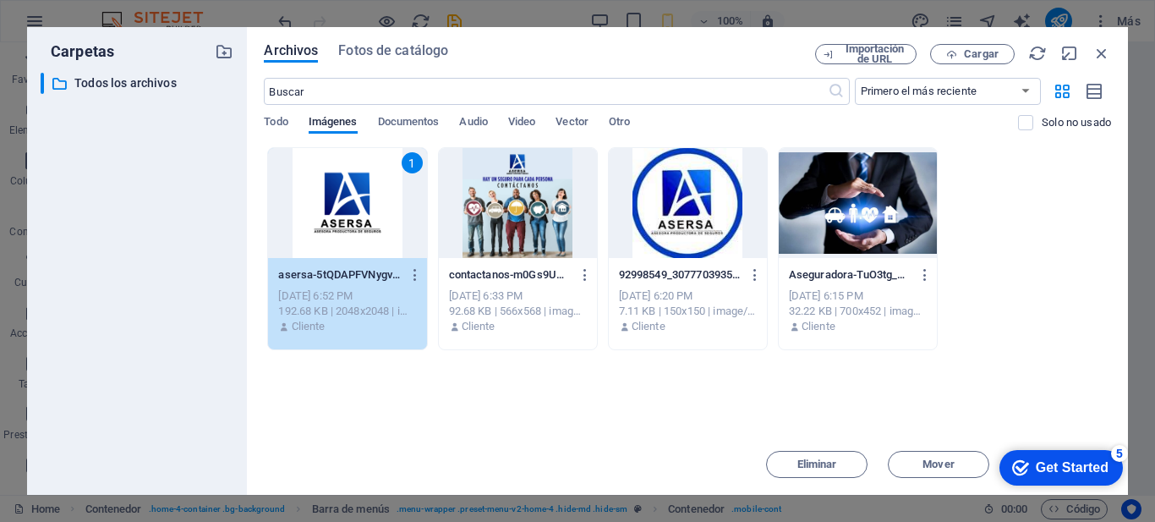
click at [723, 191] on div at bounding box center [688, 203] width 158 height 110
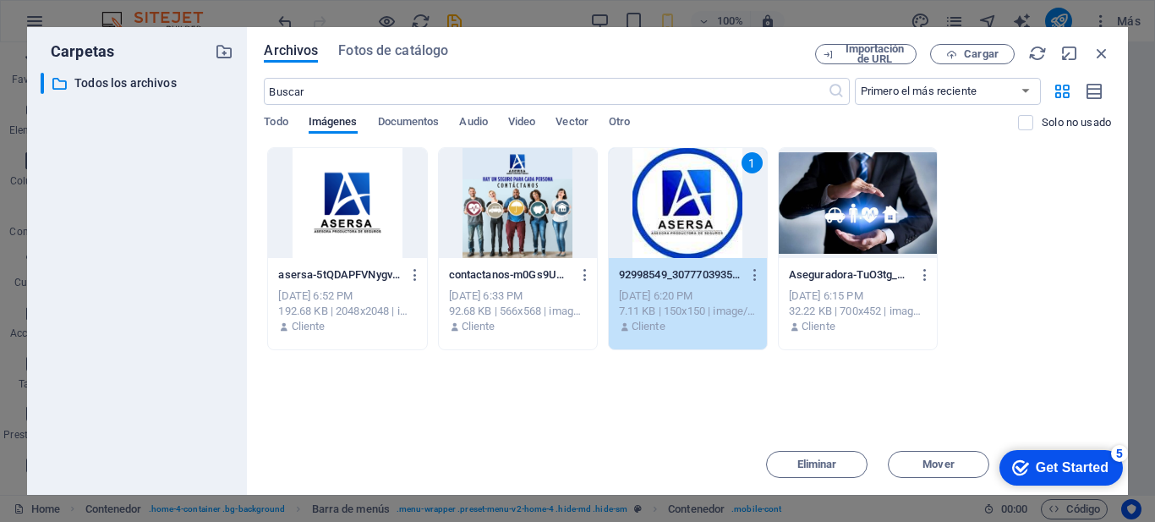
click at [724, 201] on div "1" at bounding box center [688, 203] width 158 height 110
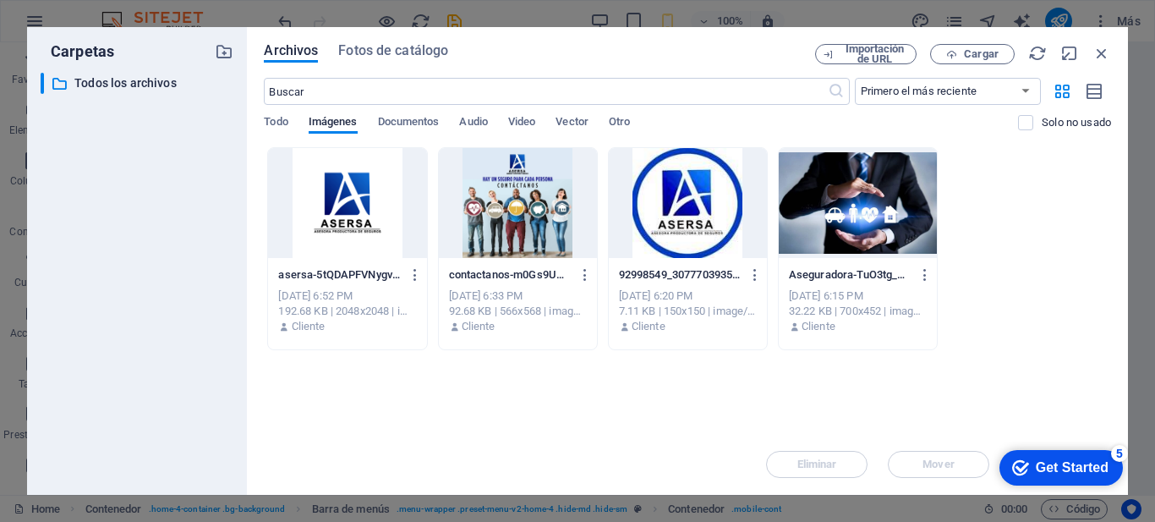
click at [724, 201] on div at bounding box center [688, 203] width 158 height 110
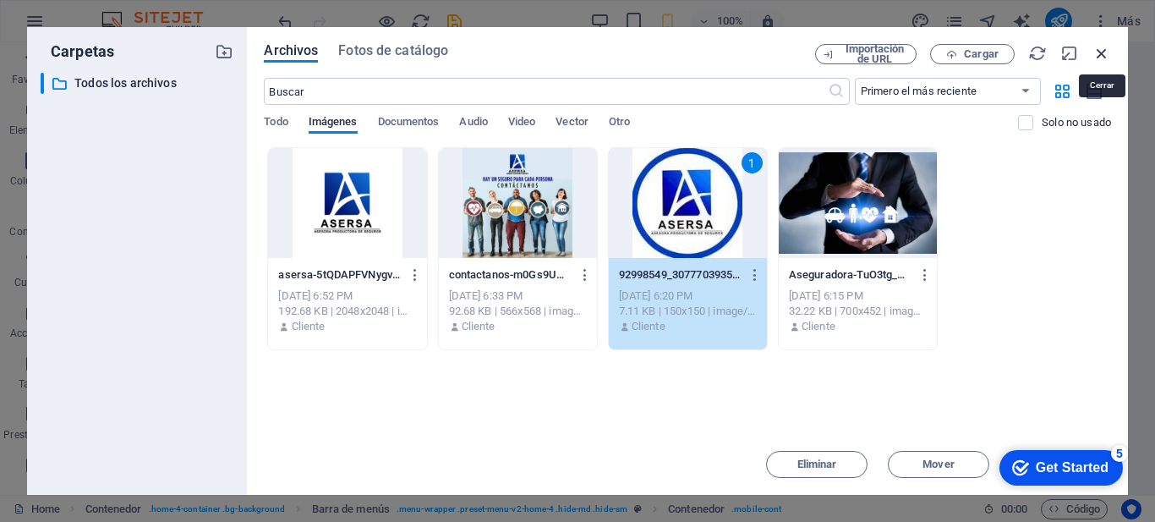
click at [1099, 52] on icon "button" at bounding box center [1102, 53] width 19 height 19
select select "image"
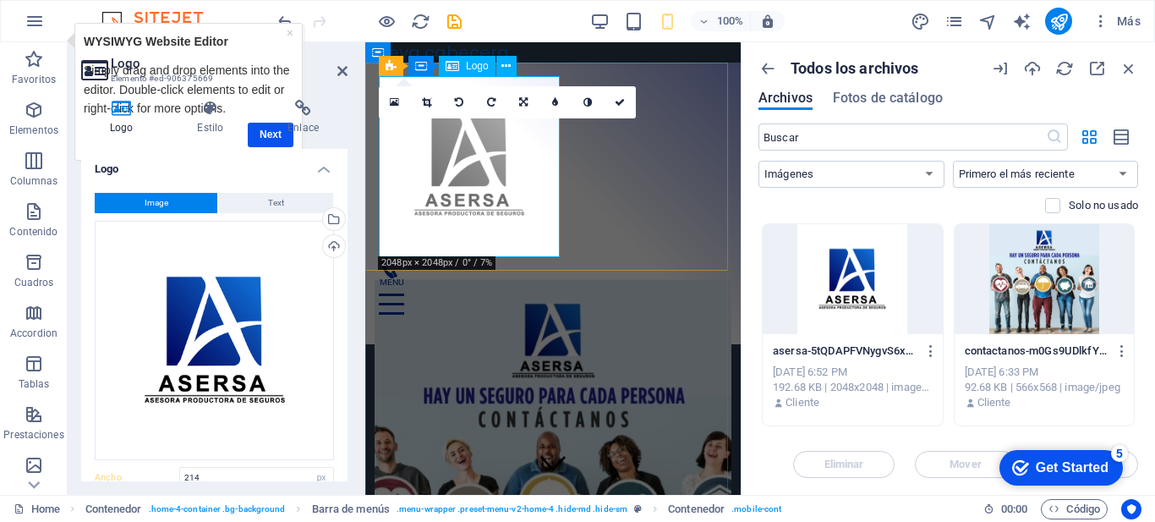
click at [476, 193] on div at bounding box center [553, 166] width 348 height 181
click at [530, 178] on div at bounding box center [553, 166] width 348 height 181
click at [589, 101] on icon at bounding box center [588, 102] width 8 height 10
type input "212"
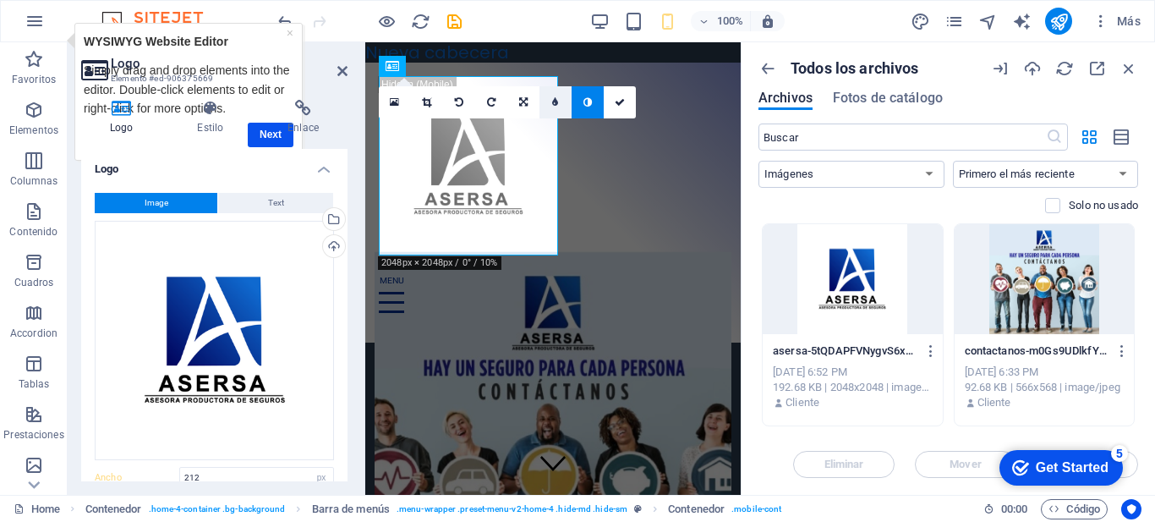
click at [558, 104] on icon at bounding box center [555, 102] width 6 height 10
click at [623, 103] on link at bounding box center [613, 102] width 32 height 32
click at [905, 269] on div at bounding box center [853, 279] width 180 height 110
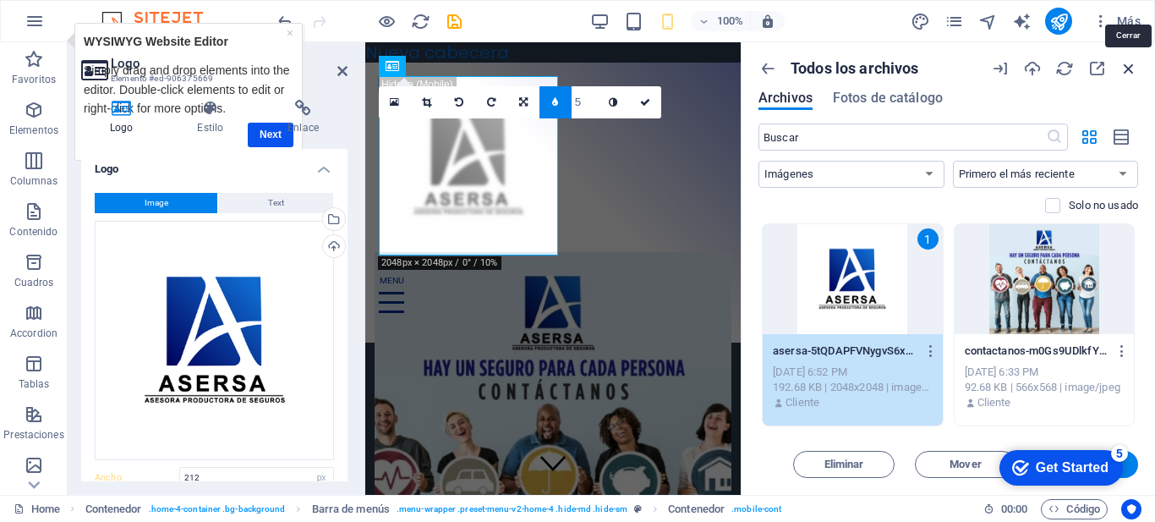
click at [1132, 68] on icon "button" at bounding box center [1129, 68] width 19 height 19
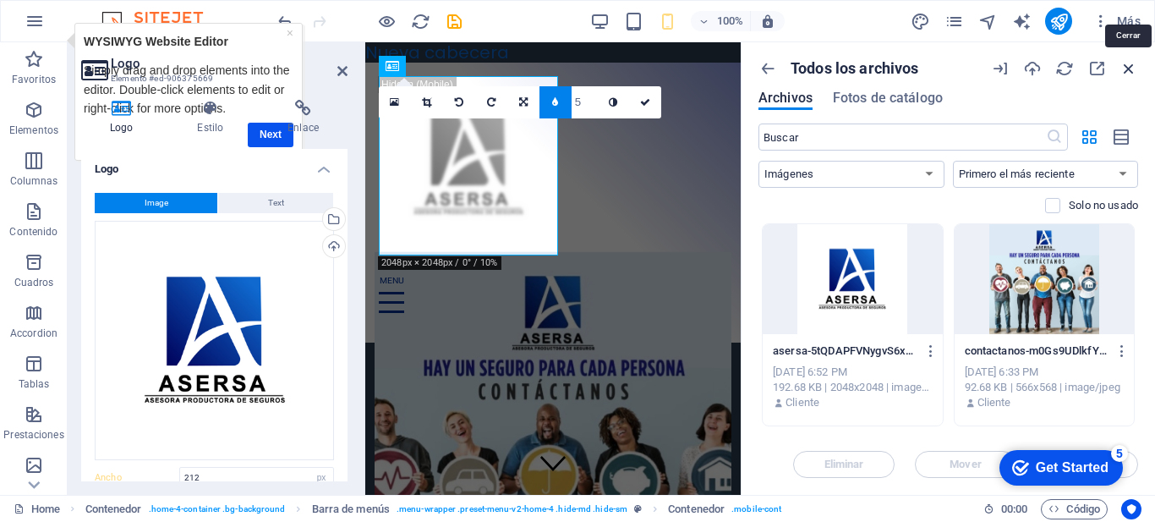
click at [1132, 68] on icon "button" at bounding box center [1129, 68] width 19 height 19
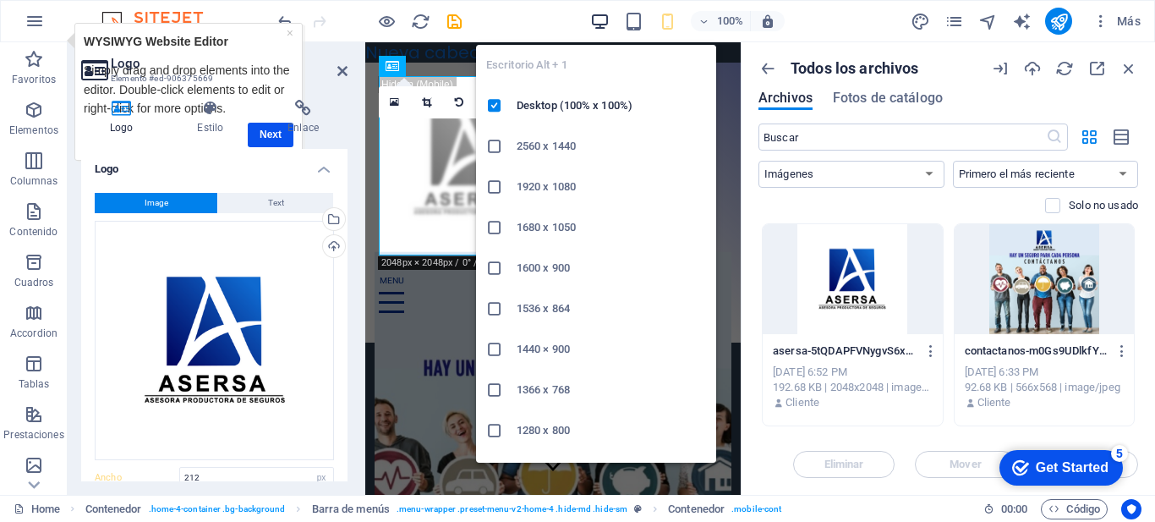
click at [603, 14] on icon "button" at bounding box center [599, 21] width 19 height 19
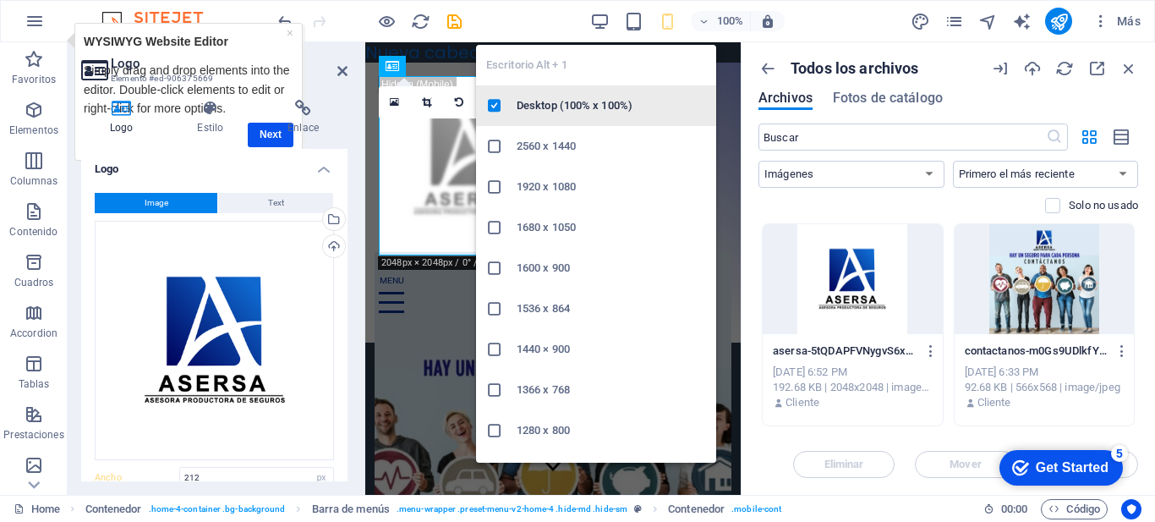
click at [554, 105] on h6 "Desktop (100% x 100%)" at bounding box center [611, 106] width 189 height 20
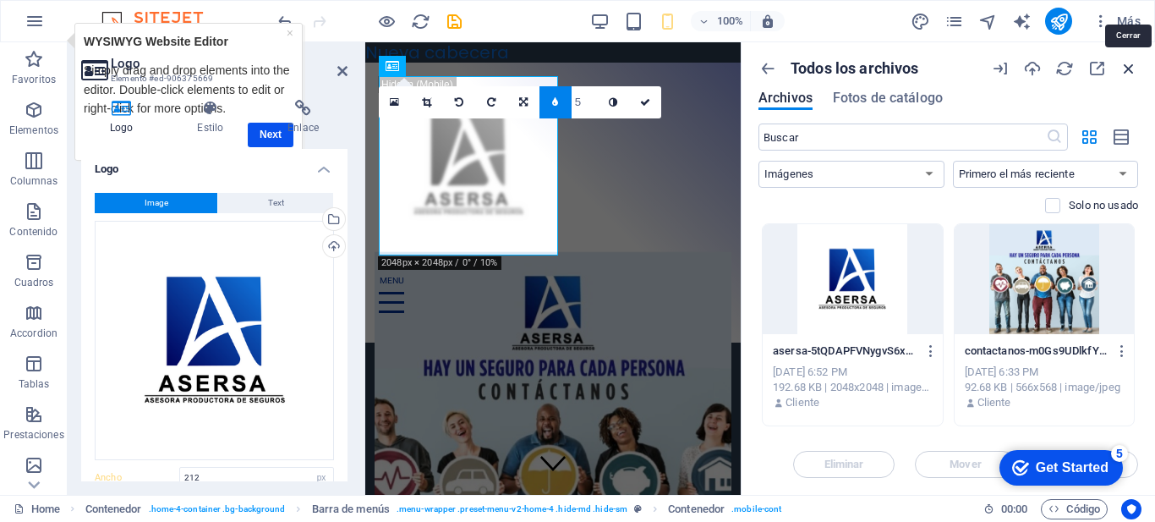
click at [1125, 71] on icon "button" at bounding box center [1129, 68] width 19 height 19
click at [995, 69] on icon "button" at bounding box center [1000, 68] width 19 height 19
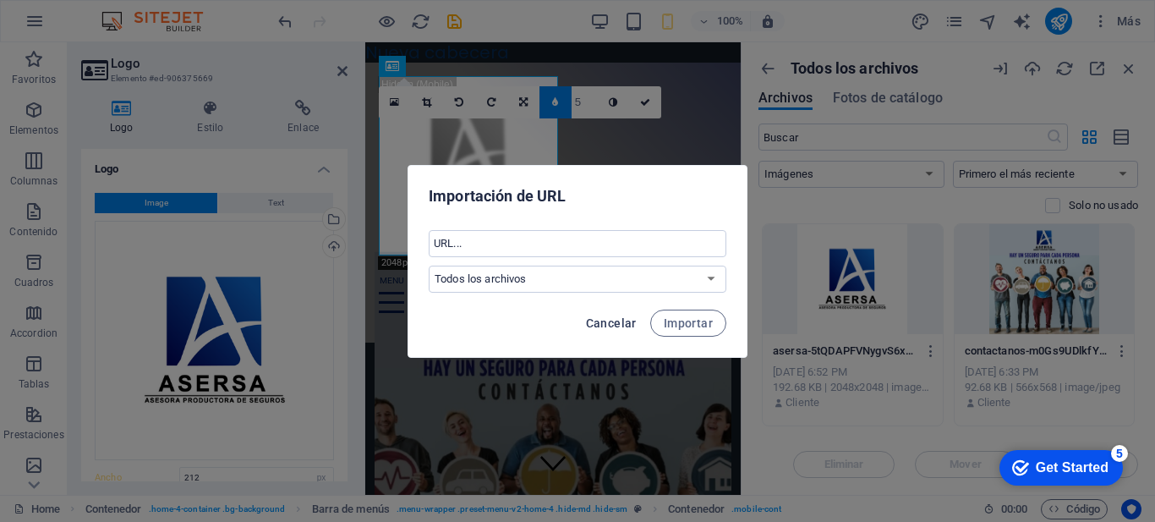
click at [625, 324] on span "Cancelar" at bounding box center [611, 323] width 51 height 14
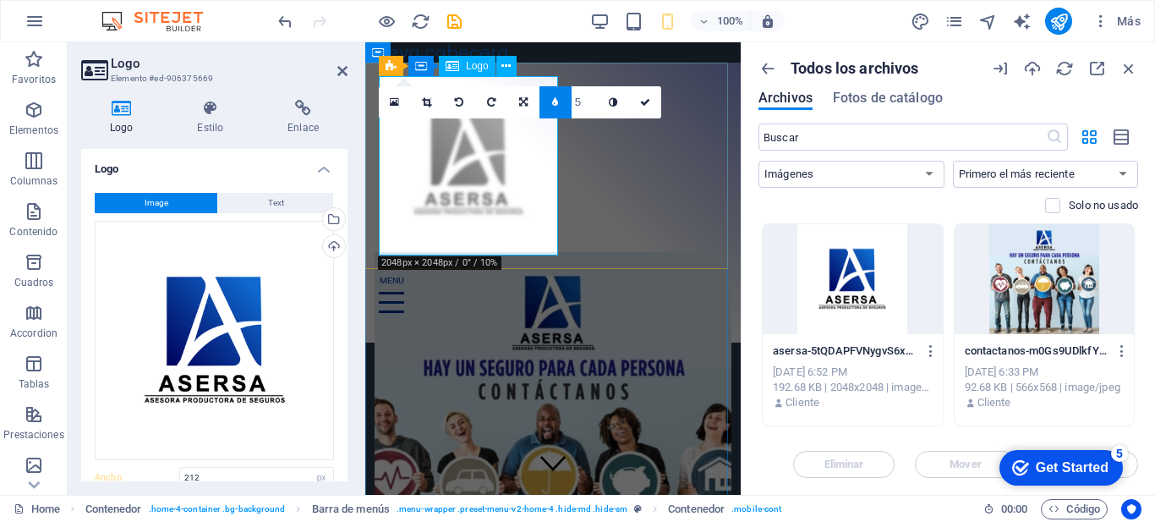
click at [485, 158] on div at bounding box center [553, 165] width 348 height 179
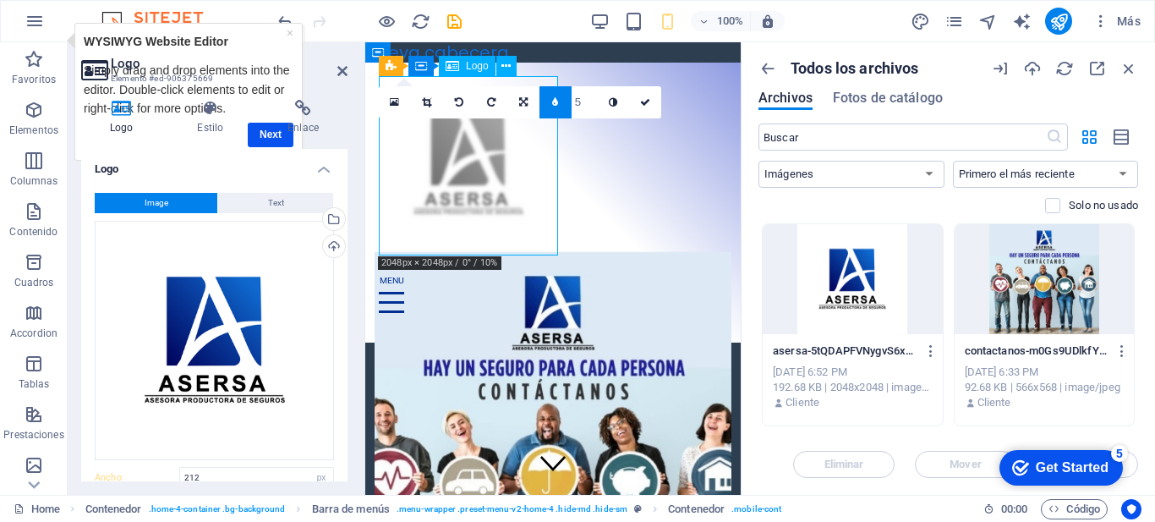
click at [485, 158] on div at bounding box center [553, 165] width 348 height 179
click at [343, 75] on icon at bounding box center [342, 71] width 10 height 14
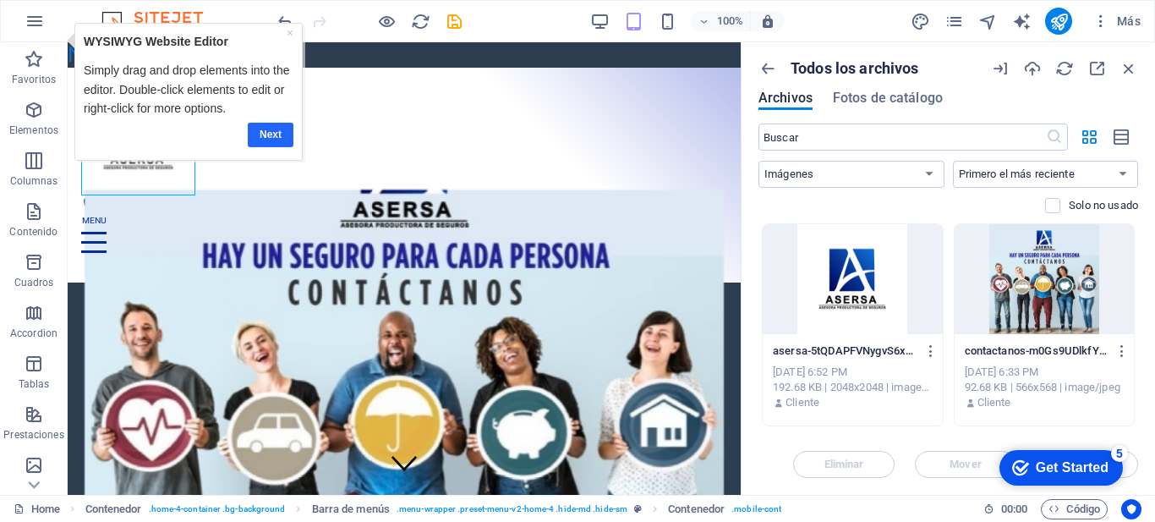
click at [270, 135] on link "Next" at bounding box center [270, 135] width 46 height 25
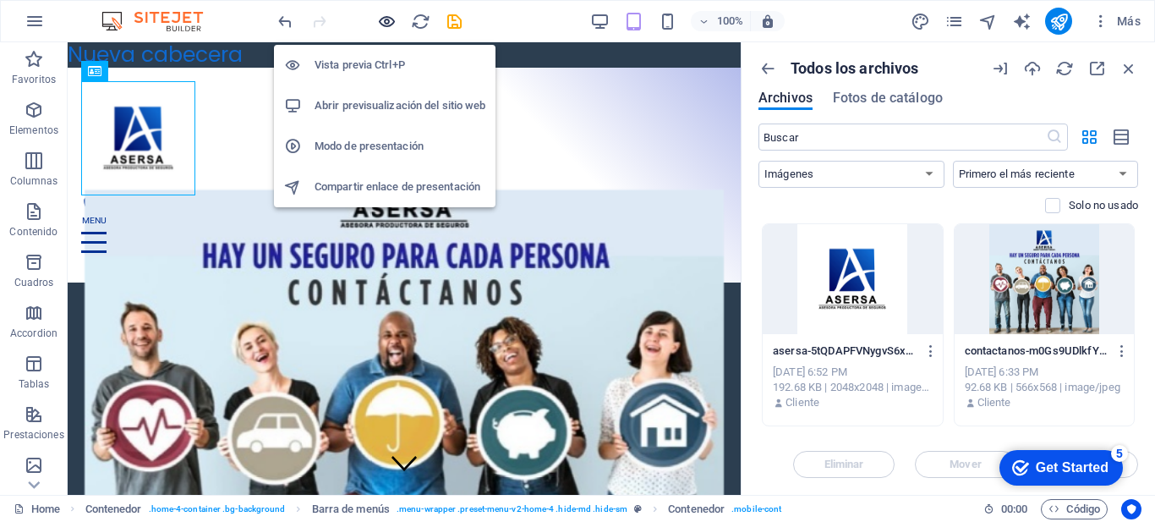
click at [387, 20] on icon "button" at bounding box center [386, 21] width 19 height 19
click at [375, 64] on h6 "Vista previa Ctrl+P" at bounding box center [400, 65] width 171 height 20
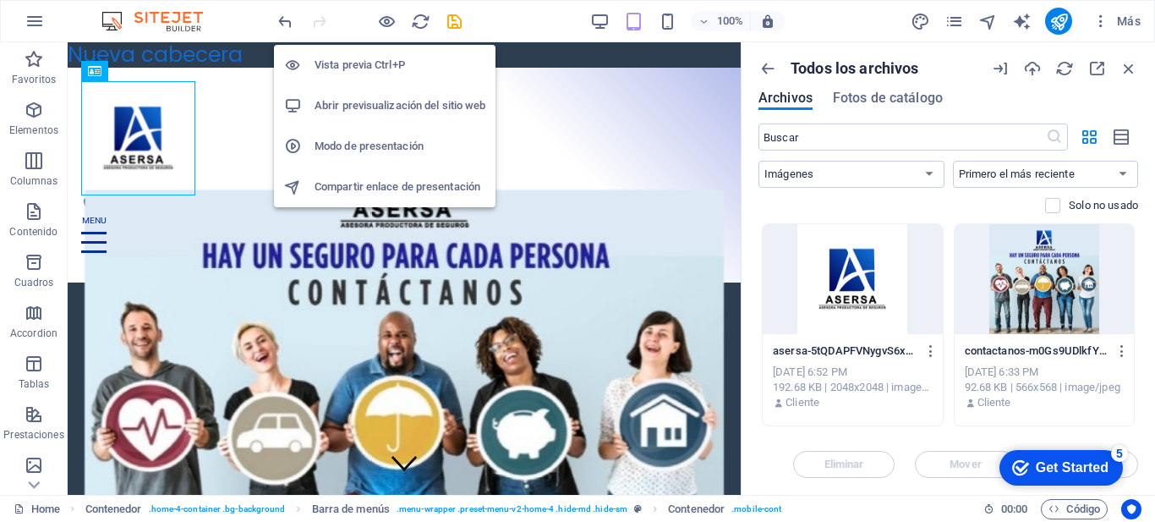
click at [360, 111] on h6 "Abrir previsualización del sitio web" at bounding box center [400, 106] width 171 height 20
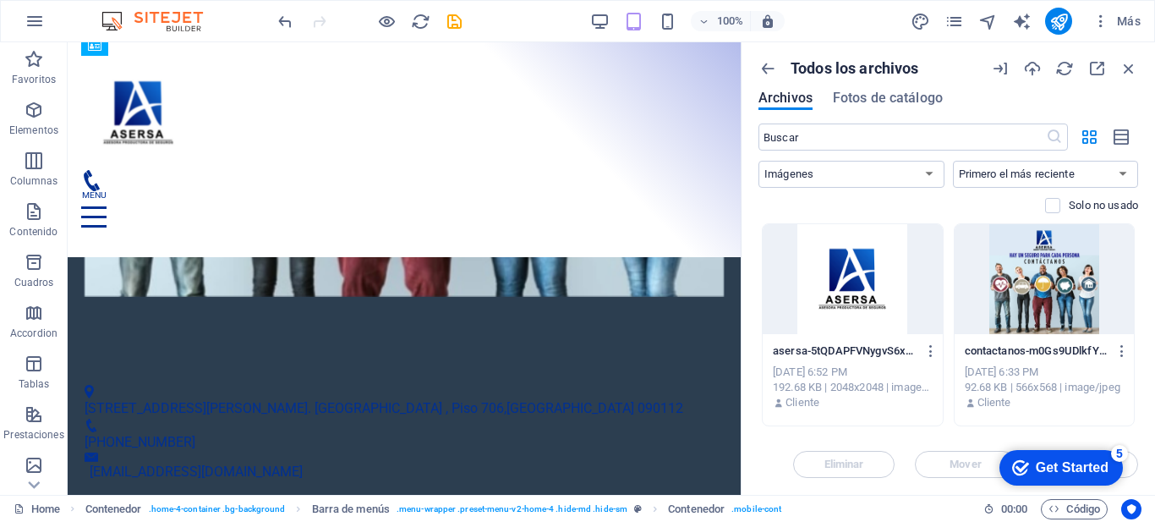
scroll to position [437, 0]
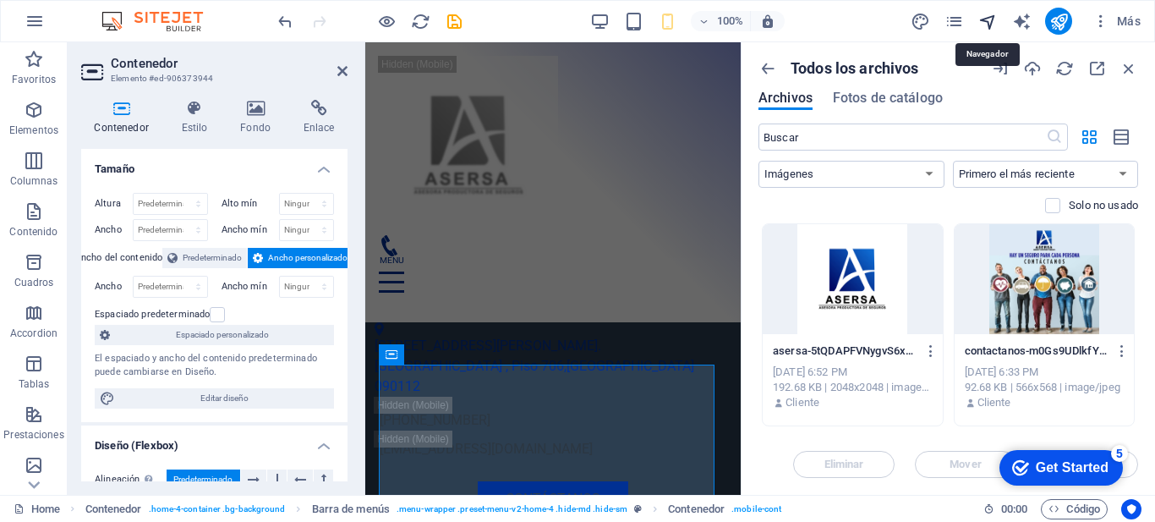
click at [986, 20] on icon "navigator" at bounding box center [988, 21] width 19 height 19
click at [995, 24] on icon "navigator" at bounding box center [988, 21] width 19 height 19
click at [1020, 25] on icon "text_generator" at bounding box center [1021, 21] width 19 height 19
click at [1020, 29] on icon "text_generator" at bounding box center [1021, 21] width 19 height 19
click at [794, 16] on div "100% Más" at bounding box center [711, 21] width 873 height 27
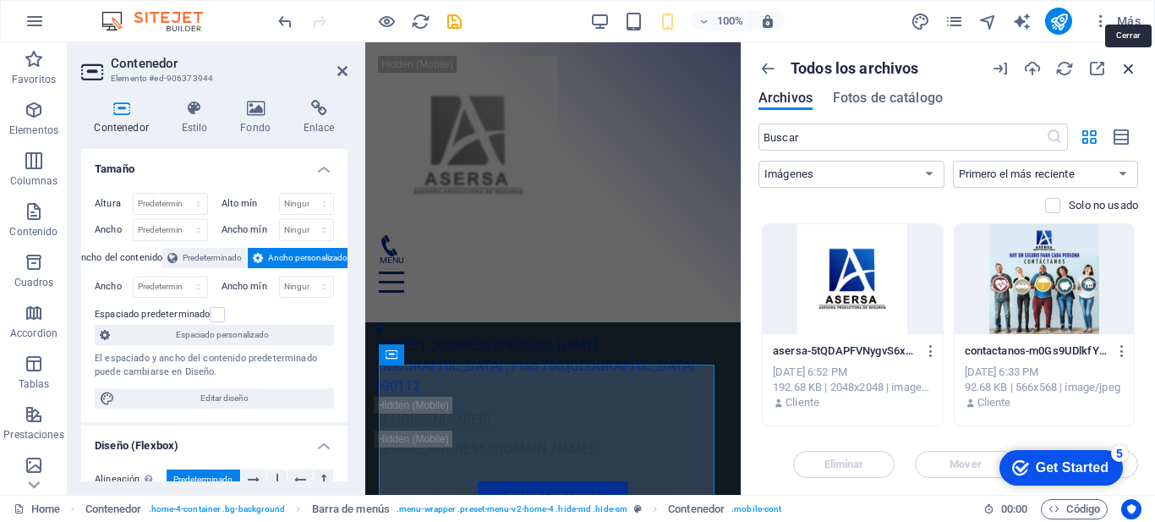
click at [1134, 68] on icon "button" at bounding box center [1129, 68] width 19 height 19
click at [1127, 70] on icon "button" at bounding box center [1129, 68] width 19 height 19
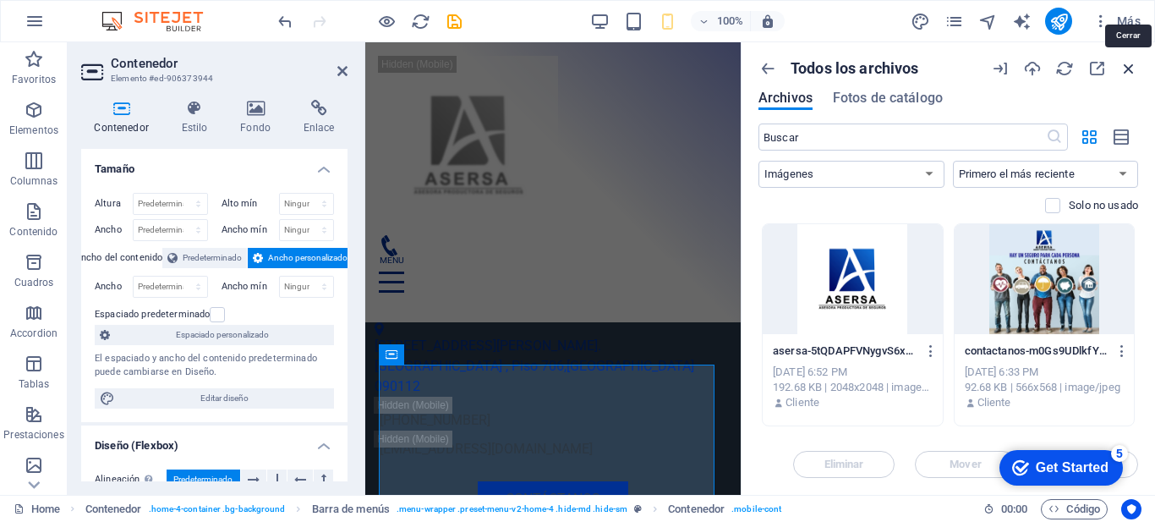
click at [1127, 70] on icon "button" at bounding box center [1129, 68] width 19 height 19
click at [764, 72] on icon "button" at bounding box center [768, 68] width 19 height 19
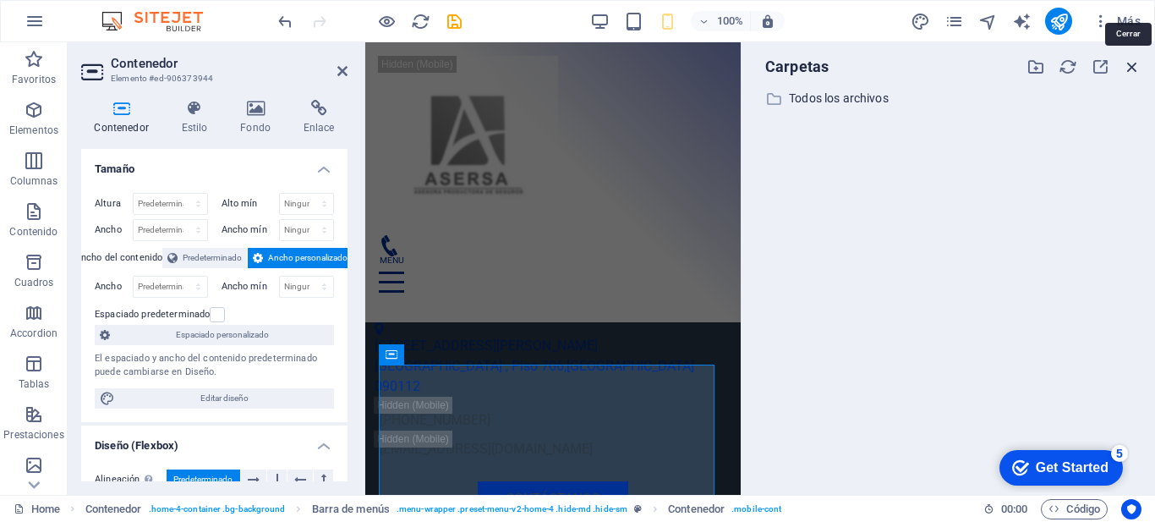
click at [1128, 70] on icon "button" at bounding box center [1132, 67] width 19 height 19
click at [1134, 67] on icon "button" at bounding box center [1132, 67] width 19 height 19
click at [1121, 69] on div at bounding box center [1084, 67] width 115 height 19
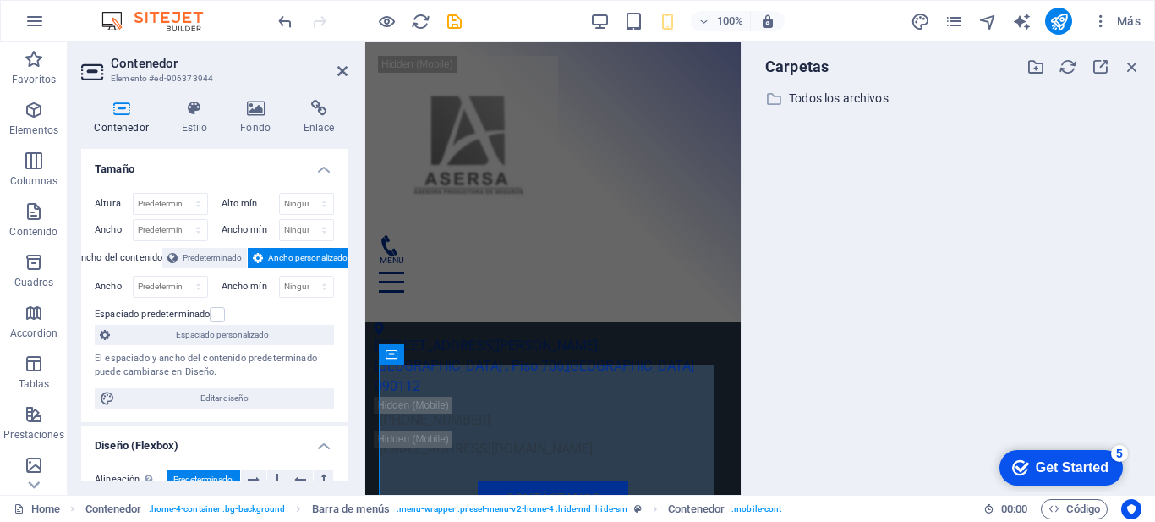
click at [1121, 69] on div at bounding box center [1084, 67] width 115 height 19
click at [617, 114] on span "Contenedor" at bounding box center [610, 109] width 53 height 10
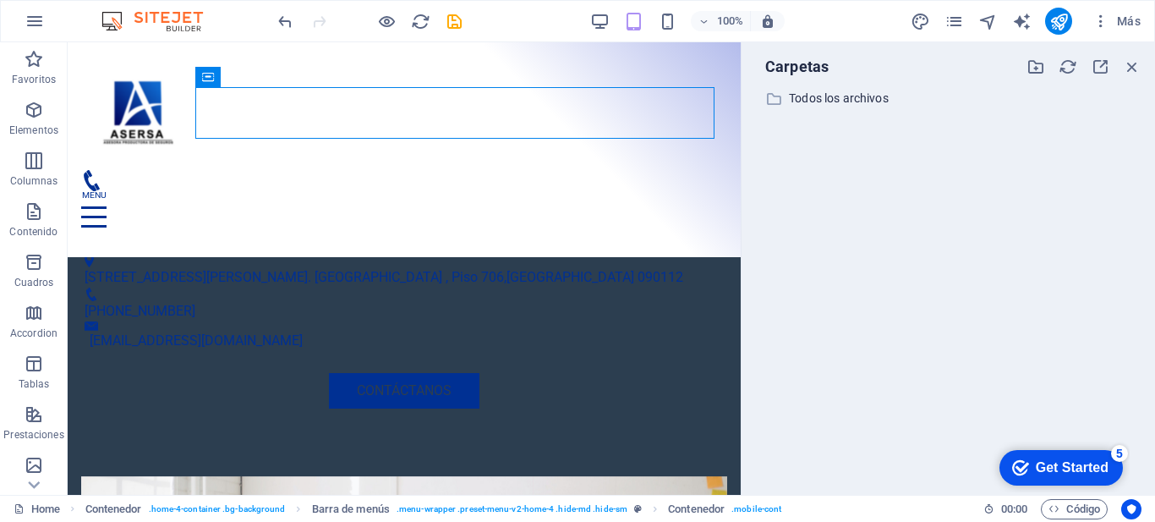
click at [585, 26] on div "100% Más" at bounding box center [711, 21] width 873 height 27
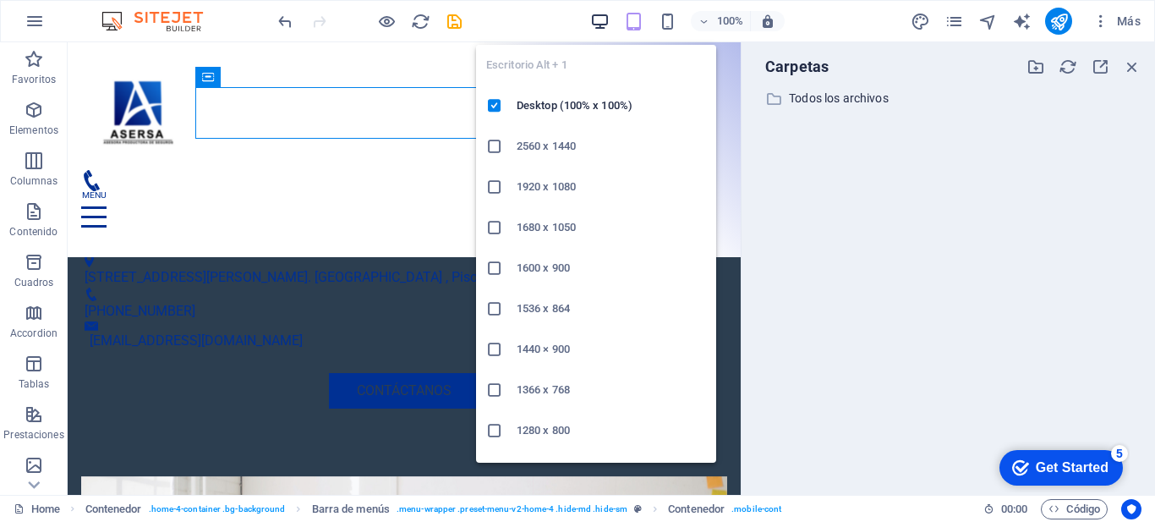
click at [606, 24] on icon "button" at bounding box center [599, 21] width 19 height 19
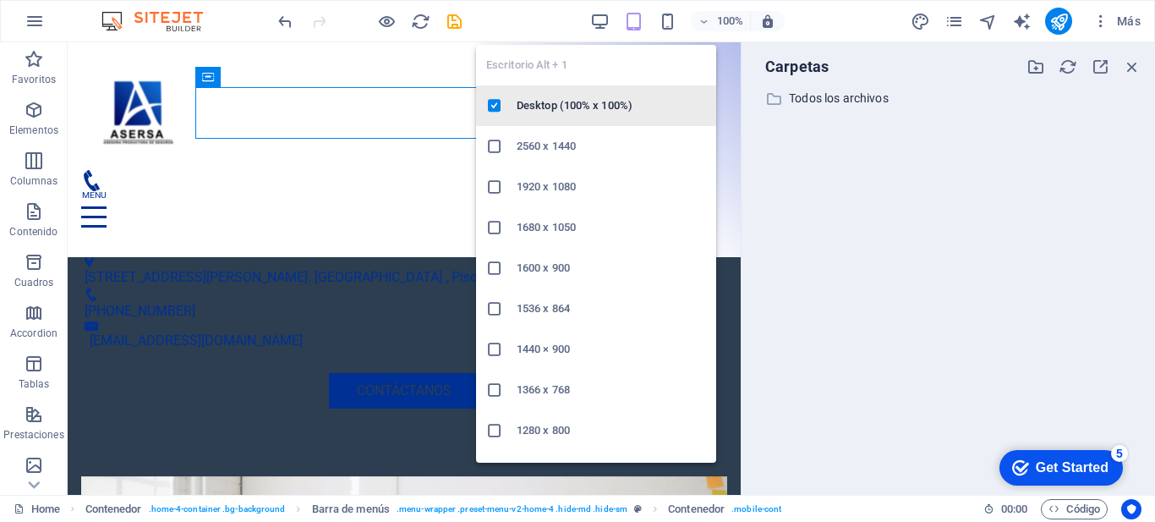
click at [558, 114] on li "Desktop (100% x 100%)" at bounding box center [596, 105] width 240 height 41
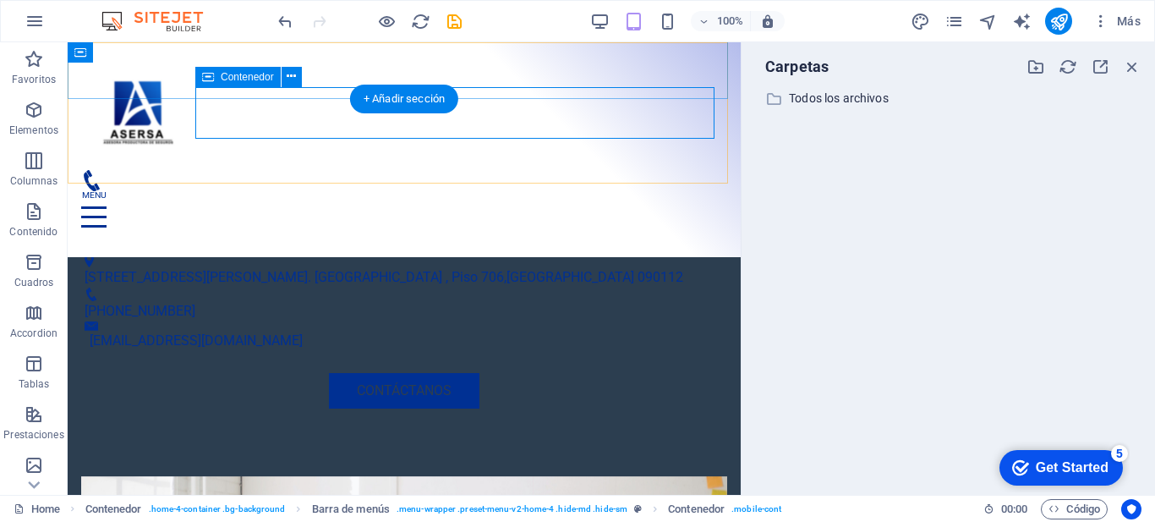
click at [558, 170] on div "Menu" at bounding box center [404, 207] width 646 height 74
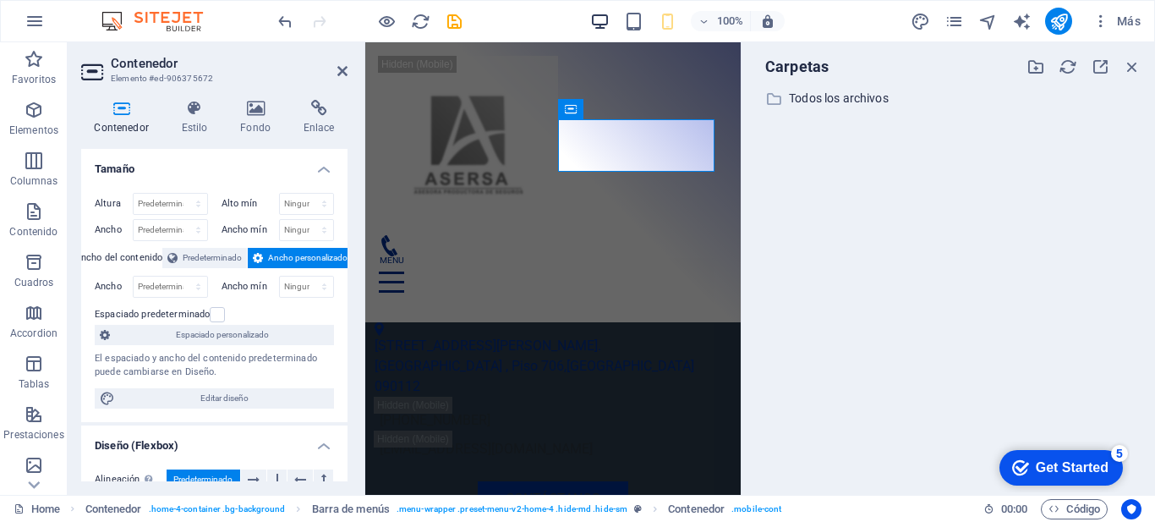
click at [605, 27] on icon "button" at bounding box center [599, 21] width 19 height 19
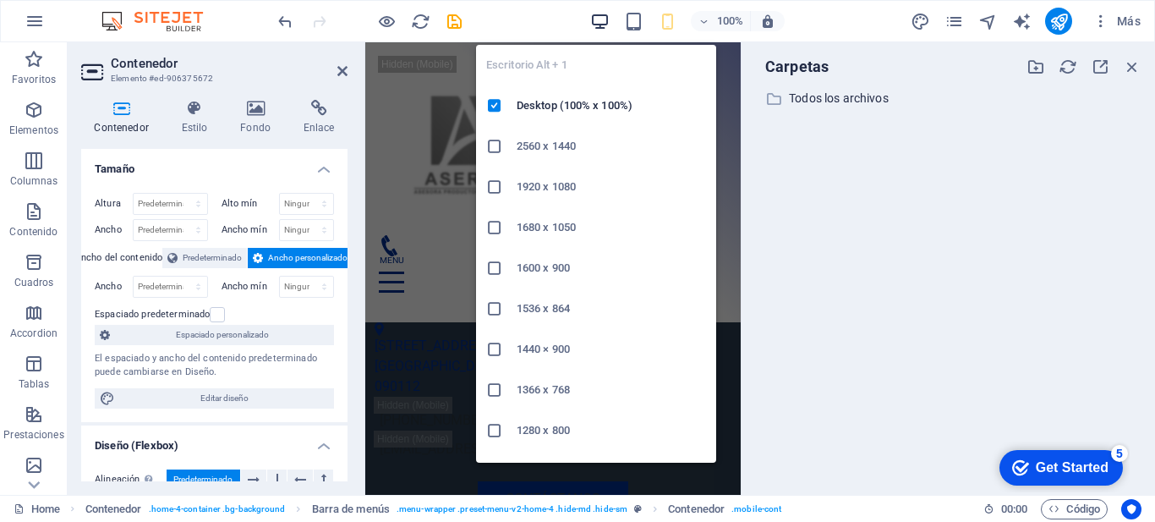
click at [605, 25] on icon "button" at bounding box center [599, 21] width 19 height 19
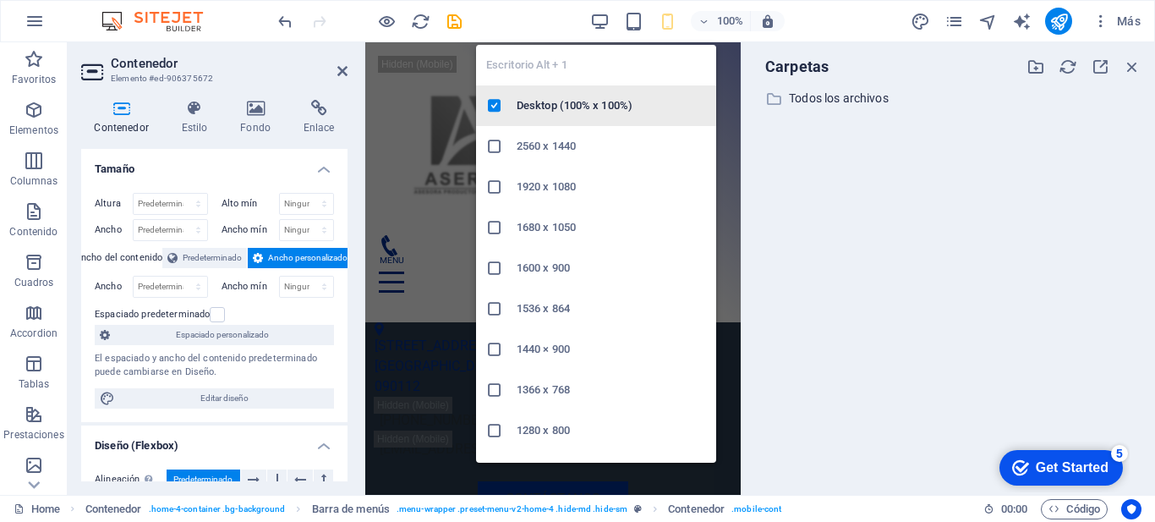
click at [568, 103] on h6 "Desktop (100% x 100%)" at bounding box center [611, 106] width 189 height 20
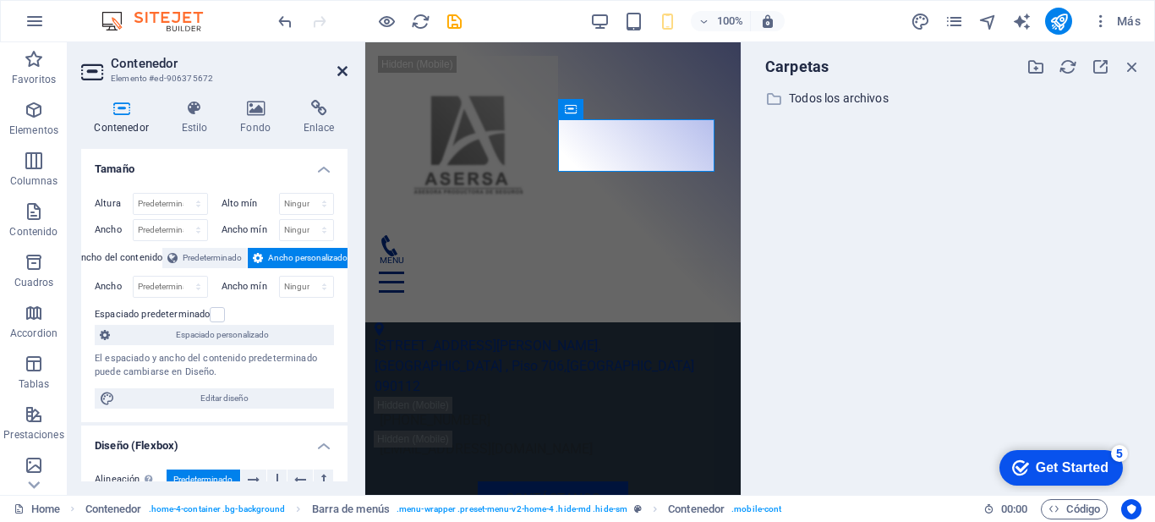
click at [338, 66] on icon at bounding box center [342, 71] width 10 height 14
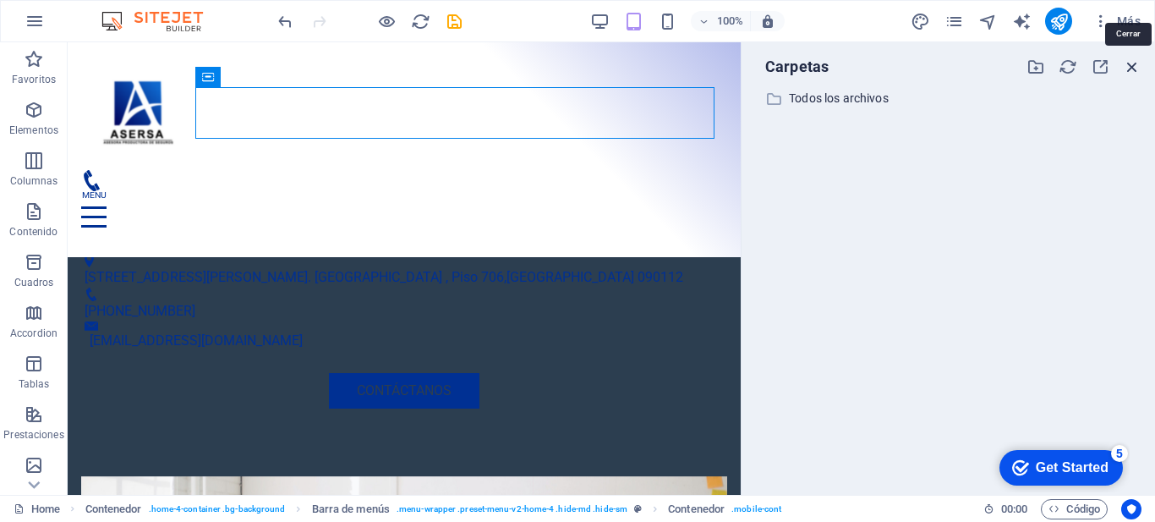
click at [1127, 64] on icon "button" at bounding box center [1132, 67] width 19 height 19
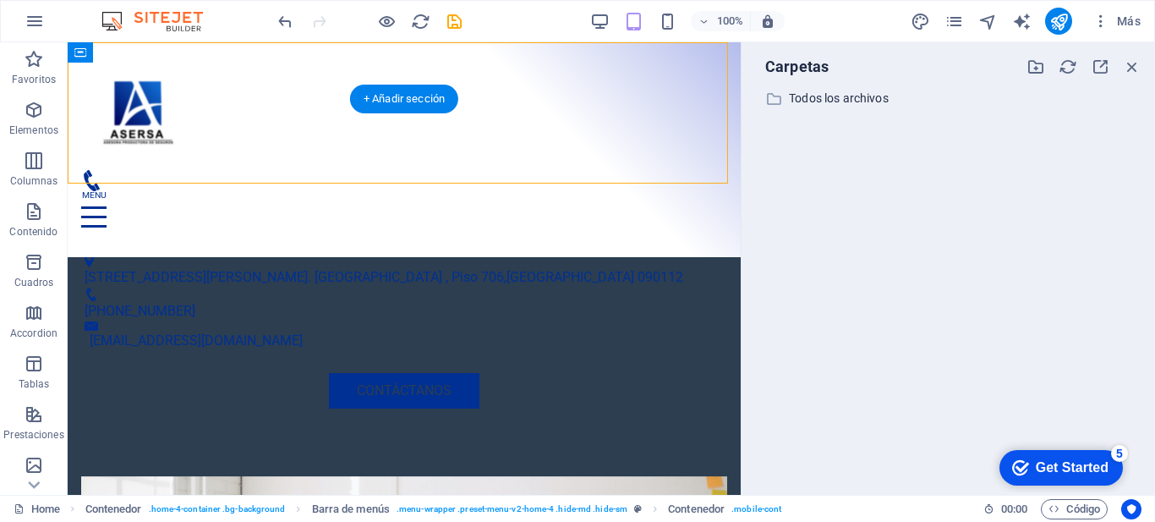
click at [485, 148] on div "Menu Inicio Acerca Servicios FAQ" at bounding box center [404, 149] width 673 height 215
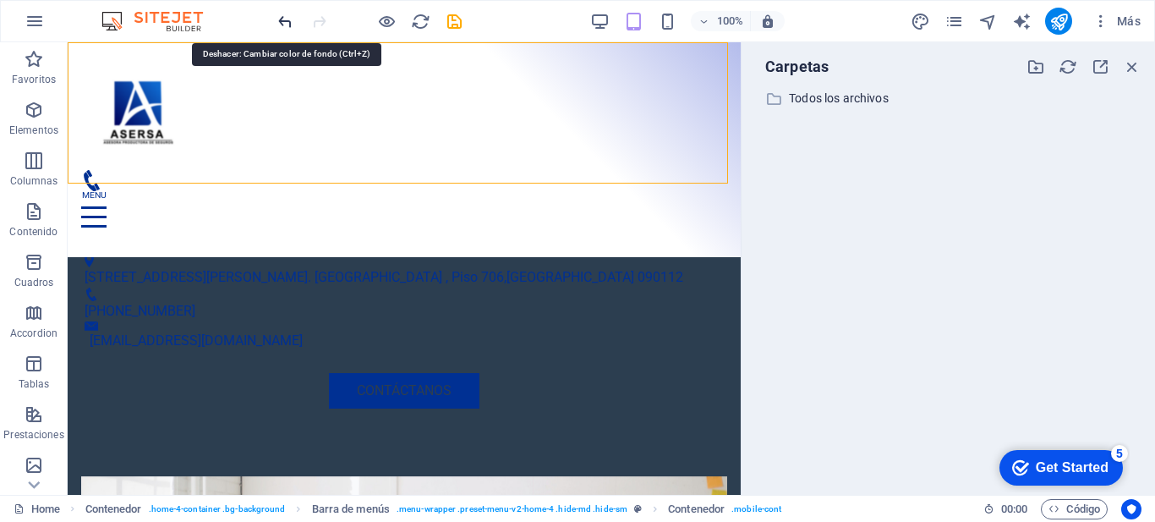
click at [281, 23] on icon "undo" at bounding box center [285, 21] width 19 height 19
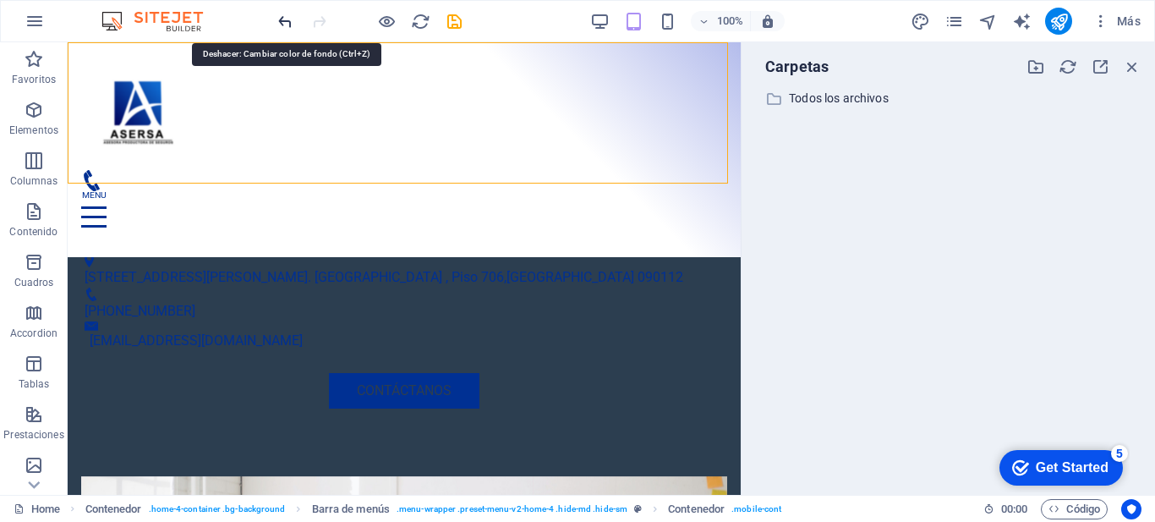
click at [281, 23] on icon "undo" at bounding box center [285, 21] width 19 height 19
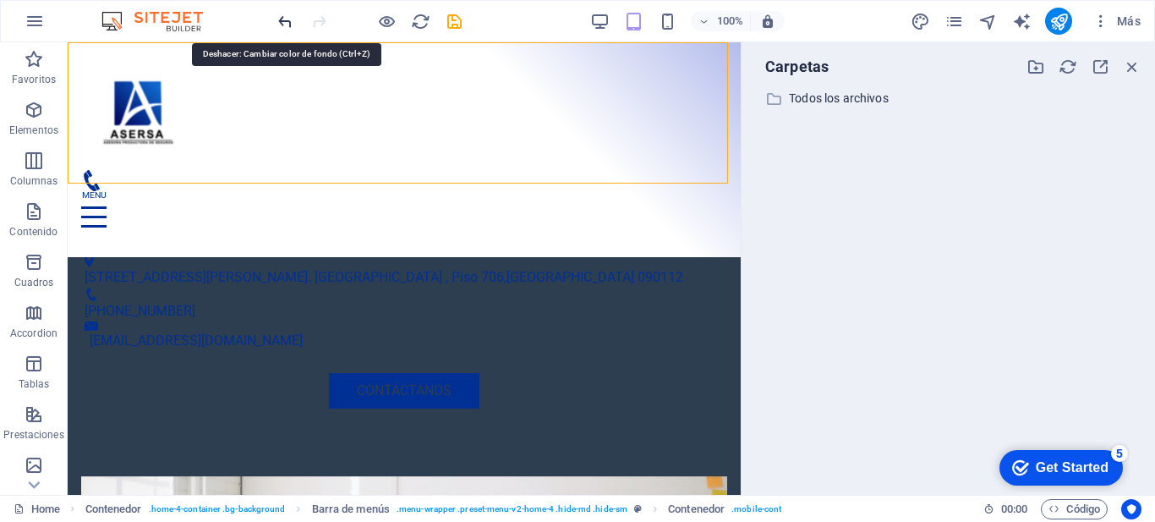
click at [281, 23] on icon "undo" at bounding box center [285, 21] width 19 height 19
click at [281, 24] on icon "undo" at bounding box center [285, 21] width 19 height 19
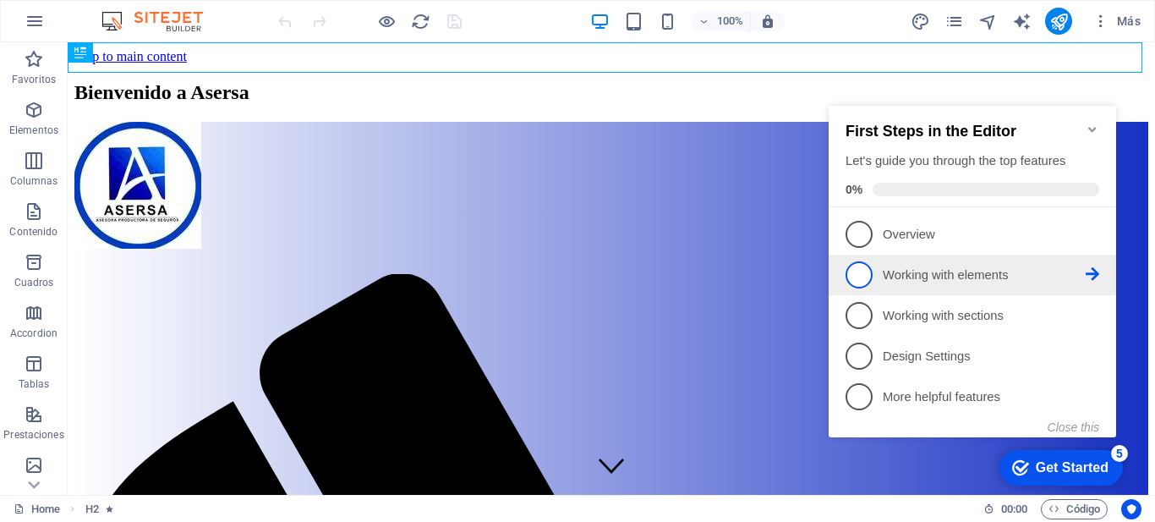
click at [905, 275] on p "Working with elements - incomplete" at bounding box center [984, 275] width 203 height 18
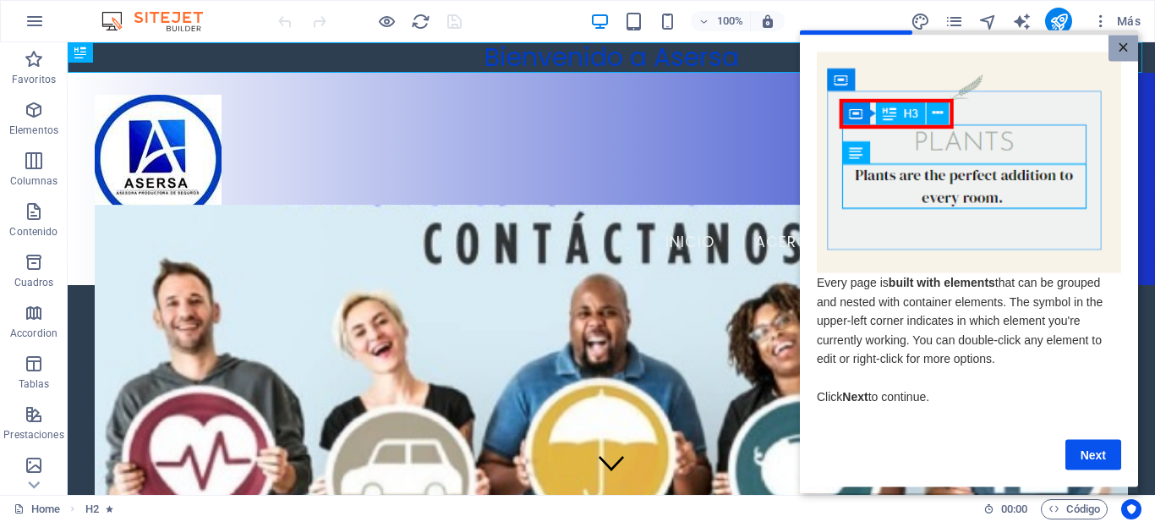
click at [1122, 41] on link "×" at bounding box center [1124, 48] width 30 height 26
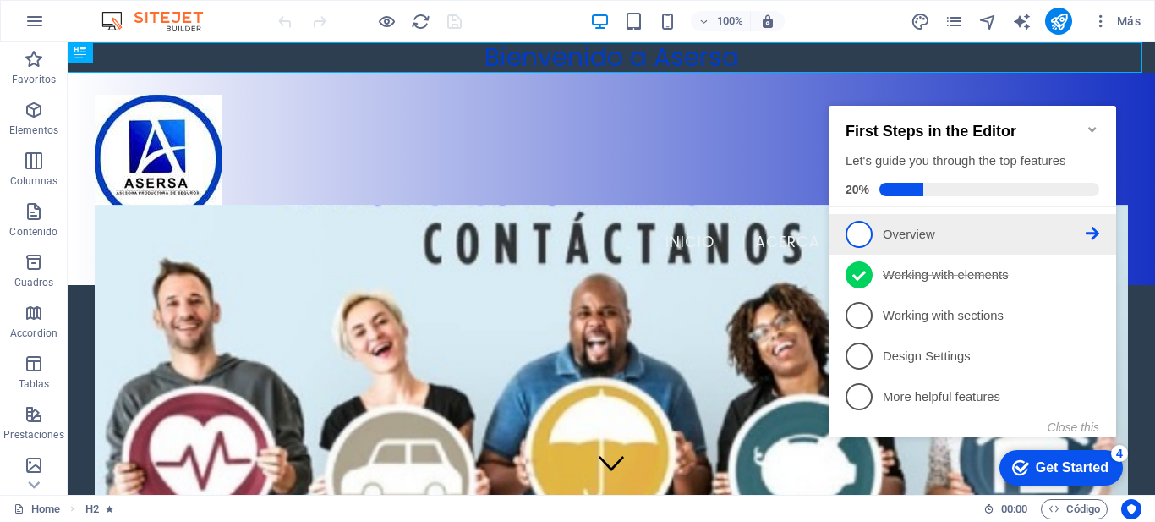
click at [915, 240] on p "Overview - incomplete" at bounding box center [984, 235] width 203 height 18
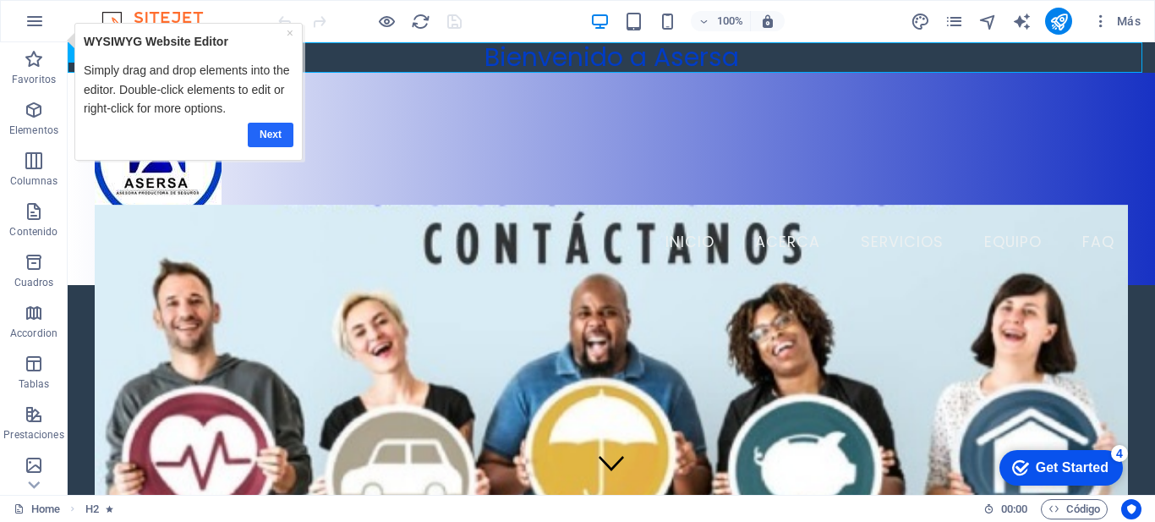
click at [278, 128] on link "Next" at bounding box center [270, 135] width 46 height 25
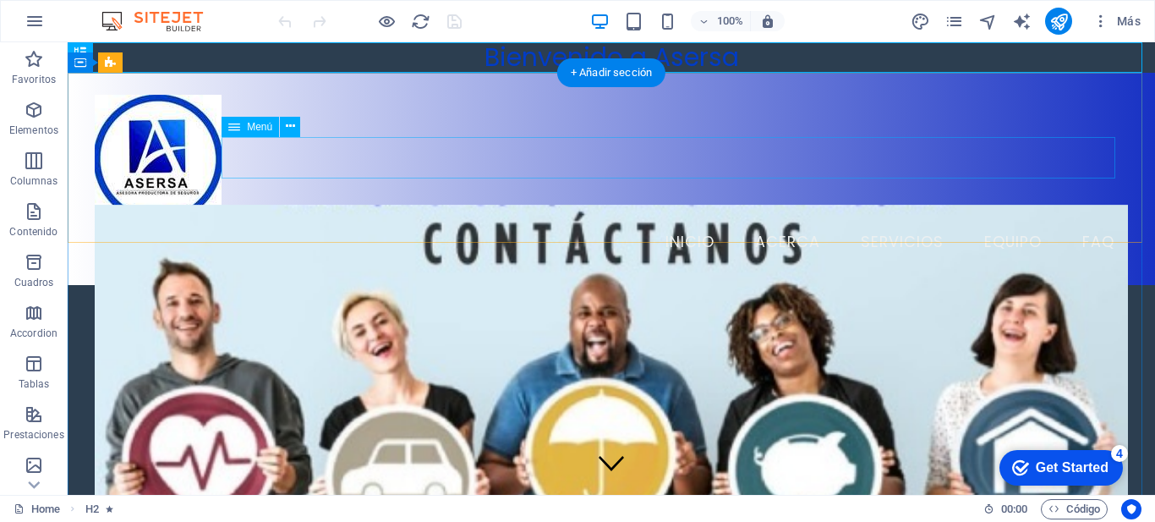
drag, startPoint x: 1050, startPoint y: 340, endPoint x: 1072, endPoint y: 156, distance: 185.7
